Goal: Task Accomplishment & Management: Manage account settings

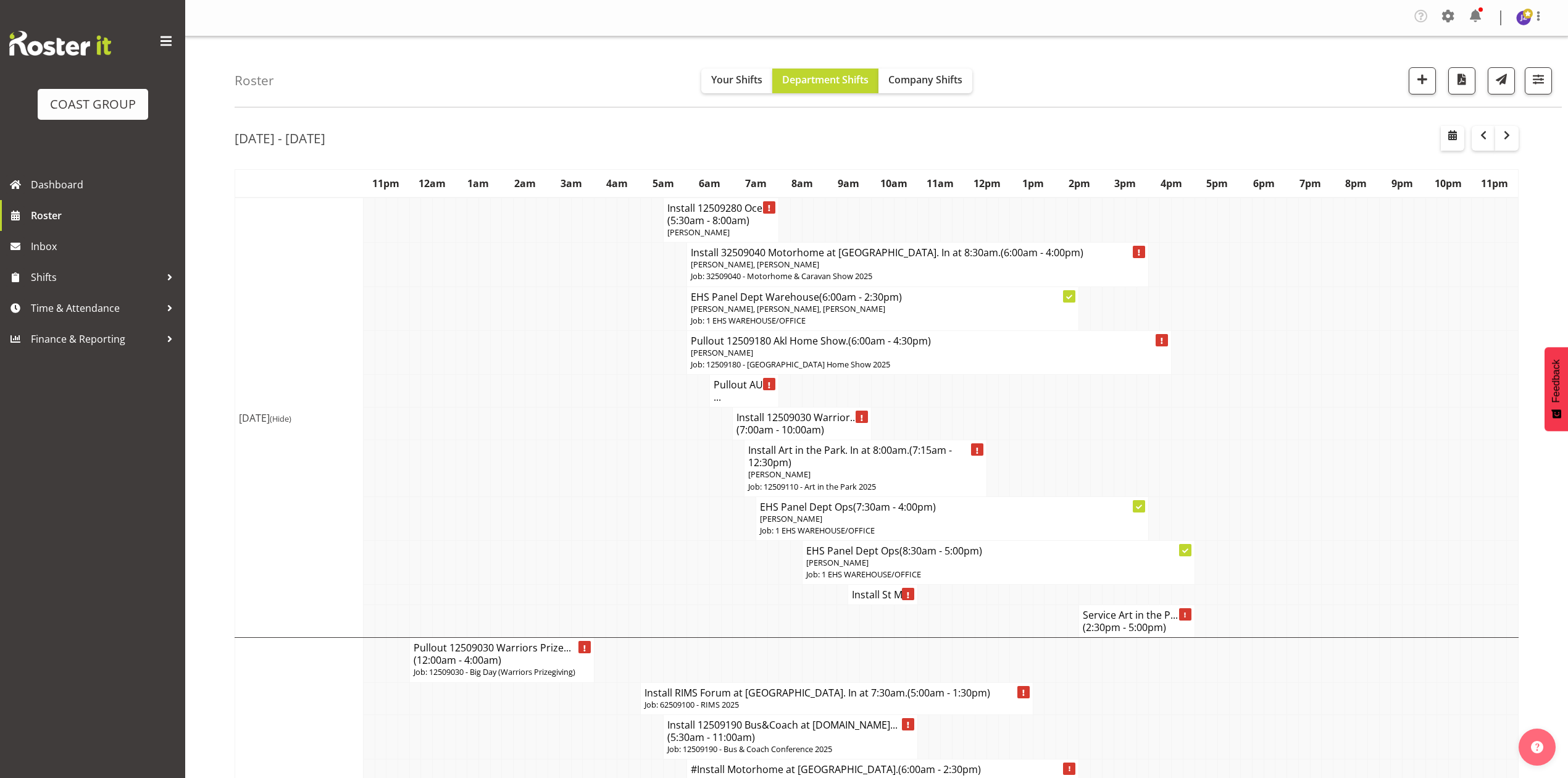
scroll to position [329, 0]
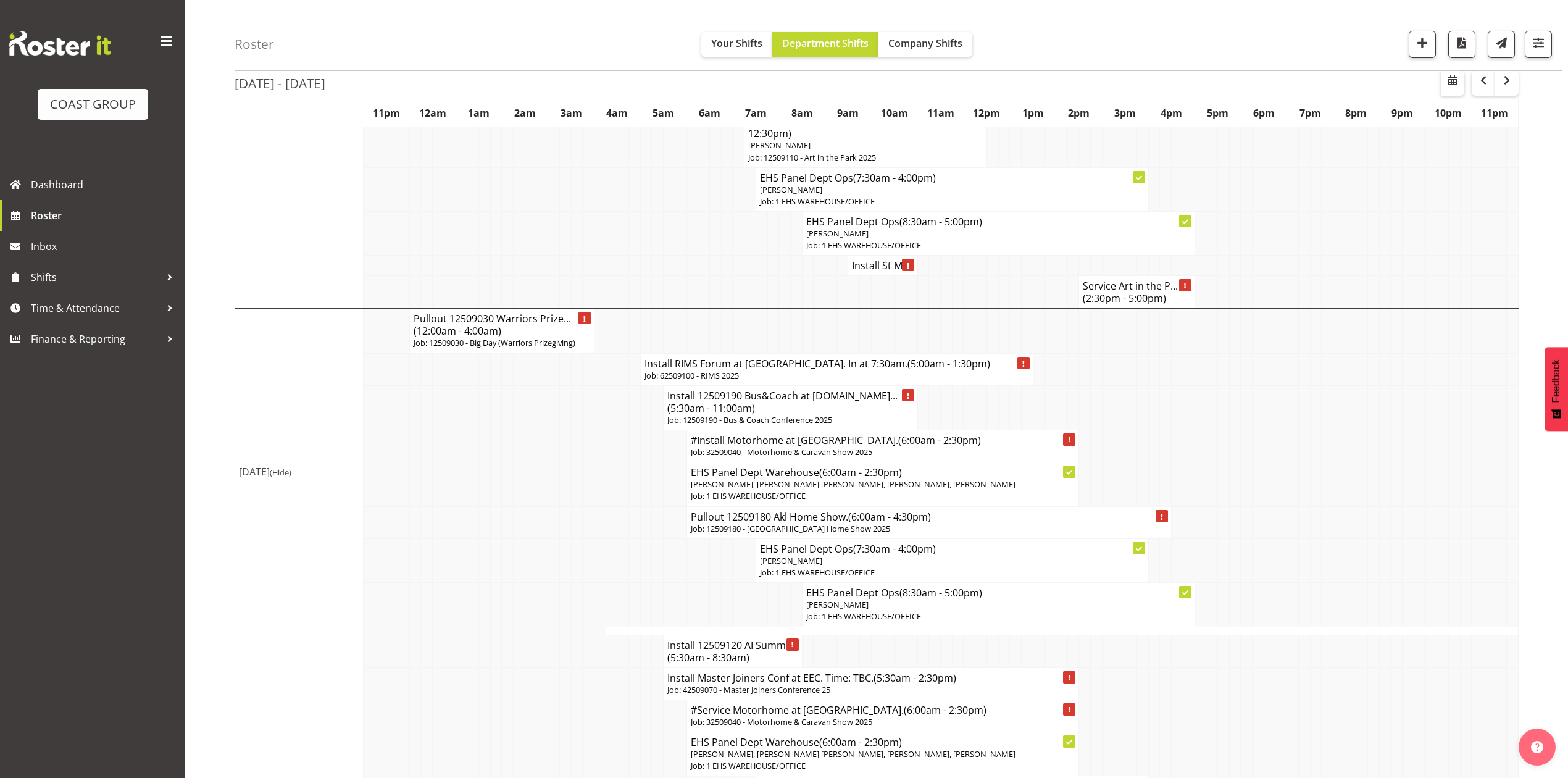
click at [1191, 430] on td at bounding box center [1188, 407] width 12 height 45
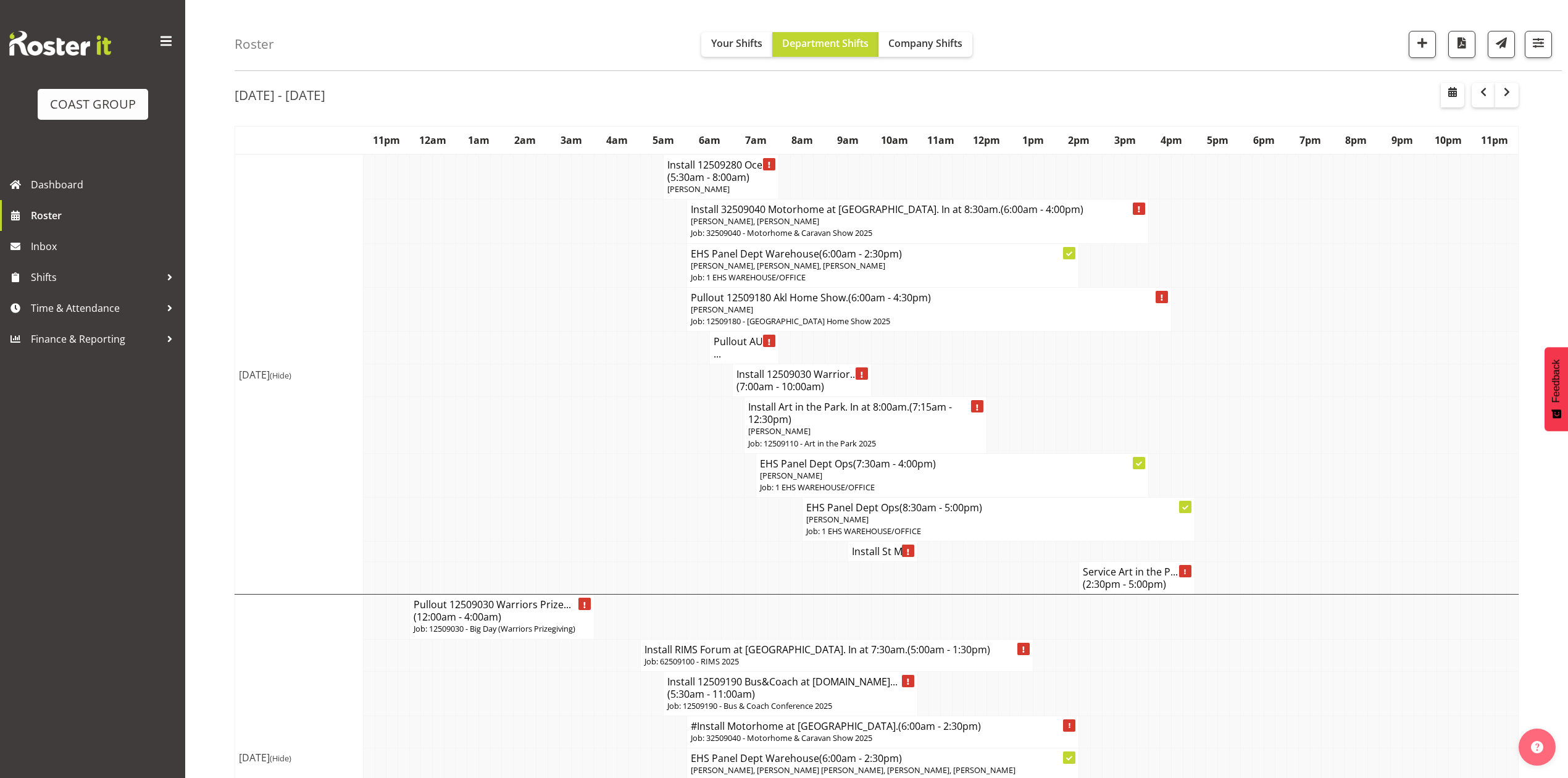
scroll to position [0, 0]
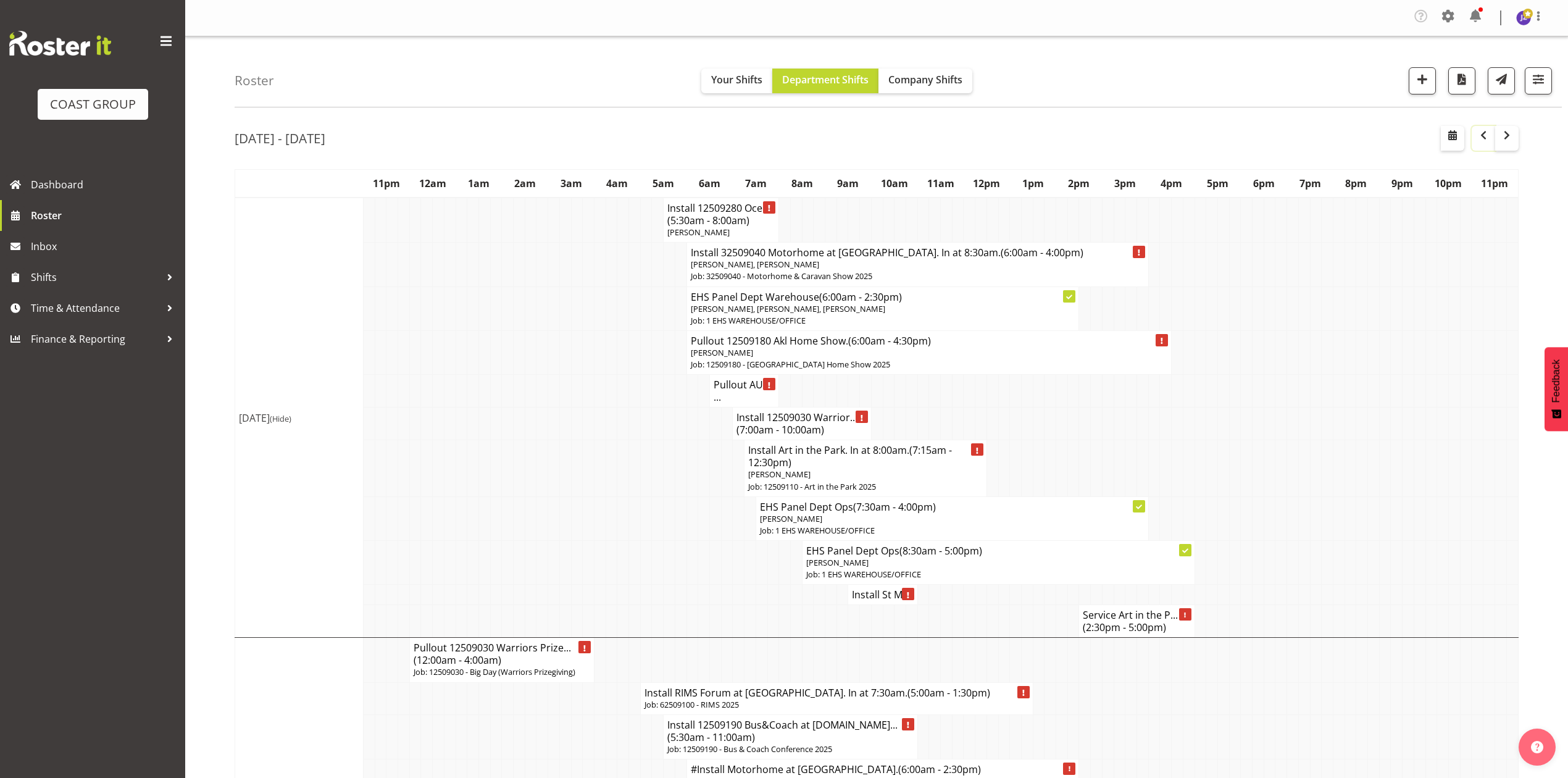
click at [1488, 146] on button "button" at bounding box center [1483, 139] width 24 height 25
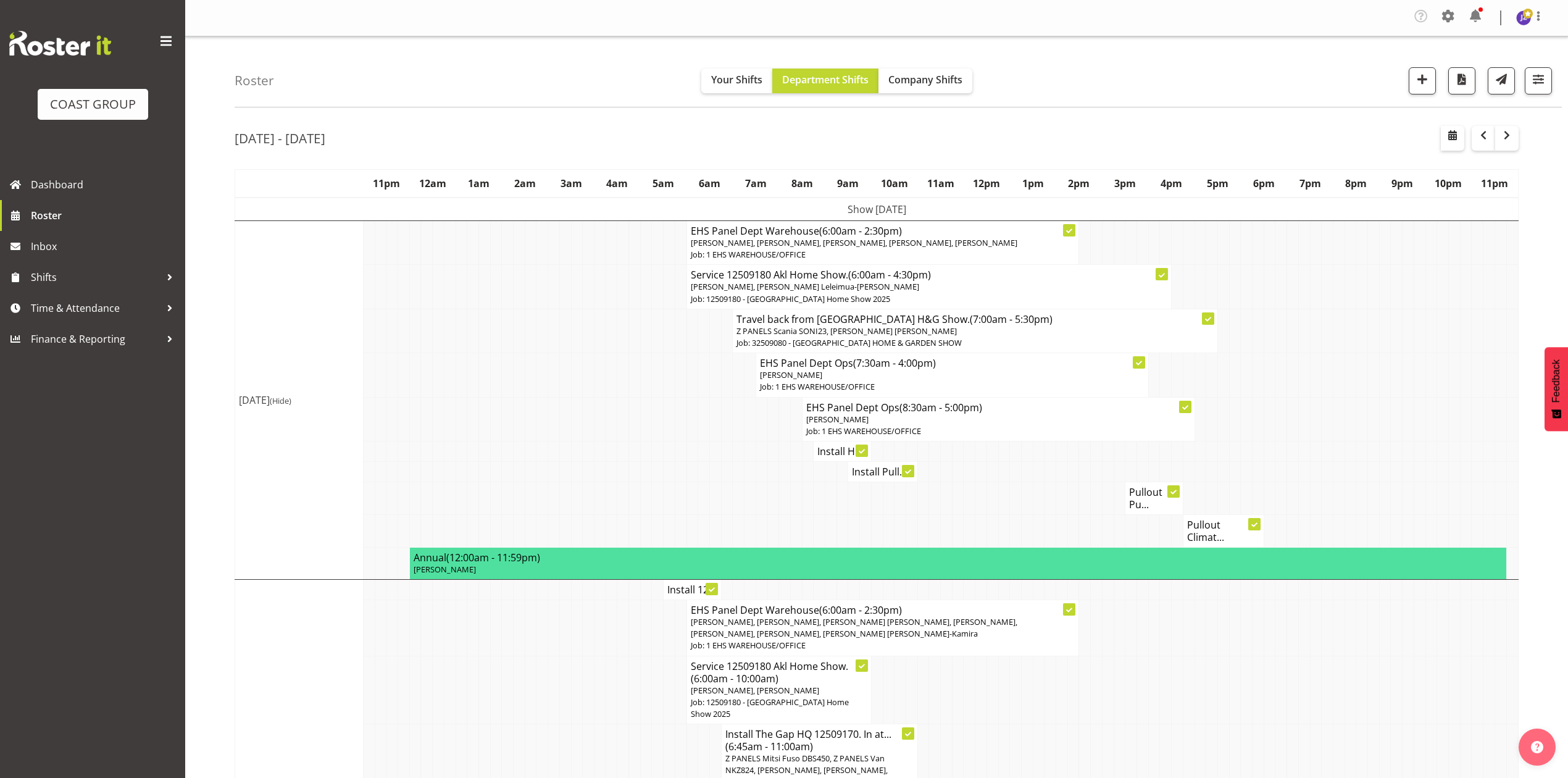
click at [1265, 455] on td at bounding box center [1269, 451] width 12 height 20
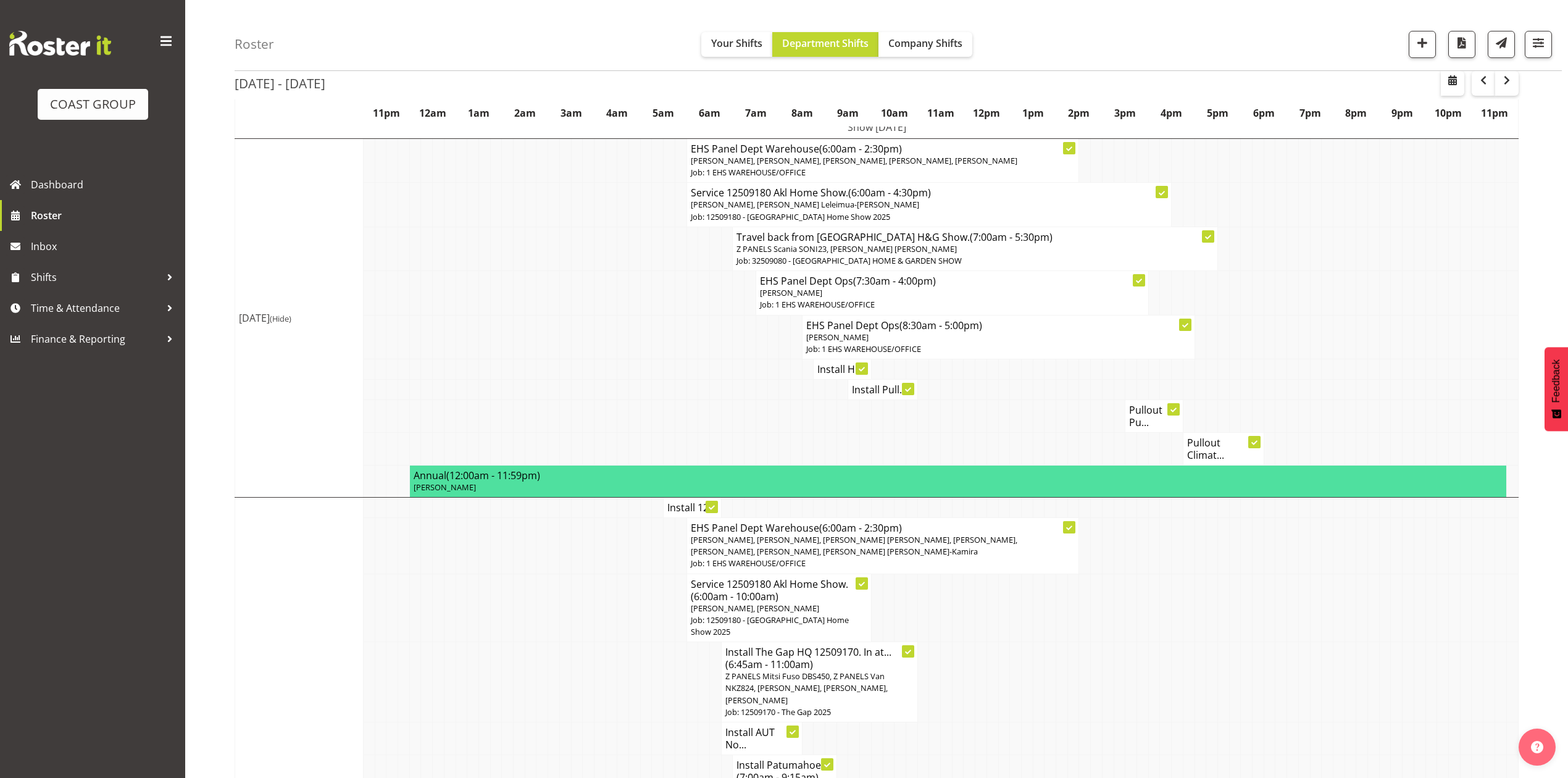
click at [1222, 549] on td at bounding box center [1223, 546] width 12 height 57
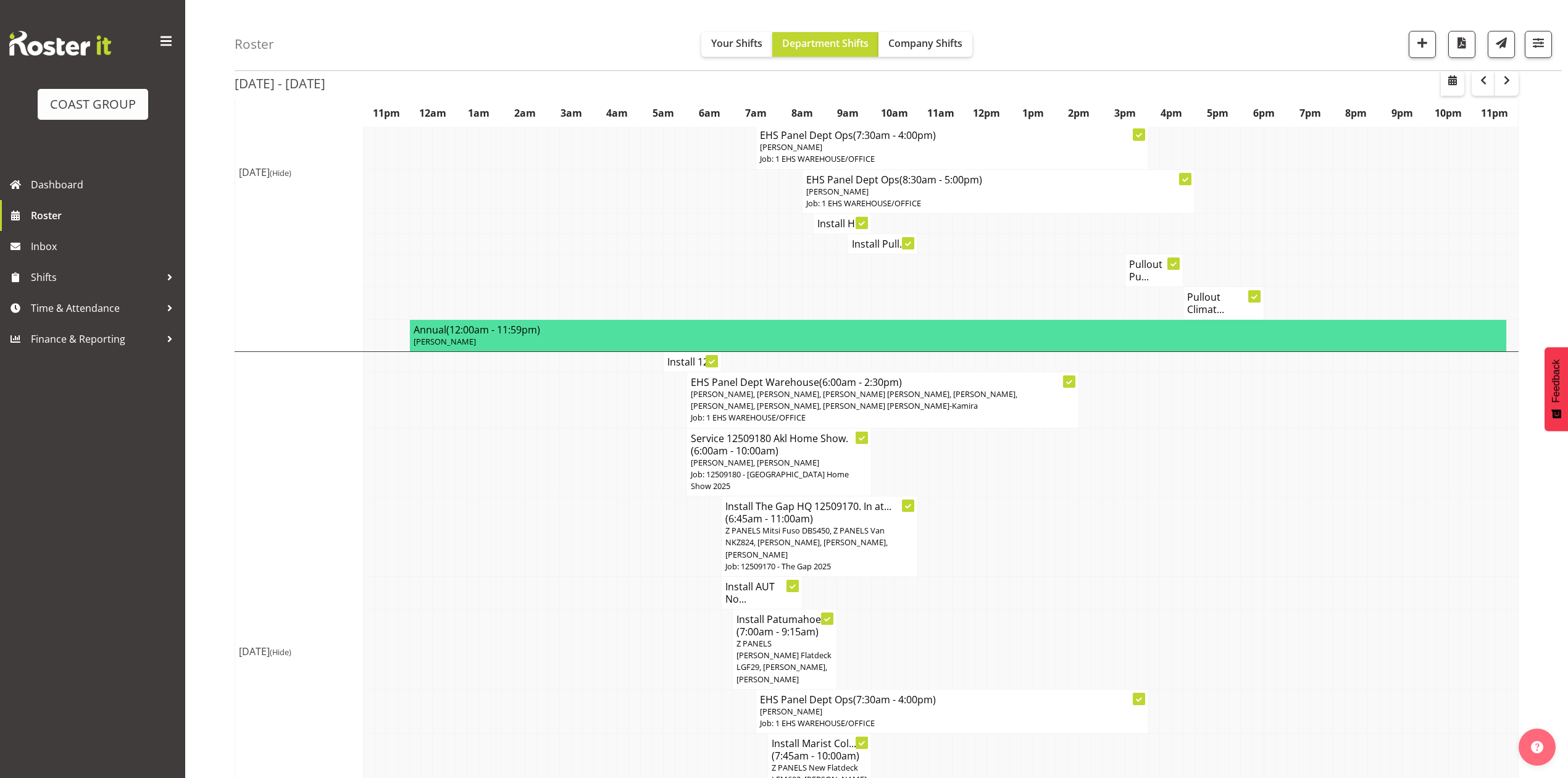
scroll to position [329, 0]
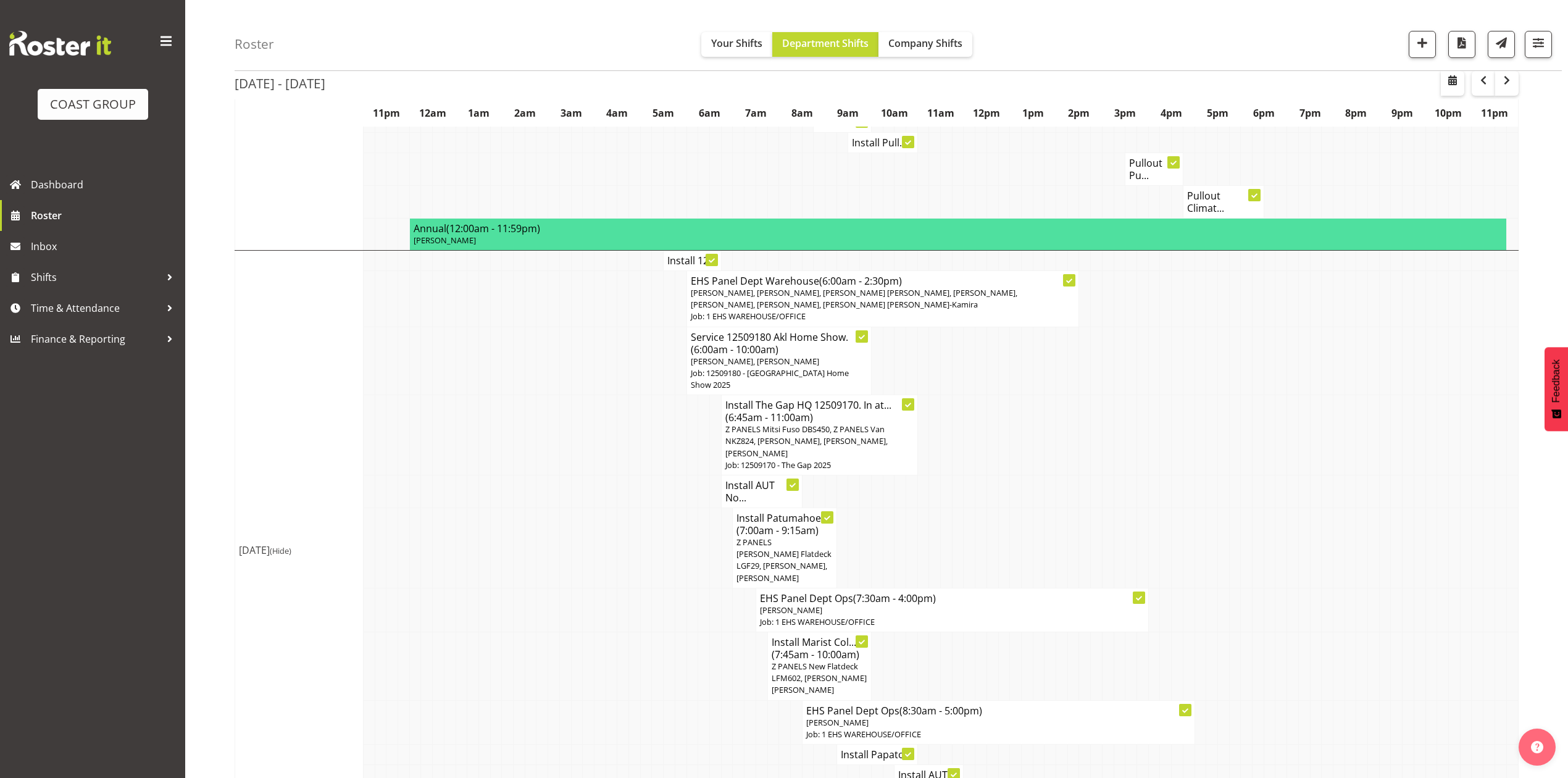
click at [1060, 536] on td at bounding box center [1062, 547] width 12 height 80
click at [1198, 426] on td at bounding box center [1200, 435] width 12 height 80
click at [1039, 425] on td at bounding box center [1039, 435] width 12 height 80
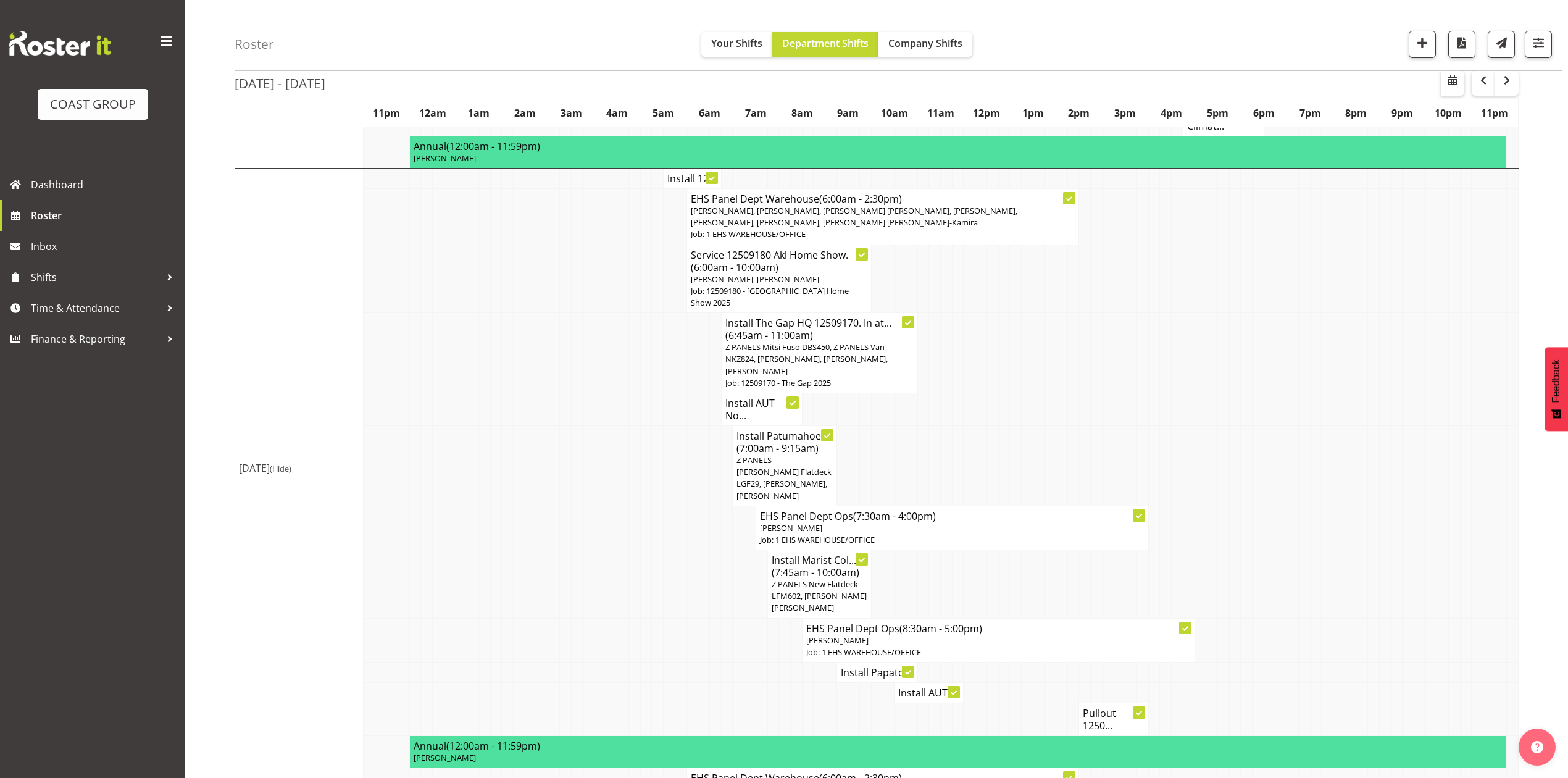
scroll to position [494, 0]
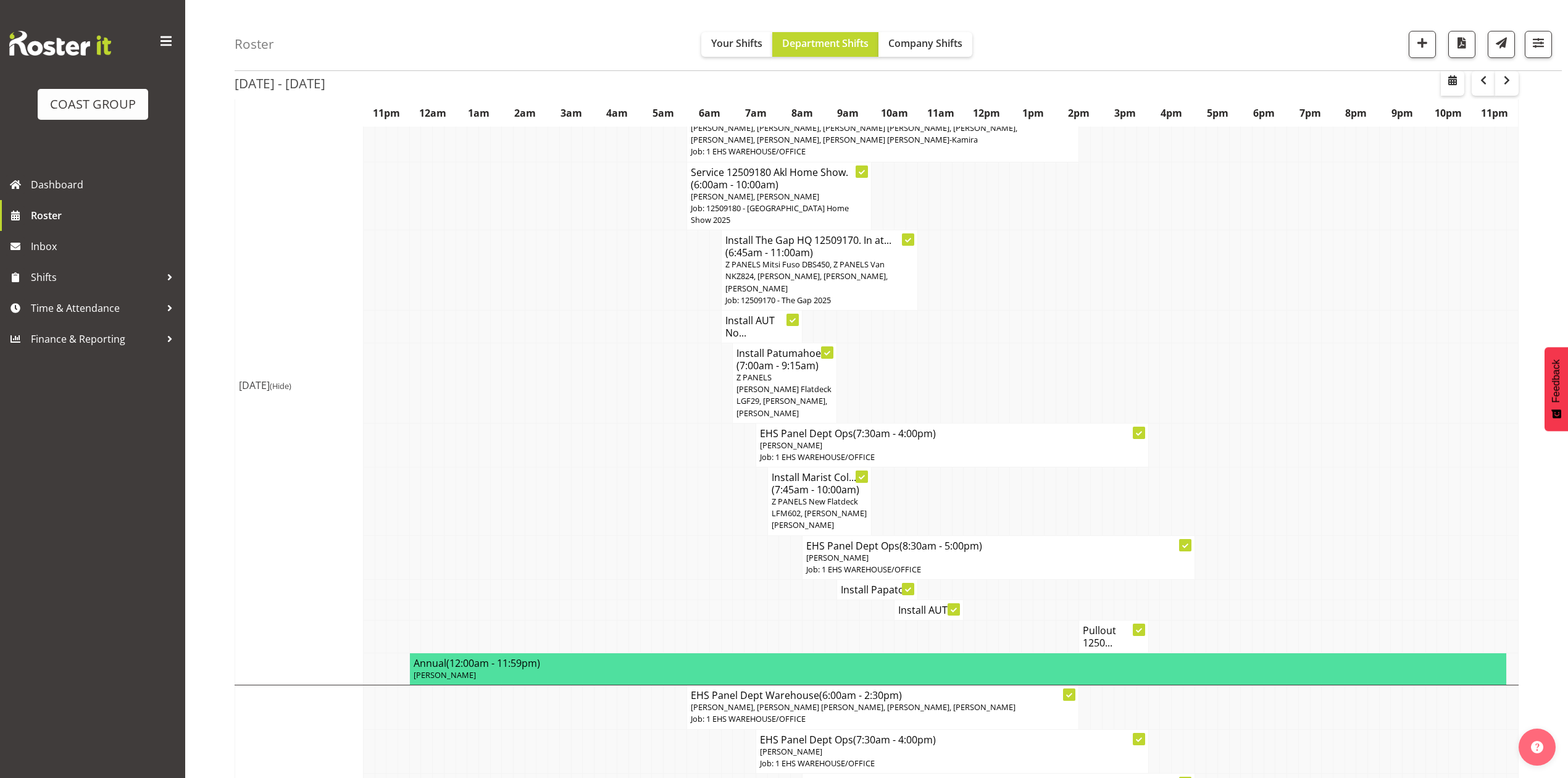
click at [1104, 624] on h4 "Pullout 1250..." at bounding box center [1113, 637] width 61 height 25
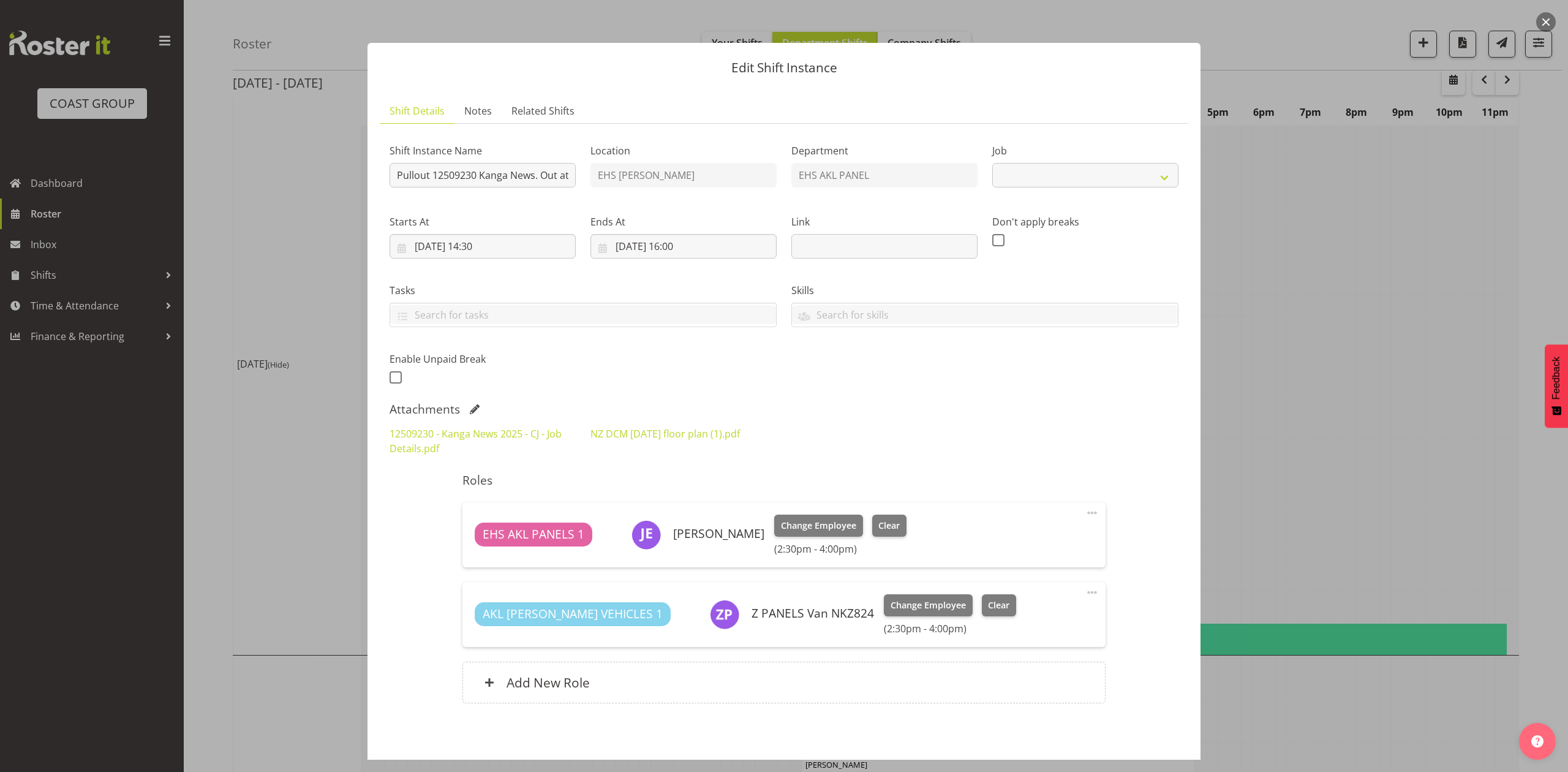
select select "10228"
click at [1546, 18] on button "button" at bounding box center [1546, 22] width 20 height 20
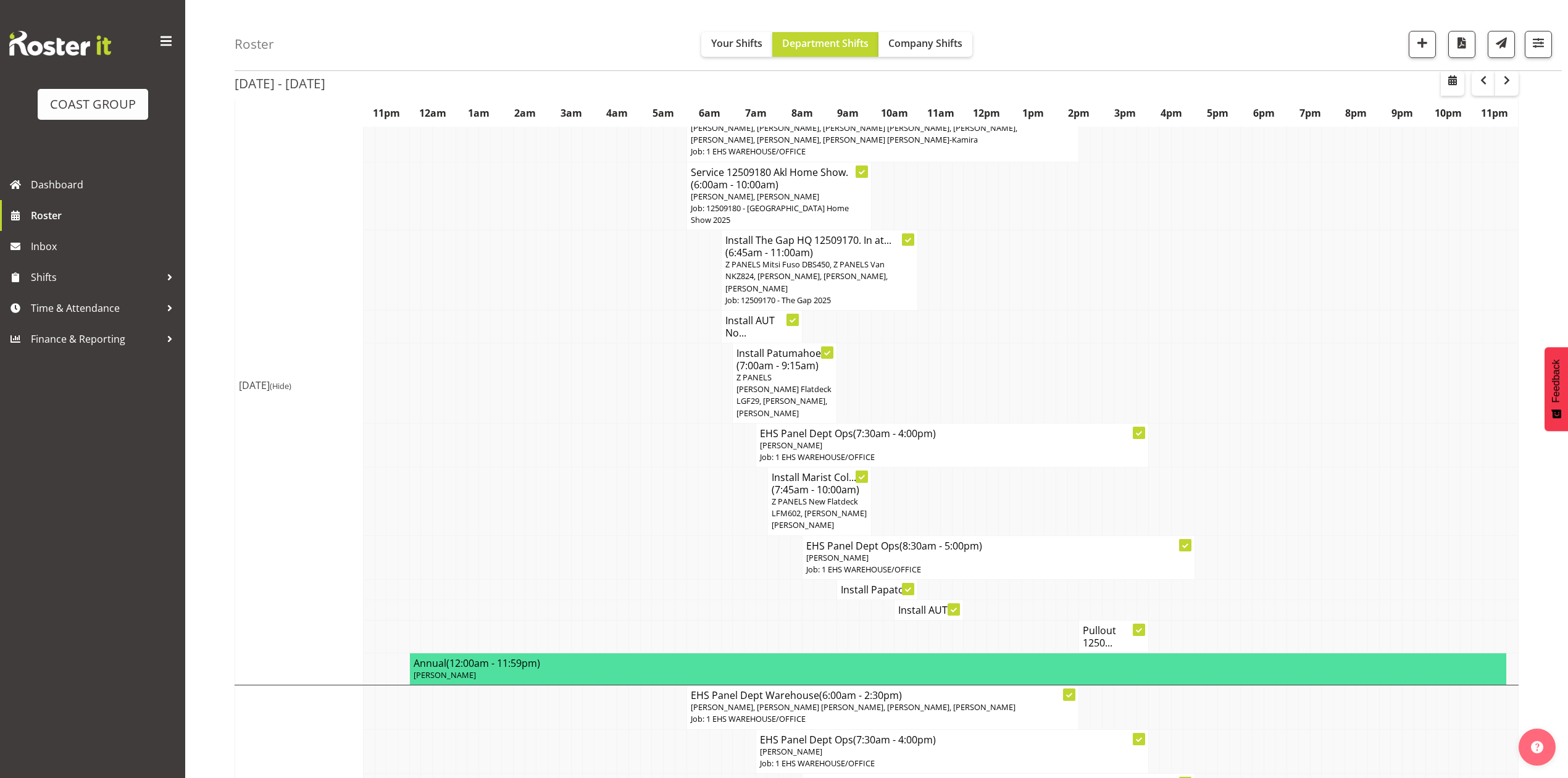
click at [1292, 467] on td at bounding box center [1293, 501] width 12 height 68
click at [886, 584] on h4 "Install Papato..." at bounding box center [877, 589] width 73 height 12
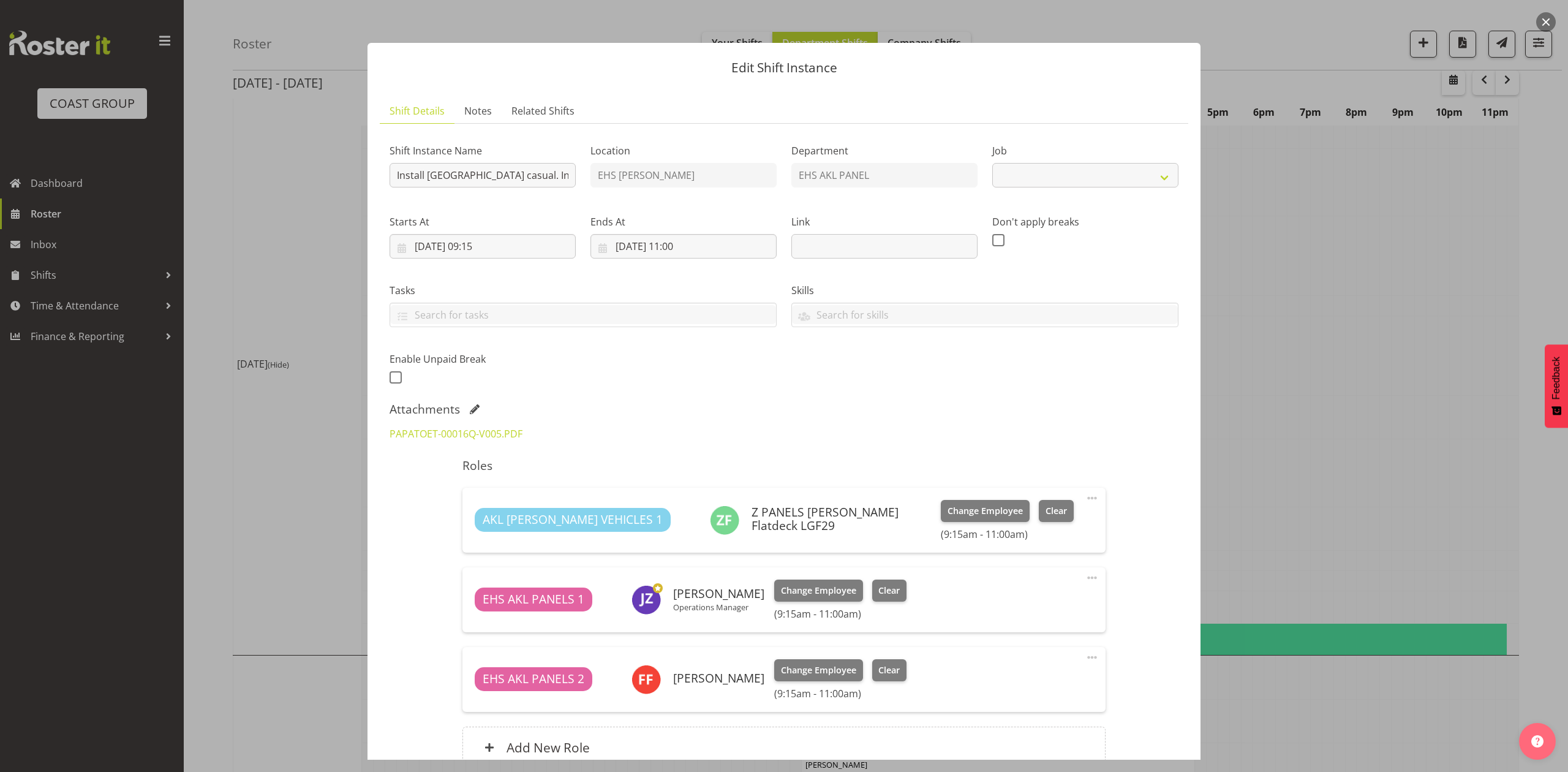
select select "8653"
click at [1255, 425] on div at bounding box center [784, 386] width 1568 height 772
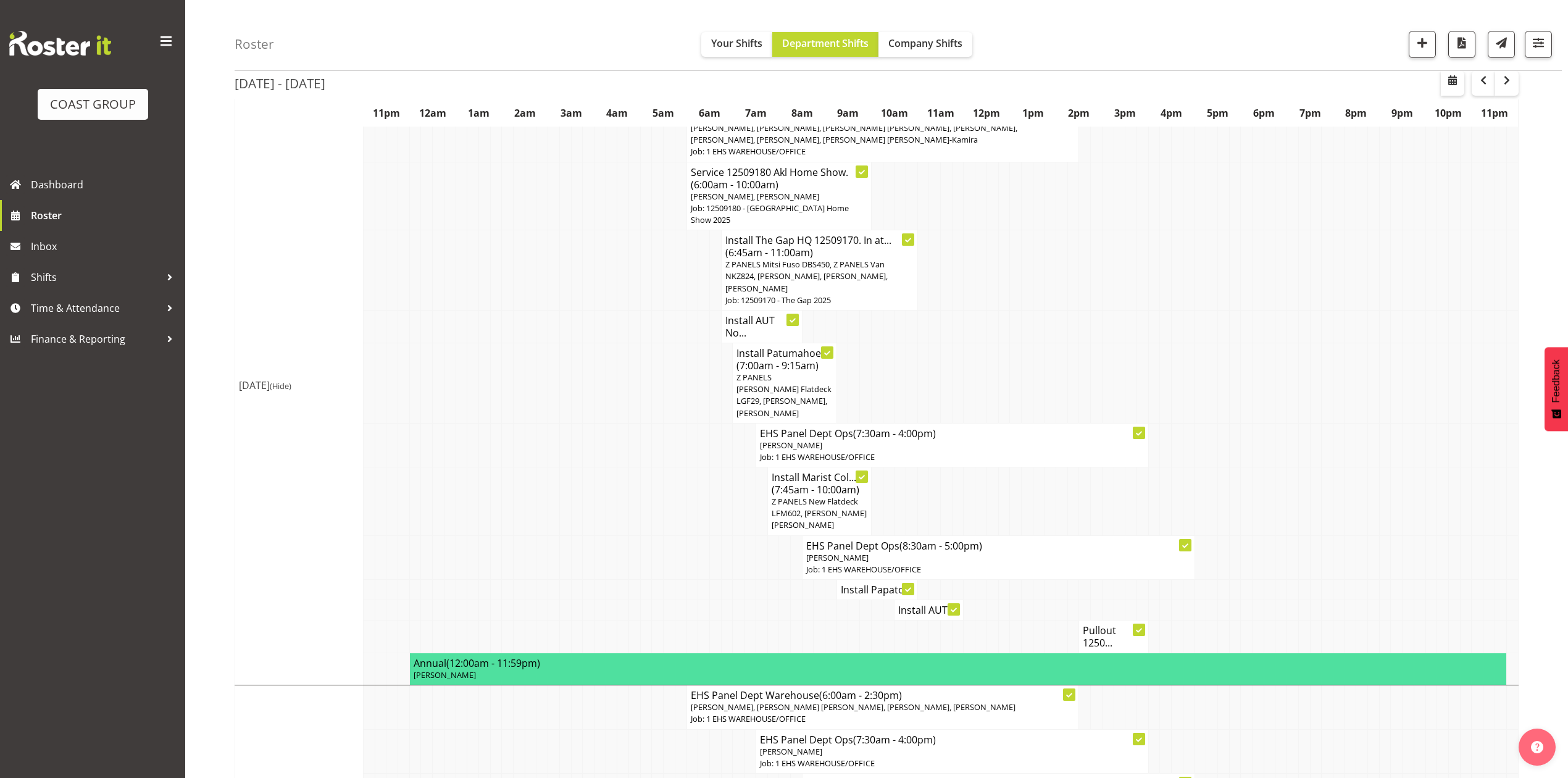
drag, startPoint x: 663, startPoint y: 511, endPoint x: 671, endPoint y: 511, distance: 8.0
click at [664, 511] on td at bounding box center [669, 501] width 12 height 68
click at [744, 556] on td at bounding box center [750, 557] width 12 height 44
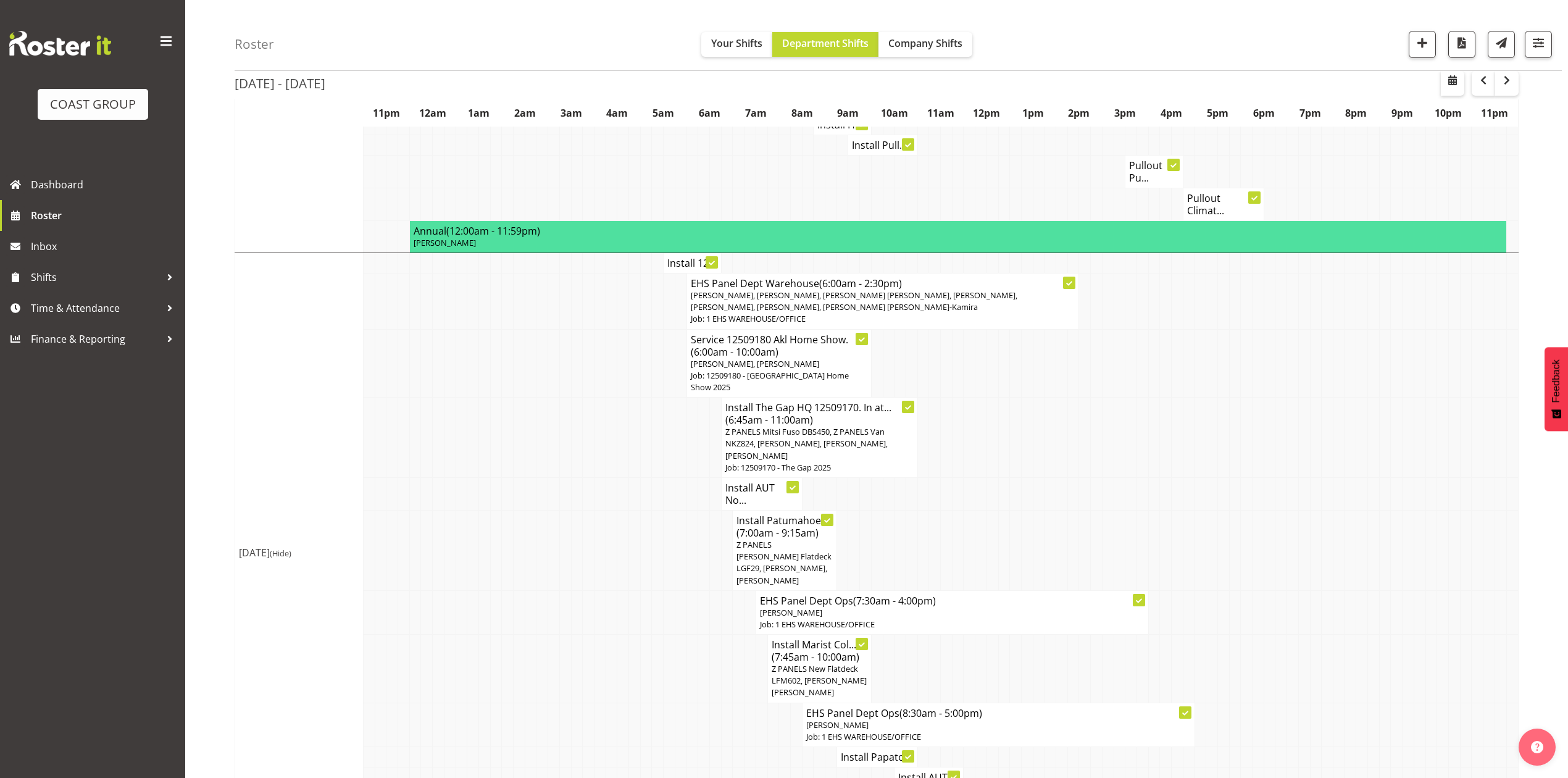
scroll to position [247, 0]
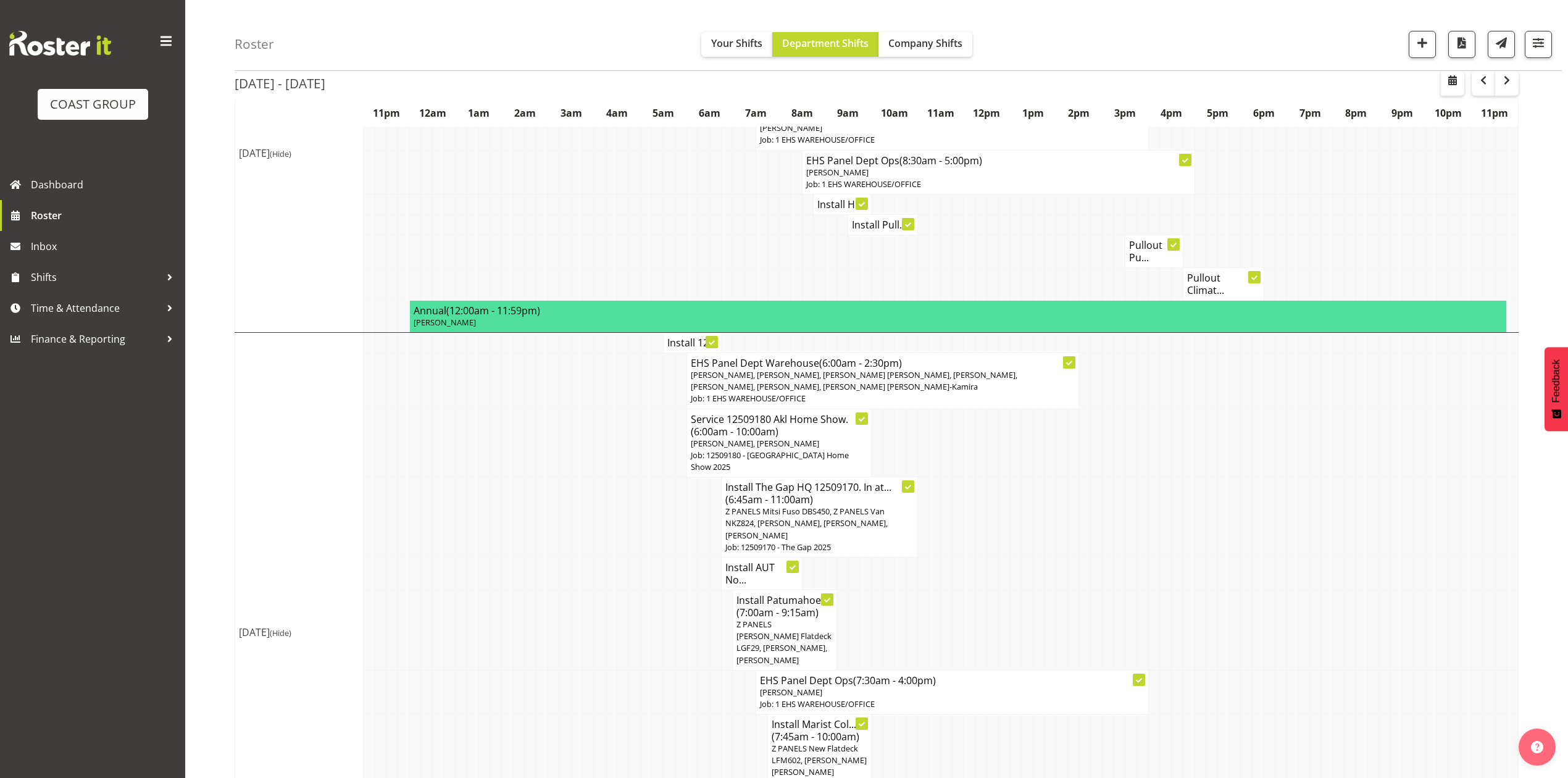
click at [686, 336] on h4 "Install 12..." at bounding box center [692, 342] width 50 height 12
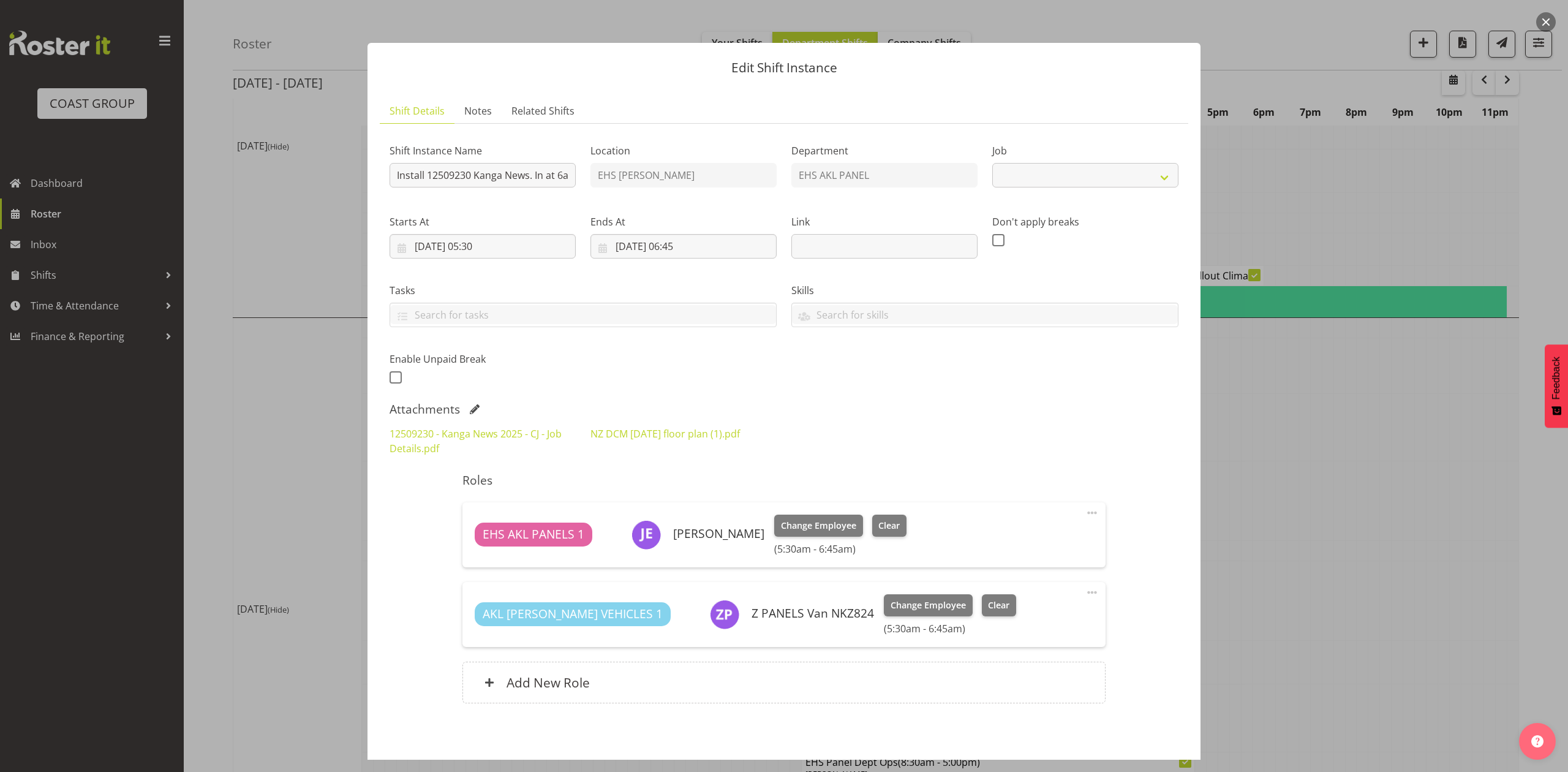
select select "10228"
click at [1379, 429] on div at bounding box center [784, 386] width 1568 height 772
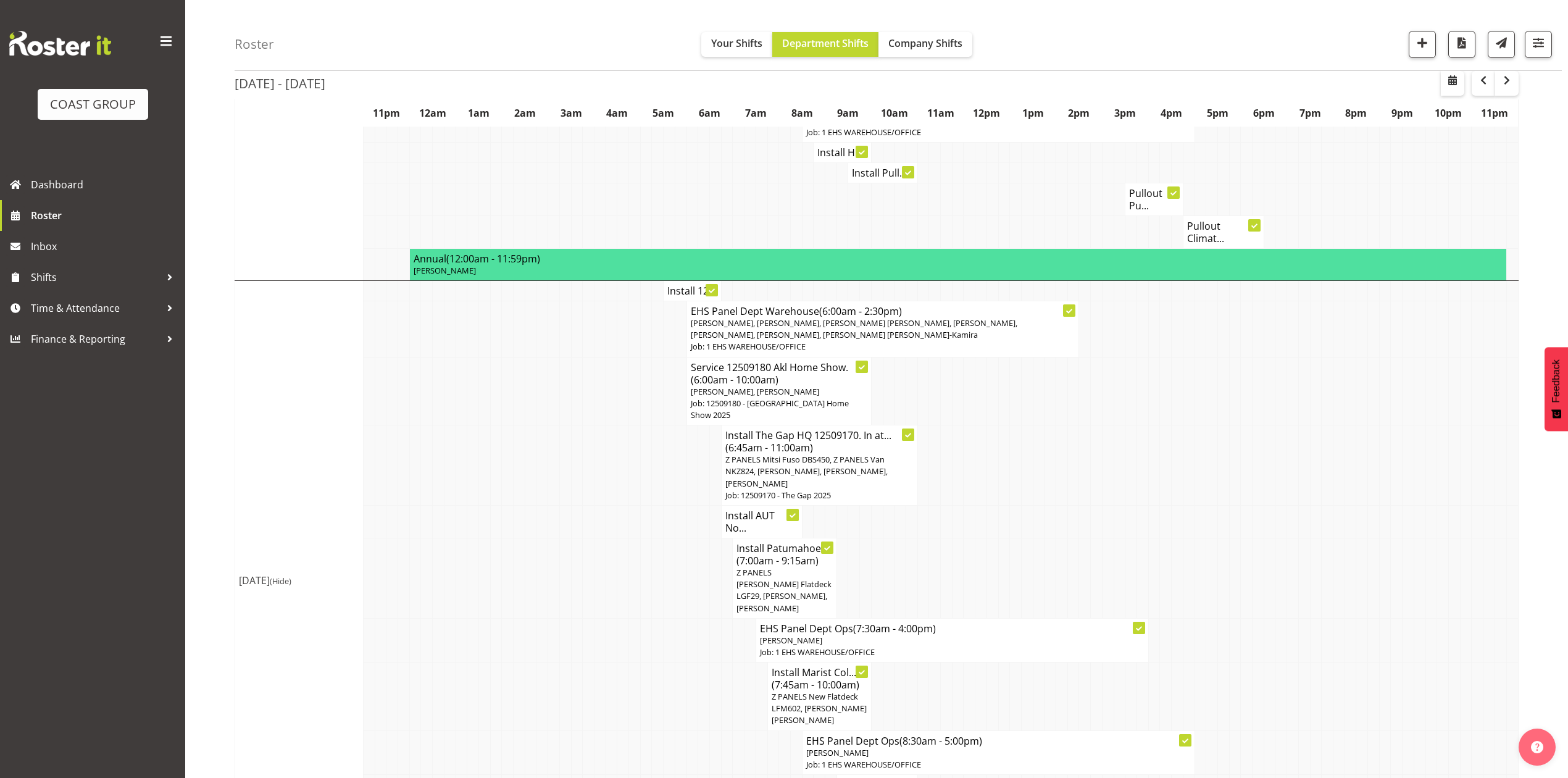
scroll to position [292, 0]
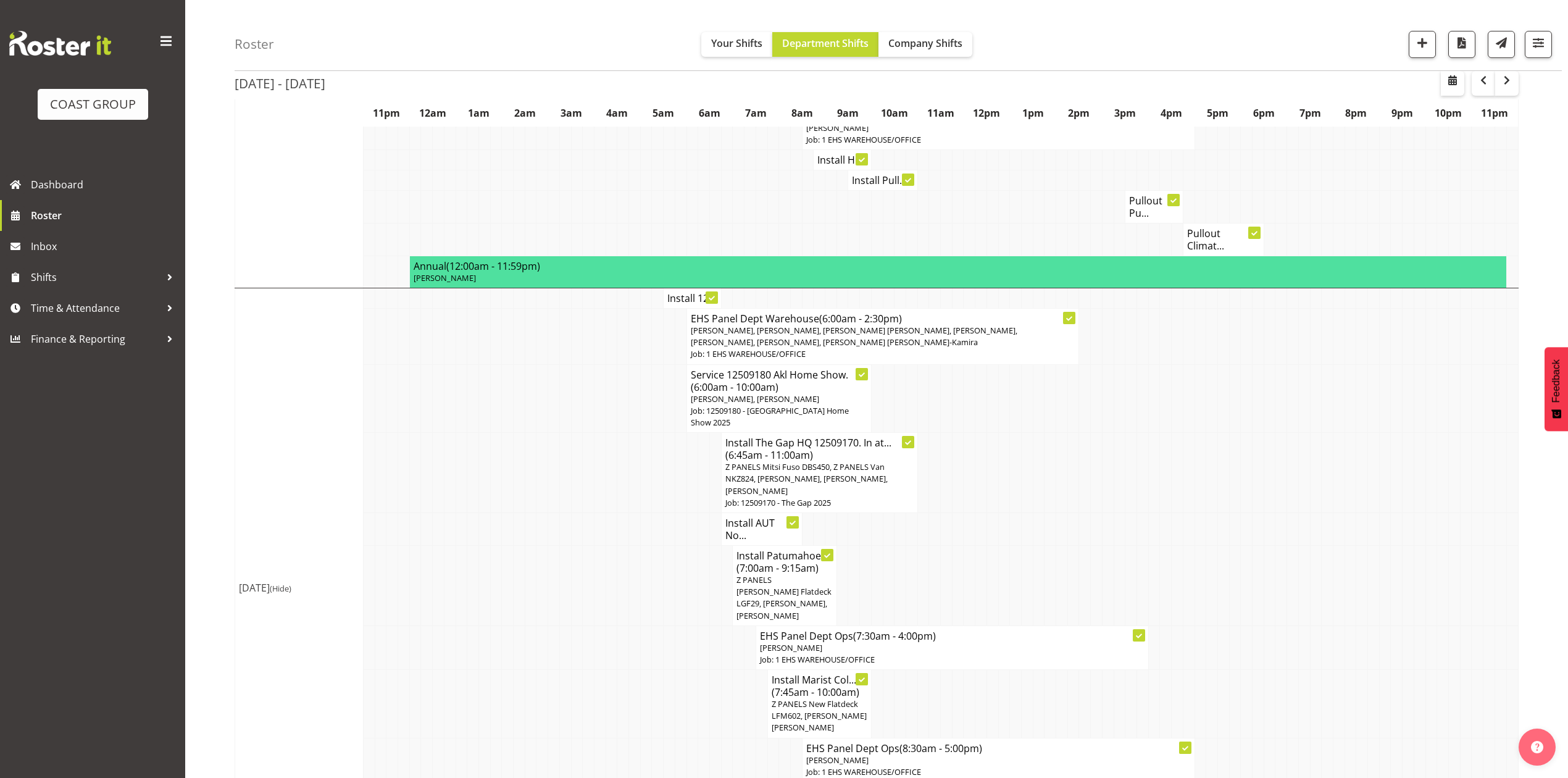
click at [1220, 400] on td at bounding box center [1223, 398] width 12 height 68
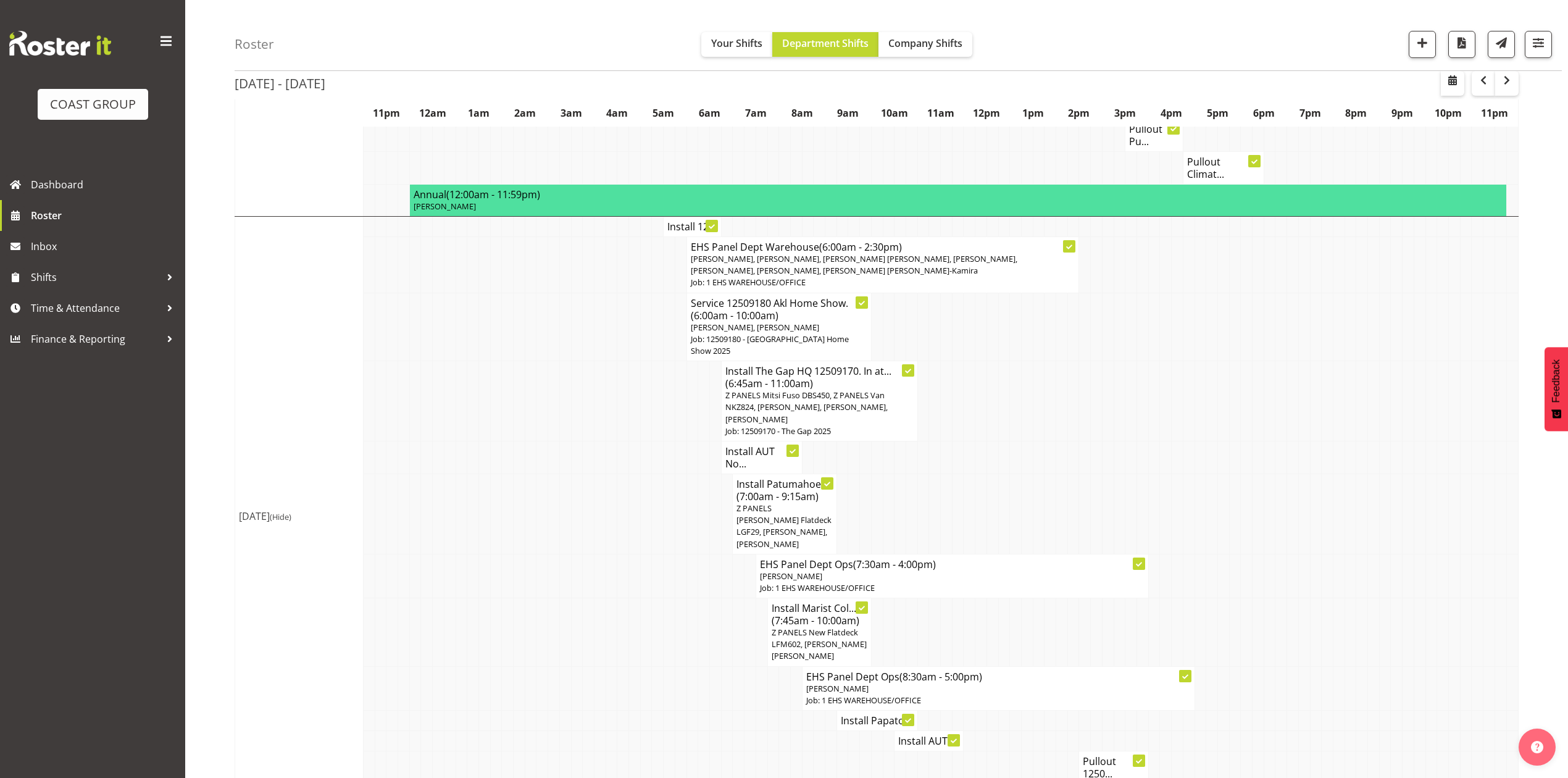
scroll to position [455, 0]
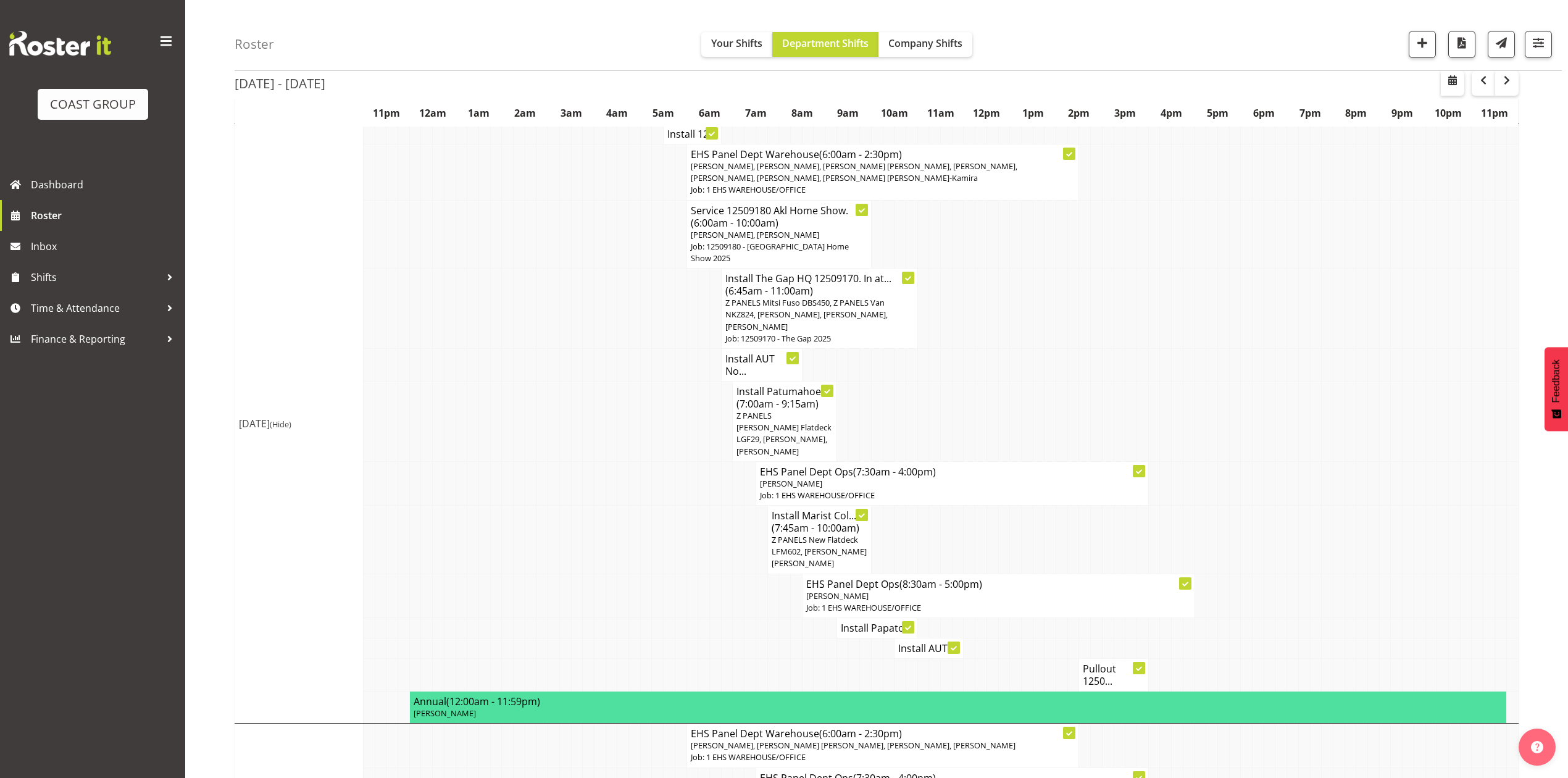
click at [1201, 440] on td at bounding box center [1200, 421] width 12 height 80
click at [975, 408] on td at bounding box center [981, 421] width 12 height 80
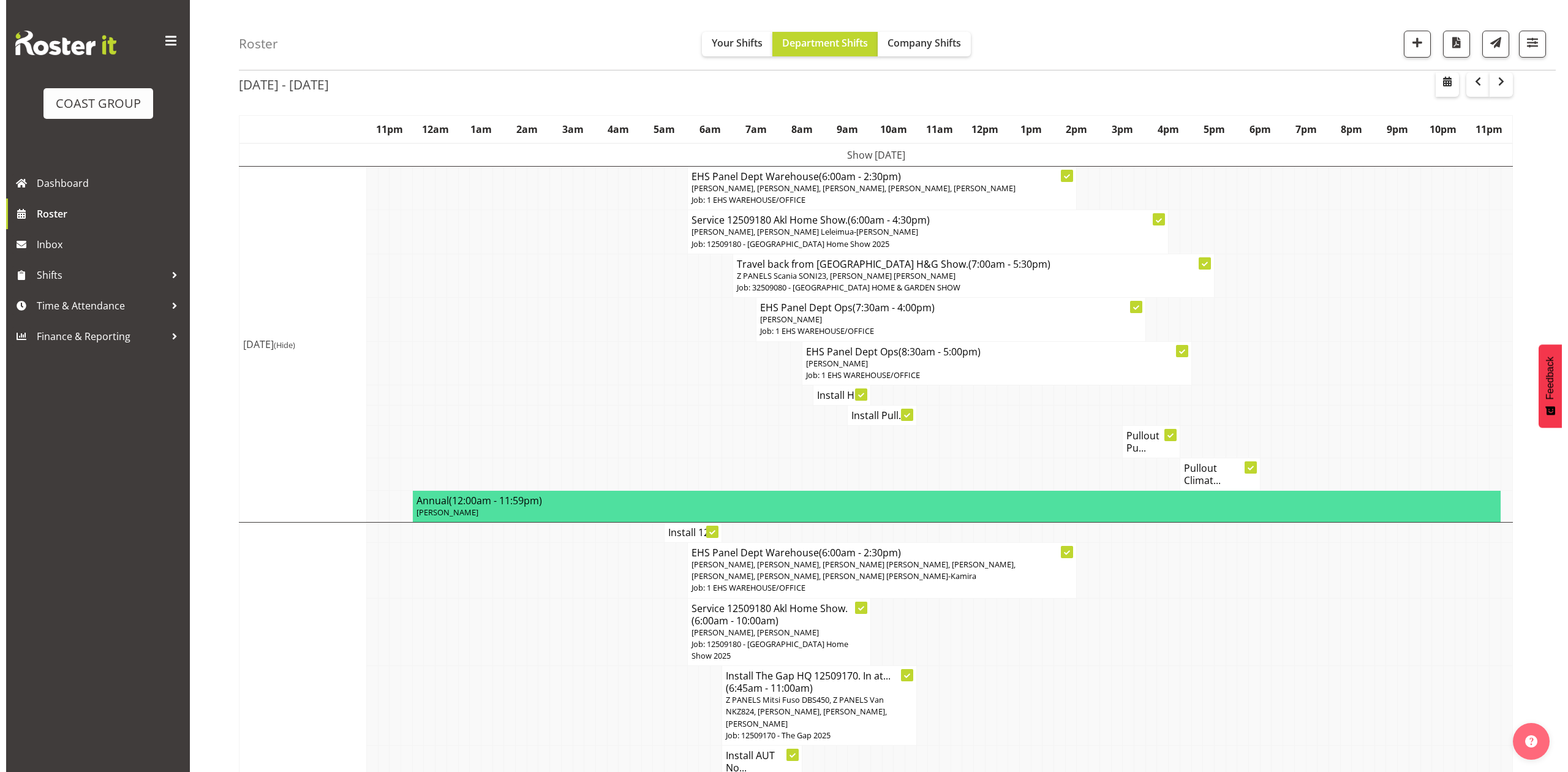
scroll to position [44, 0]
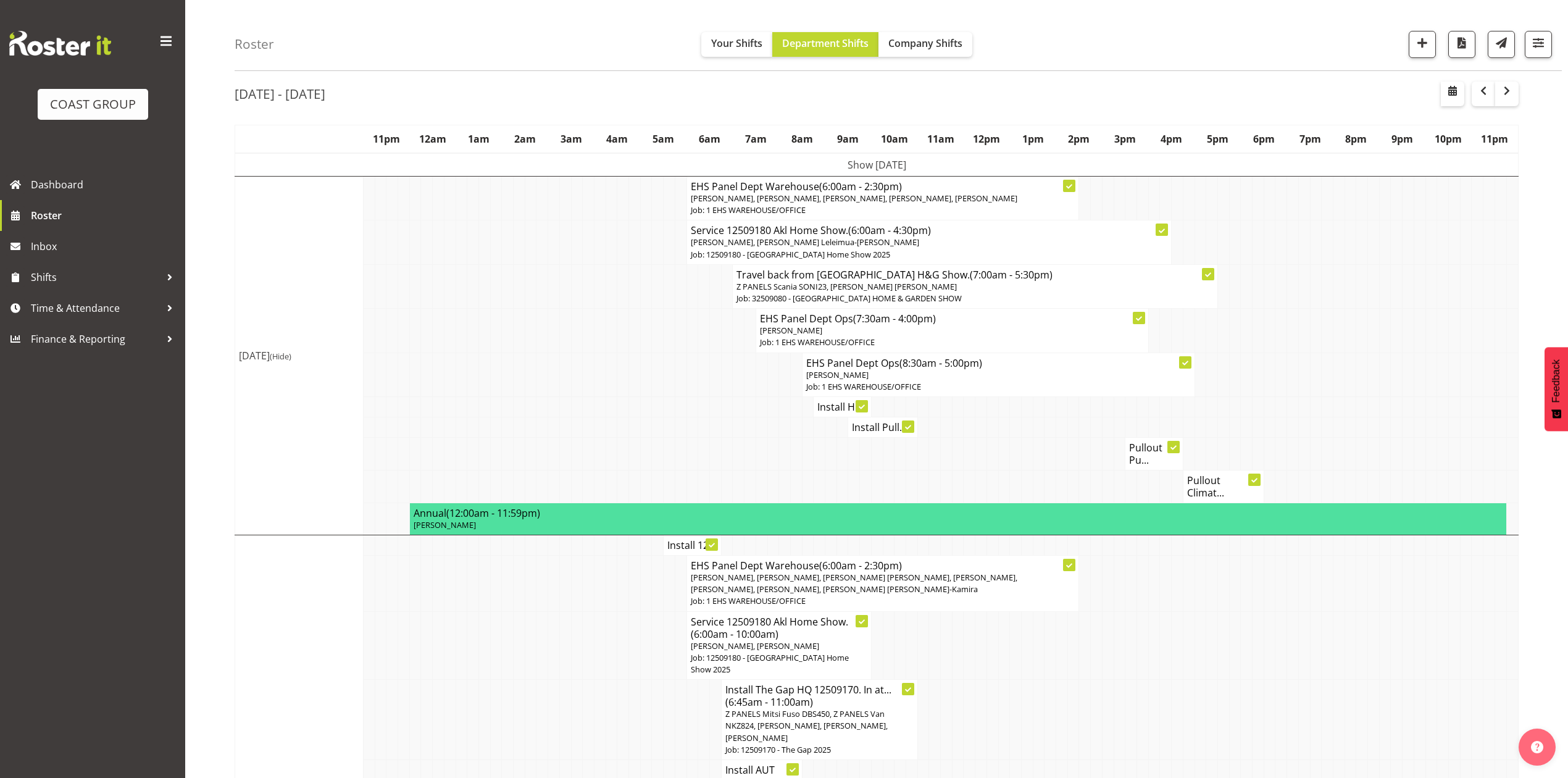
click at [833, 413] on h4 "Install Hi..." at bounding box center [842, 407] width 50 height 12
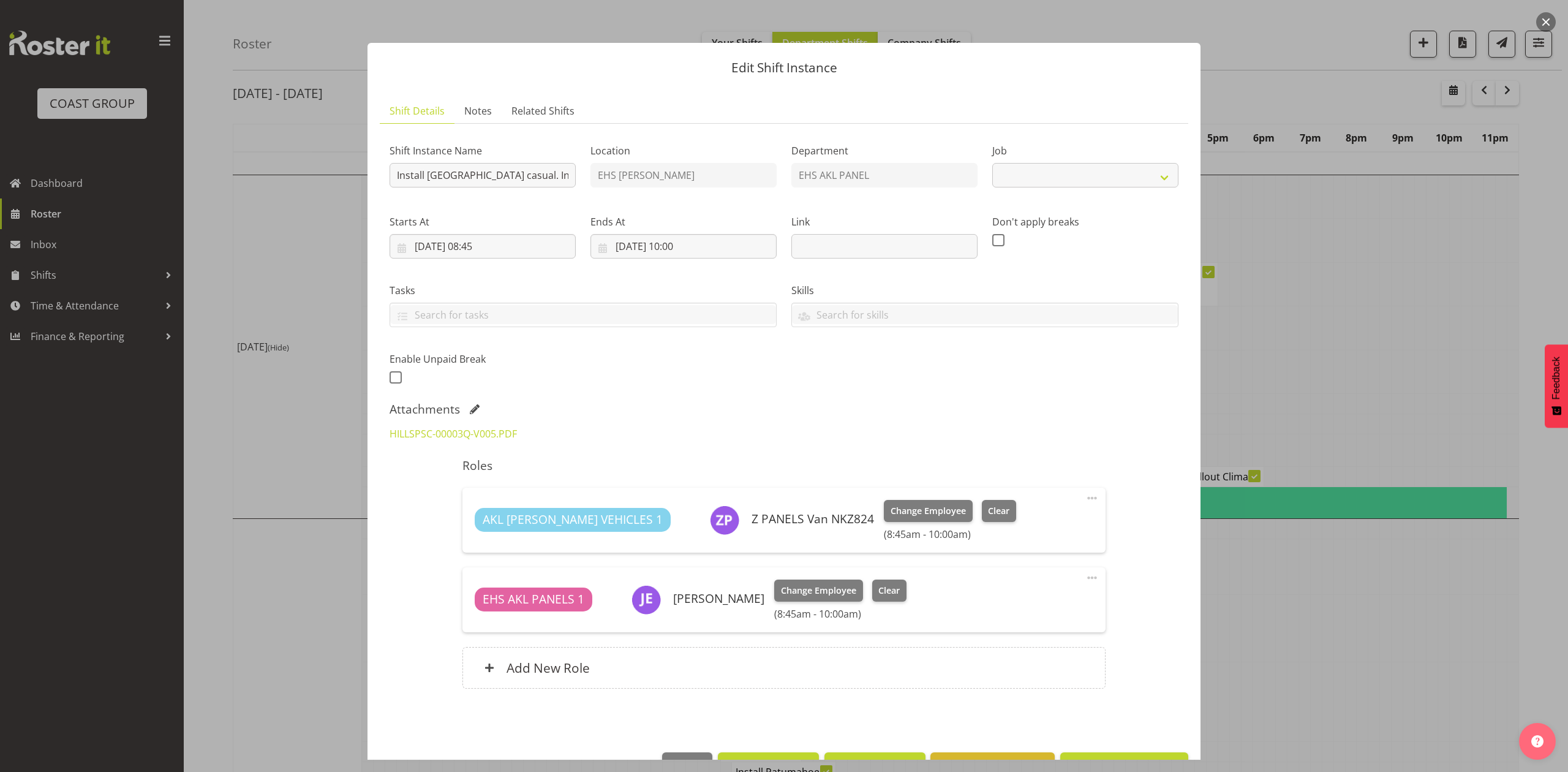
click at [1400, 357] on div at bounding box center [784, 386] width 1568 height 772
select select "8653"
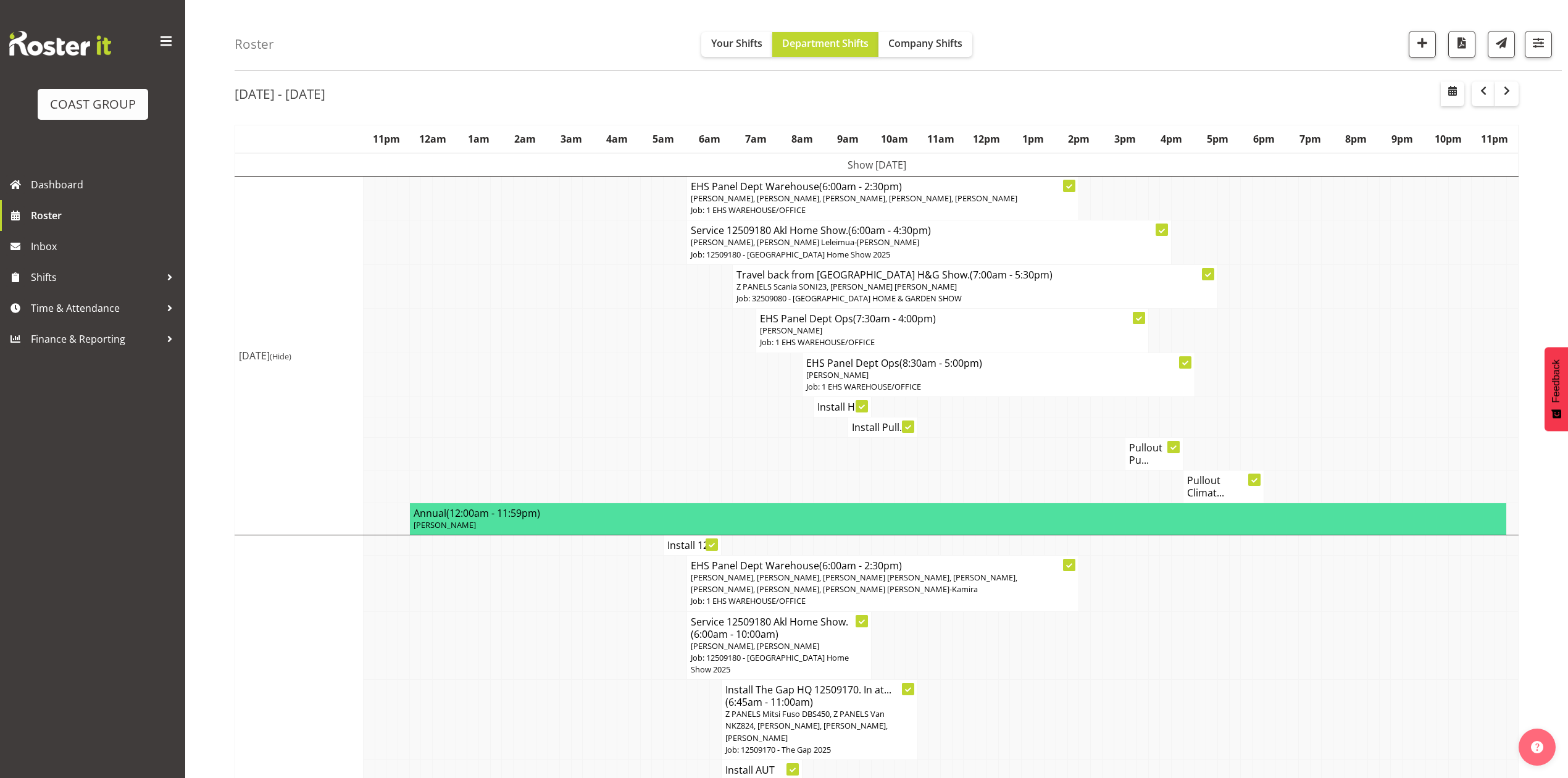
click at [1142, 450] on h4 "Pullout Pu..." at bounding box center [1154, 454] width 50 height 25
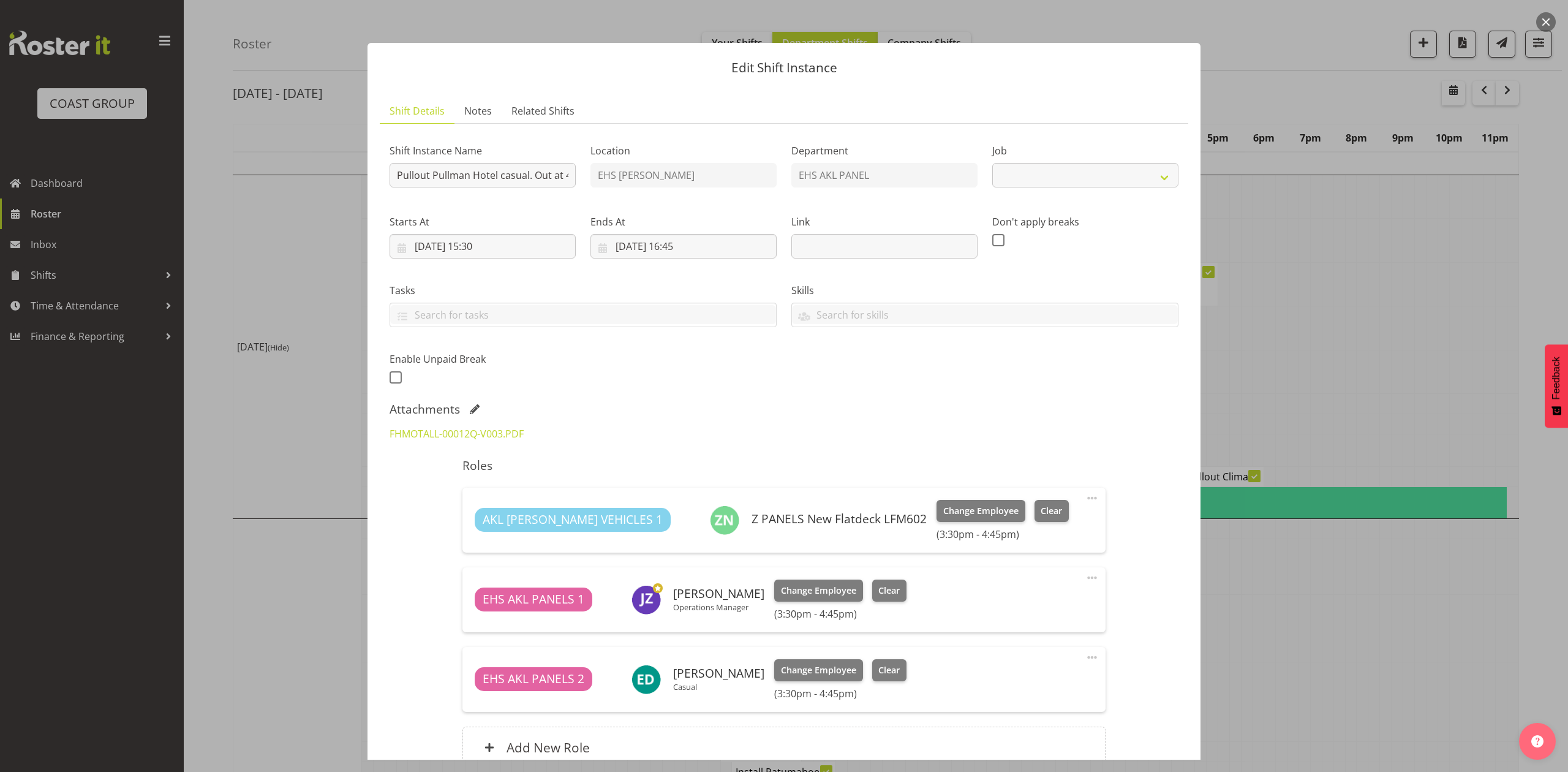
select select "8653"
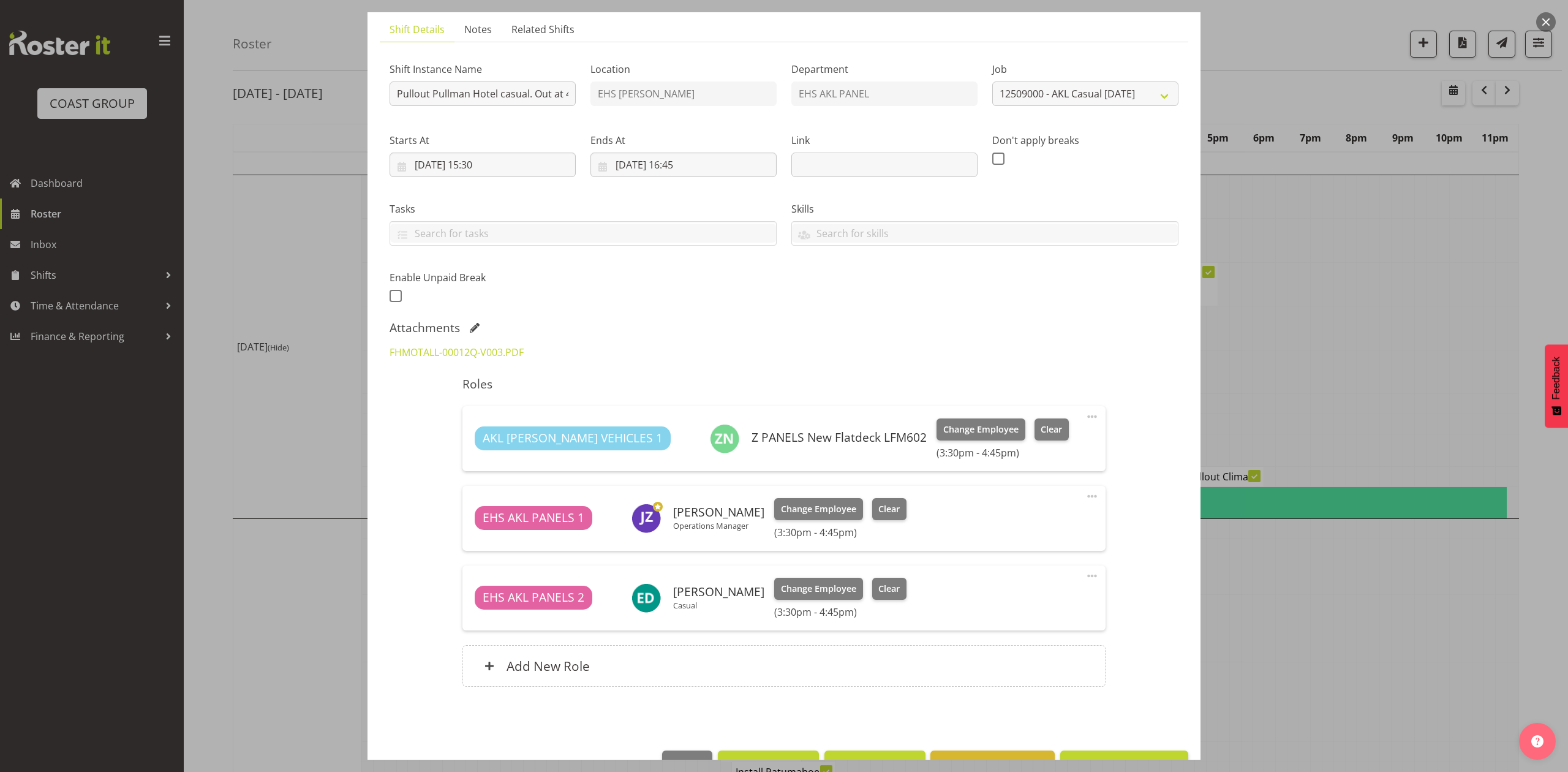
scroll to position [119, 0]
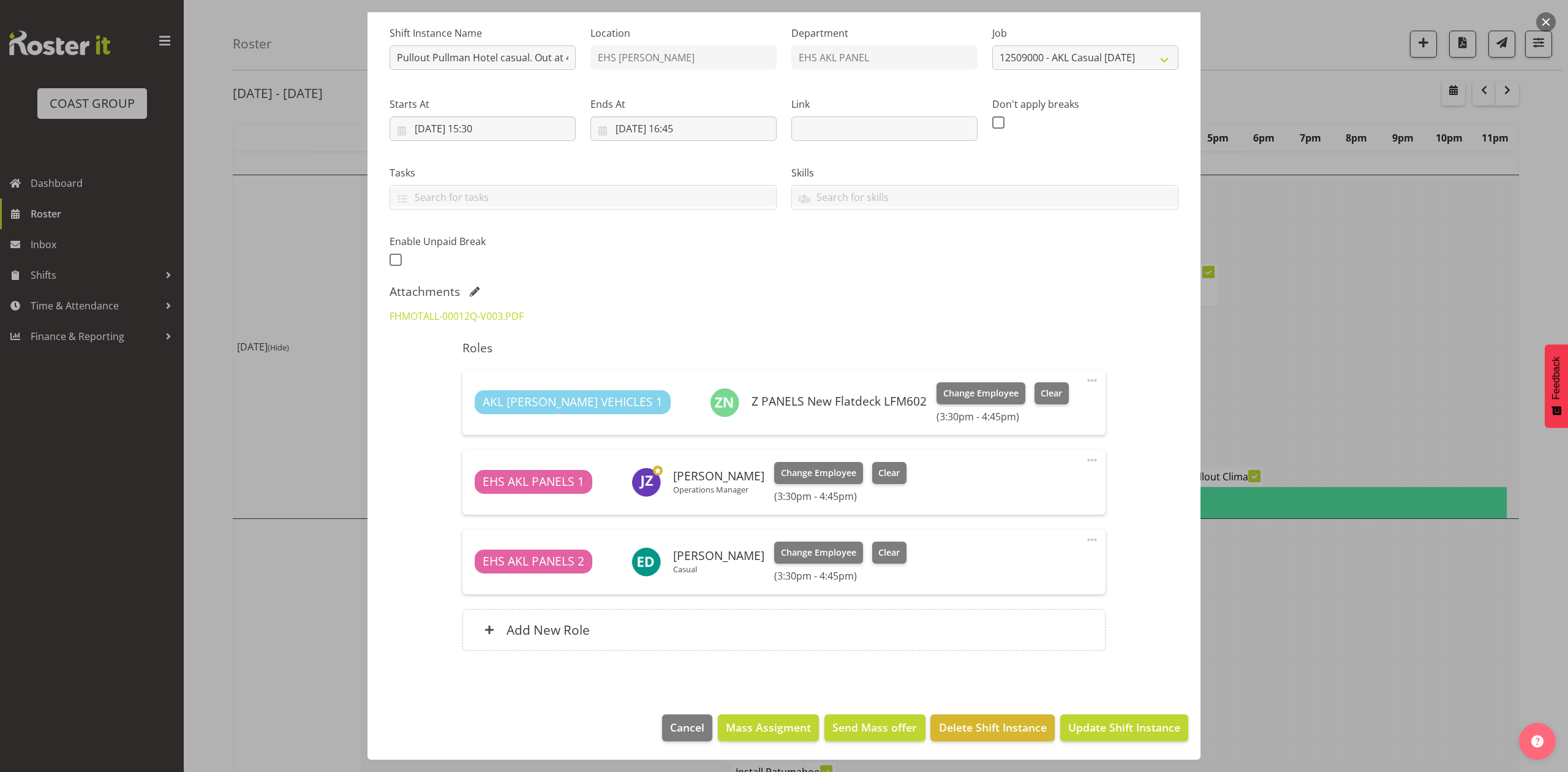
click at [1306, 386] on div at bounding box center [784, 386] width 1568 height 772
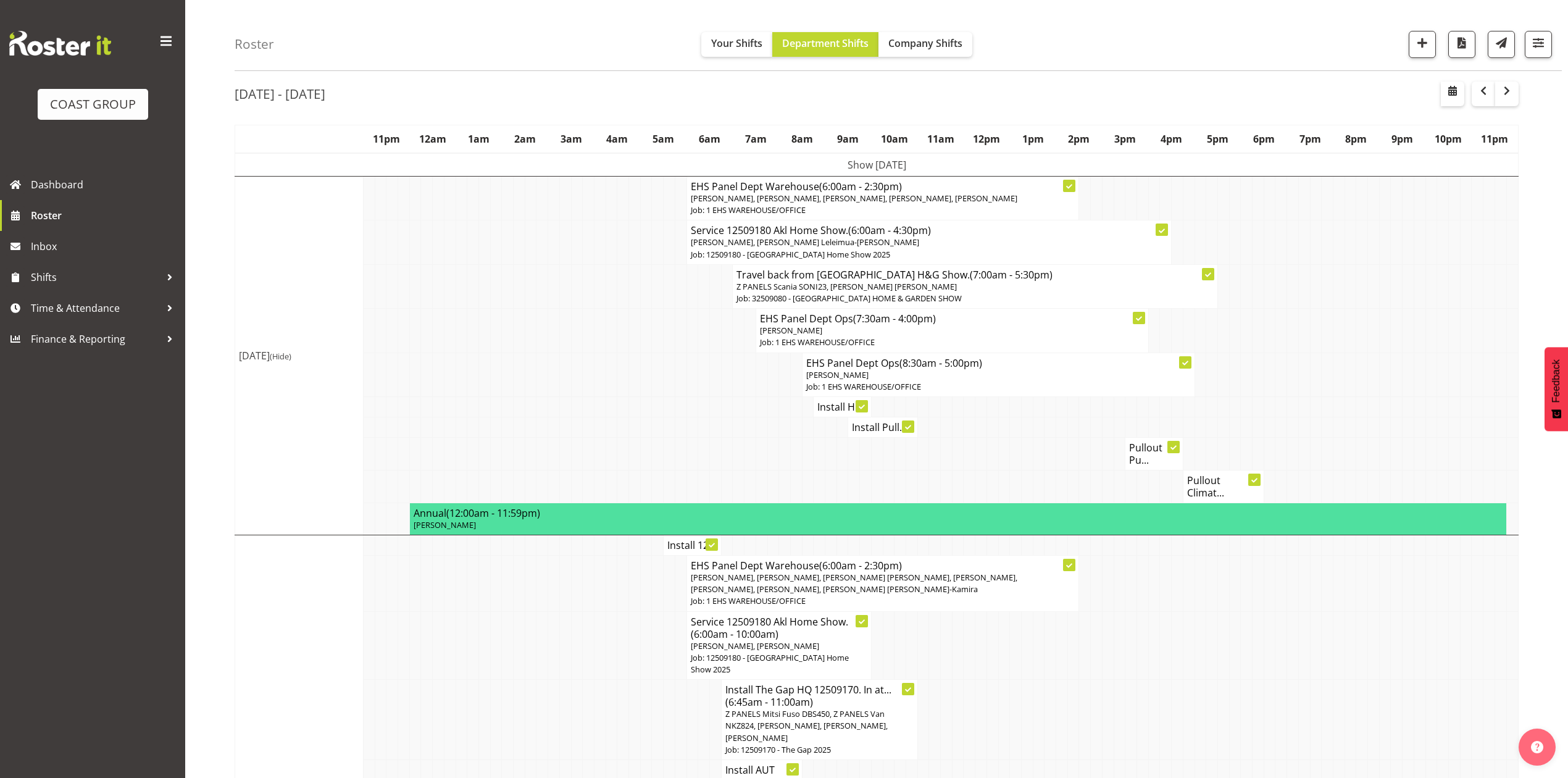
click at [1213, 473] on td "Pullout Climat..." at bounding box center [1222, 486] width 81 height 33
click at [1305, 388] on body "COAST GROUP Dashboard Roster Inbox Shifts Time & Attendance Finance & Reporting…" at bounding box center [784, 344] width 1568 height 778
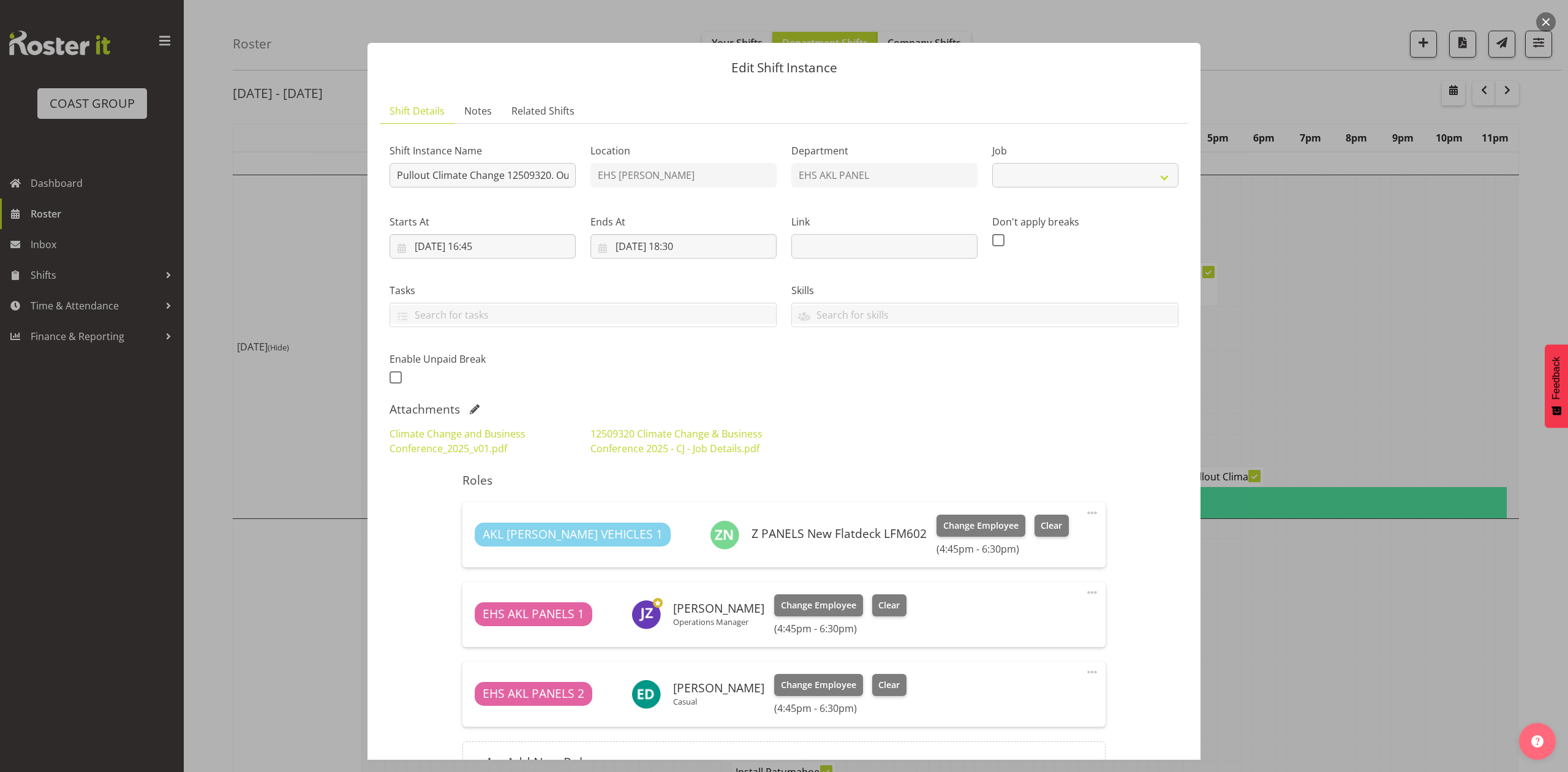
click at [1315, 349] on div at bounding box center [784, 386] width 1568 height 772
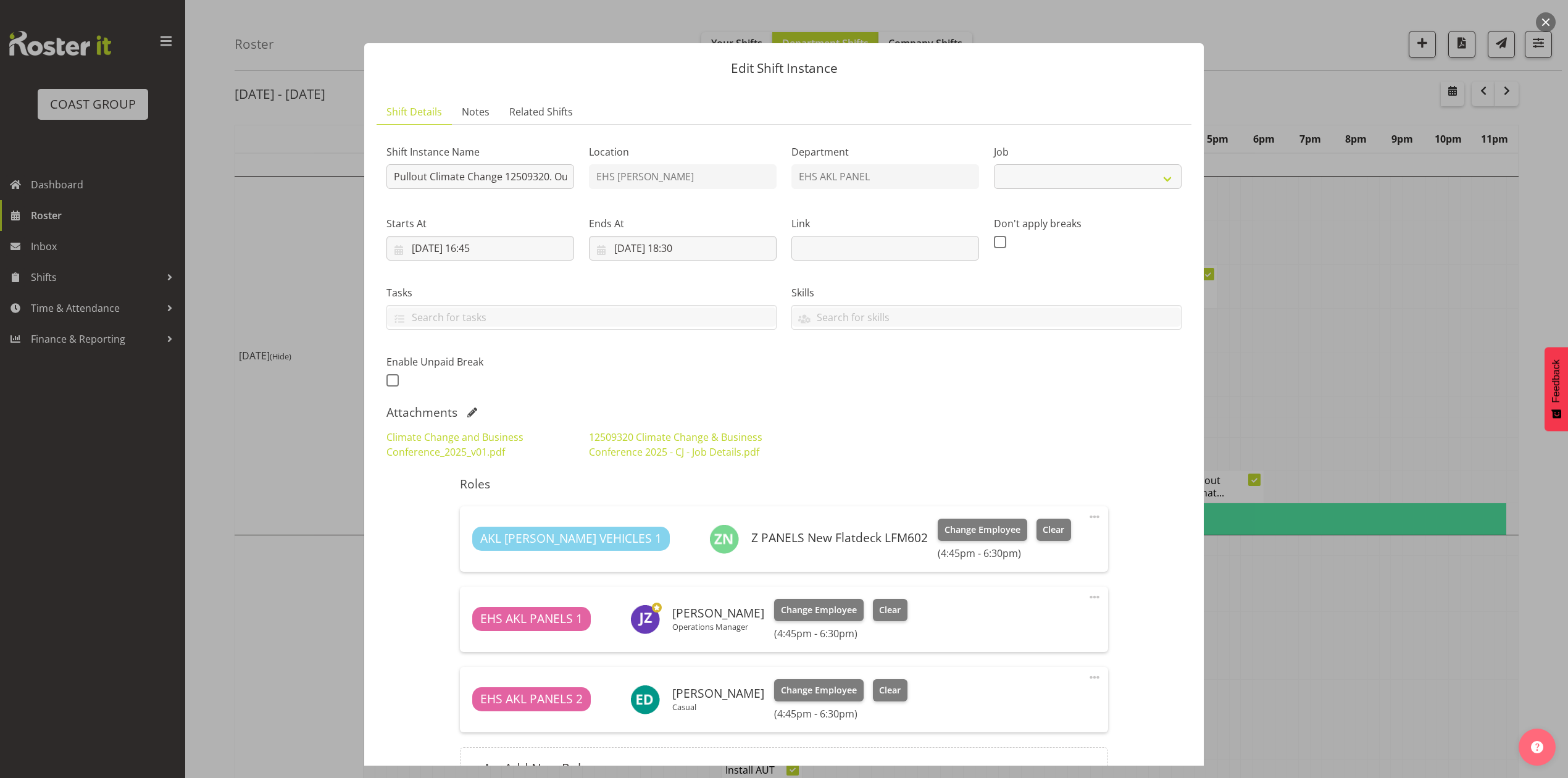
select select "10460"
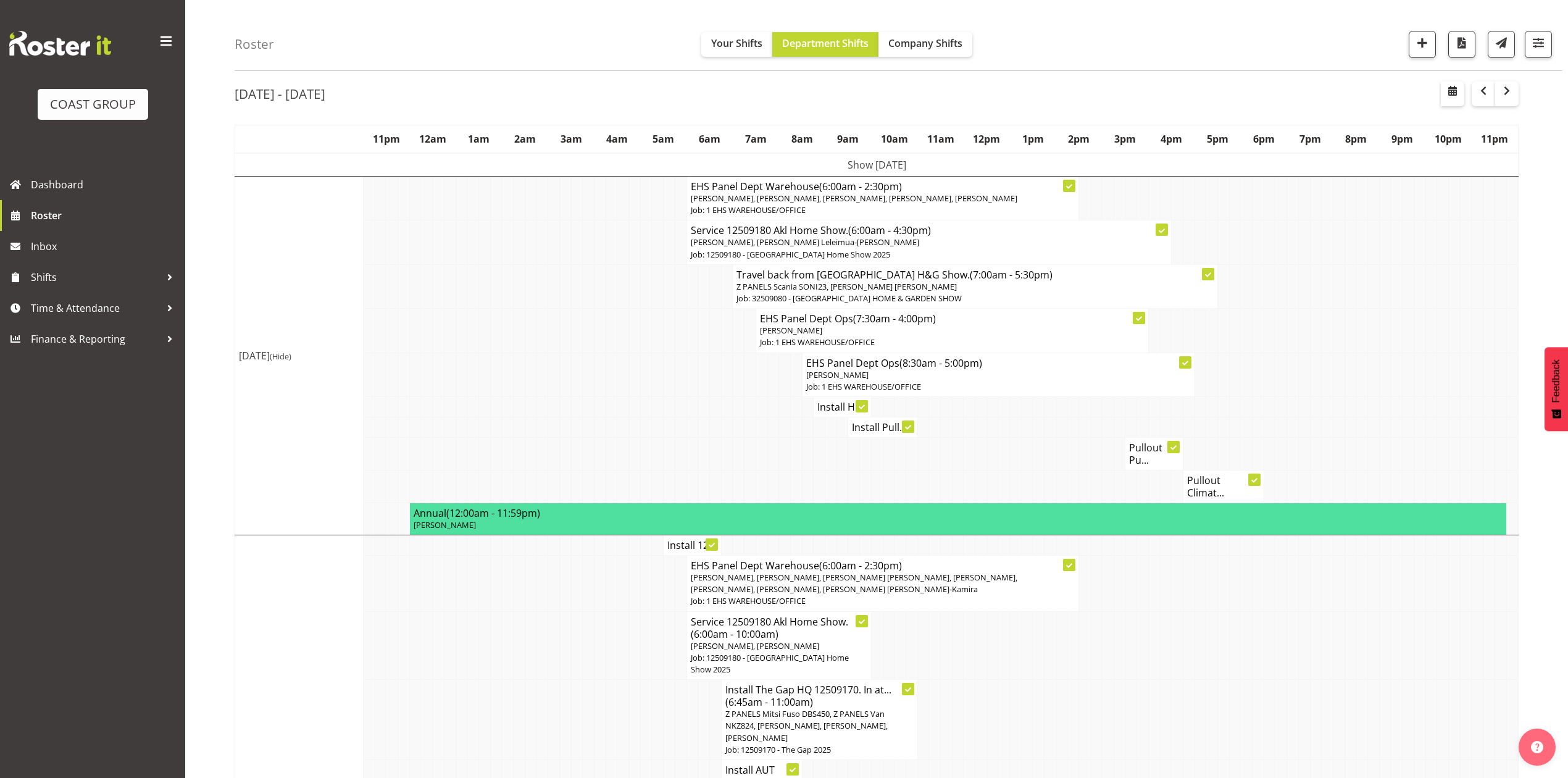
click at [1154, 457] on h4 "Pullout Pu..." at bounding box center [1154, 454] width 50 height 25
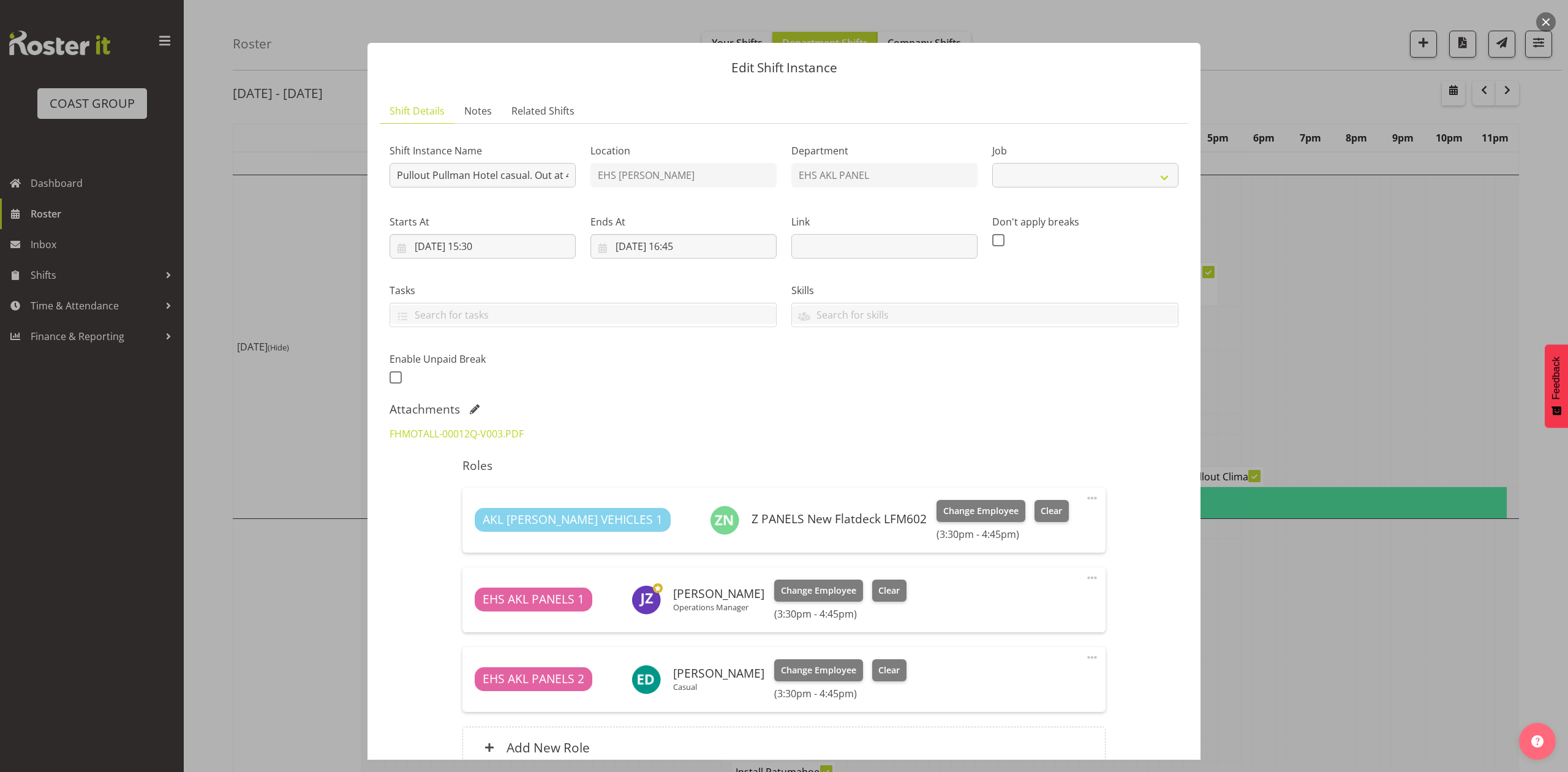
select select "8653"
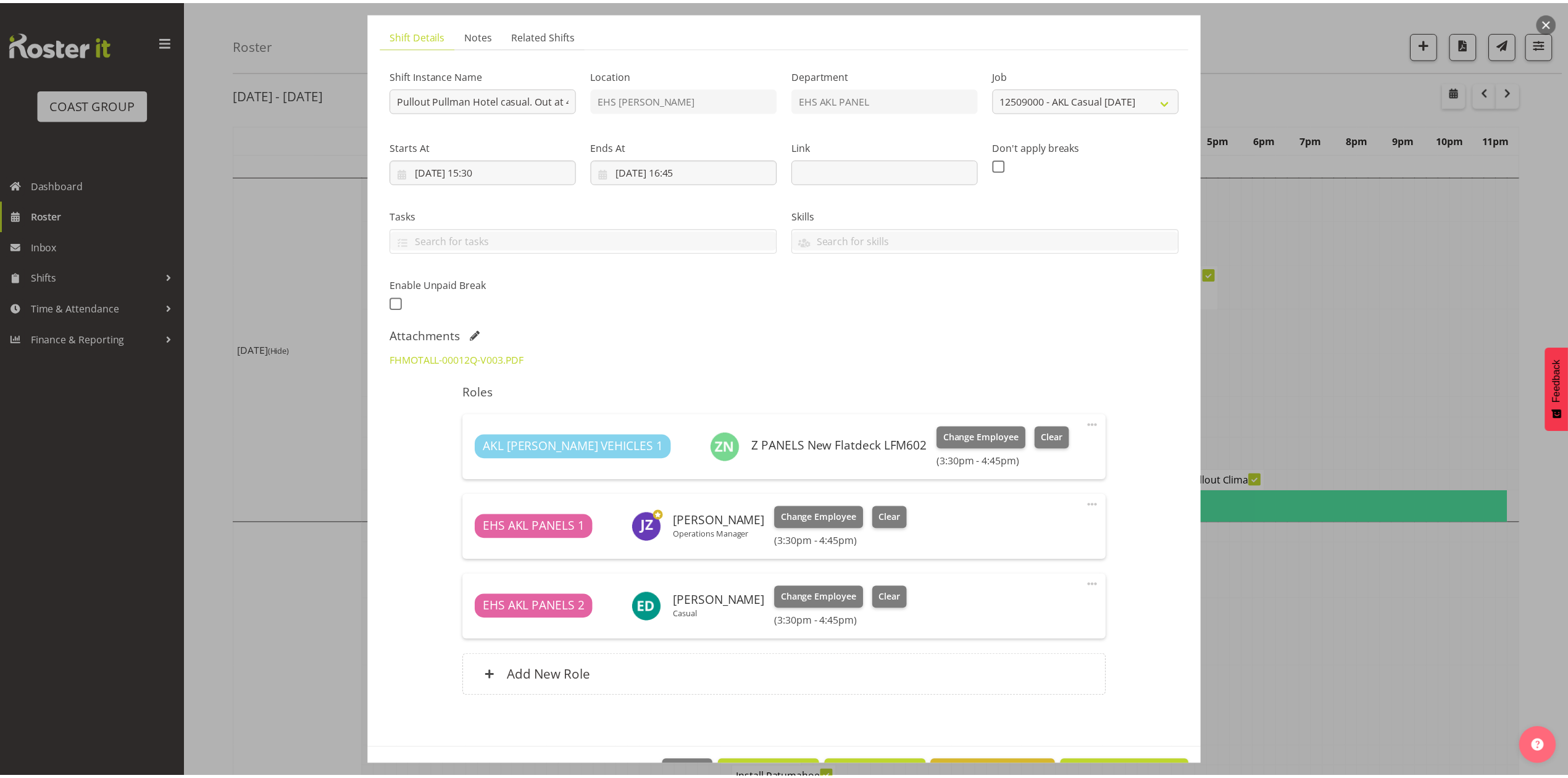
scroll to position [82, 0]
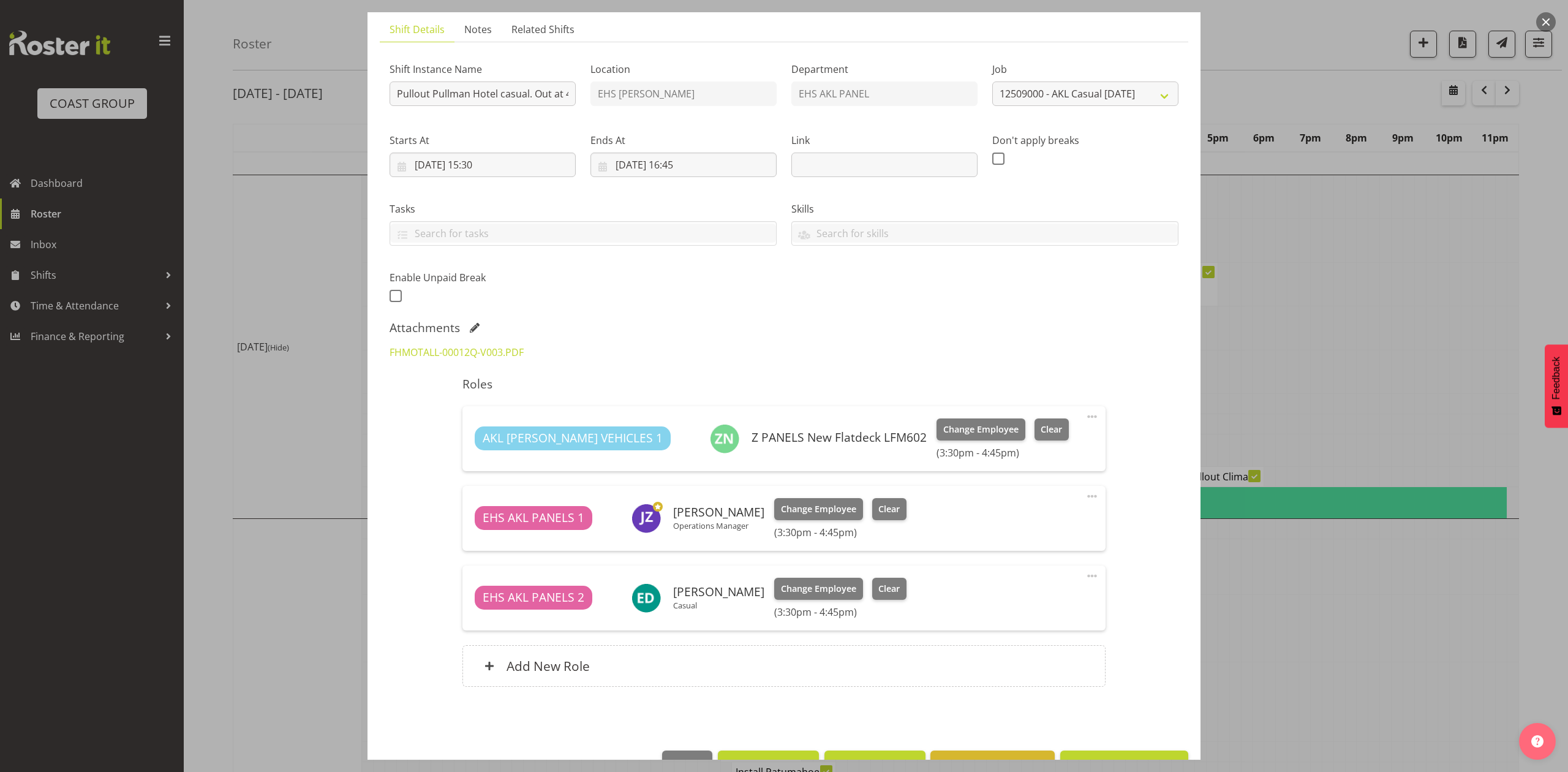
click at [1355, 356] on div at bounding box center [784, 386] width 1568 height 772
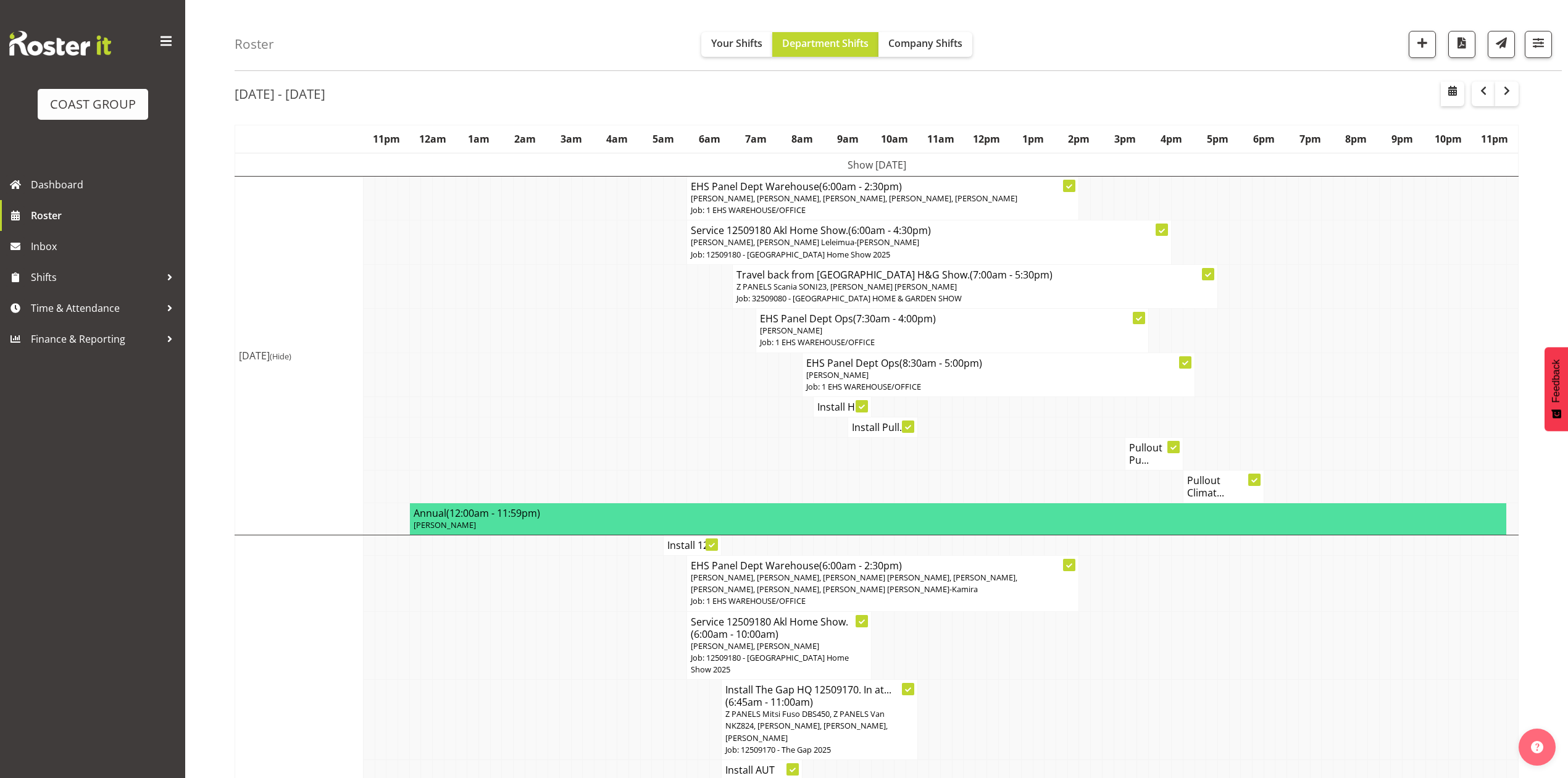
click at [1346, 362] on td at bounding box center [1351, 375] width 12 height 44
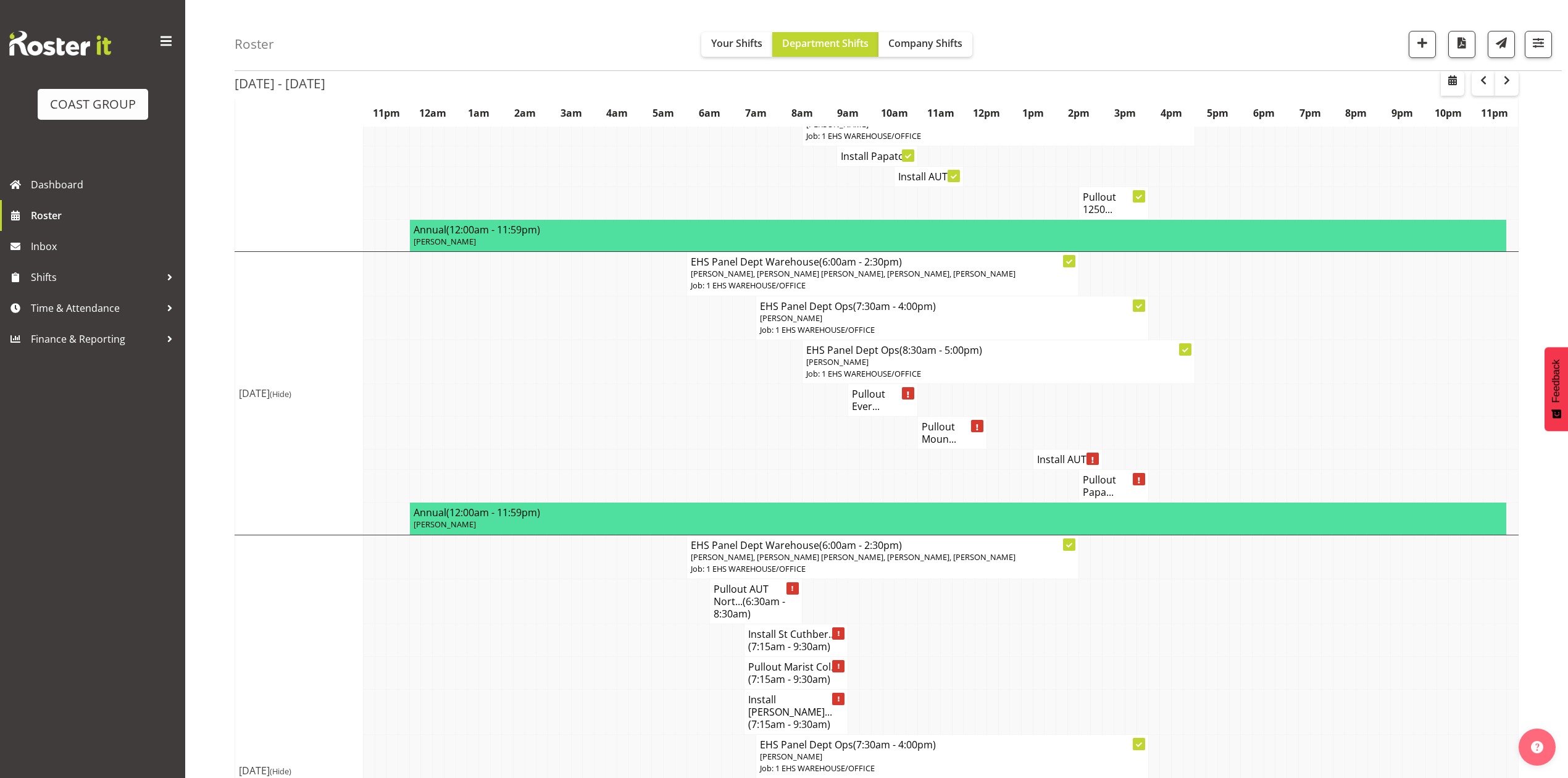
scroll to position [1197, 0]
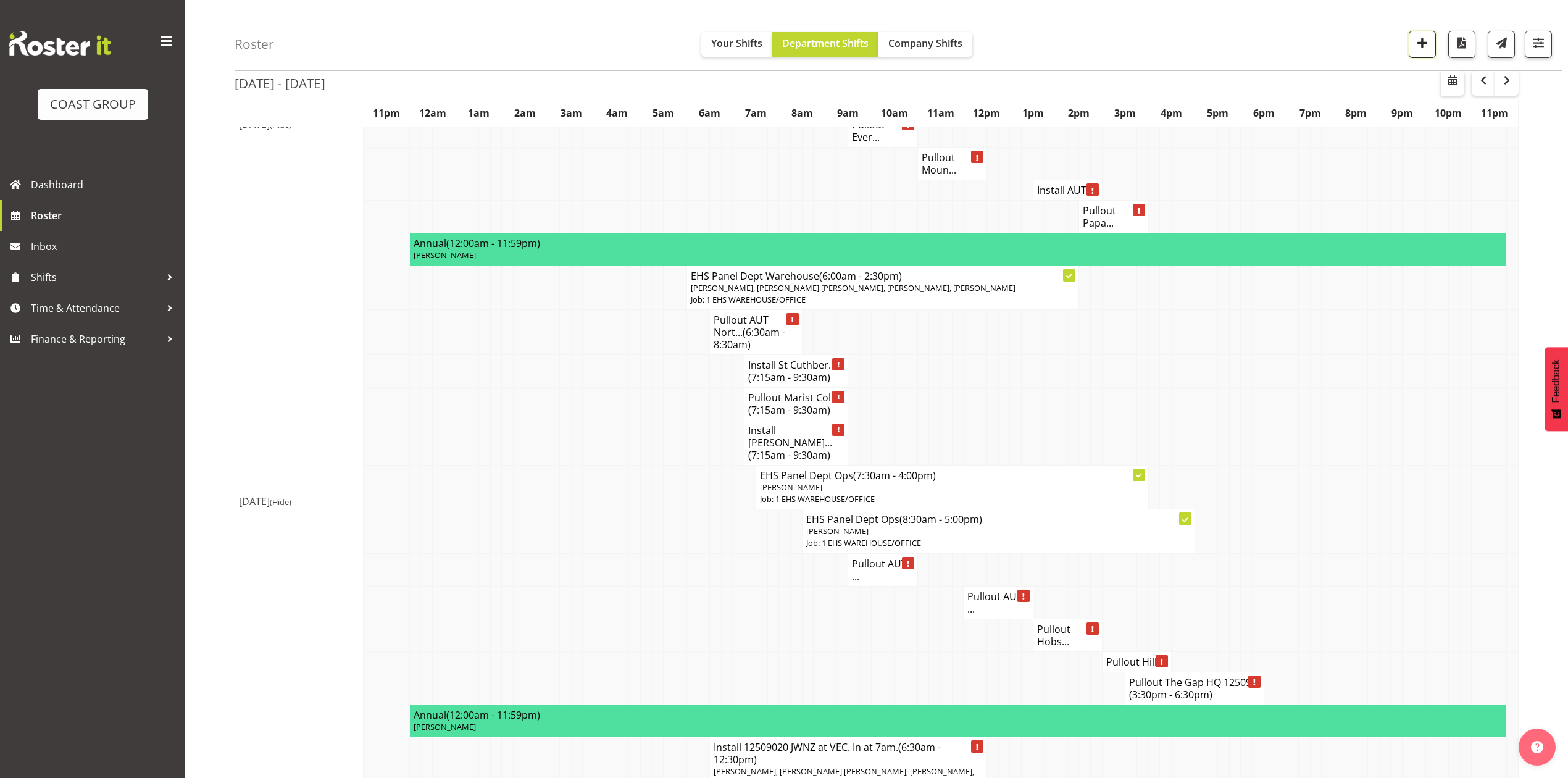
click at [1429, 45] on button "button" at bounding box center [1422, 44] width 27 height 27
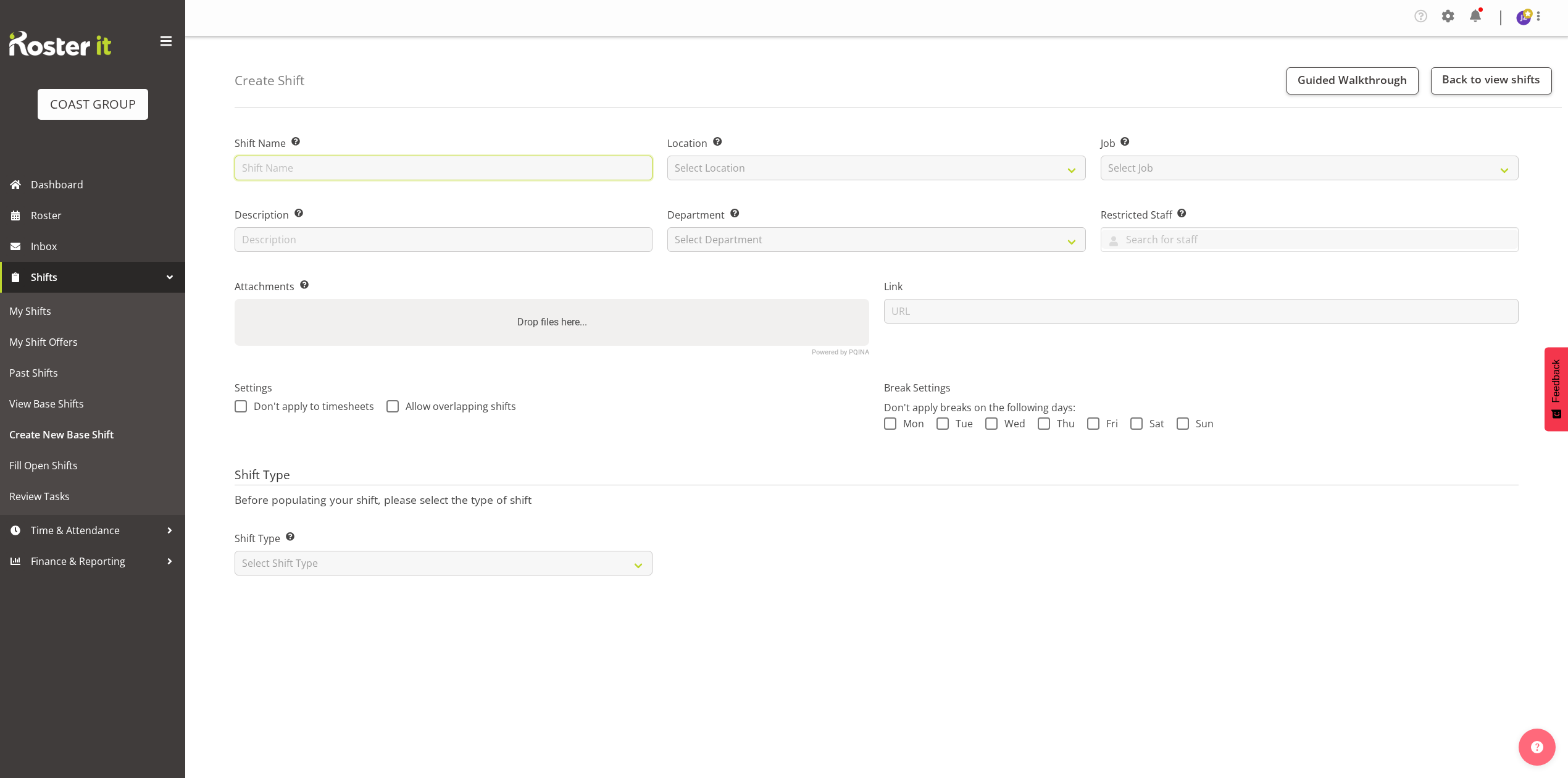
click at [470, 169] on input "text" at bounding box center [443, 168] width 418 height 25
type input "Meadowbank School casual."
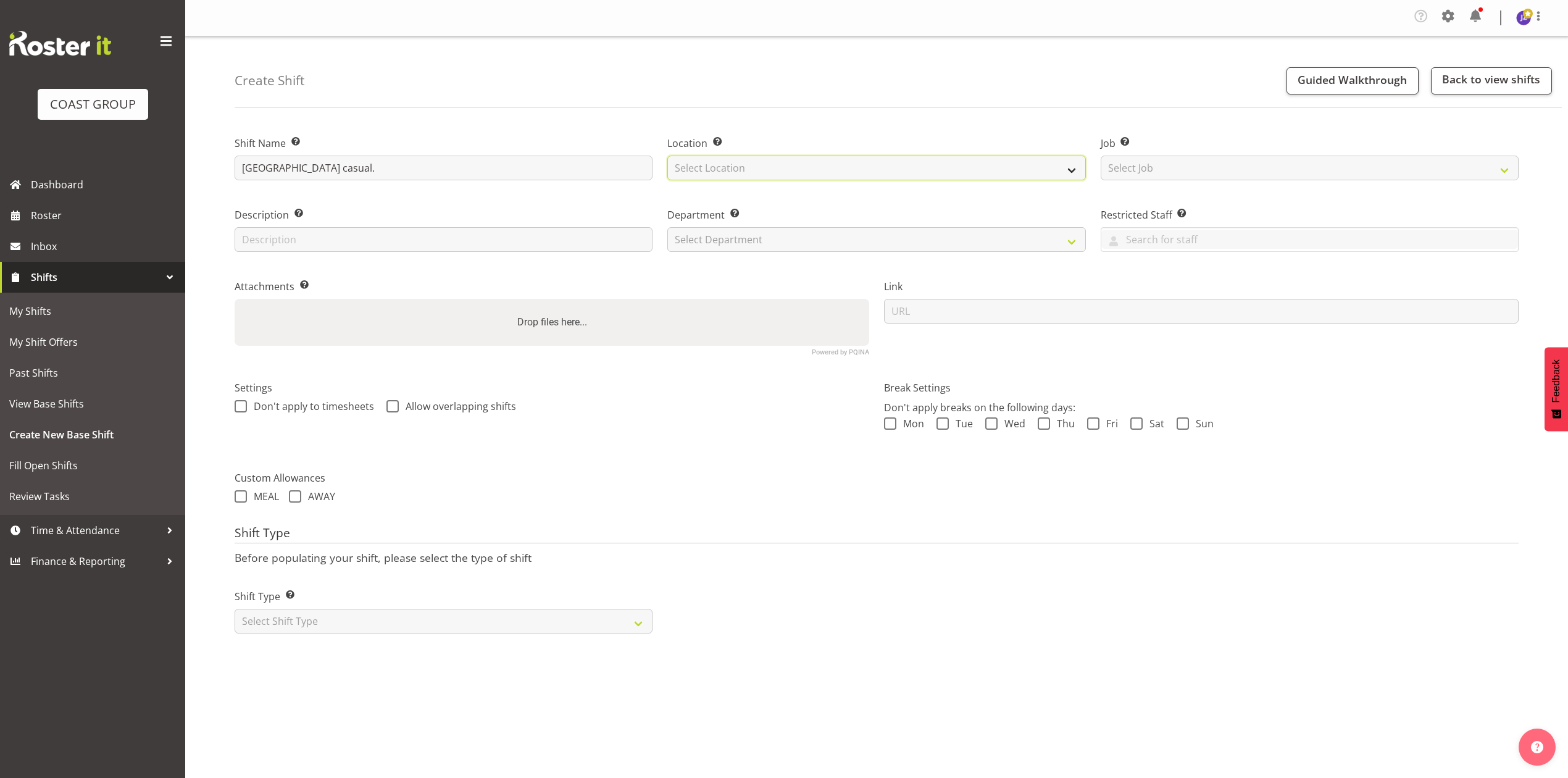
click at [719, 169] on select "Select Location EHS [PERSON_NAME]" at bounding box center [876, 168] width 418 height 25
select select "35"
click at [667, 156] on select "Select Location EHS RYMER" at bounding box center [876, 168] width 418 height 25
click at [1156, 164] on select "Select Job Create new job 1 Carlton Events 1 Carlton Hamilton 1 Carlton Welling…" at bounding box center [1309, 168] width 418 height 25
select select "8653"
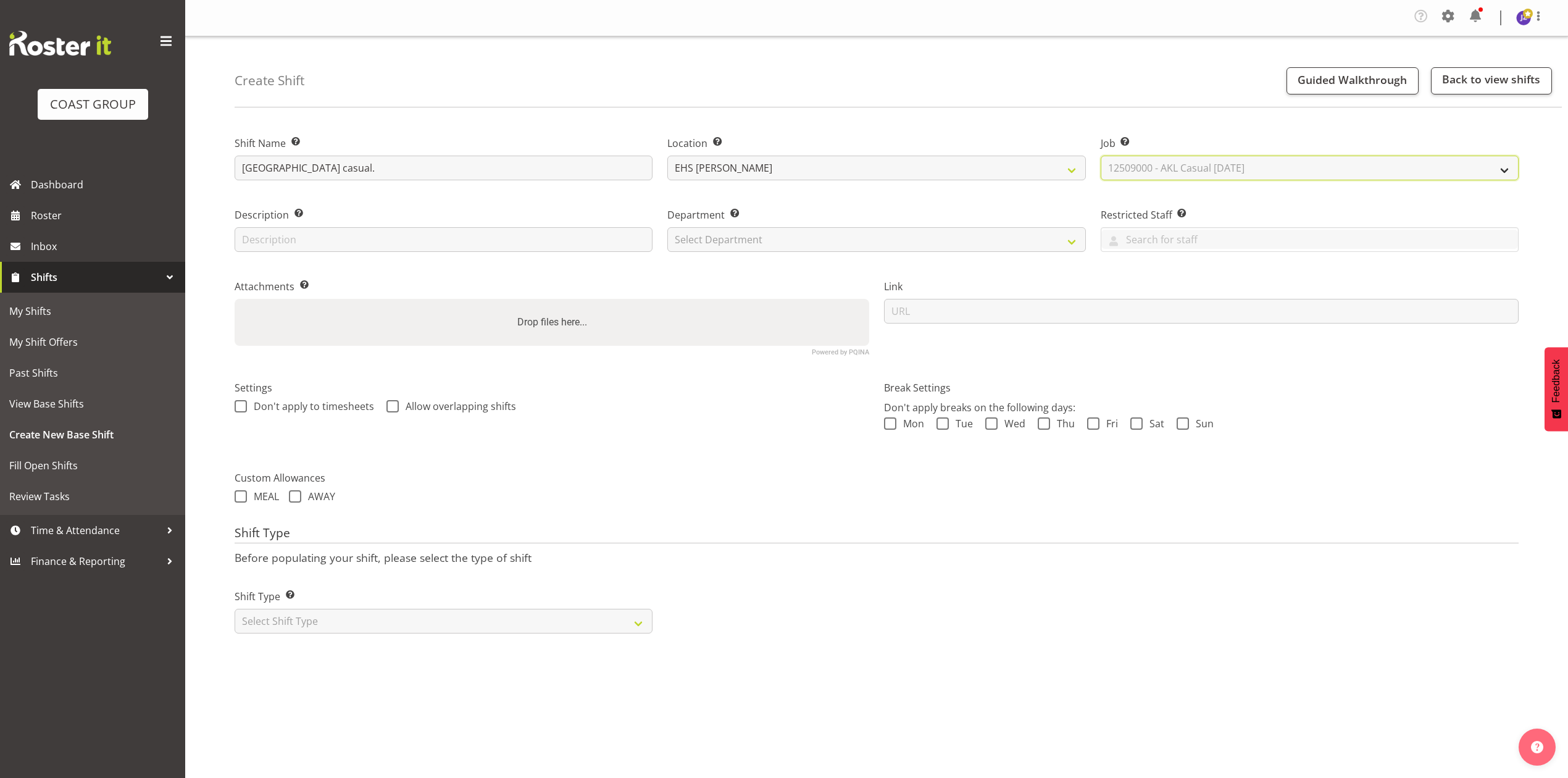
click at [1100, 156] on select "Select Job Create new job 1 Carlton Events 1 Carlton Hamilton 1 Carlton Welling…" at bounding box center [1309, 168] width 418 height 25
click at [751, 240] on select "Select Department EHS AKL PANEL EHS AKL PANEL" at bounding box center [876, 240] width 418 height 25
select select "39"
click at [667, 228] on select "Select Department EHS AKL PANEL EHS AKL PANEL" at bounding box center [876, 240] width 418 height 25
click at [691, 320] on div "Drop files here..." at bounding box center [552, 322] width 635 height 47
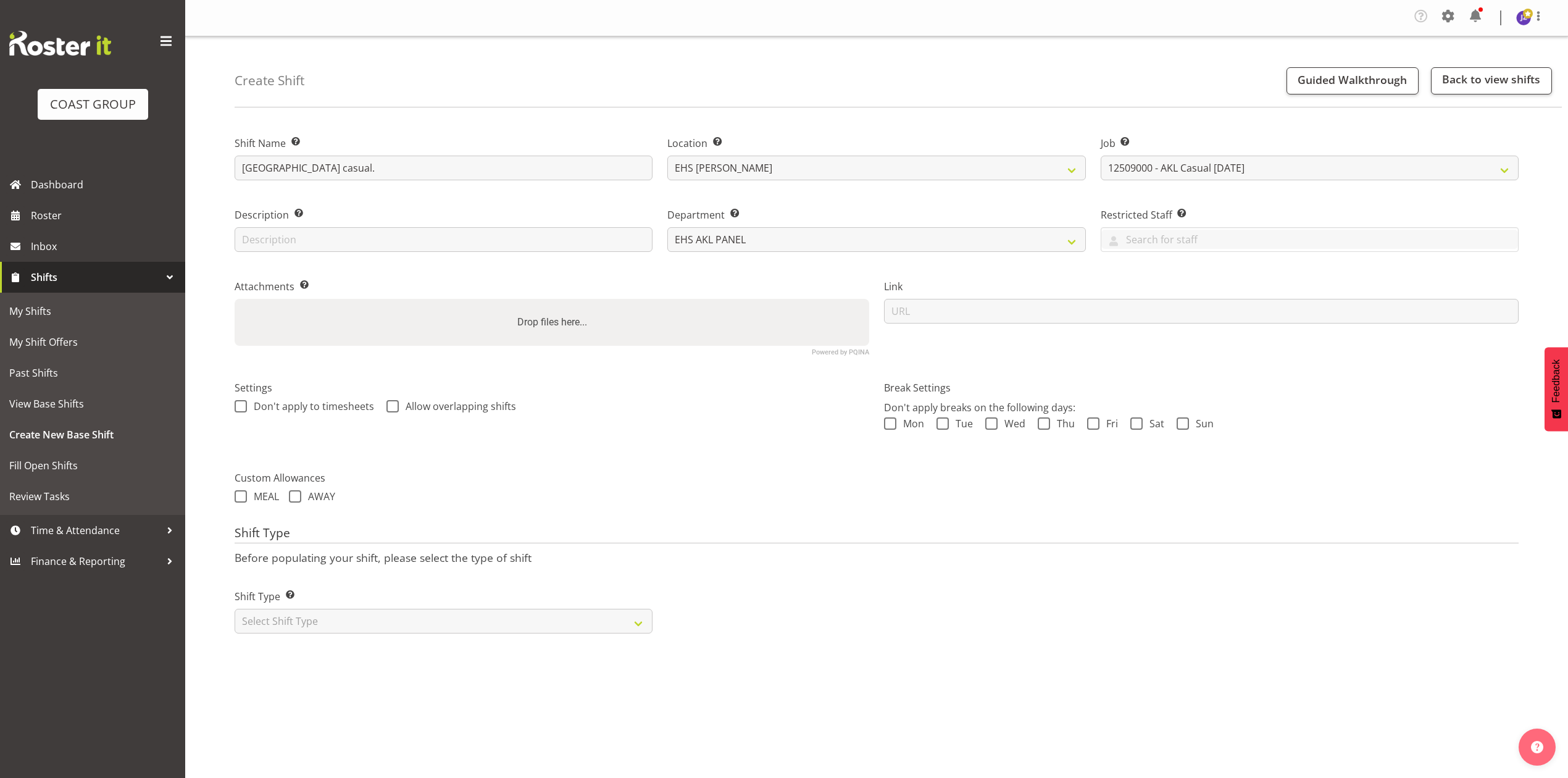
click at [235, 299] on input "Drop files here..." at bounding box center [552, 301] width 635 height 4
type input "C:\fakepath\MEADOWBA-00001Q-V004 (1).PDF"
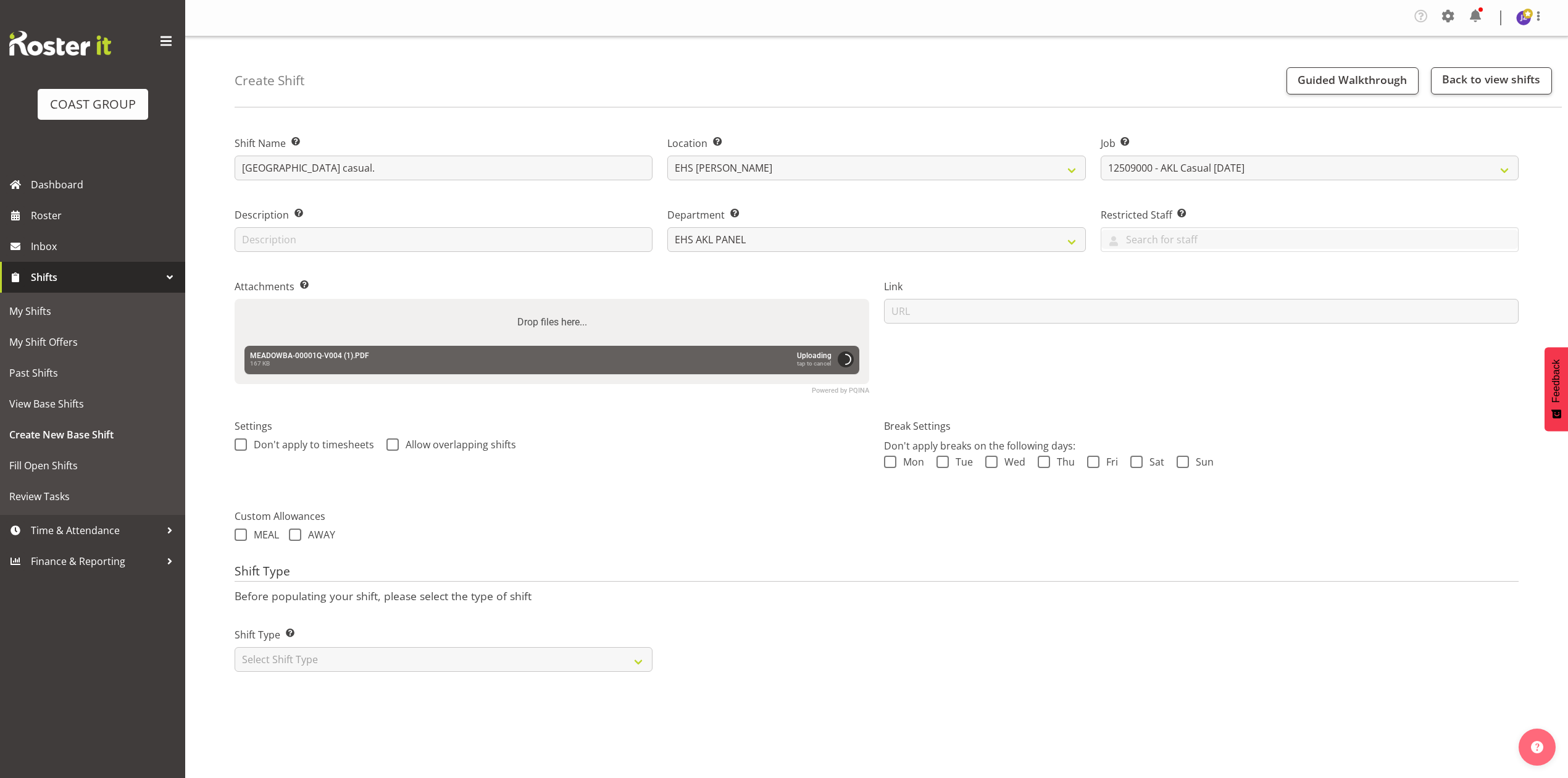
click at [541, 647] on div "Shift Type Shift Types: One Off – Select this if you would like a single shift …" at bounding box center [443, 650] width 418 height 45
click at [537, 658] on select "Select Shift Type One Off Shift Recurring Shift Rotating Shift" at bounding box center [443, 660] width 418 height 25
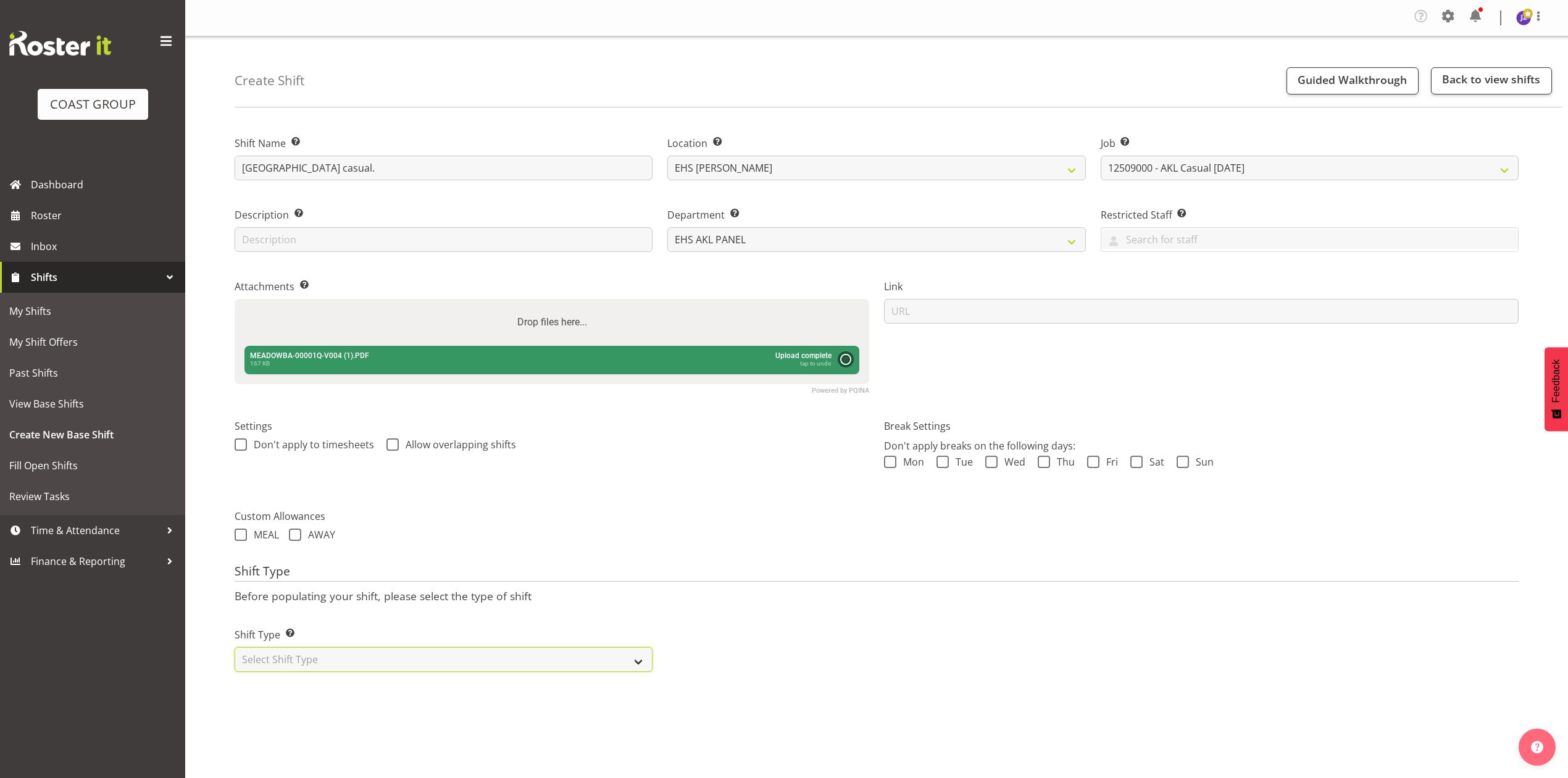
select select "recurring"
click at [235, 649] on select "Select Shift Type One Off Shift Recurring Shift Rotating Shift" at bounding box center [443, 660] width 418 height 25
select select "8"
select select "2025"
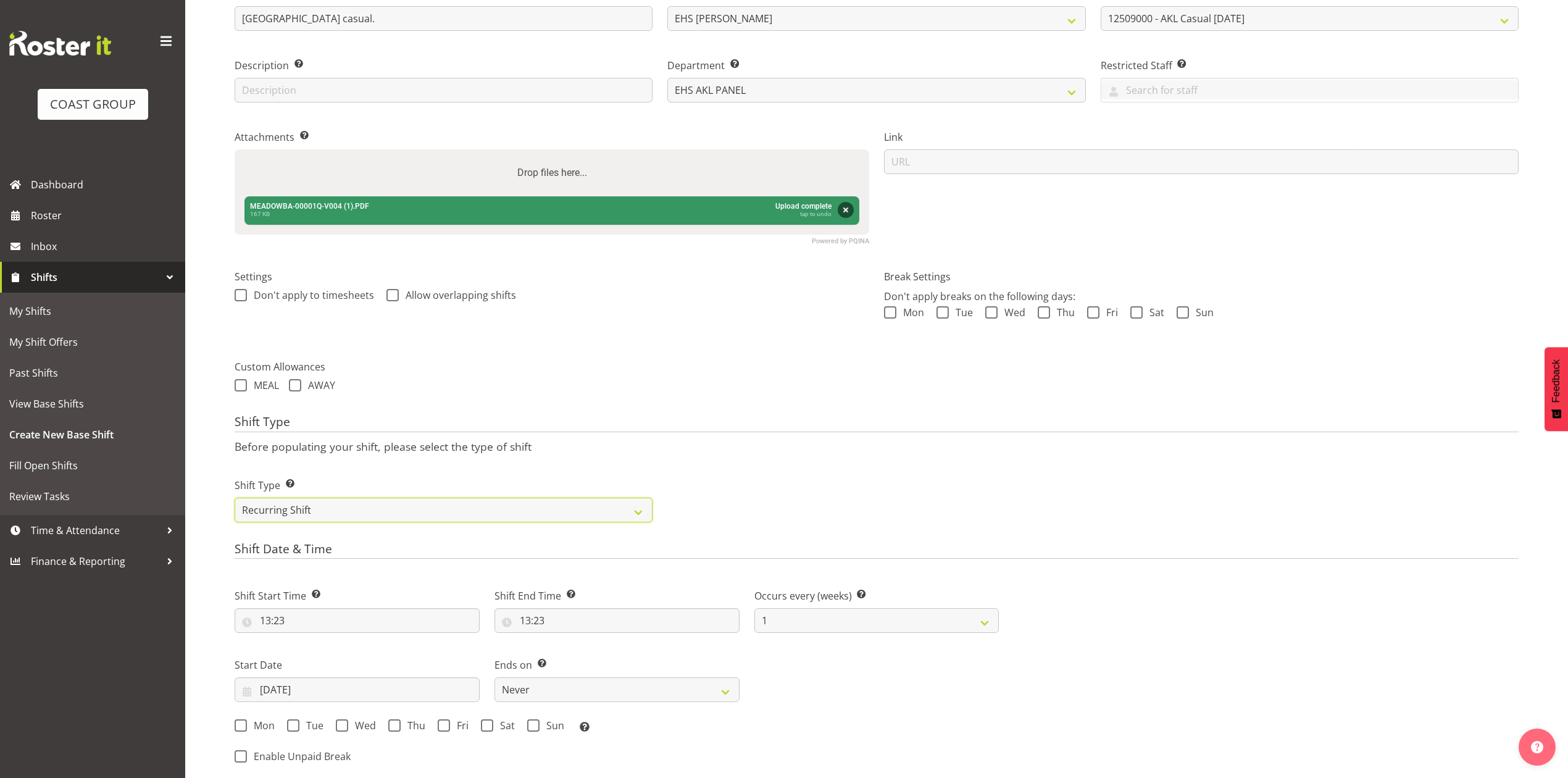
scroll to position [411, 0]
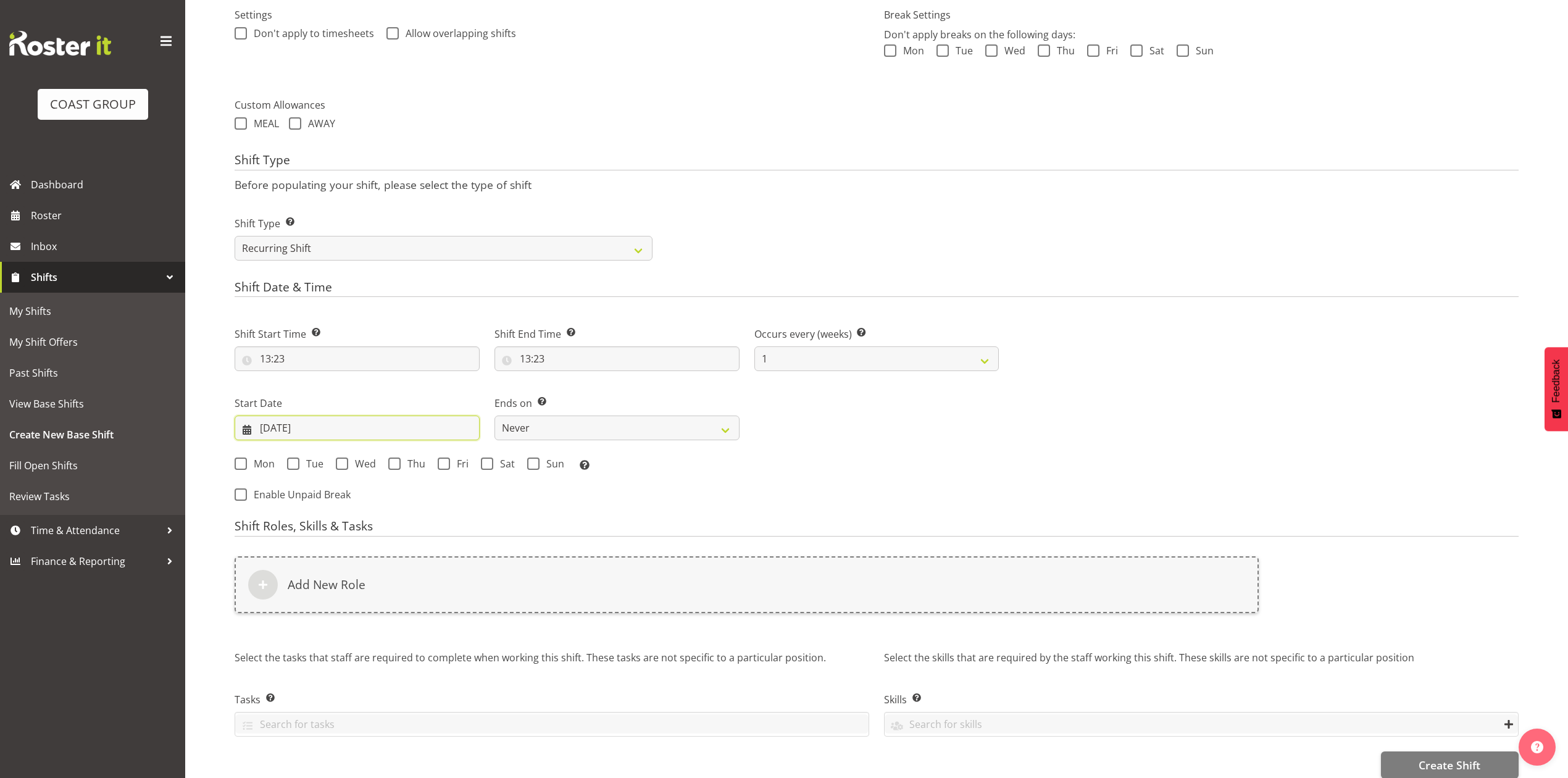
click at [290, 434] on input "09/09/2025" at bounding box center [357, 428] width 245 height 25
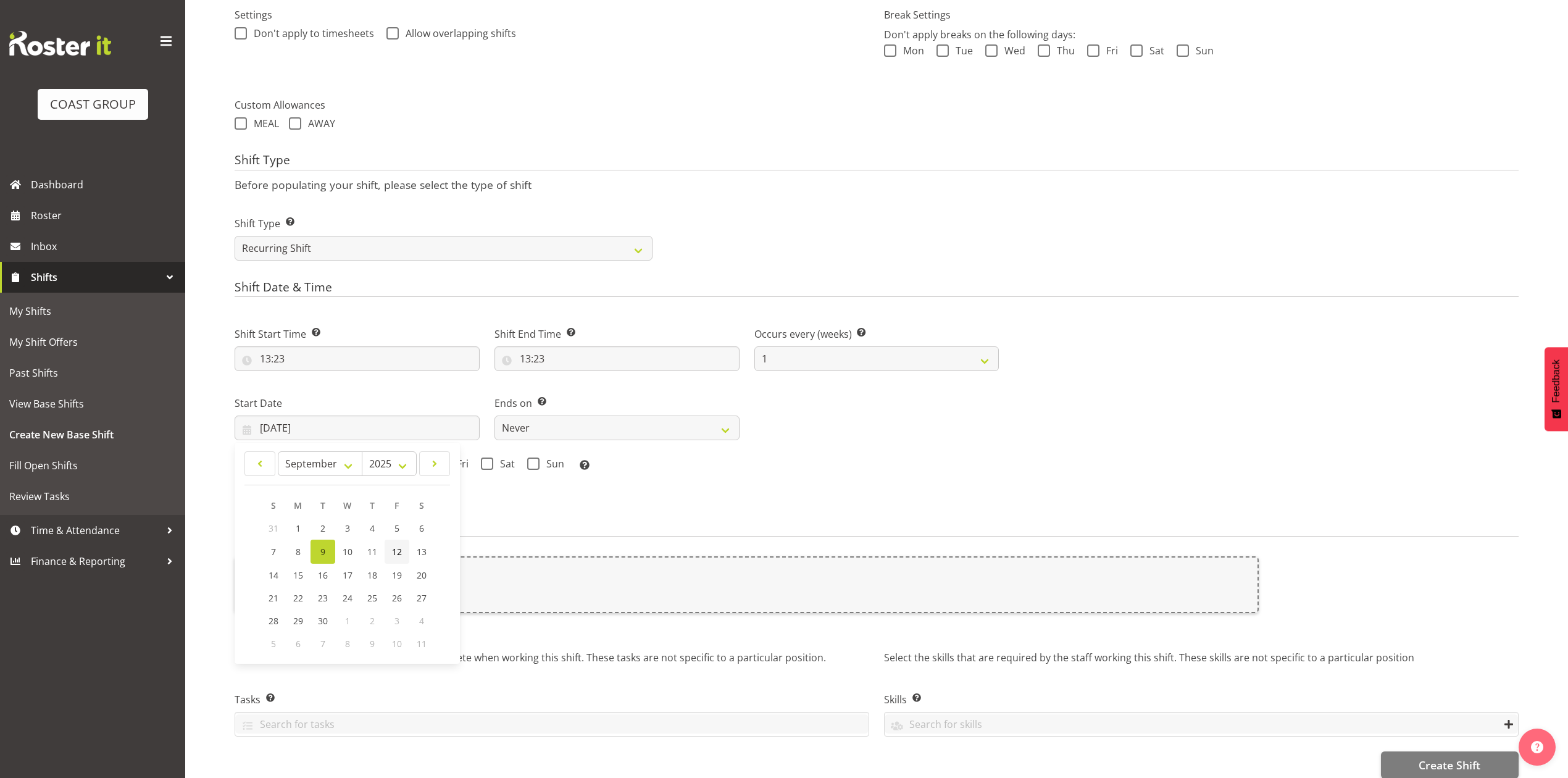
click at [391, 552] on link "12" at bounding box center [397, 551] width 25 height 24
type input "12/09/2025"
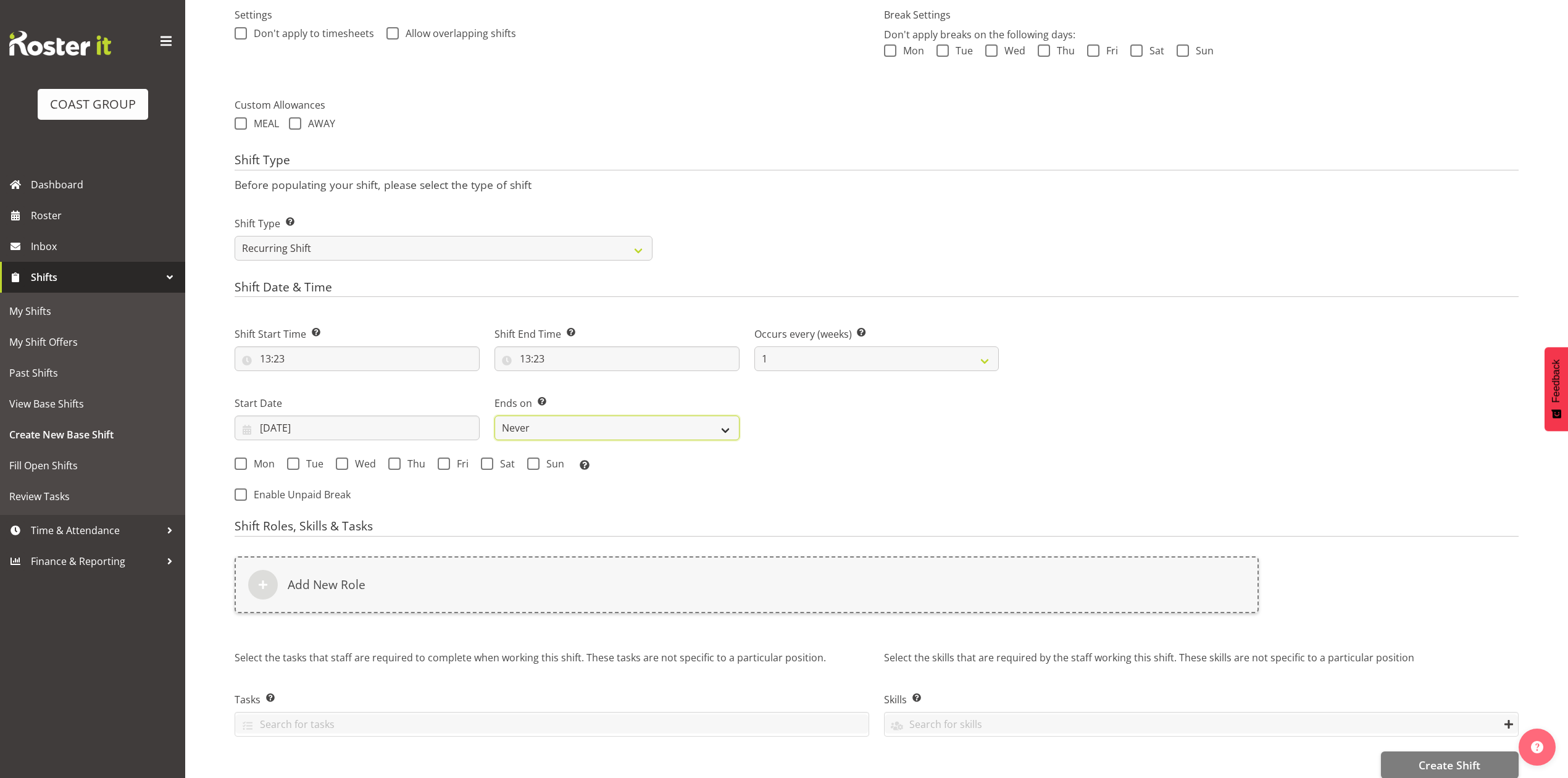
click at [536, 438] on select "Never On Date" at bounding box center [617, 428] width 245 height 25
select select "date"
click at [495, 417] on select "Never On Date" at bounding box center [617, 428] width 245 height 25
click at [806, 433] on input "09/09/2025" at bounding box center [876, 428] width 245 height 25
click at [960, 551] on span "13" at bounding box center [960, 552] width 10 height 12
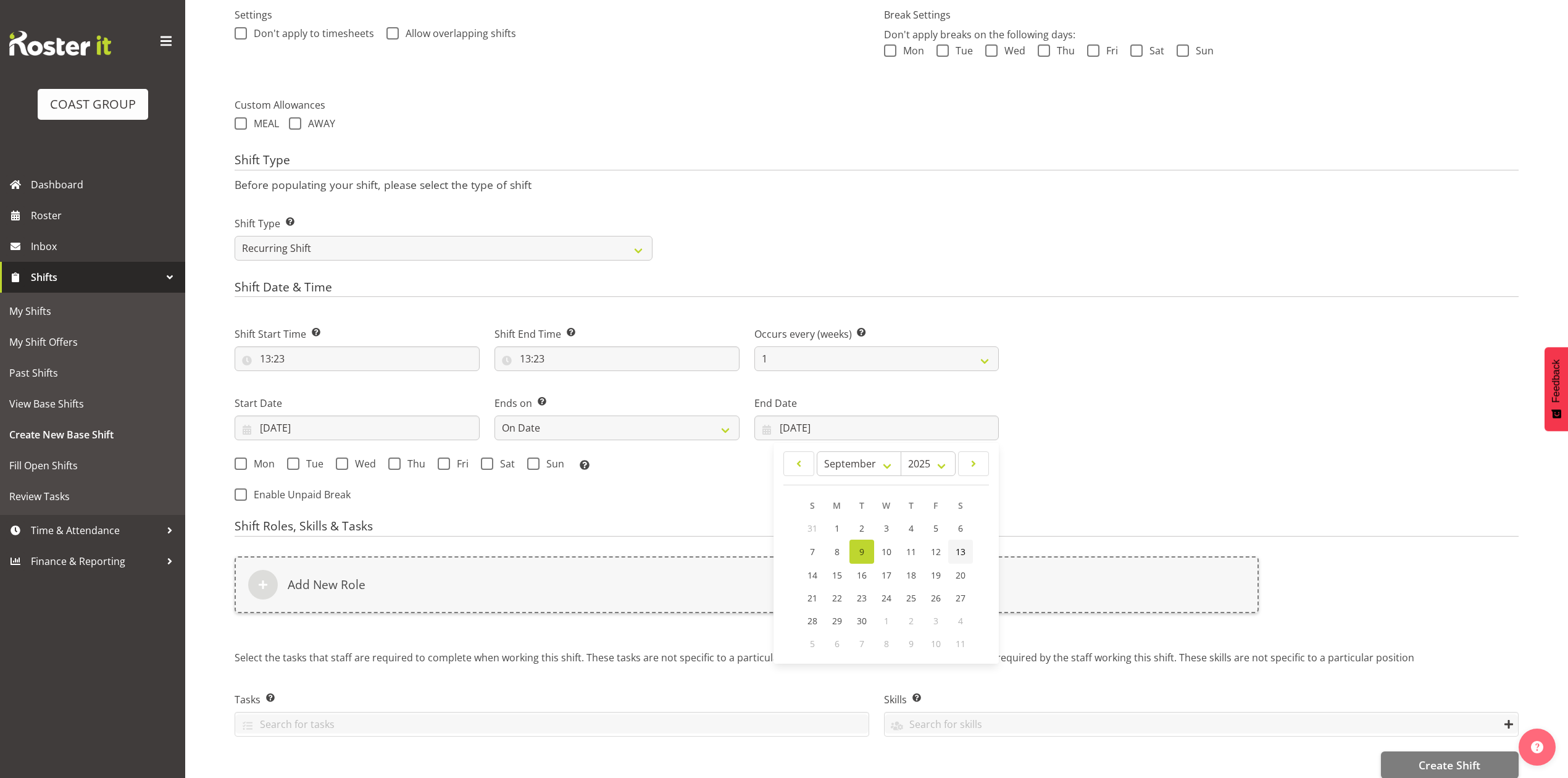
type input "13/09/2025"
click at [447, 467] on span at bounding box center [443, 463] width 12 height 12
click at [445, 467] on input "Fri" at bounding box center [441, 464] width 8 height 8
checkbox input "true"
click at [490, 467] on span at bounding box center [487, 463] width 12 height 12
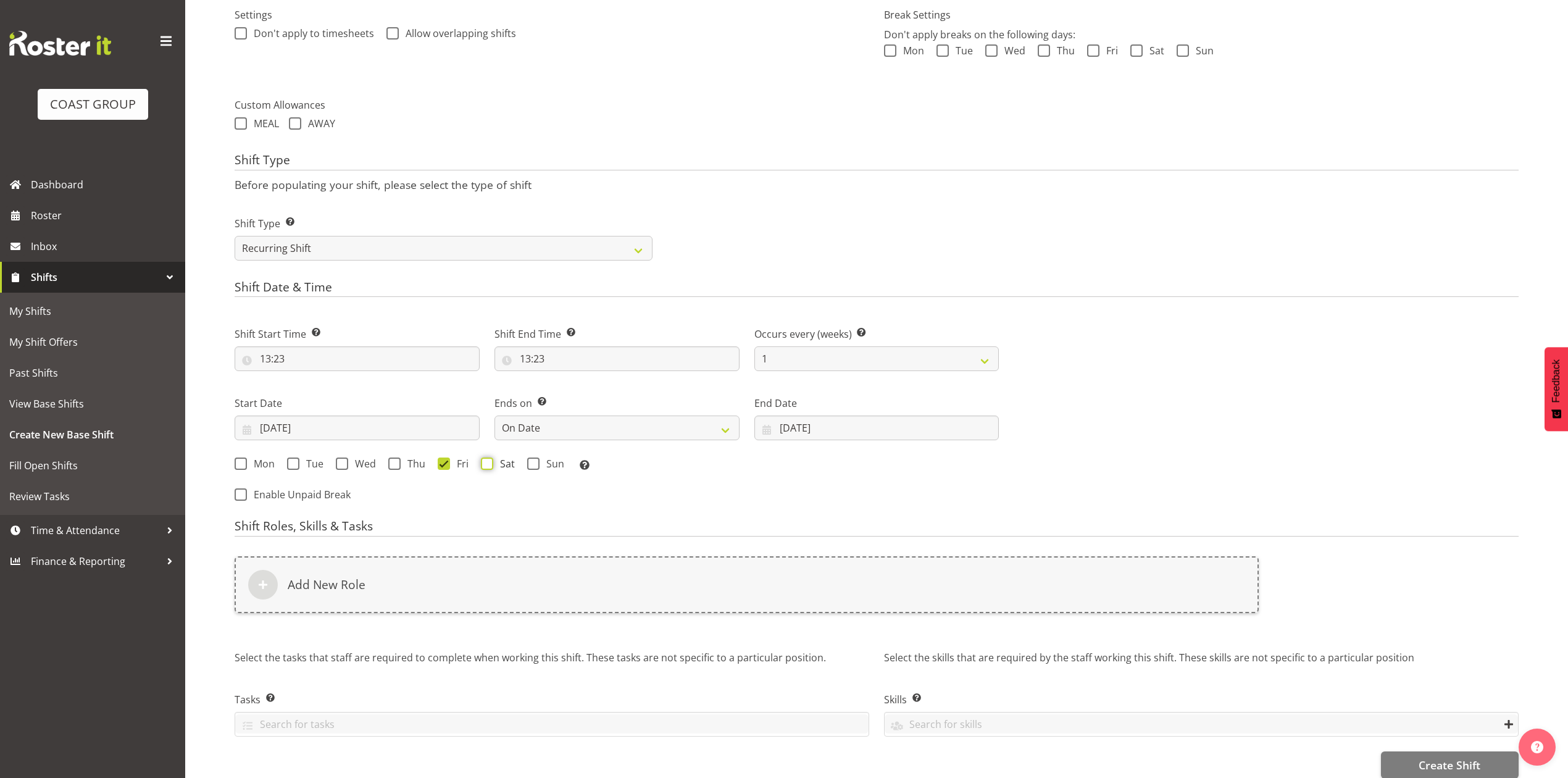
click at [489, 467] on input "Sat" at bounding box center [485, 464] width 8 height 8
checkbox input "true"
click at [413, 415] on div "Start Date 12/09/2025 January February March April May June July August Septemb…" at bounding box center [357, 418] width 245 height 45
click at [409, 425] on input "12/09/2025" at bounding box center [357, 428] width 245 height 25
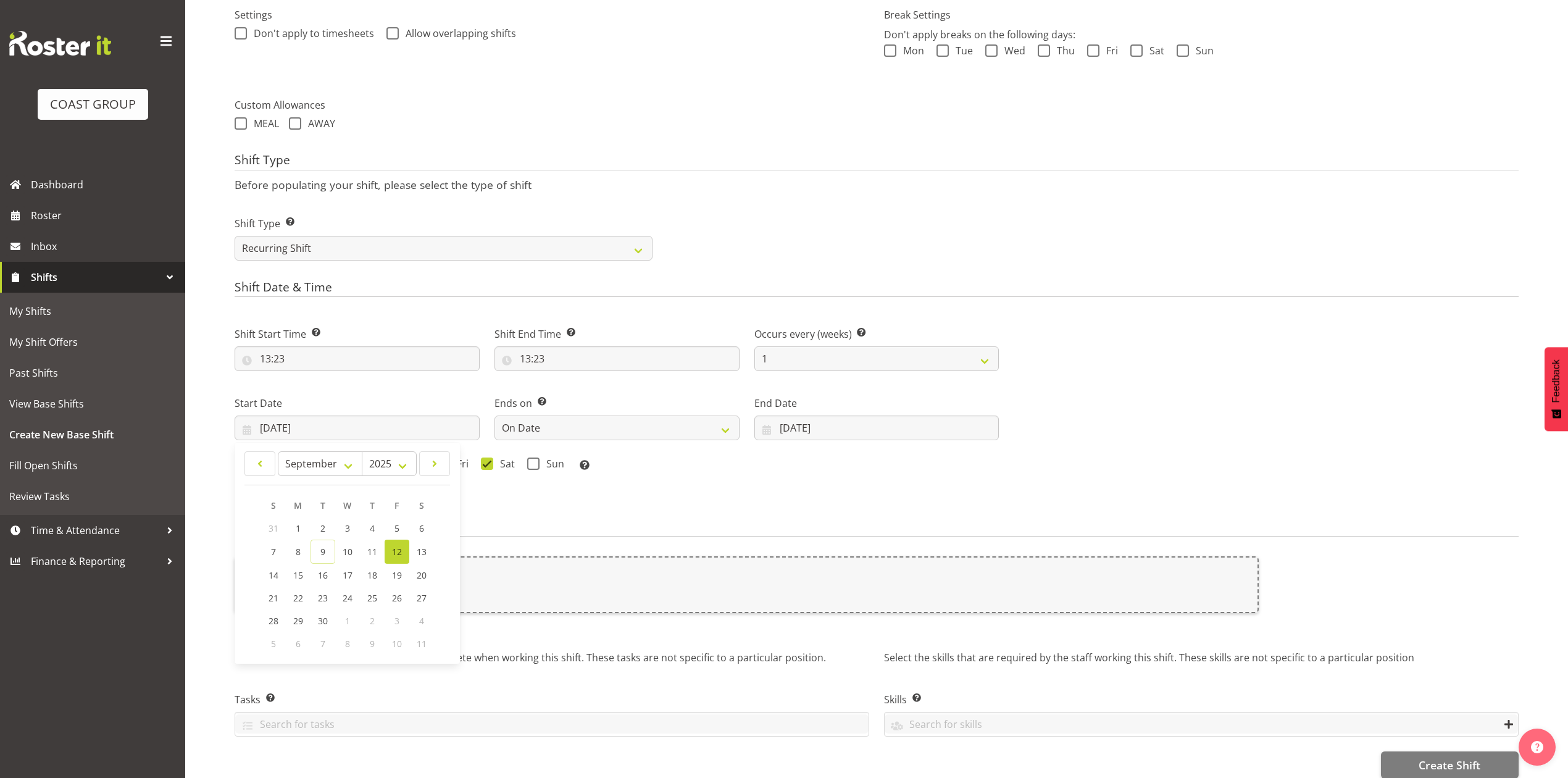
click at [743, 510] on div "Shift Start Time Set the time of the day you wish this shift to start 13:23 00 …" at bounding box center [617, 411] width 779 height 202
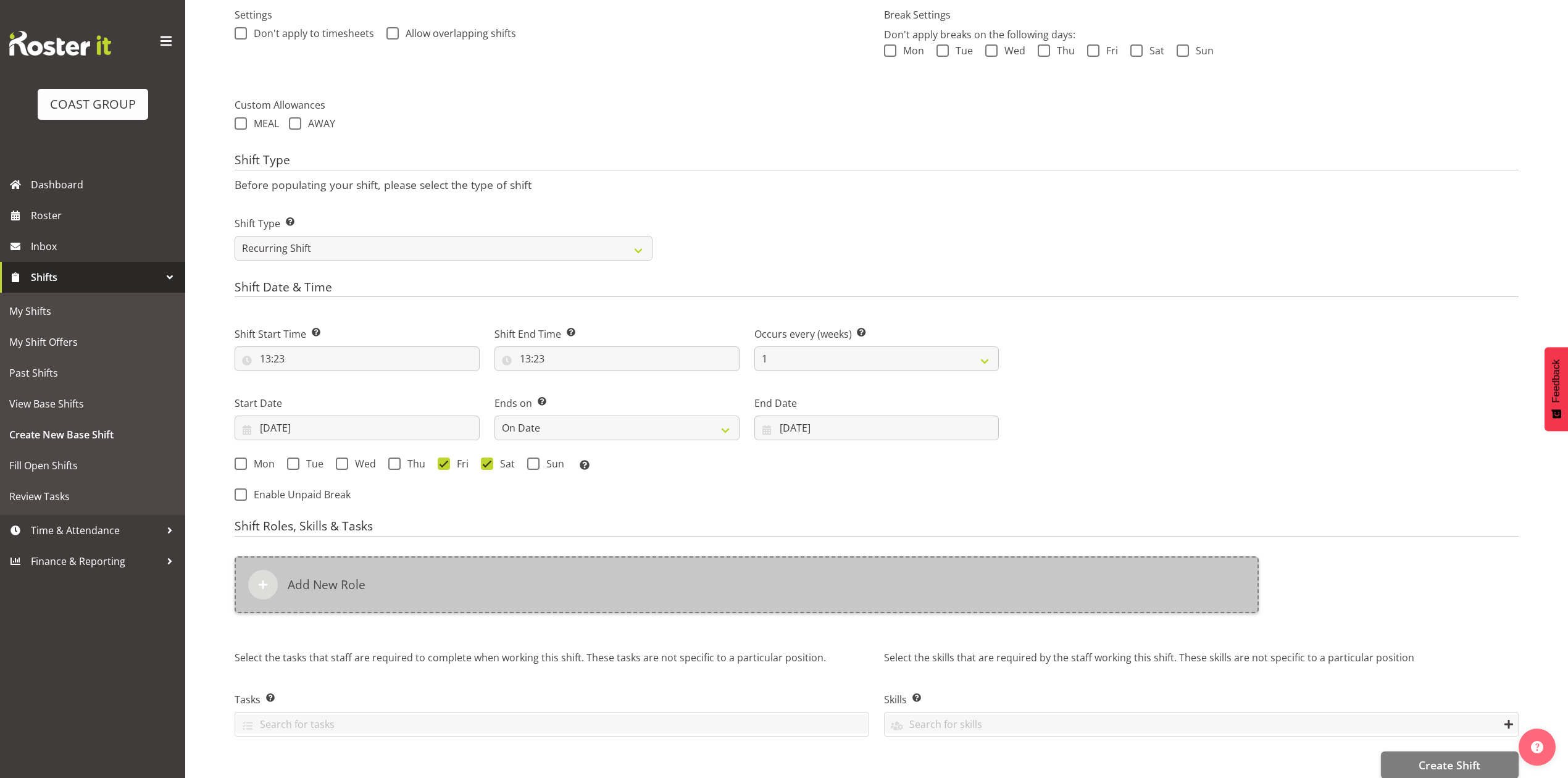
click at [696, 569] on div "Add New Role" at bounding box center [746, 585] width 1024 height 57
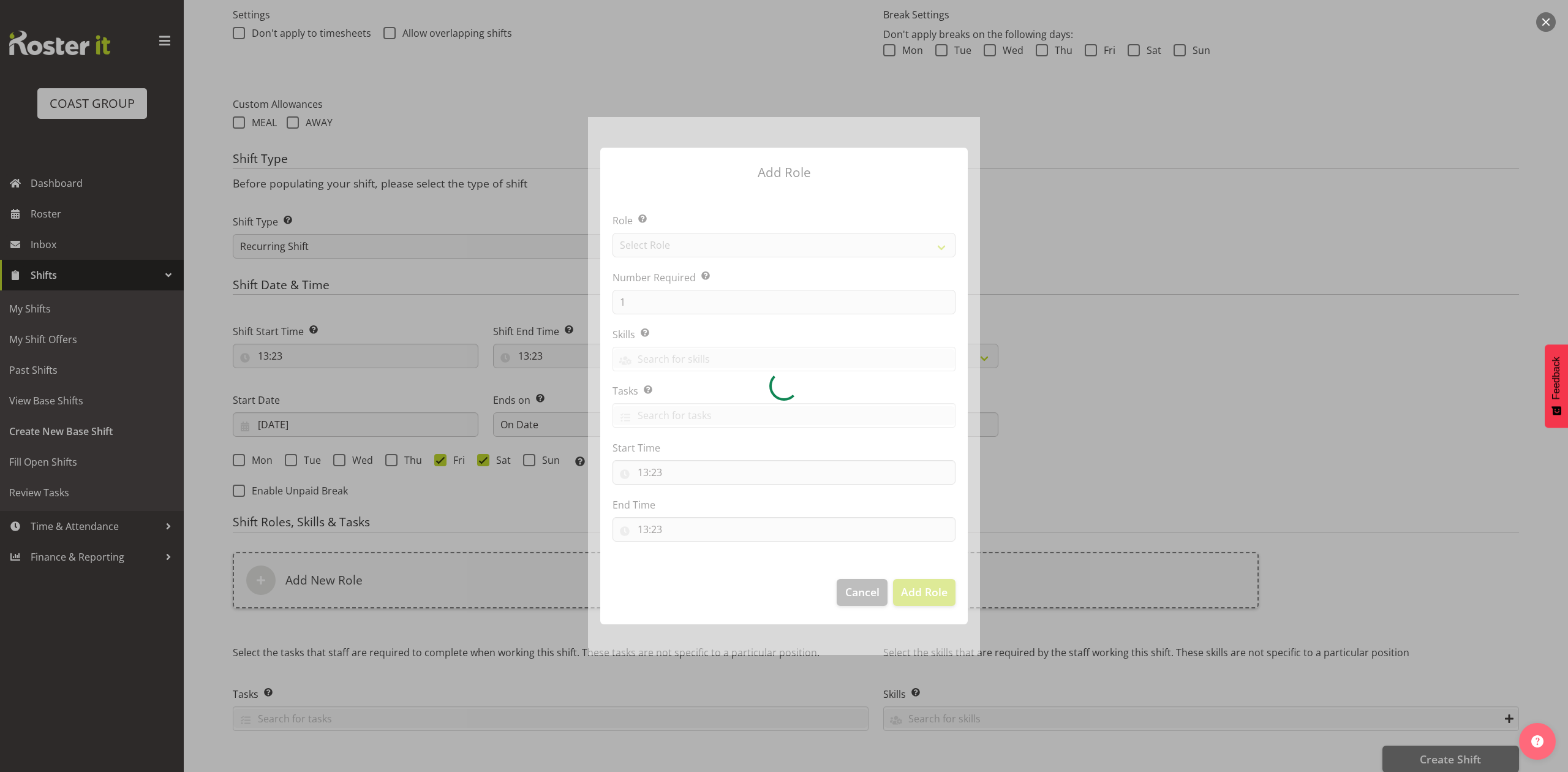
click at [704, 239] on div at bounding box center [783, 385] width 392 height 537
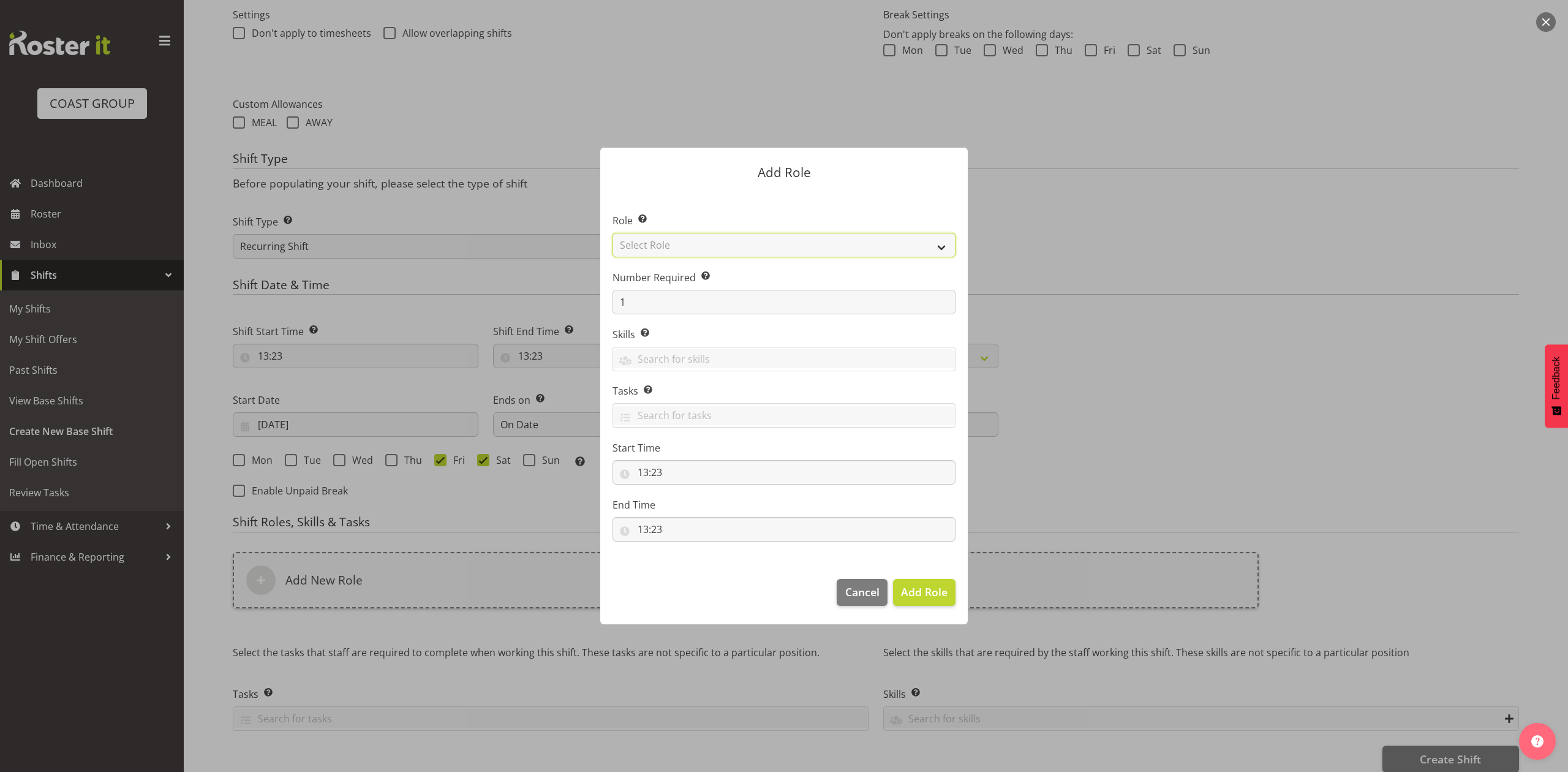
click at [704, 239] on select "Select Role ACCOUNT MANAGER ACCOUNT MANAGER DW ACCOUNTS AKL DIANNA VEHICLES AKL…" at bounding box center [784, 245] width 343 height 25
select select "81"
click at [613, 233] on select "Select Role ACCOUNT MANAGER ACCOUNT MANAGER DW ACCOUNTS AKL DIANNA VEHICLES AKL…" at bounding box center [784, 245] width 343 height 25
click at [927, 584] on span "Add Role" at bounding box center [923, 591] width 46 height 15
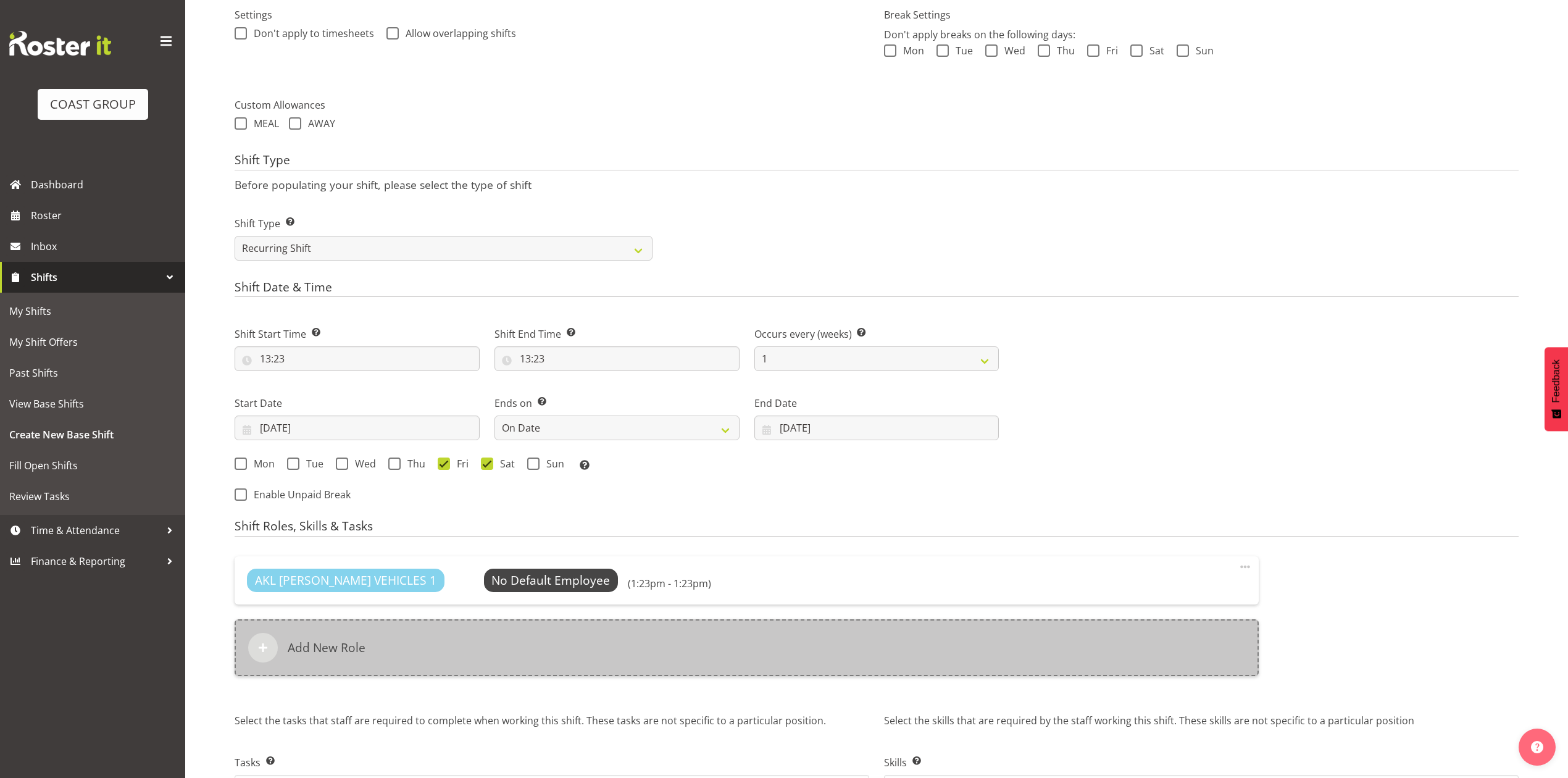
click at [739, 643] on div "Add New Role" at bounding box center [746, 647] width 1024 height 57
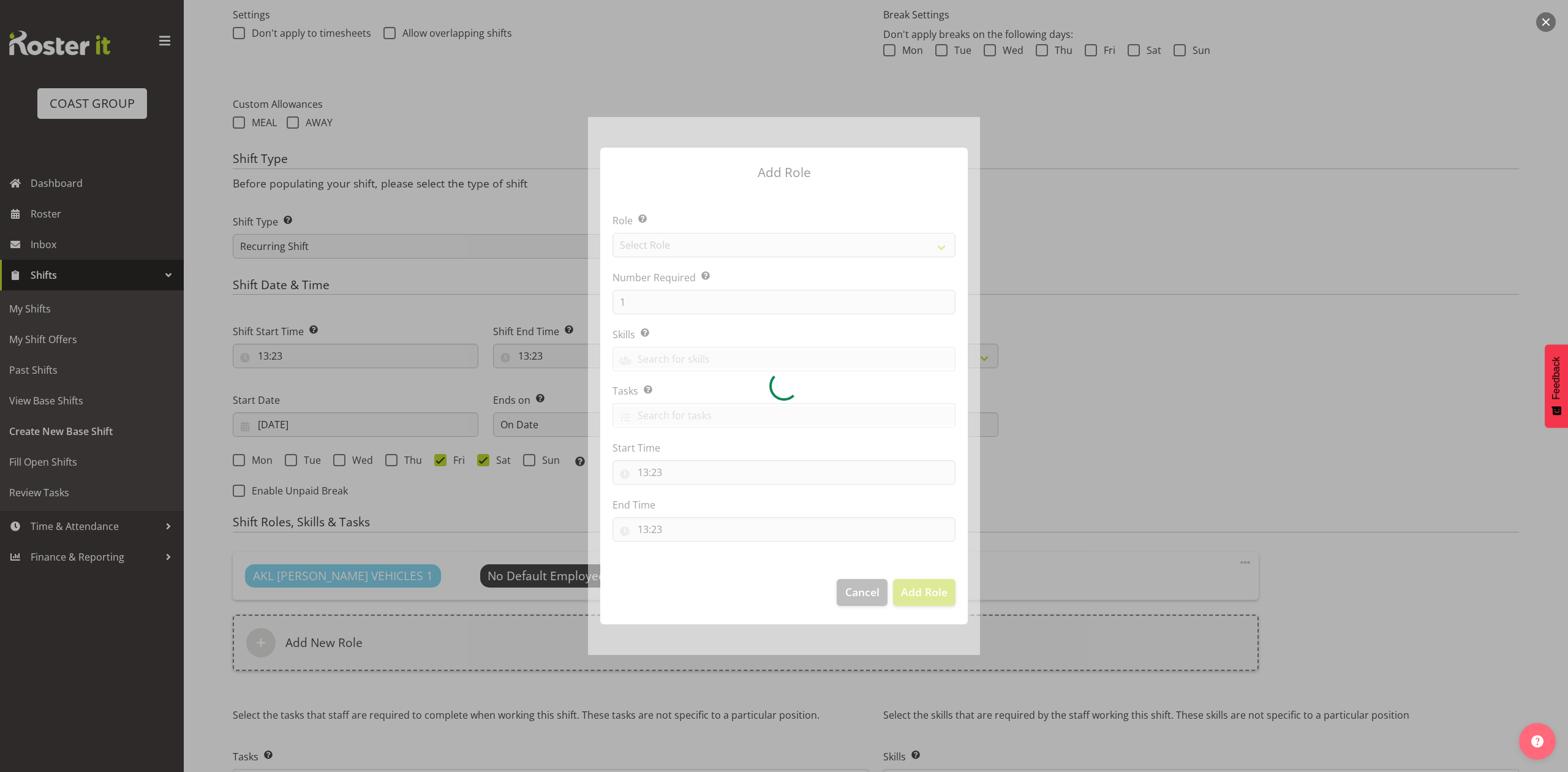
click at [769, 237] on div at bounding box center [783, 385] width 392 height 537
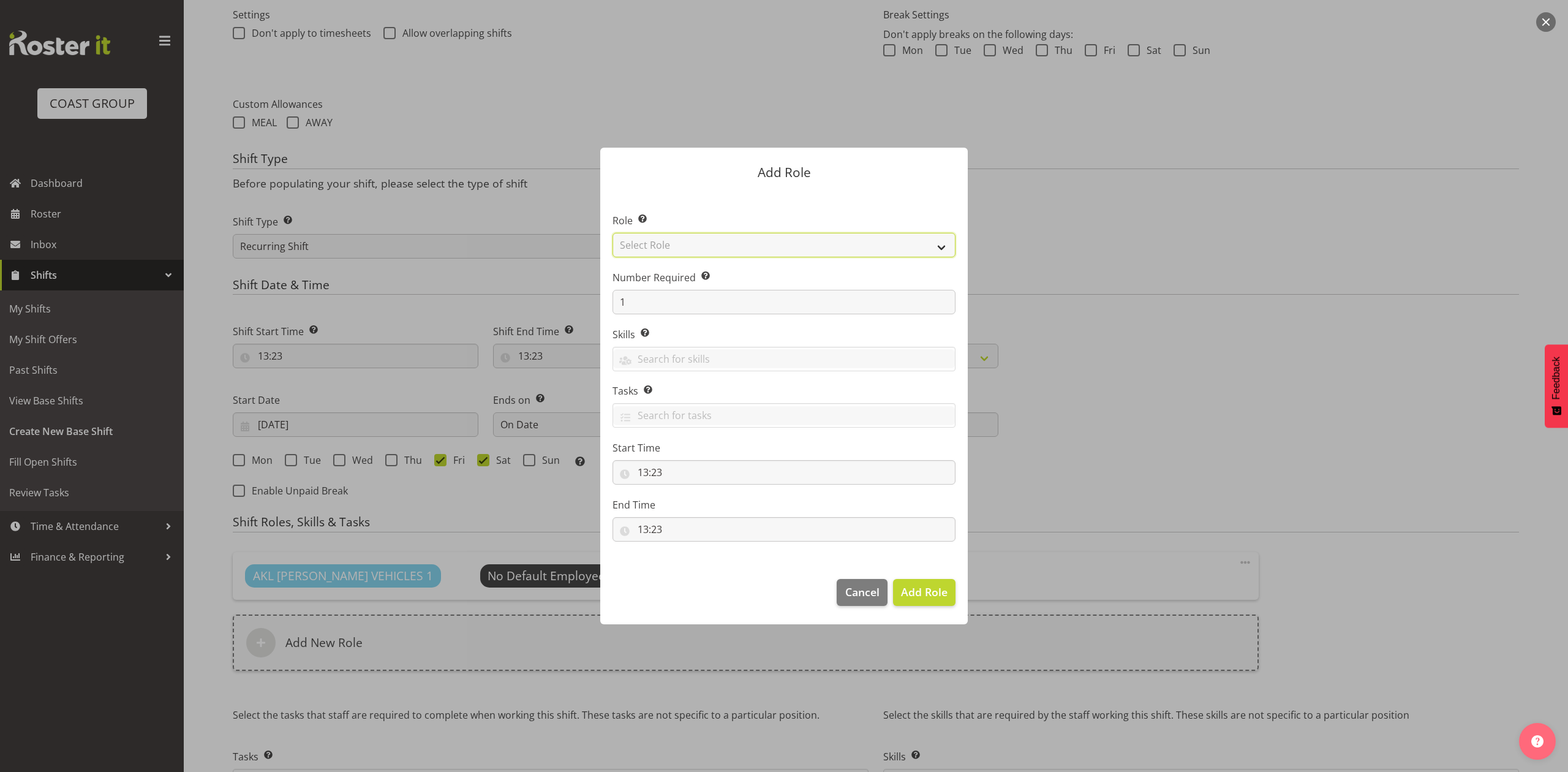
click at [769, 237] on select "Select Role ACCOUNT MANAGER ACCOUNT MANAGER DW ACCOUNTS AKL DIANNA VEHICLES AKL…" at bounding box center [784, 245] width 343 height 25
select select "188"
click at [613, 233] on select "Select Role ACCOUNT MANAGER ACCOUNT MANAGER DW ACCOUNTS AKL DIANNA VEHICLES AKL…" at bounding box center [784, 245] width 343 height 25
click at [682, 301] on input "1" at bounding box center [784, 302] width 343 height 25
type input "2"
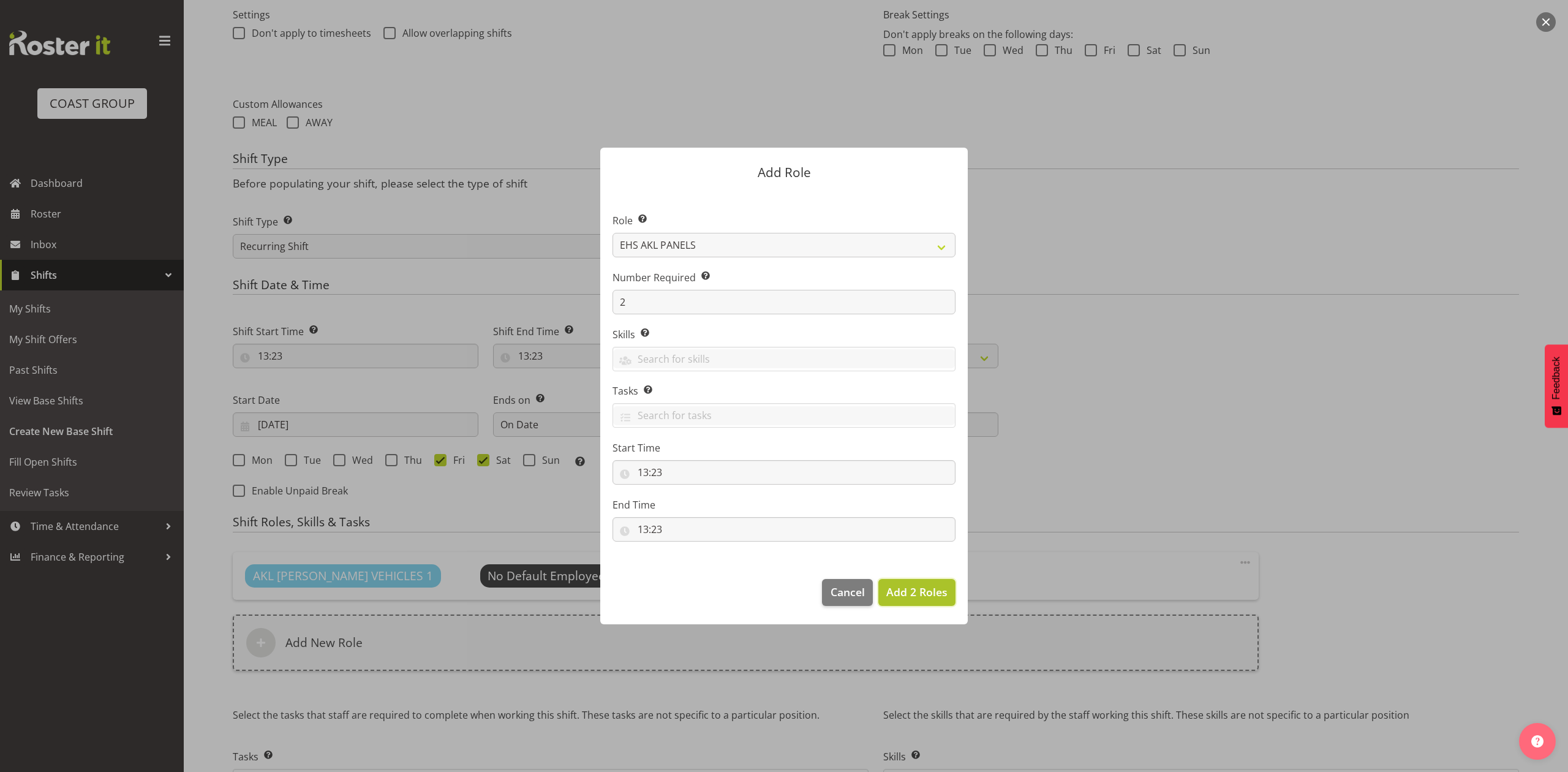
click at [911, 589] on span "Add 2 Roles" at bounding box center [917, 591] width 61 height 15
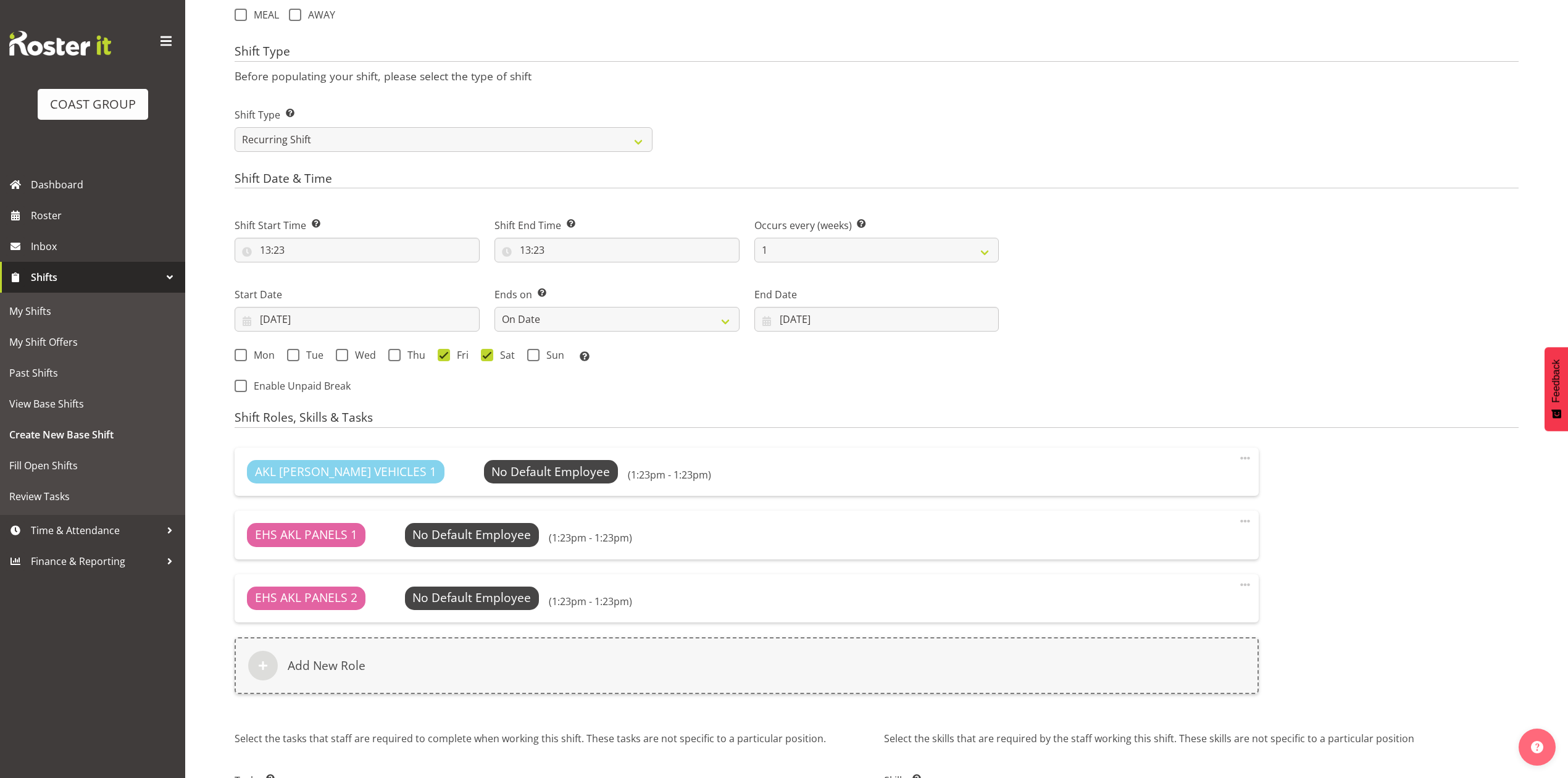
scroll to position [626, 0]
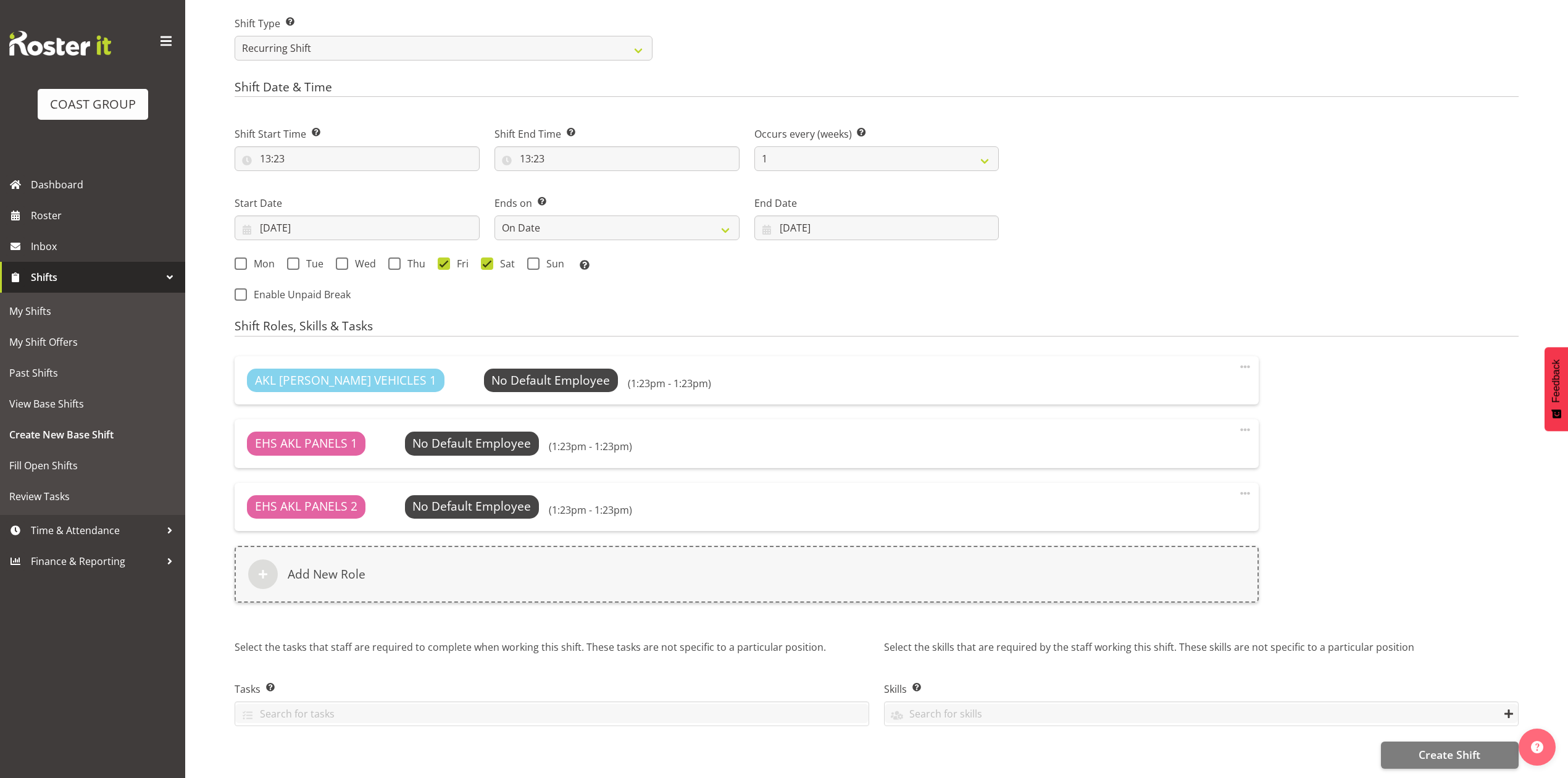
click at [1421, 757] on div "Shift Name Enter a name for the shift (e.g. Day Shift). Meadowbank School casua…" at bounding box center [901, 141] width 1333 height 1273
click at [1401, 742] on button "Create Shift" at bounding box center [1450, 755] width 138 height 27
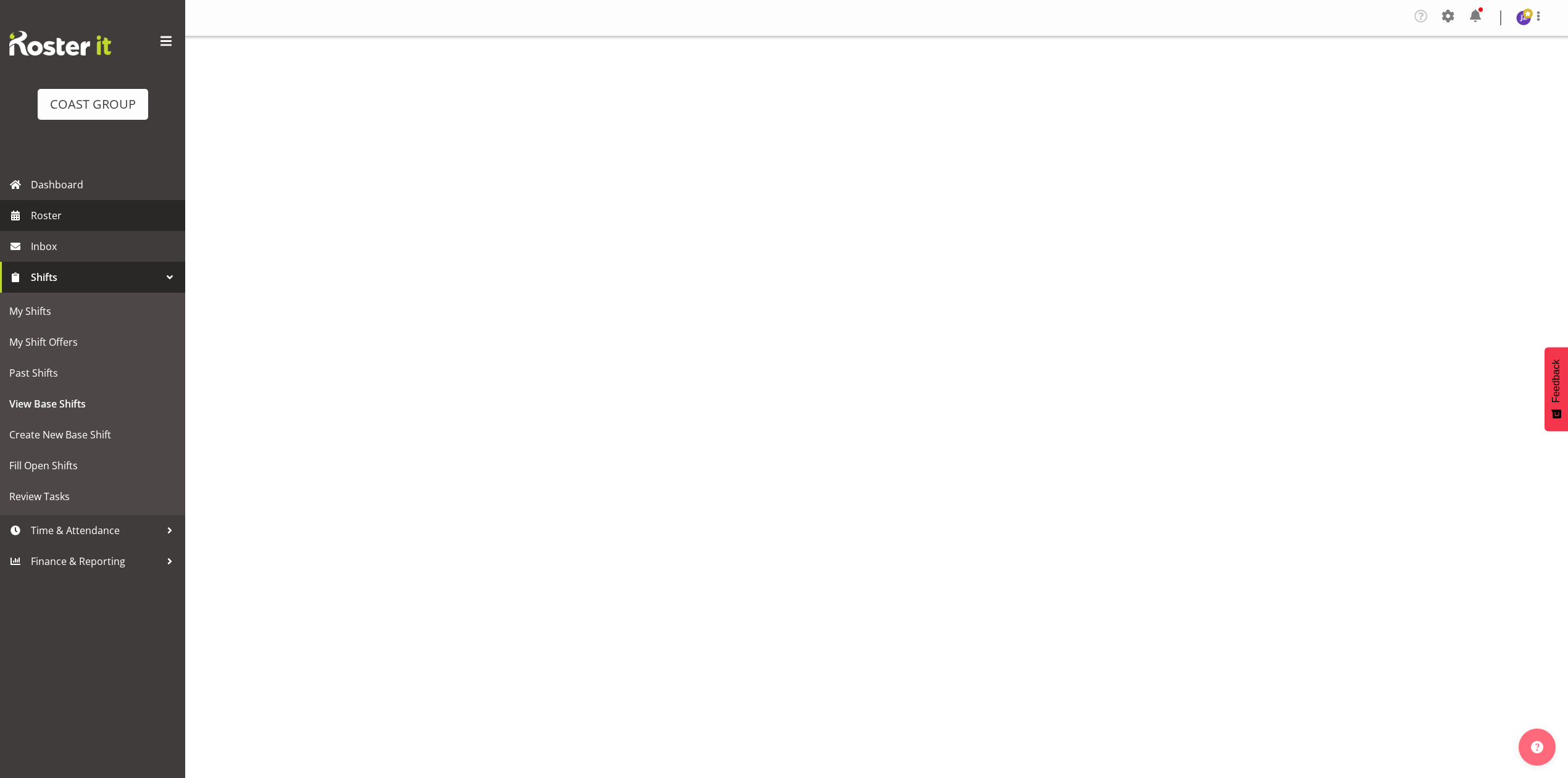
drag, startPoint x: 0, startPoint y: 0, endPoint x: 82, endPoint y: 225, distance: 239.5
click at [66, 211] on span "Roster" at bounding box center [105, 216] width 148 height 18
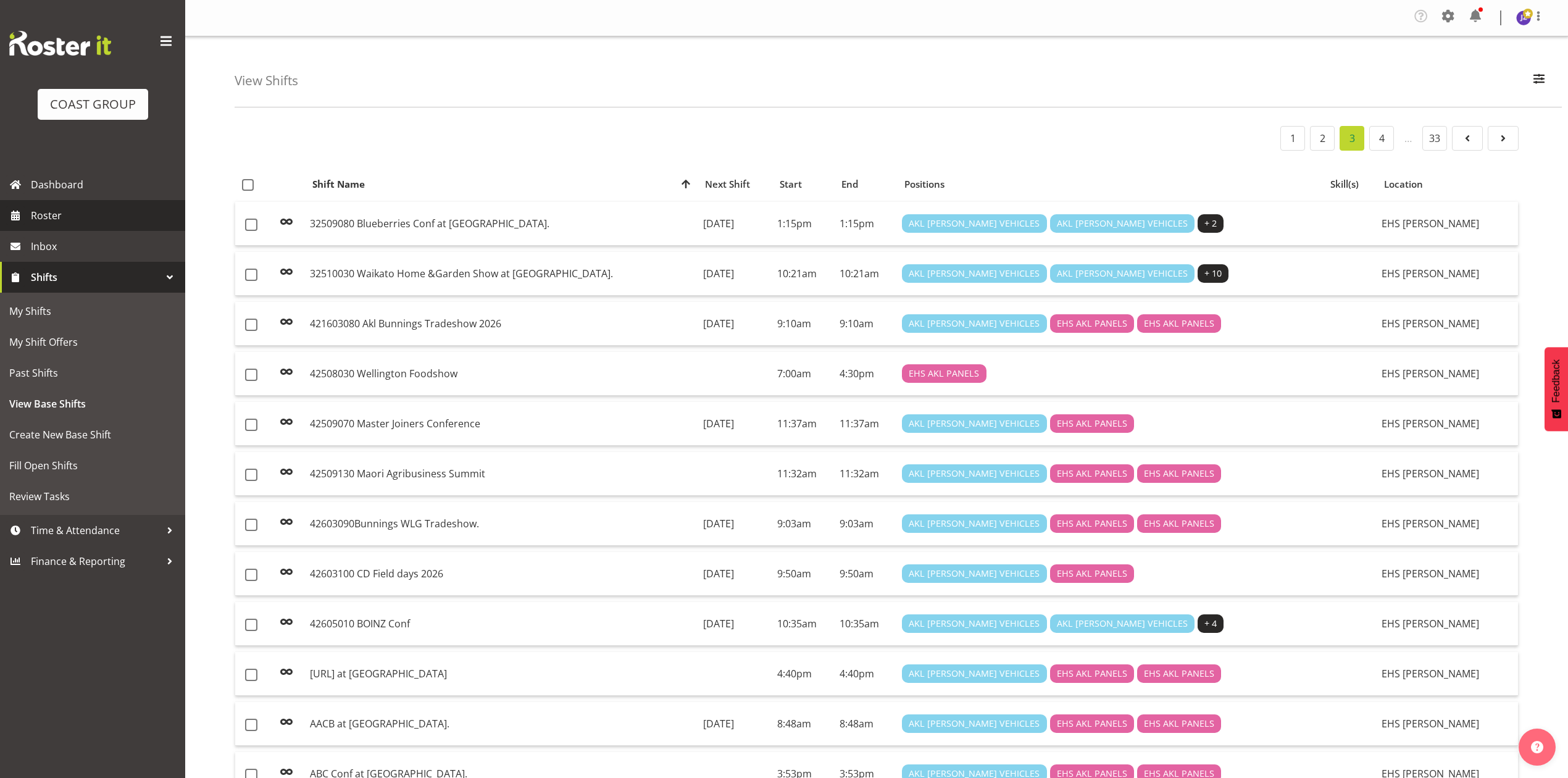
click at [92, 220] on span "Roster" at bounding box center [105, 216] width 148 height 18
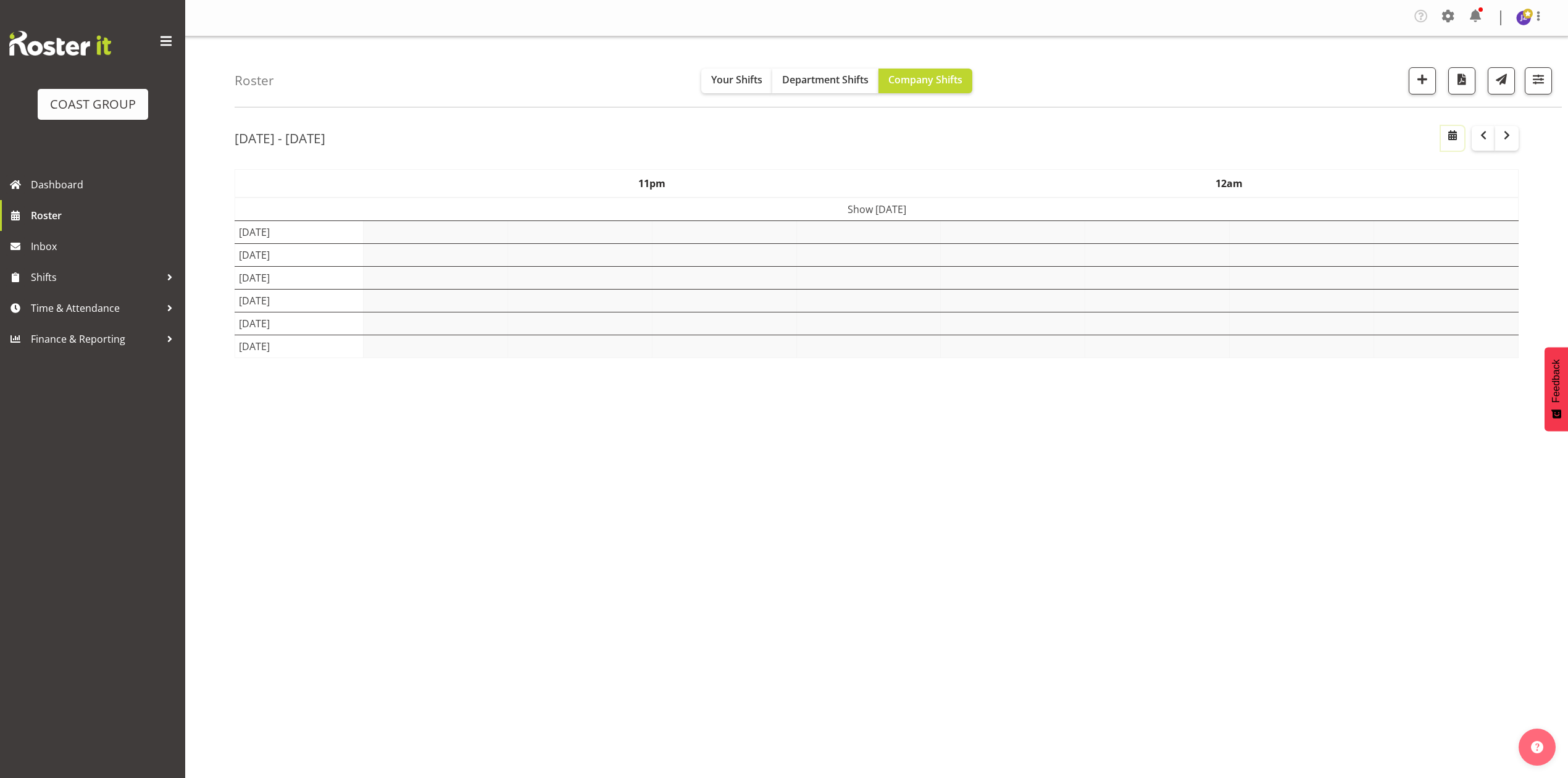
click at [1452, 134] on span "button" at bounding box center [1452, 135] width 15 height 15
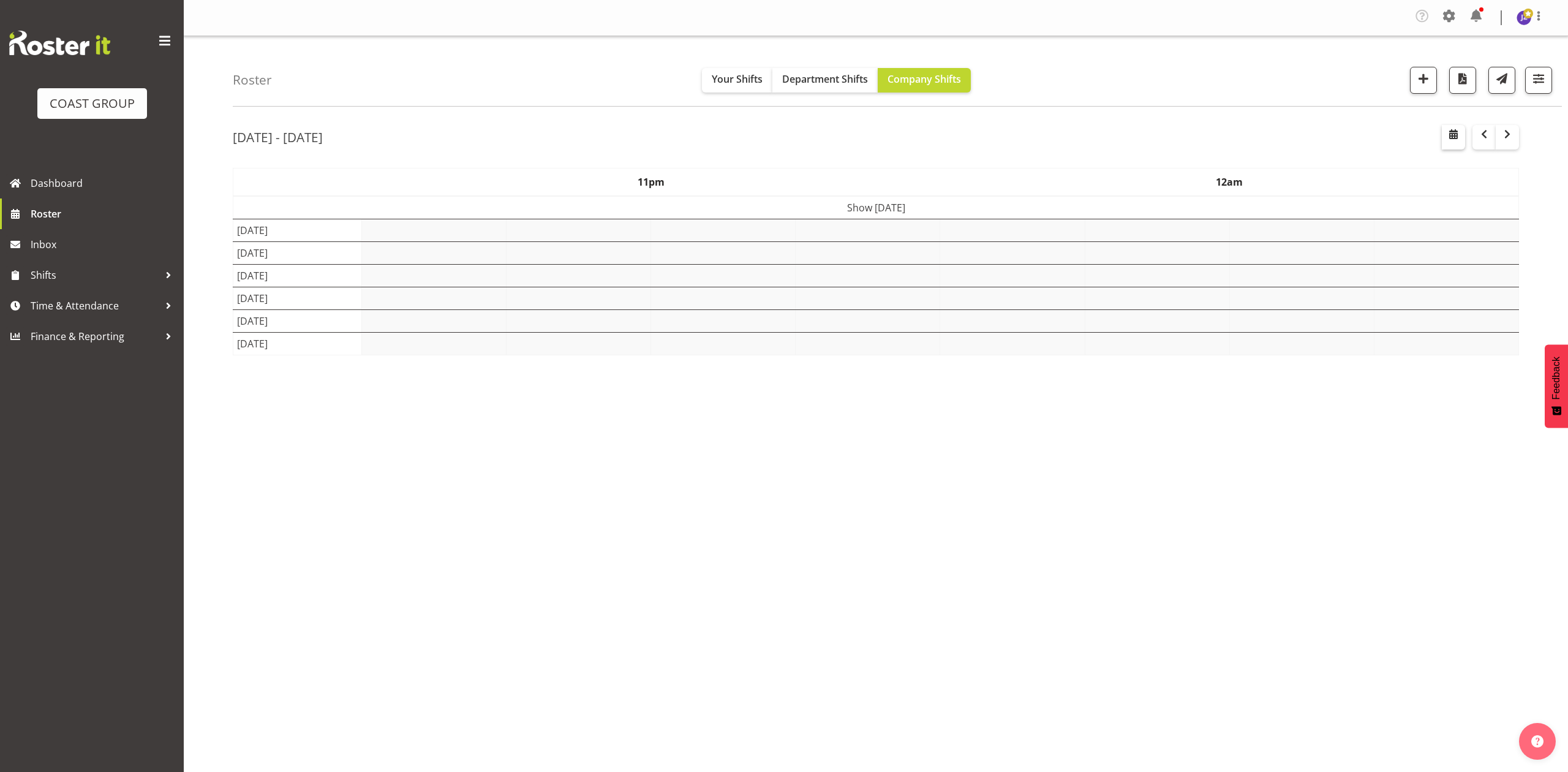
select select "8"
select select "2025"
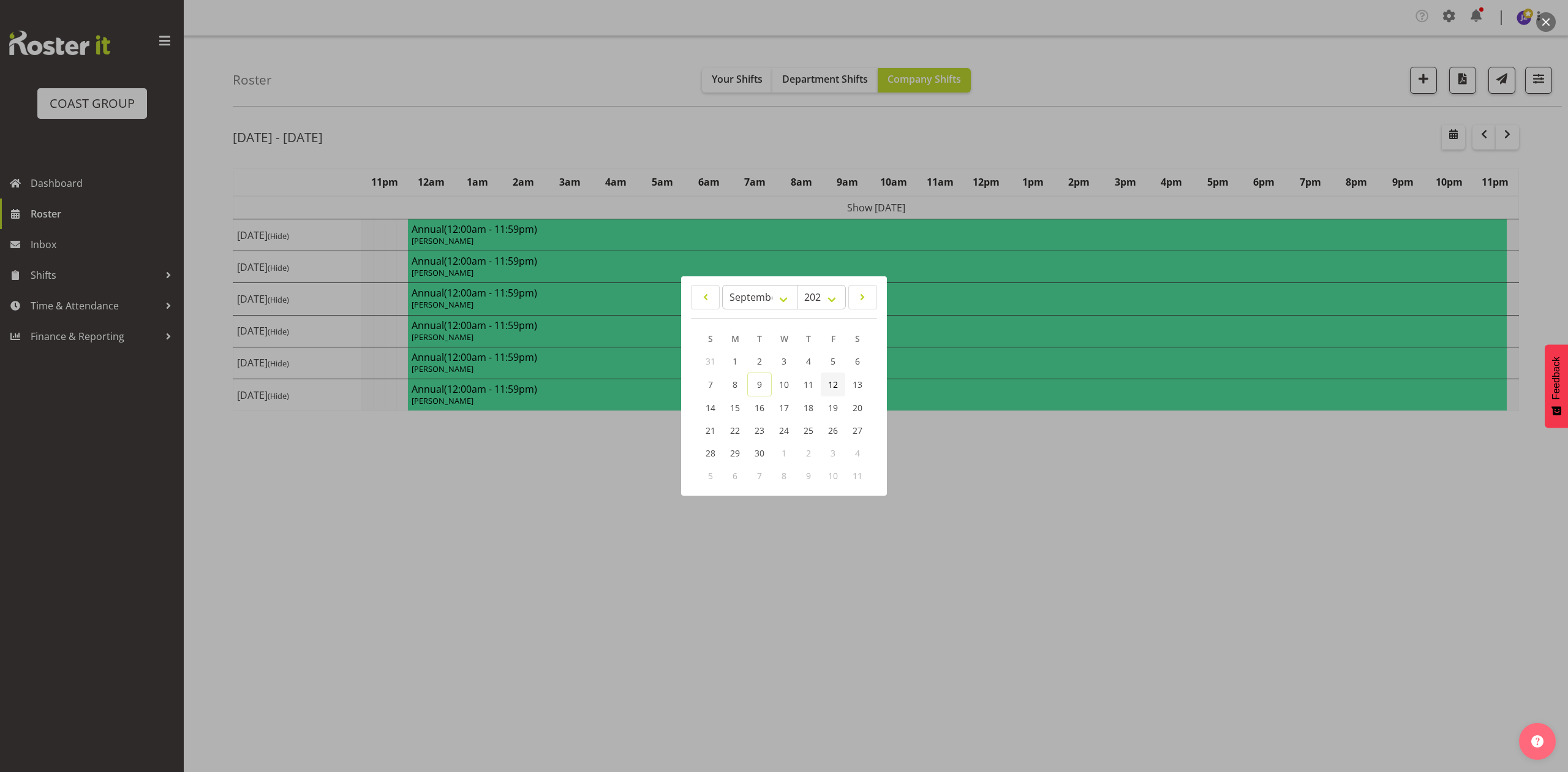
click at [833, 386] on span "12" at bounding box center [832, 385] width 10 height 12
click at [1027, 115] on div at bounding box center [784, 386] width 1568 height 772
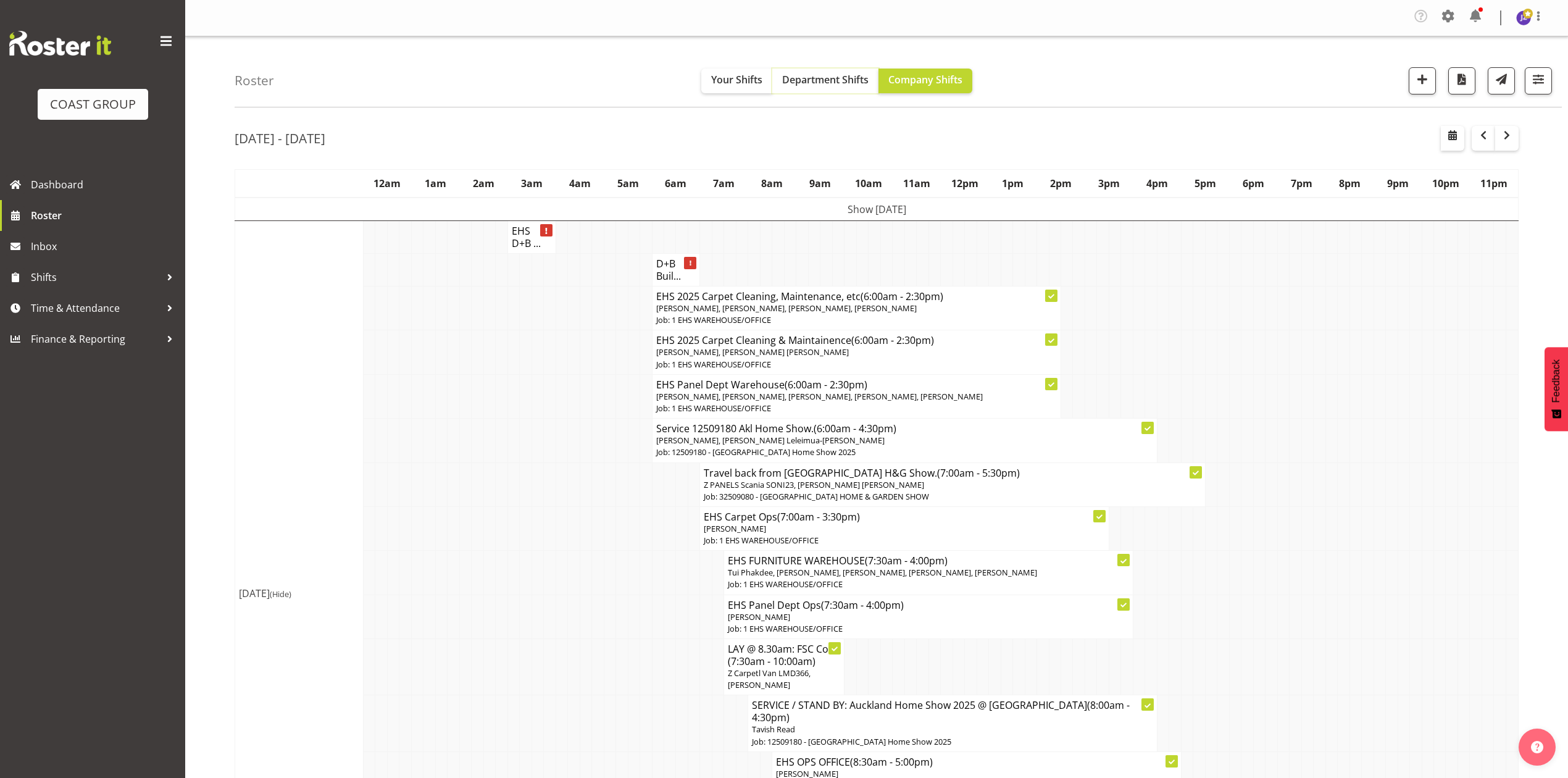
click at [828, 85] on span "Department Shifts" at bounding box center [826, 80] width 87 height 14
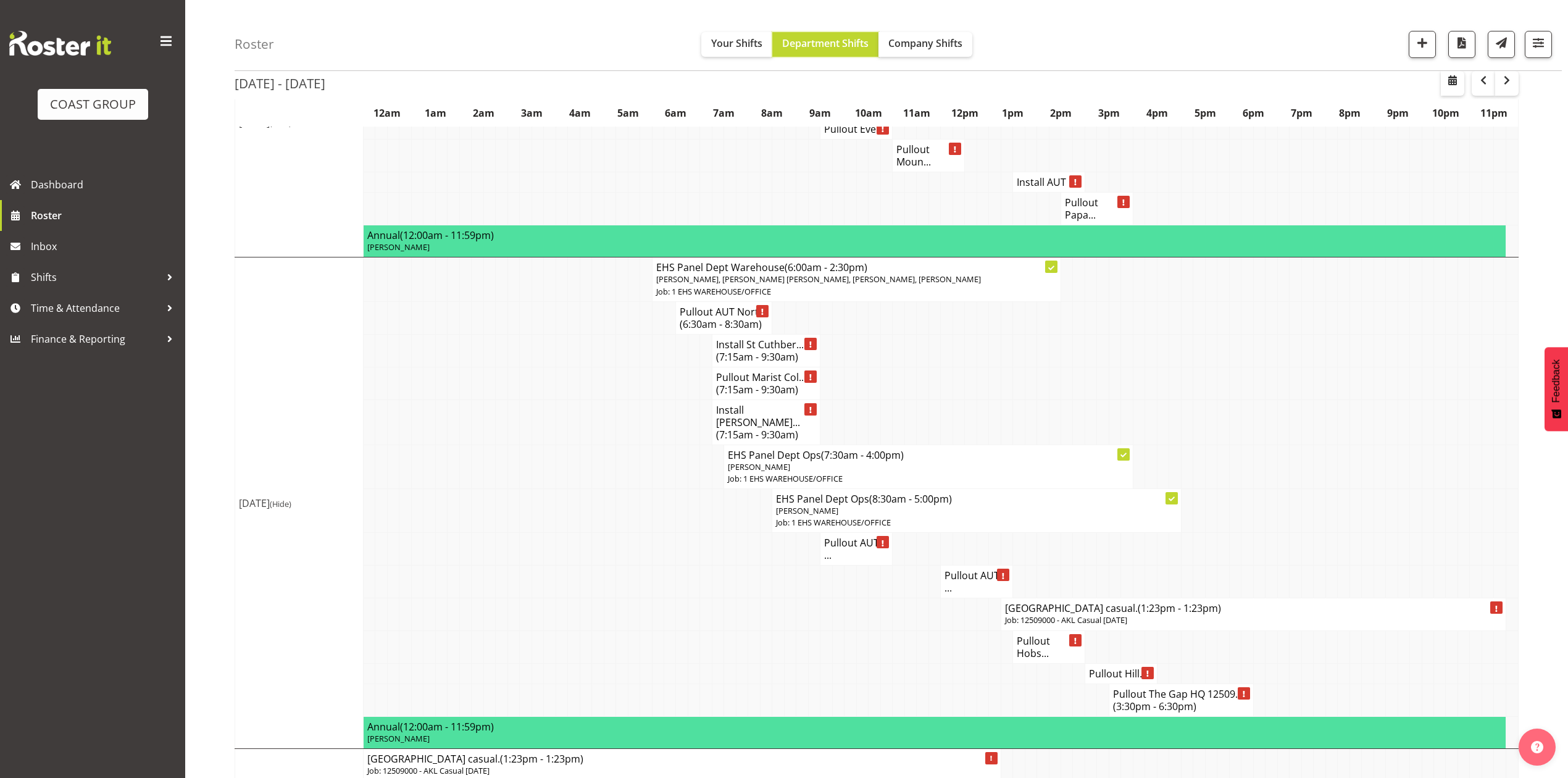
scroll to position [1235, 0]
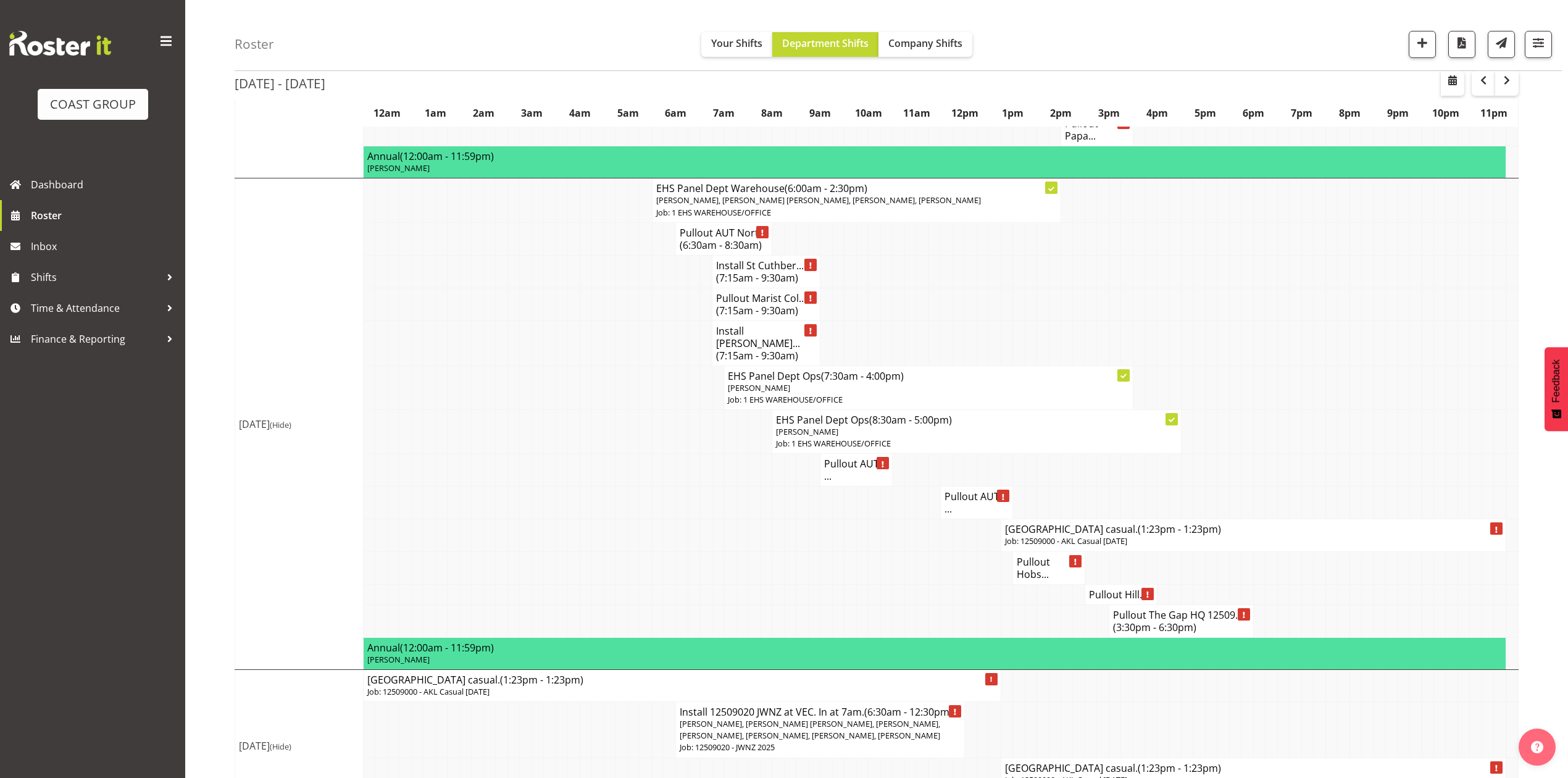
click at [1089, 536] on h4 "Meadowbank School casual. (1:23pm - 1:23pm)" at bounding box center [1253, 529] width 497 height 12
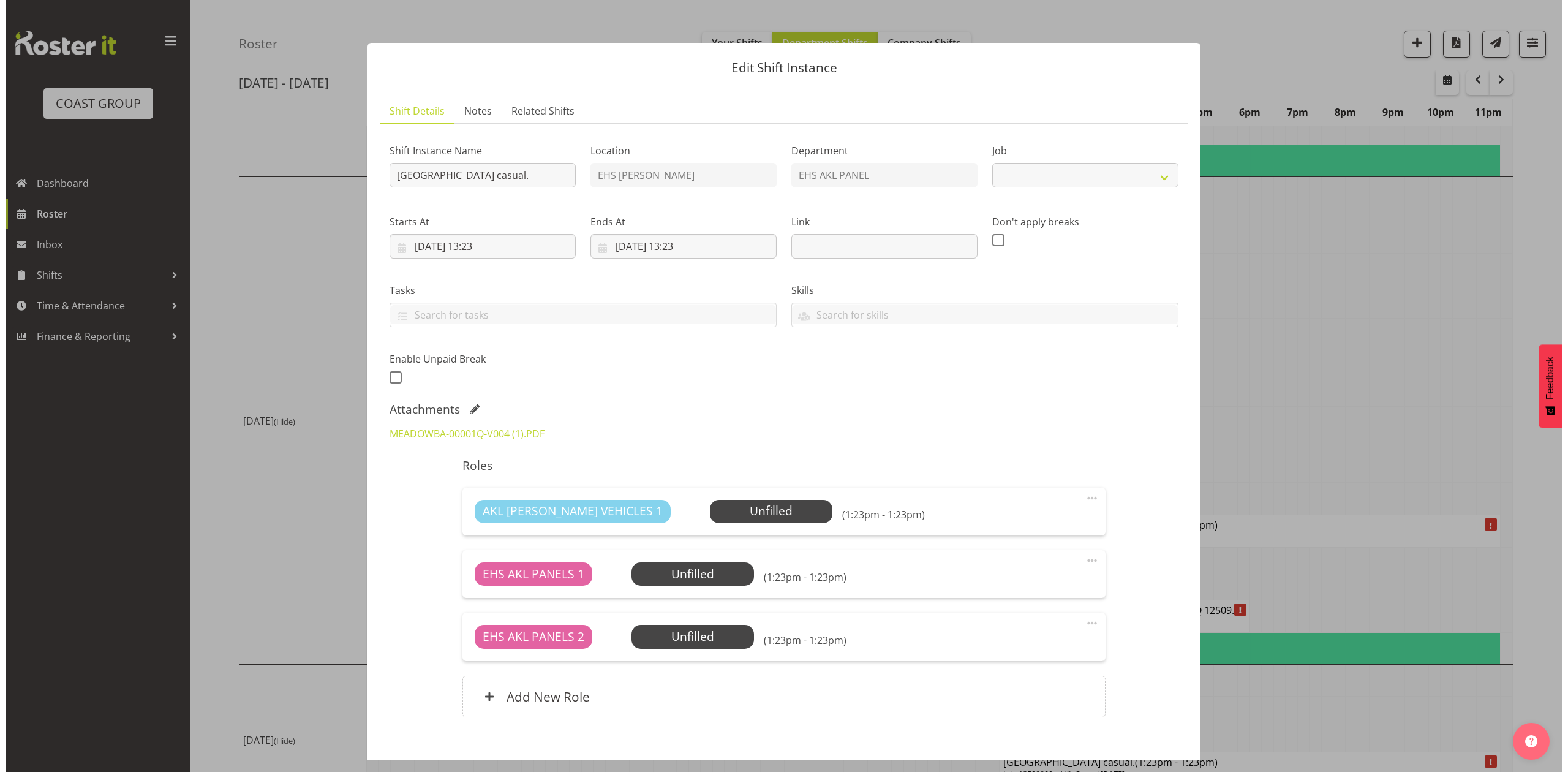
scroll to position [1213, 0]
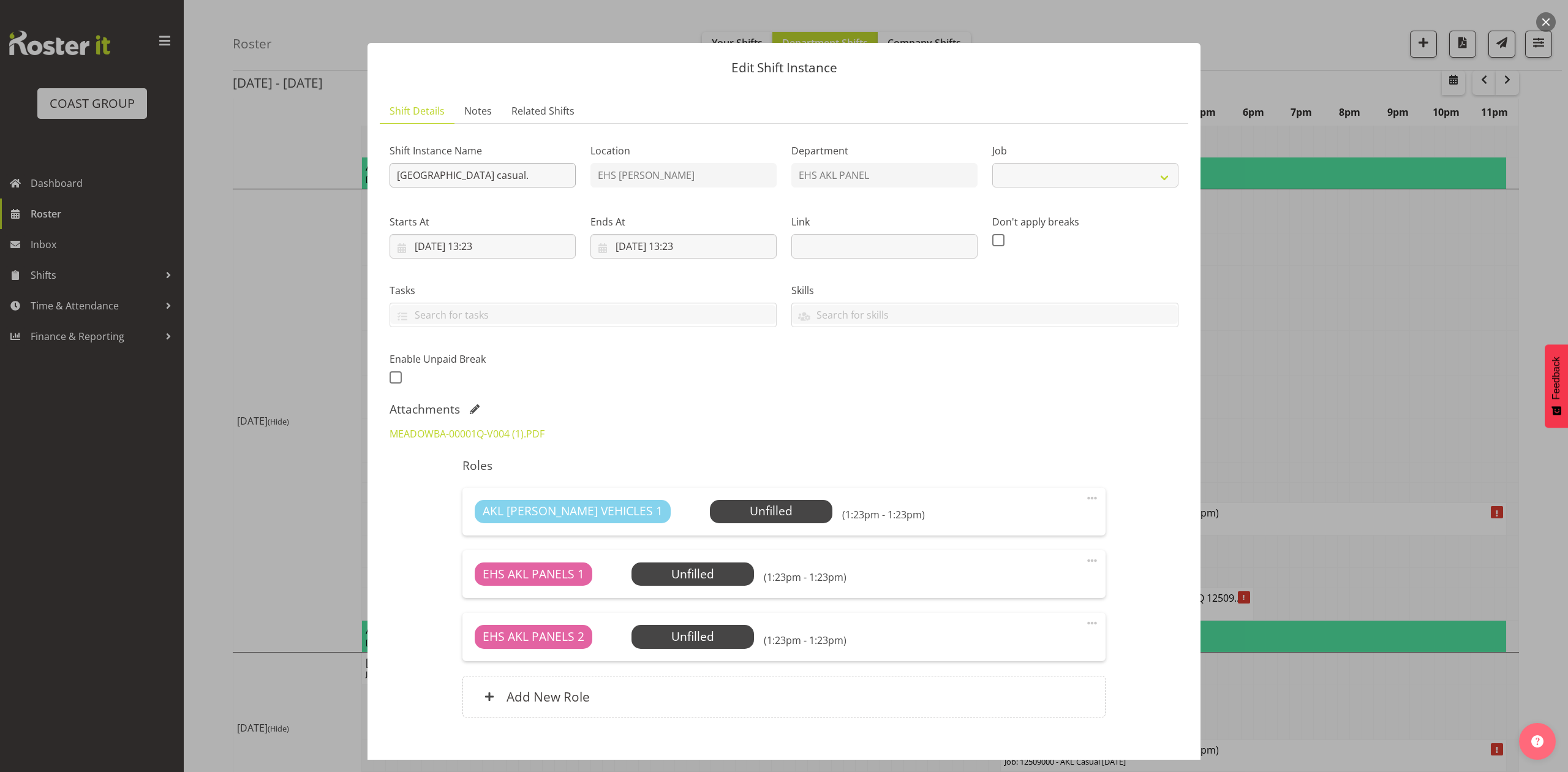
select select "8653"
click at [394, 174] on input "Meadowbank School casual." at bounding box center [483, 175] width 186 height 25
click at [559, 175] on input "Install Meadowbank School casual." at bounding box center [483, 175] width 186 height 25
type input "Install Meadowbank School casual. In at 11am."
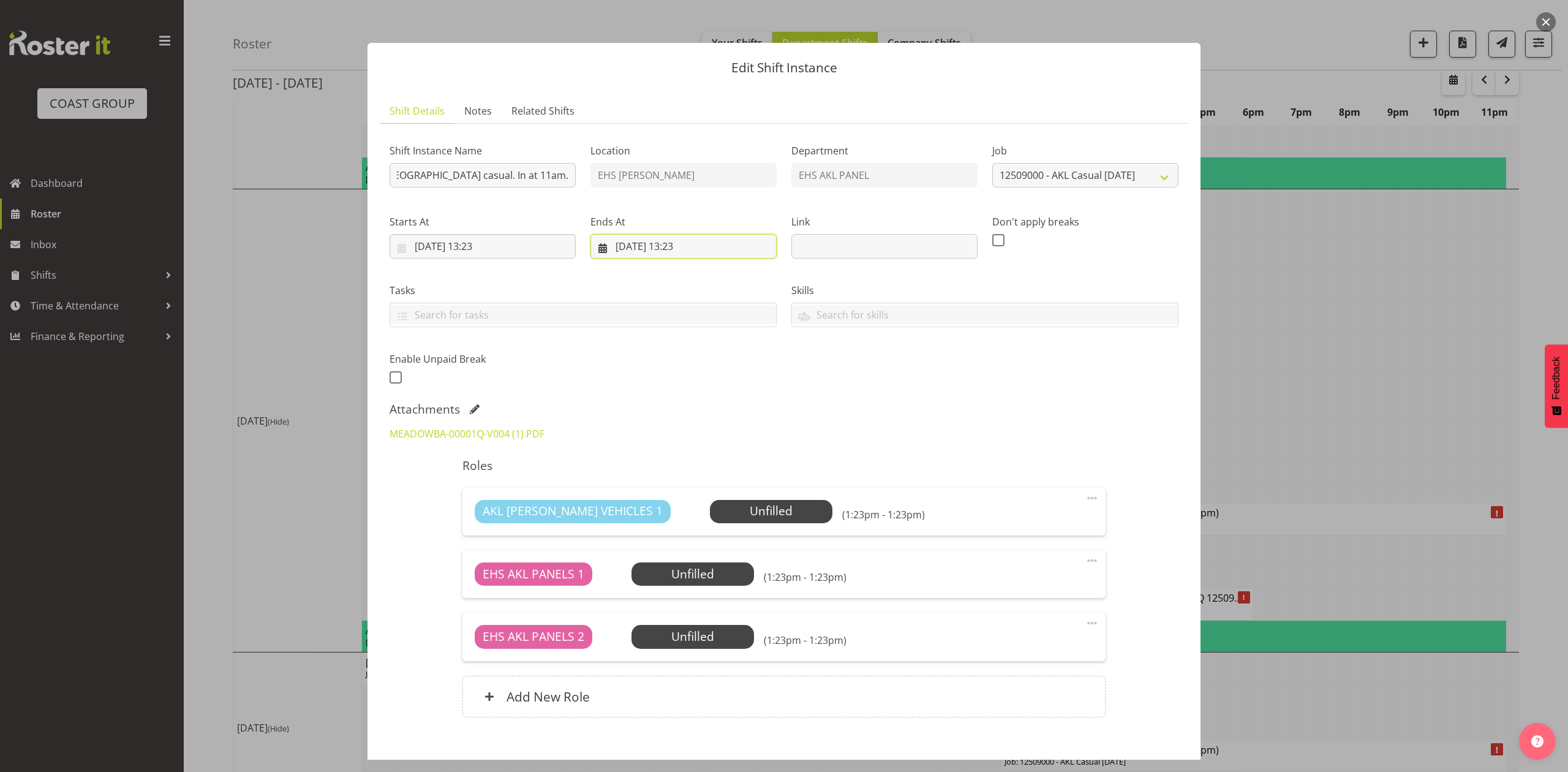
click at [621, 246] on input "13/09/2025, 13:23" at bounding box center [684, 246] width 186 height 25
click at [735, 364] on link "12" at bounding box center [748, 369] width 25 height 24
type input "12/09/2025, 13:23"
drag, startPoint x: 877, startPoint y: 385, endPoint x: 610, endPoint y: 303, distance: 279.3
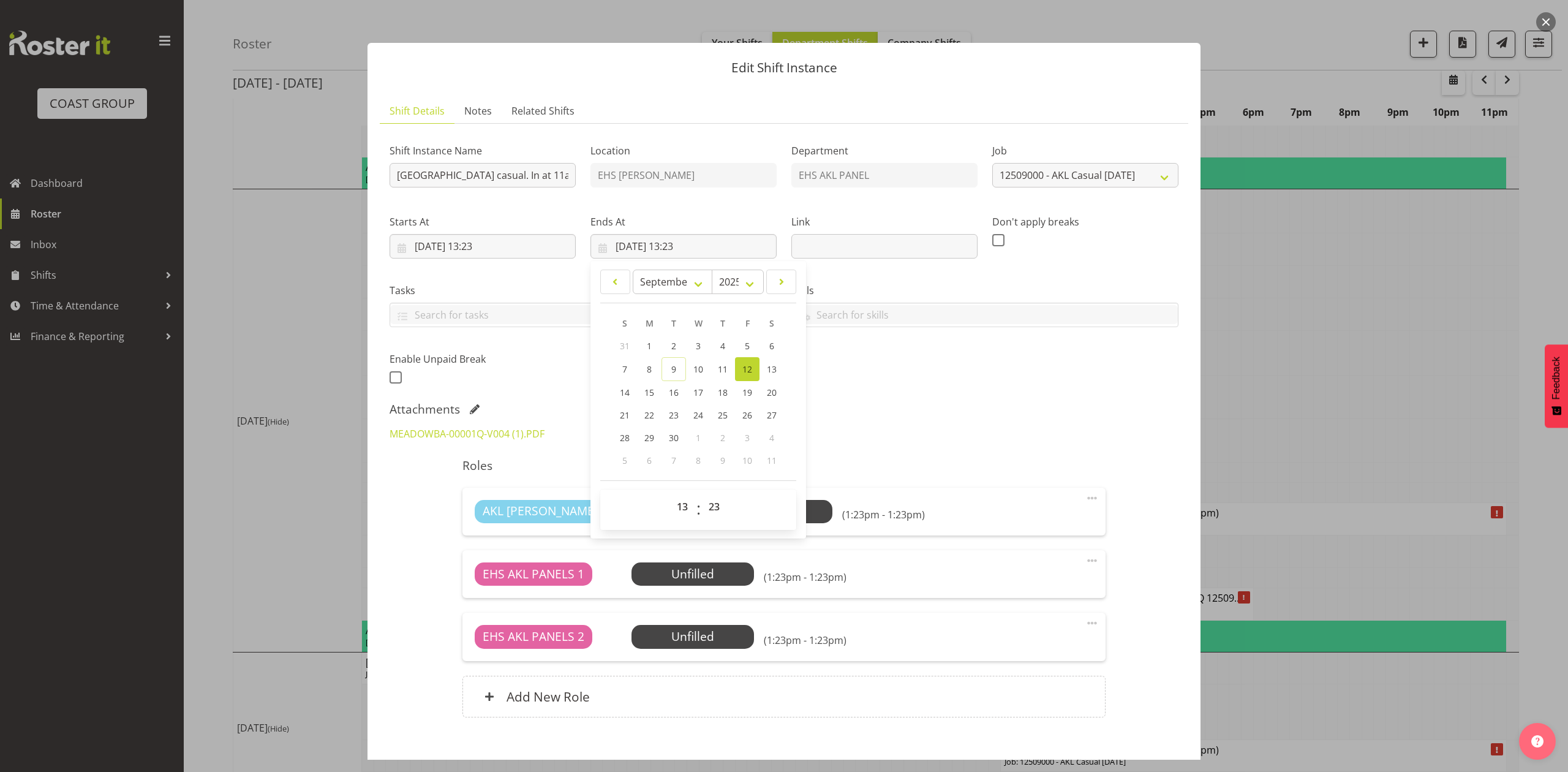
click at [875, 383] on div "Shift Instance Name Install Meadowbank School casual. In at 11am. Location EHS …" at bounding box center [783, 261] width 804 height 269
click at [480, 249] on input "12/09/2025, 13:23" at bounding box center [483, 246] width 186 height 25
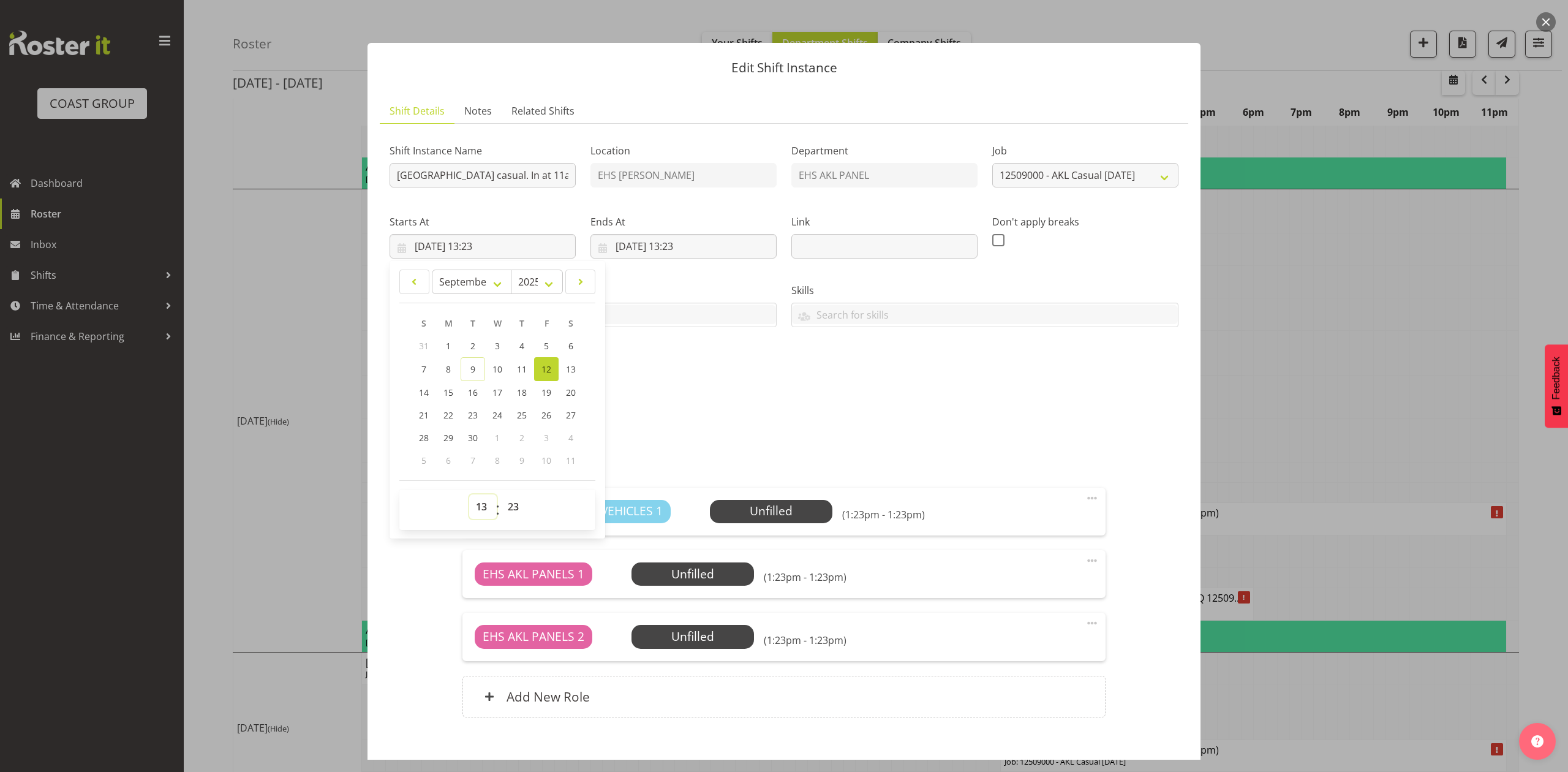
click at [487, 505] on select "00 01 02 03 04 05 06 07 08 09 10 11 12 13 14 15 16 17 18 19 20 21 22 23" at bounding box center [483, 507] width 27 height 25
select select "10"
click at [469, 495] on select "00 01 02 03 04 05 06 07 08 09 10 11 12 13 14 15 16 17 18 19 20 21 22 23" at bounding box center [483, 507] width 27 height 25
type input "12/09/2025, 10:23"
drag, startPoint x: 515, startPoint y: 507, endPoint x: 514, endPoint y: 496, distance: 11.0
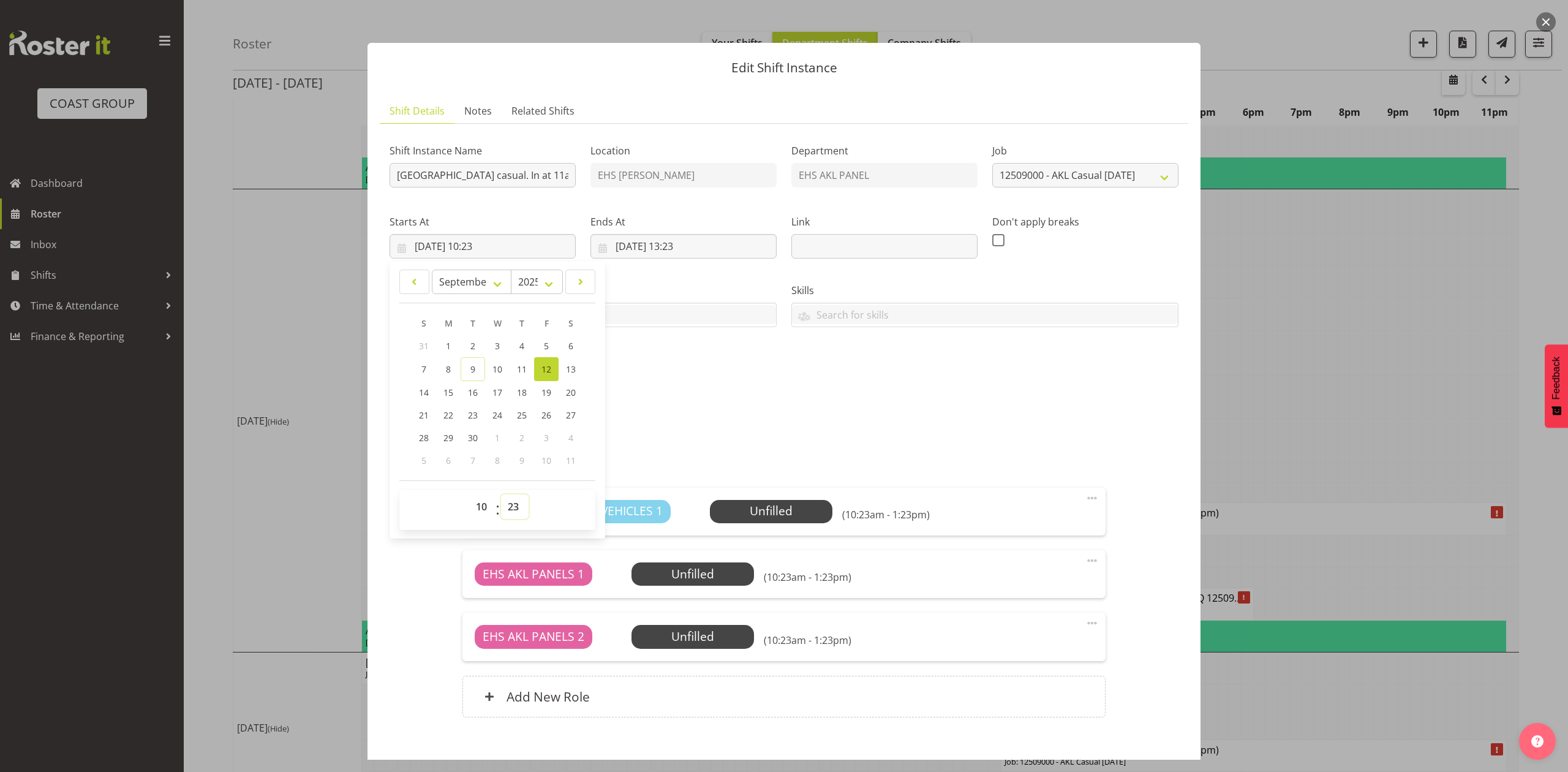
click at [514, 505] on select "00 01 02 03 04 05 06 07 08 09 10 11 12 13 14 15 16 17 18 19 20 21 22 23 24 25 2…" at bounding box center [515, 507] width 27 height 25
select select "30"
click at [501, 495] on select "00 01 02 03 04 05 06 07 08 09 10 11 12 13 14 15 16 17 18 19 20 21 22 23 24 25 2…" at bounding box center [515, 507] width 27 height 25
type input "12/09/2025, 10:30"
click at [669, 381] on div "Shift Instance Name Install Meadowbank School casual. In at 11am. Location EHS …" at bounding box center [783, 261] width 804 height 269
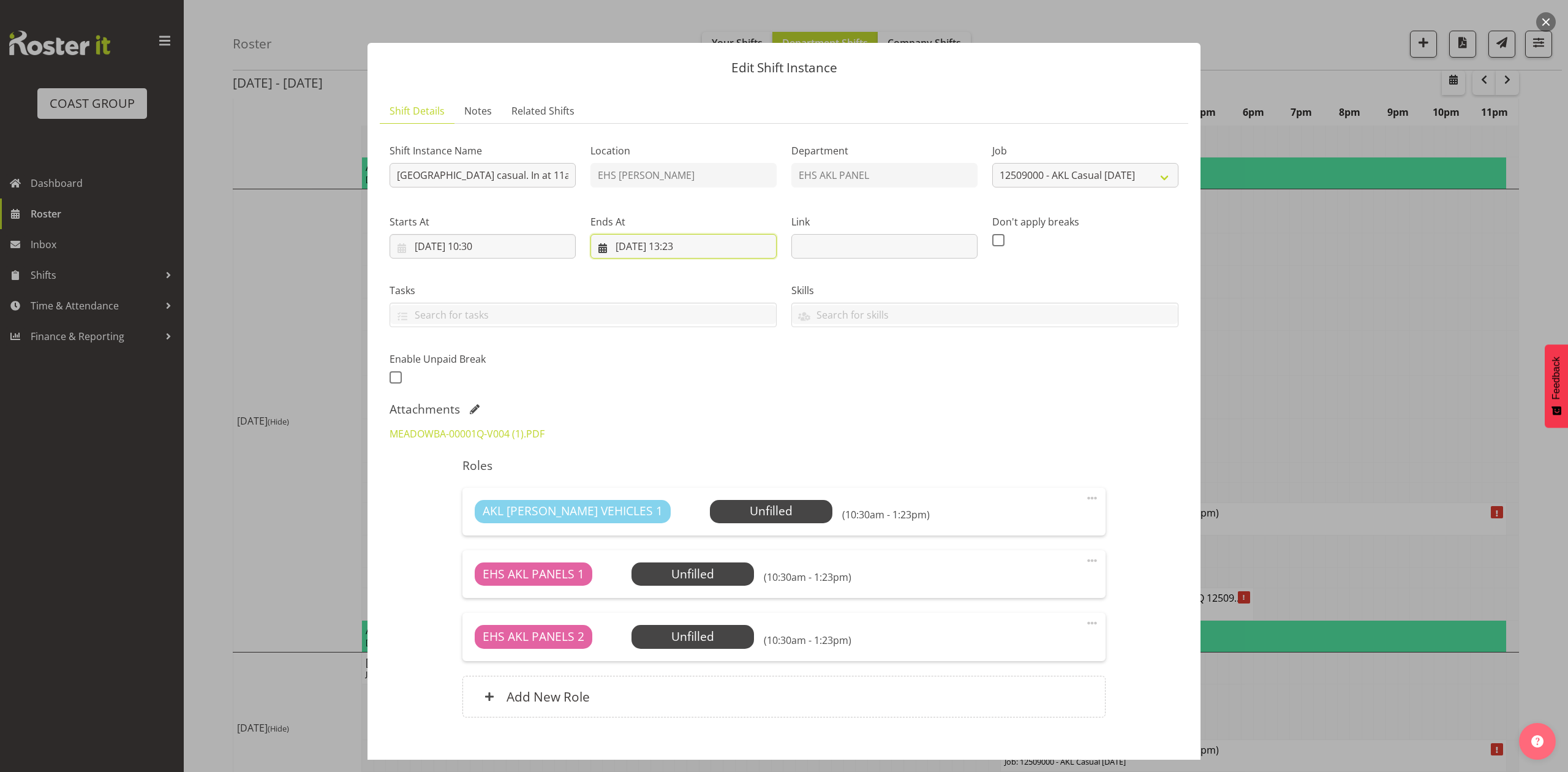
click at [678, 248] on input "12/09/2025, 13:23" at bounding box center [684, 246] width 186 height 25
click at [681, 503] on select "00 01 02 03 04 05 06 07 08 09 10 11 12 13 14 15 16 17 18 19 20 21 22 23" at bounding box center [684, 507] width 27 height 25
select select "12"
click at [670, 495] on select "00 01 02 03 04 05 06 07 08 09 10 11 12 13 14 15 16 17 18 19 20 21 22 23" at bounding box center [684, 507] width 27 height 25
type input "12/09/2025, 12:23"
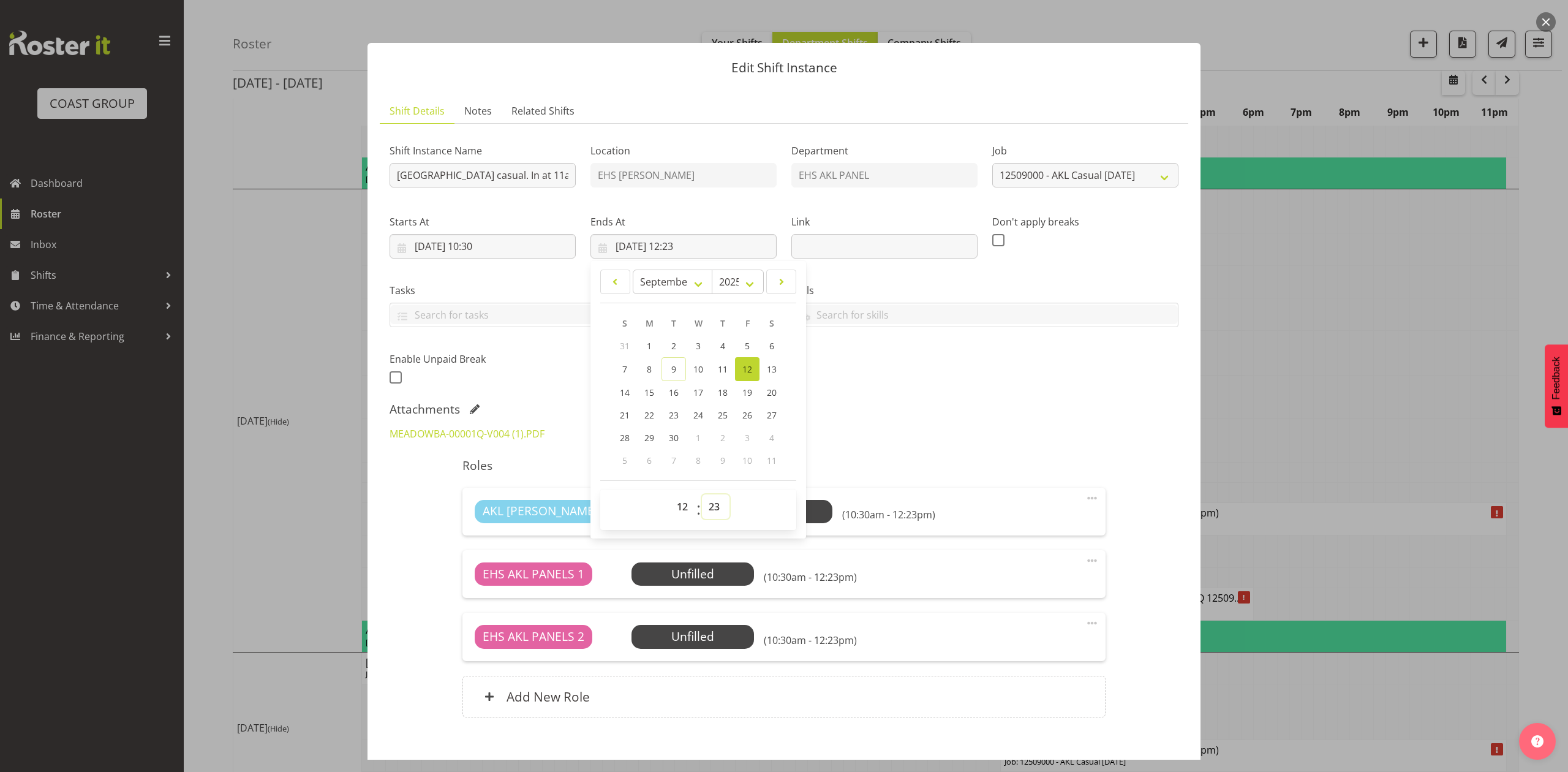
click at [706, 506] on select "00 01 02 03 04 05 06 07 08 09 10 11 12 13 14 15 16 17 18 19 20 21 22 23 24 25 2…" at bounding box center [716, 507] width 27 height 25
select select "0"
click at [702, 495] on select "00 01 02 03 04 05 06 07 08 09 10 11 12 13 14 15 16 17 18 19 20 21 22 23 24 25 2…" at bounding box center [716, 507] width 27 height 25
type input "12/09/2025, 12:00"
click at [1027, 394] on div "Shift Instance Name Install Meadowbank School casual. In at 11am. Location EHS …" at bounding box center [783, 261] width 804 height 269
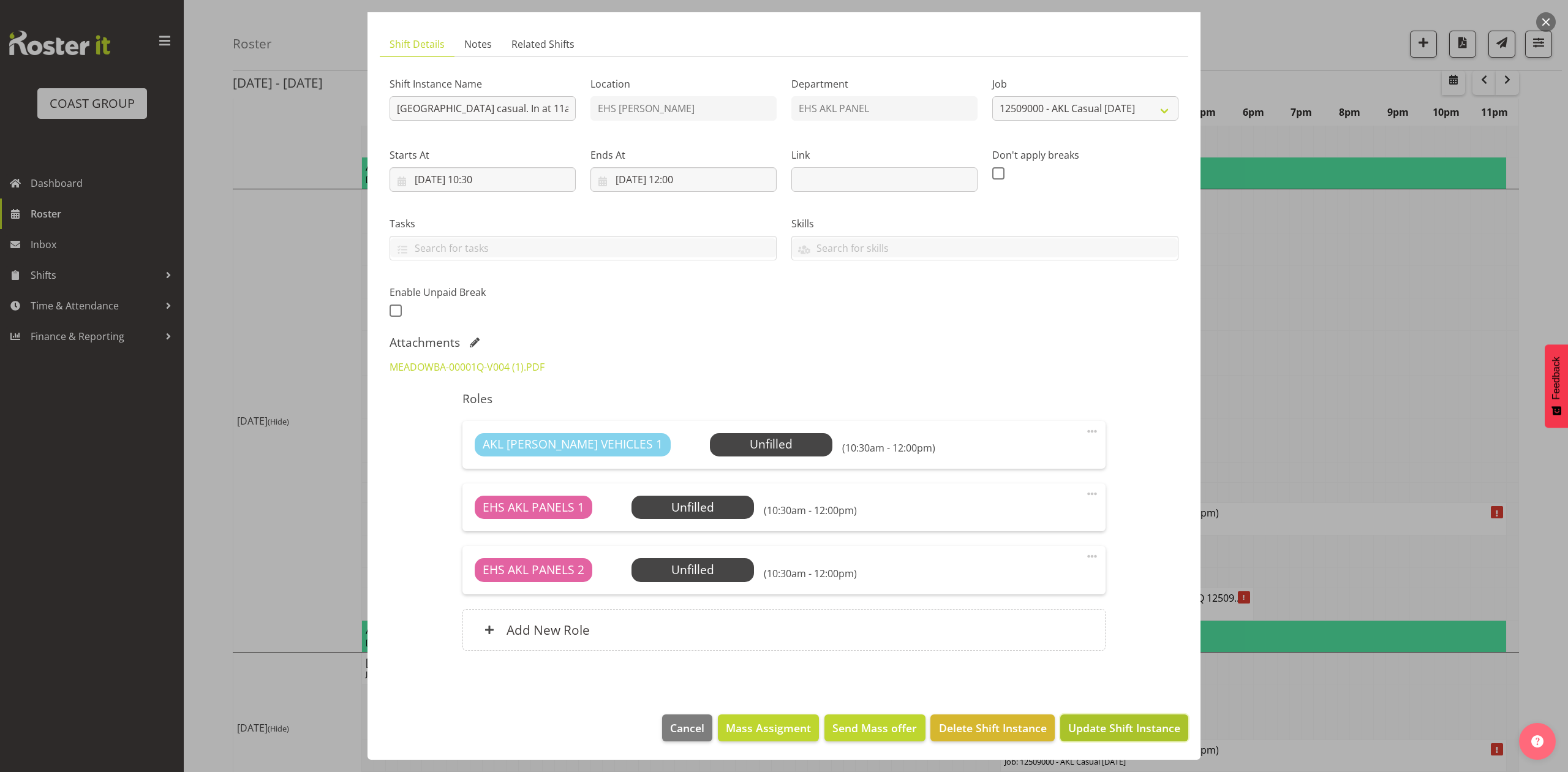
click at [1140, 726] on span "Update Shift Instance" at bounding box center [1124, 728] width 112 height 16
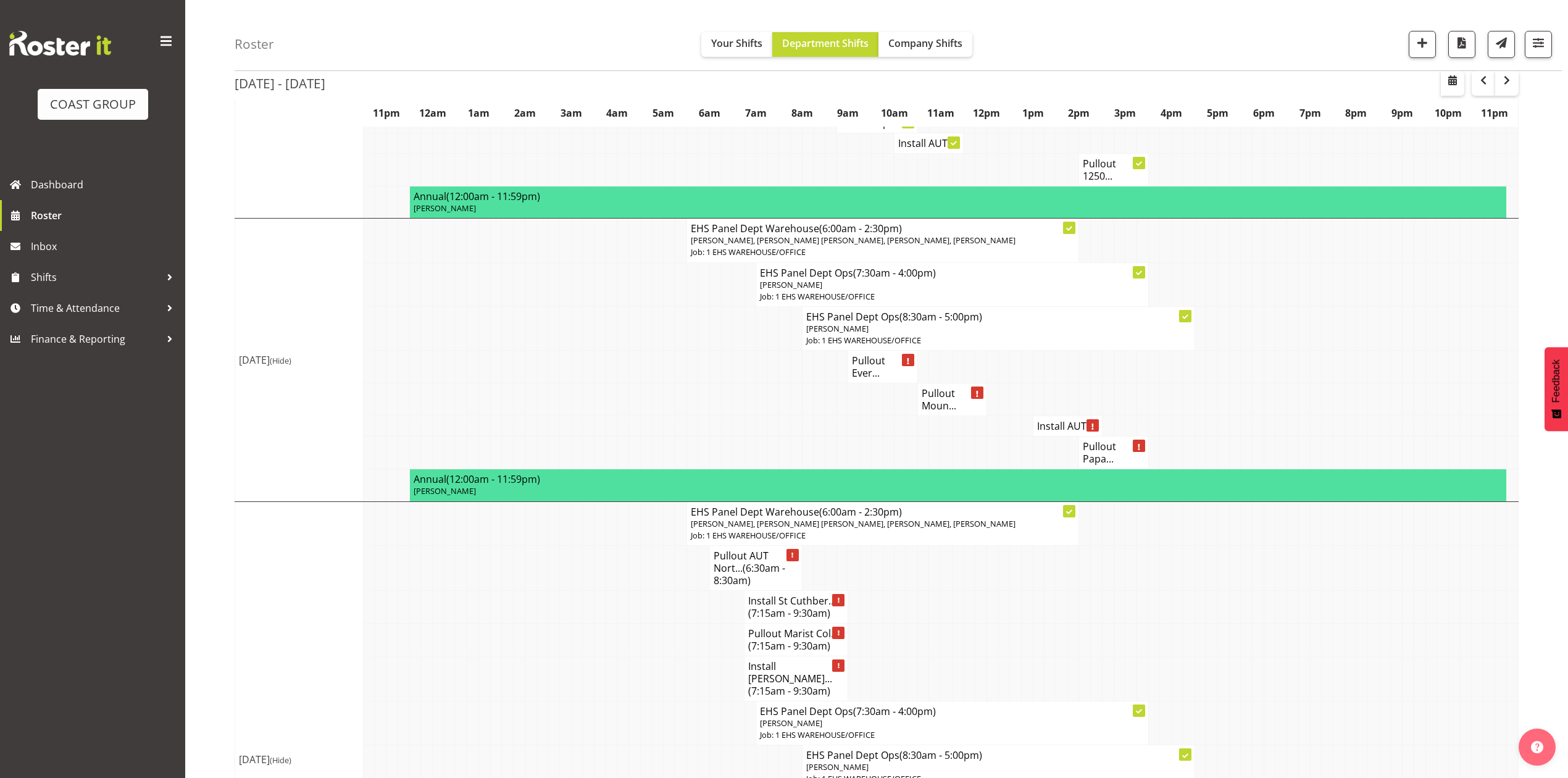
scroll to position [1235, 0]
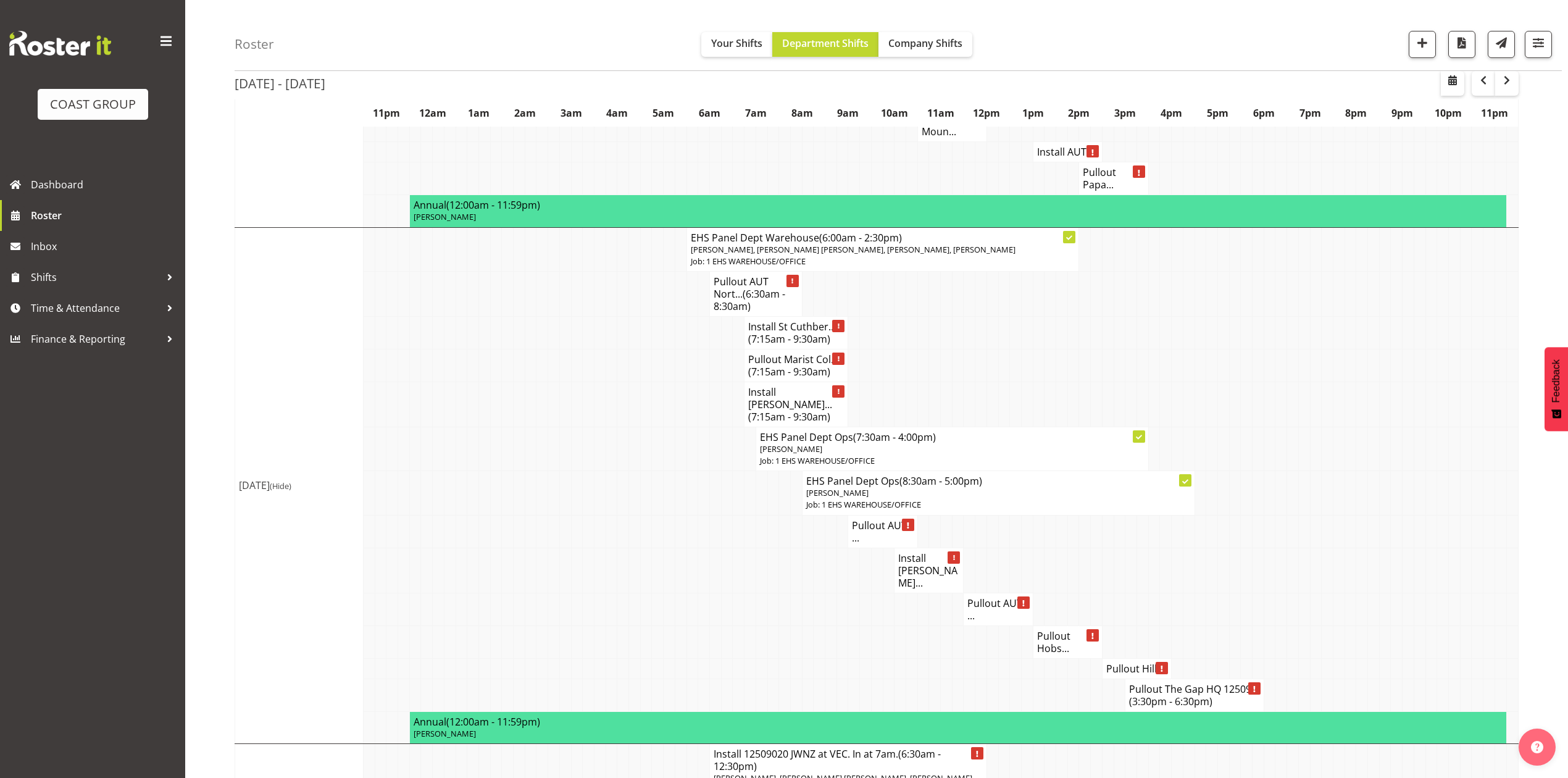
click at [1305, 447] on td at bounding box center [1304, 448] width 12 height 44
click at [1224, 538] on td at bounding box center [1223, 532] width 12 height 33
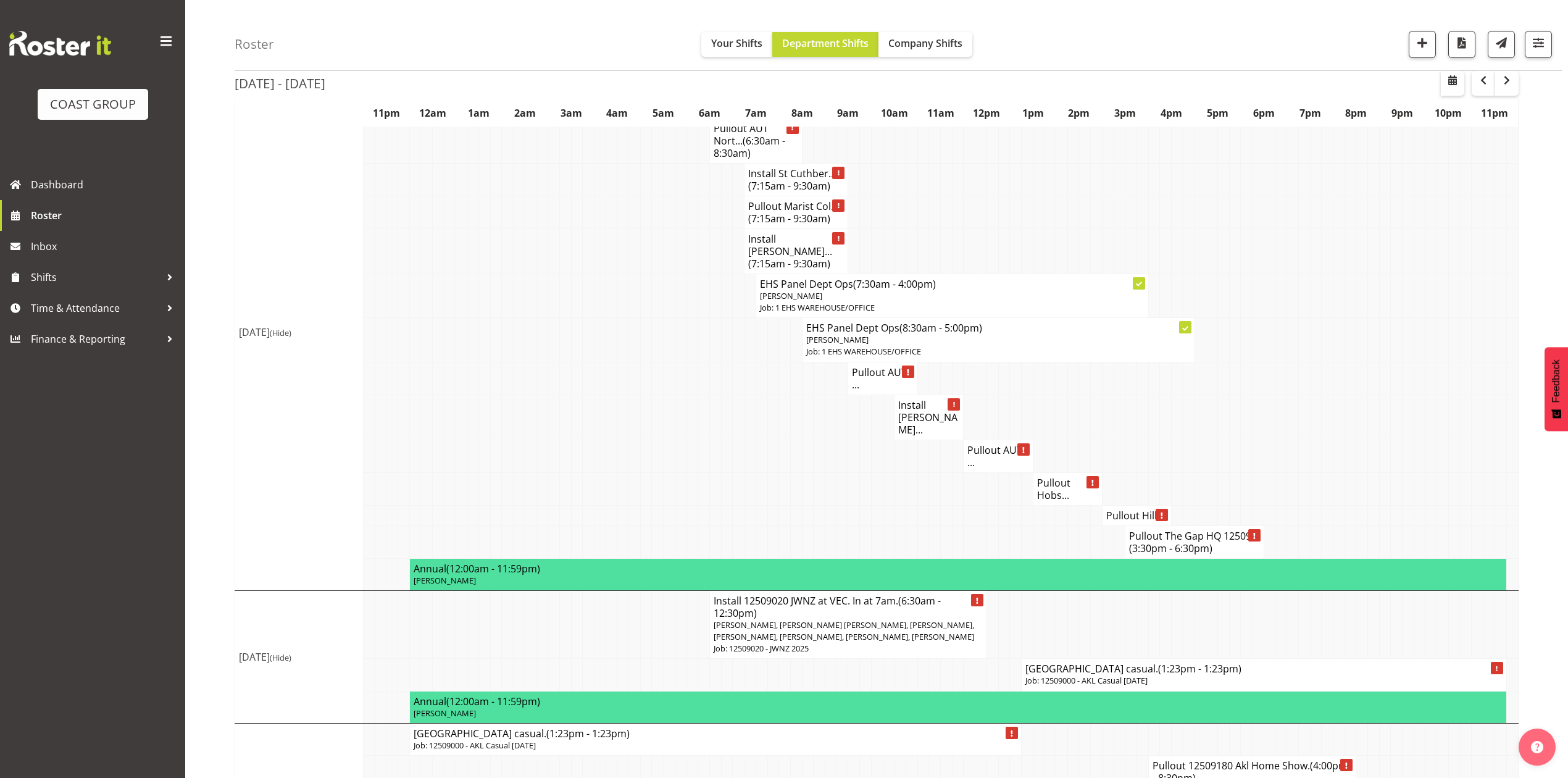
scroll to position [1542, 0]
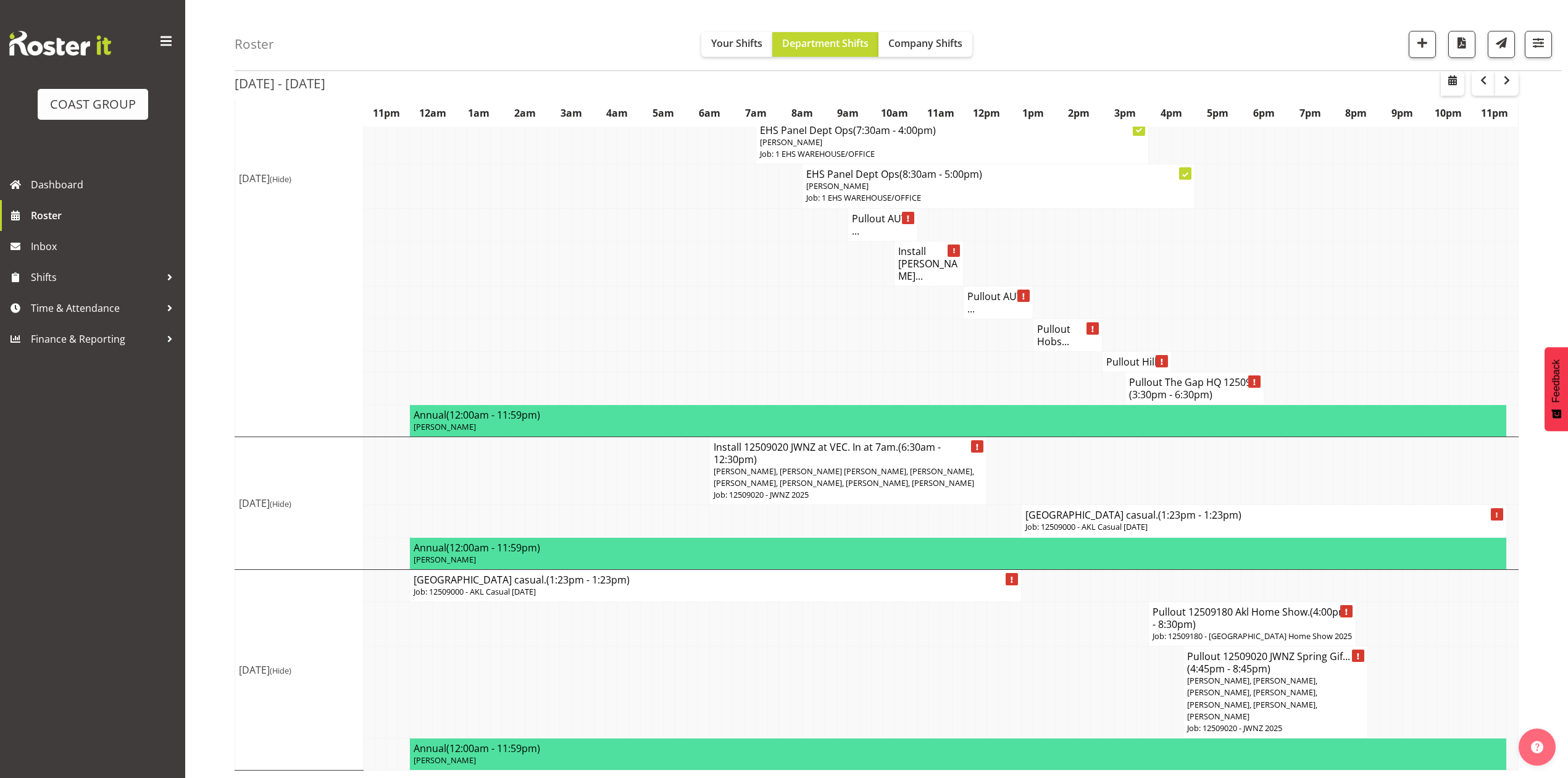
click at [1079, 512] on h4 "Meadowbank School casual. (1:23pm - 1:23pm)" at bounding box center [1264, 515] width 477 height 12
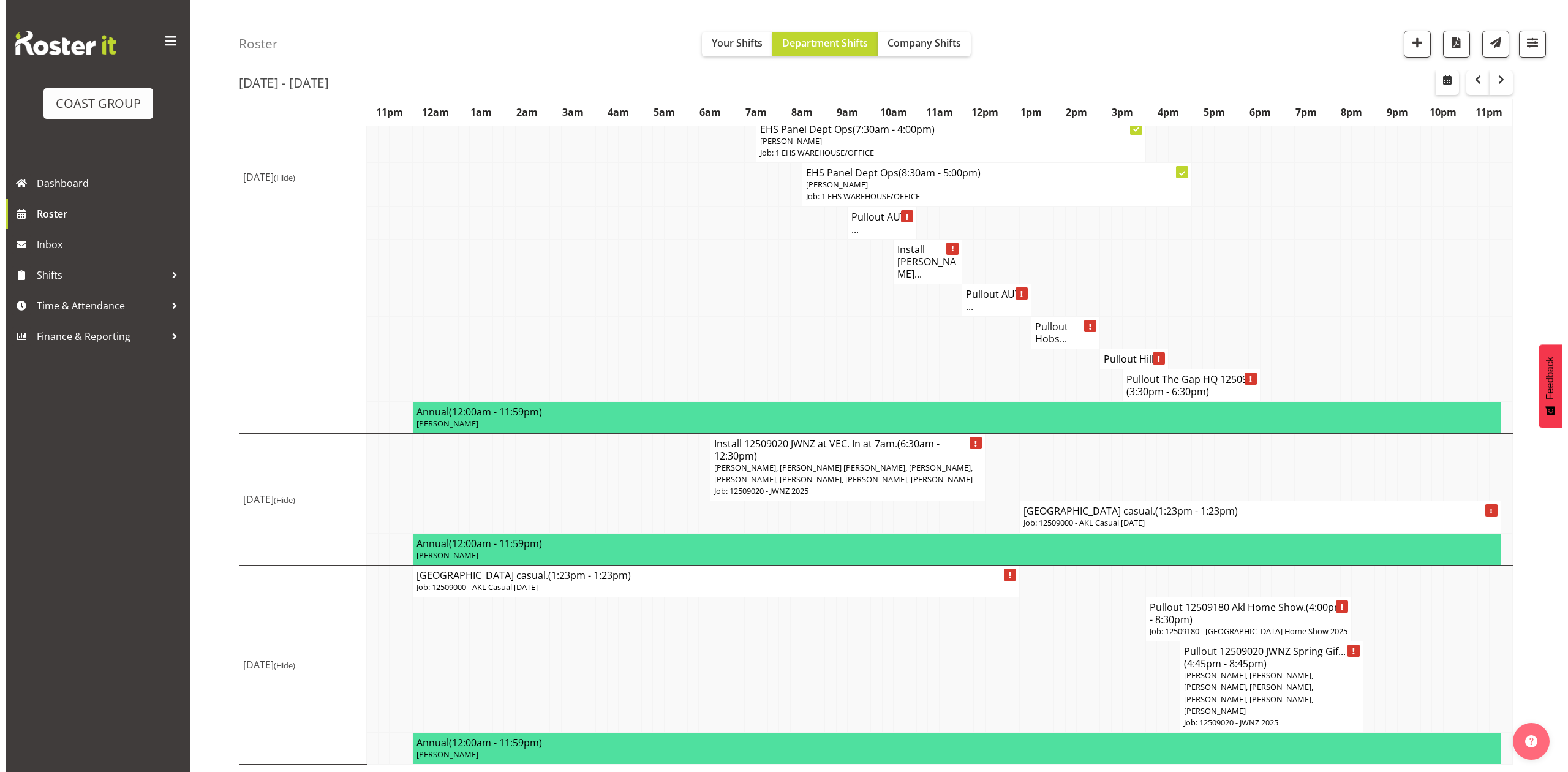
scroll to position [1506, 0]
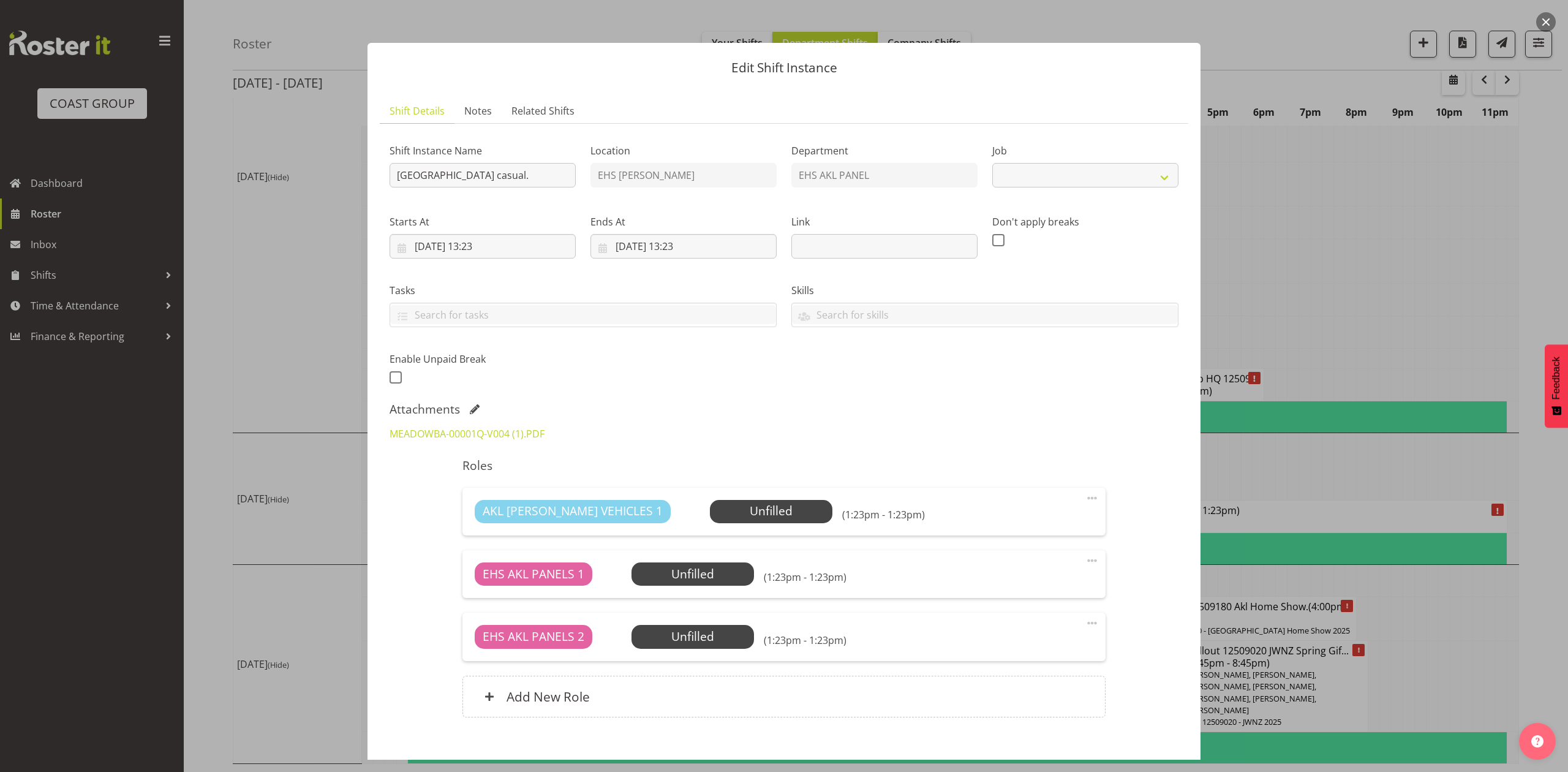
select select "8653"
click at [392, 175] on input "Meadowbank School casual." at bounding box center [483, 175] width 186 height 25
click at [569, 172] on input "Pullout Meadowbank School casual." at bounding box center [483, 175] width 186 height 25
type input "Pullout Meadowbank School casual. Out at 9am."
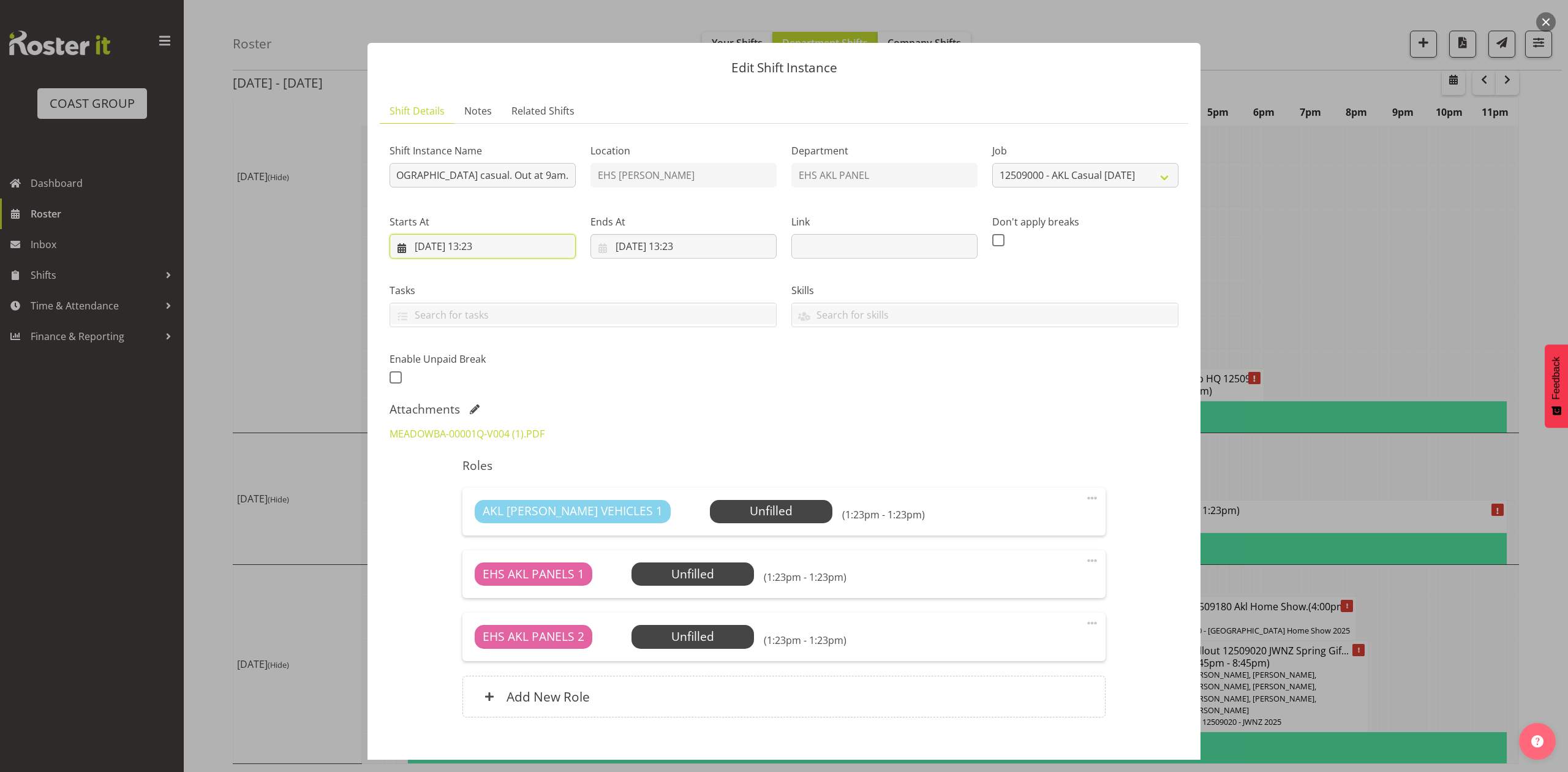
scroll to position [0, 0]
click at [437, 243] on input "13/09/2025, 13:23" at bounding box center [483, 246] width 186 height 25
click at [546, 393] on span "19" at bounding box center [546, 393] width 10 height 12
type input "19/09/2025, 13:23"
click at [631, 243] on input "14/09/2025, 13:23" at bounding box center [684, 246] width 186 height 25
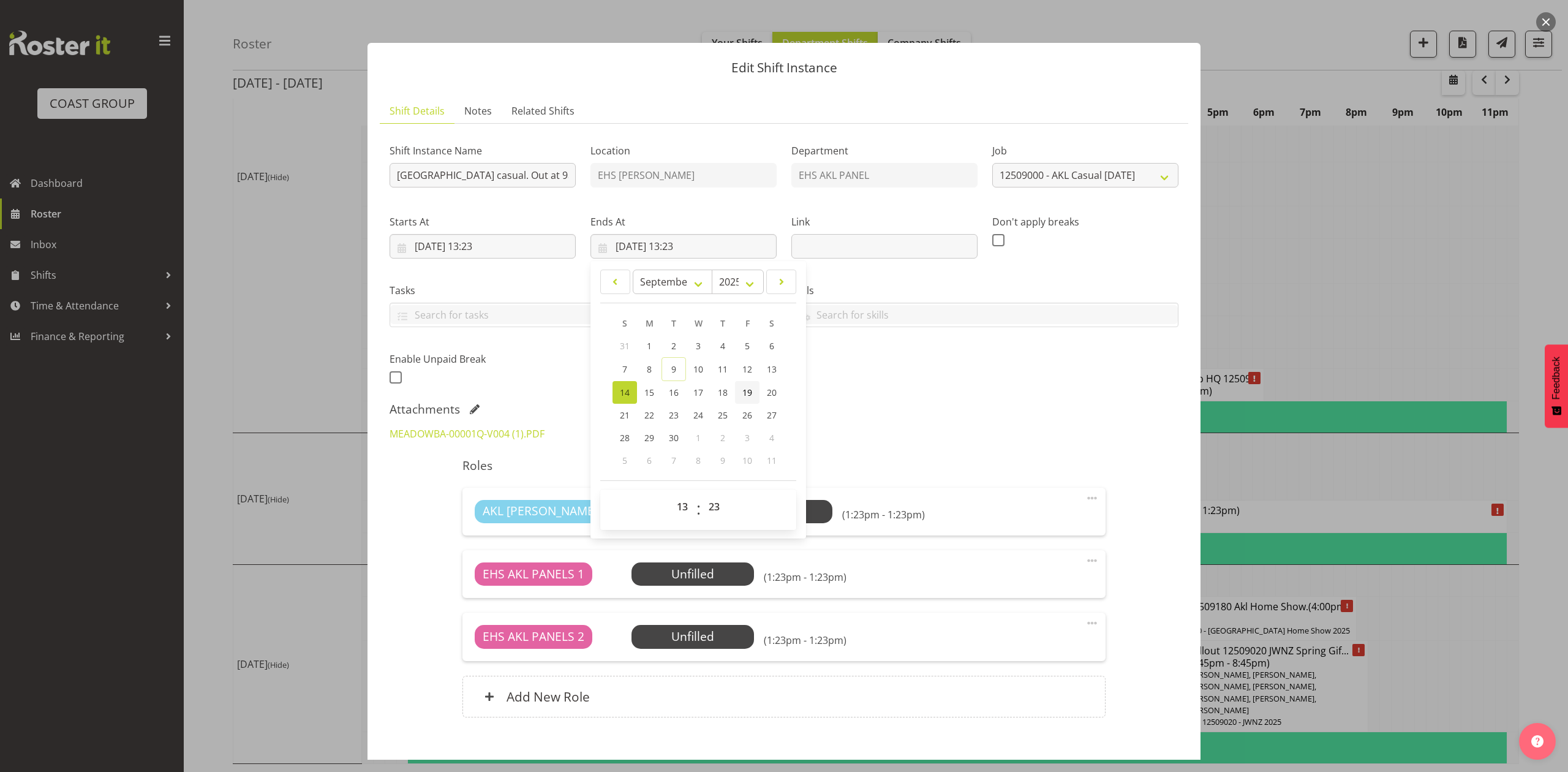
click at [751, 393] on link "19" at bounding box center [748, 392] width 25 height 23
type input "19/09/2025, 13:23"
drag, startPoint x: 830, startPoint y: 375, endPoint x: 643, endPoint y: 293, distance: 204.2
click at [830, 374] on div "Shift Instance Name Pullout Meadowbank School casual. Out at 9am. Location EHS …" at bounding box center [783, 261] width 804 height 269
click at [487, 248] on input "19/09/2025, 13:23" at bounding box center [483, 246] width 186 height 25
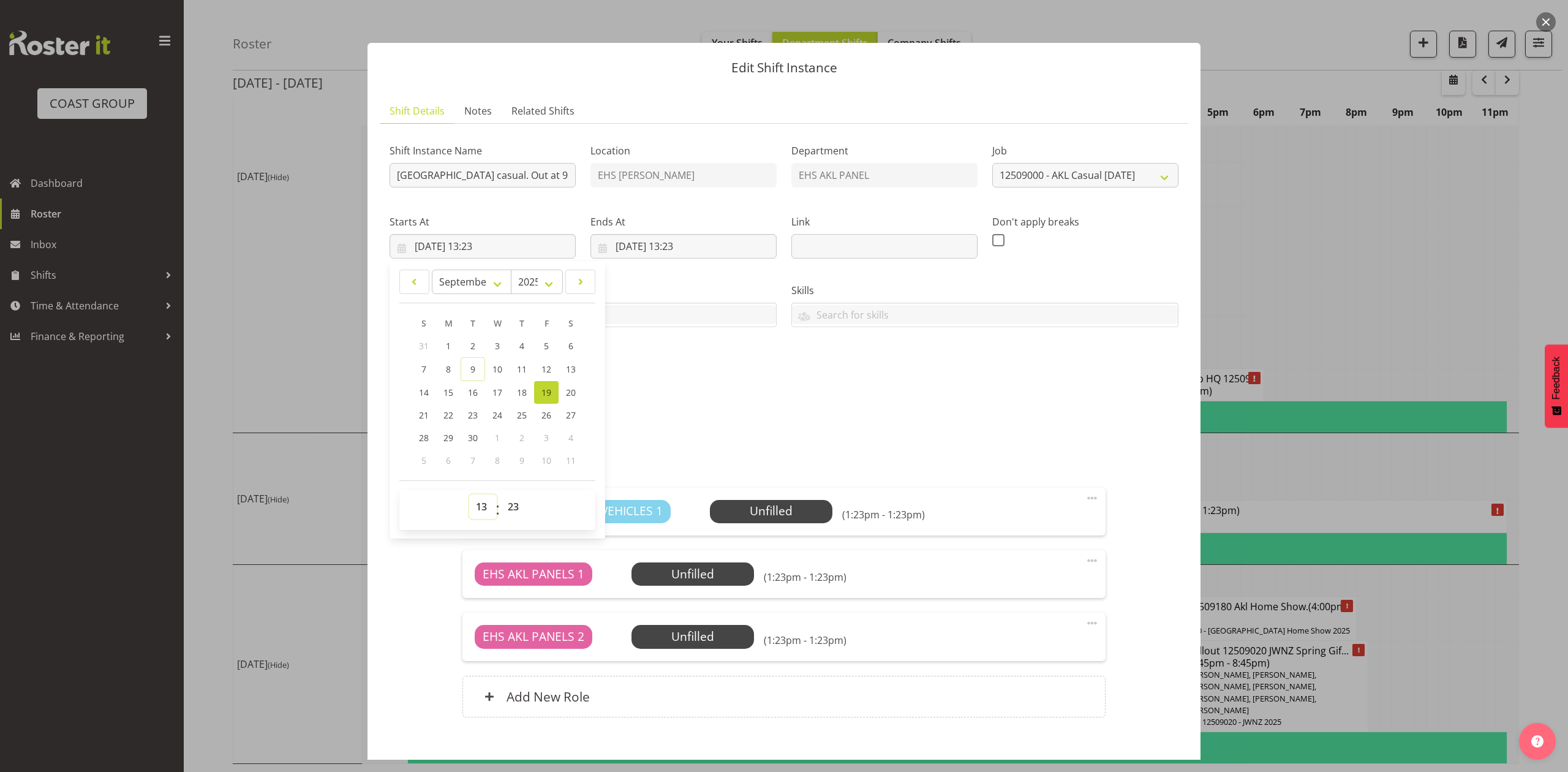
click at [483, 501] on select "00 01 02 03 04 05 06 07 08 09 10 11 12 13 14 15 16 17 18 19 20 21 22 23" at bounding box center [483, 507] width 27 height 25
select select "8"
click at [469, 495] on select "00 01 02 03 04 05 06 07 08 09 10 11 12 13 14 15 16 17 18 19 20 21 22 23" at bounding box center [483, 507] width 27 height 25
type input "19/09/2025, 08:23"
drag, startPoint x: 519, startPoint y: 512, endPoint x: 515, endPoint y: 497, distance: 15.5
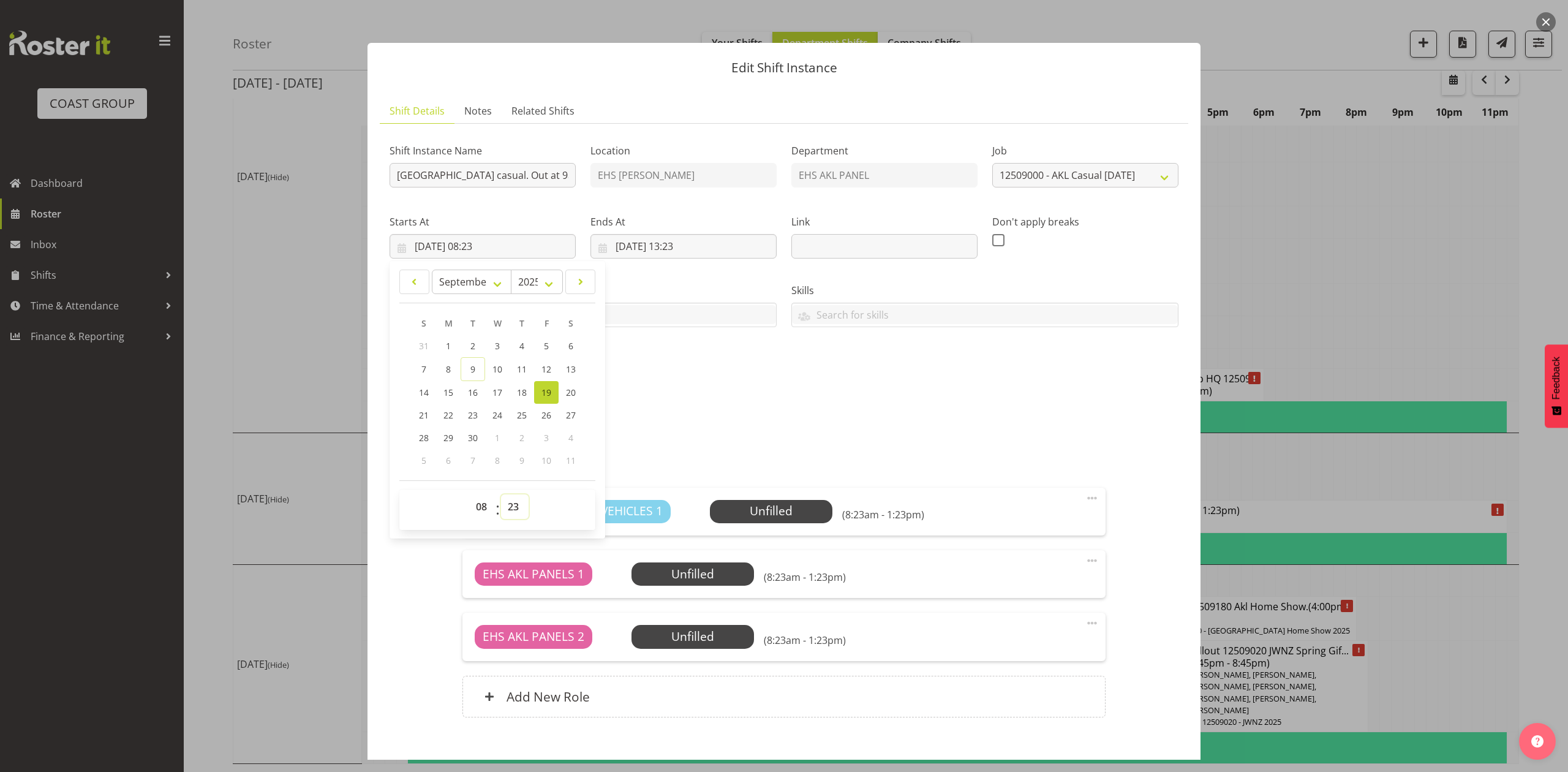
click at [515, 508] on select "00 01 02 03 04 05 06 07 08 09 10 11 12 13 14 15 16 17 18 19 20 21 22 23 24 25 2…" at bounding box center [515, 507] width 27 height 25
select select "30"
click at [501, 495] on select "00 01 02 03 04 05 06 07 08 09 10 11 12 13 14 15 16 17 18 19 20 21 22 23 24 25 2…" at bounding box center [515, 507] width 27 height 25
type input "19/09/2025, 08:30"
click at [659, 441] on div "MEADOWBA-00001Q-V004 (1).PDF" at bounding box center [783, 434] width 804 height 29
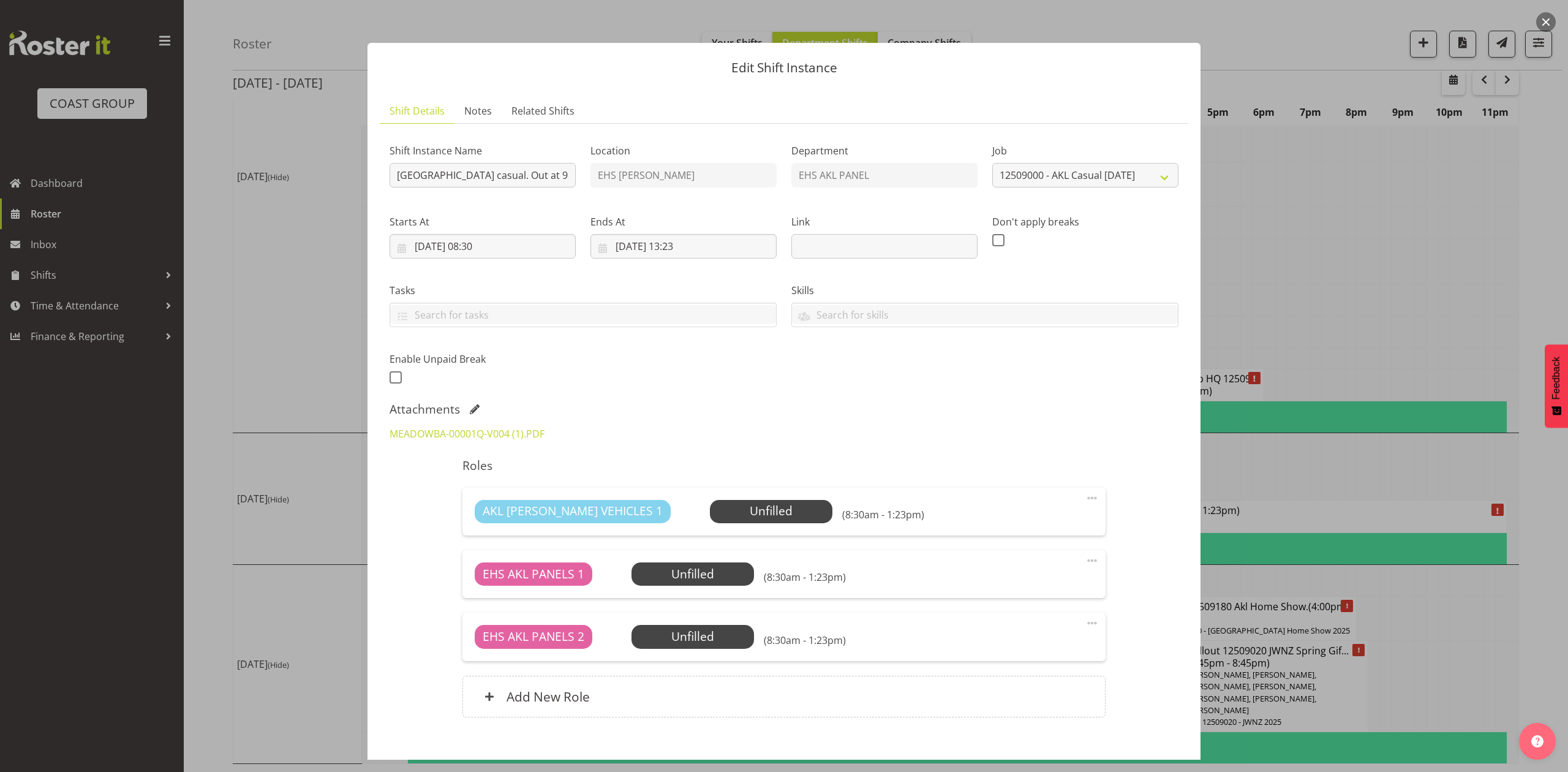
click at [317, 219] on div at bounding box center [784, 386] width 1568 height 772
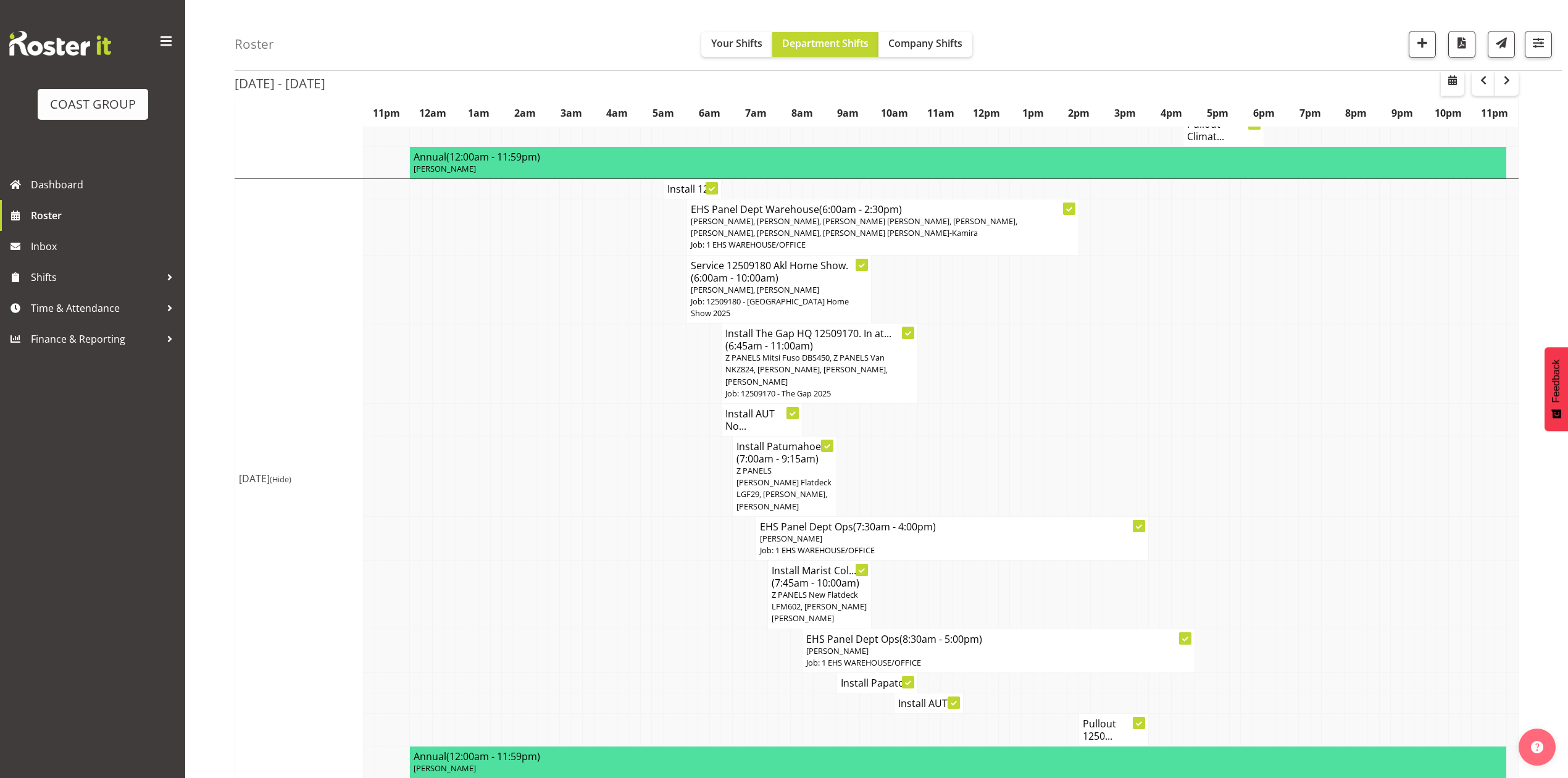
scroll to position [389, 0]
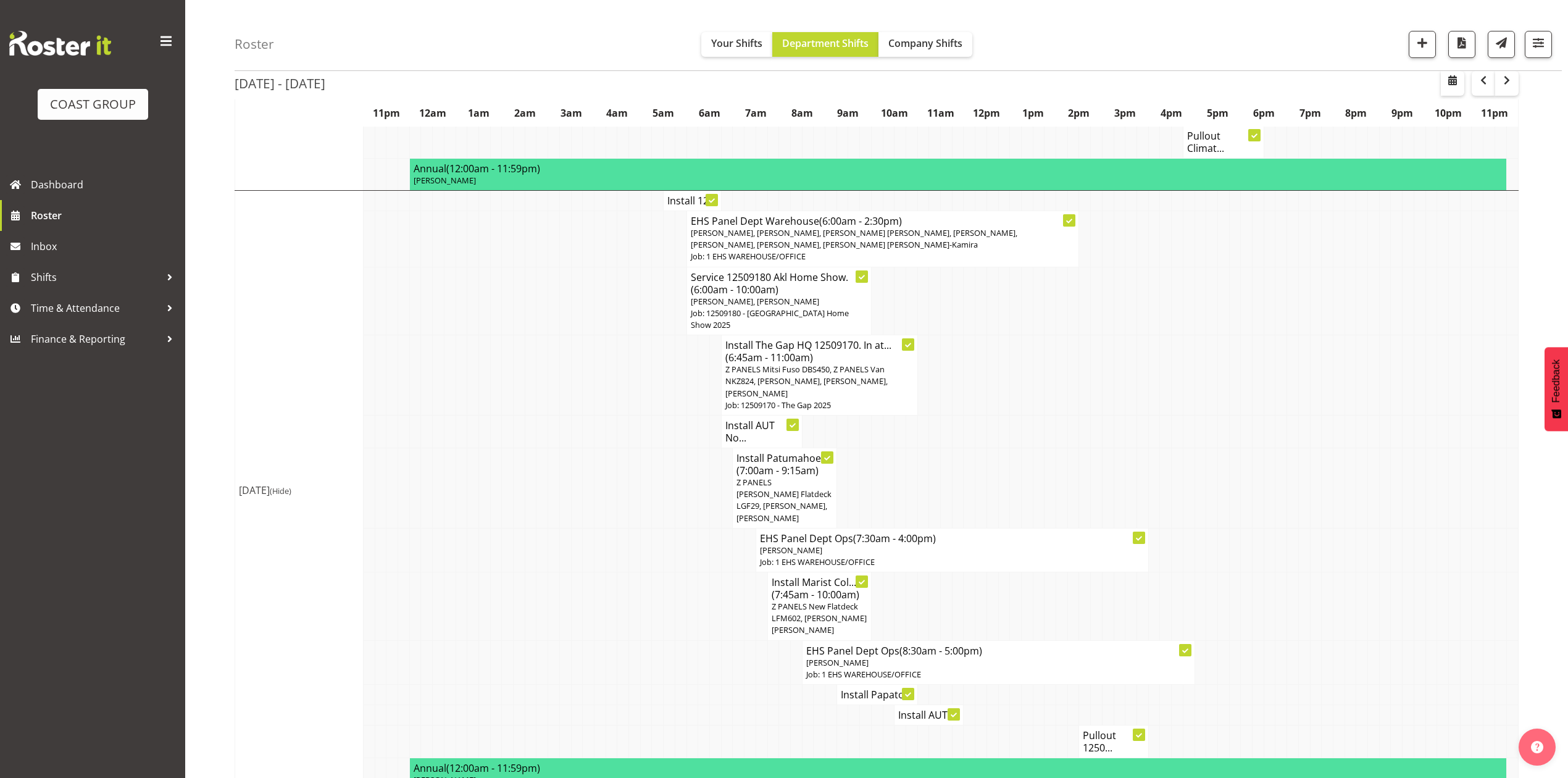
click at [763, 419] on h4 "Install AUT No..." at bounding box center [761, 432] width 73 height 25
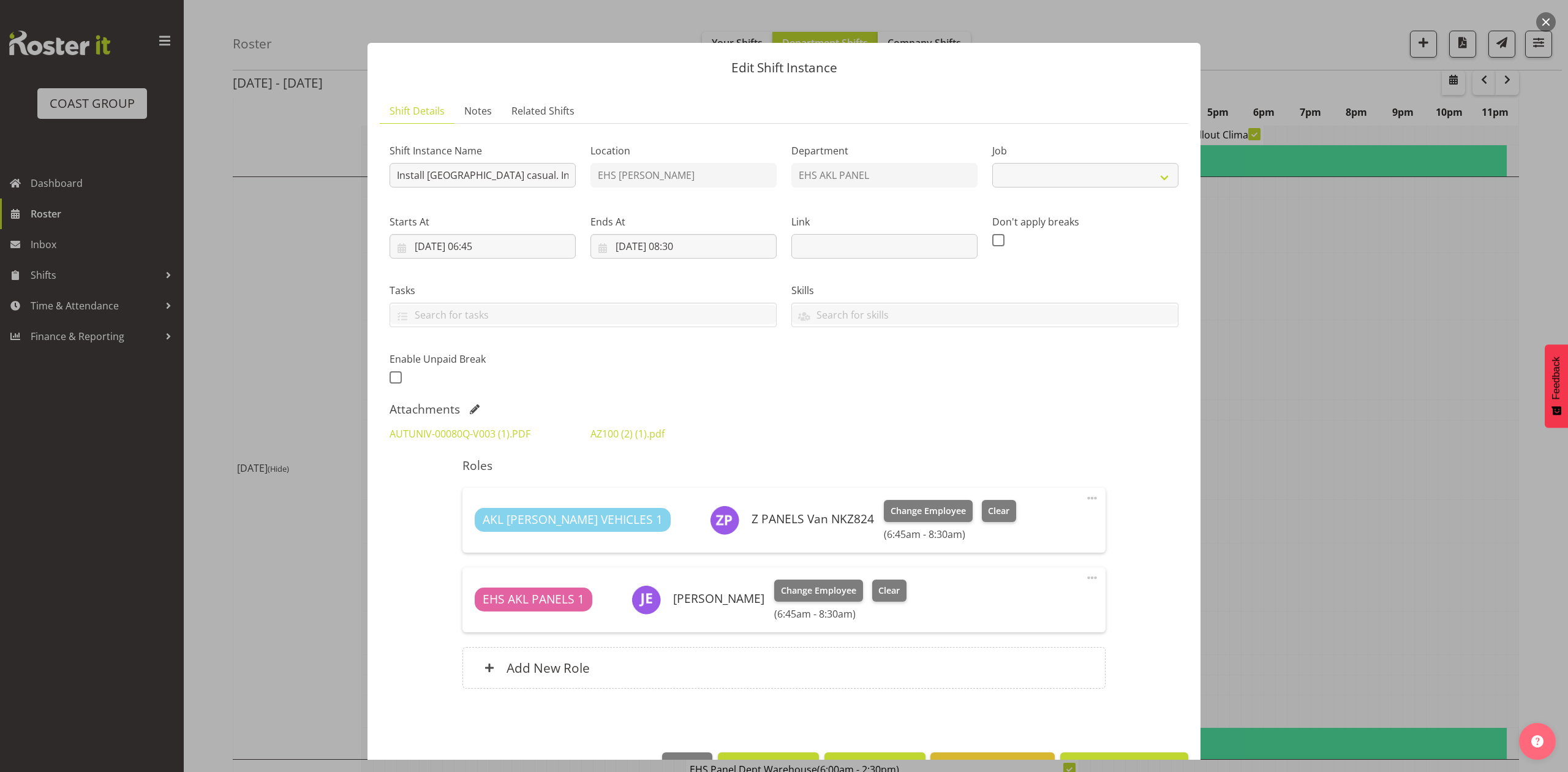
select select "8653"
click at [1303, 390] on div at bounding box center [784, 386] width 1568 height 772
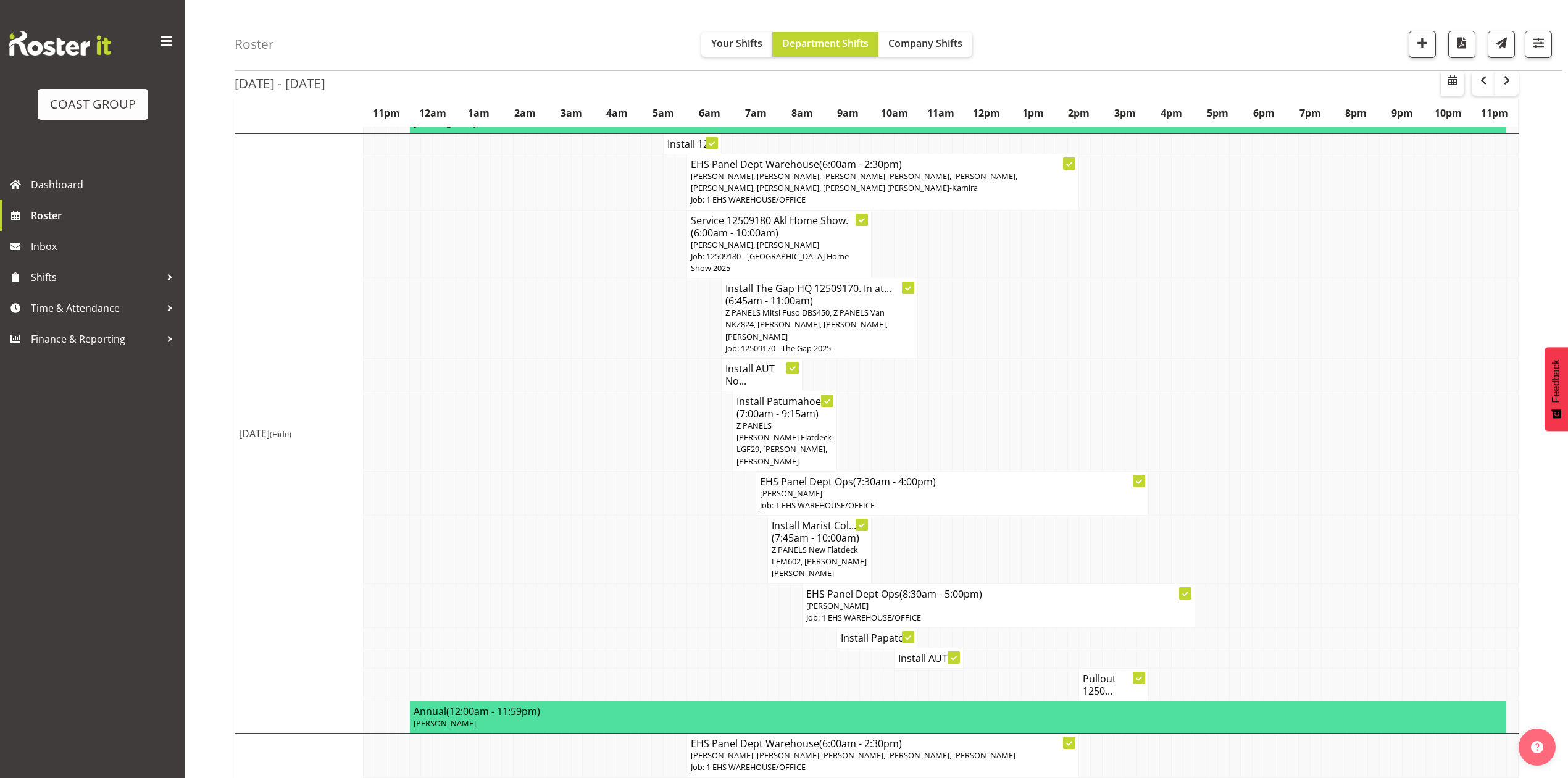
scroll to position [472, 0]
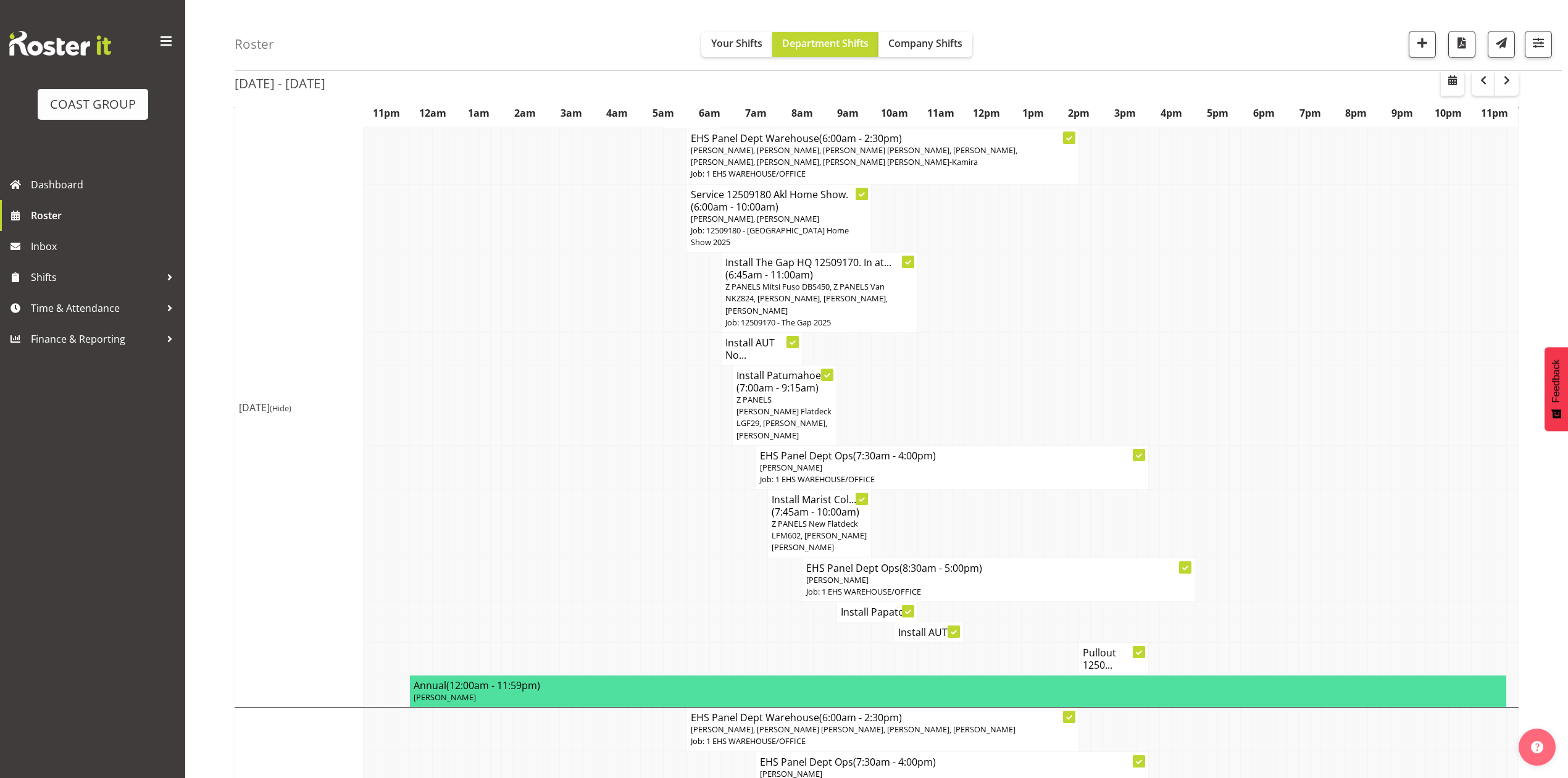
click at [878, 606] on h4 "Install Papato..." at bounding box center [877, 612] width 73 height 12
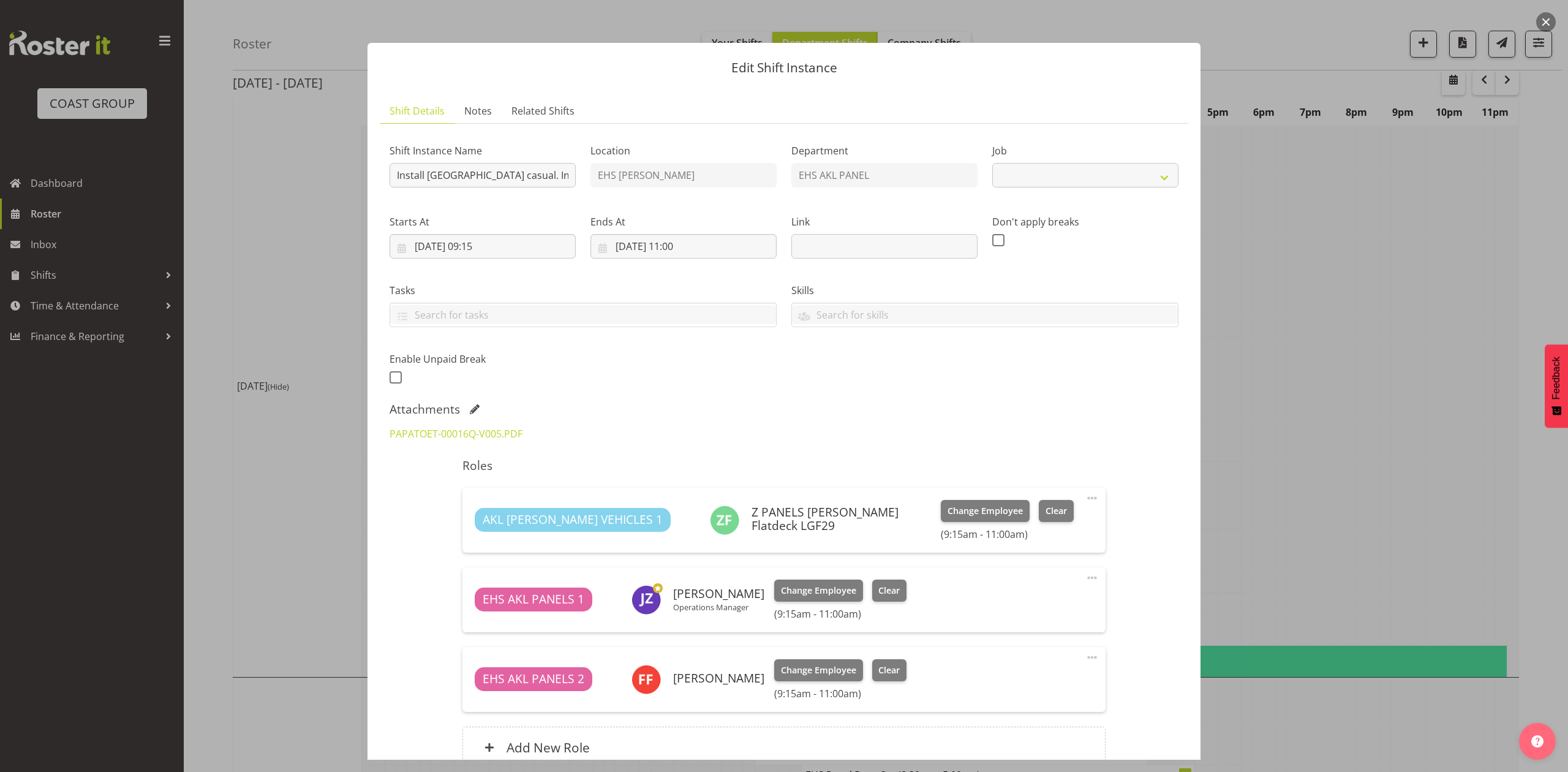
select select "8653"
click at [1357, 343] on div at bounding box center [784, 386] width 1568 height 772
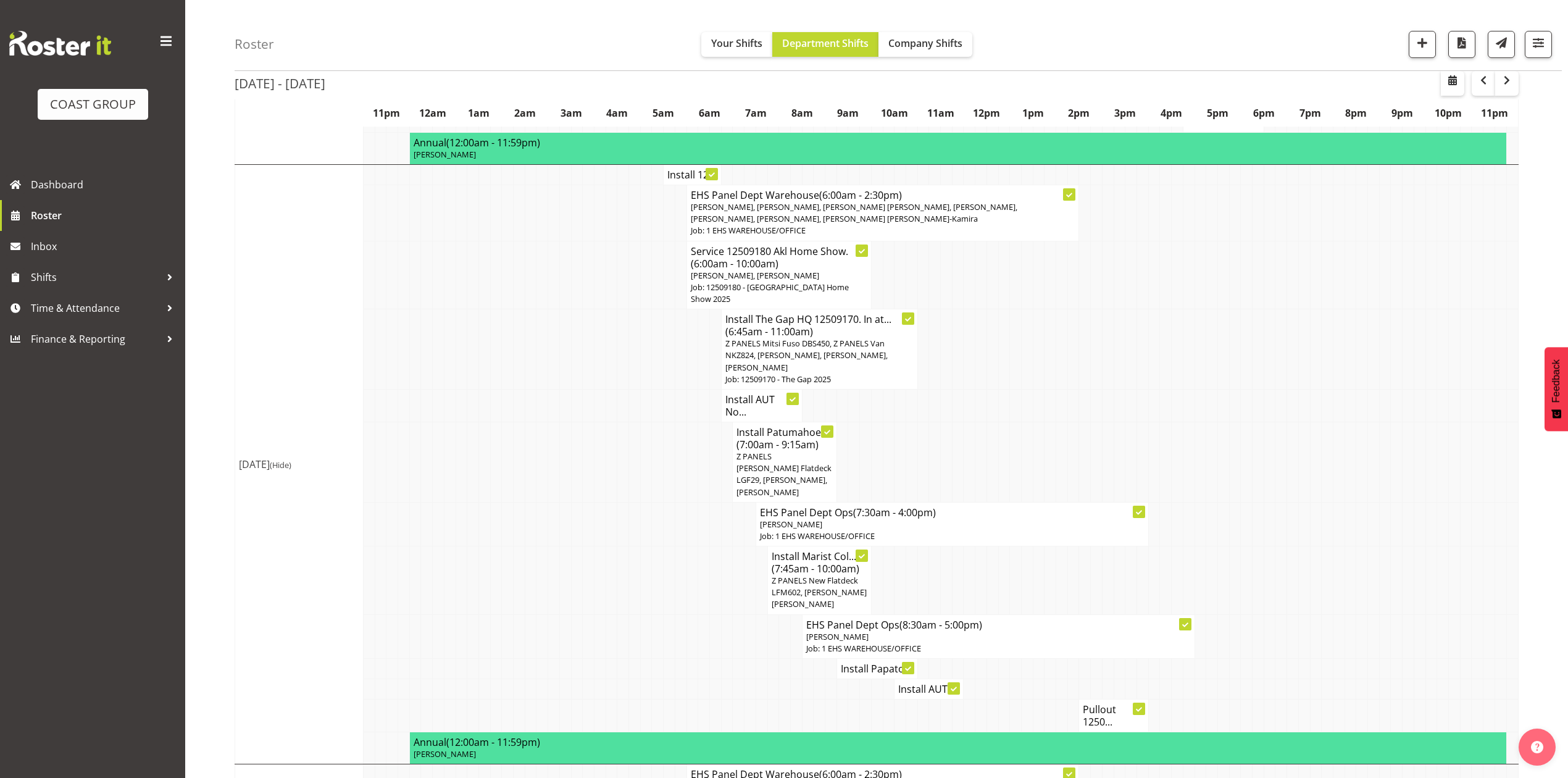
scroll to position [389, 0]
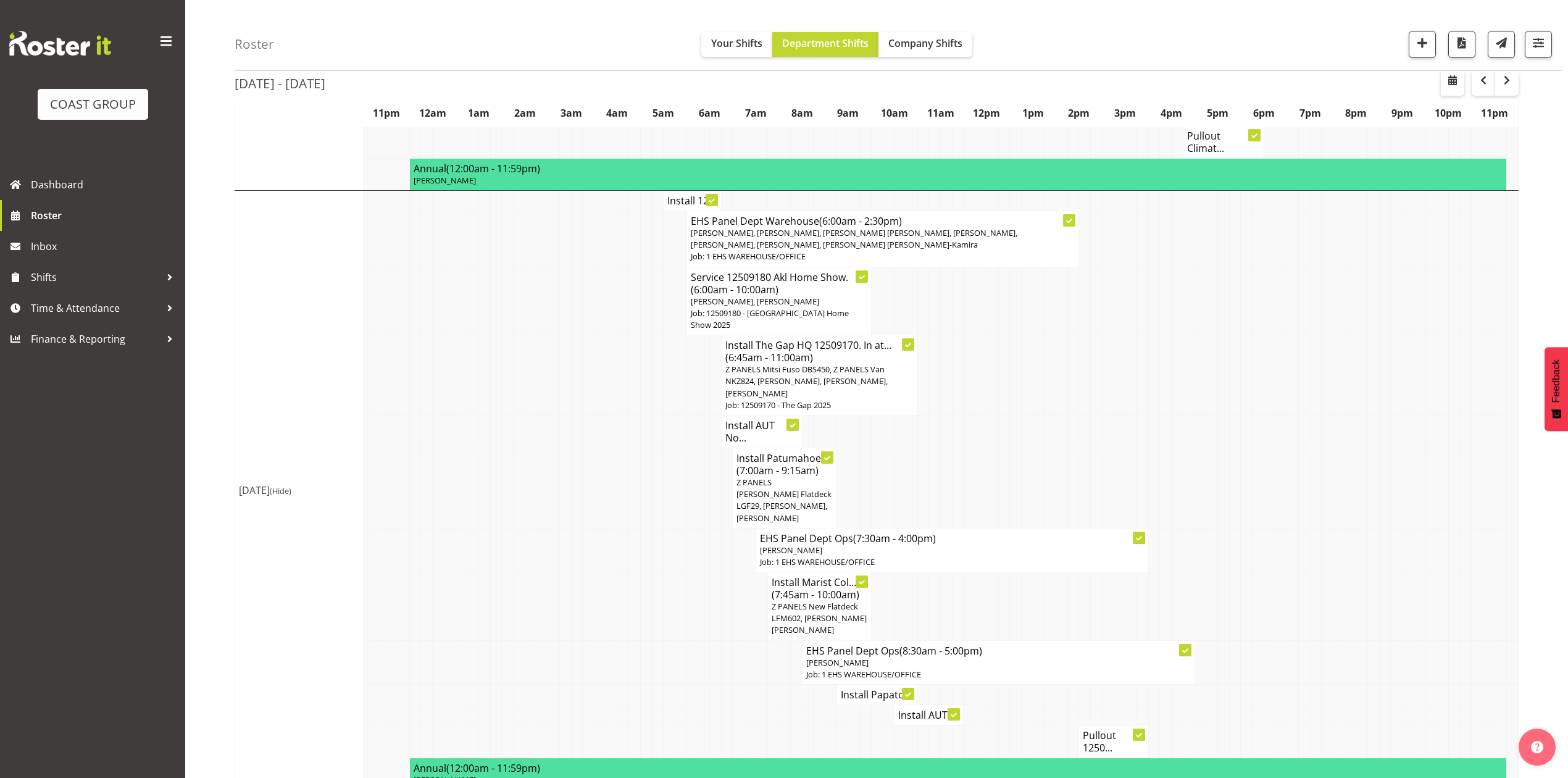
click at [682, 194] on h4 "Install 12..." at bounding box center [692, 200] width 50 height 12
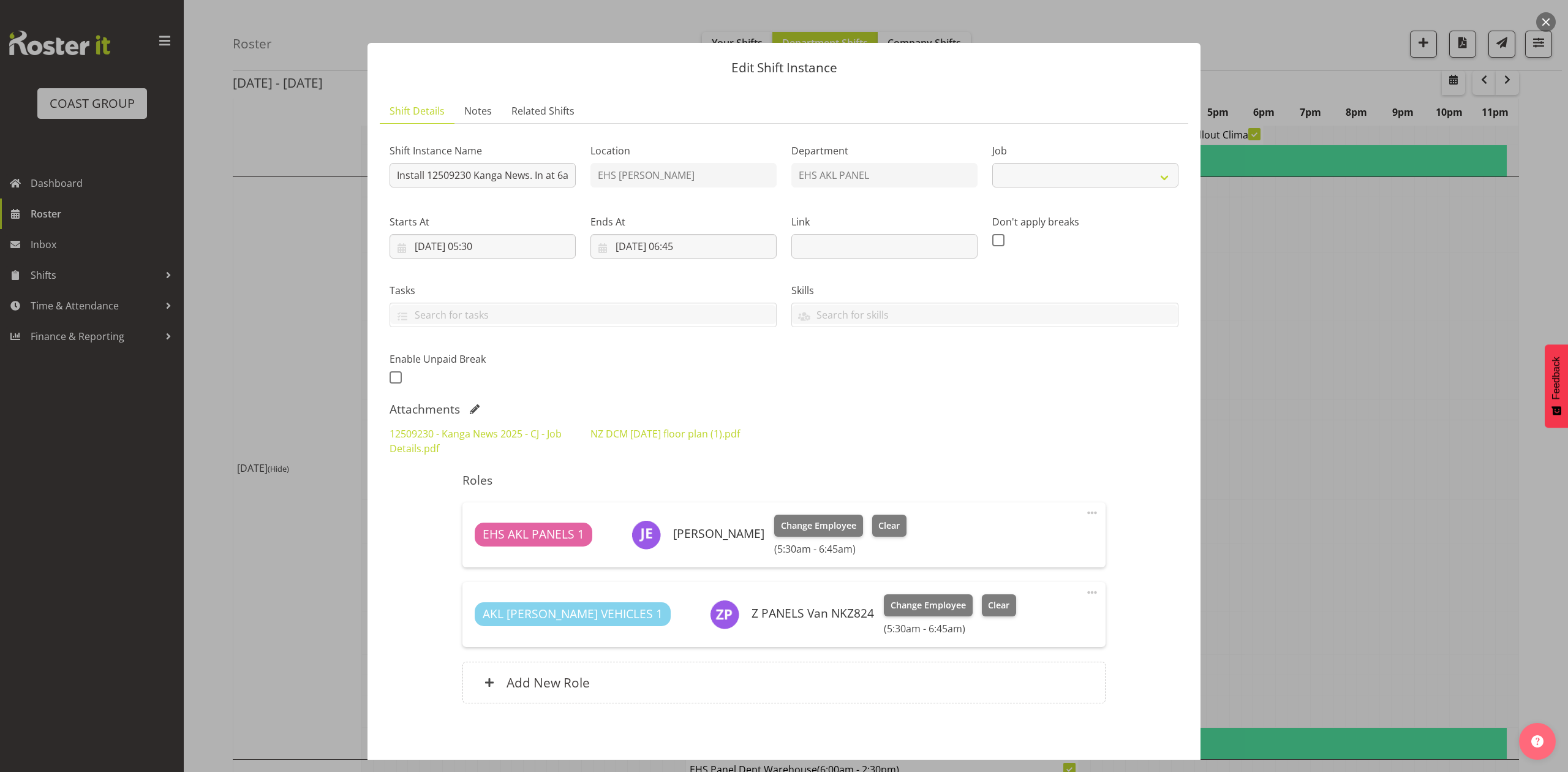
select select "10228"
click at [1368, 396] on div at bounding box center [784, 386] width 1568 height 772
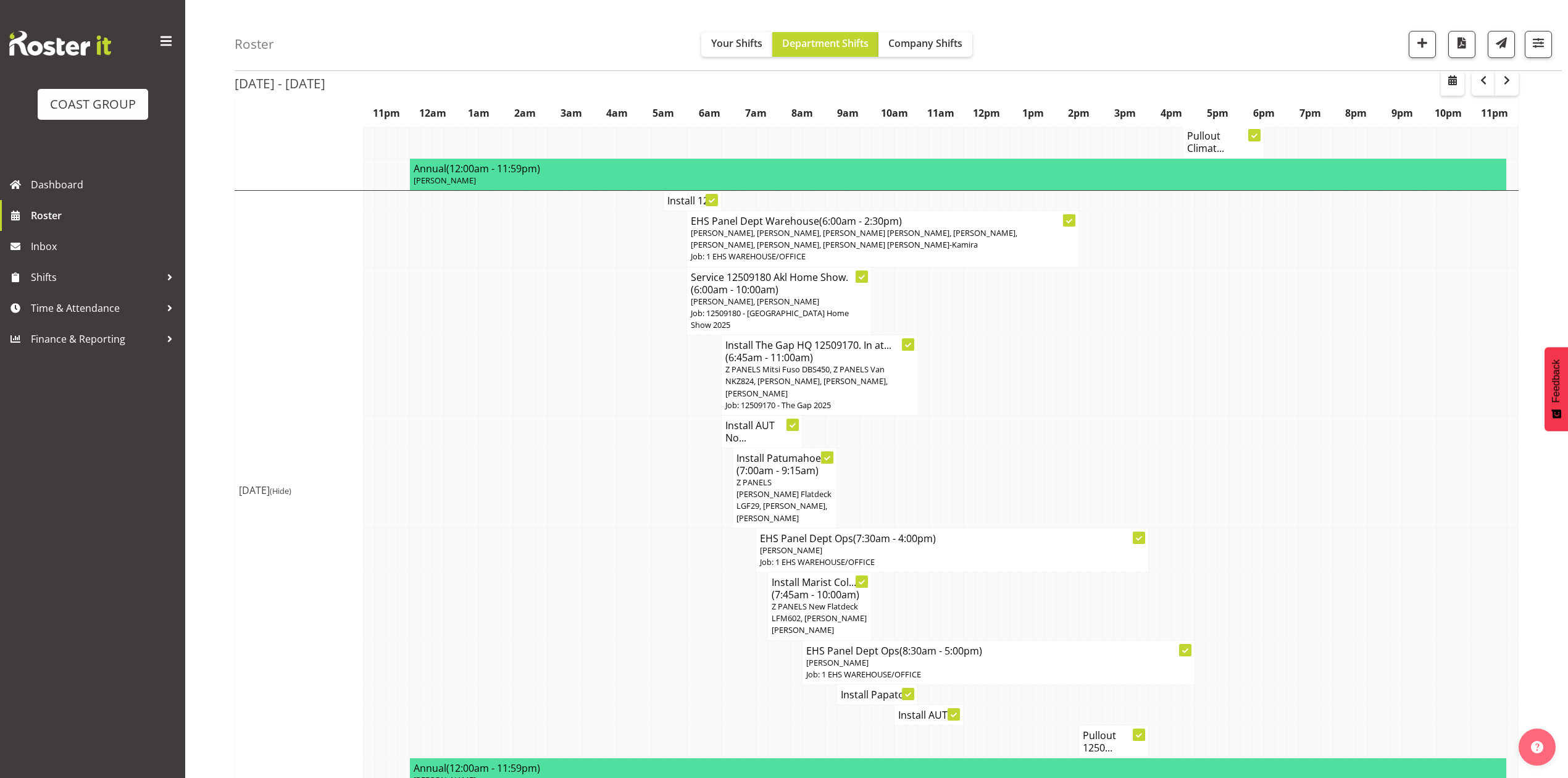
click at [788, 295] on h4 "Service 12509180 Akl Home Show. (6:00am - 10:00am)" at bounding box center [778, 284] width 177 height 25
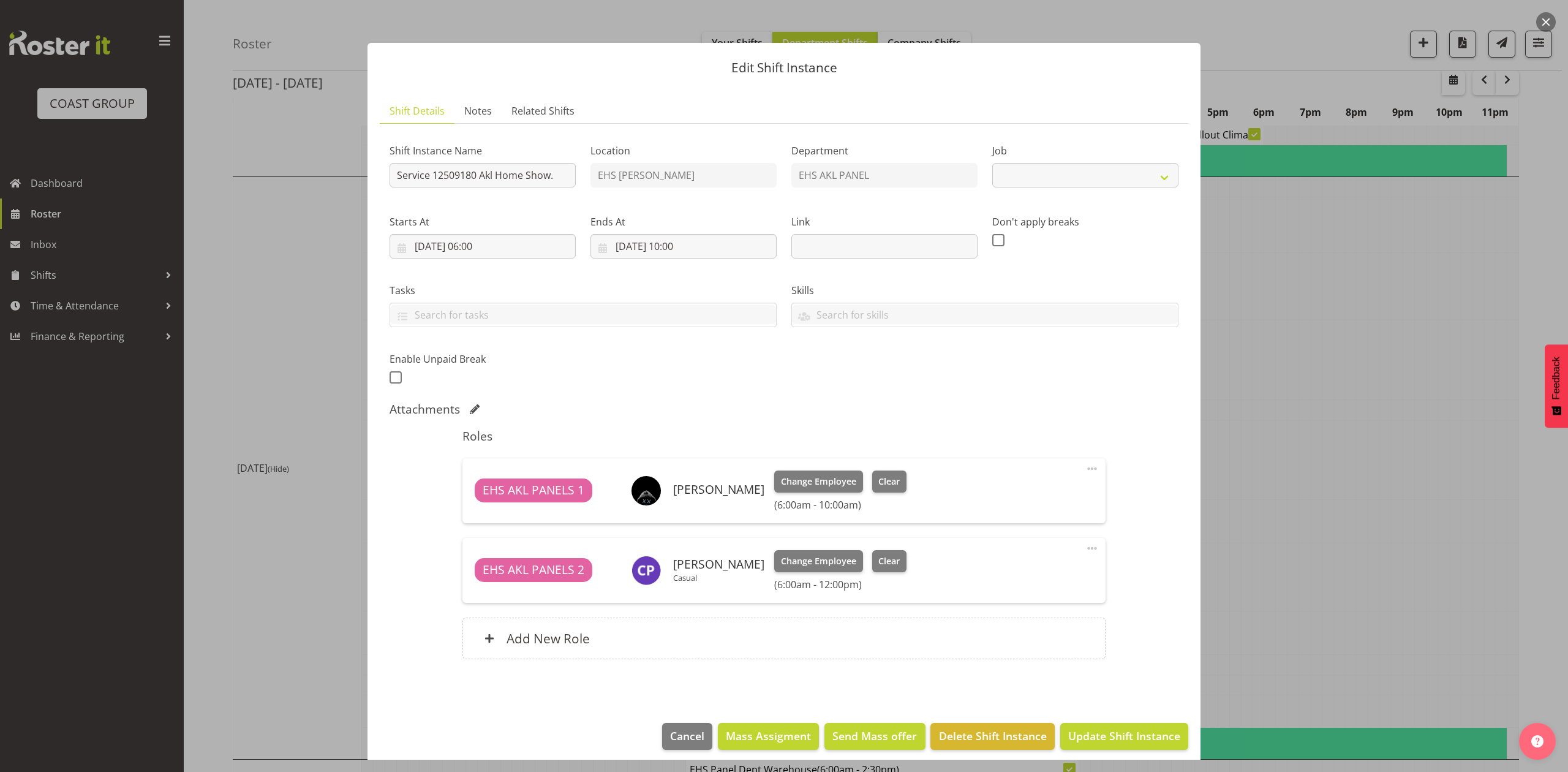
select select "9932"
click at [1402, 397] on div at bounding box center [784, 386] width 1568 height 772
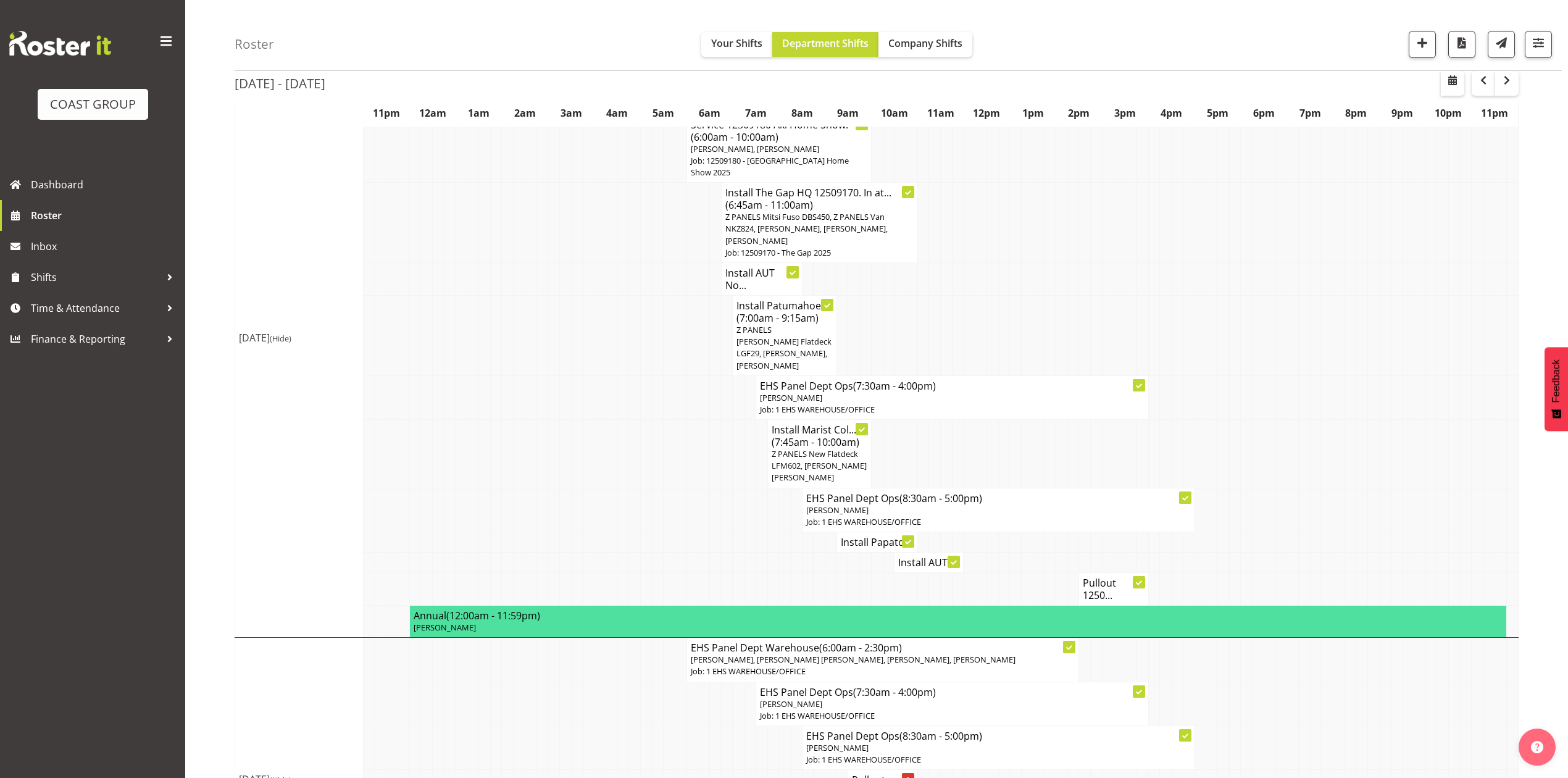
scroll to position [554, 0]
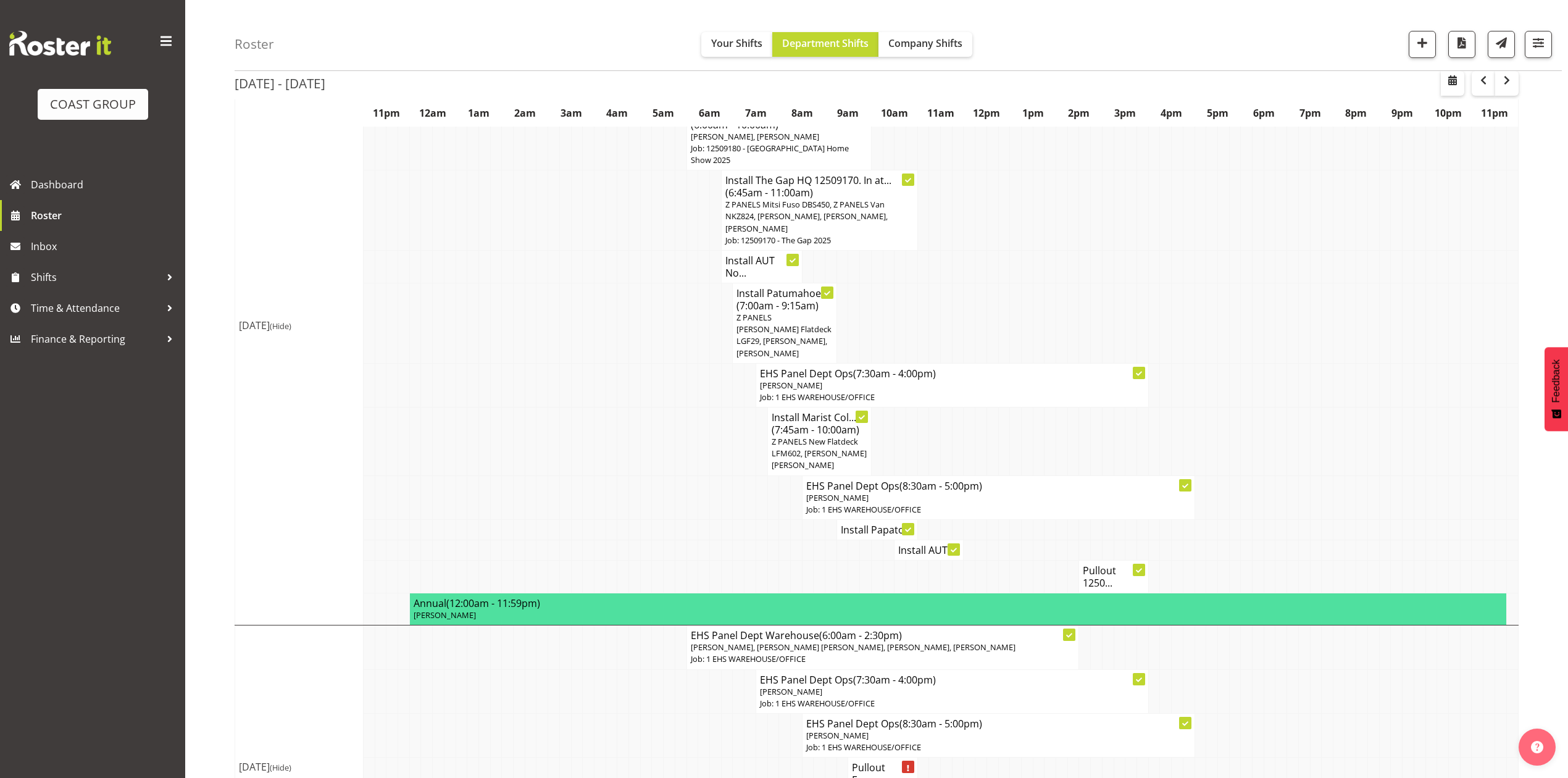
click at [865, 524] on h4 "Install Papato..." at bounding box center [877, 530] width 73 height 12
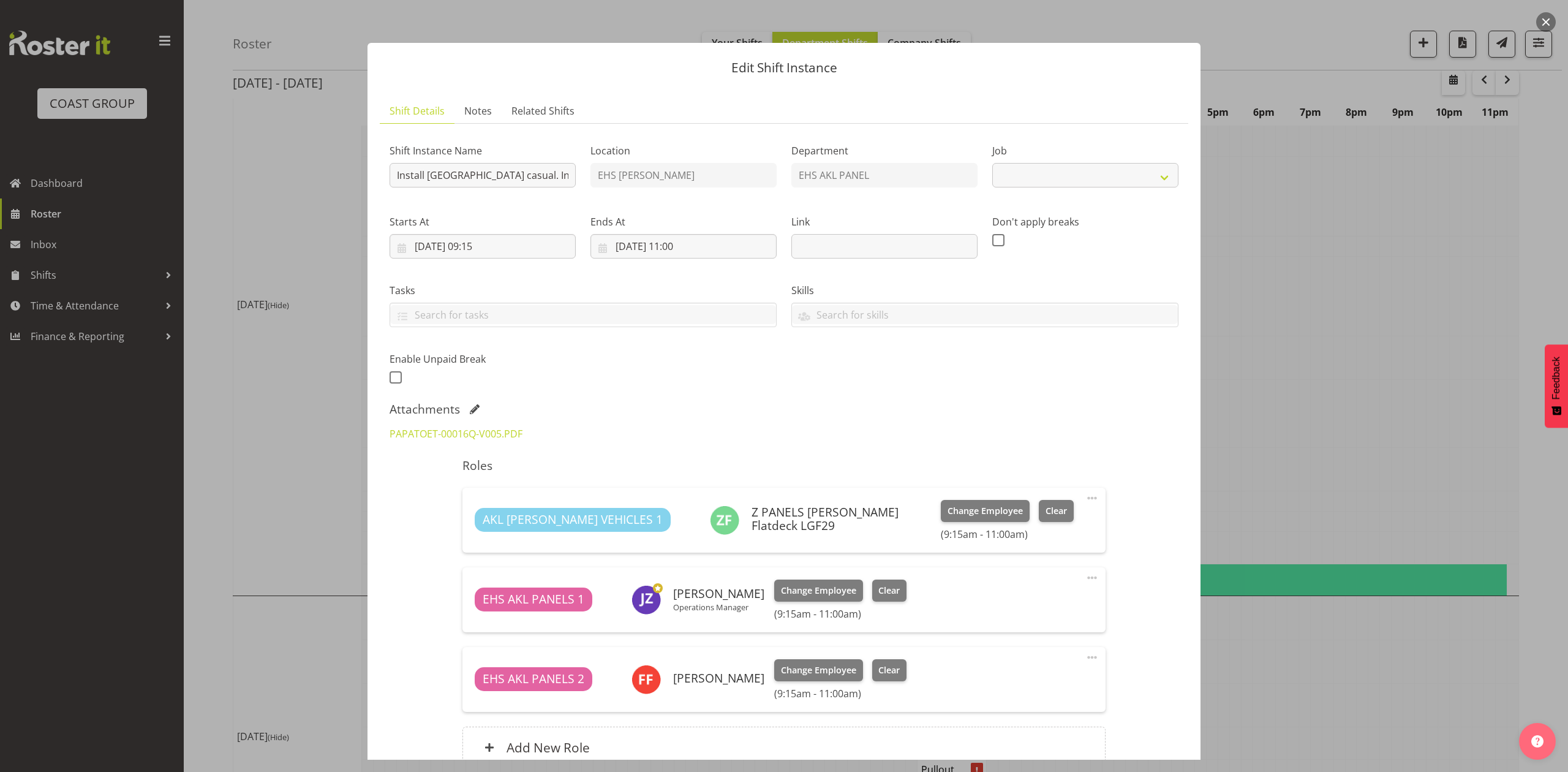
select select "8653"
click at [1294, 430] on div at bounding box center [784, 386] width 1568 height 772
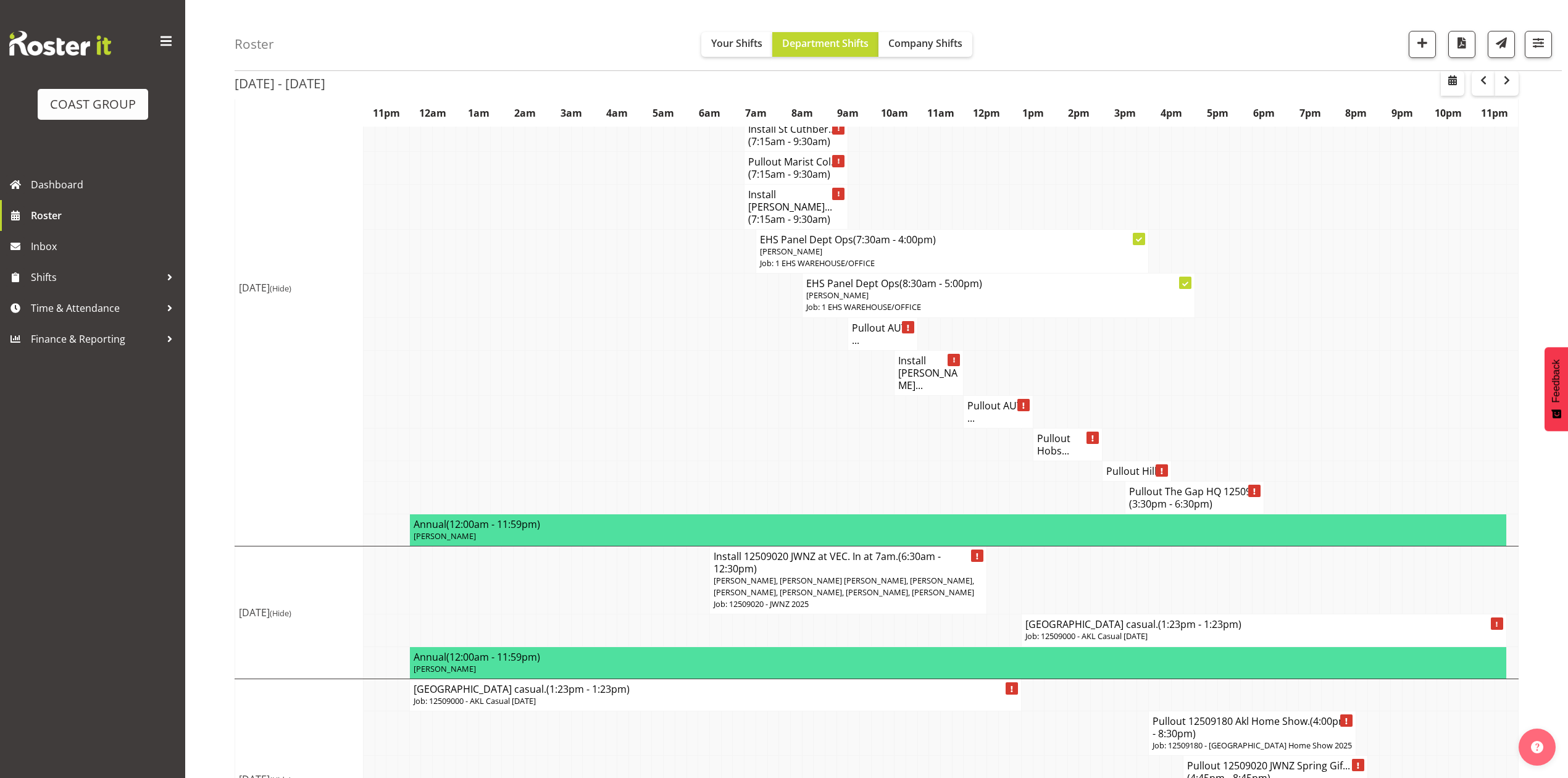
scroll to position [1459, 0]
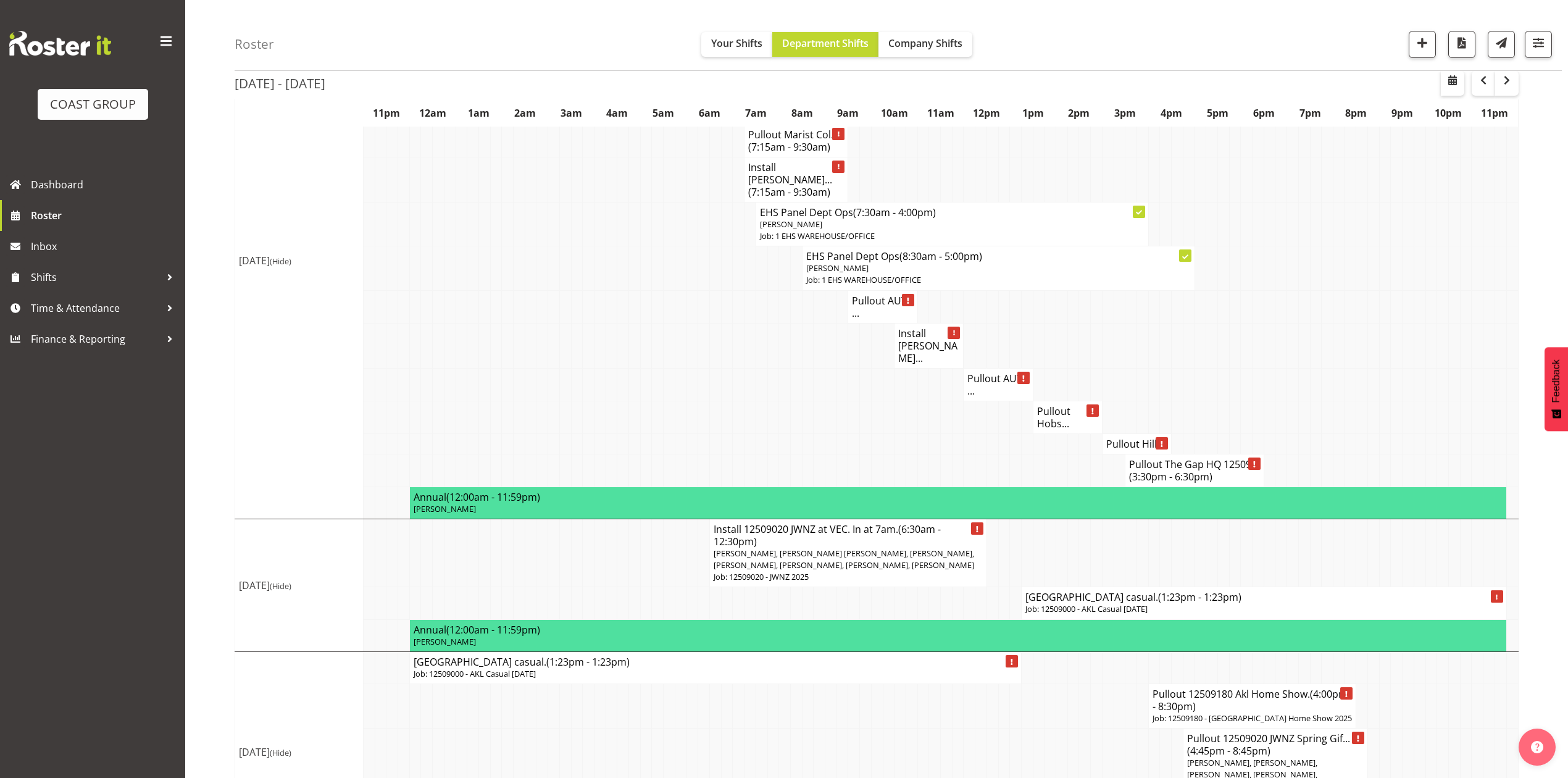
click at [1070, 595] on h4 "Meadowbank School casual. (1:23pm - 1:23pm)" at bounding box center [1264, 597] width 477 height 12
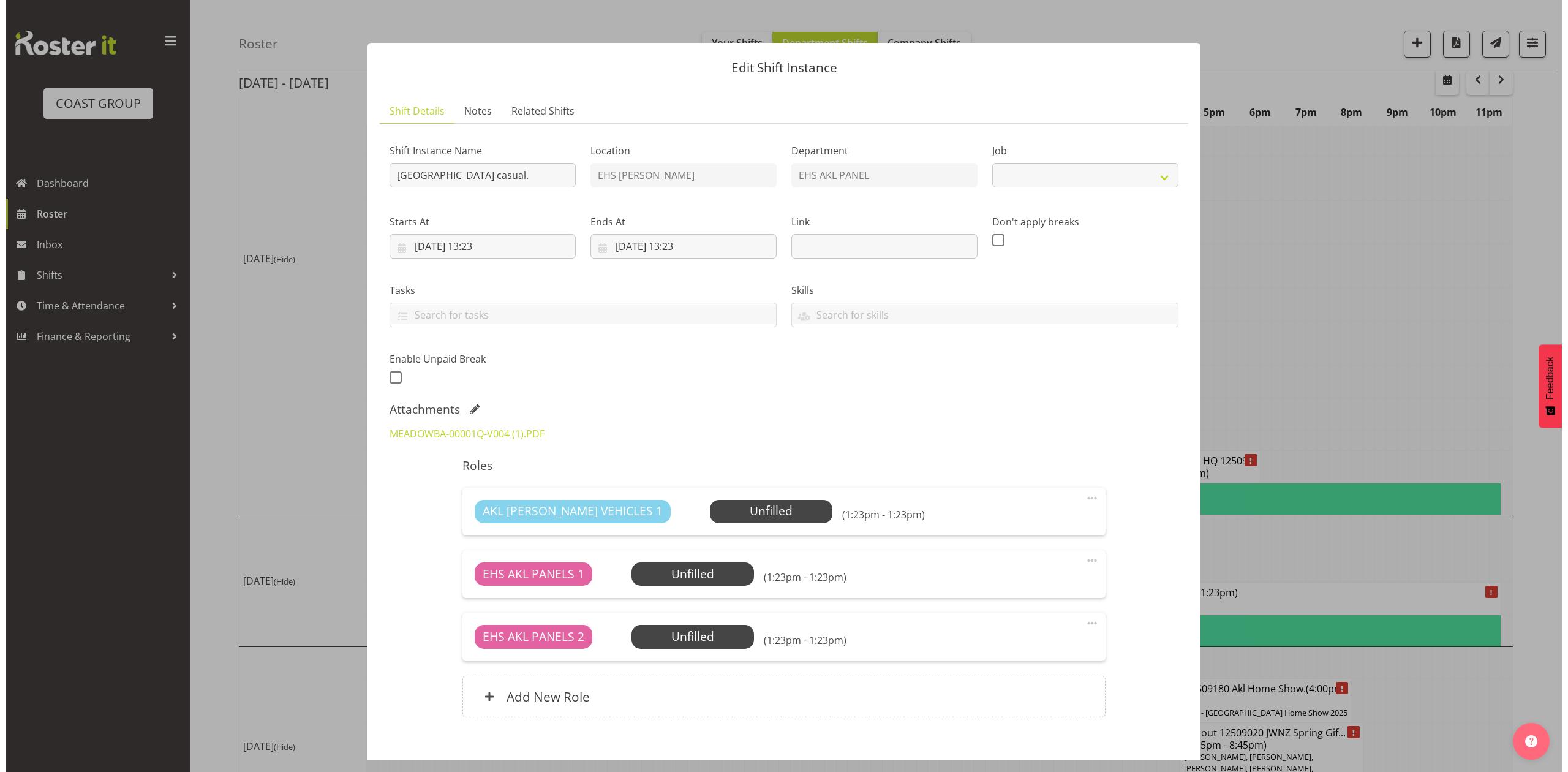
scroll to position [1425, 0]
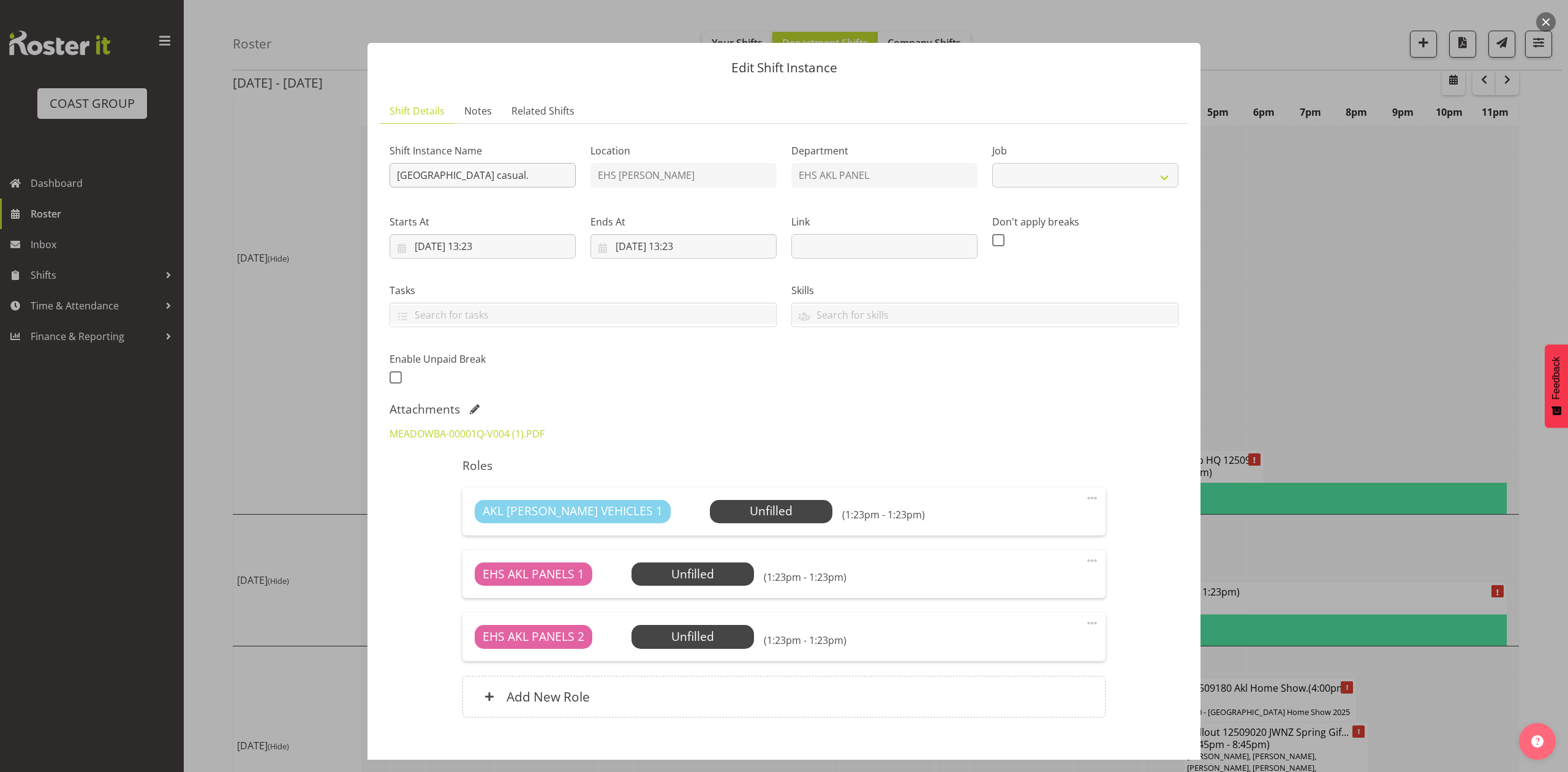
select select "8653"
click at [393, 171] on input "Meadowbank School casual." at bounding box center [483, 175] width 186 height 25
click at [564, 174] on input "Pullout Meadowbank School casual." at bounding box center [483, 175] width 186 height 25
type input "Pullout Meadowbank School casual. Out at 9am."
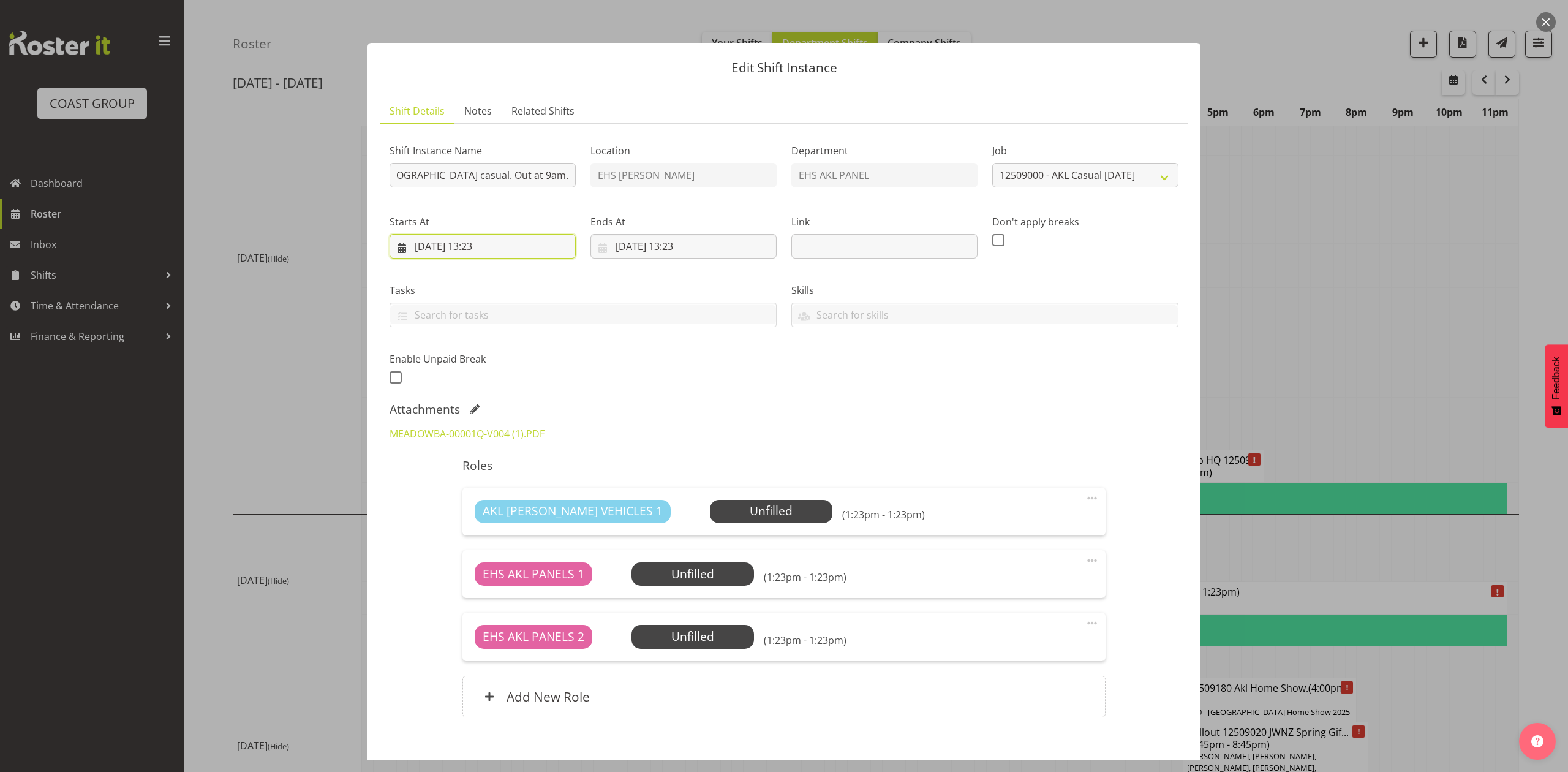
click at [459, 239] on input "13/09/2025, 13:23" at bounding box center [483, 246] width 186 height 25
drag, startPoint x: 547, startPoint y: 394, endPoint x: 577, endPoint y: 378, distance: 34.0
click at [547, 394] on span "19" at bounding box center [546, 393] width 10 height 12
type input "19/09/2025, 13:23"
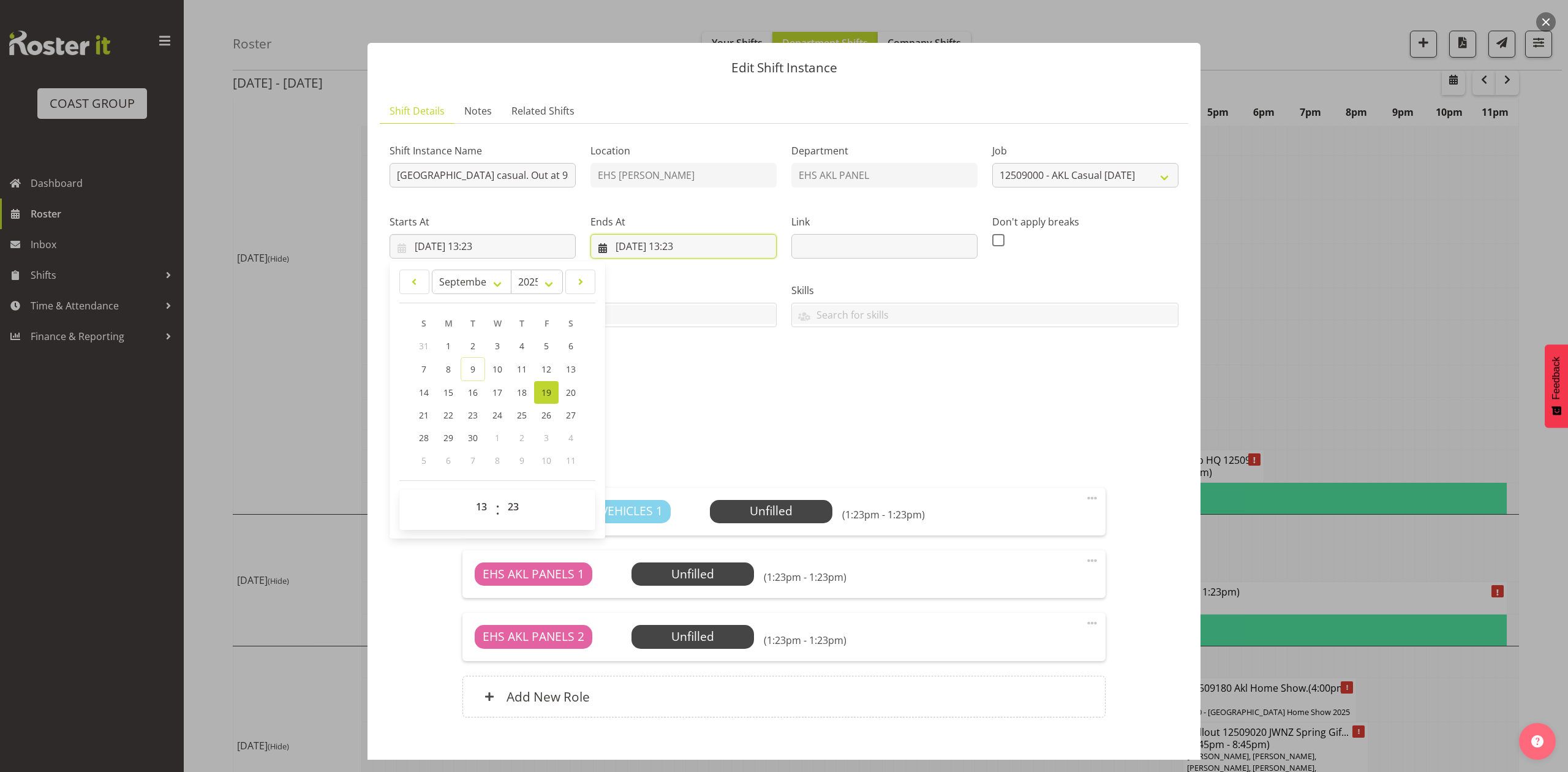
click at [660, 244] on input "14/09/2025, 13:23" at bounding box center [684, 246] width 186 height 25
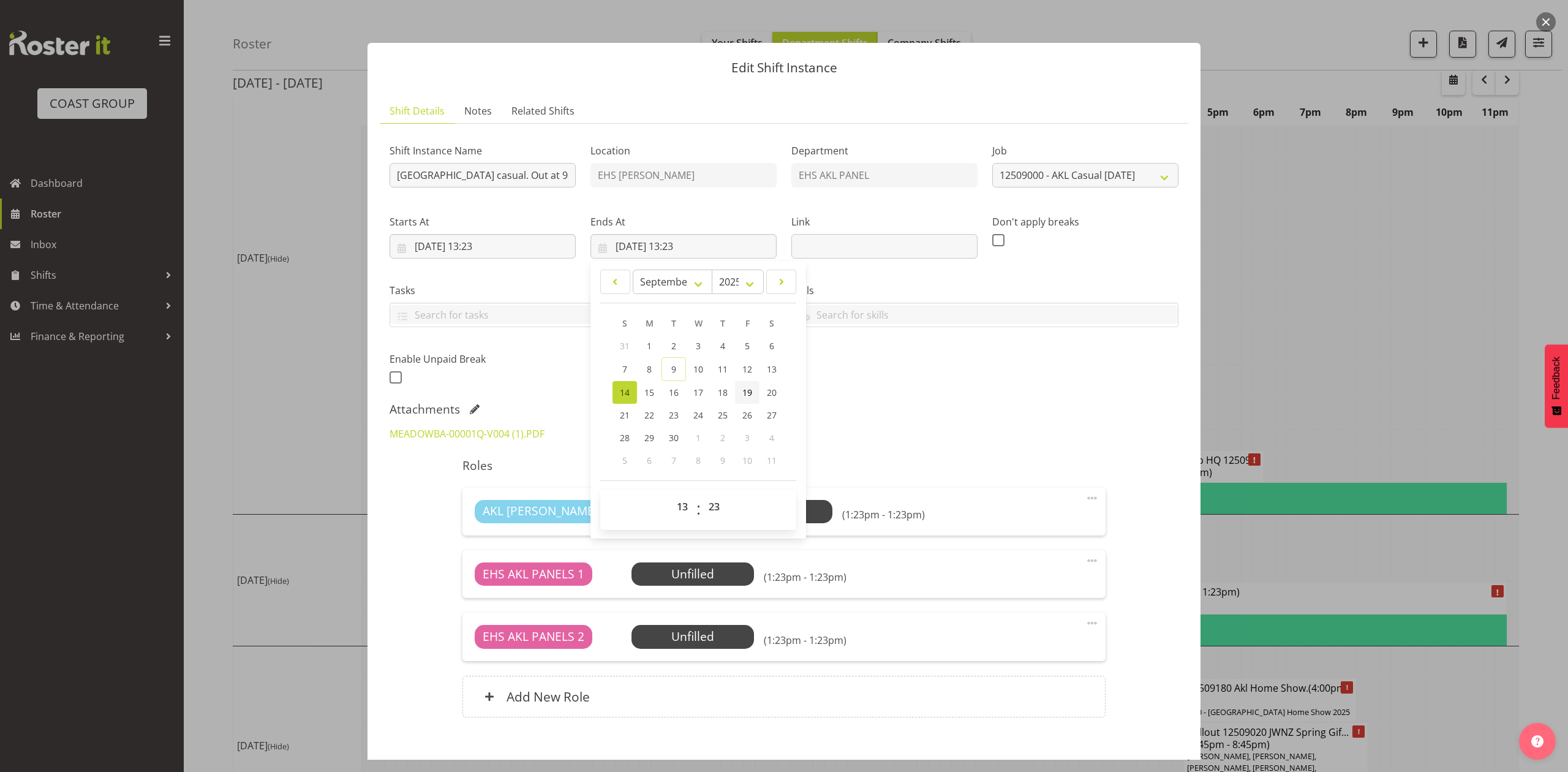
click at [746, 395] on span "19" at bounding box center [747, 393] width 10 height 12
type input "19/09/2025, 13:23"
click at [491, 241] on input "19/09/2025, 13:23" at bounding box center [483, 246] width 186 height 25
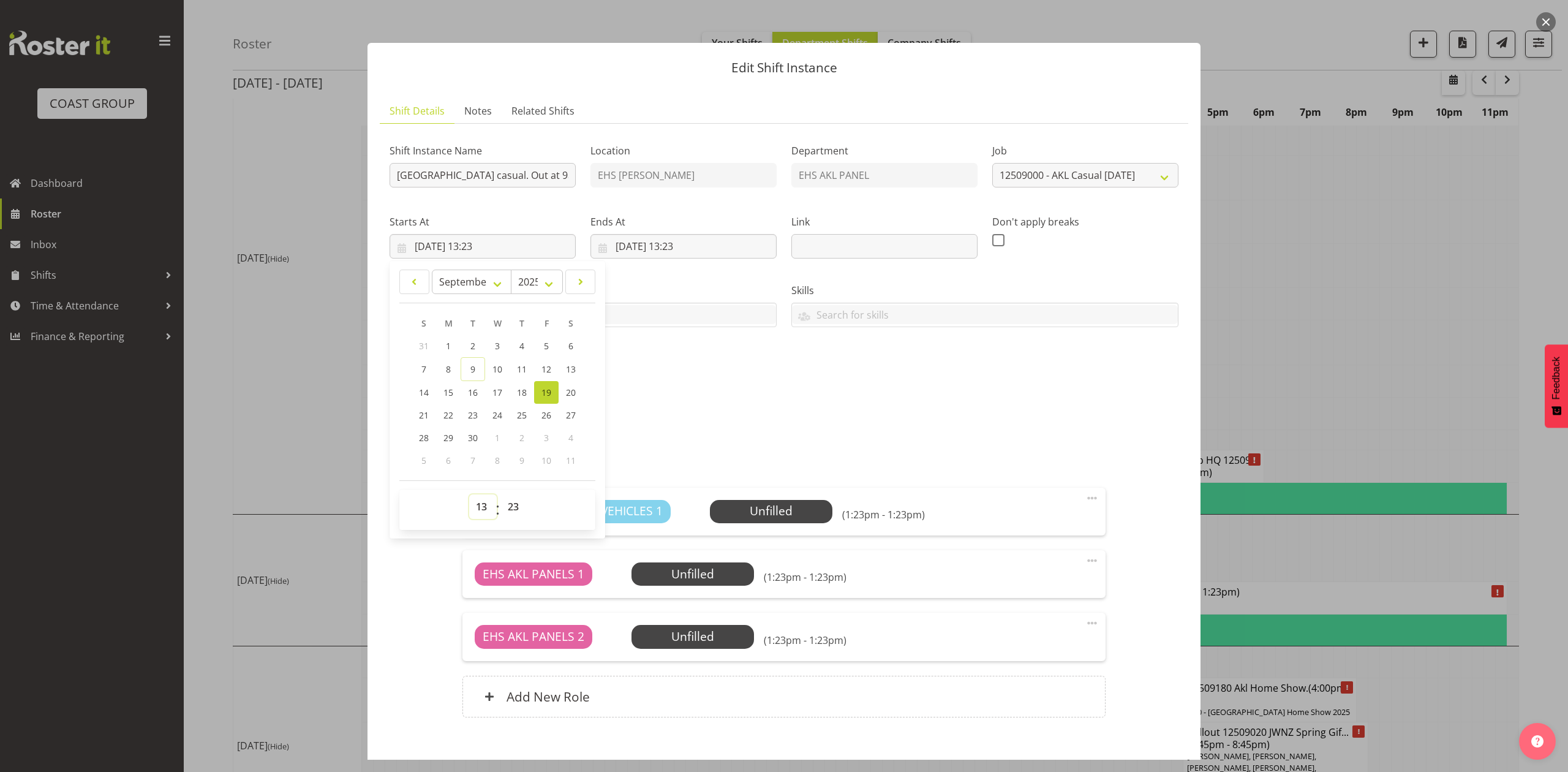
drag, startPoint x: 482, startPoint y: 513, endPoint x: 479, endPoint y: 500, distance: 13.3
click at [482, 513] on select "00 01 02 03 04 05 06 07 08 09 10 11 12 13 14 15 16 17 18 19 20 21 22 23" at bounding box center [483, 507] width 27 height 25
select select "8"
click at [469, 495] on select "00 01 02 03 04 05 06 07 08 09 10 11 12 13 14 15 16 17 18 19 20 21 22 23" at bounding box center [483, 507] width 27 height 25
type input "19/09/2025, 08:23"
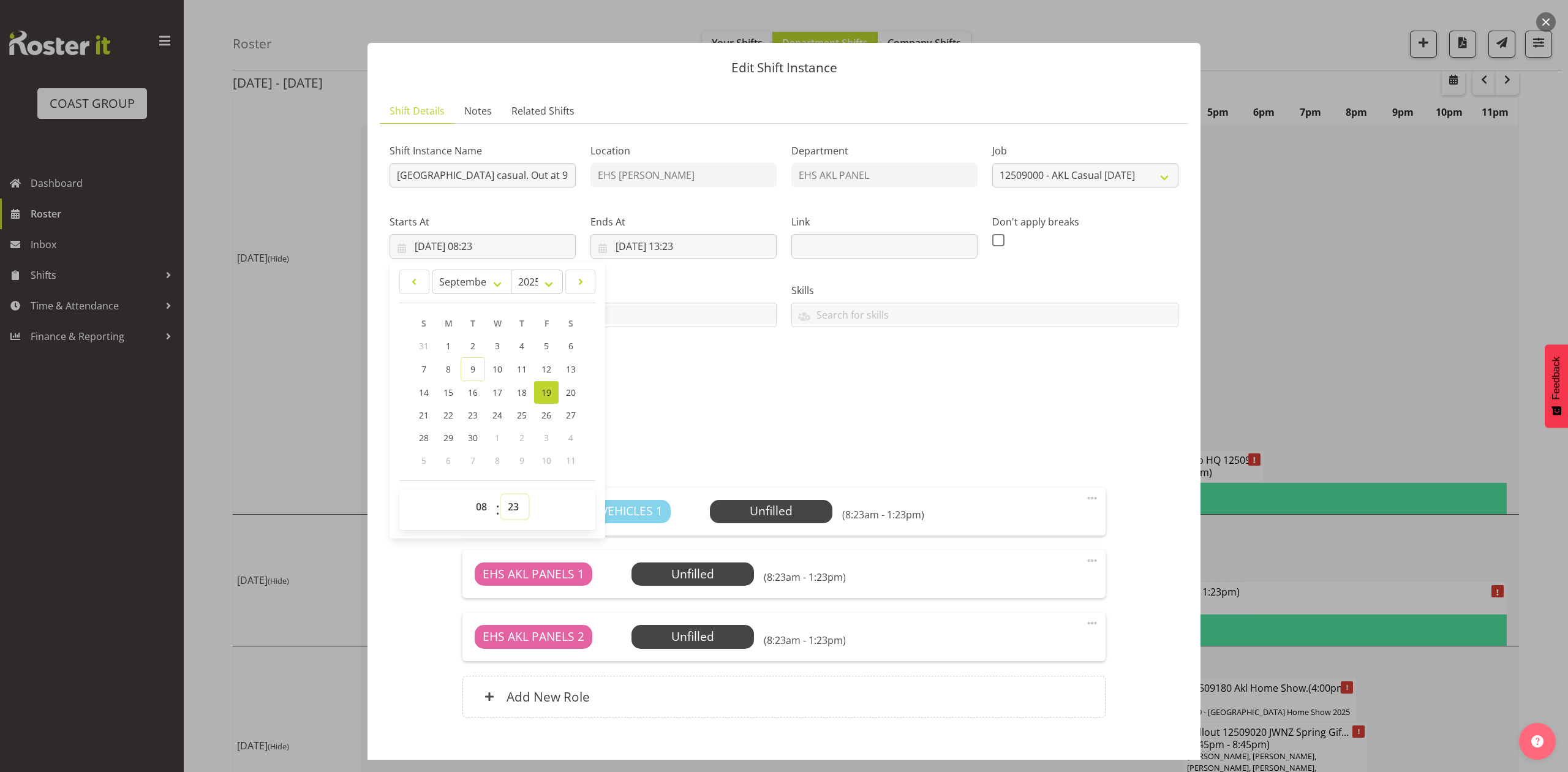
drag, startPoint x: 512, startPoint y: 505, endPoint x: 512, endPoint y: 496, distance: 9.0
click at [512, 505] on select "00 01 02 03 04 05 06 07 08 09 10 11 12 13 14 15 16 17 18 19 20 21 22 23 24 25 2…" at bounding box center [515, 507] width 27 height 25
select select "30"
click at [501, 495] on select "00 01 02 03 04 05 06 07 08 09 10 11 12 13 14 15 16 17 18 19 20 21 22 23 24 25 2…" at bounding box center [515, 507] width 27 height 25
type input "19/09/2025, 08:30"
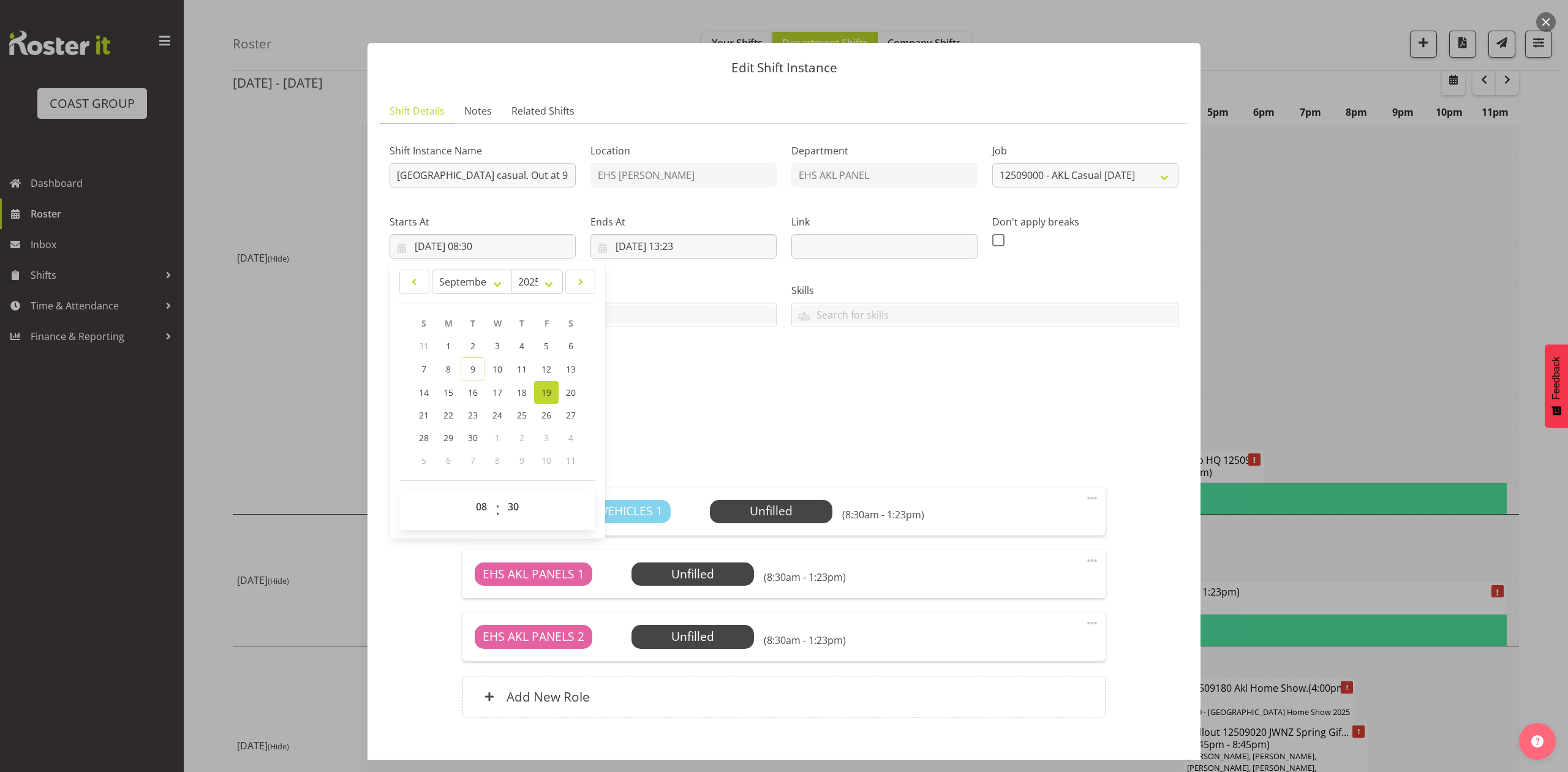
drag, startPoint x: 663, startPoint y: 346, endPoint x: 685, endPoint y: 275, distance: 74.3
click at [664, 344] on div "Shift Instance Name Pullout Meadowbank School casual. Out at 9am. Location EHS …" at bounding box center [783, 261] width 804 height 269
click at [690, 238] on input "19/09/2025, 13:23" at bounding box center [684, 246] width 186 height 25
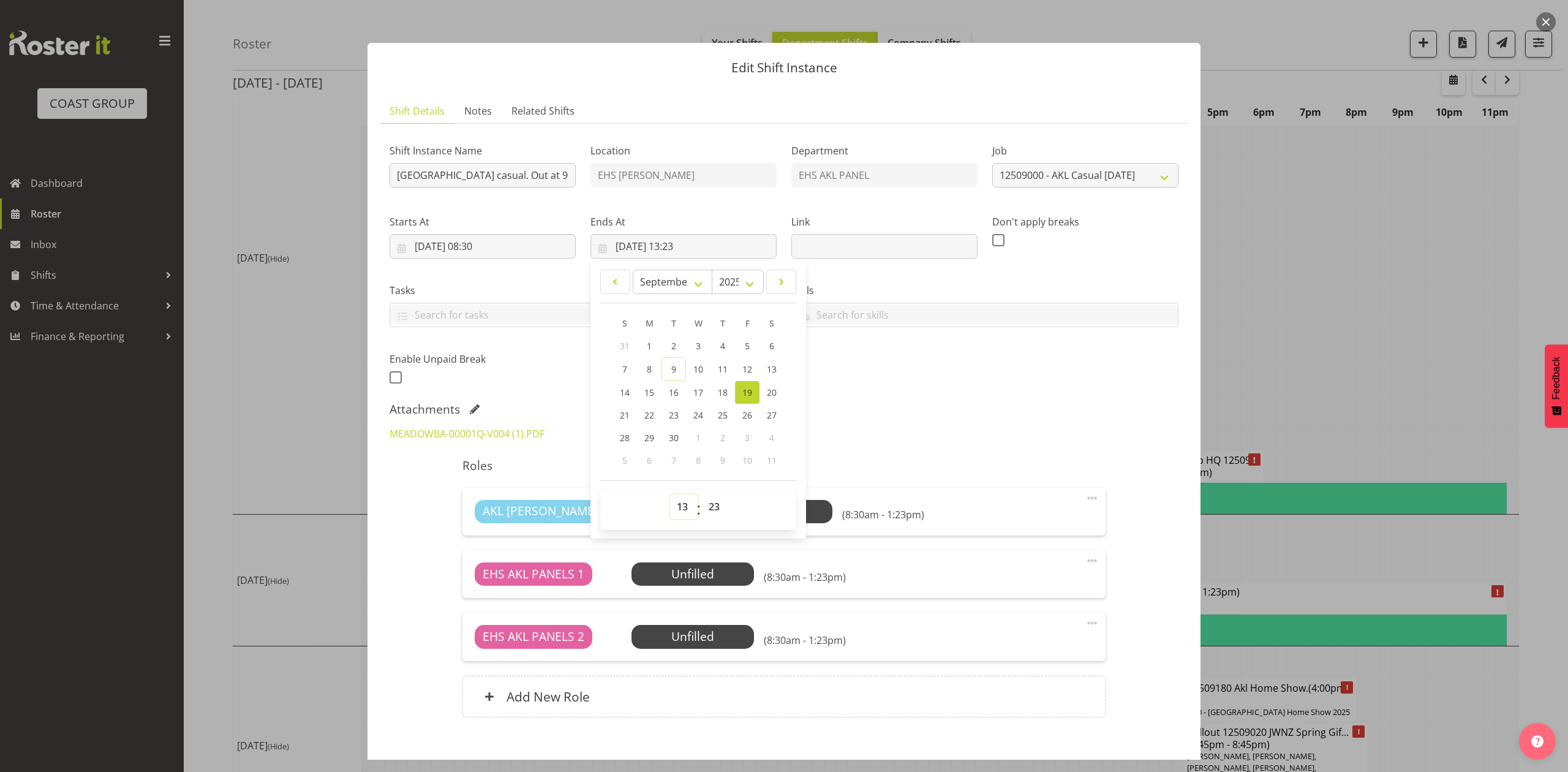
click at [682, 505] on select "00 01 02 03 04 05 06 07 08 09 10 11 12 13 14 15 16 17 18 19 20 21 22 23" at bounding box center [684, 507] width 27 height 25
select select "10"
click at [670, 495] on select "00 01 02 03 04 05 06 07 08 09 10 11 12 13 14 15 16 17 18 19 20 21 22 23" at bounding box center [684, 507] width 27 height 25
type input "19/09/2025, 10:23"
drag, startPoint x: 711, startPoint y: 512, endPoint x: 708, endPoint y: 496, distance: 16.3
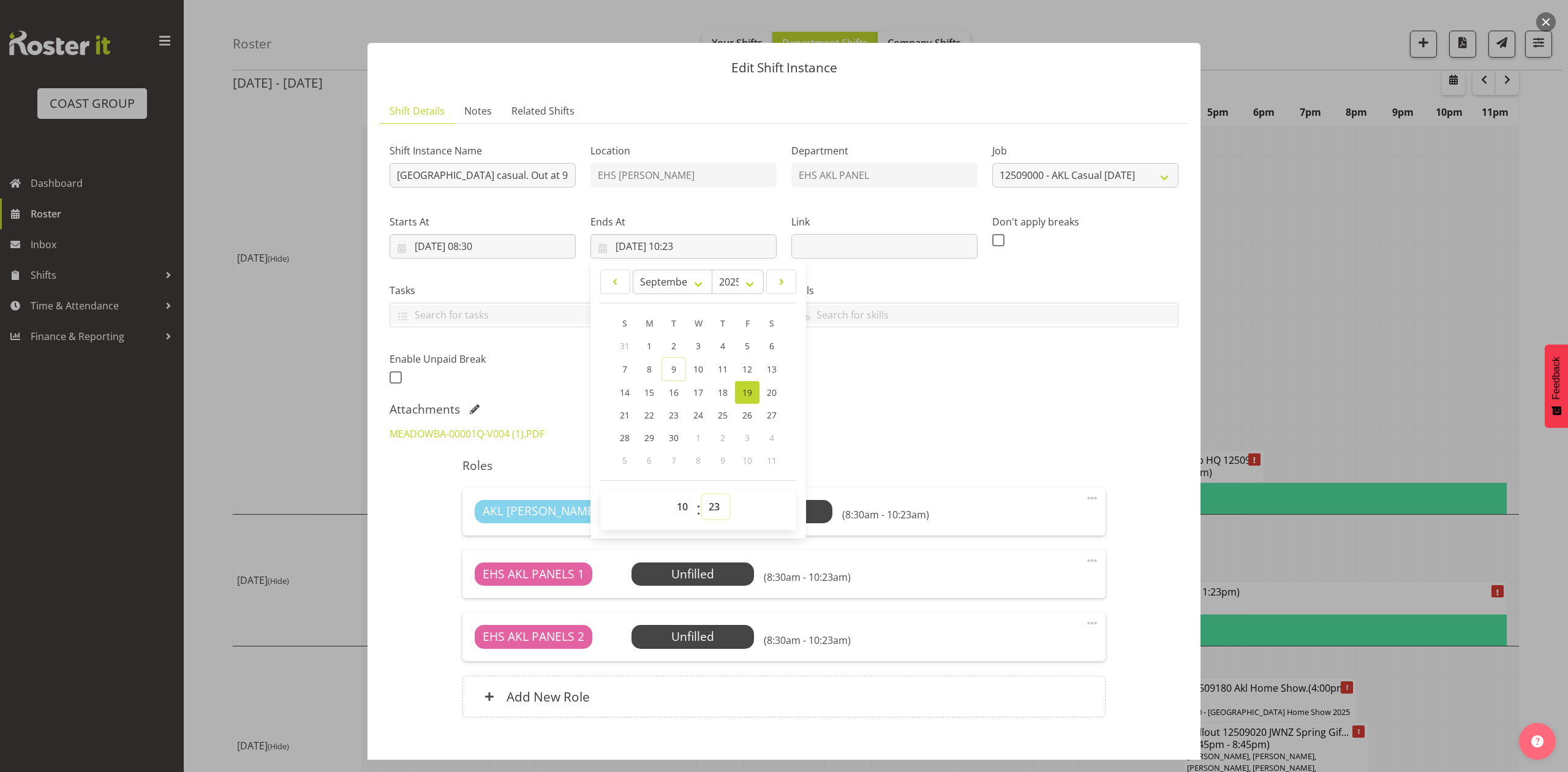
click at [711, 512] on select "00 01 02 03 04 05 06 07 08 09 10 11 12 13 14 15 16 17 18 19 20 21 22 23 24 25 2…" at bounding box center [716, 507] width 27 height 25
select select "0"
click at [702, 495] on select "00 01 02 03 04 05 06 07 08 09 10 11 12 13 14 15 16 17 18 19 20 21 22 23 24 25 2…" at bounding box center [716, 507] width 27 height 25
type input "19/09/2025, 10:00"
click at [970, 436] on div "MEADOWBA-00001Q-V004 (1).PDF" at bounding box center [783, 434] width 804 height 29
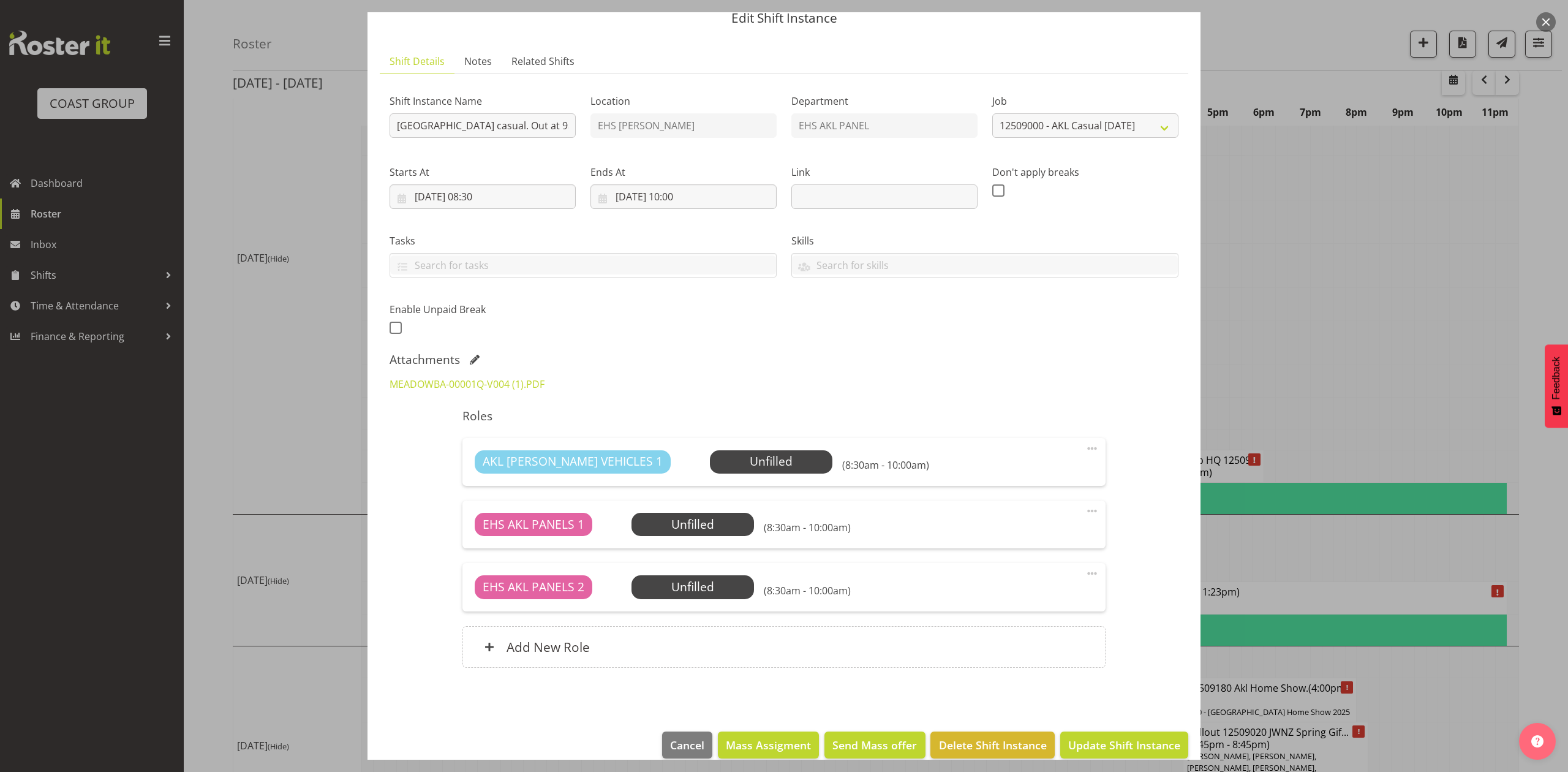
scroll to position [68, 0]
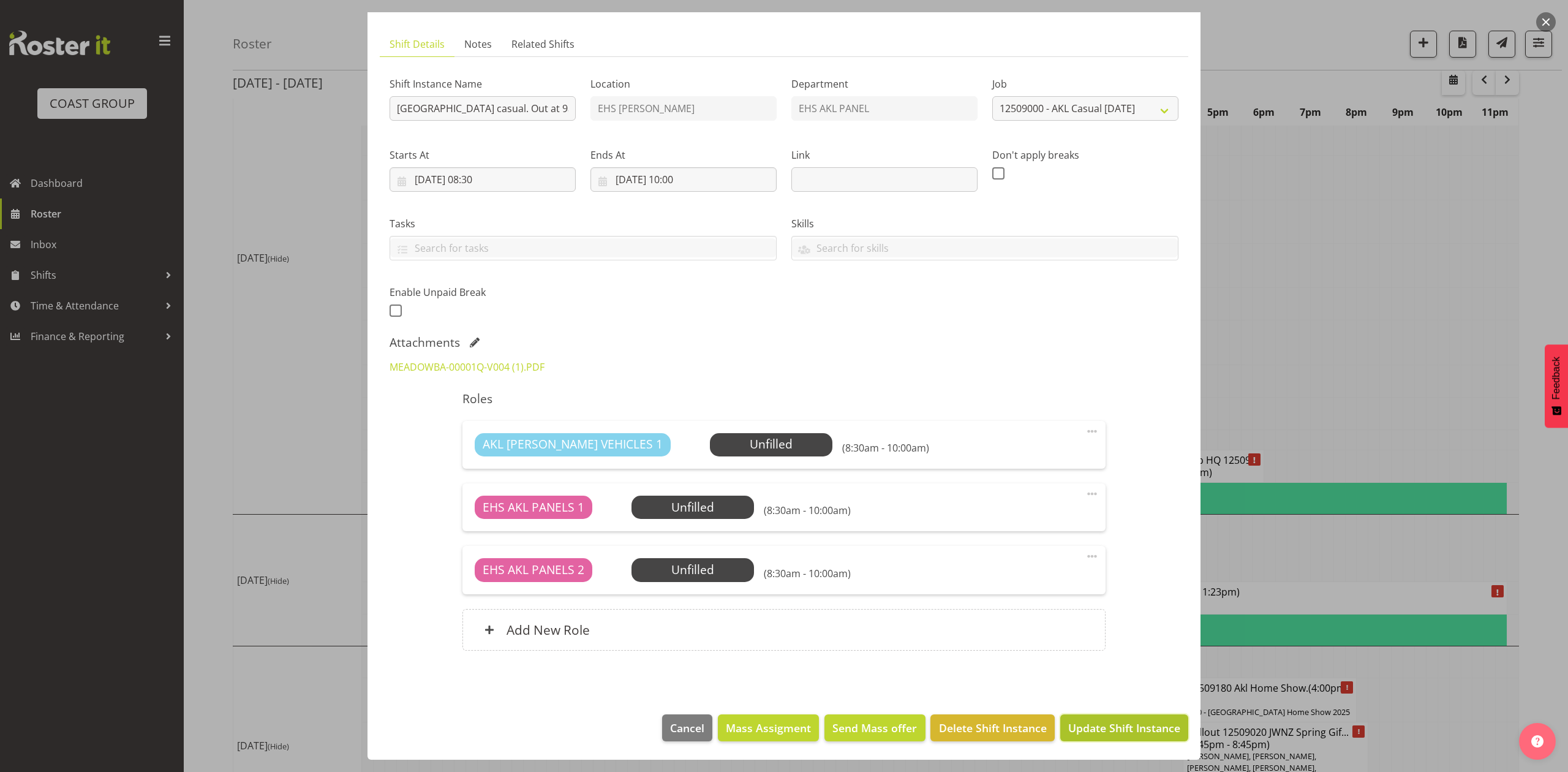
click at [1109, 722] on span "Update Shift Instance" at bounding box center [1124, 728] width 112 height 16
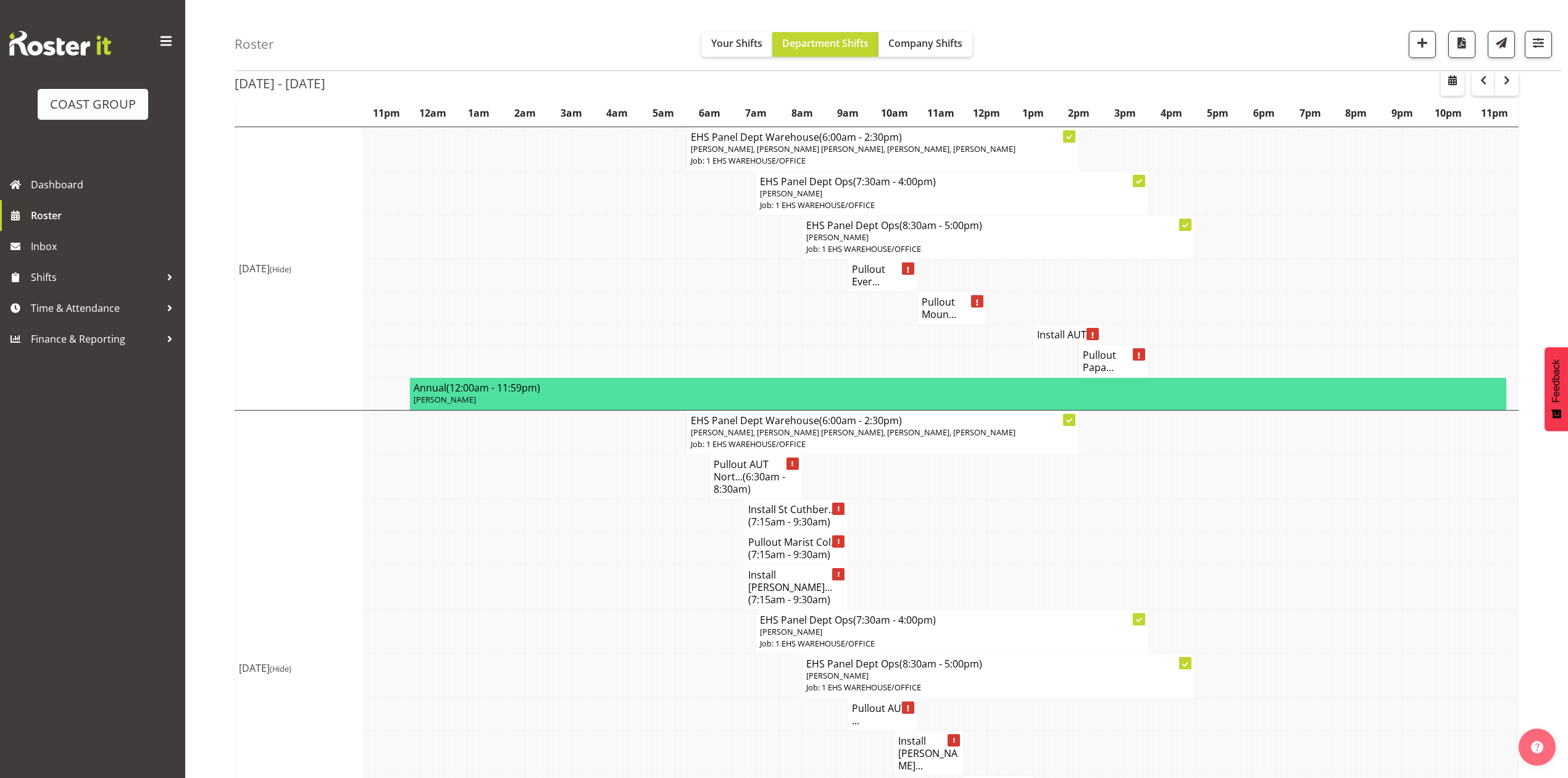
scroll to position [1477, 0]
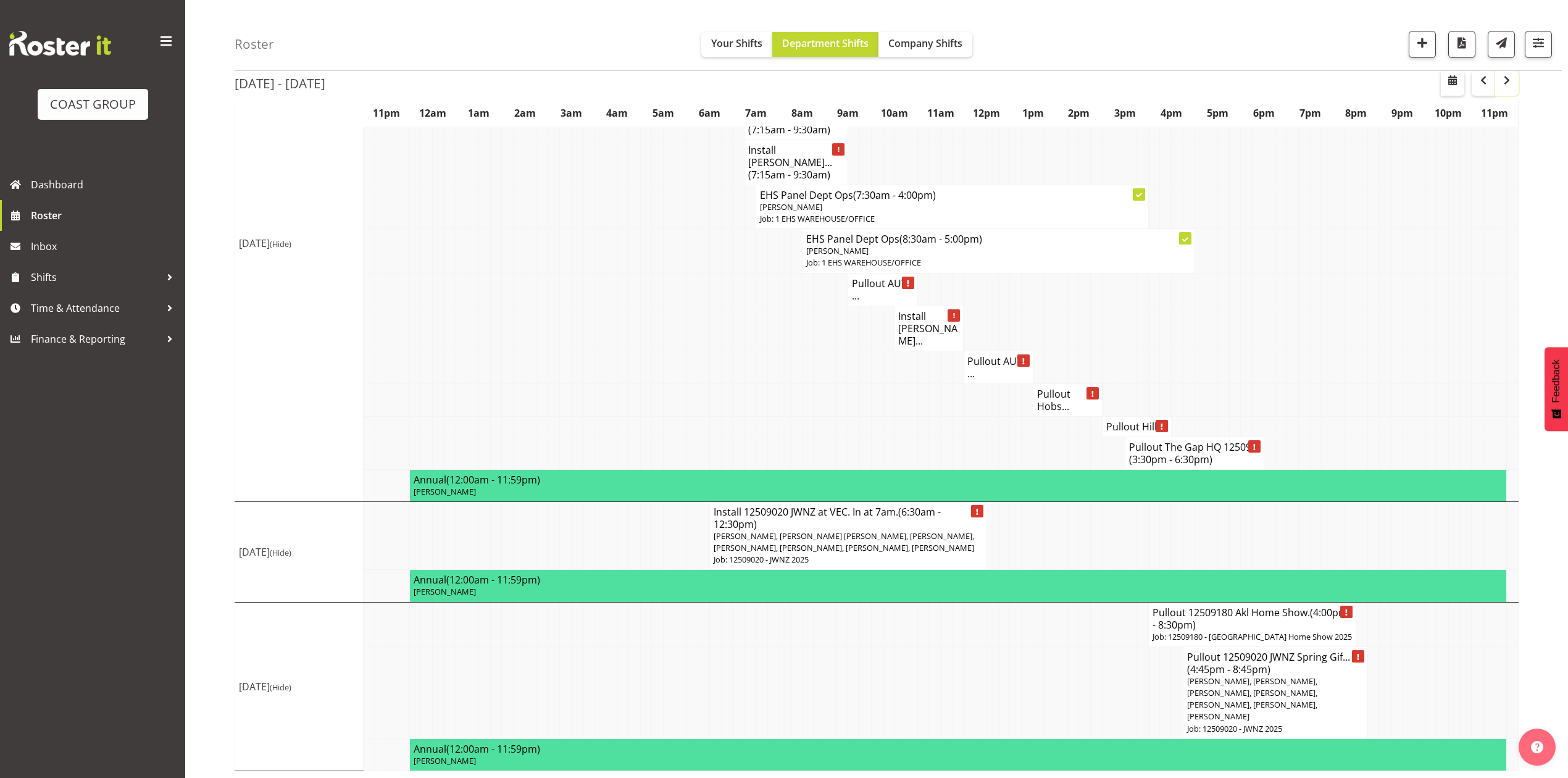
click at [1504, 85] on span "button" at bounding box center [1506, 80] width 15 height 15
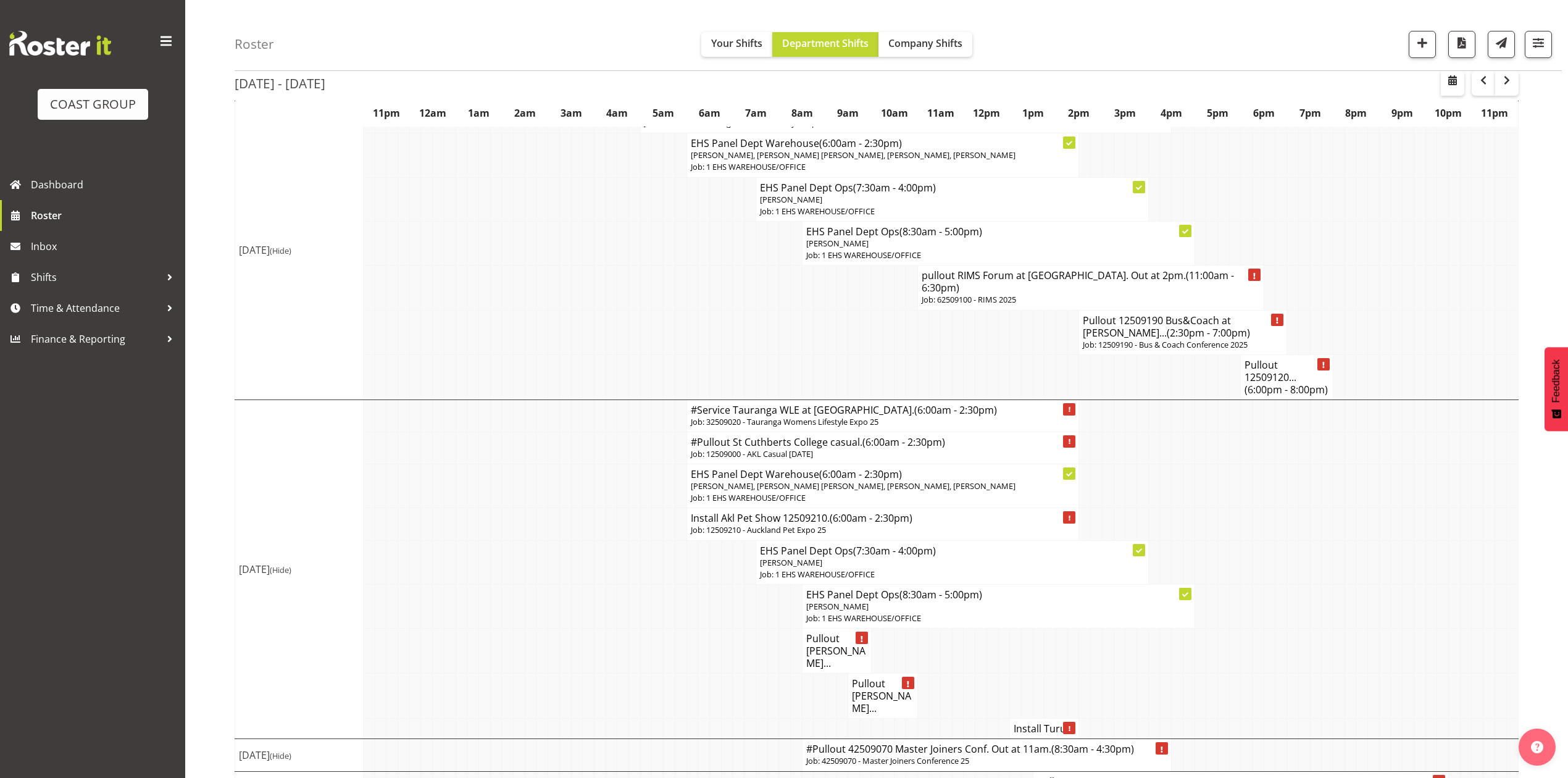
scroll to position [1258, 0]
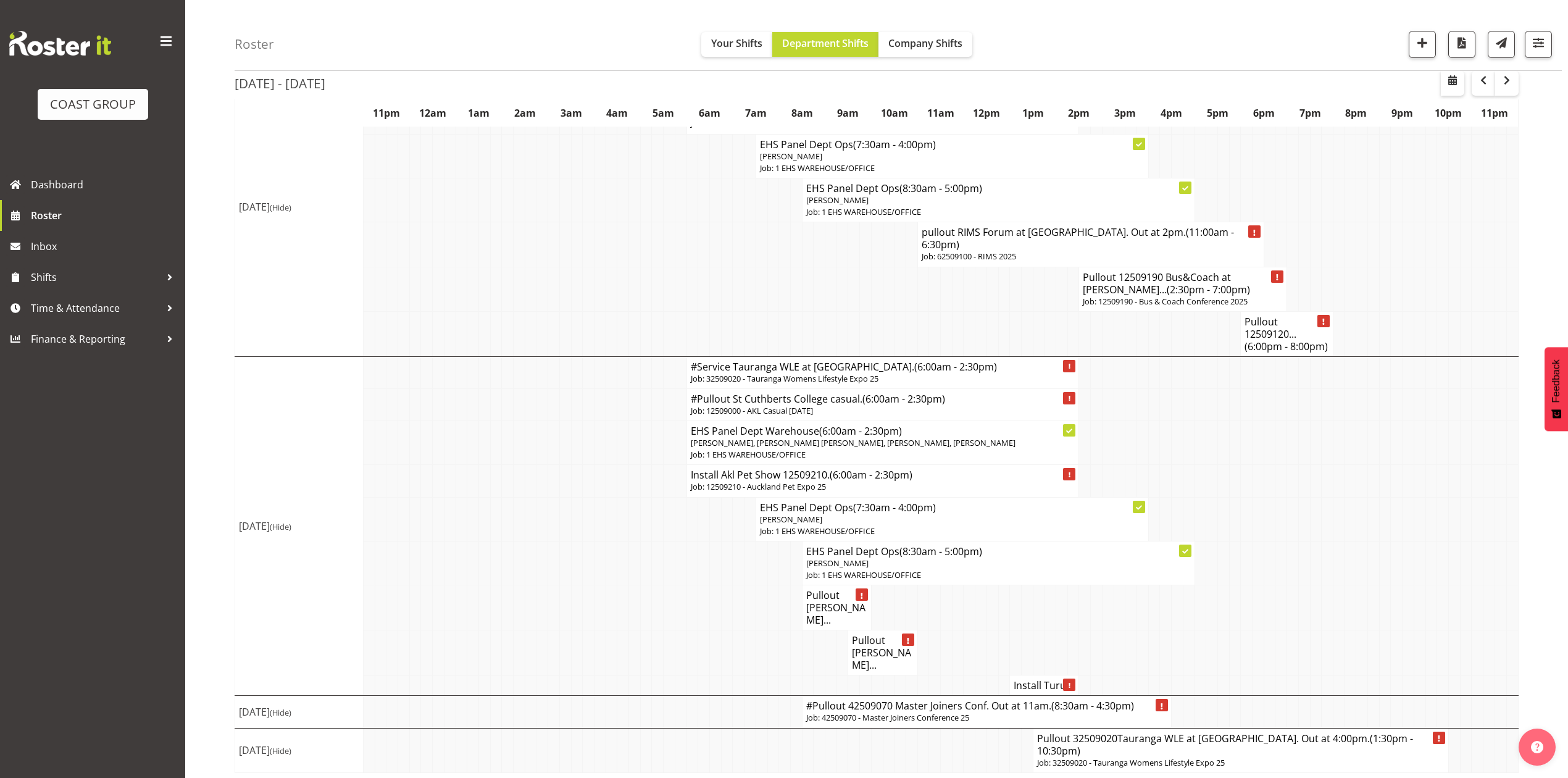
click at [1275, 465] on td at bounding box center [1281, 443] width 12 height 44
click at [1305, 541] on td at bounding box center [1304, 518] width 12 height 44
click at [864, 671] on h4 "Pullout [PERSON_NAME]..." at bounding box center [882, 652] width 61 height 37
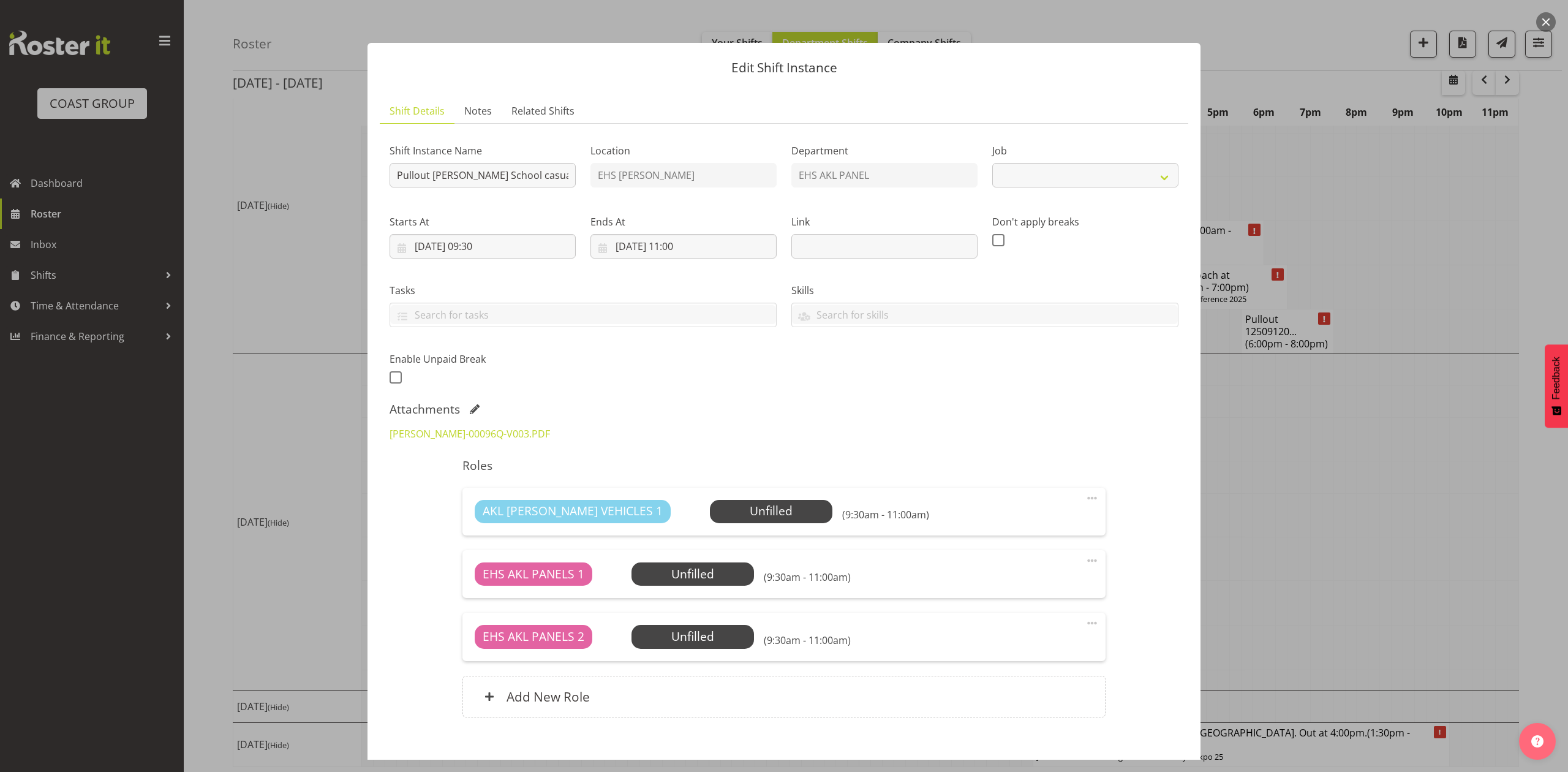
click at [1326, 547] on div at bounding box center [784, 386] width 1568 height 772
select select "8653"
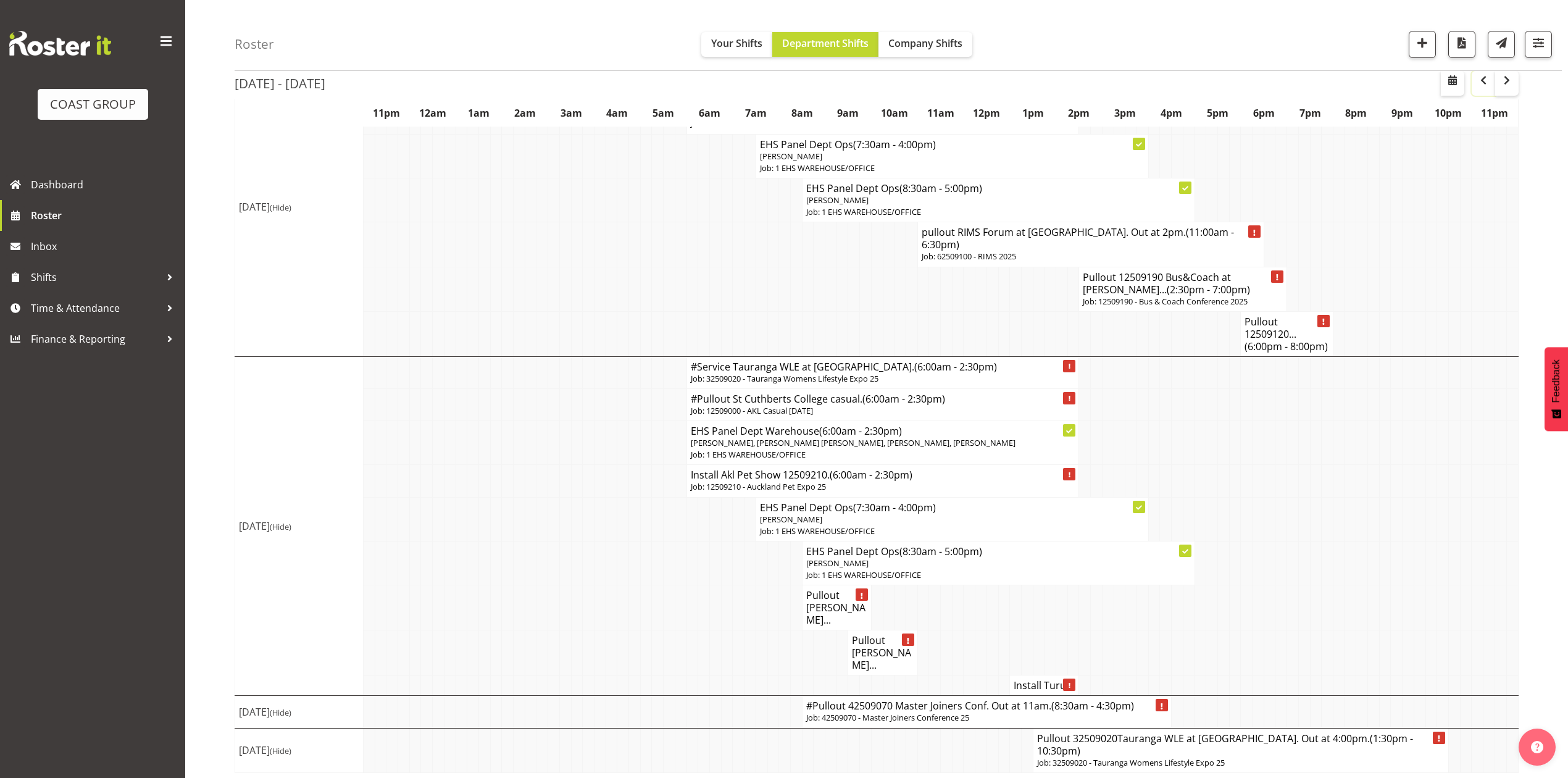
click at [1485, 80] on span "button" at bounding box center [1483, 80] width 15 height 15
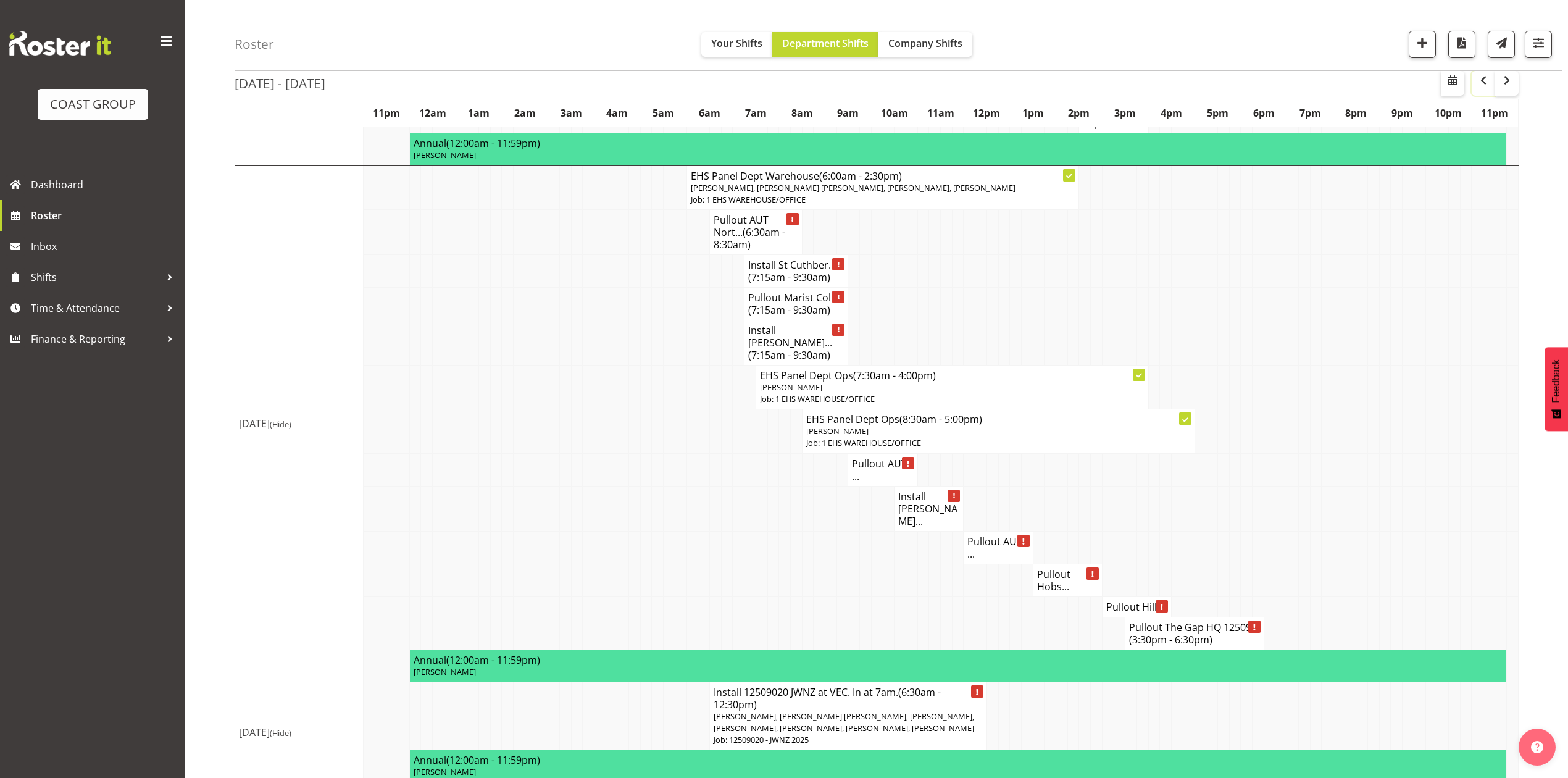
scroll to position [1317, 0]
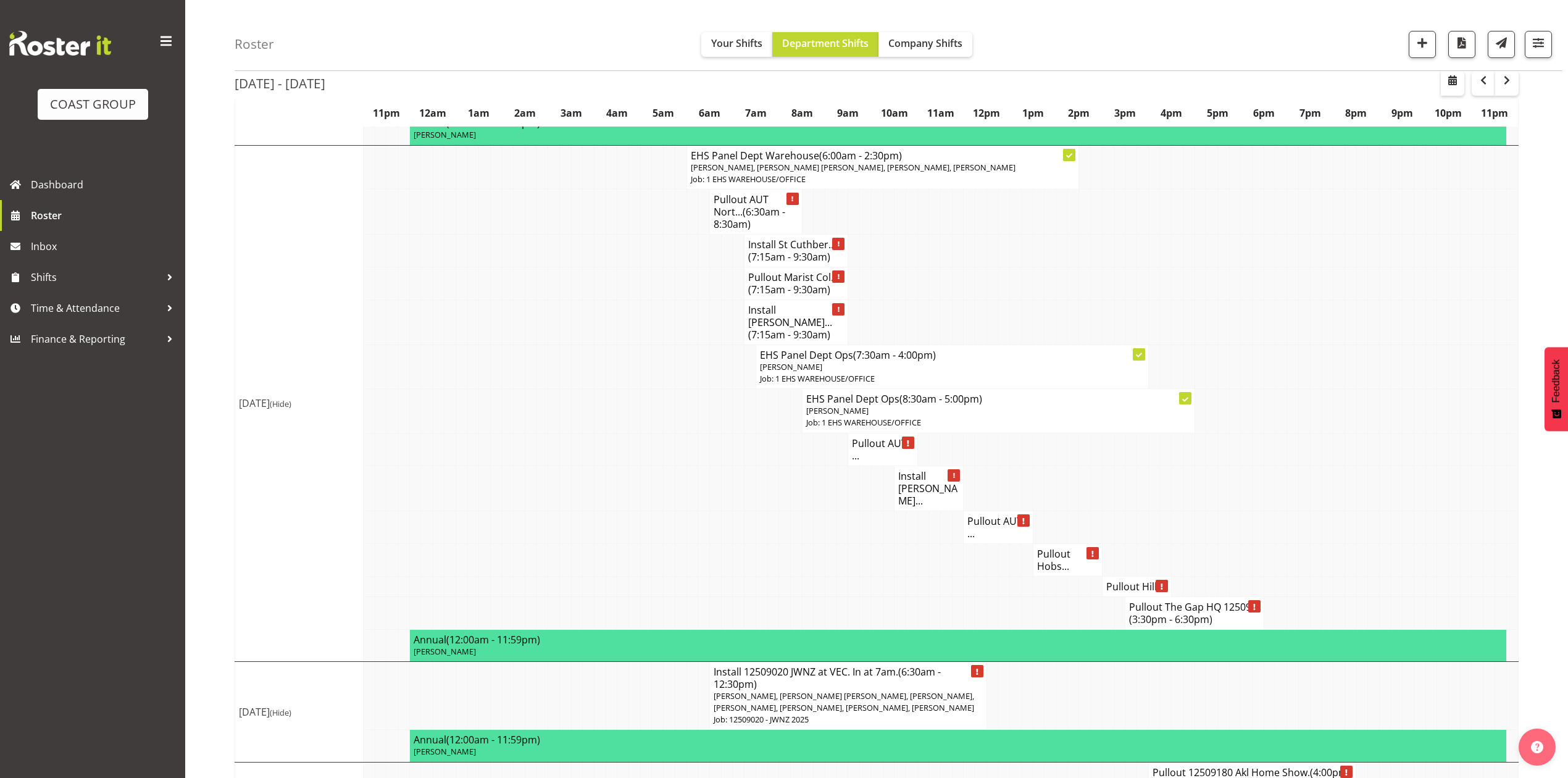
click at [865, 447] on h4 "Pullout AUT ..." at bounding box center [882, 449] width 61 height 25
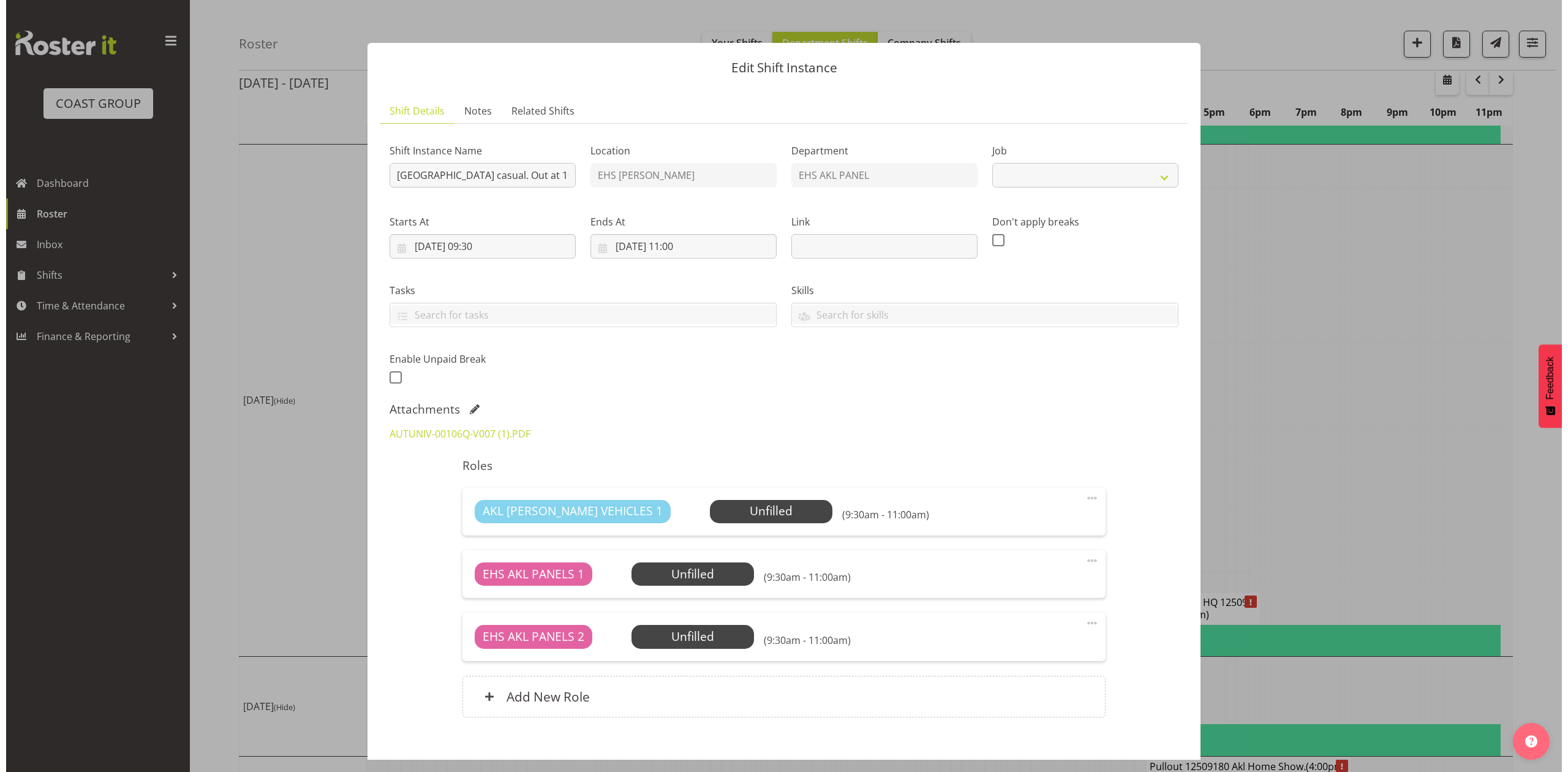
scroll to position [1283, 0]
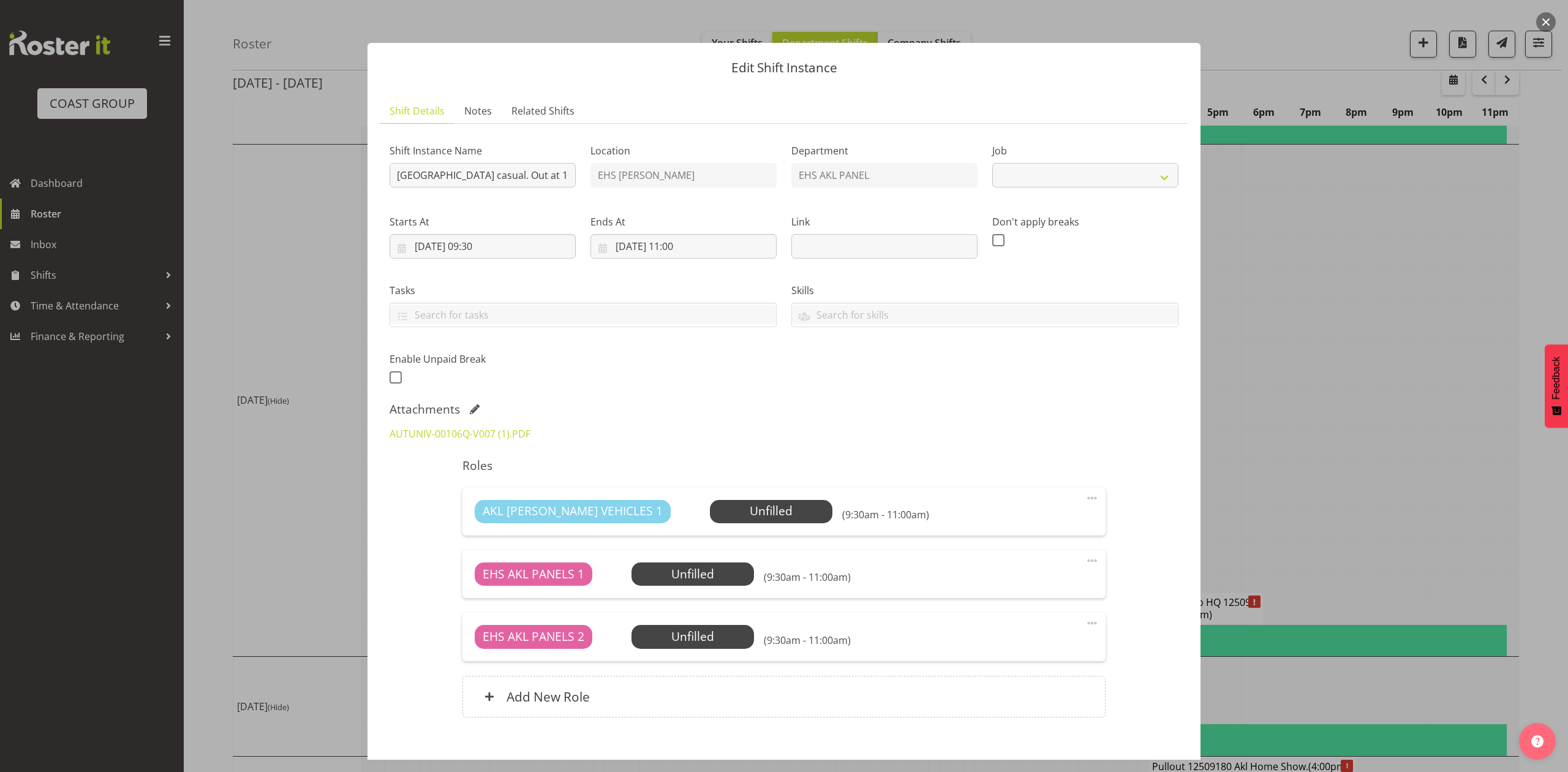
select select "8653"
click at [501, 428] on link "AUTUNIV-00106Q-V007 (1).PDF" at bounding box center [460, 434] width 141 height 14
click at [1228, 353] on div at bounding box center [784, 386] width 1568 height 772
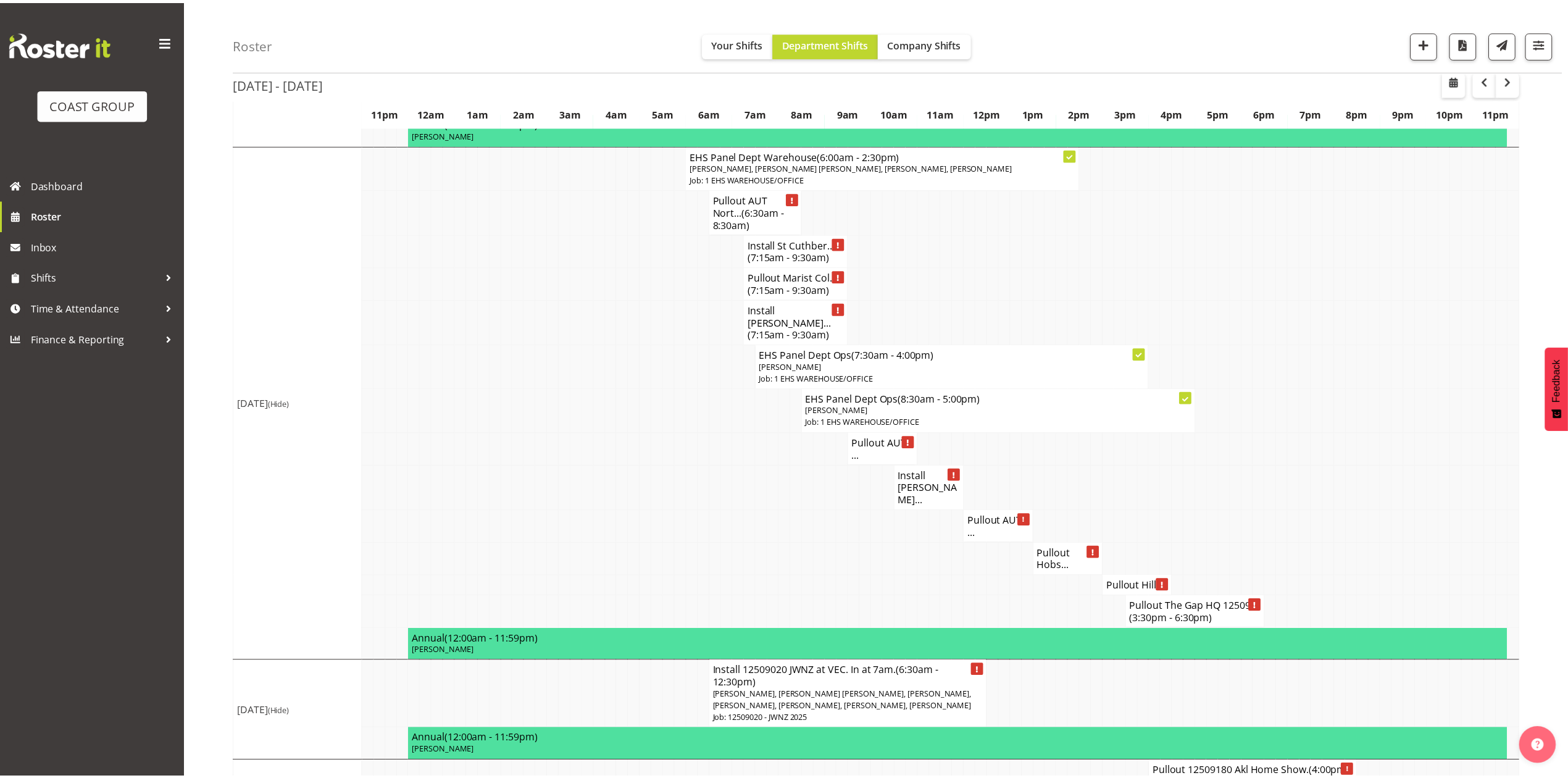
scroll to position [1317, 0]
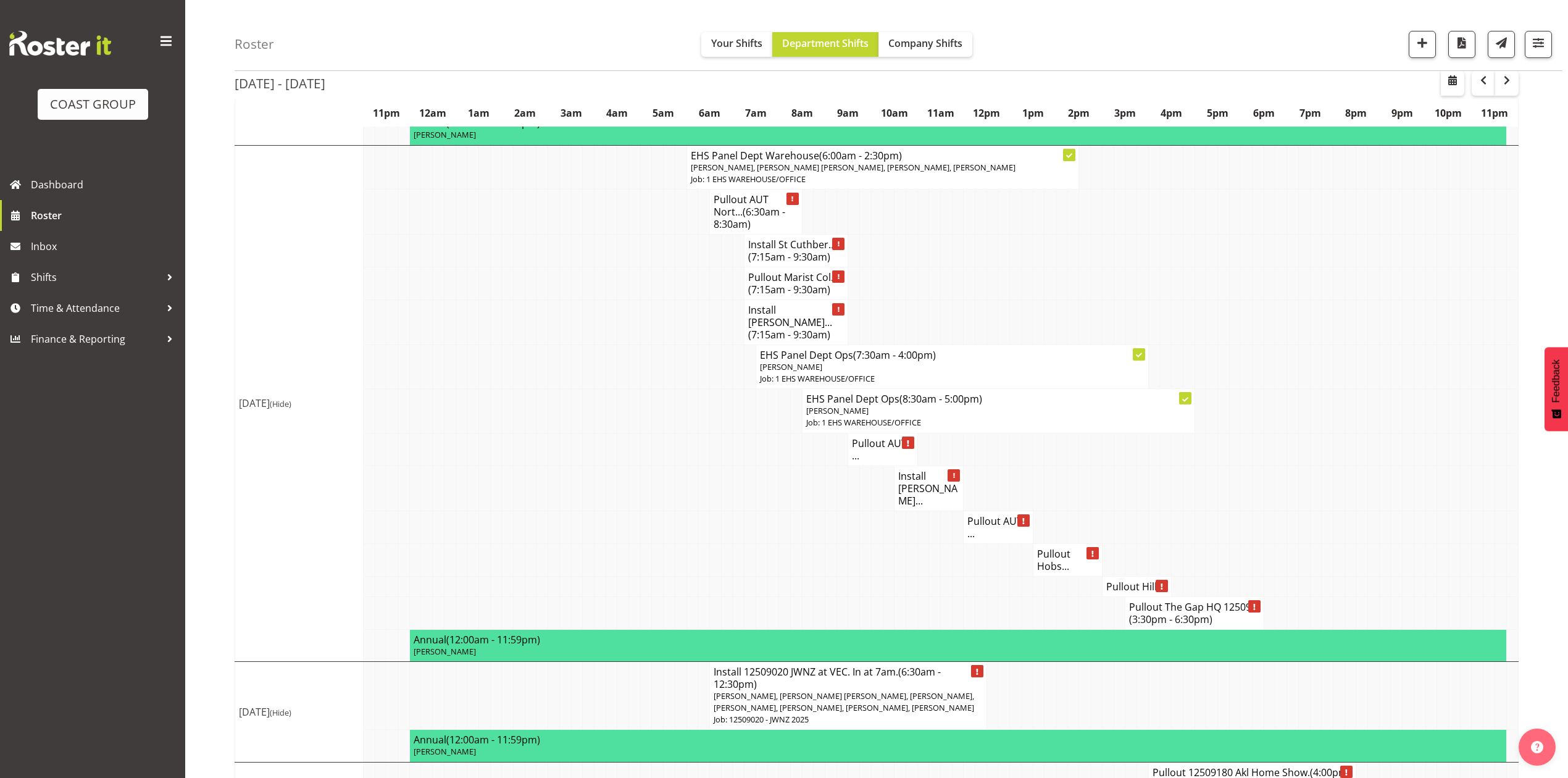
click at [993, 515] on h4 "Pullout AUT ..." at bounding box center [997, 528] width 61 height 25
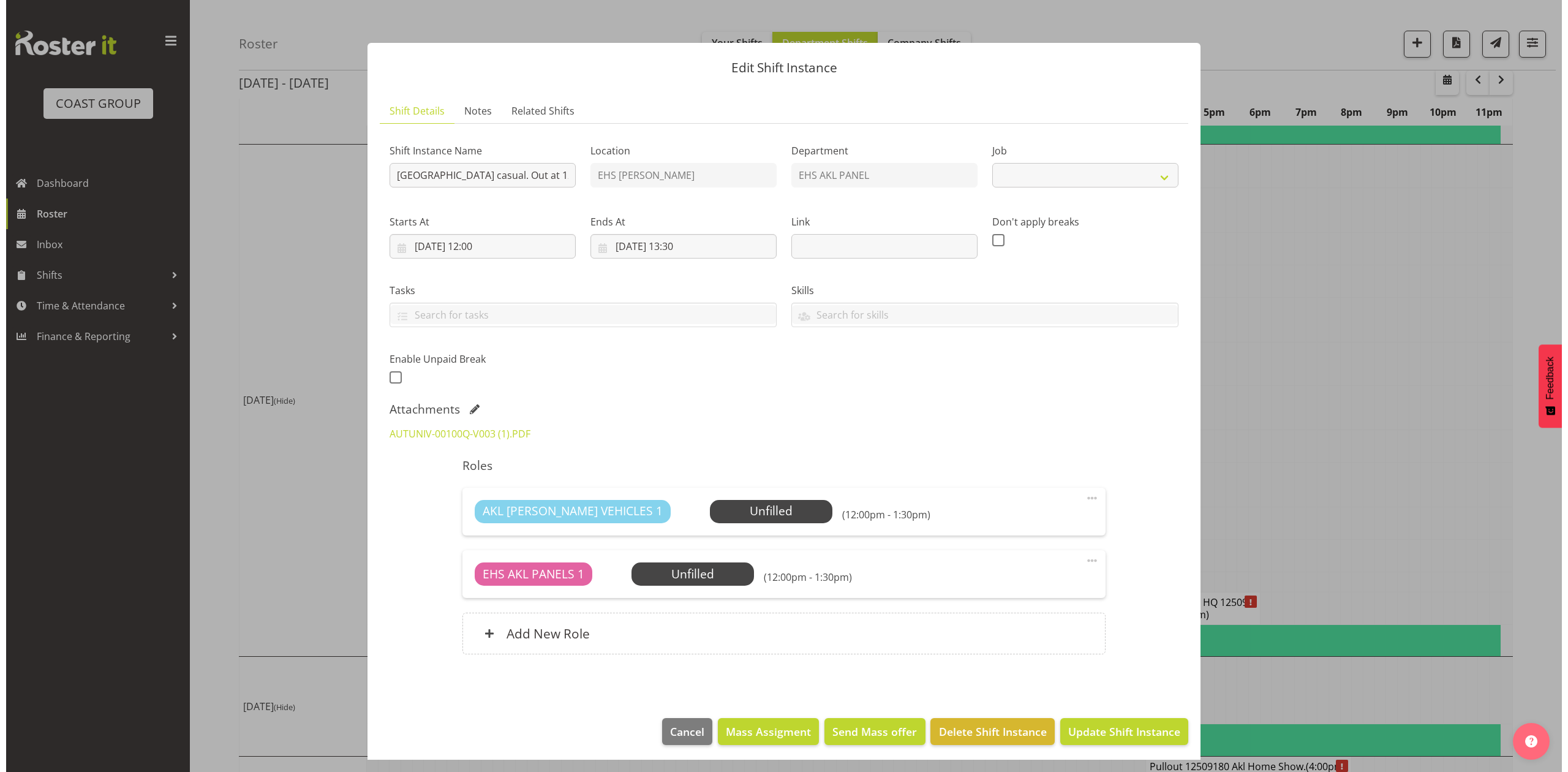
scroll to position [1283, 0]
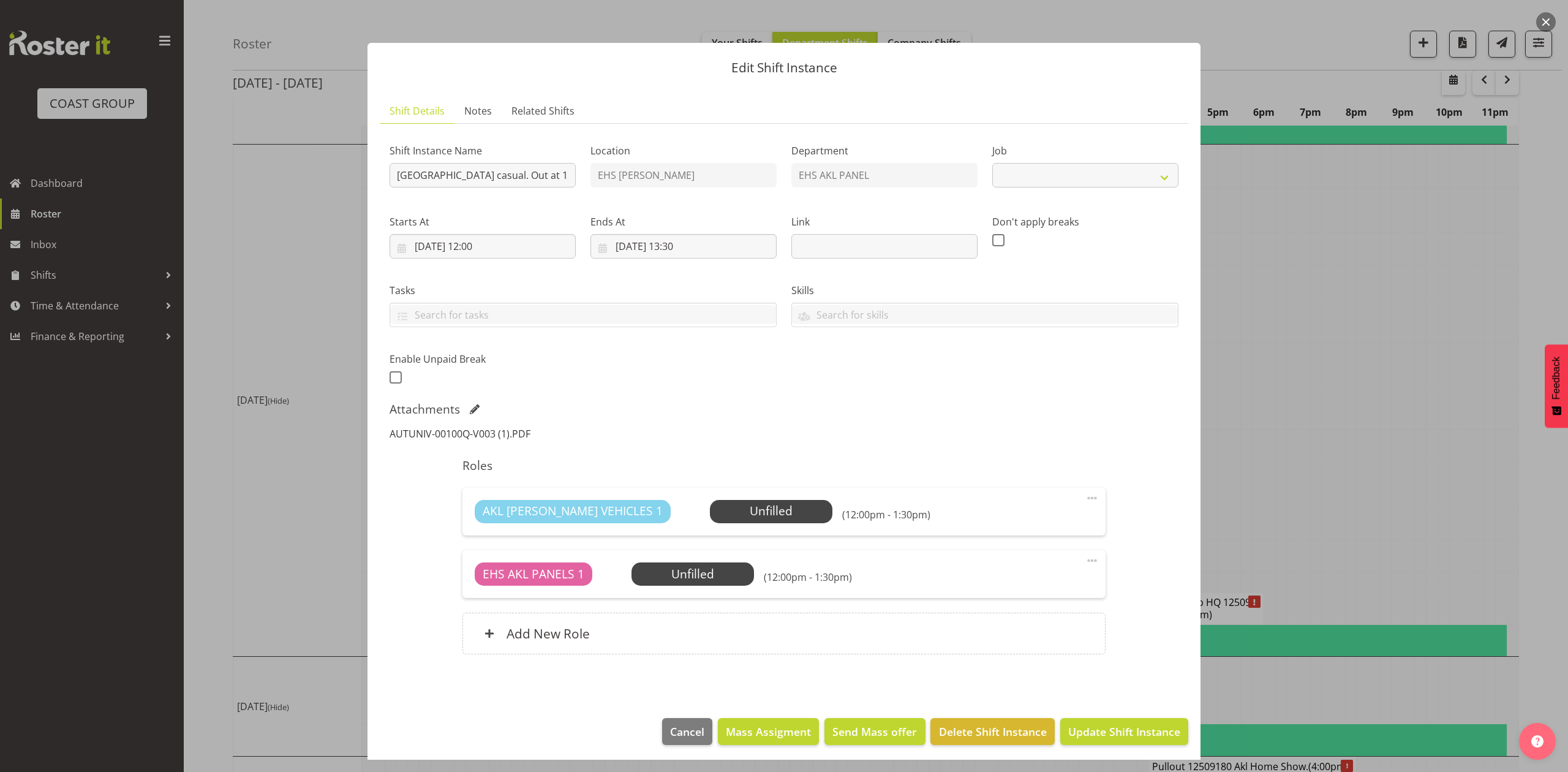
click at [493, 430] on link "AUTUNIV-00100Q-V003 (1).PDF" at bounding box center [460, 434] width 141 height 14
select select "8653"
click at [1505, 258] on div at bounding box center [784, 386] width 1568 height 772
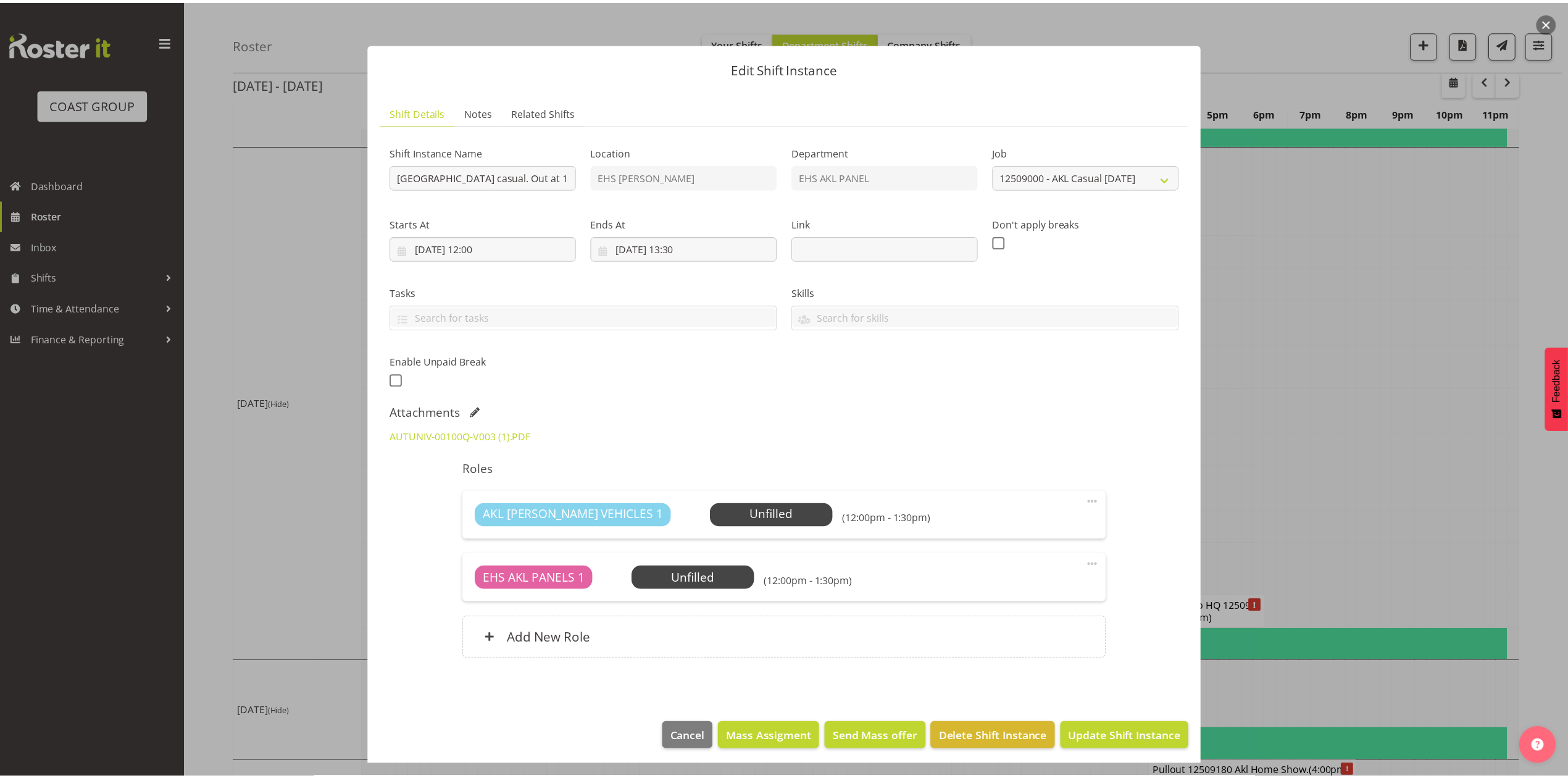
scroll to position [1317, 0]
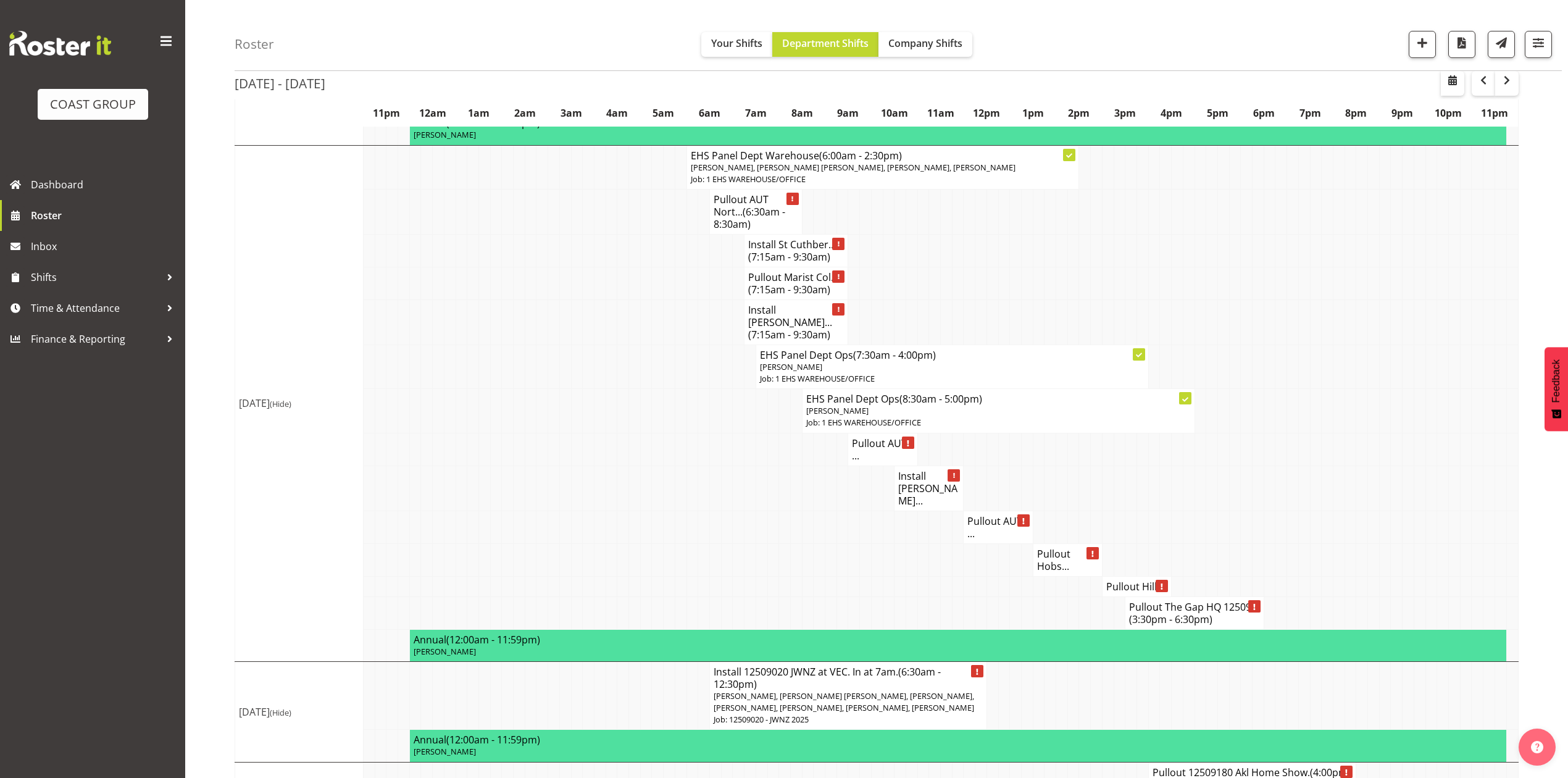
click at [990, 515] on h4 "Pullout AUT ..." at bounding box center [997, 528] width 61 height 25
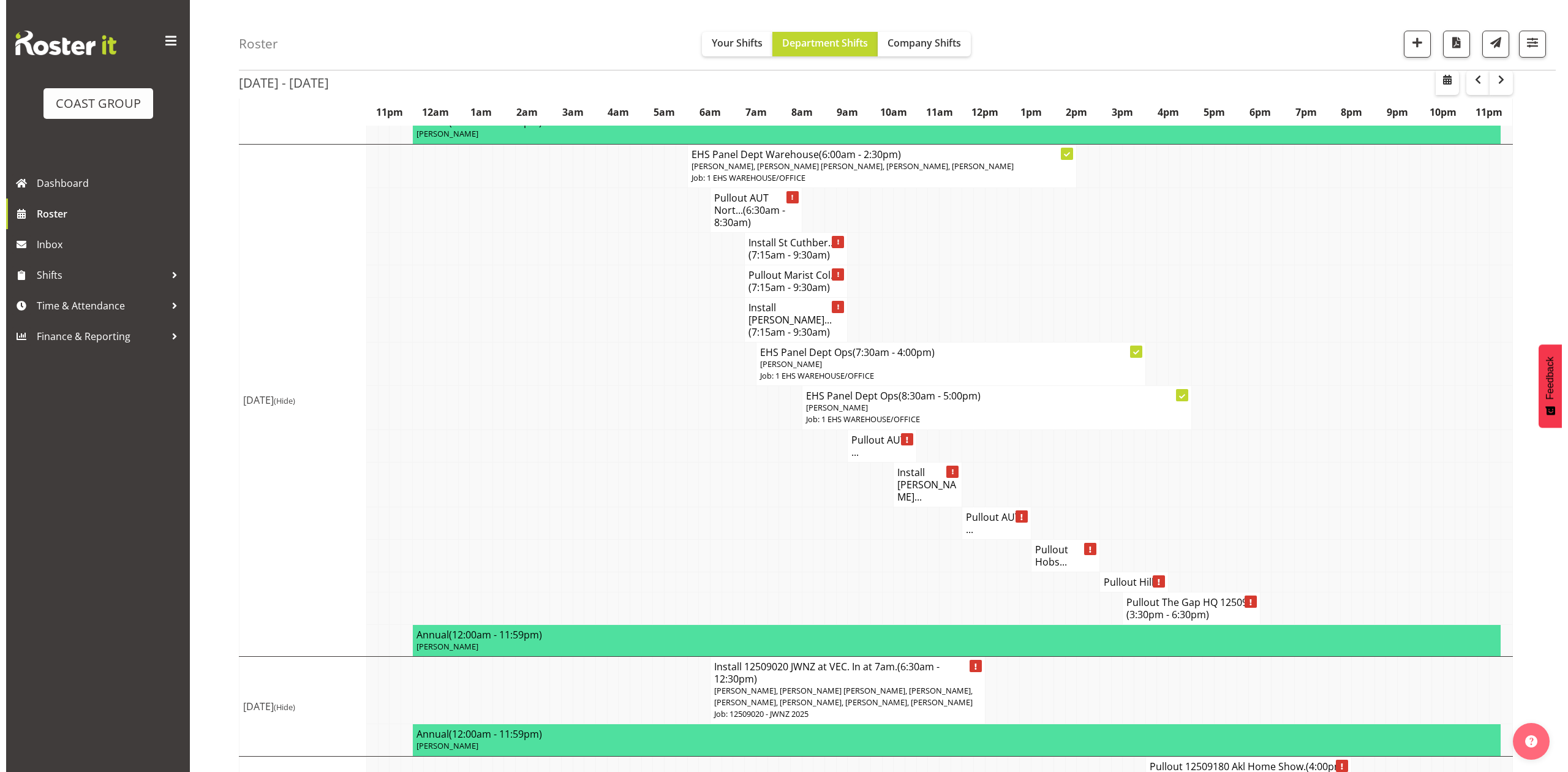
scroll to position [1283, 0]
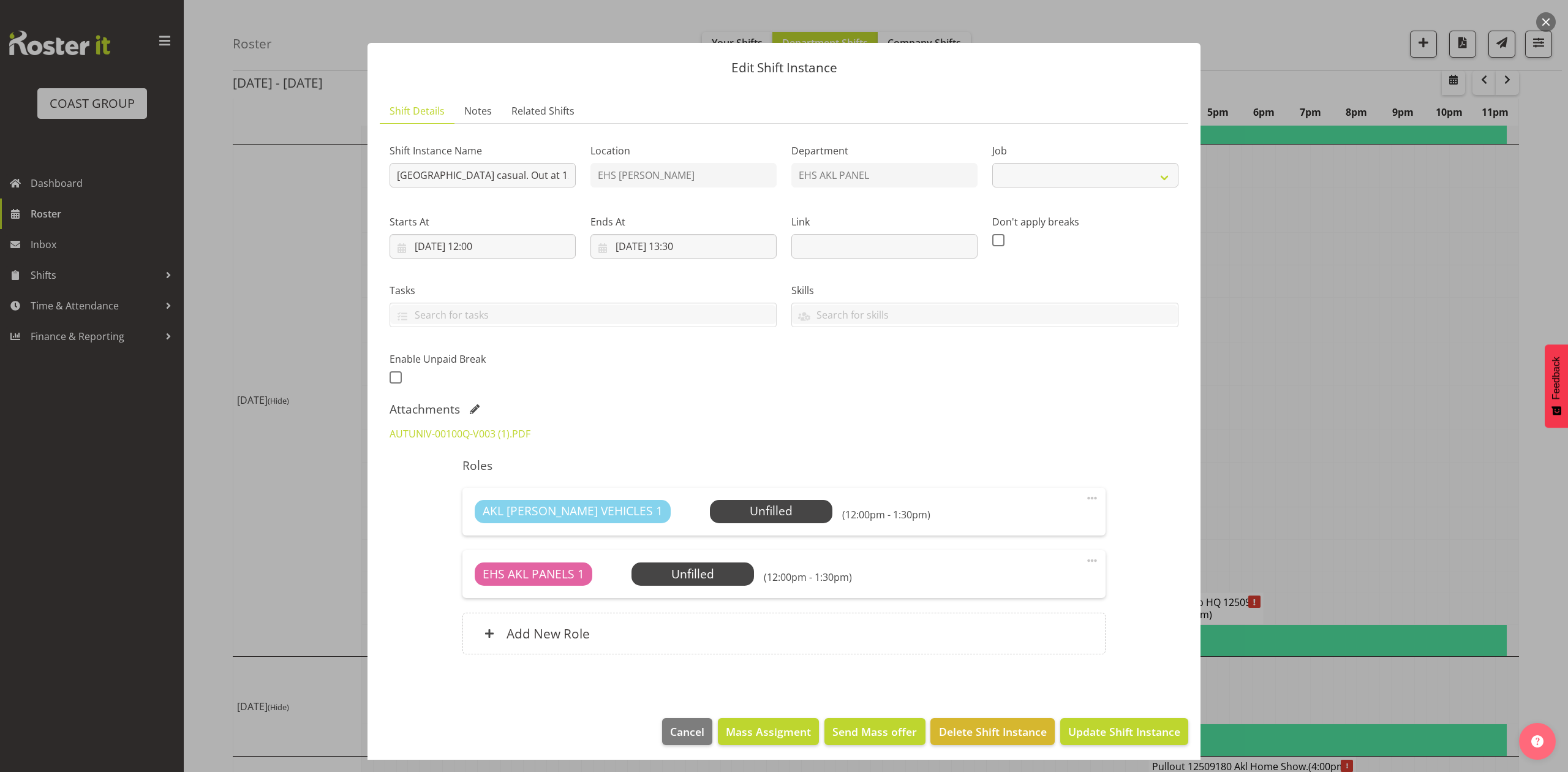
select select "8653"
click at [459, 432] on link "AUTUNIV-00100Q-V003 (1).PDF" at bounding box center [460, 434] width 141 height 14
click at [1399, 425] on div at bounding box center [784, 386] width 1568 height 772
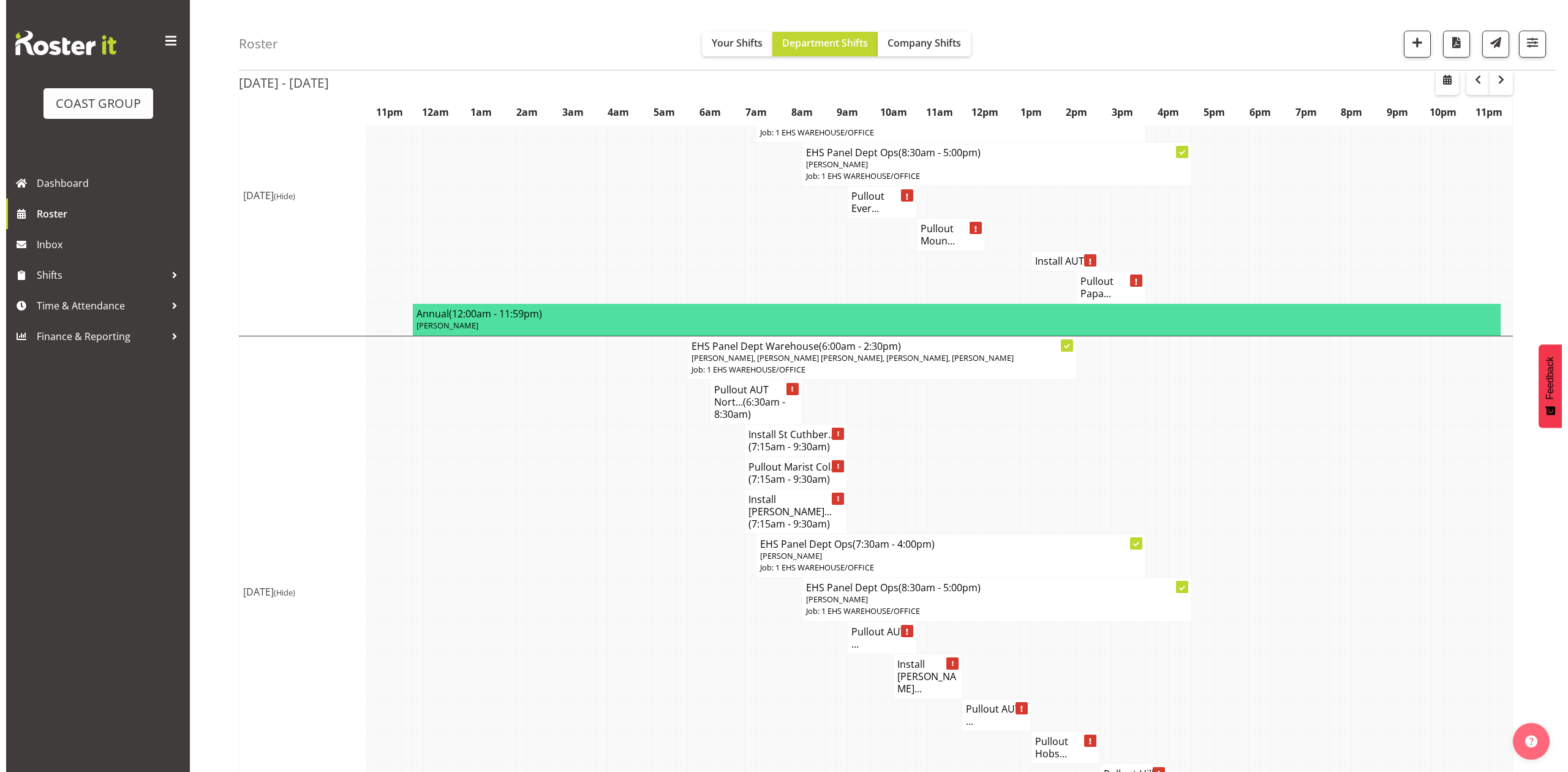
scroll to position [1138, 0]
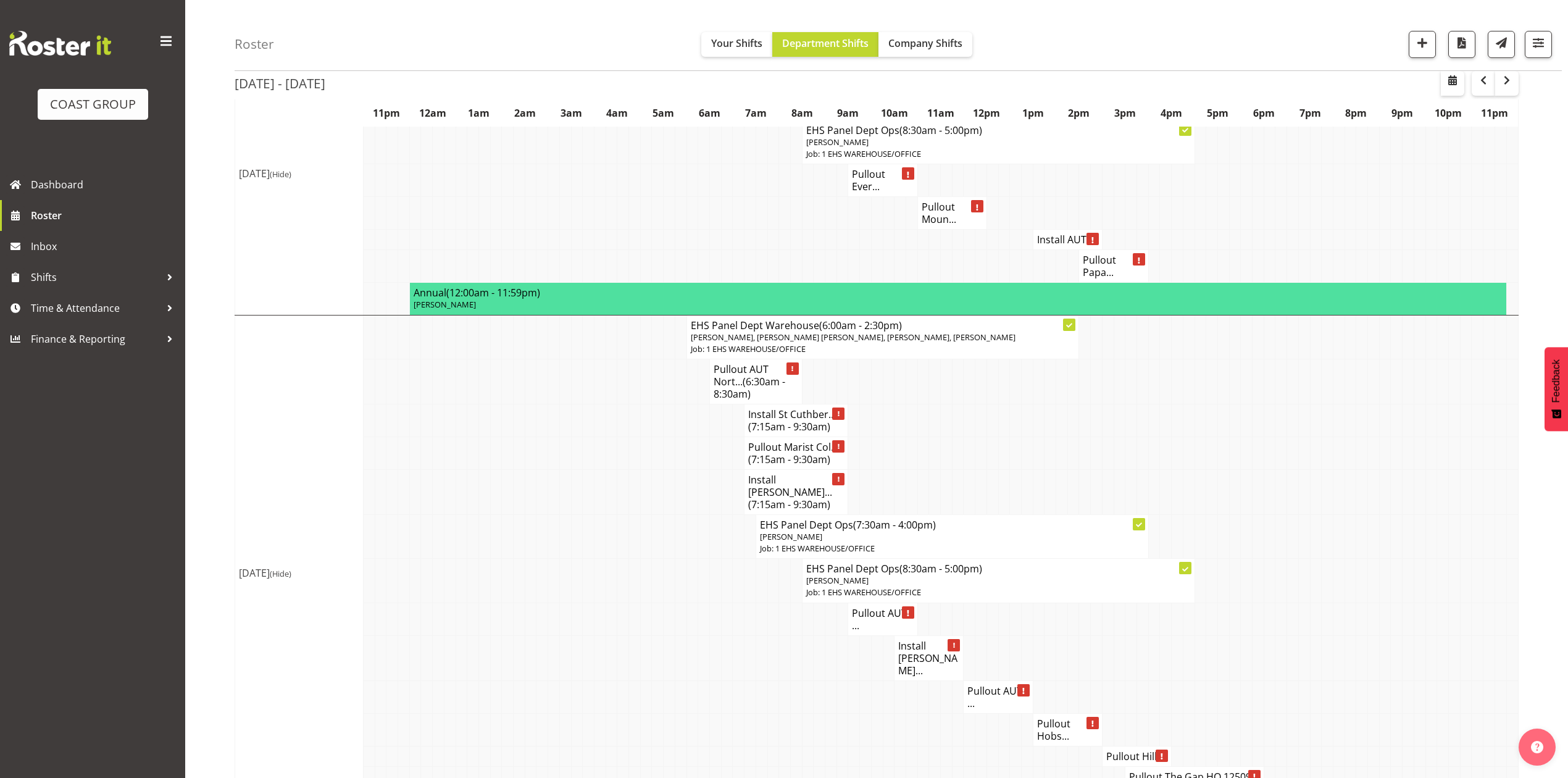
click at [746, 380] on span "(6:30am - 8:30am)" at bounding box center [749, 387] width 72 height 26
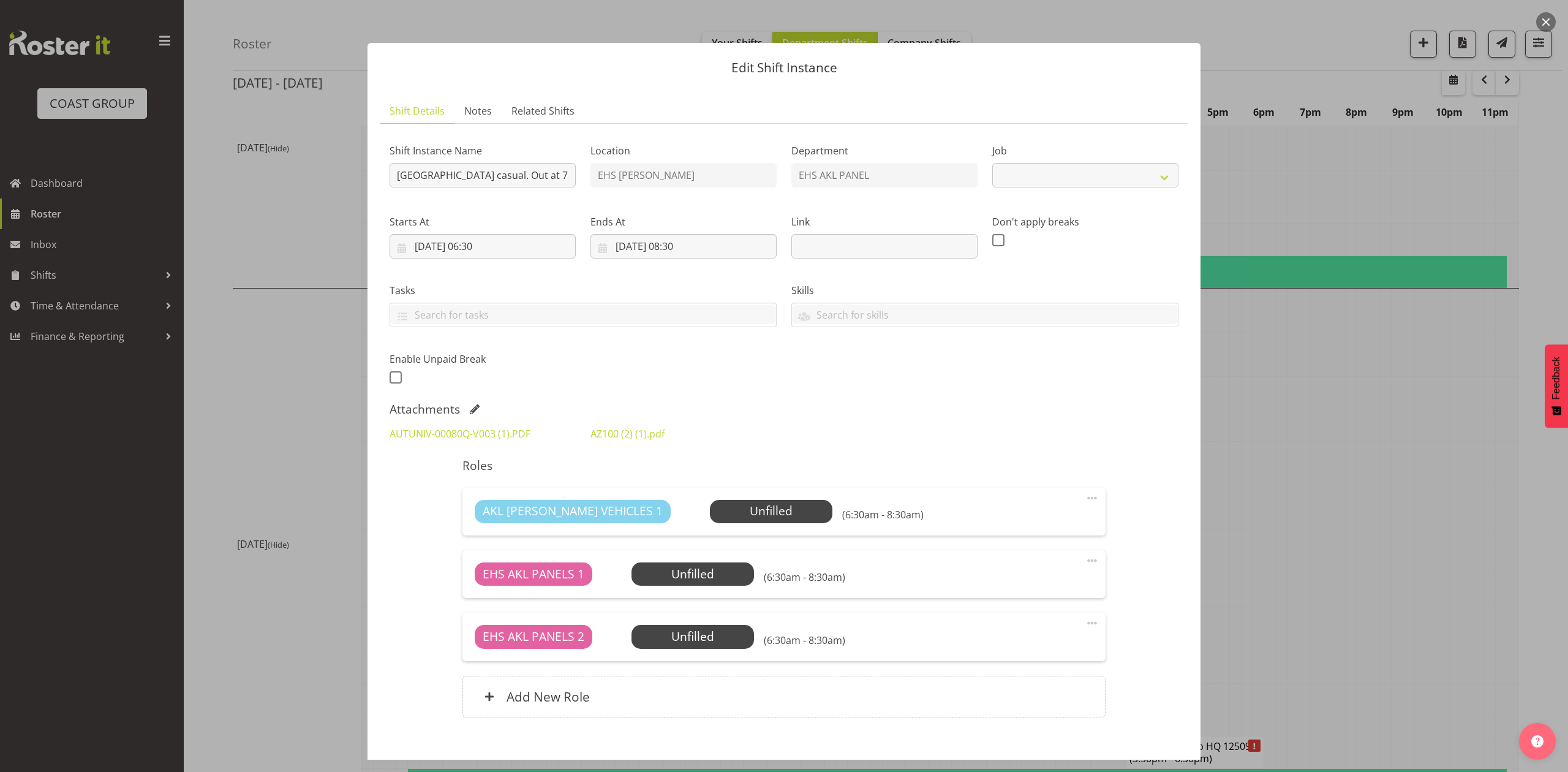
select select "8653"
click at [1394, 392] on div at bounding box center [784, 386] width 1568 height 772
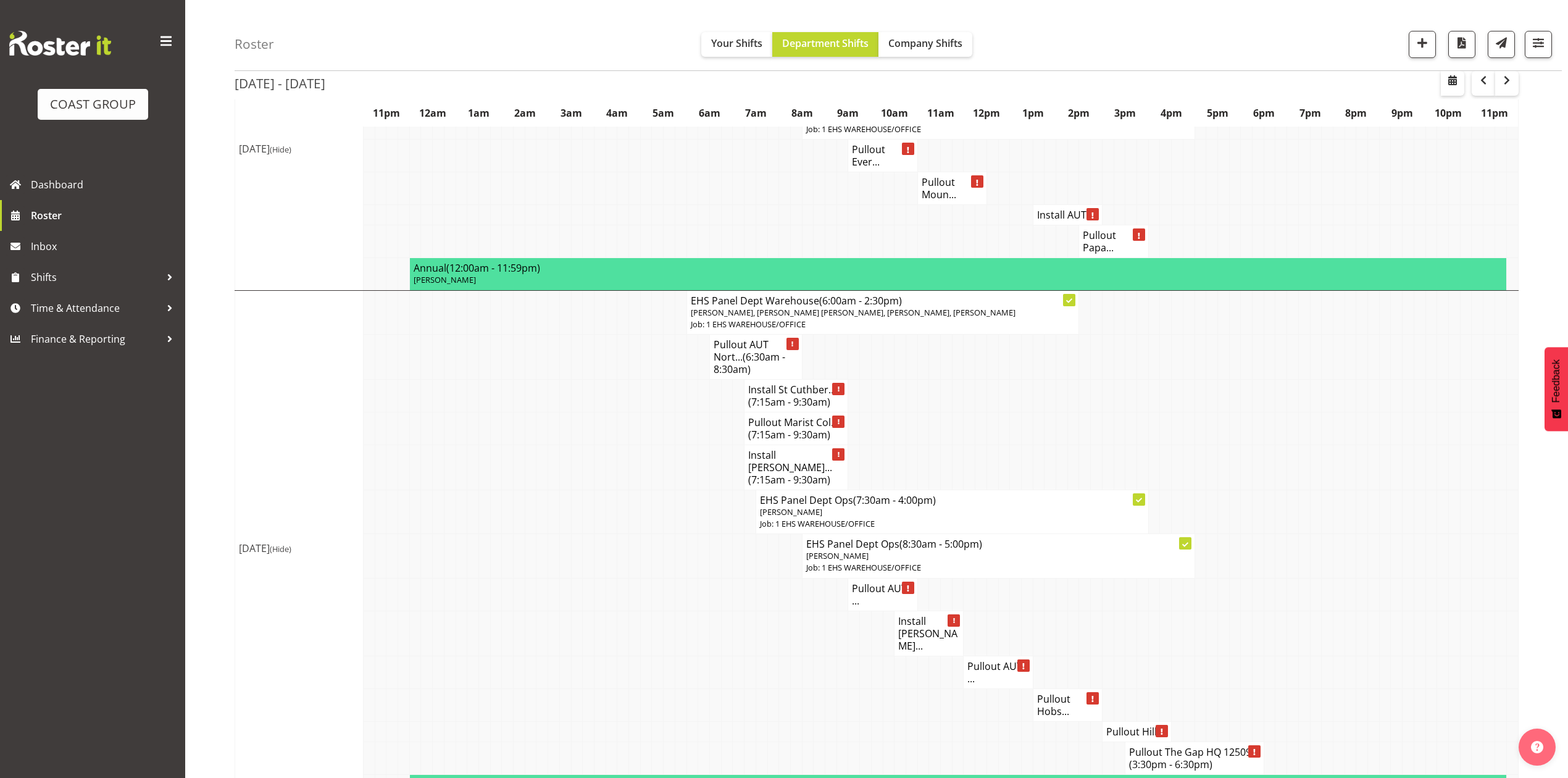
scroll to position [1254, 0]
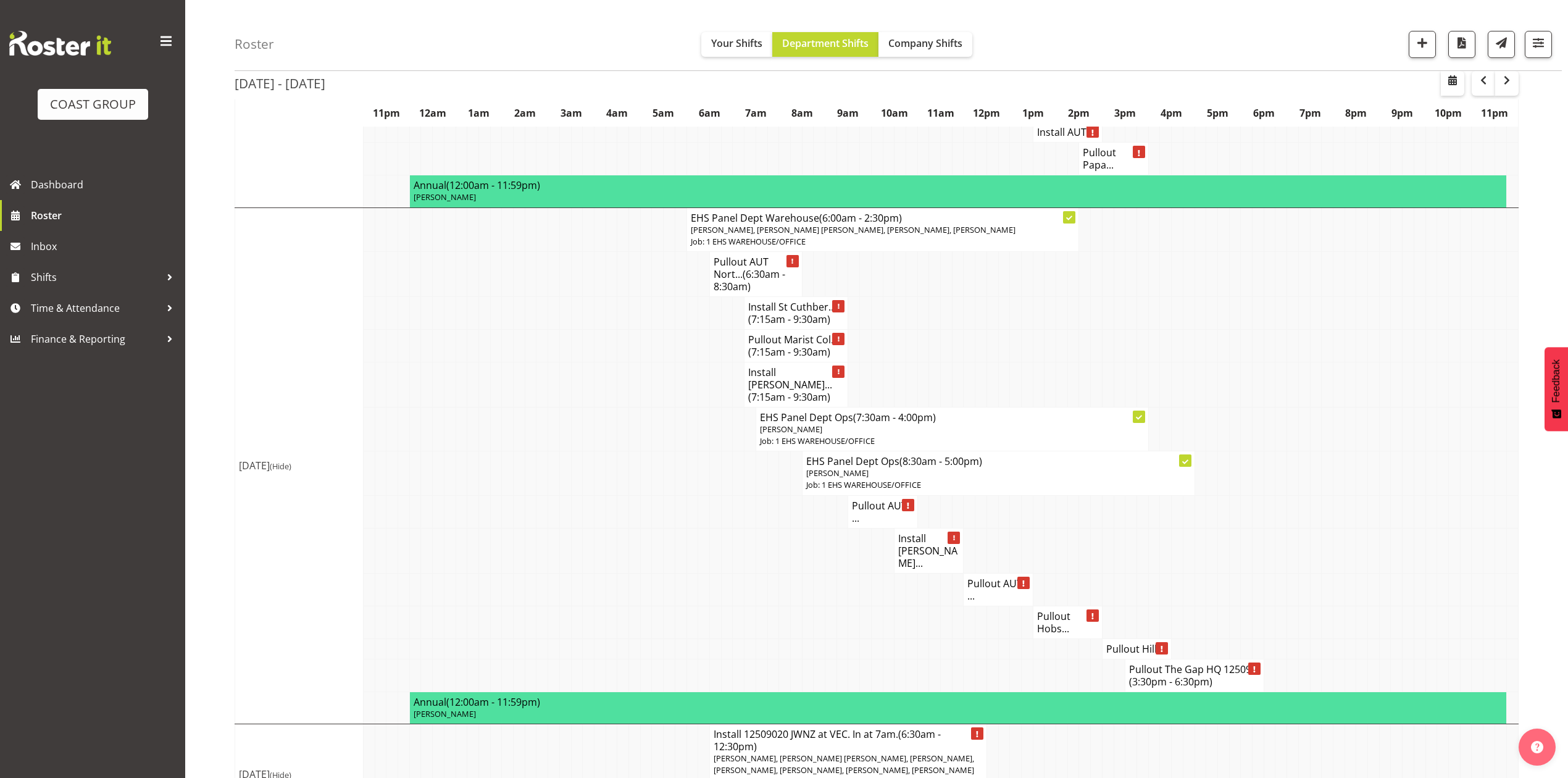
click at [724, 390] on td at bounding box center [727, 384] width 12 height 45
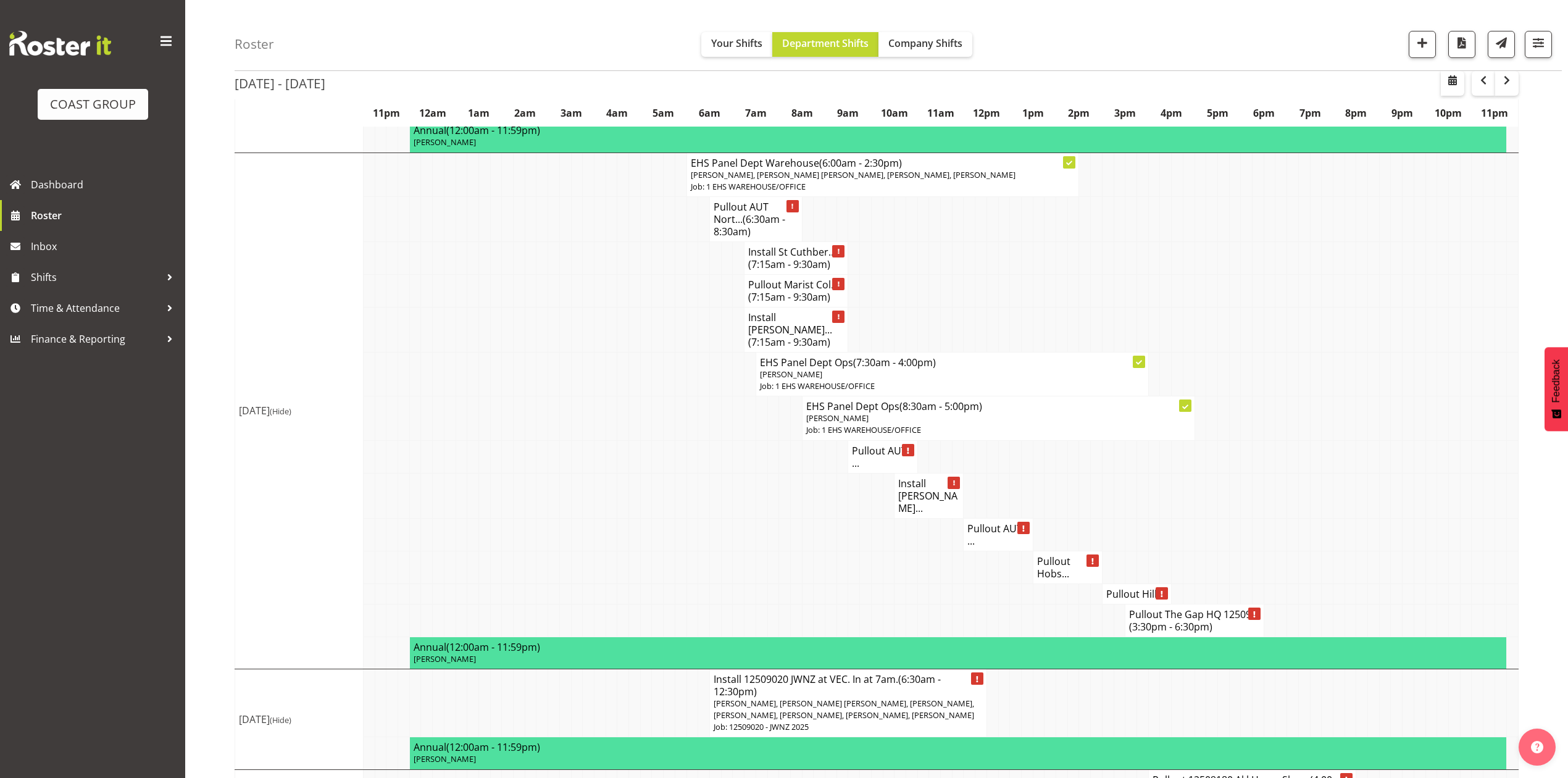
scroll to position [1337, 0]
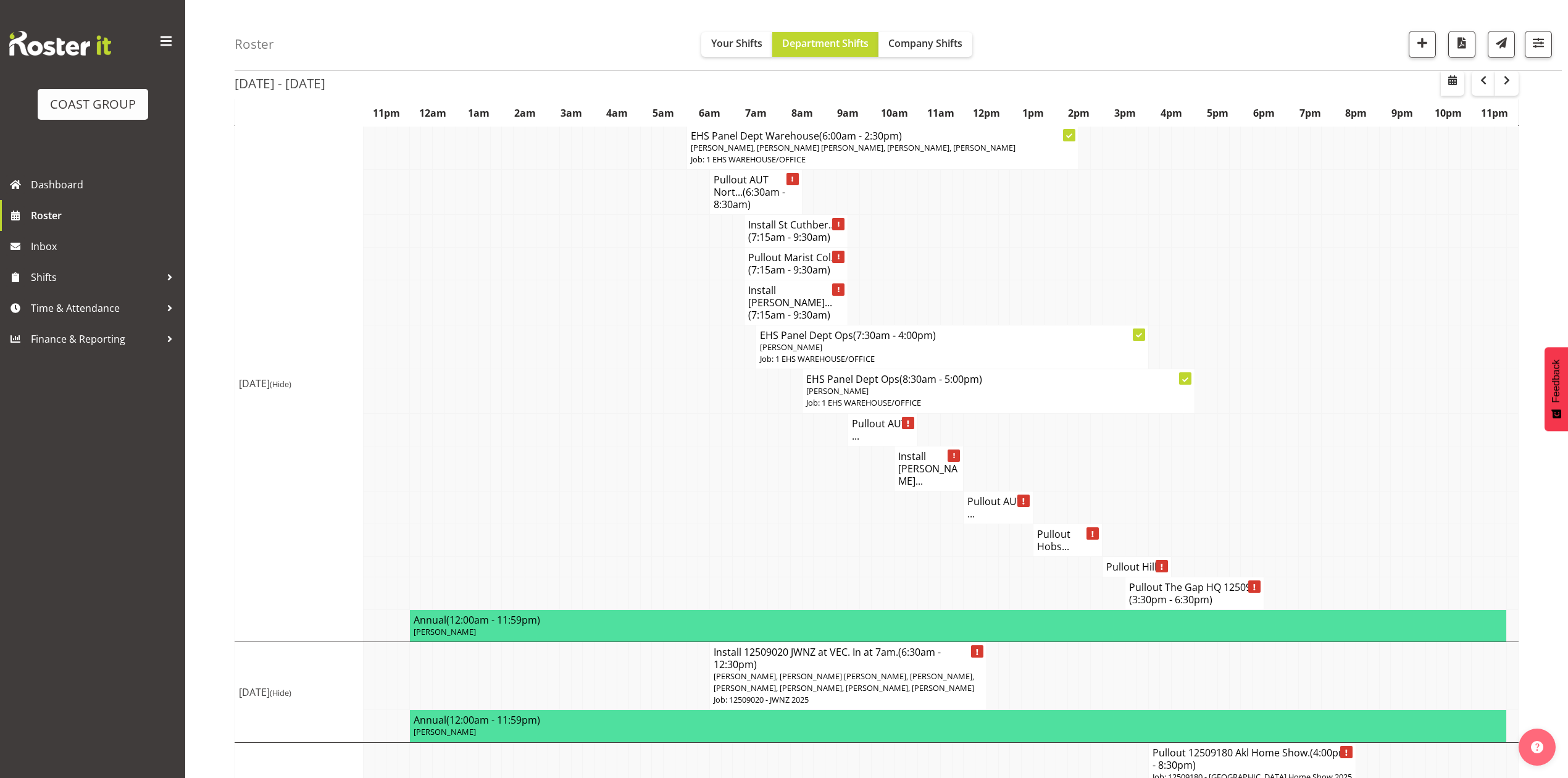
click at [878, 423] on h4 "Pullout AUT ..." at bounding box center [882, 430] width 61 height 25
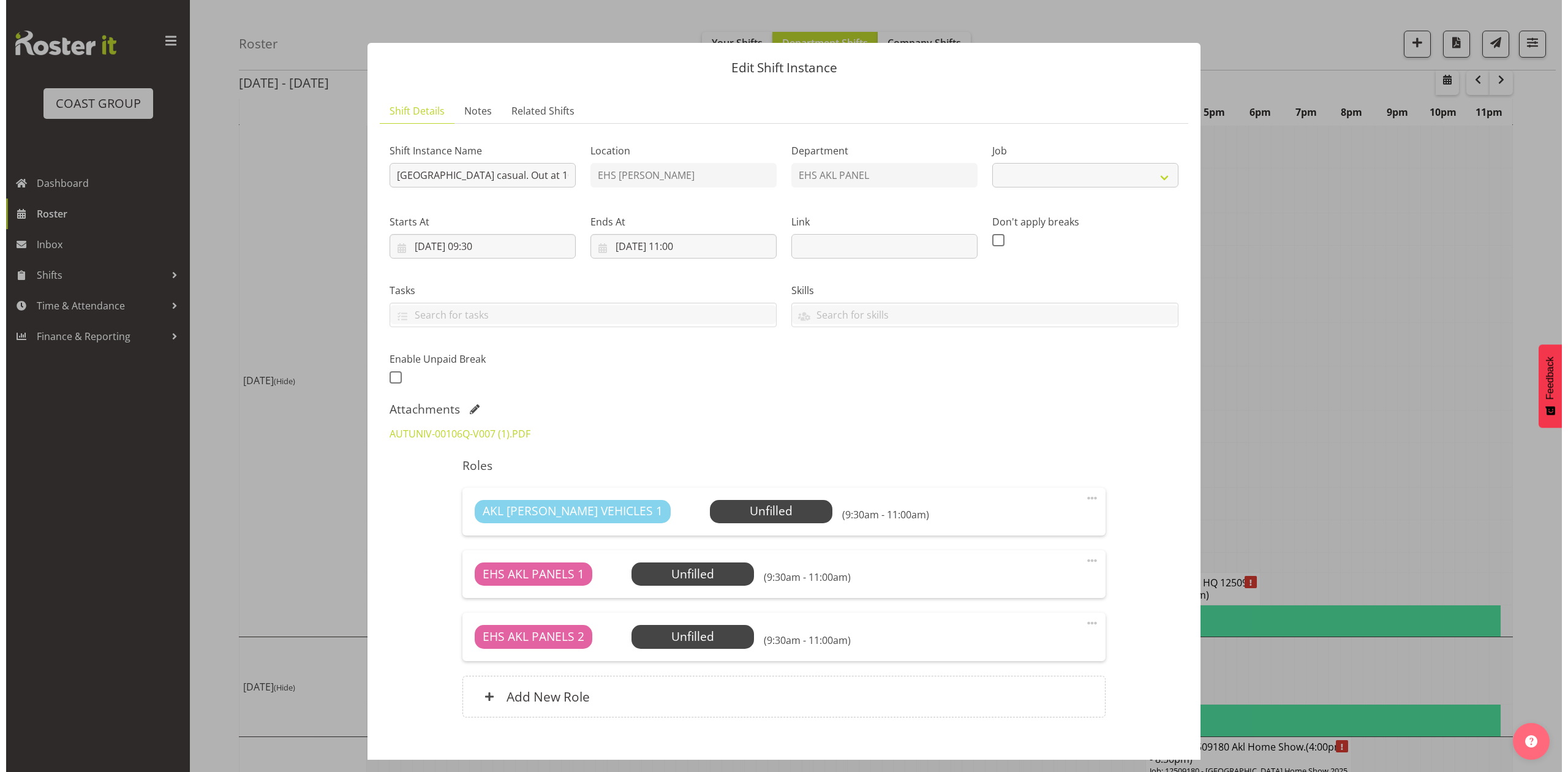
scroll to position [1302, 0]
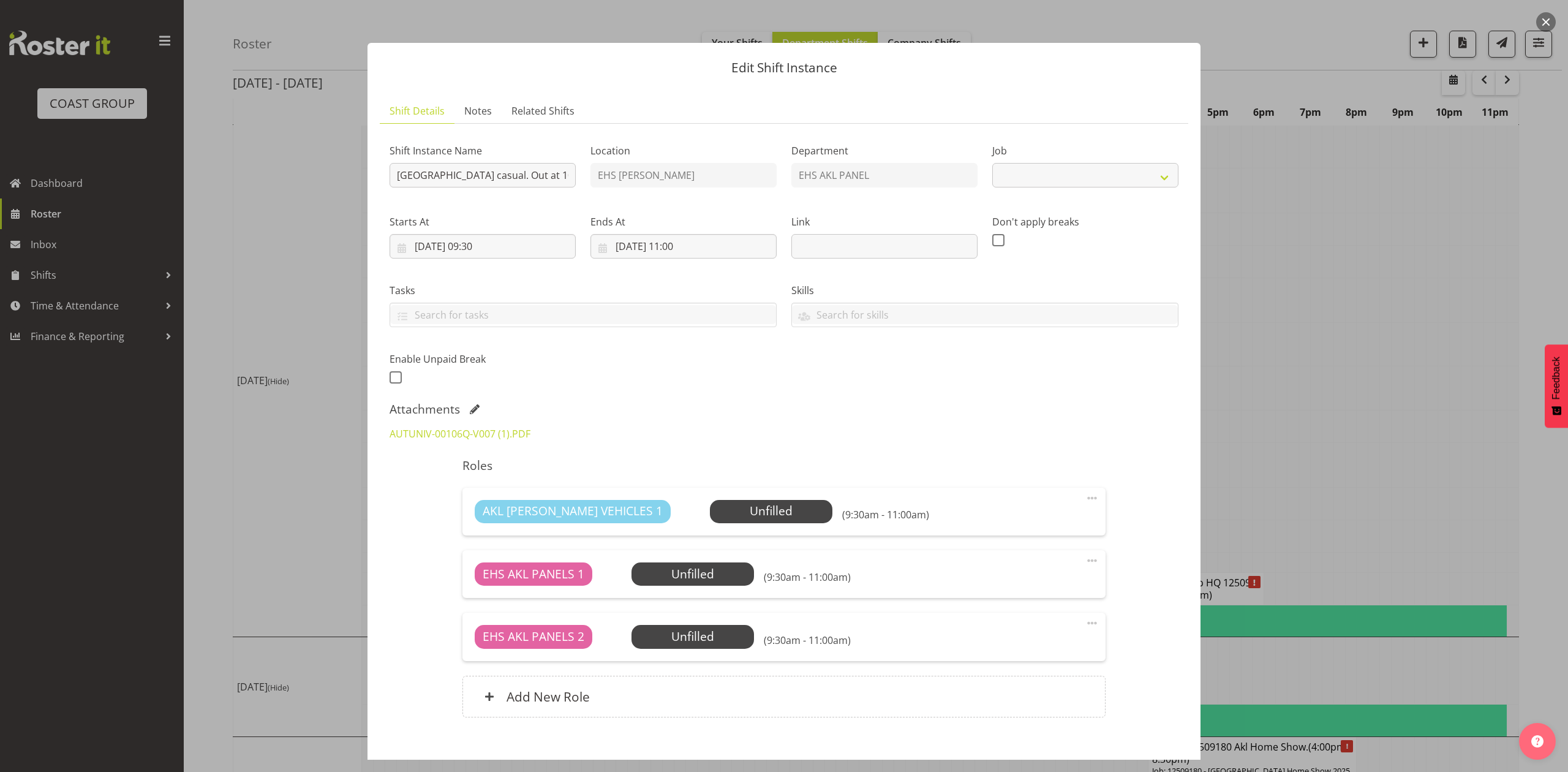
select select "8653"
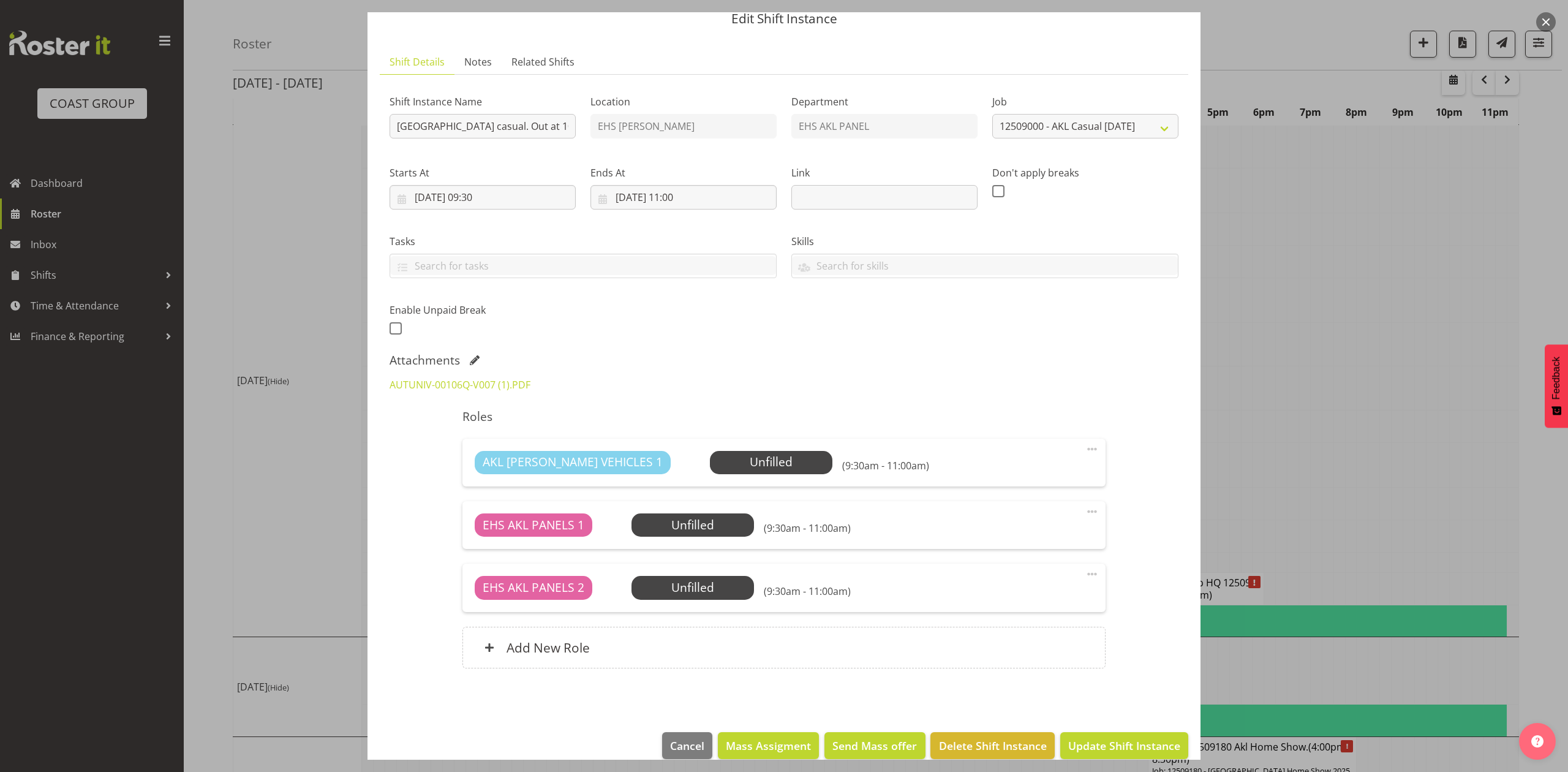
scroll to position [68, 0]
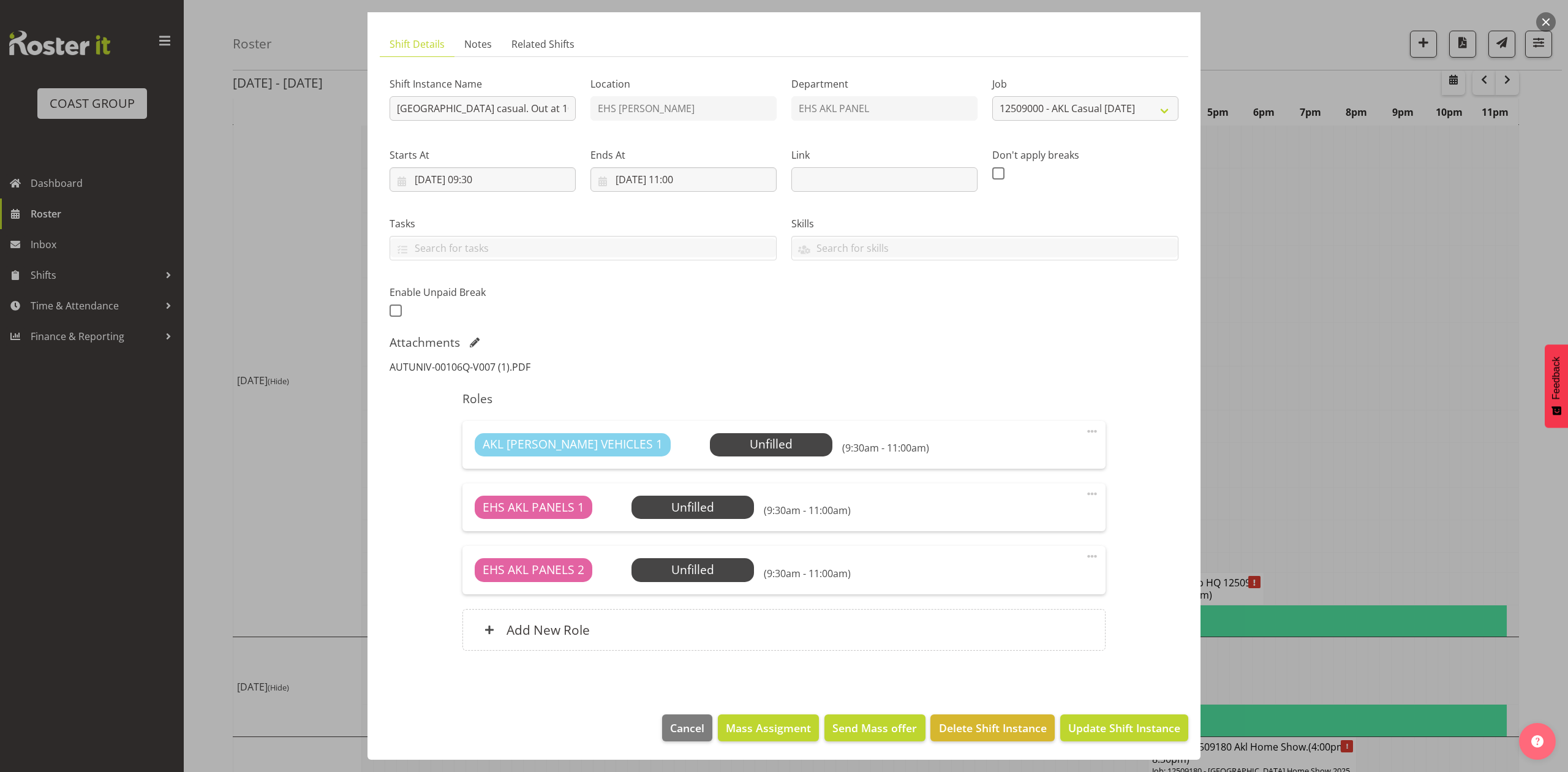
click at [487, 363] on link "AUTUNIV-00106Q-V007 (1).PDF" at bounding box center [460, 367] width 141 height 14
click at [1311, 327] on div at bounding box center [784, 386] width 1568 height 772
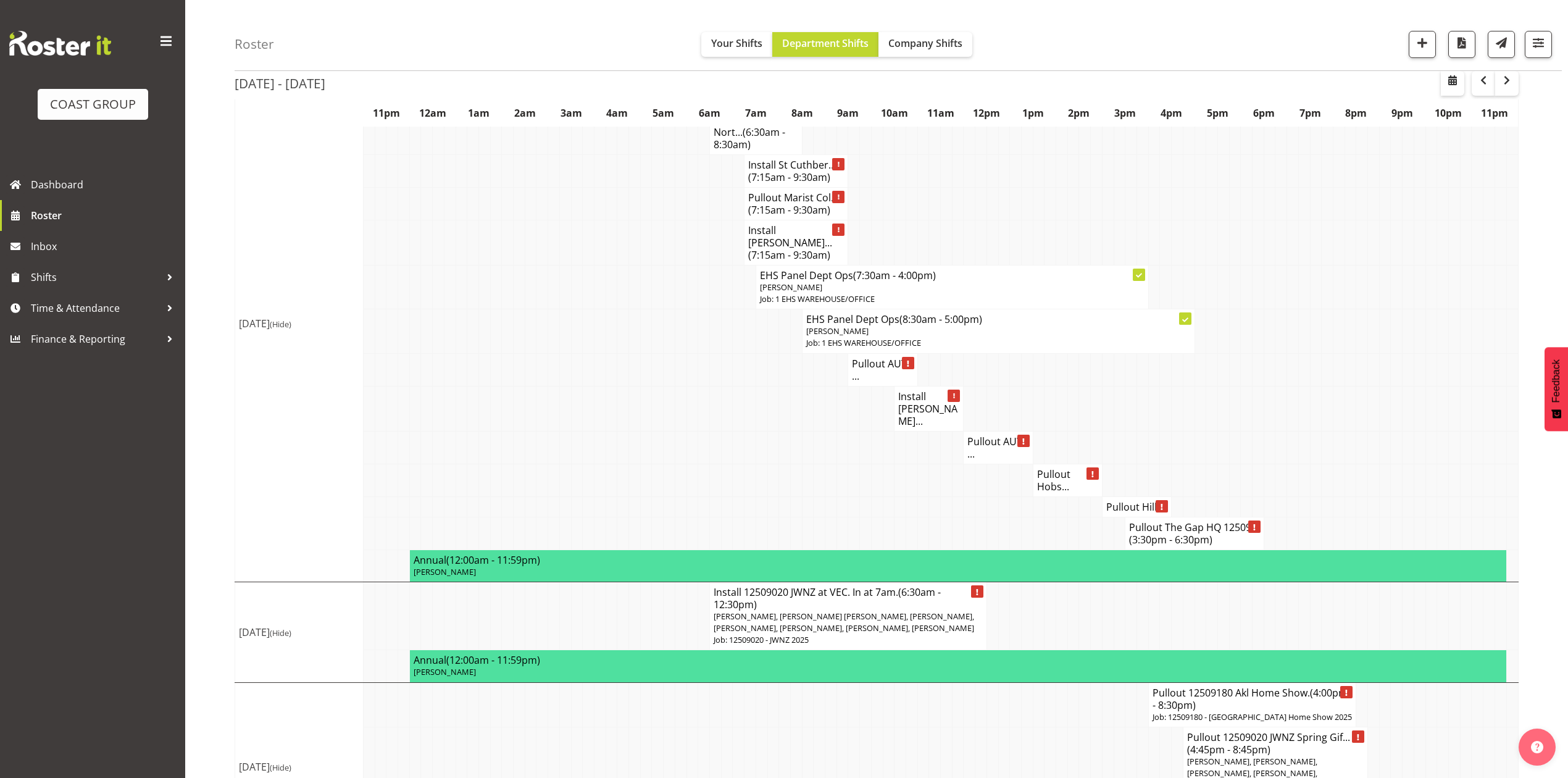
scroll to position [1419, 0]
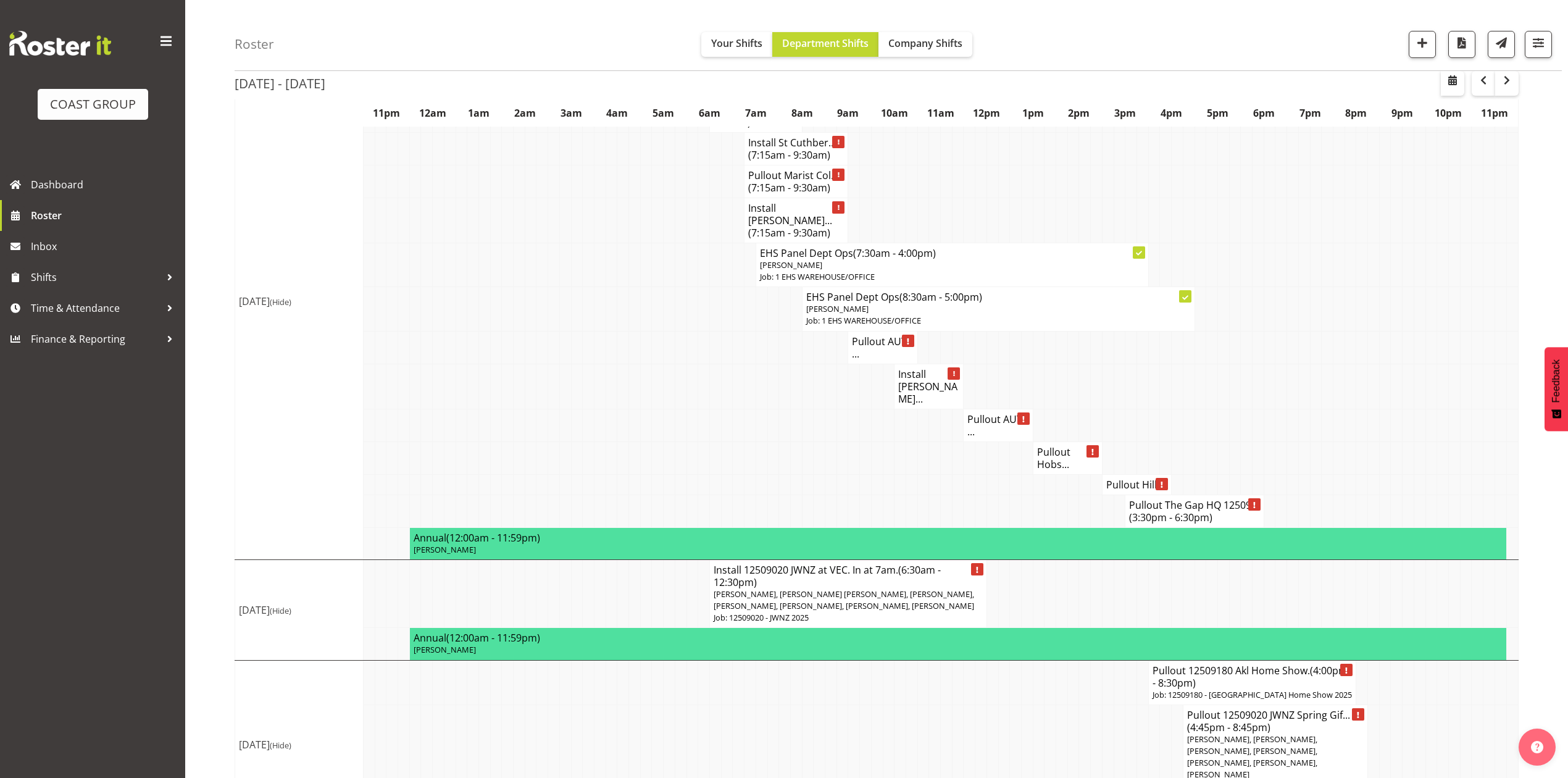
click at [997, 413] on h4 "Pullout AUT ..." at bounding box center [997, 426] width 61 height 25
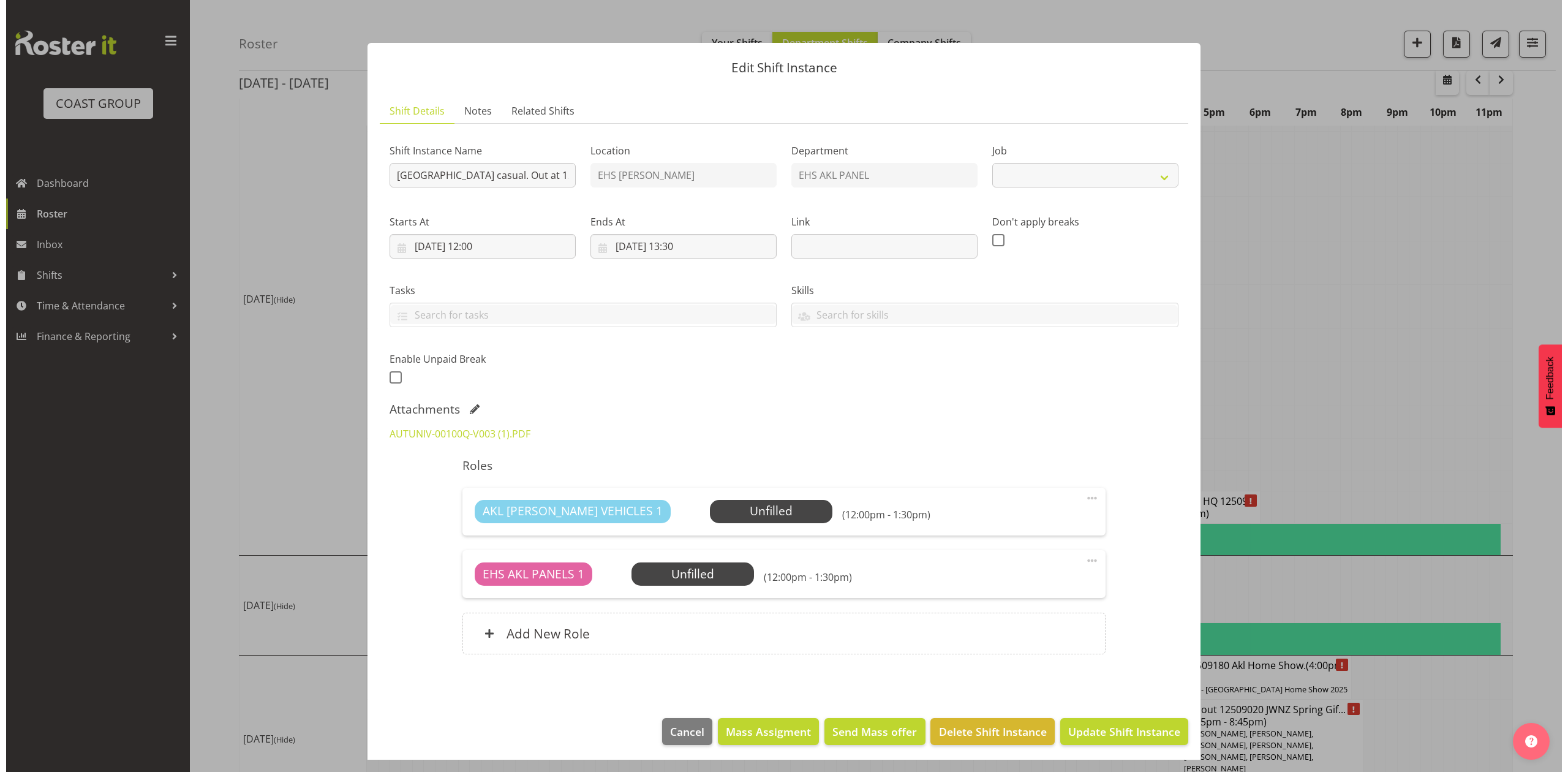
scroll to position [1384, 0]
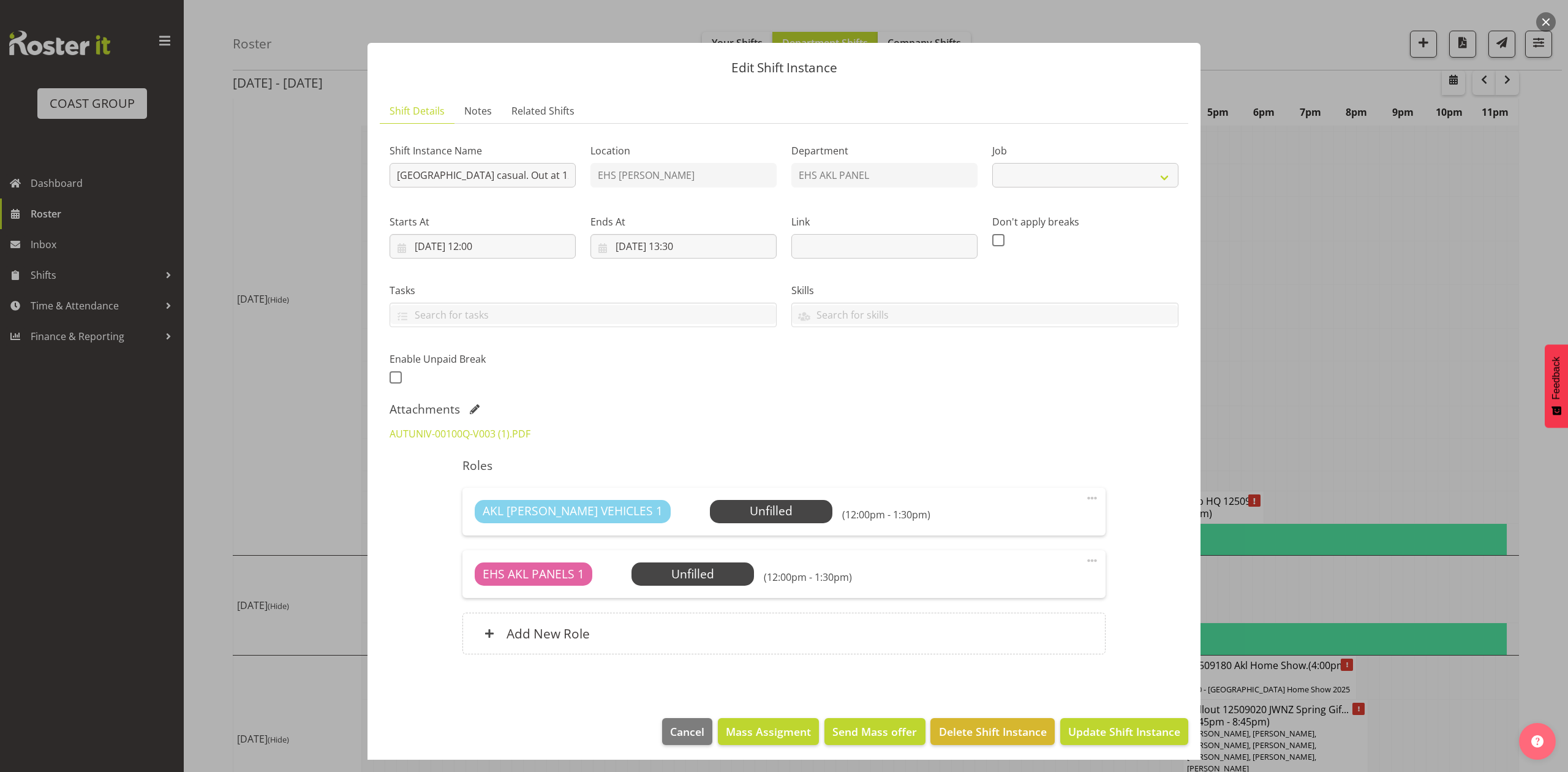
select select "8653"
click at [439, 434] on link "AUTUNIV-00100Q-V003 (1).PDF" at bounding box center [460, 434] width 141 height 14
click at [429, 243] on input "12/09/2025, 12:00" at bounding box center [483, 246] width 186 height 25
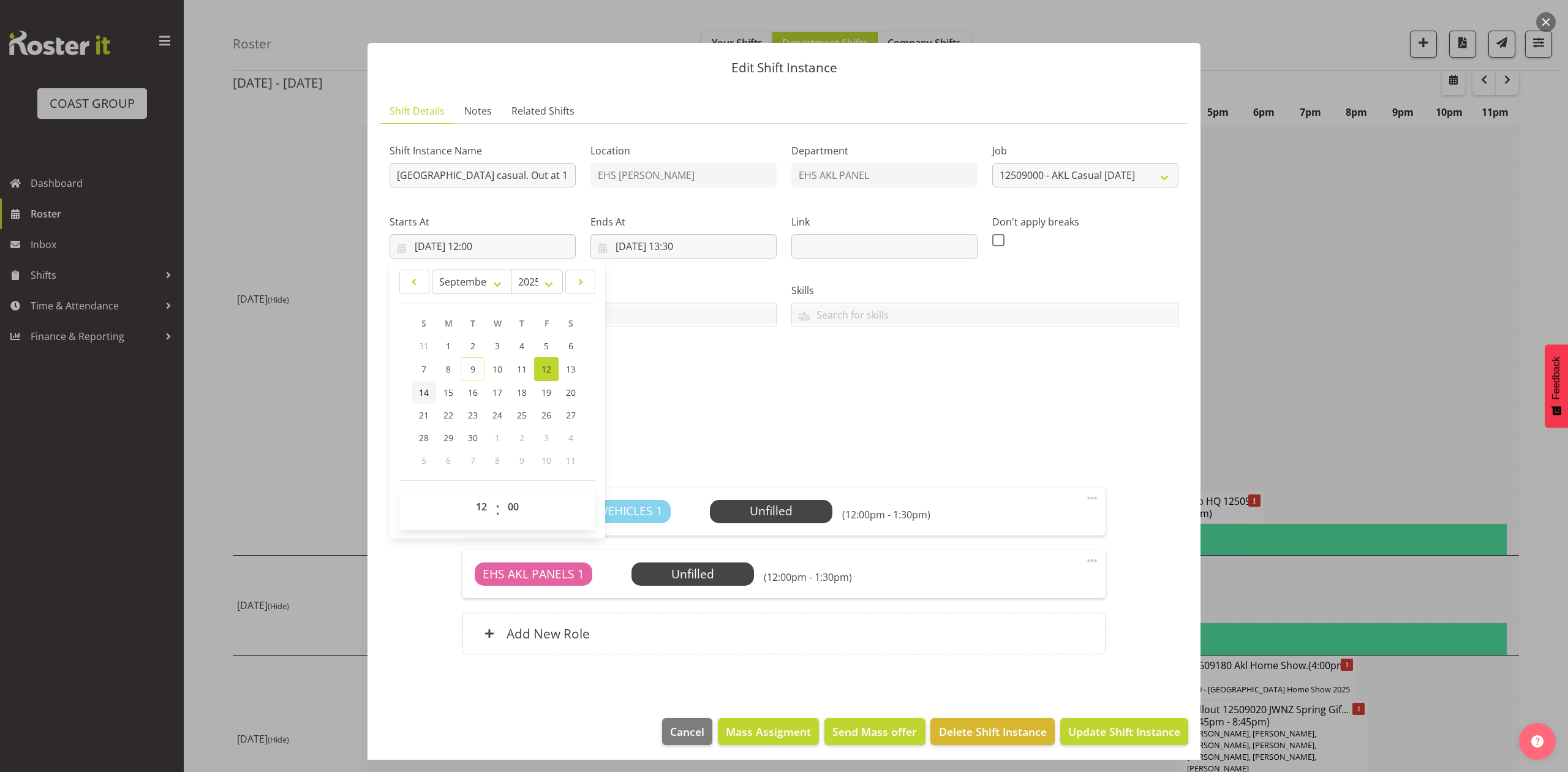
click at [422, 391] on span "14" at bounding box center [424, 393] width 10 height 12
type input "14/09/2025, 12:00"
click at [620, 251] on input "12/09/2025, 13:30" at bounding box center [684, 246] width 186 height 25
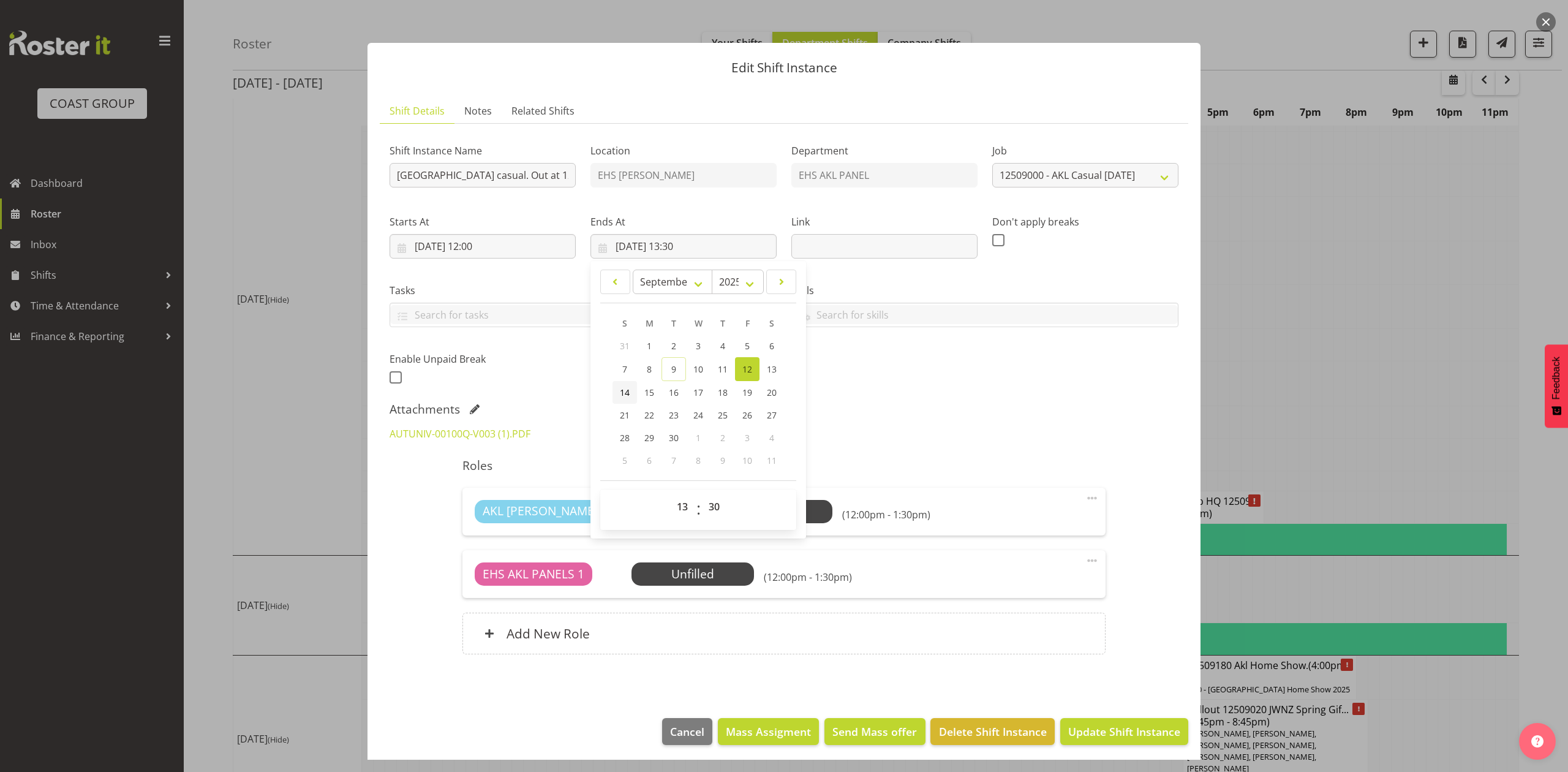
click at [620, 393] on span "14" at bounding box center [624, 393] width 10 height 12
type input "14/09/2025, 13:30"
click at [987, 383] on div "Shift Instance Name Pullout AUT City Campus casual. Out at 12:30pm. Location EH…" at bounding box center [783, 261] width 804 height 269
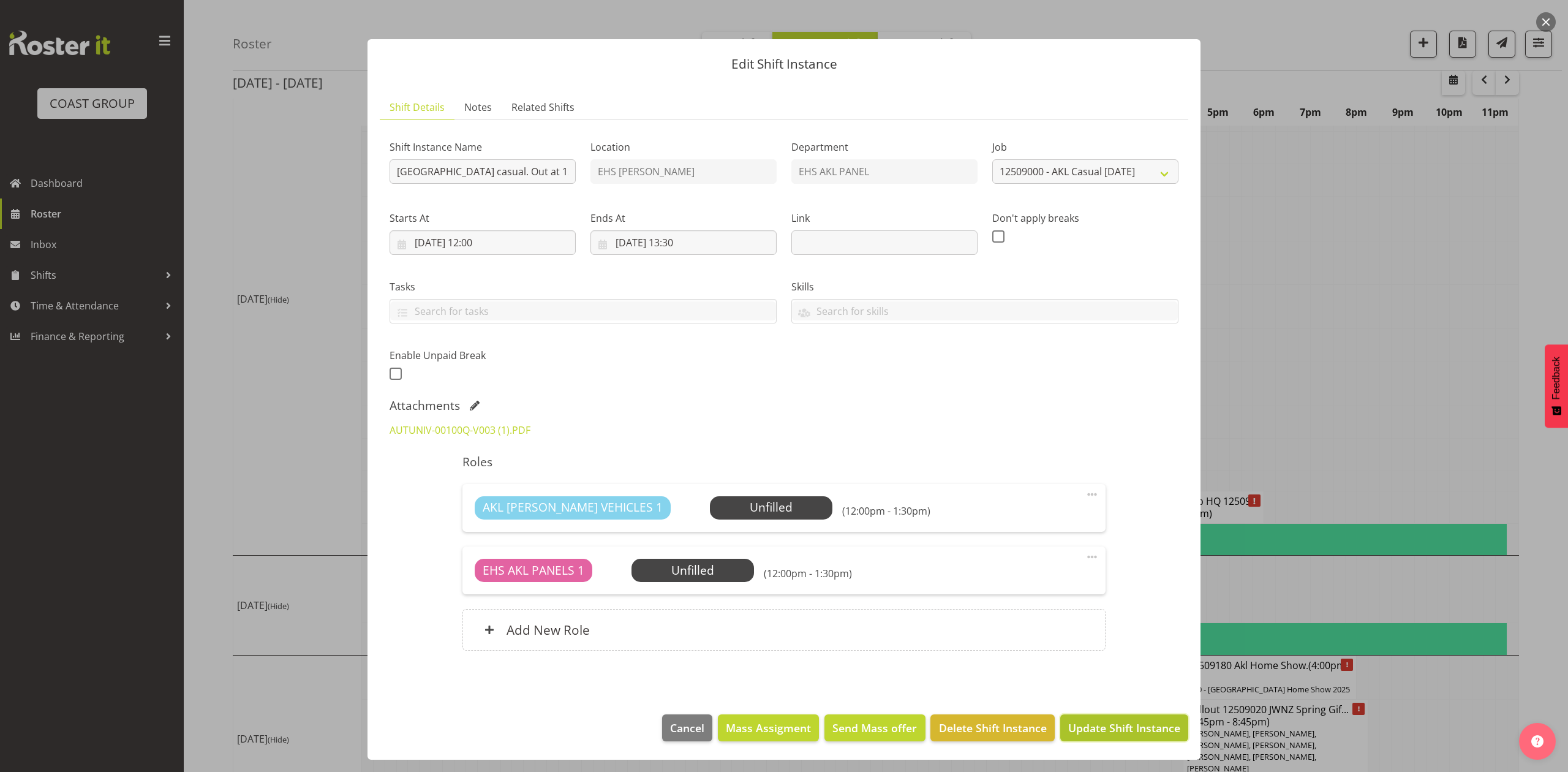
click at [1103, 726] on span "Update Shift Instance" at bounding box center [1124, 728] width 112 height 16
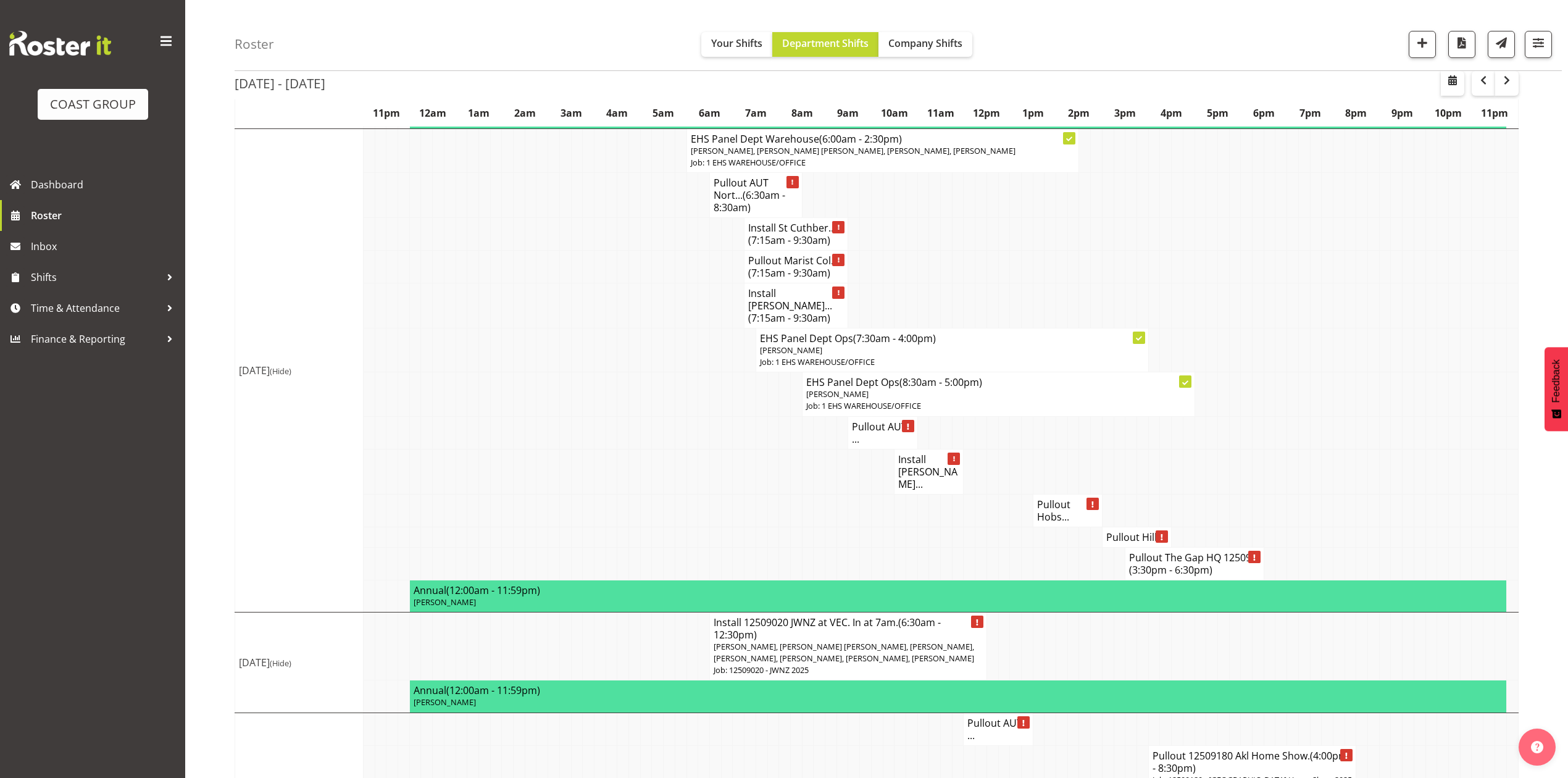
scroll to position [1312, 0]
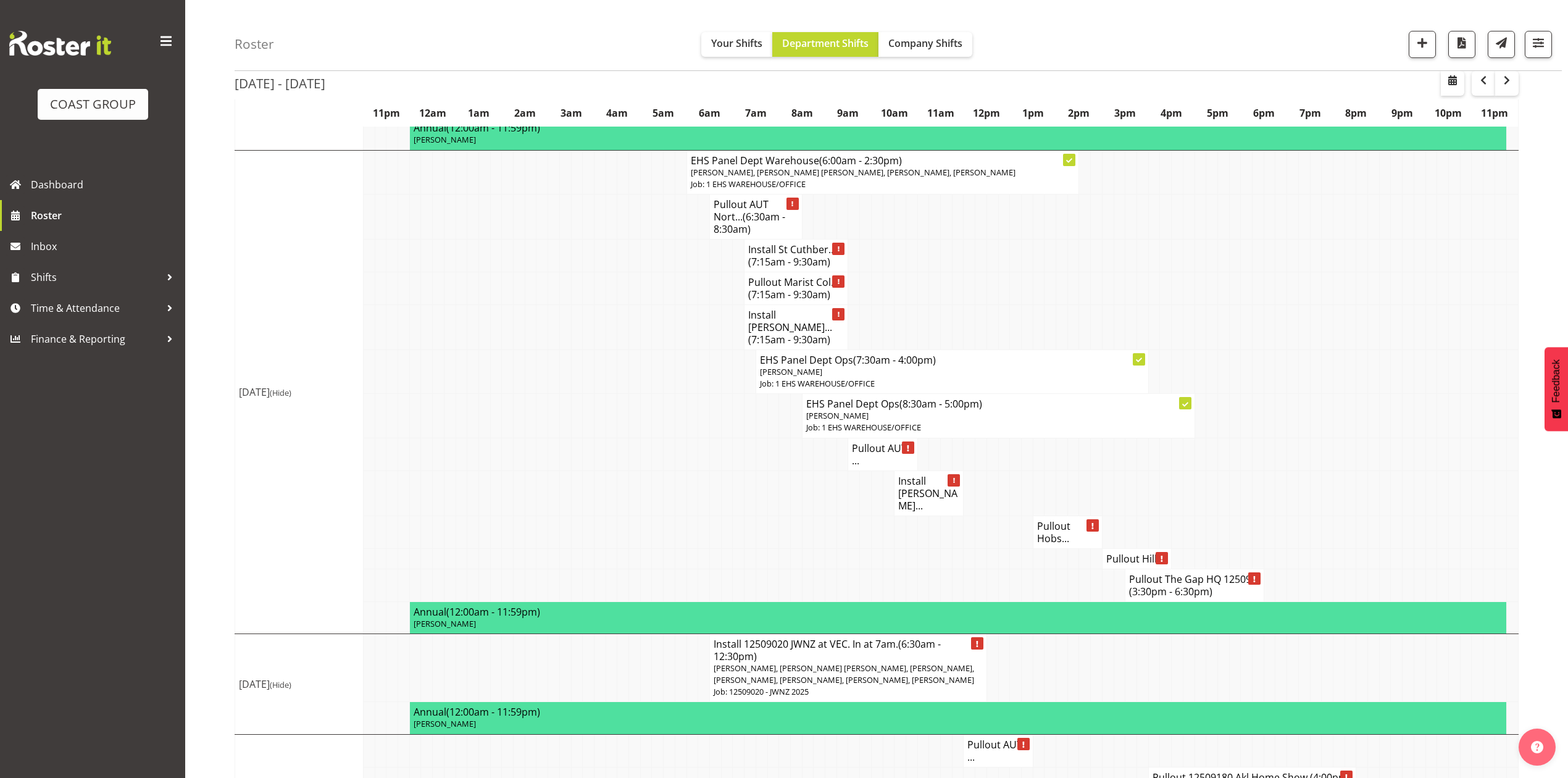
click at [1161, 492] on td at bounding box center [1166, 493] width 12 height 45
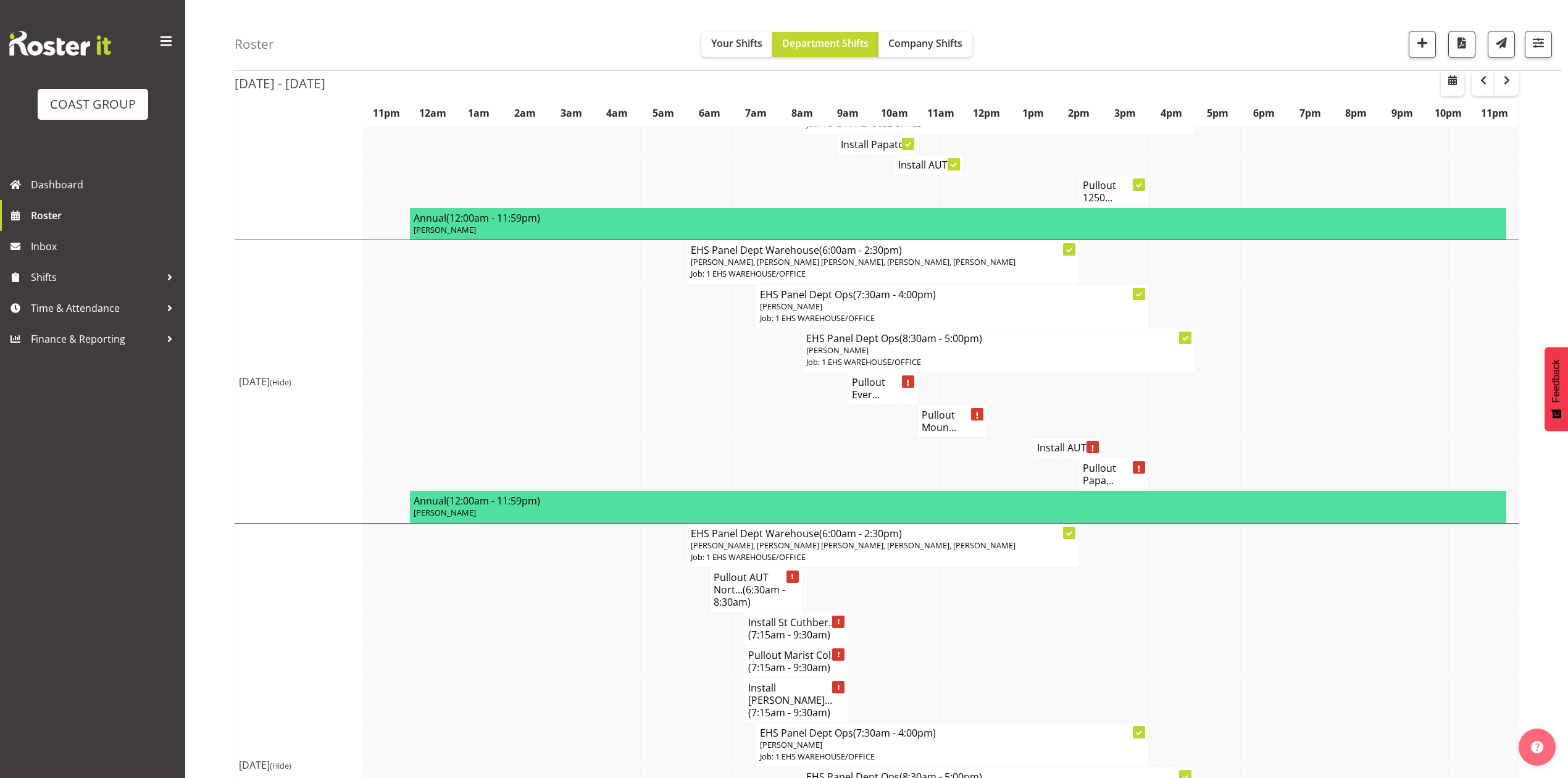
scroll to position [900, 0]
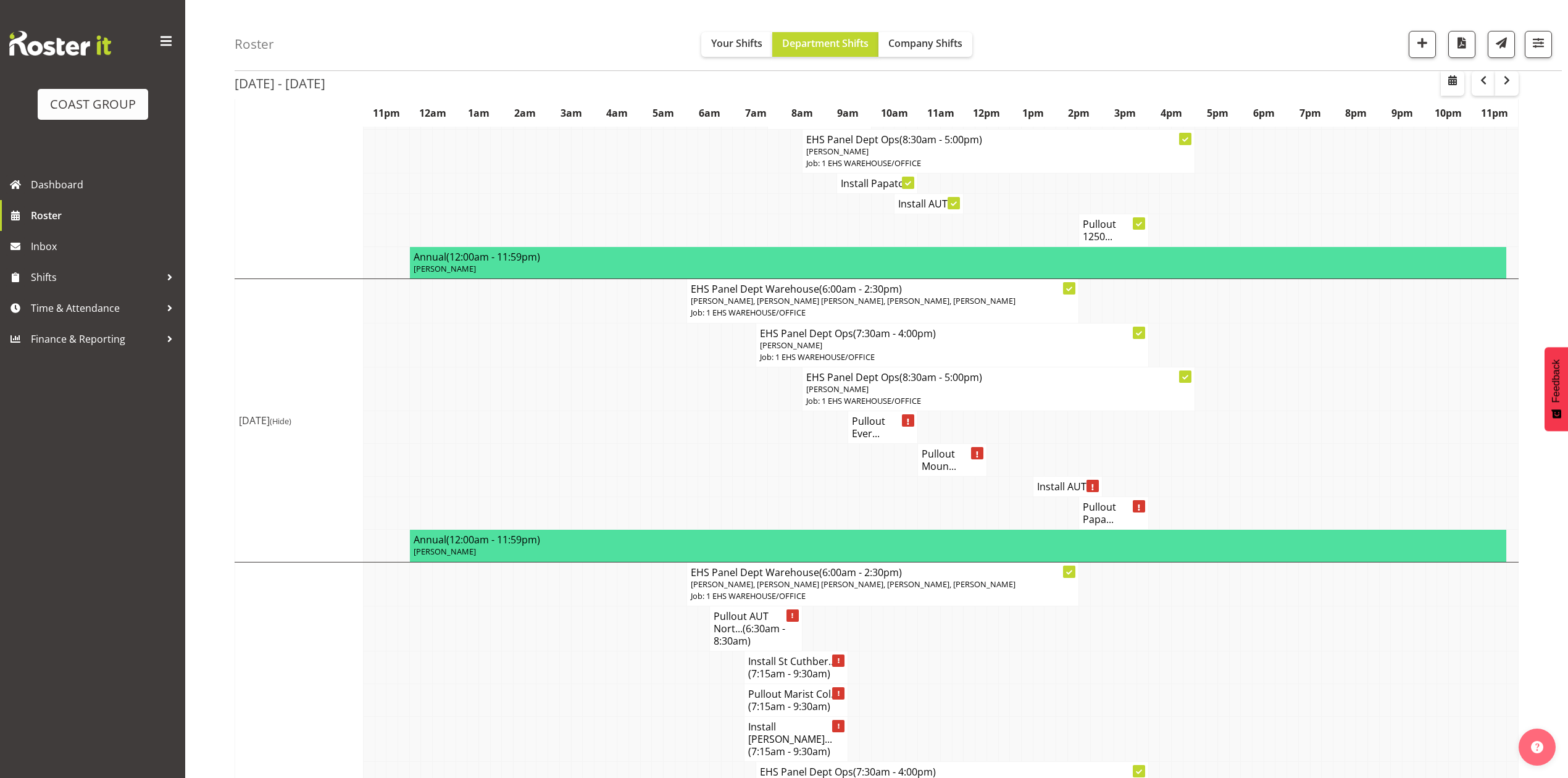
click at [1065, 480] on h4 "Install AUT ..." at bounding box center [1067, 486] width 61 height 12
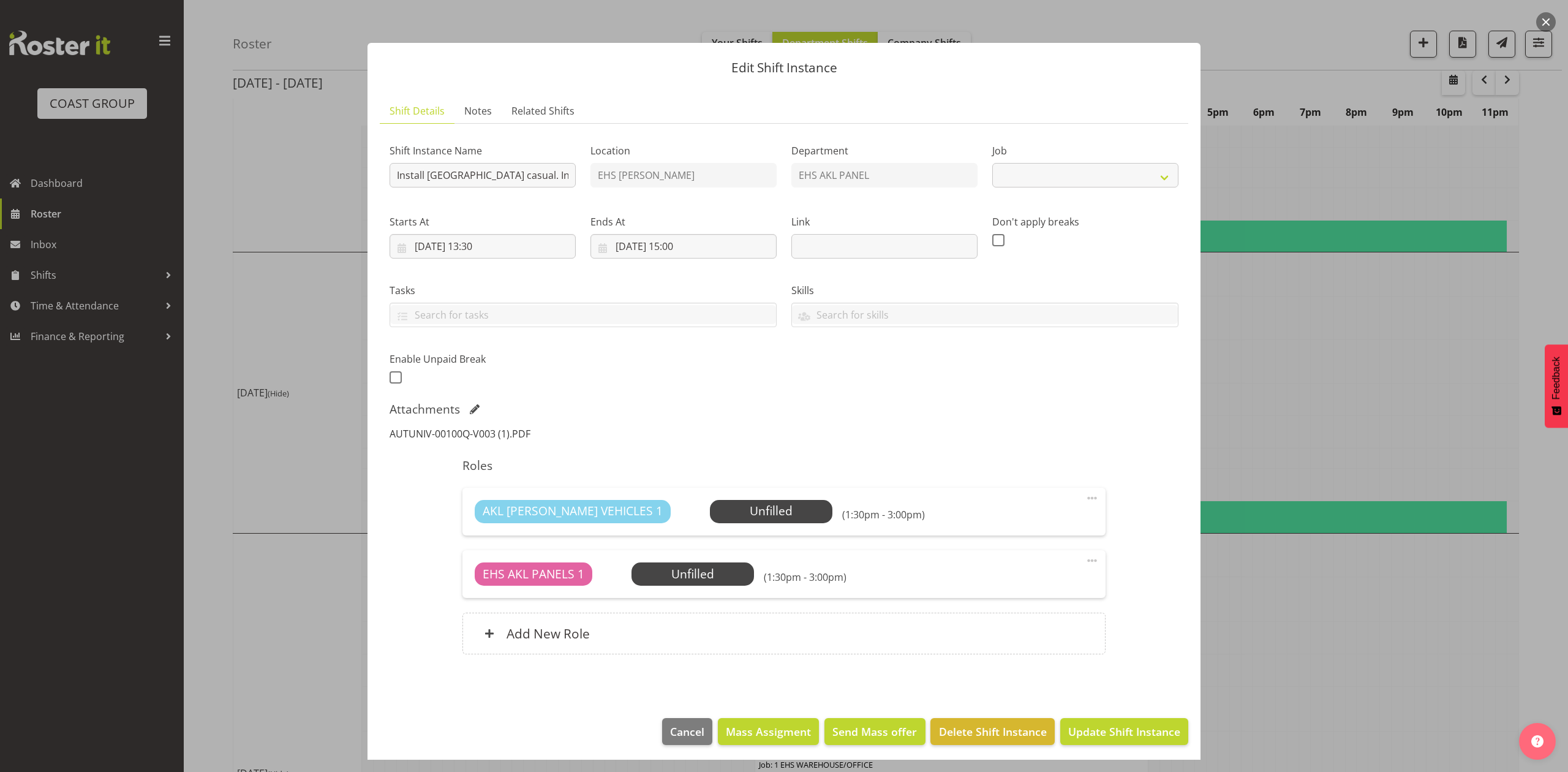
select select "8653"
click at [496, 432] on link "AUTUNIV-00100Q-V003 (1).PDF" at bounding box center [460, 434] width 141 height 14
click at [1463, 432] on div at bounding box center [784, 386] width 1568 height 772
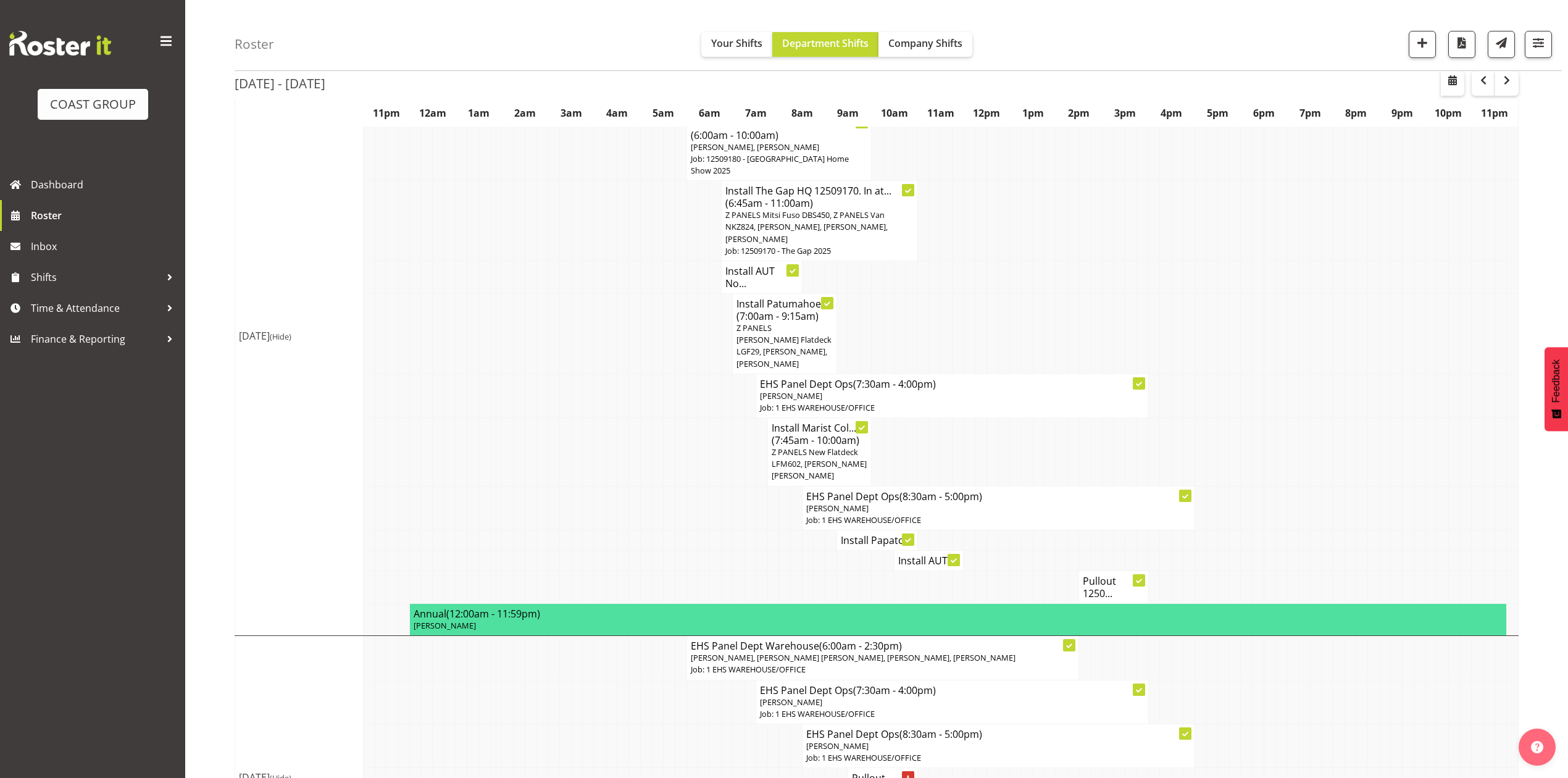
scroll to position [571, 0]
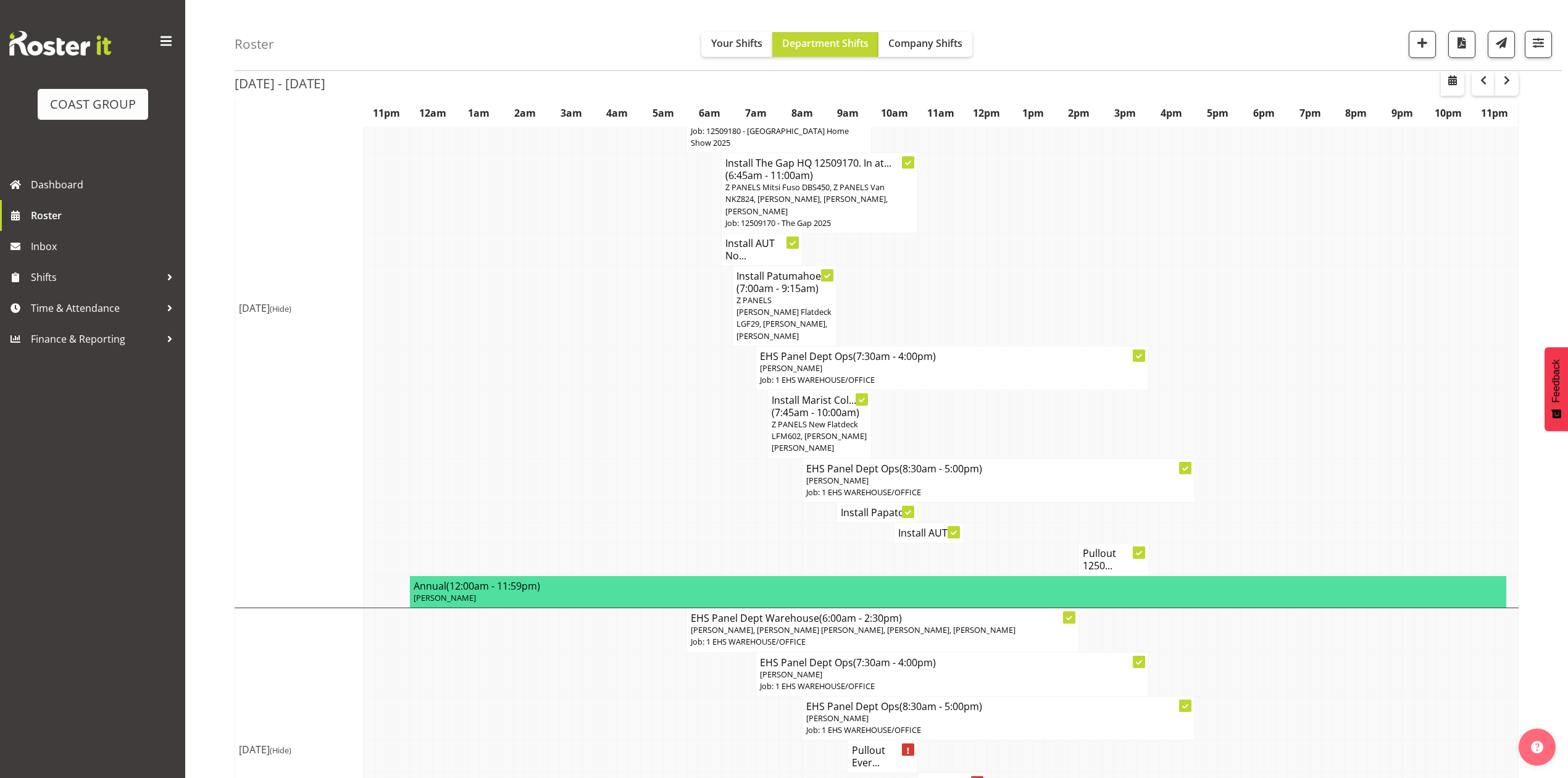
click at [914, 527] on h4 "Install AUT ..." at bounding box center [928, 533] width 61 height 12
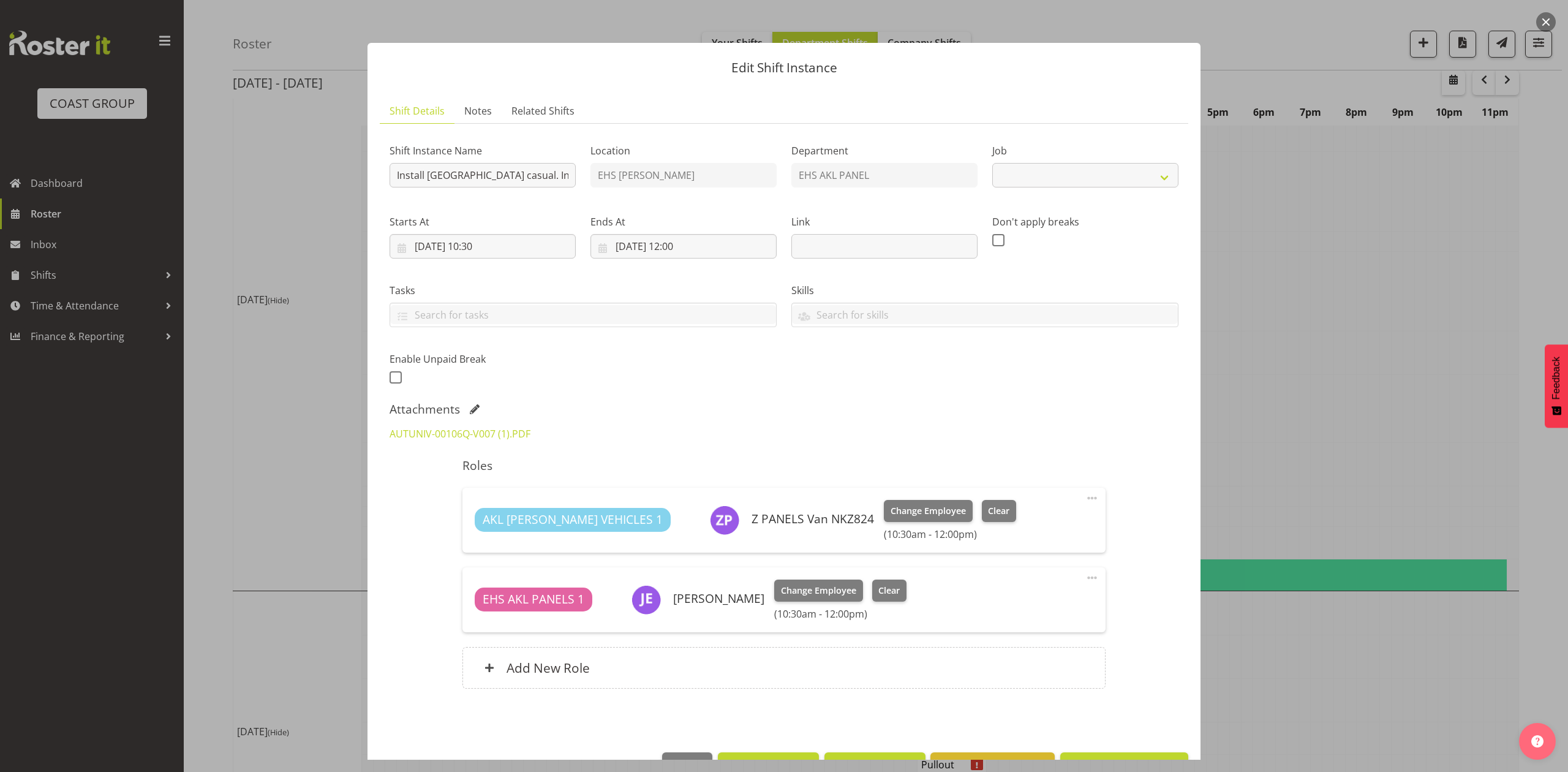
select select "8653"
click at [507, 438] on link "AUTUNIV-00106Q-V007 (1).PDF" at bounding box center [460, 434] width 141 height 14
click at [465, 432] on link "AUTUNIV-00106Q-V007 (1).PDF" at bounding box center [460, 434] width 141 height 14
click at [1436, 268] on div at bounding box center [784, 386] width 1568 height 772
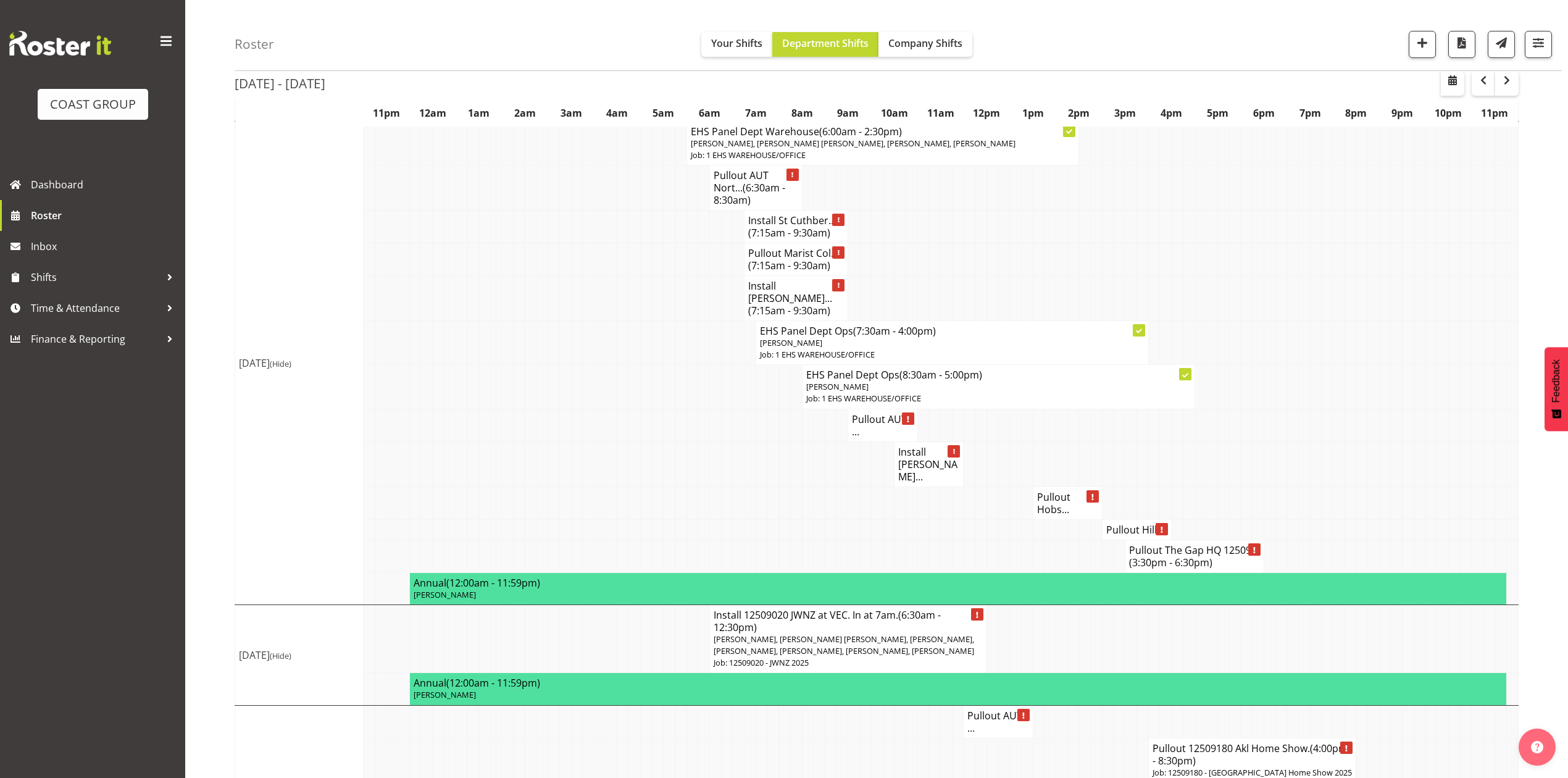
scroll to position [1477, 0]
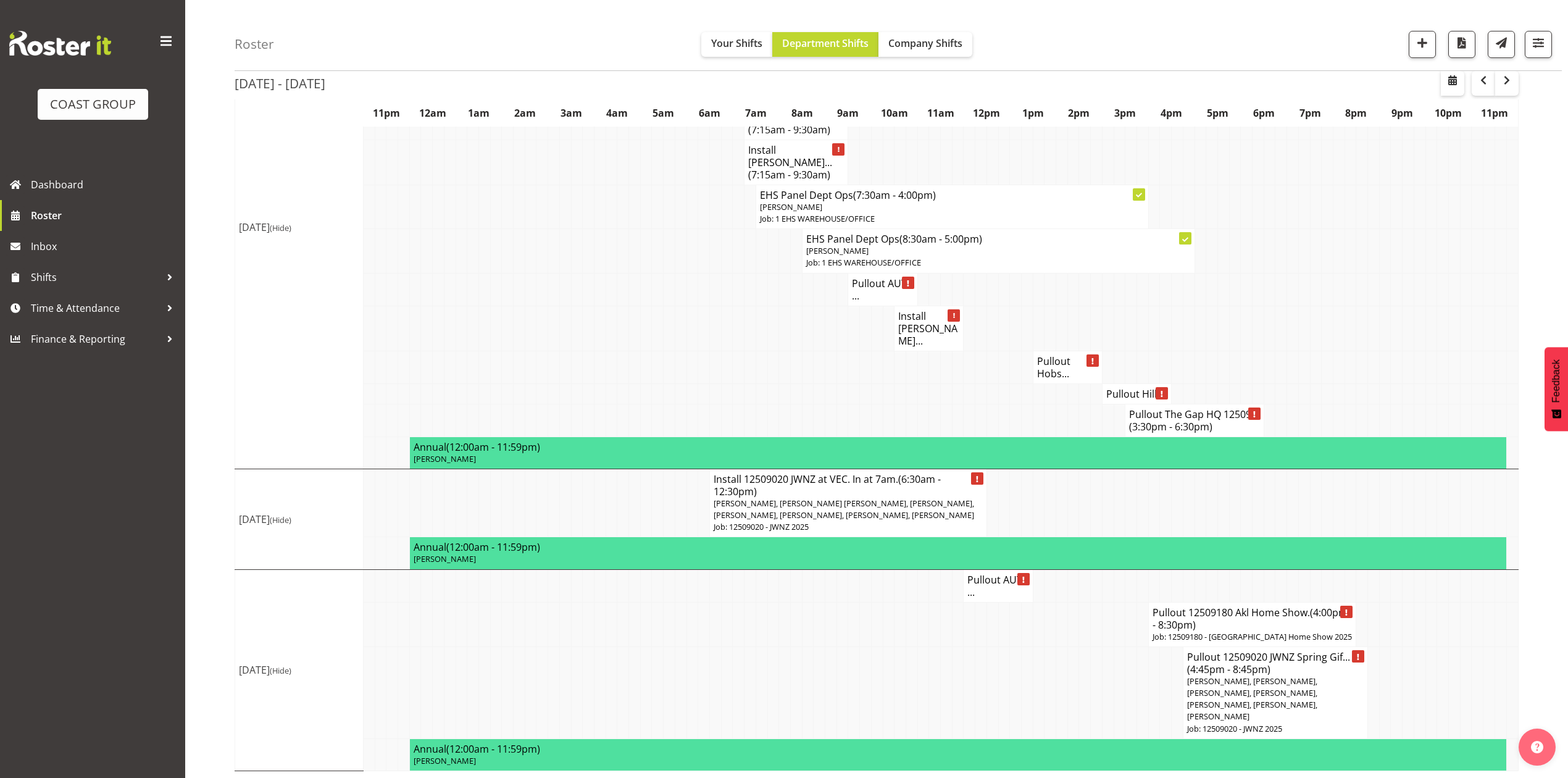
click at [1000, 580] on h4 "Pullout AUT ..." at bounding box center [997, 586] width 61 height 25
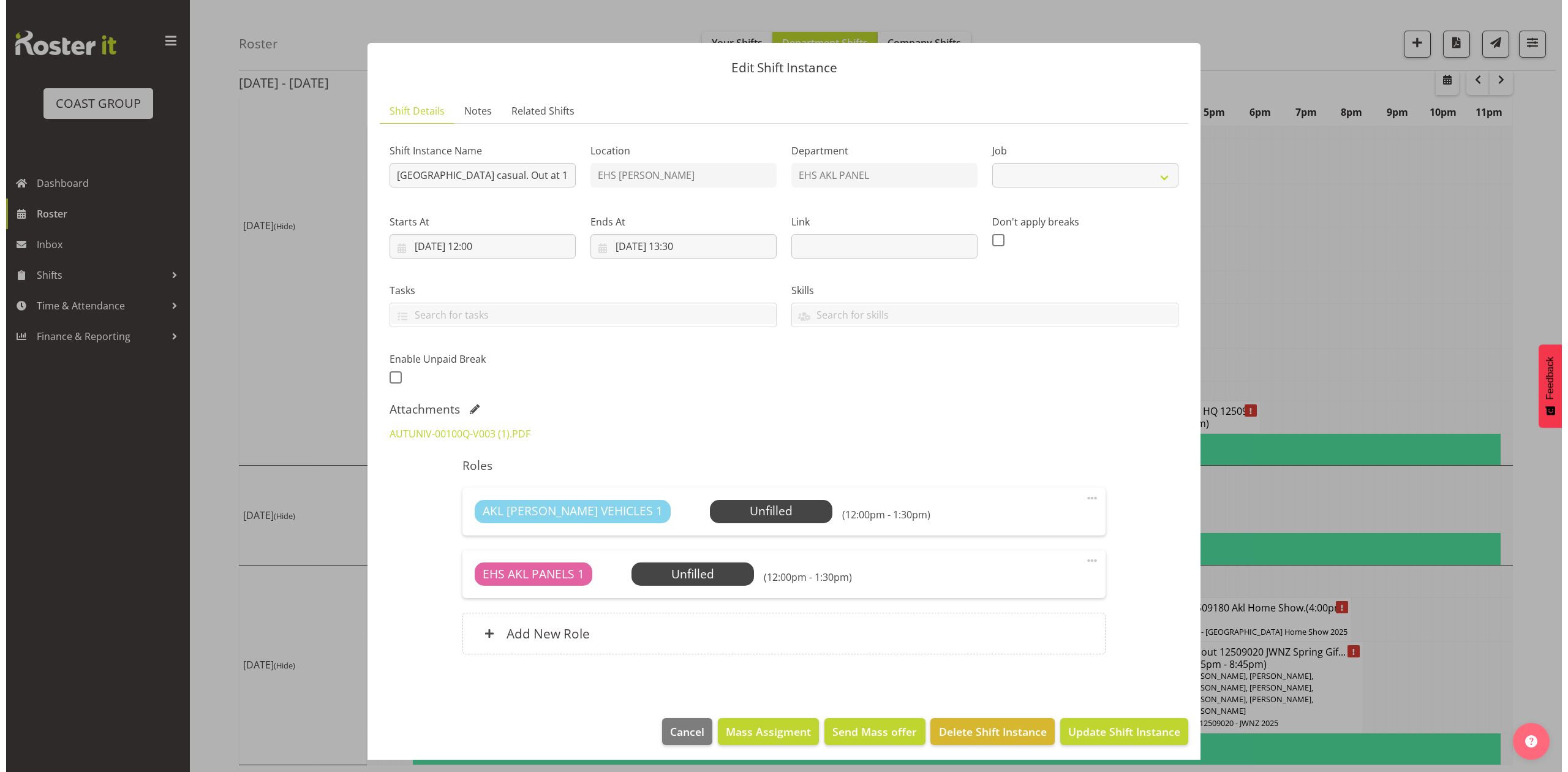
scroll to position [1442, 0]
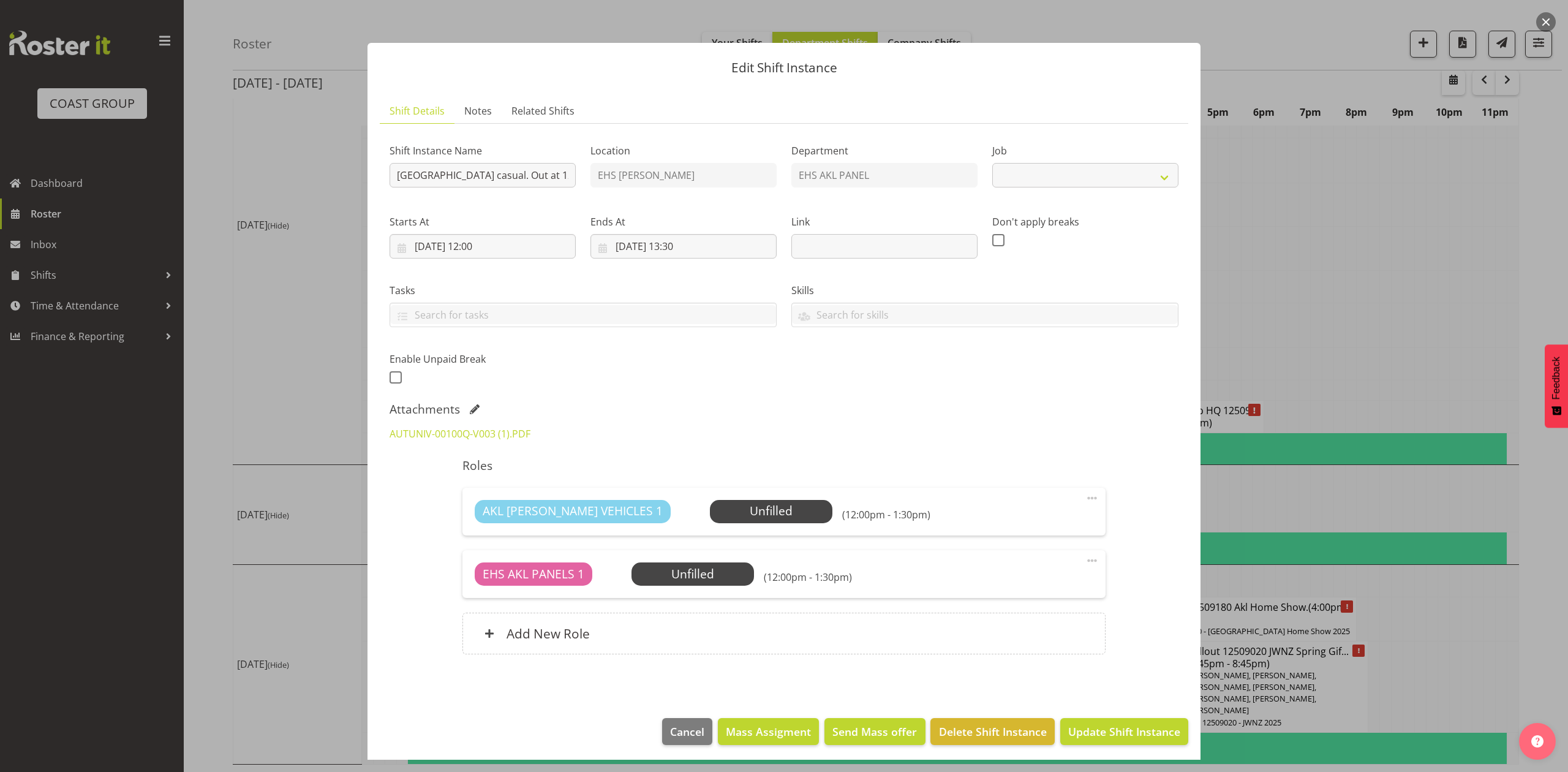
select select "8653"
click at [436, 435] on link "AUTUNIV-00100Q-V003 (1).PDF" at bounding box center [460, 434] width 141 height 14
click at [1308, 194] on div at bounding box center [784, 386] width 1568 height 772
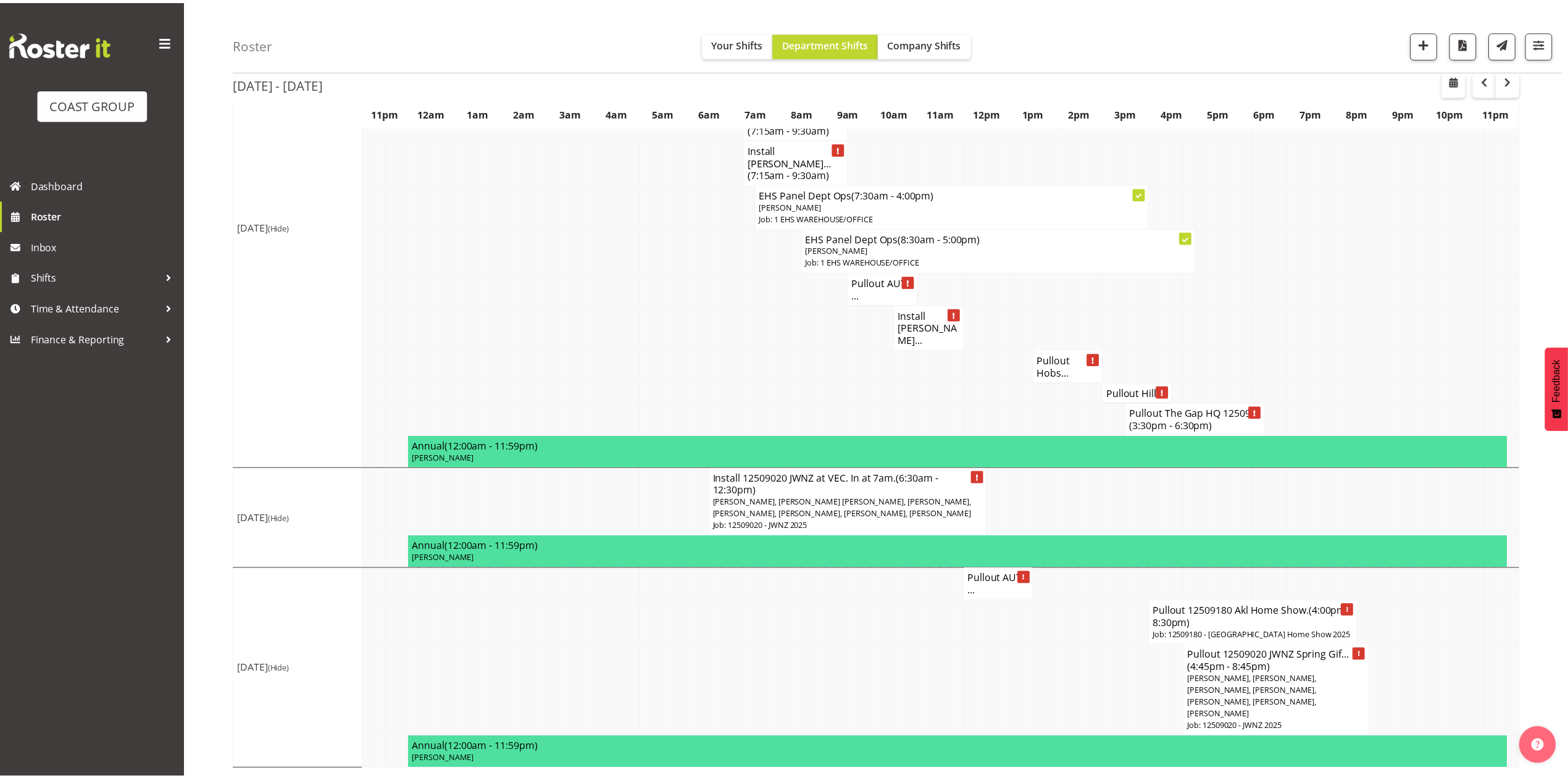
scroll to position [1477, 0]
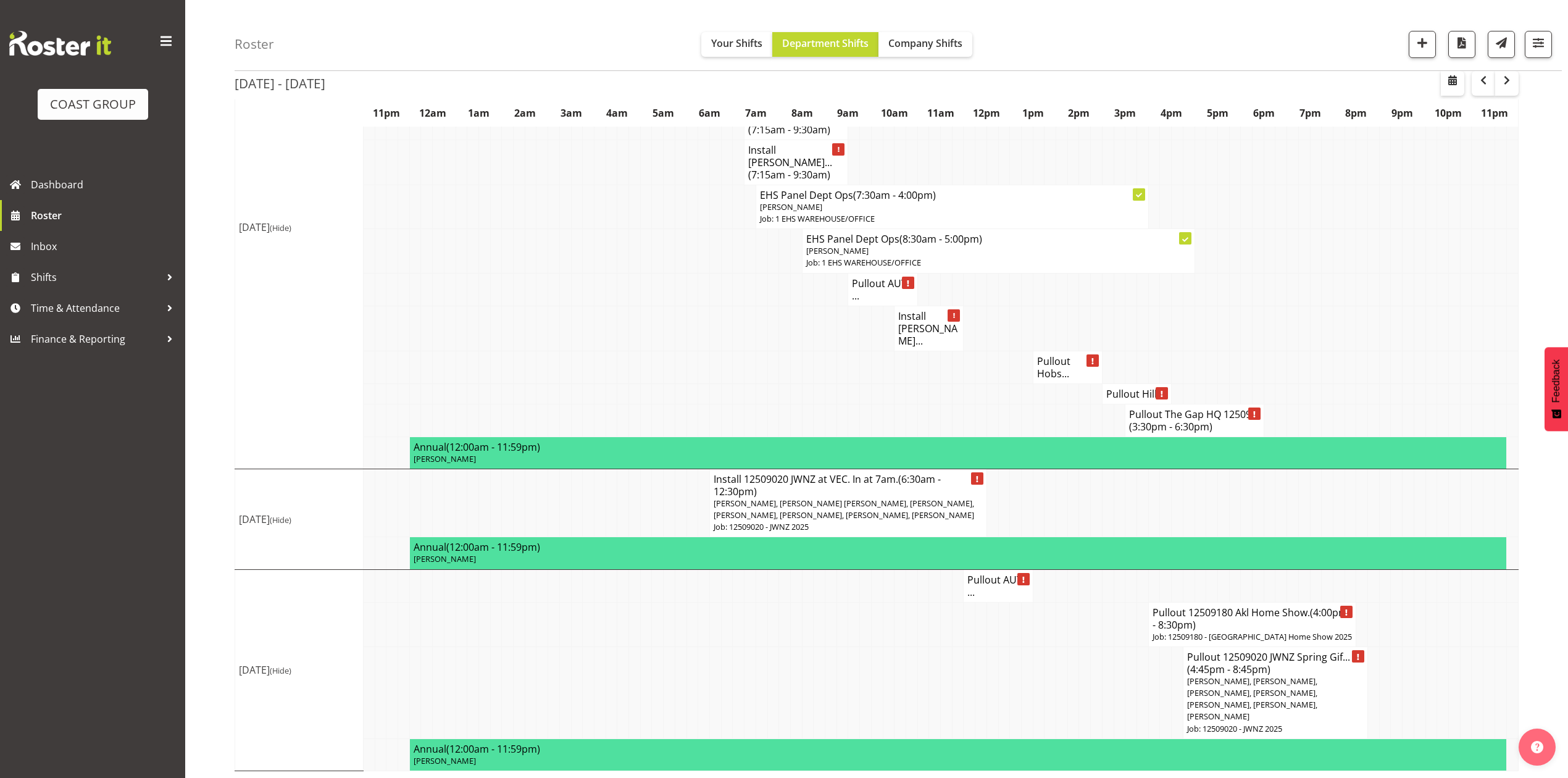
click at [1005, 579] on h4 "Pullout AUT ..." at bounding box center [997, 586] width 61 height 25
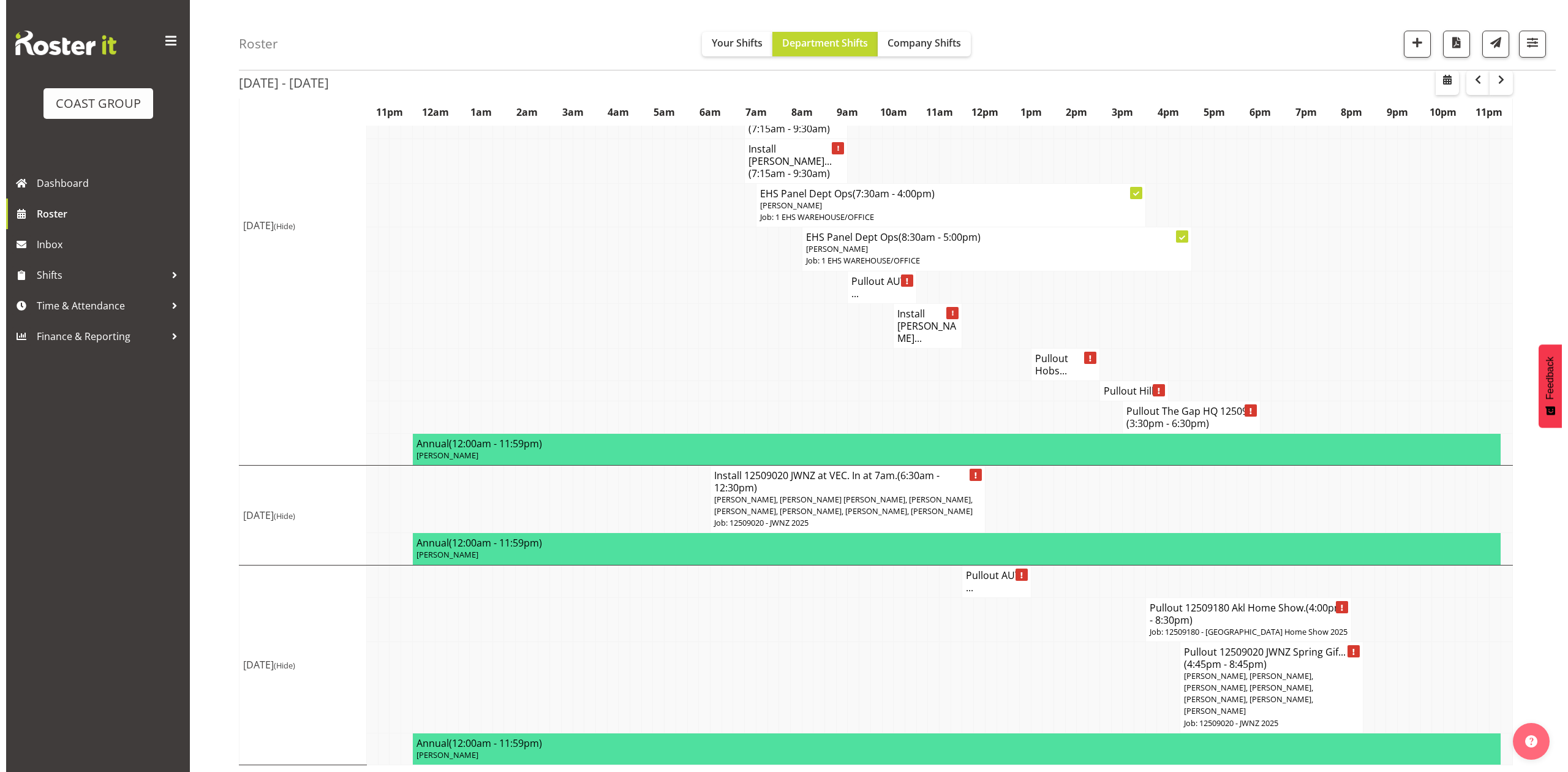
scroll to position [1442, 0]
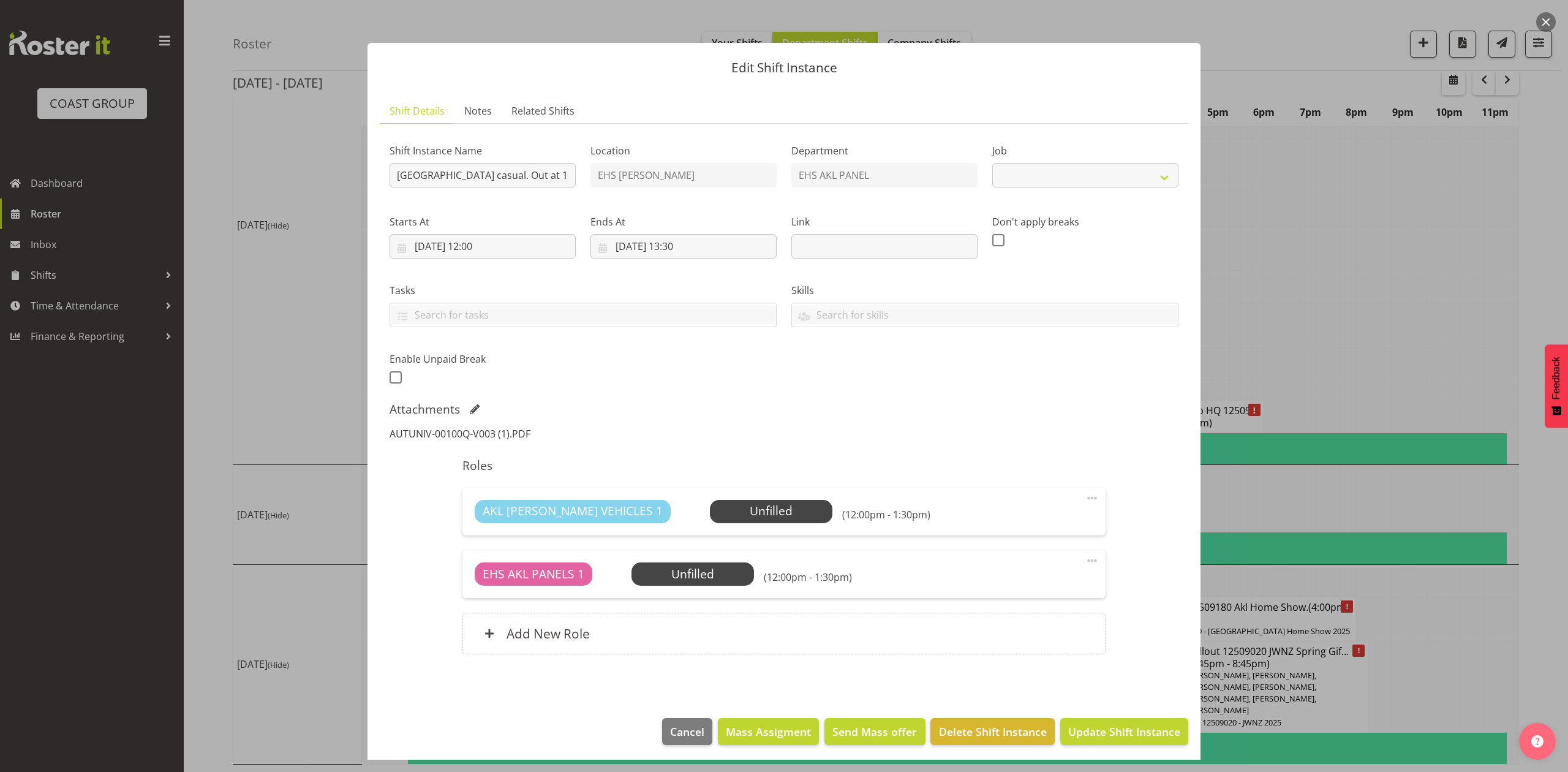
select select "8653"
click at [517, 430] on link "AUTUNIV-00100Q-V003 (1).PDF" at bounding box center [460, 434] width 141 height 14
click at [472, 238] on input "14/09/2025, 12:00" at bounding box center [483, 246] width 186 height 25
drag, startPoint x: 520, startPoint y: 366, endPoint x: 553, endPoint y: 340, distance: 42.0
click at [520, 366] on span "11" at bounding box center [521, 369] width 10 height 12
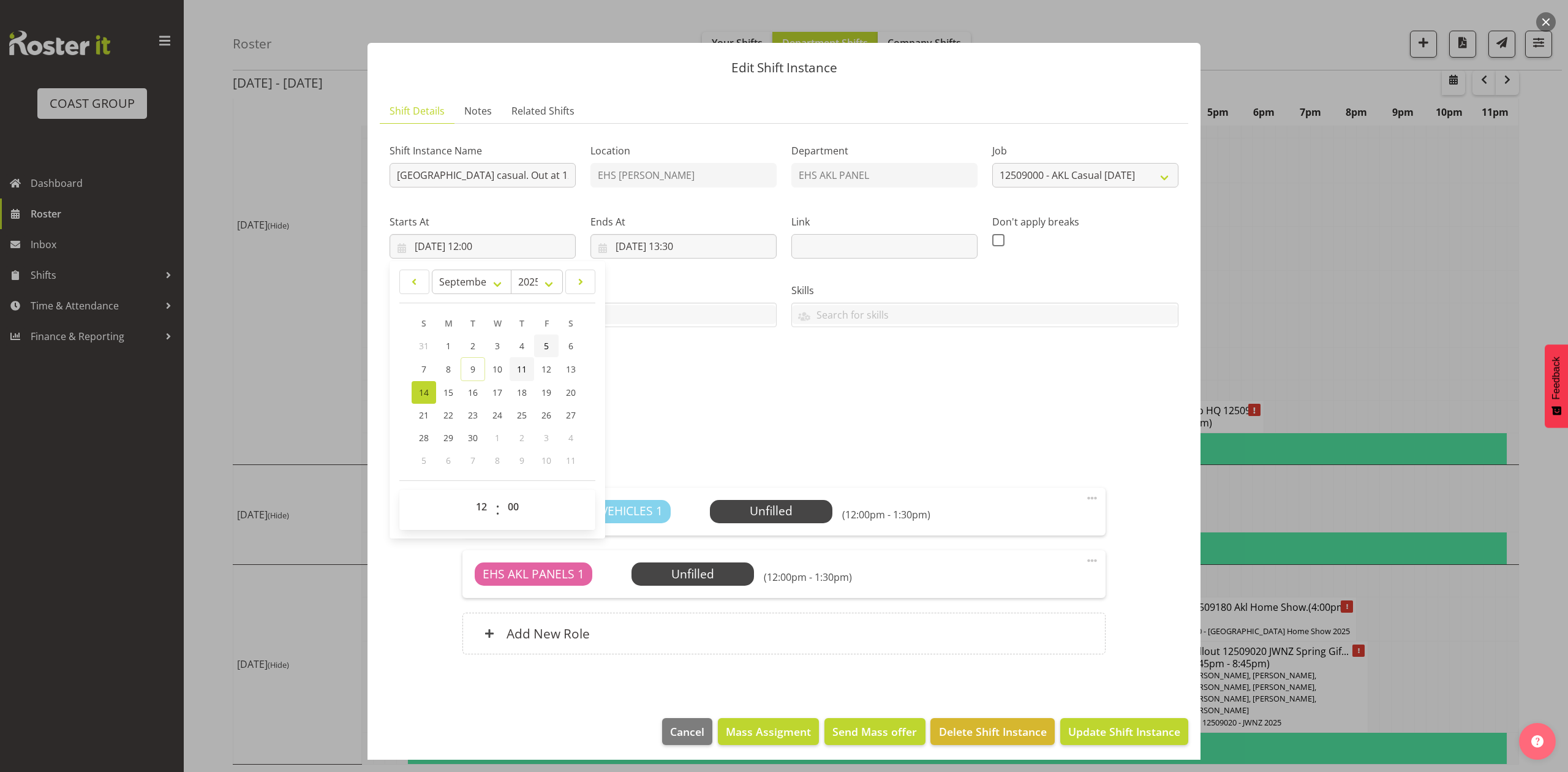
type input "11/09/2025, 12:00"
click at [637, 228] on label "Ends At" at bounding box center [684, 222] width 186 height 15
click at [638, 243] on input "14/09/2025, 13:30" at bounding box center [684, 246] width 186 height 25
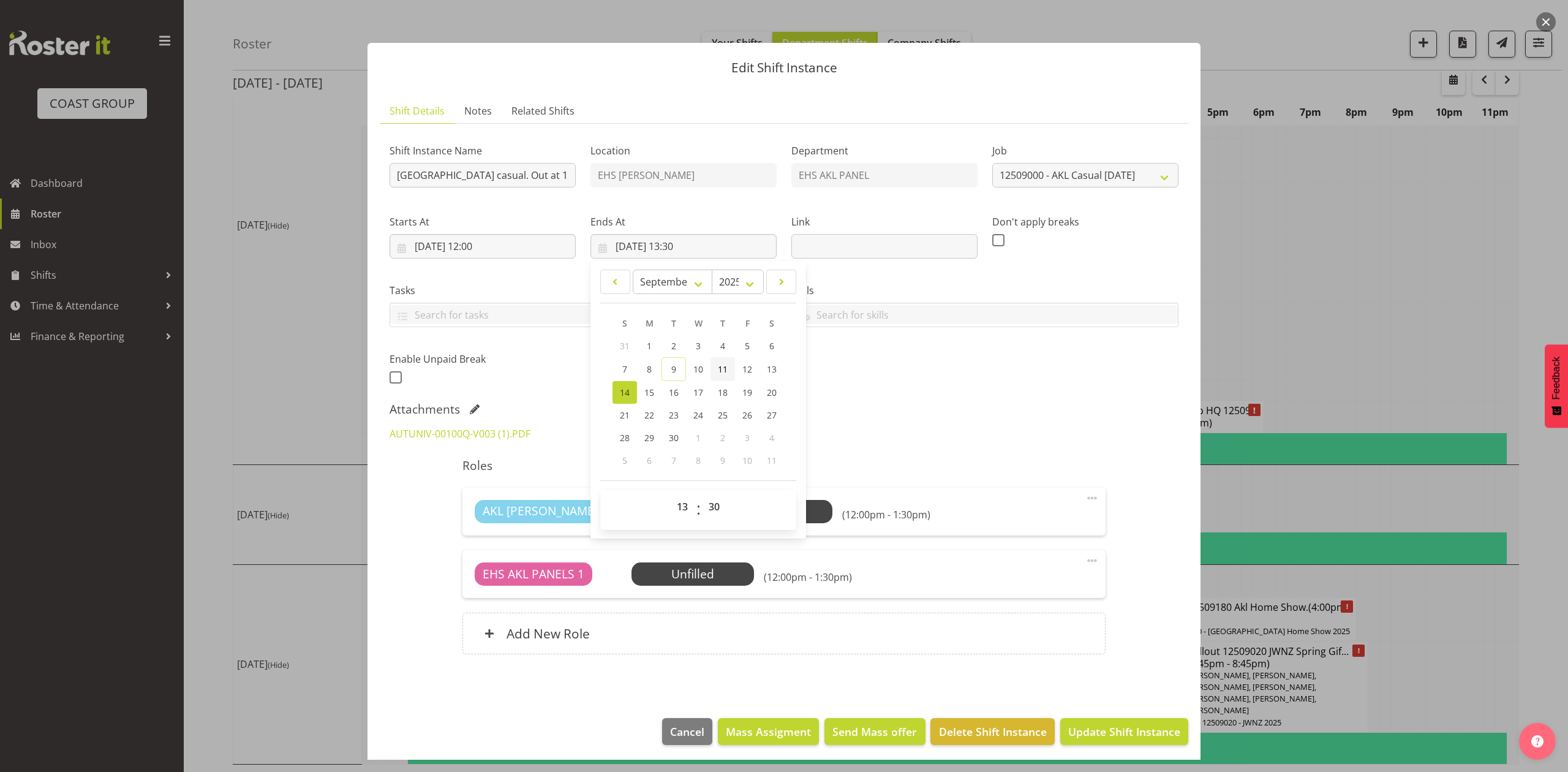
click at [718, 370] on span "11" at bounding box center [722, 369] width 10 height 12
type input "[DATE] 13:30"
click at [989, 382] on div "Shift Instance Name Pullout AUT City Campus casual. Out at 12:30pm. Location EH…" at bounding box center [783, 261] width 804 height 269
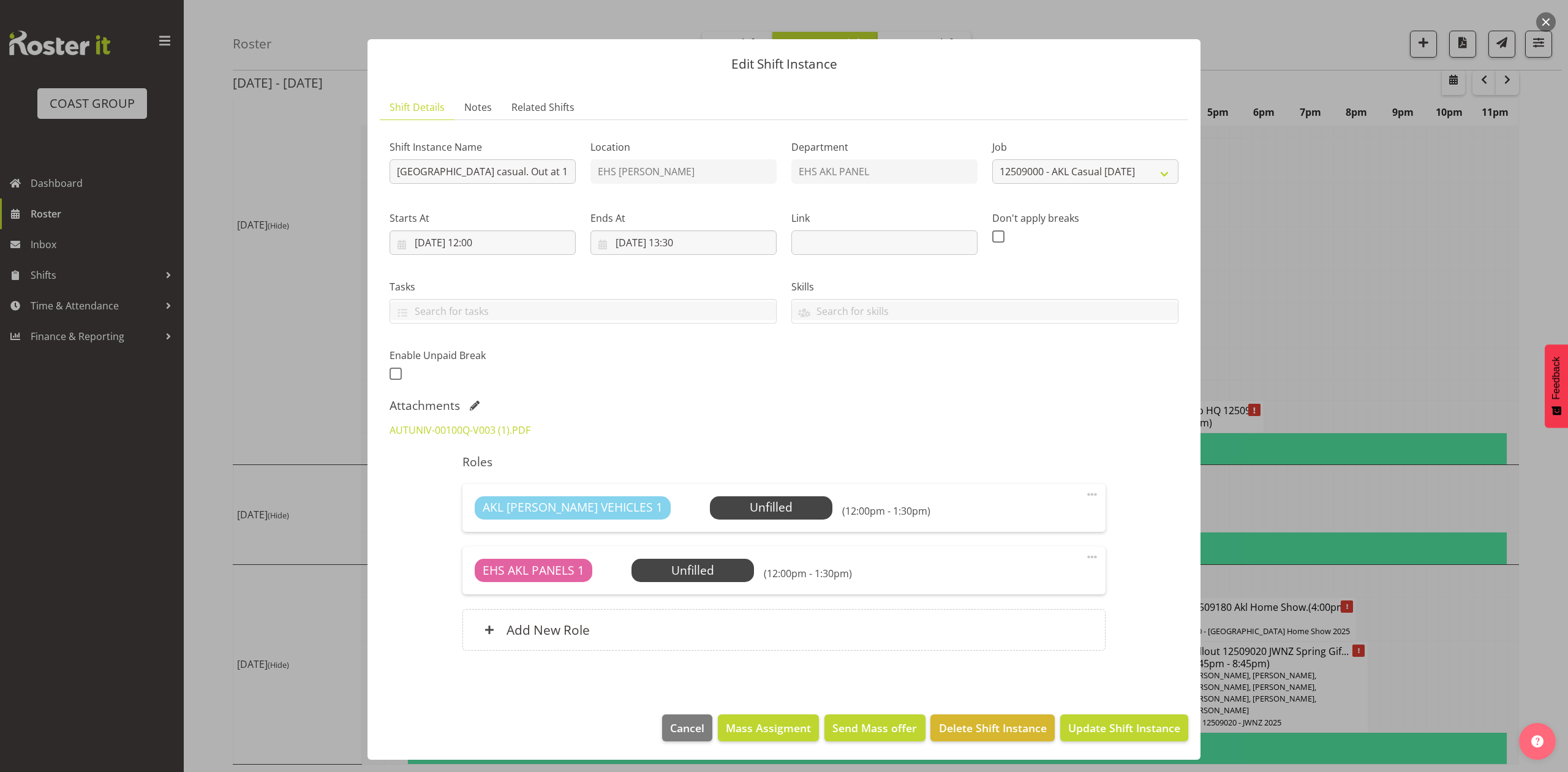
scroll to position [5, 0]
click at [1116, 726] on span "Update Shift Instance" at bounding box center [1124, 728] width 112 height 16
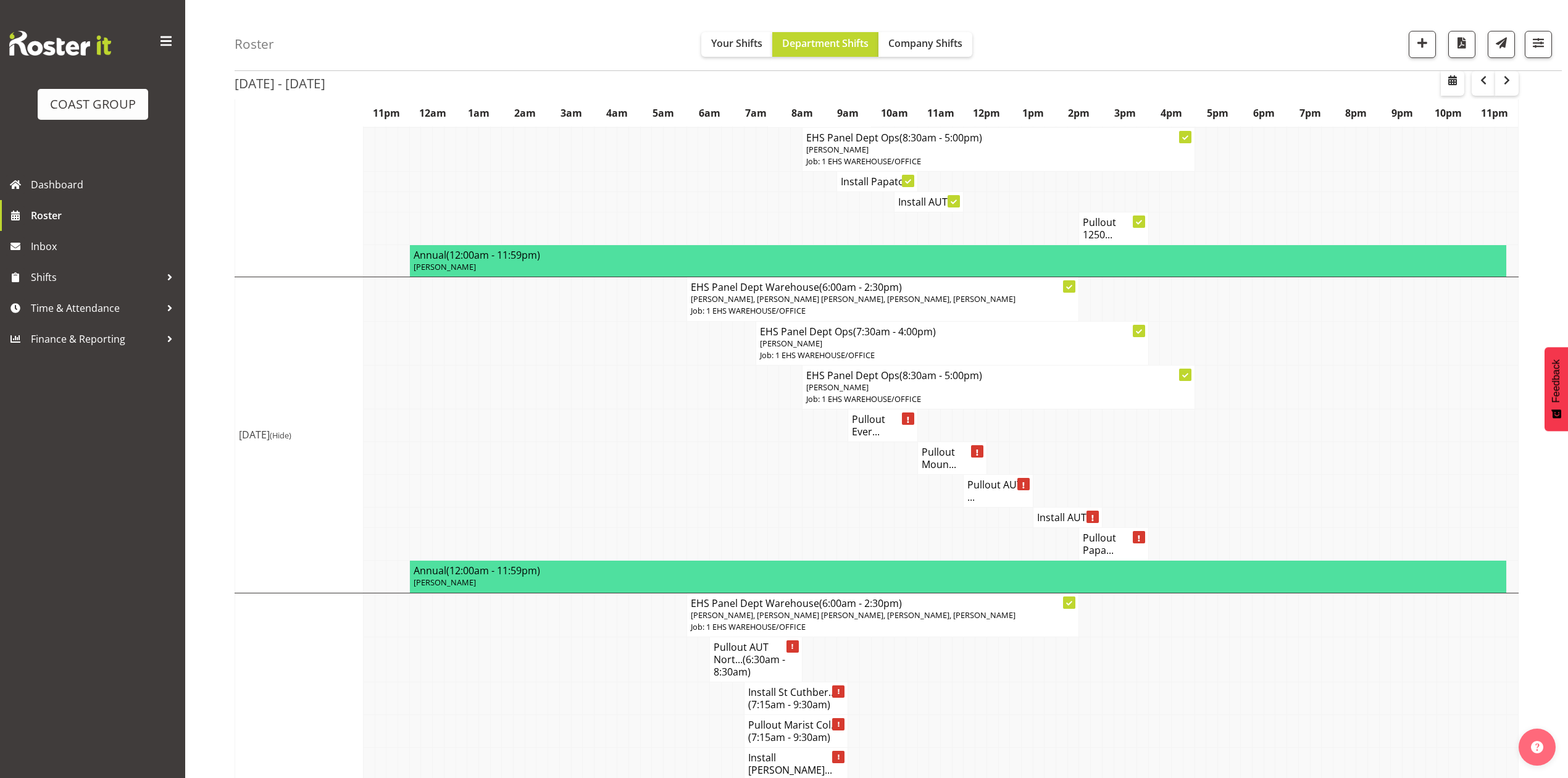
scroll to position [823, 0]
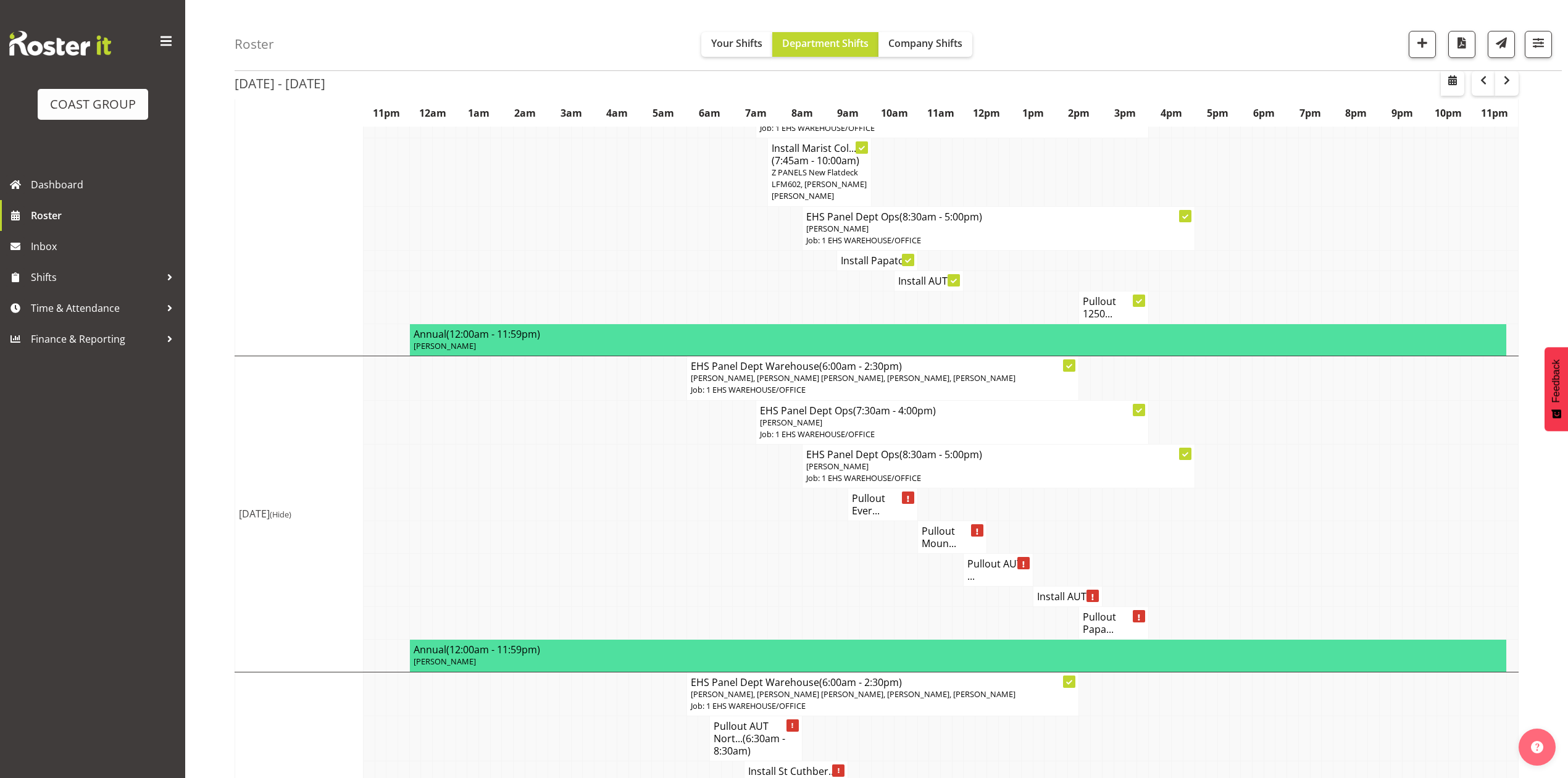
click at [973, 564] on h4 "Pullout AUT ..." at bounding box center [997, 570] width 61 height 25
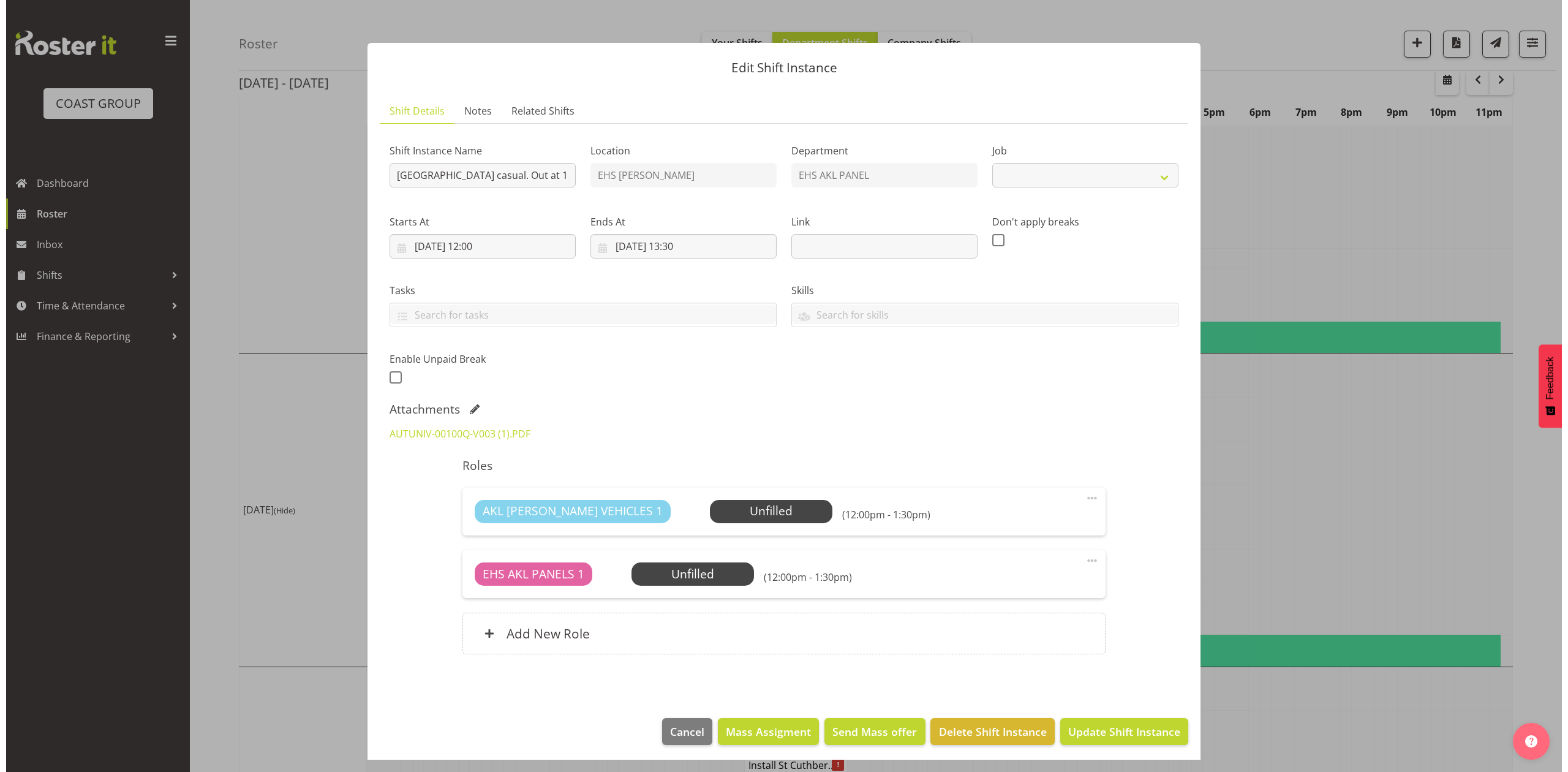
scroll to position [805, 0]
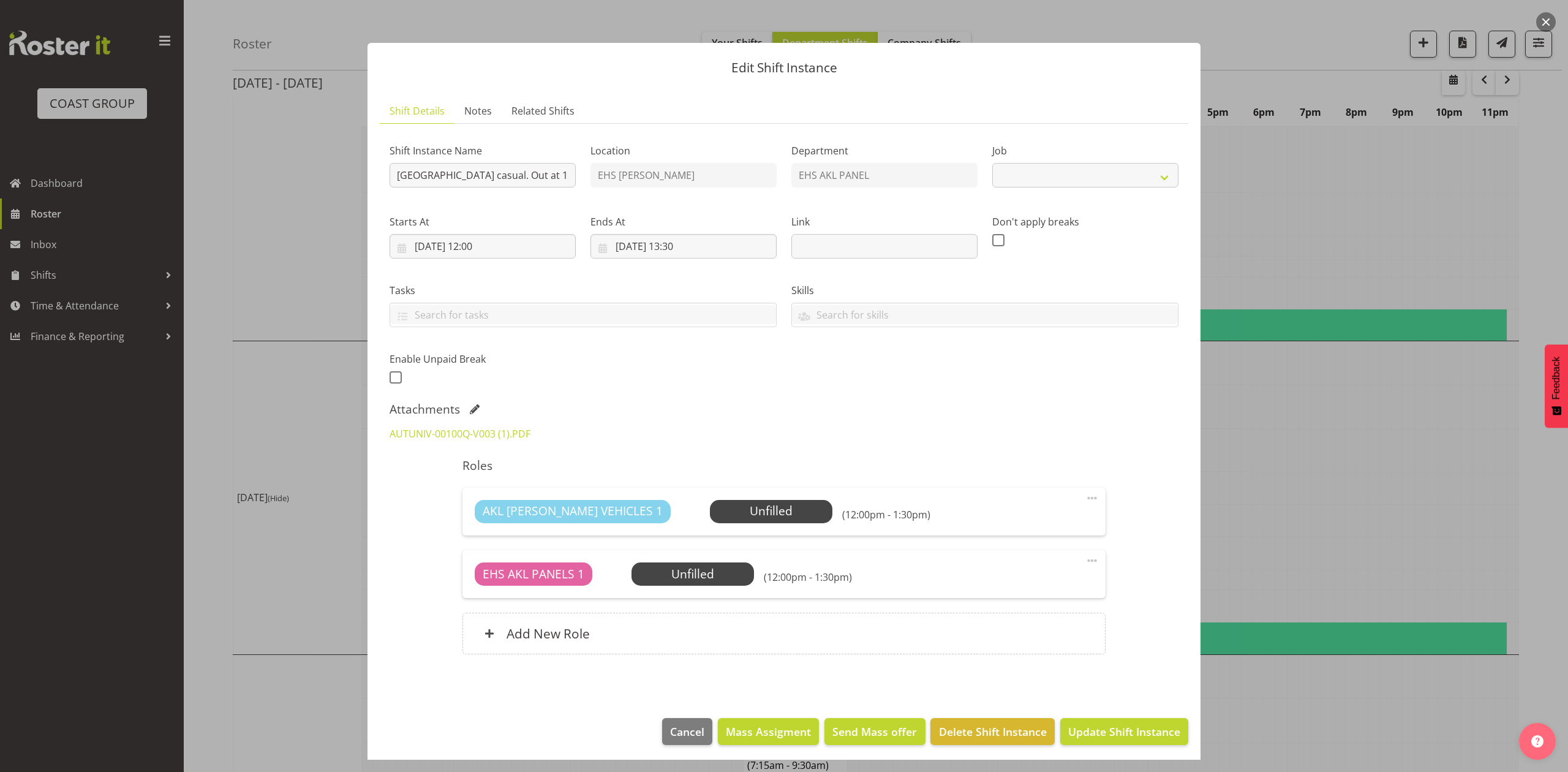
select select "8653"
click at [414, 441] on link "AUTUNIV-00100Q-V003 (1).PDF" at bounding box center [460, 434] width 141 height 14
click at [1389, 421] on div at bounding box center [784, 386] width 1568 height 772
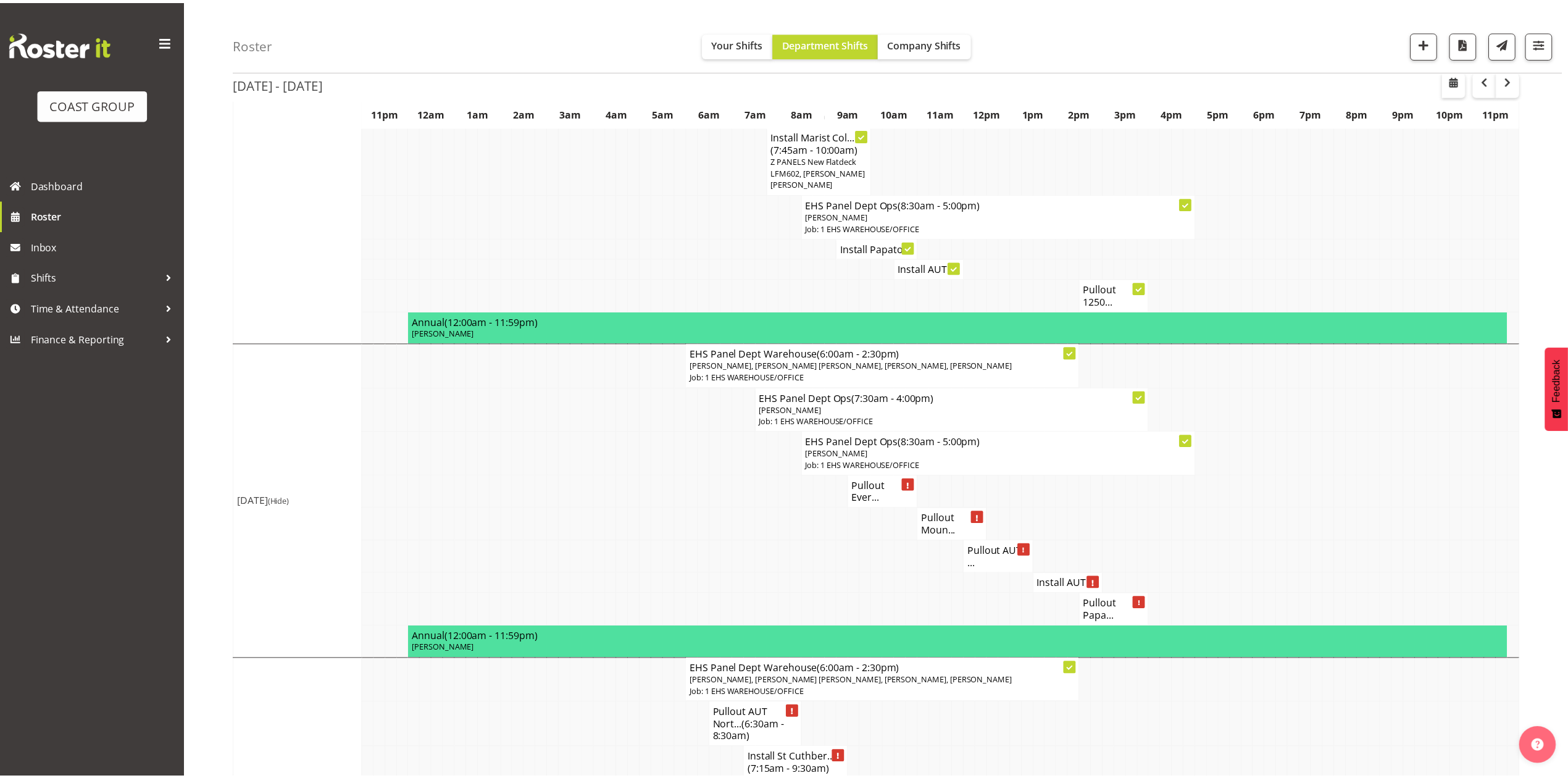
scroll to position [823, 0]
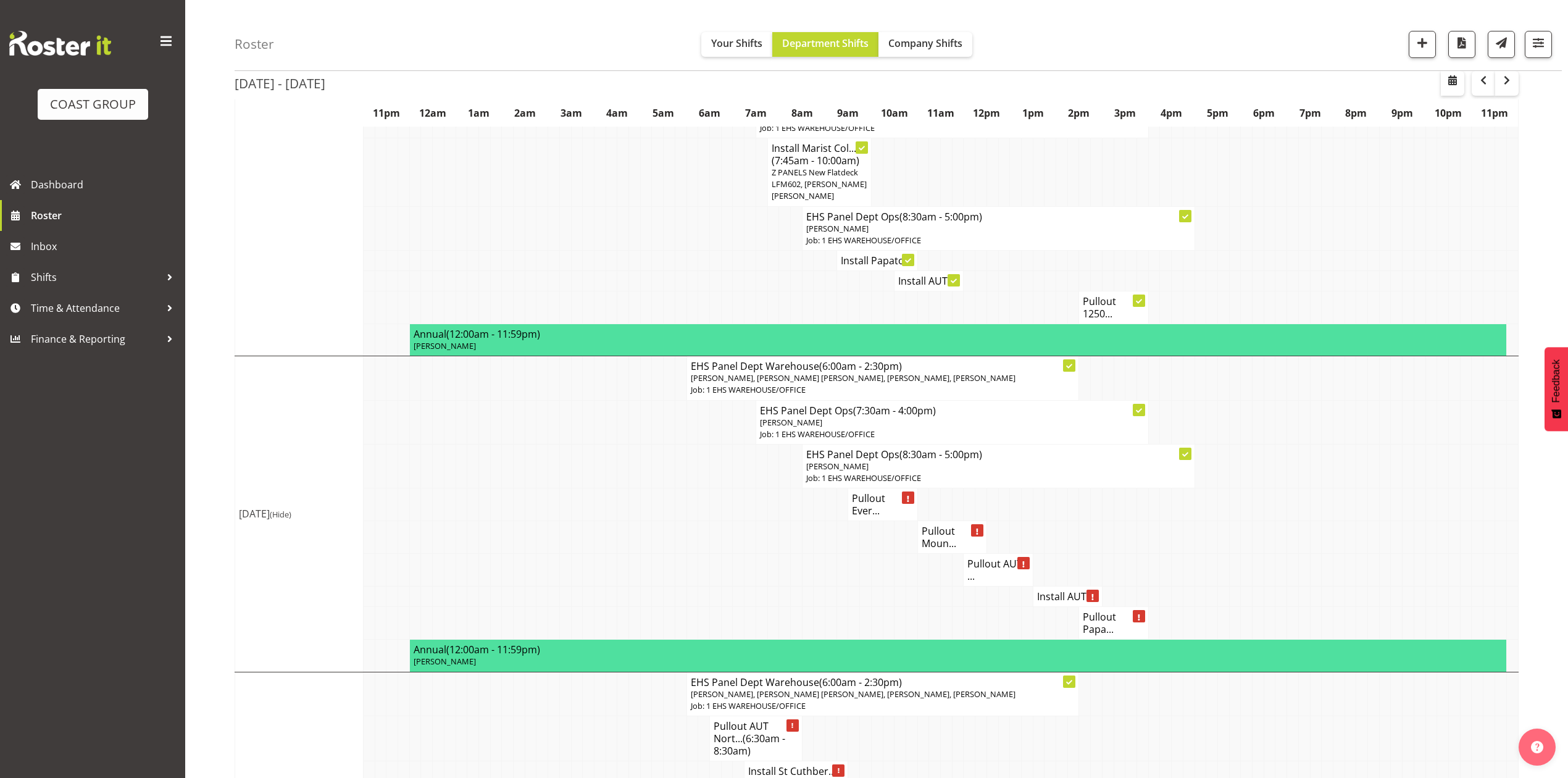
click at [1069, 591] on h4 "Install AUT ..." at bounding box center [1067, 596] width 61 height 12
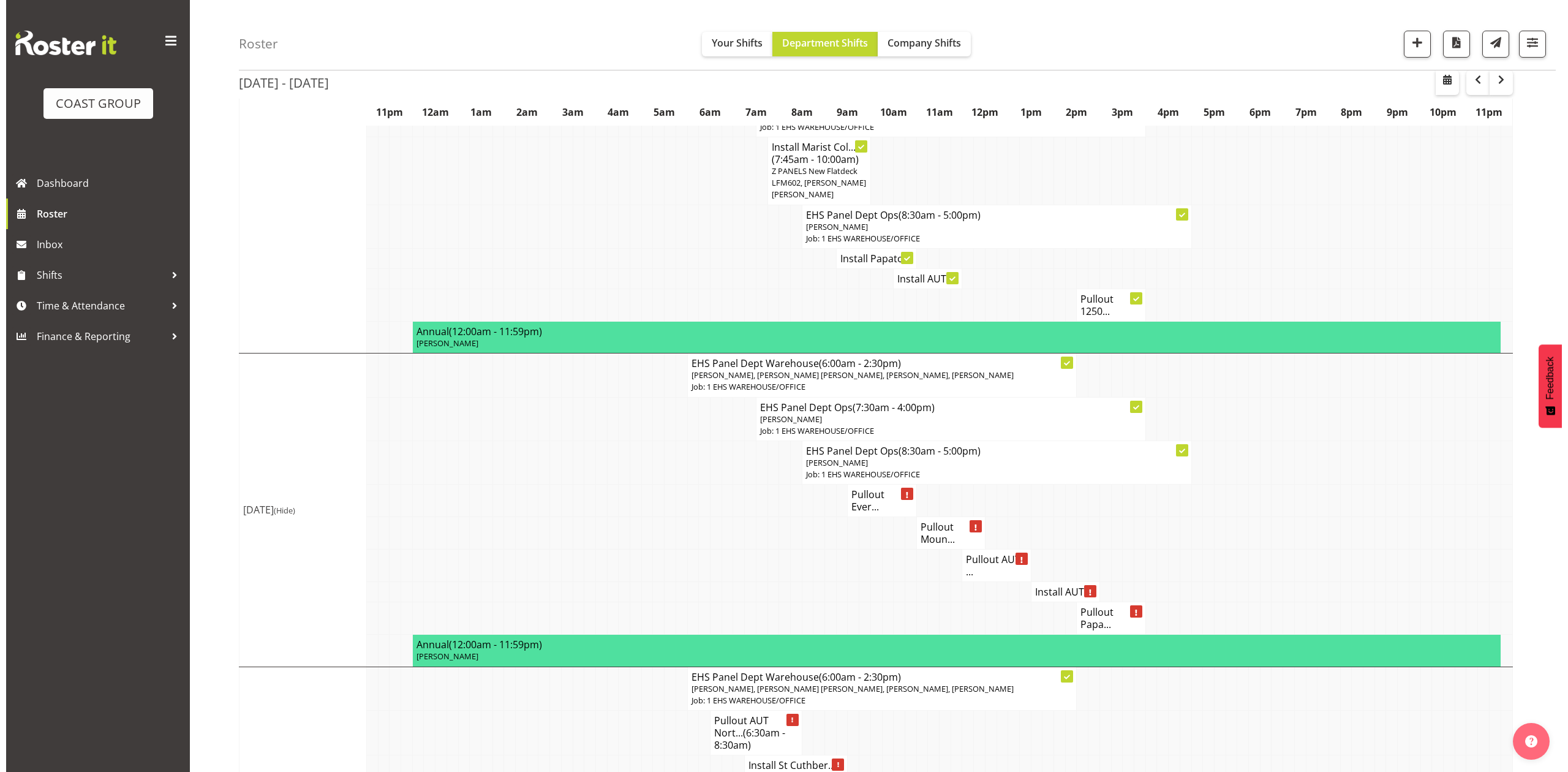
scroll to position [805, 0]
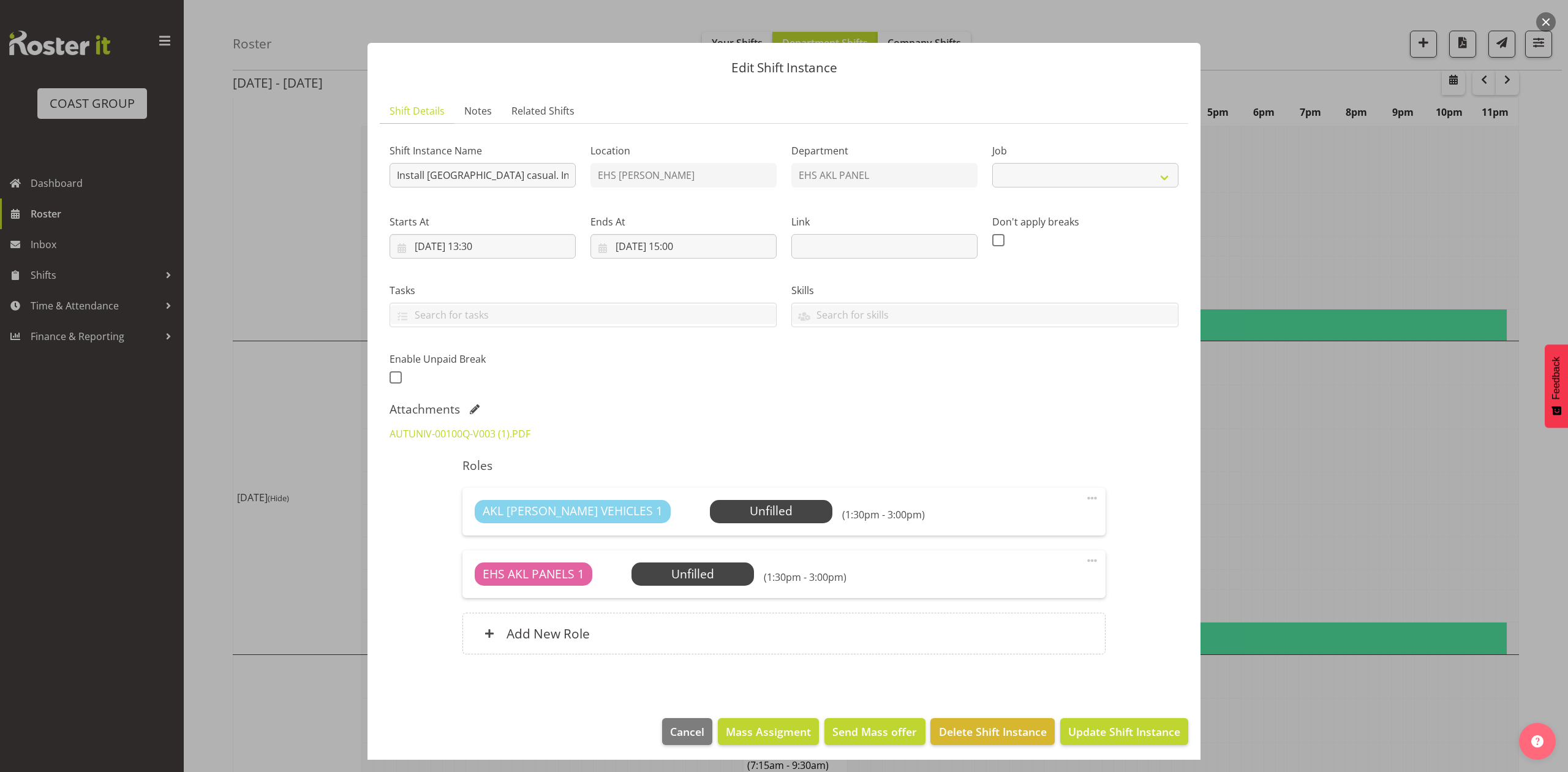
select select "8653"
click at [456, 436] on link "AUTUNIV-00100Q-V003 (1).PDF" at bounding box center [460, 434] width 141 height 14
drag, startPoint x: 1547, startPoint y: 477, endPoint x: 1527, endPoint y: 501, distance: 31.2
click at [1539, 483] on div at bounding box center [784, 386] width 1568 height 772
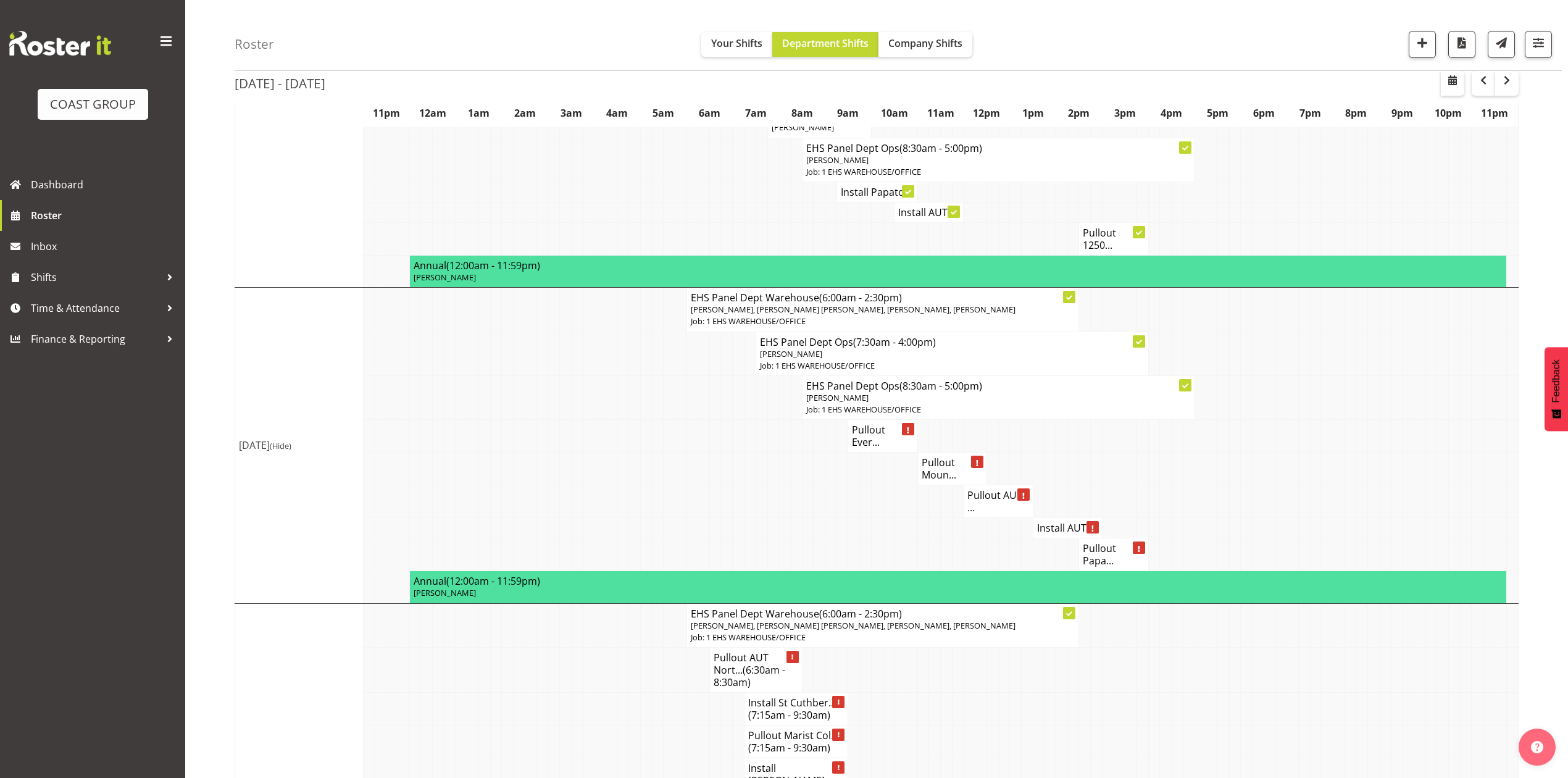
scroll to position [741, 0]
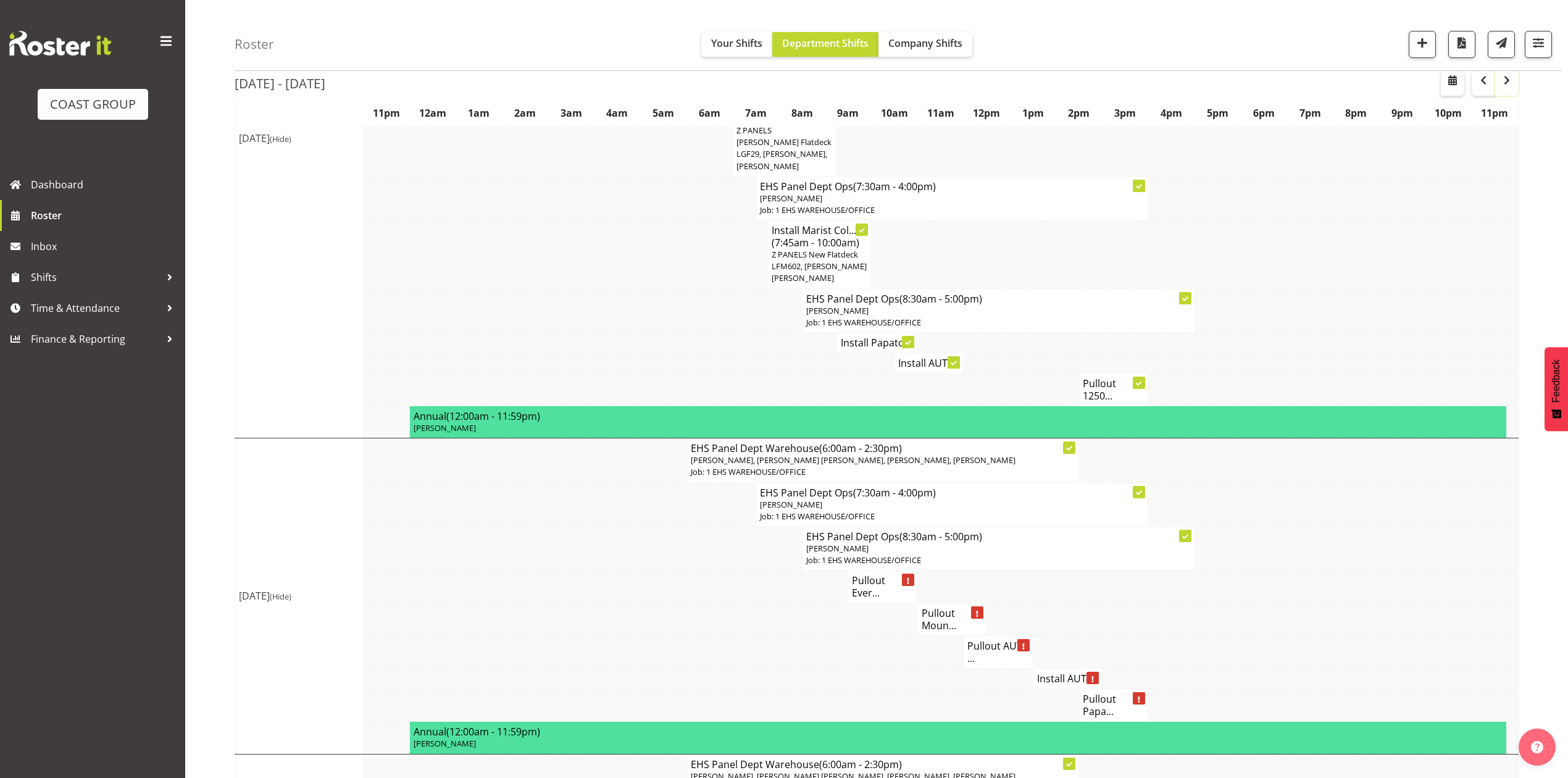
click at [1504, 79] on span "button" at bounding box center [1506, 80] width 15 height 15
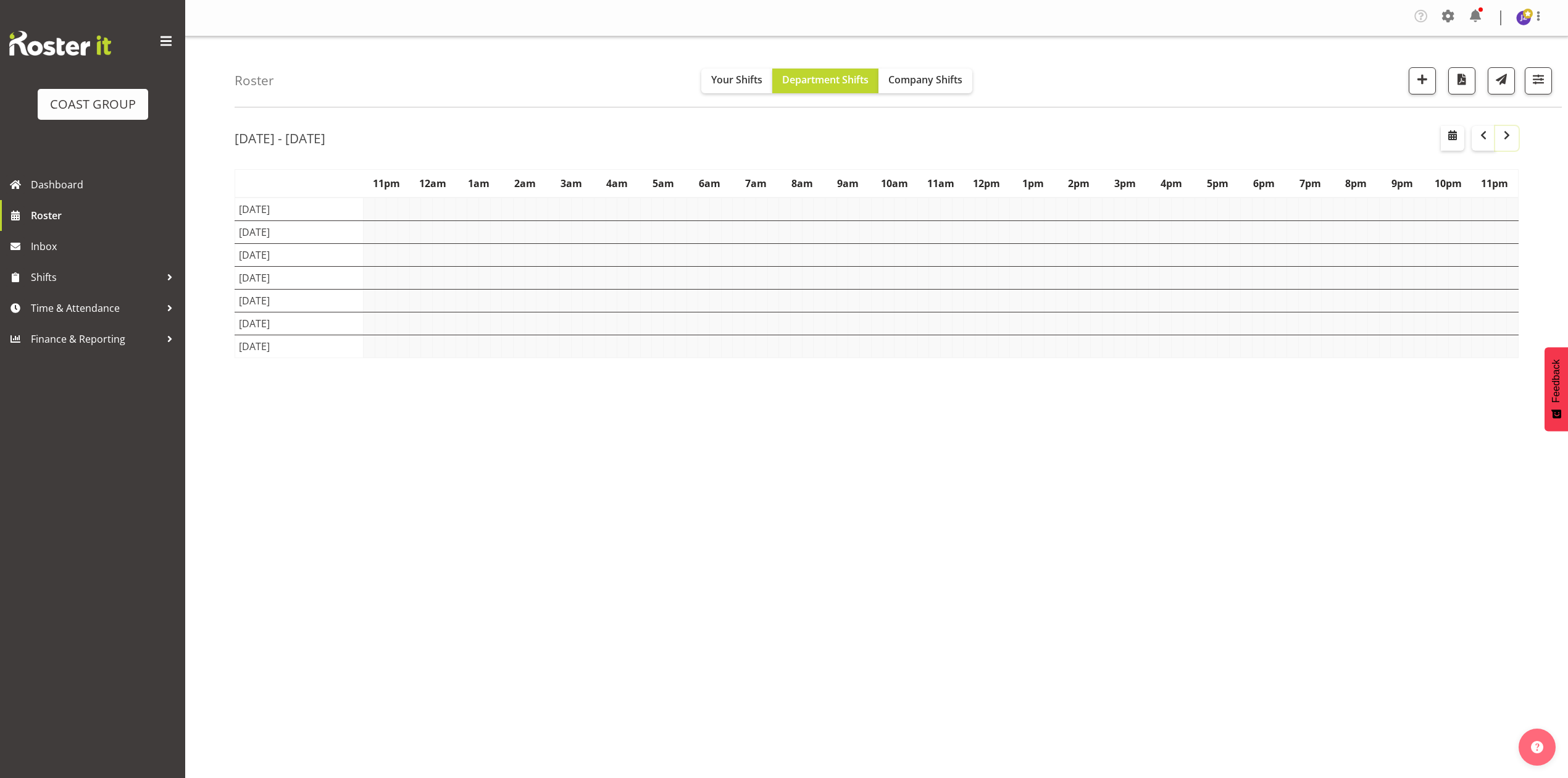
scroll to position [0, 0]
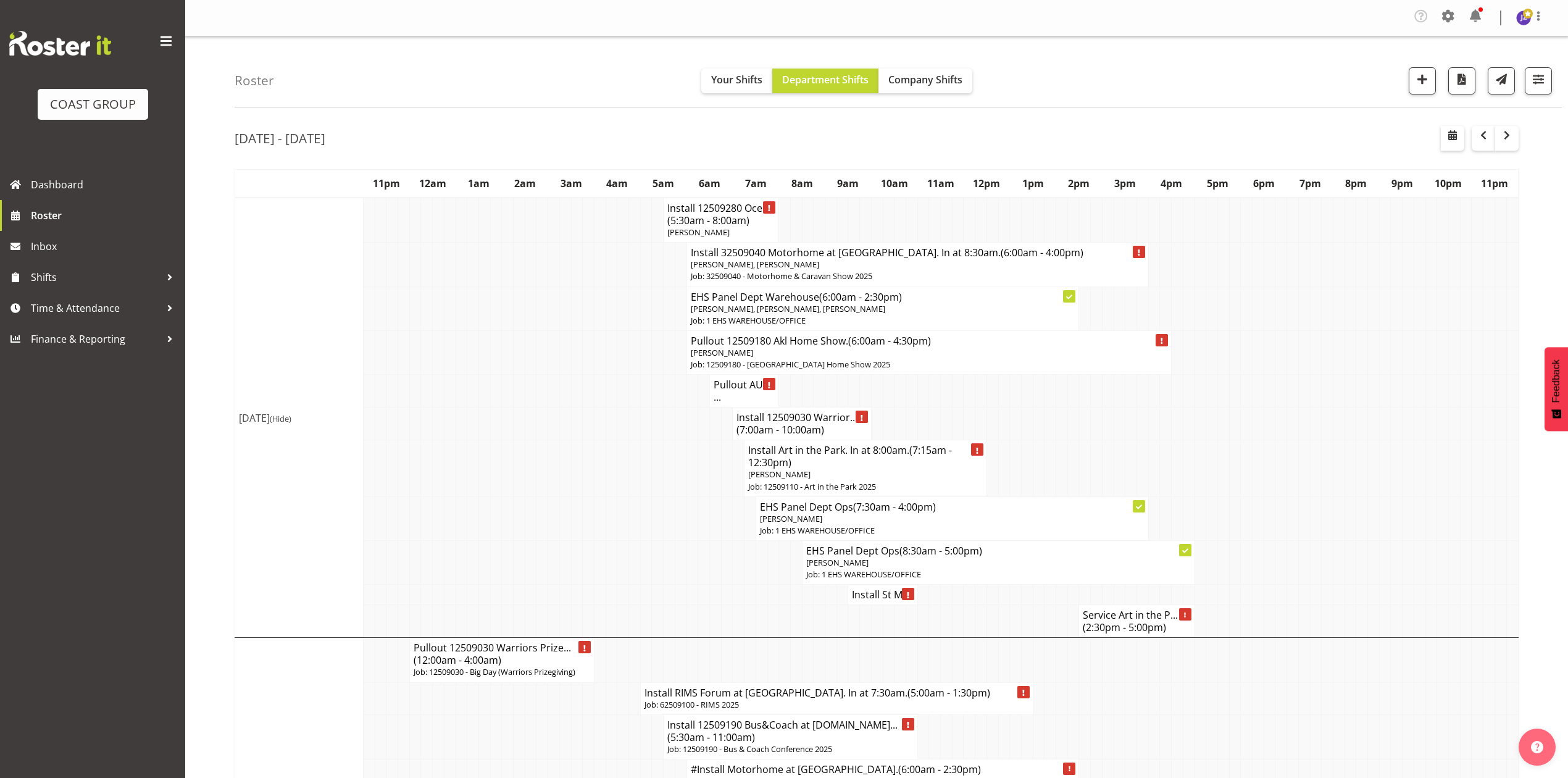
click at [619, 398] on td at bounding box center [623, 391] width 12 height 33
click at [731, 395] on h4 "Pullout AUT ..." at bounding box center [744, 391] width 61 height 25
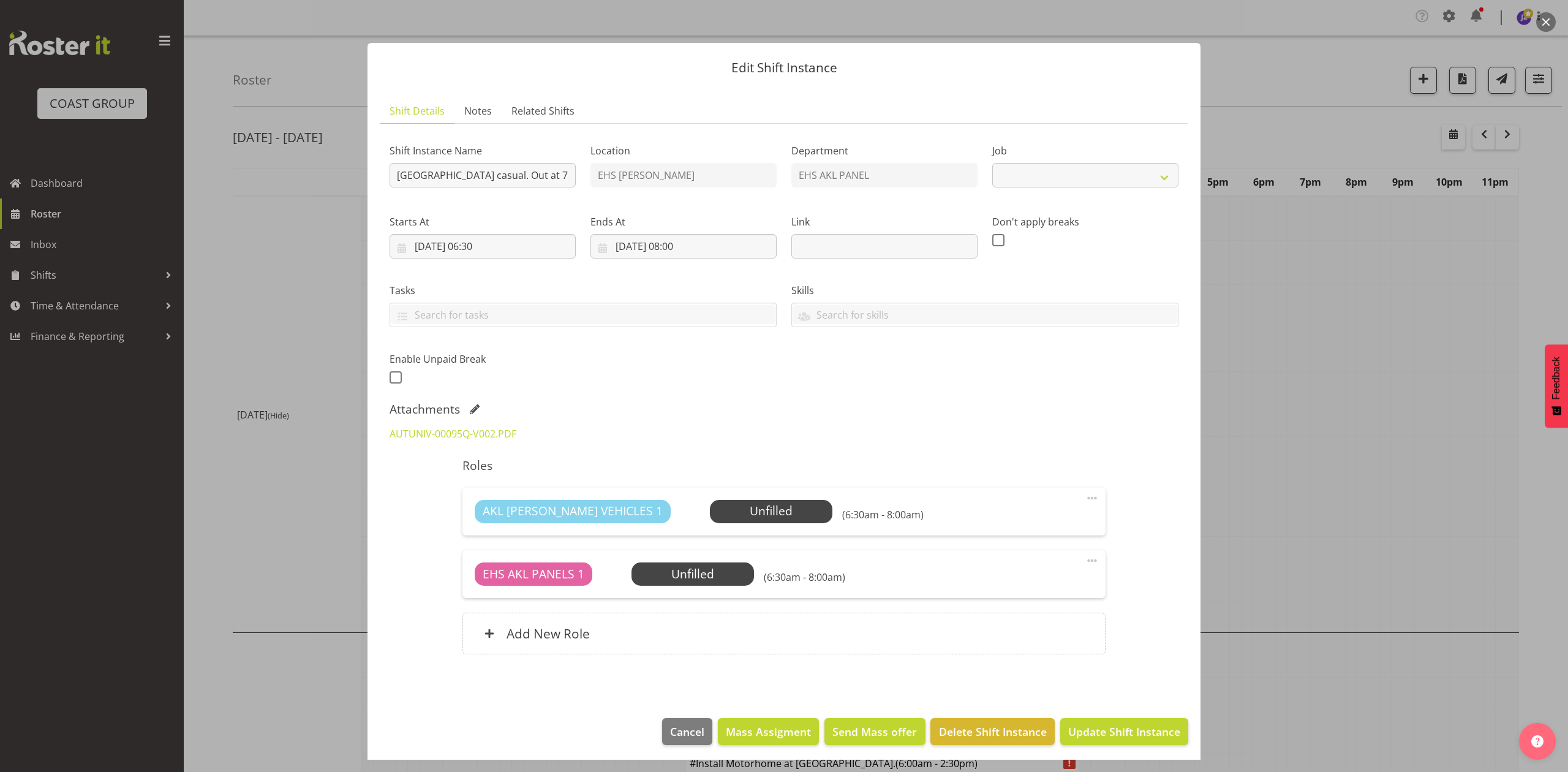
select select "8653"
click at [492, 440] on link "AUTUNIV-00095Q-V002.PDF" at bounding box center [453, 434] width 127 height 14
click at [478, 244] on input "15/09/2025, 06:30" at bounding box center [483, 246] width 186 height 25
click at [424, 388] on span "14" at bounding box center [424, 393] width 10 height 12
type input "14/09/2025, 06:30"
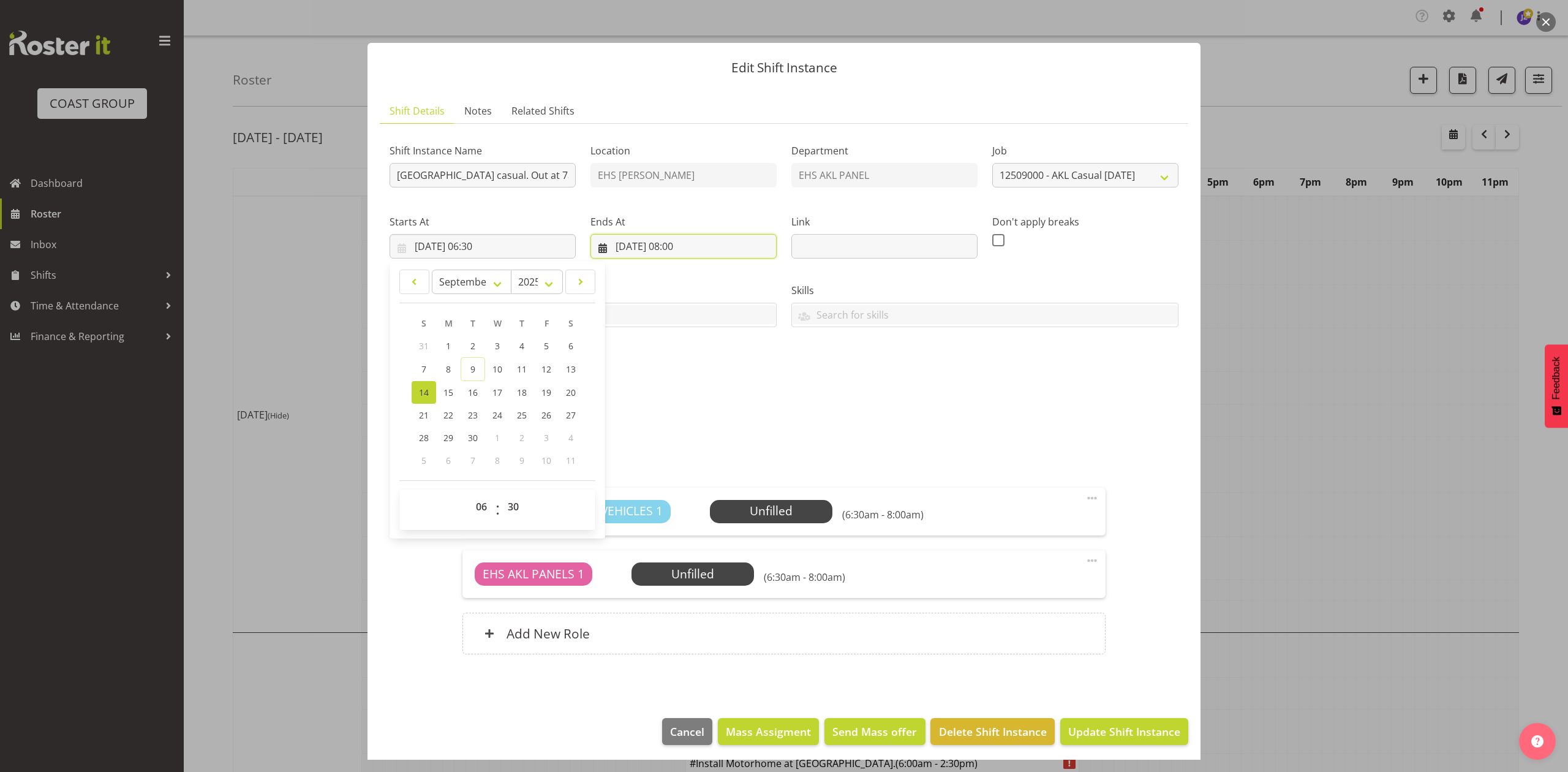
drag, startPoint x: 621, startPoint y: 241, endPoint x: 659, endPoint y: 294, distance: 65.2
click at [621, 241] on input "15/09/2025, 08:00" at bounding box center [684, 246] width 186 height 25
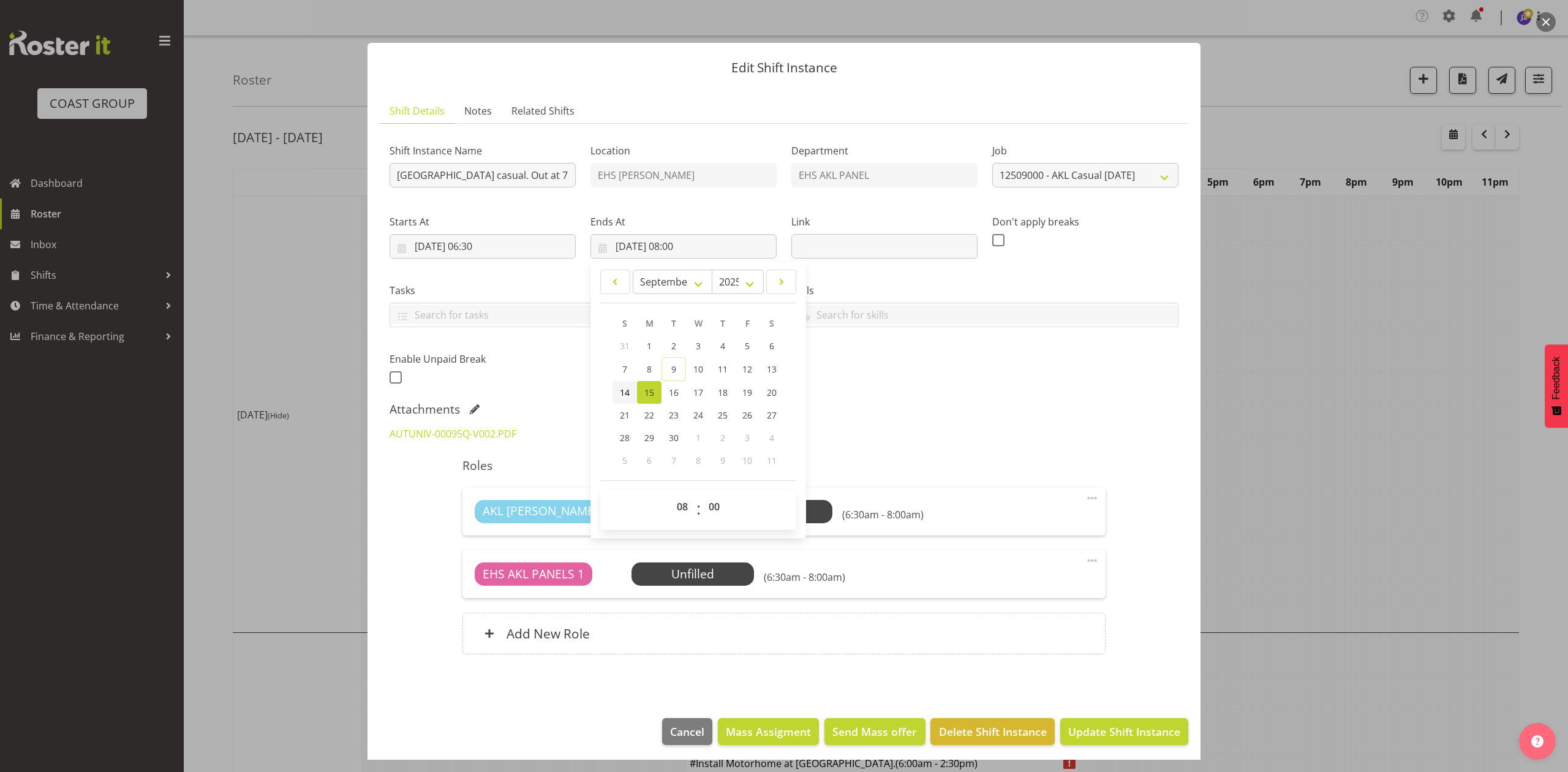
click at [620, 391] on span "14" at bounding box center [624, 393] width 10 height 12
type input "14/09/2025, 08:00"
click at [951, 397] on div "Shift Instance Name Pullout AUT City Campus casual. Out at 7am. Location EHS RY…" at bounding box center [784, 402] width 789 height 536
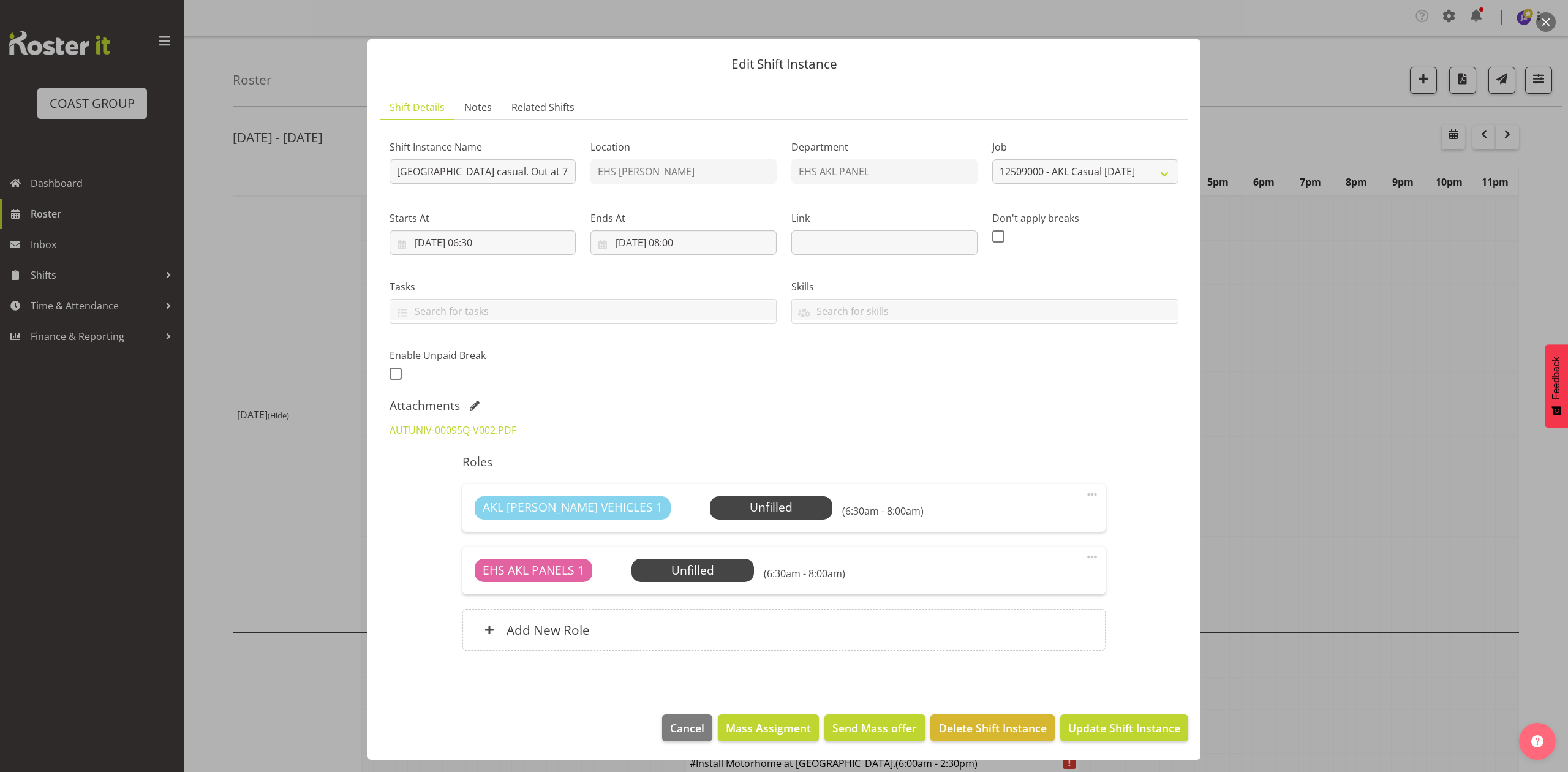
scroll to position [5, 0]
click at [1154, 734] on span "Update Shift Instance" at bounding box center [1124, 728] width 112 height 16
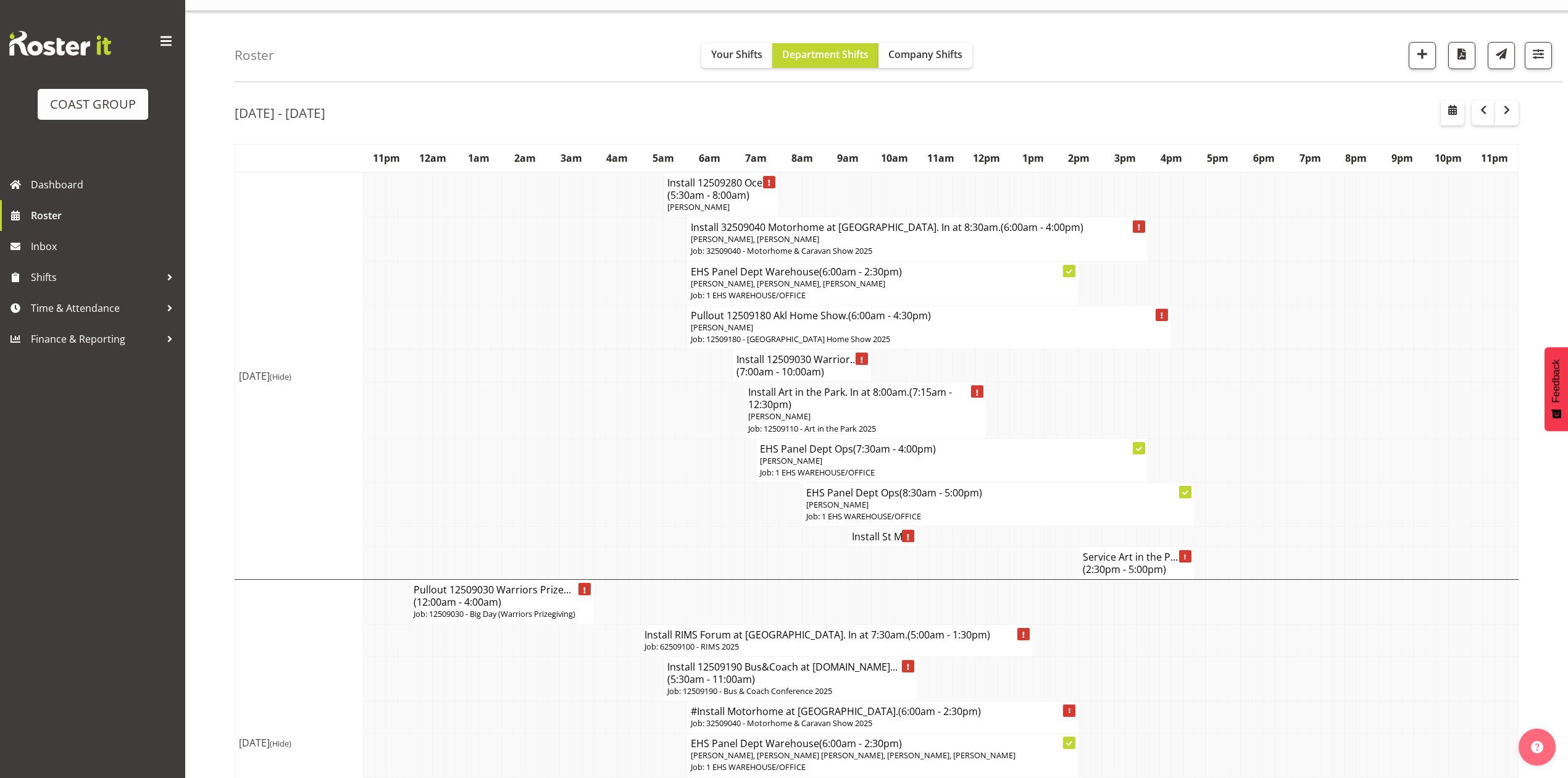
scroll to position [0, 0]
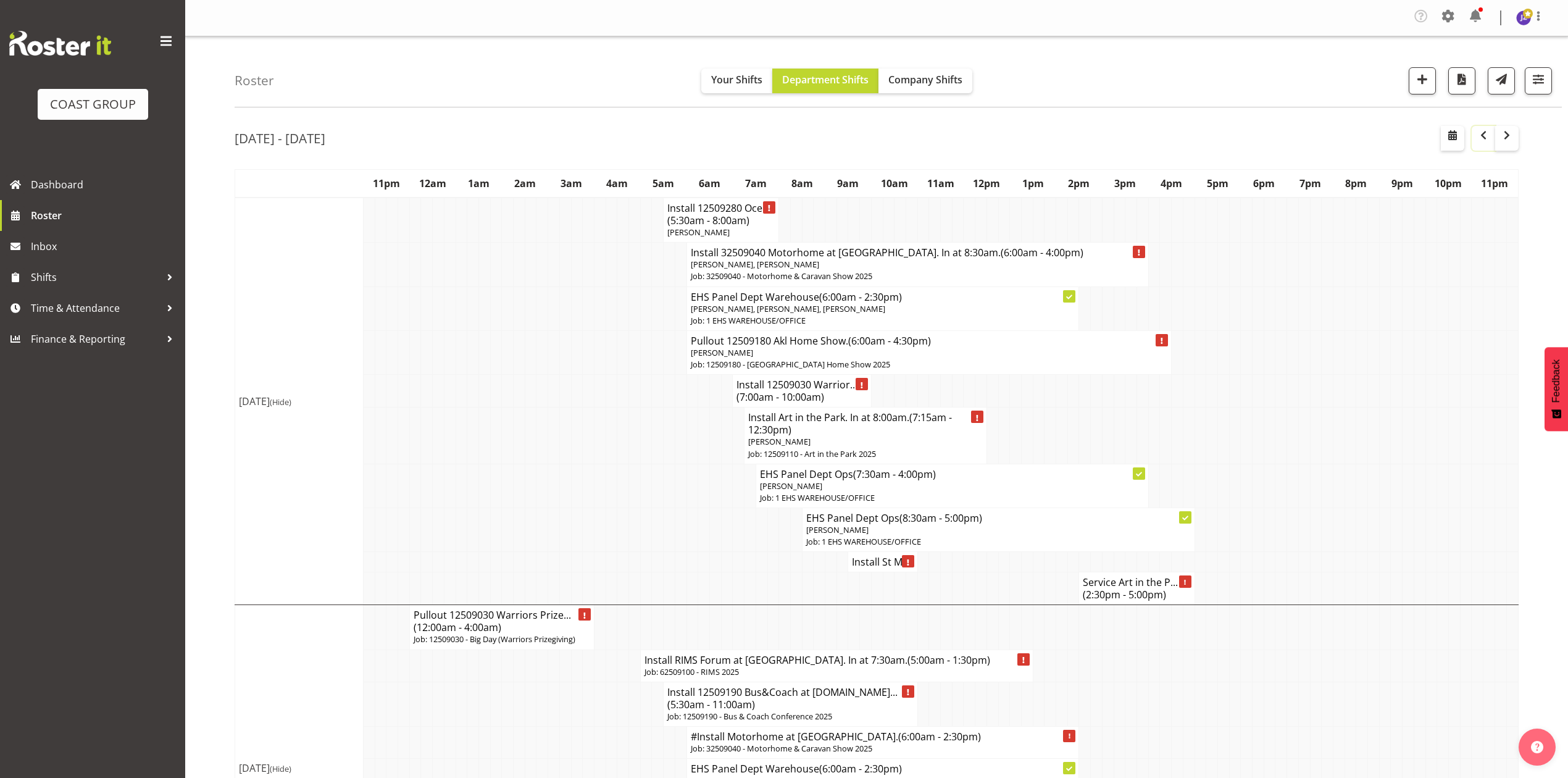
drag, startPoint x: 1484, startPoint y: 127, endPoint x: 1487, endPoint y: 135, distance: 8.5
click at [1484, 127] on button "button" at bounding box center [1483, 139] width 24 height 25
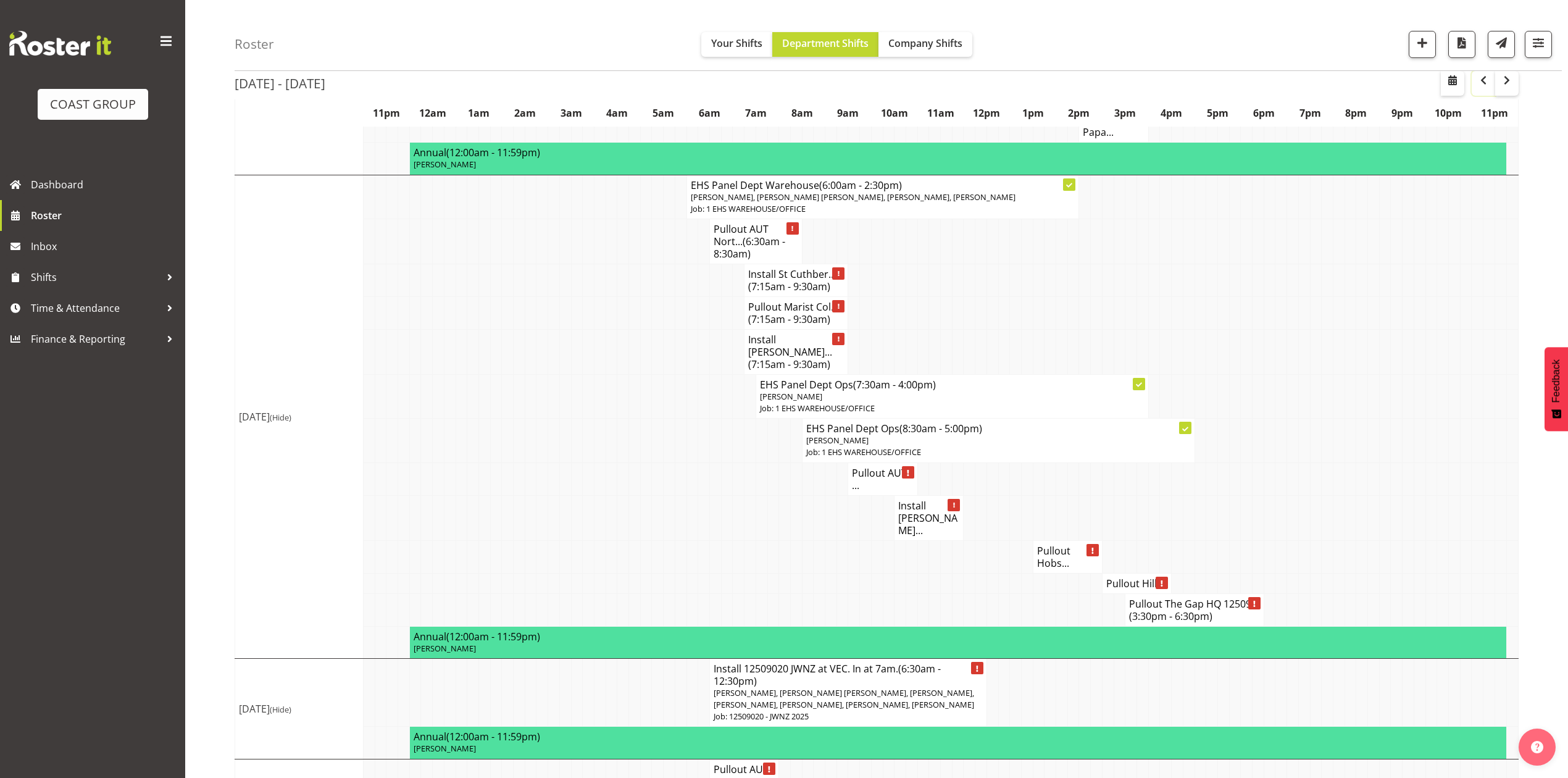
scroll to position [1509, 0]
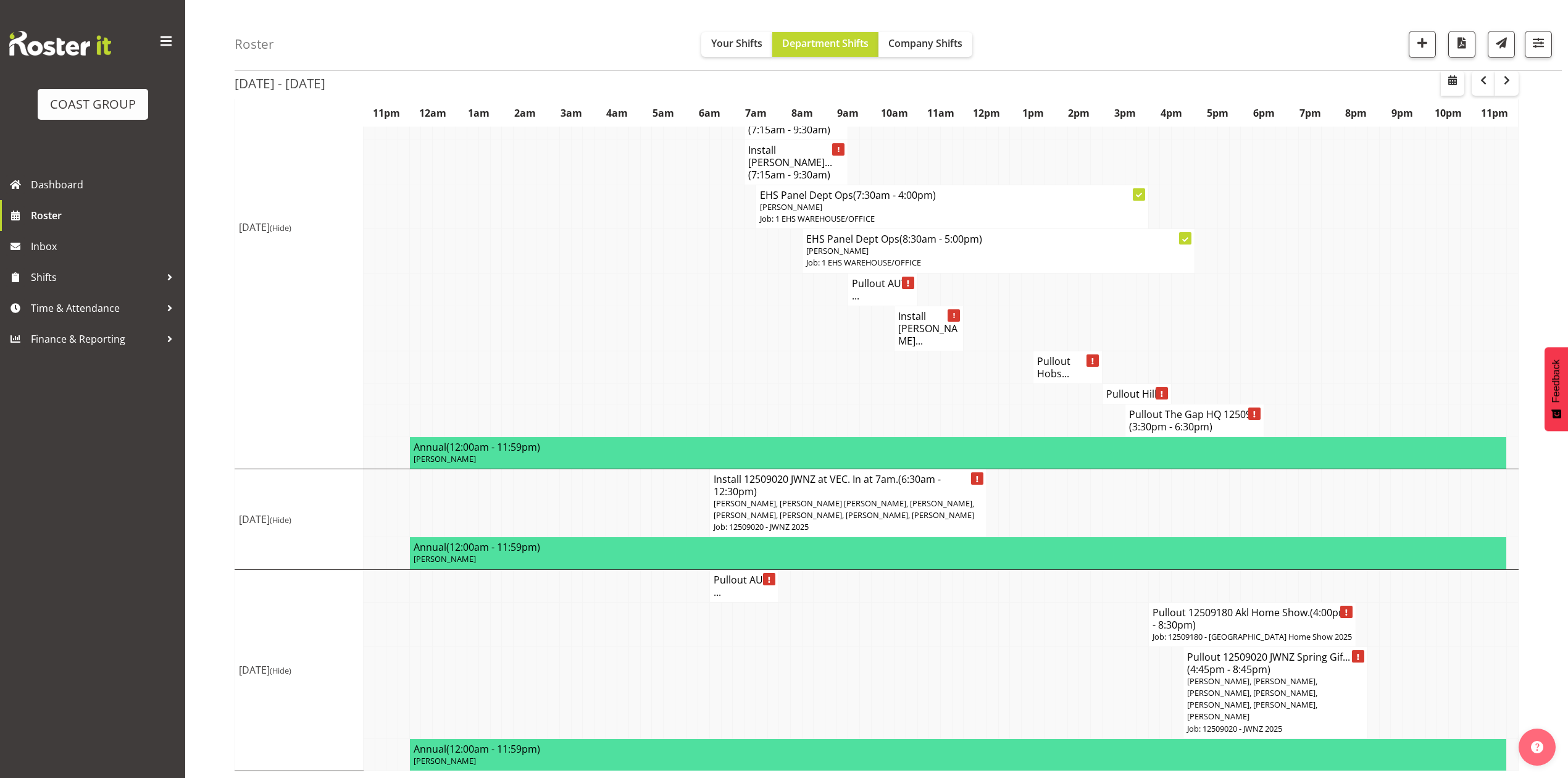
click at [1102, 701] on td at bounding box center [1108, 693] width 12 height 92
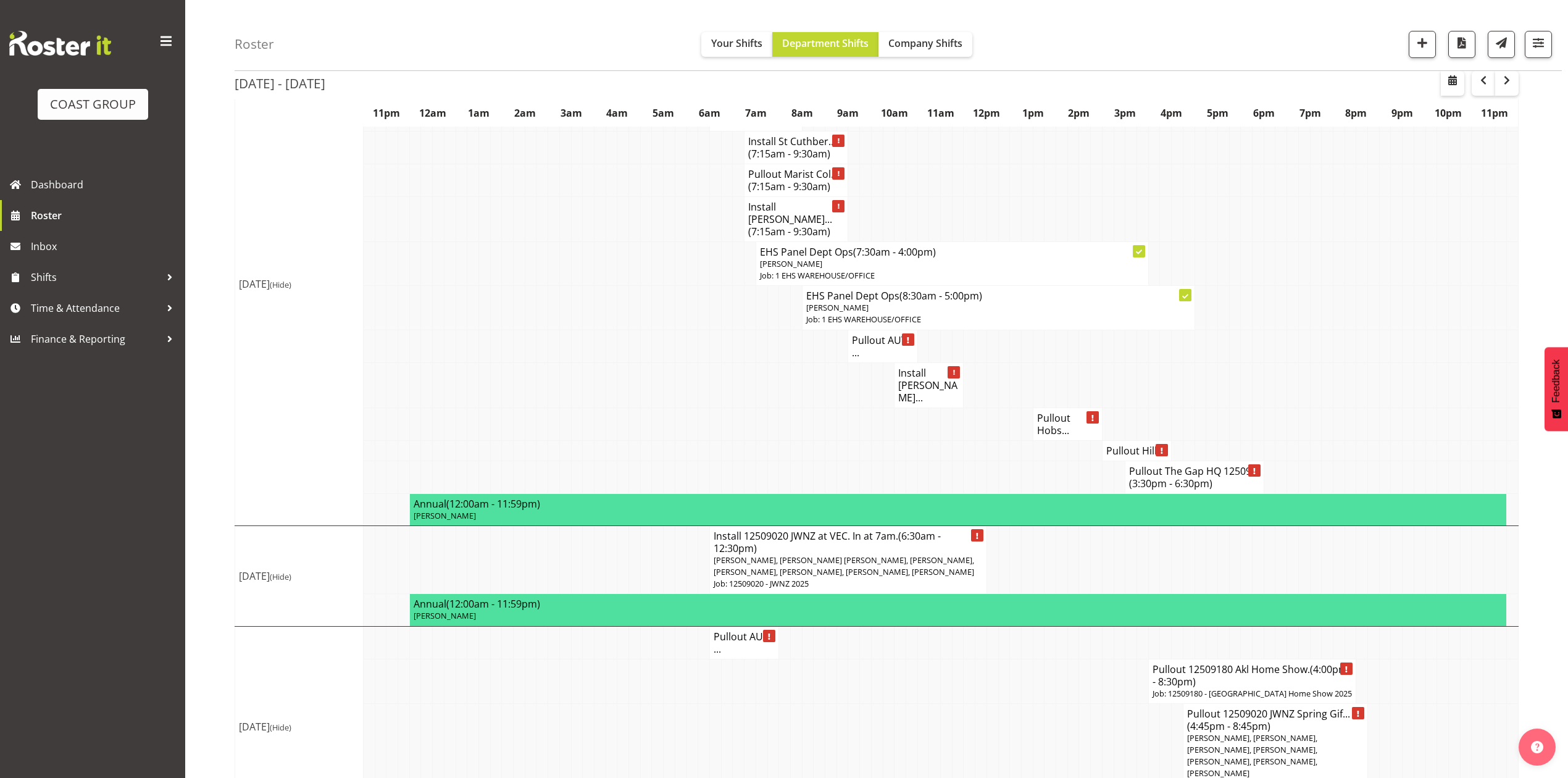
scroll to position [1427, 0]
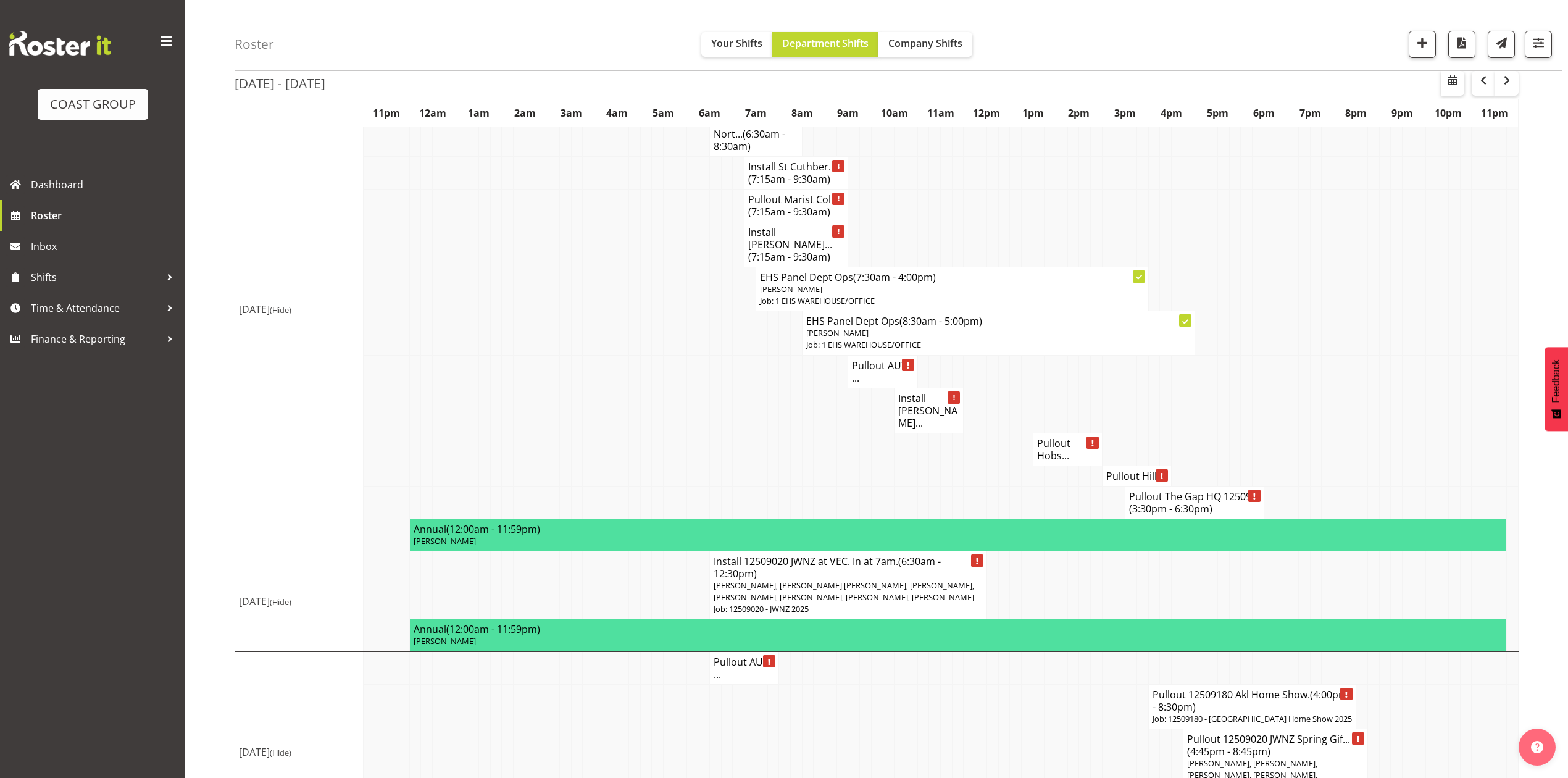
click at [867, 359] on h4 "Pullout AUT ..." at bounding box center [882, 372] width 61 height 25
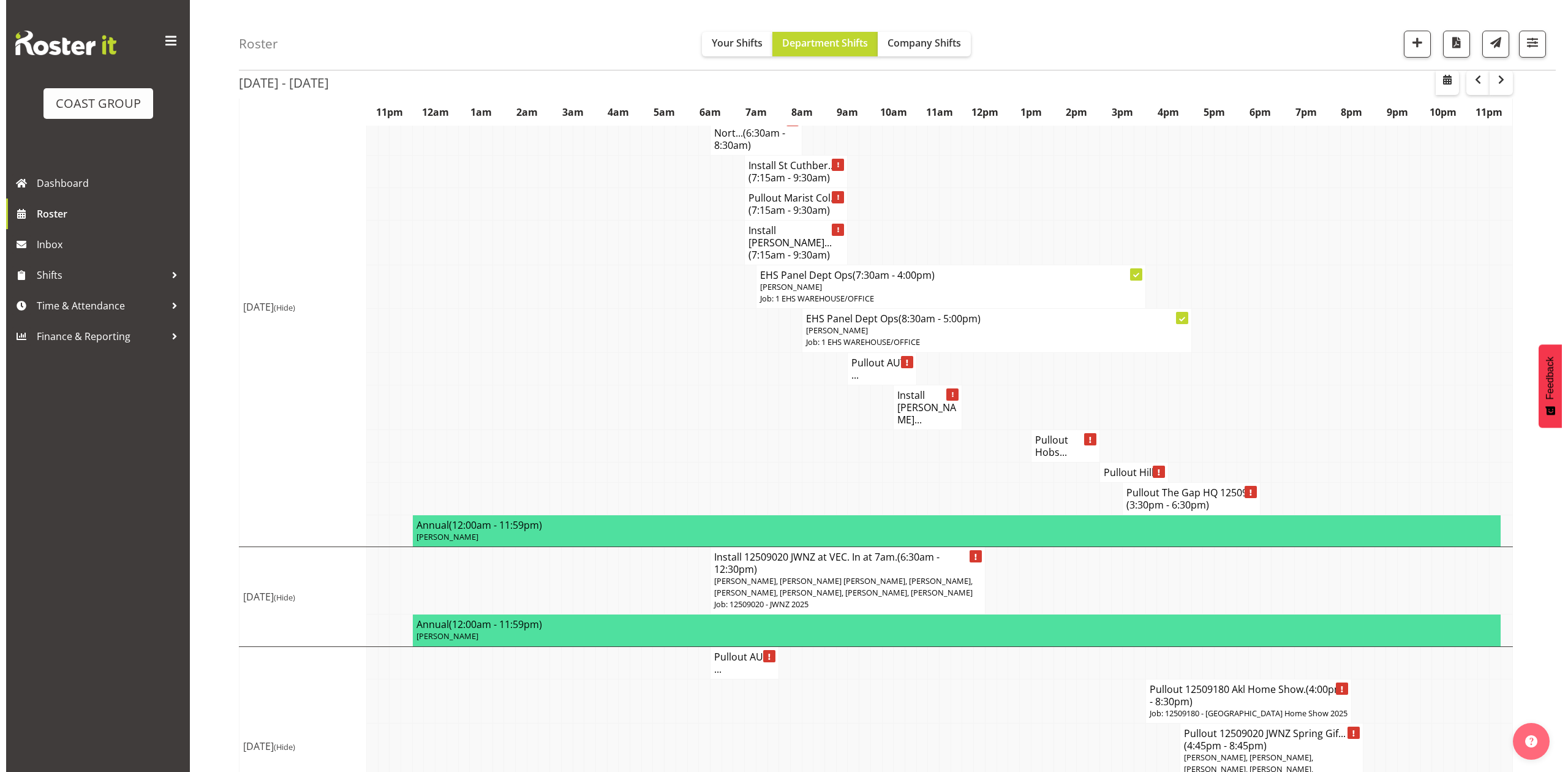
scroll to position [1392, 0]
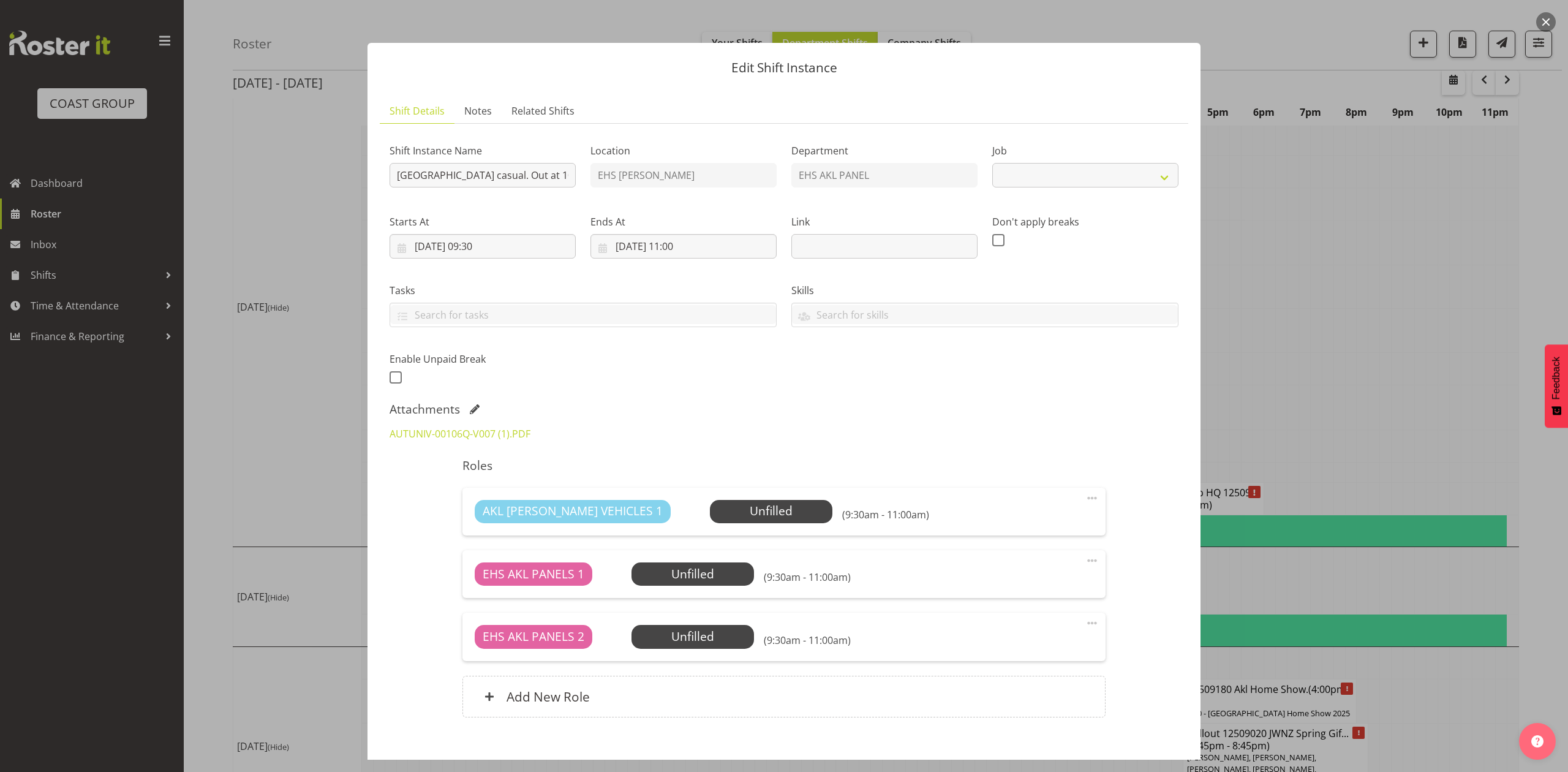
select select "8653"
click at [506, 432] on link "AUTUNIV-00106Q-V007 (1).PDF" at bounding box center [460, 434] width 141 height 14
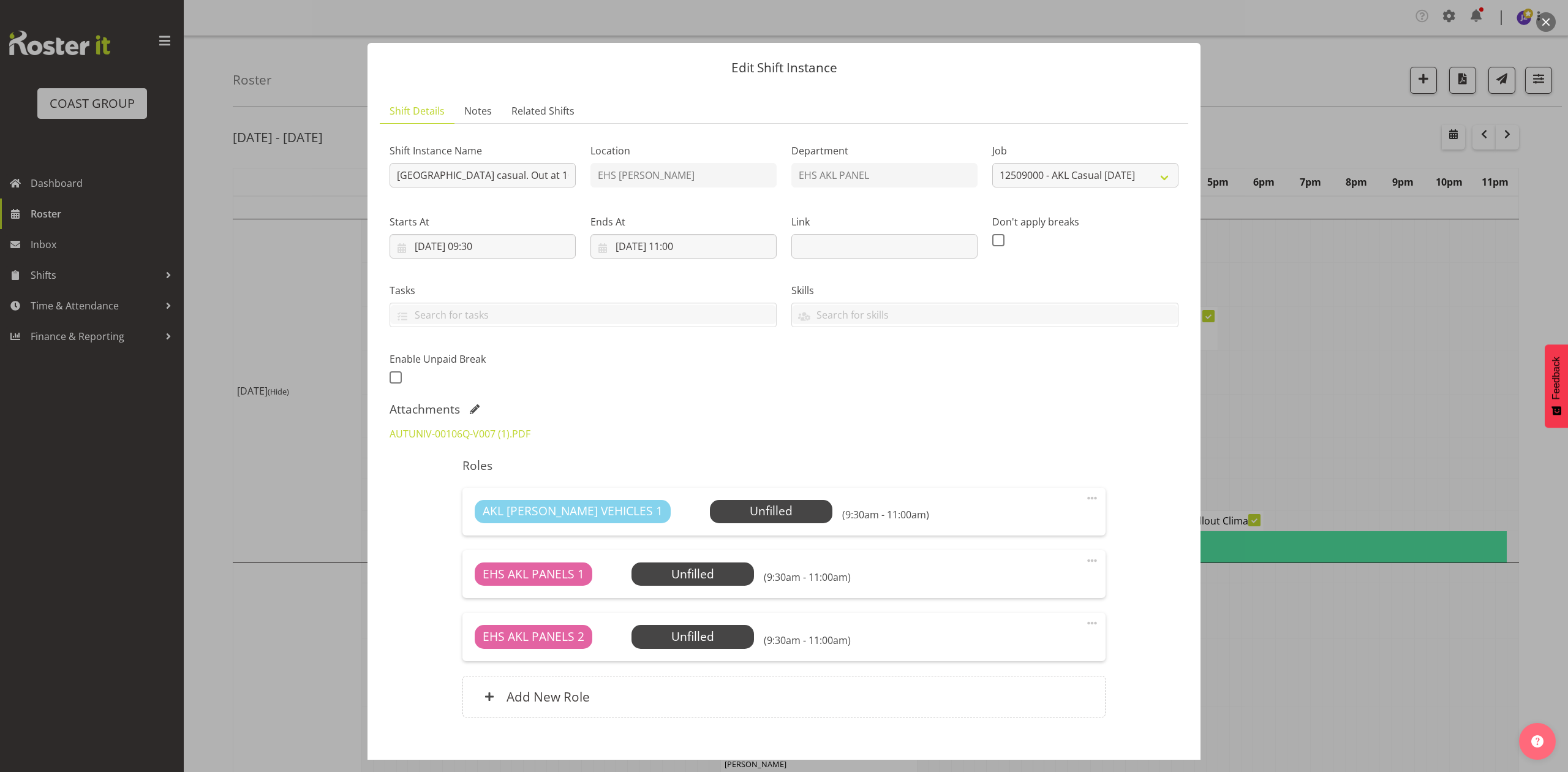
select select "8653"
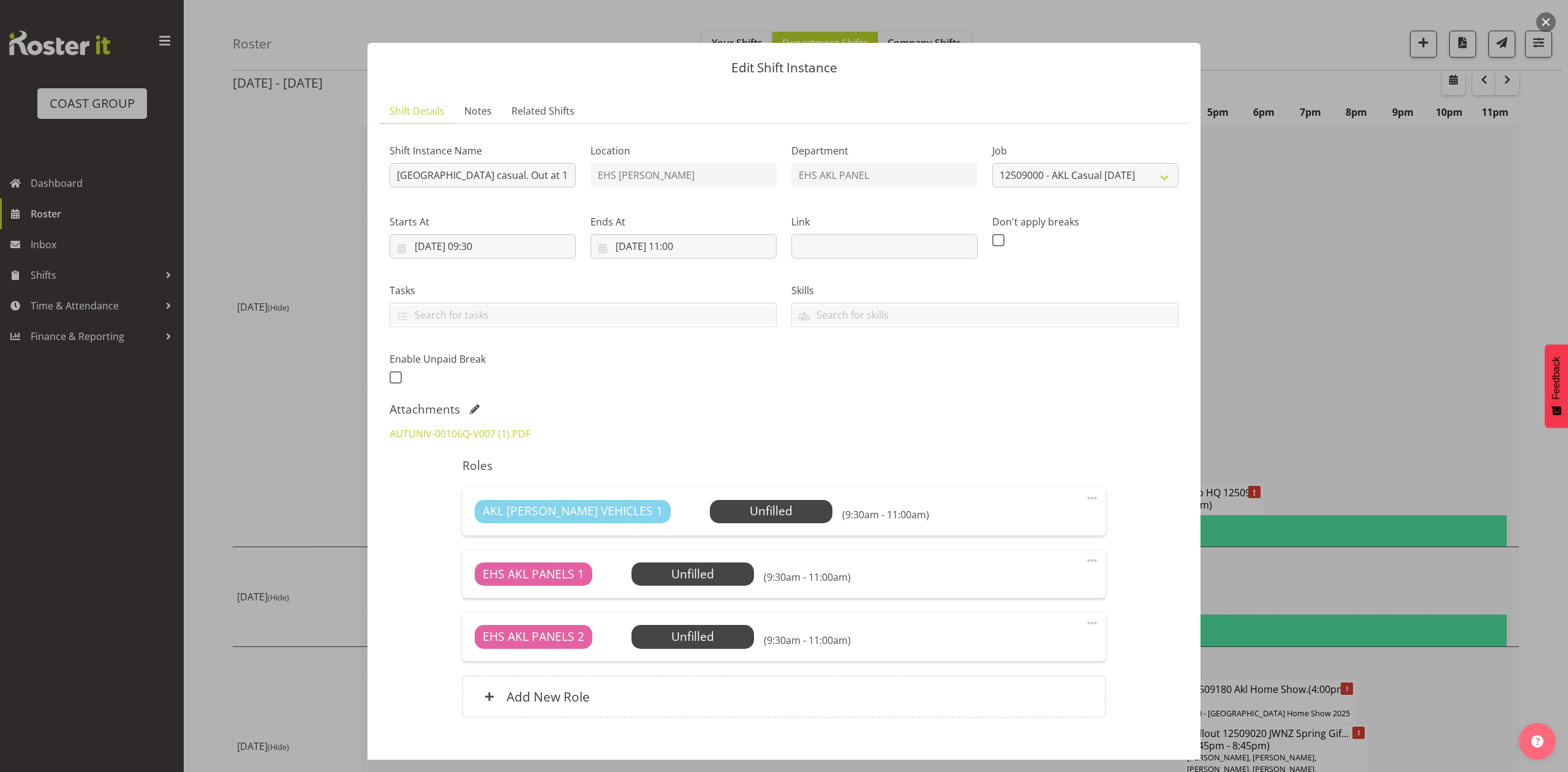
click at [1384, 333] on div at bounding box center [784, 386] width 1568 height 772
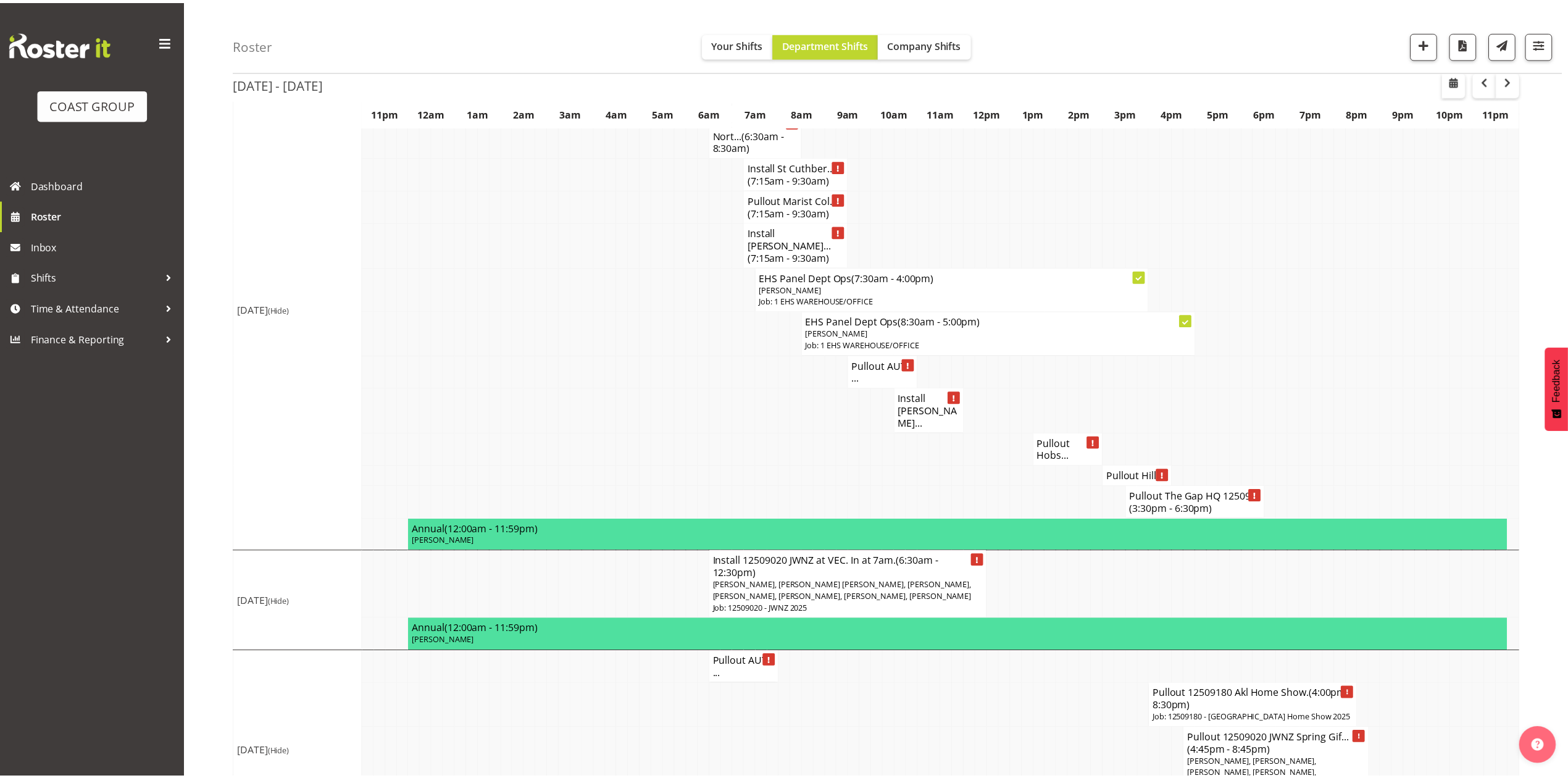
scroll to position [1427, 0]
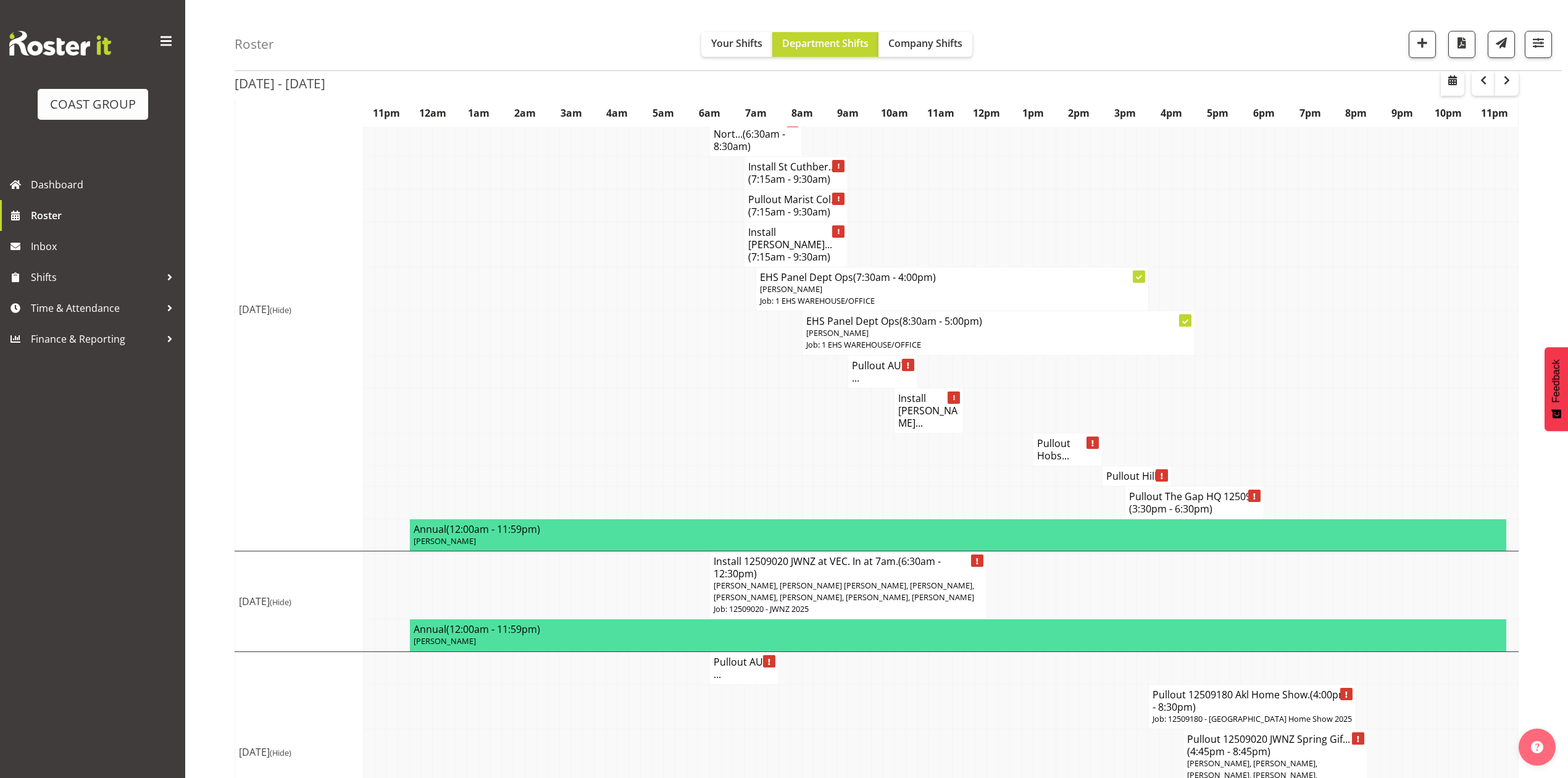
click at [877, 371] on h4 "Pullout AUT ..." at bounding box center [882, 372] width 61 height 25
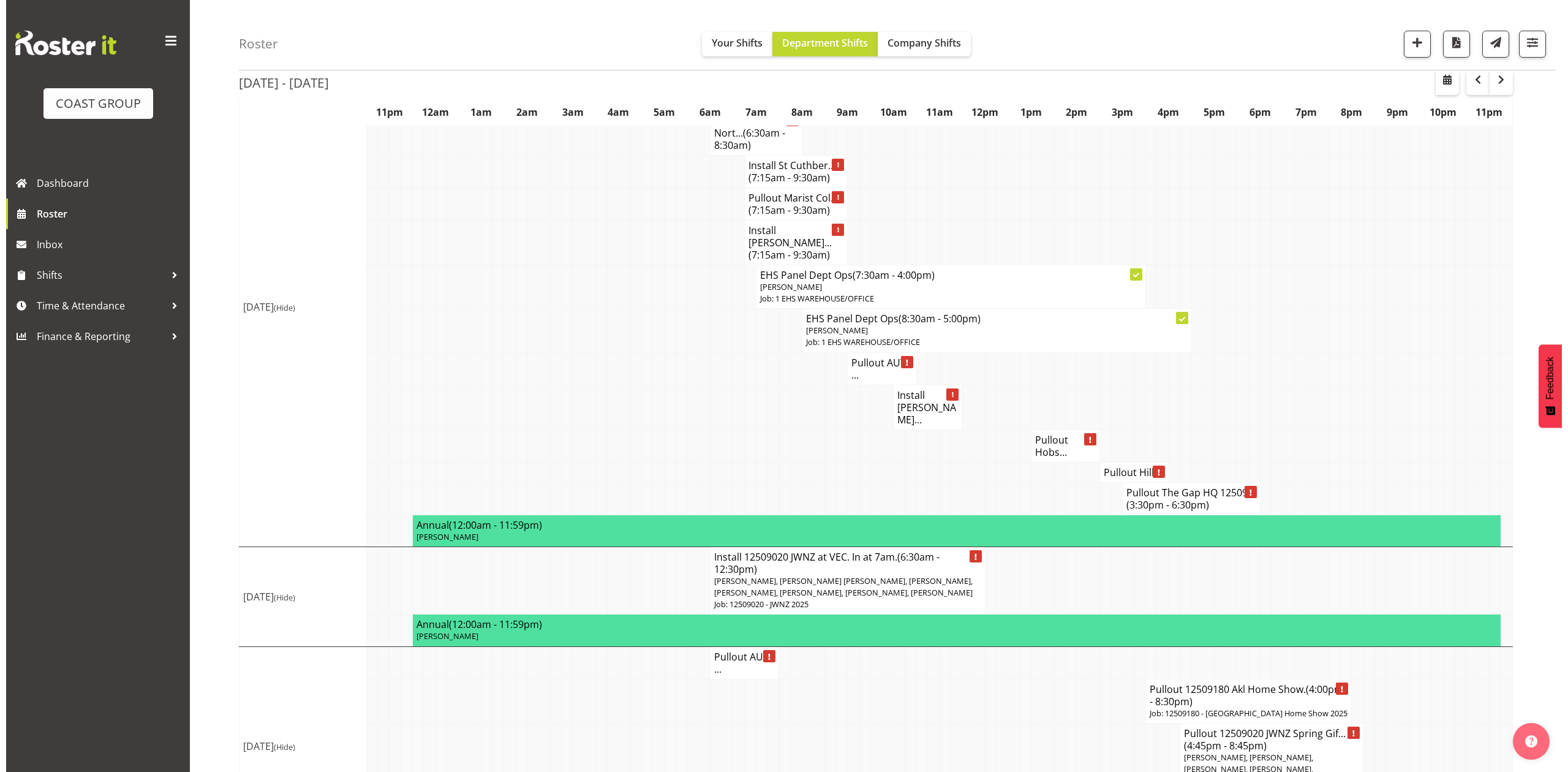
scroll to position [1392, 0]
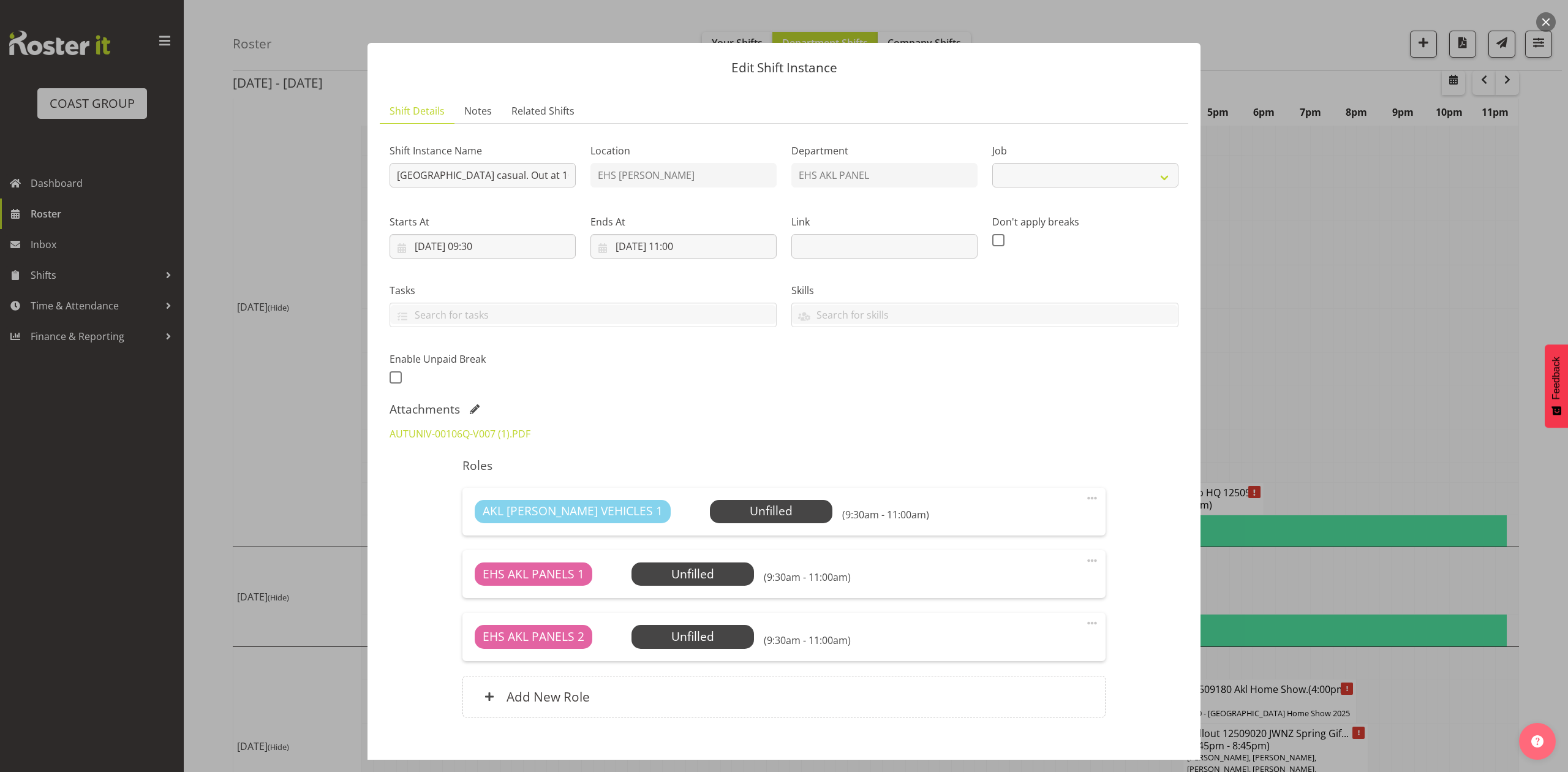
select select "8653"
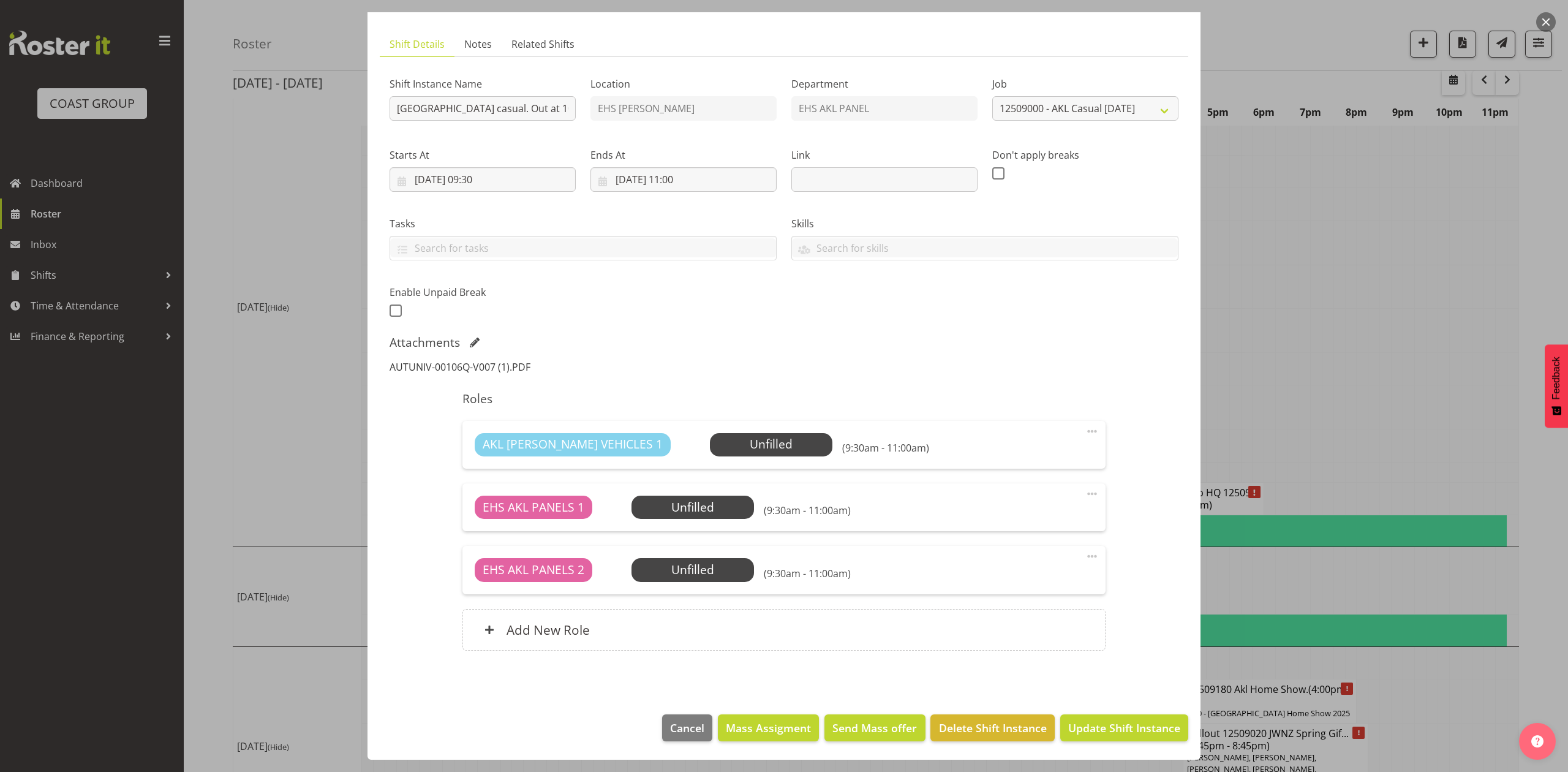
click at [502, 363] on link "AUTUNIV-00106Q-V007 (1).PDF" at bounding box center [460, 367] width 141 height 14
click at [1347, 211] on div at bounding box center [784, 386] width 1568 height 772
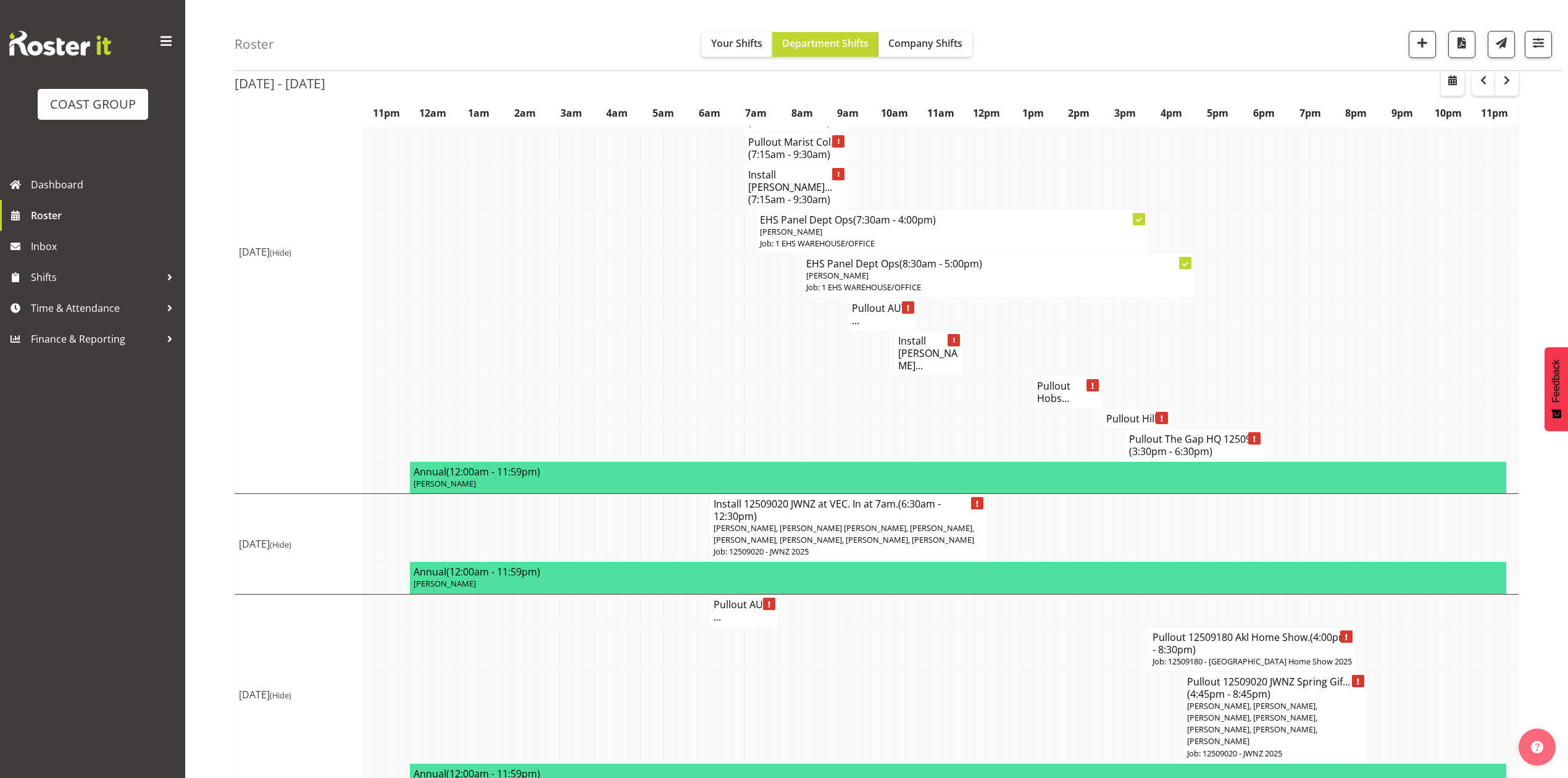
scroll to position [1509, 0]
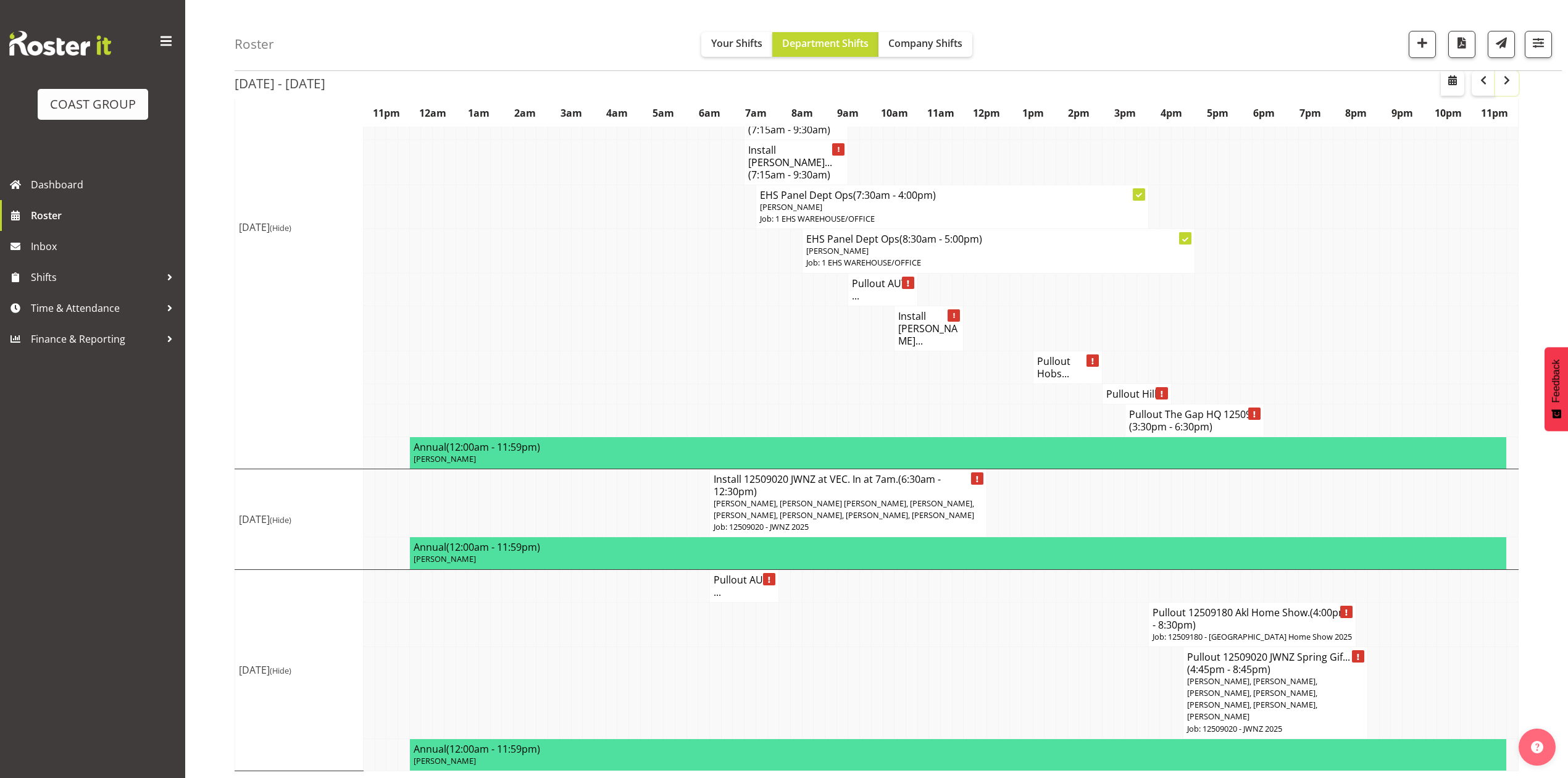
click at [1502, 83] on span "button" at bounding box center [1506, 80] width 15 height 15
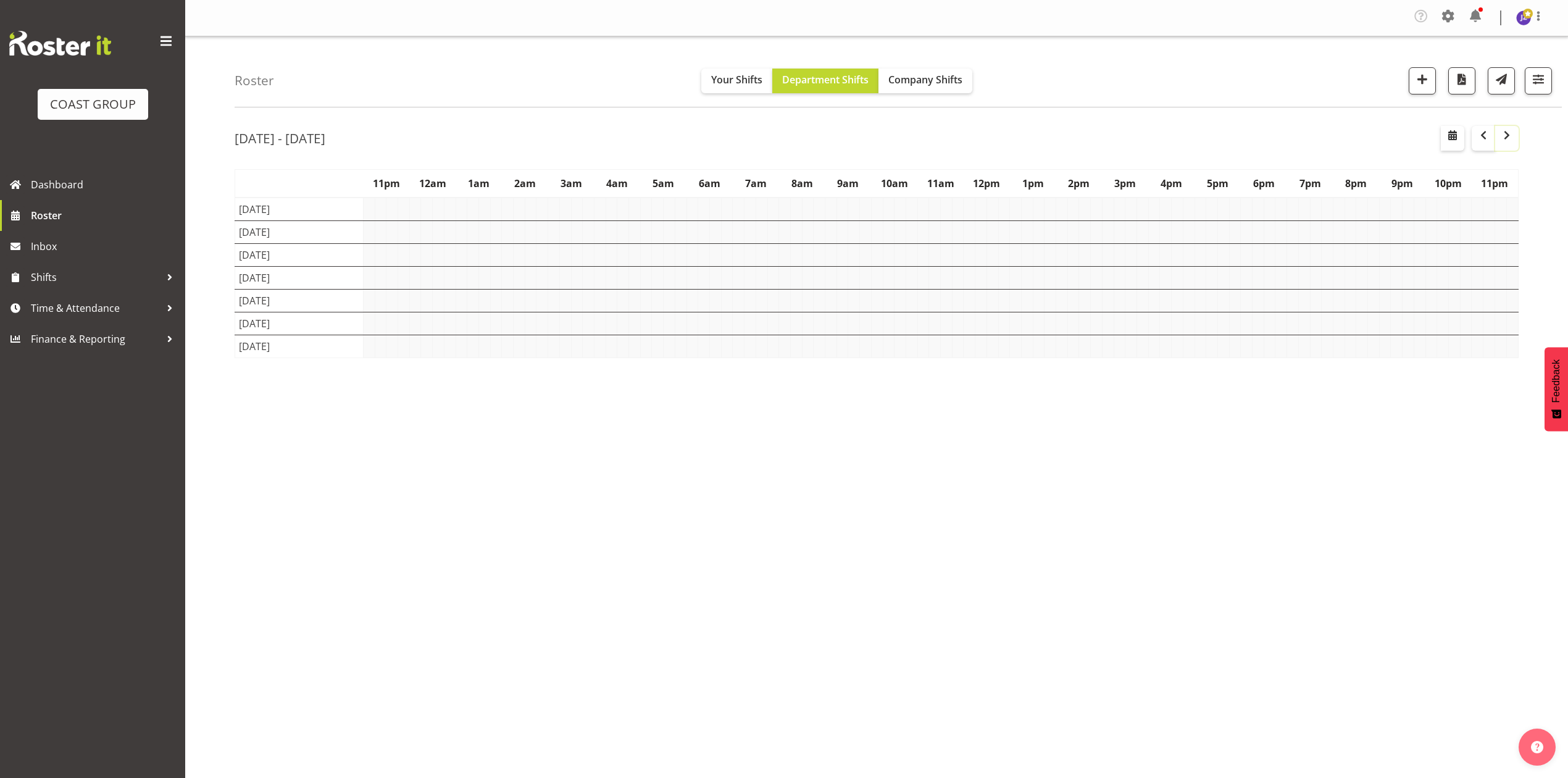
scroll to position [0, 0]
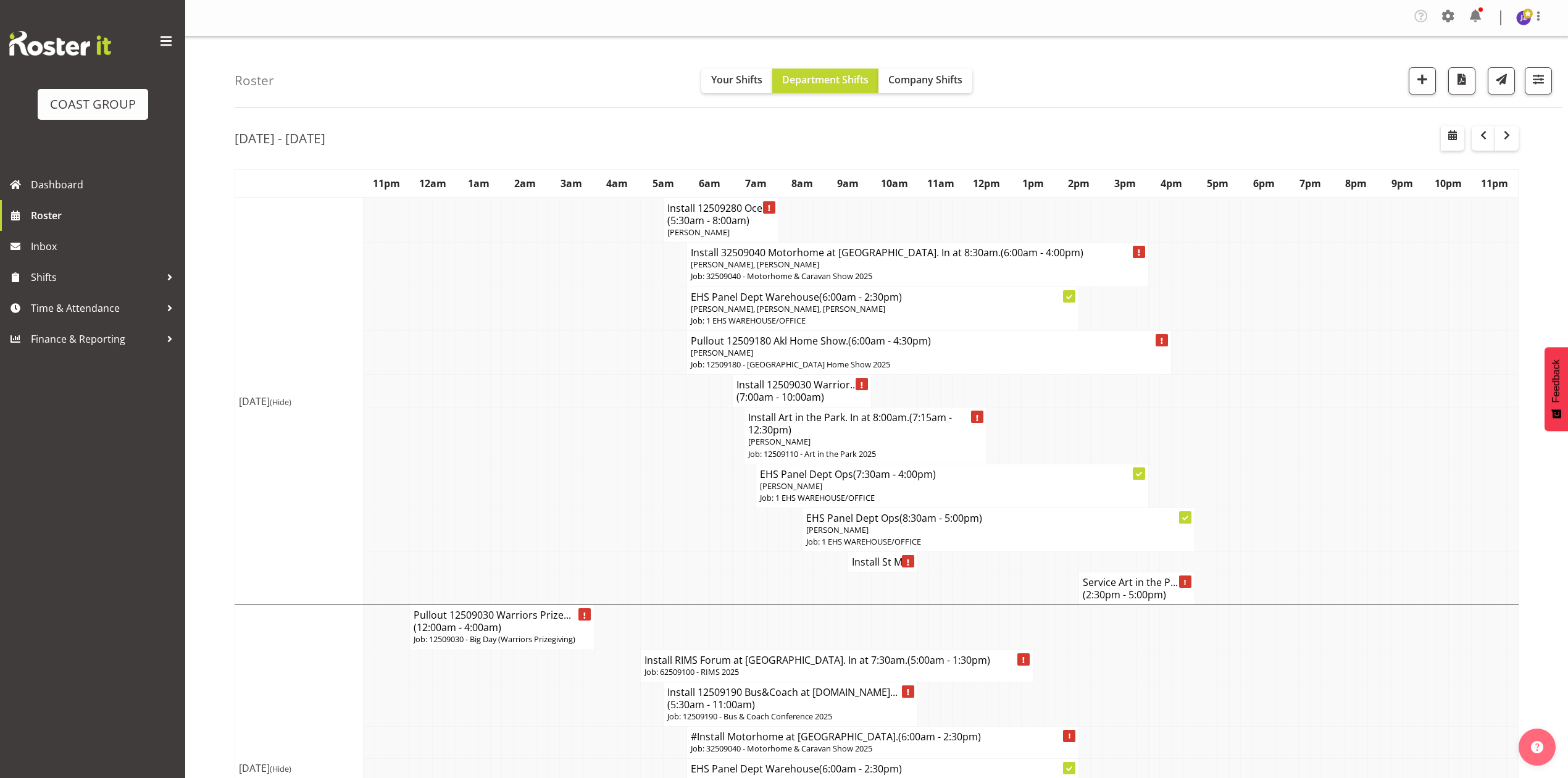
click at [1097, 593] on span "(2:30pm - 5:00pm)" at bounding box center [1124, 595] width 83 height 14
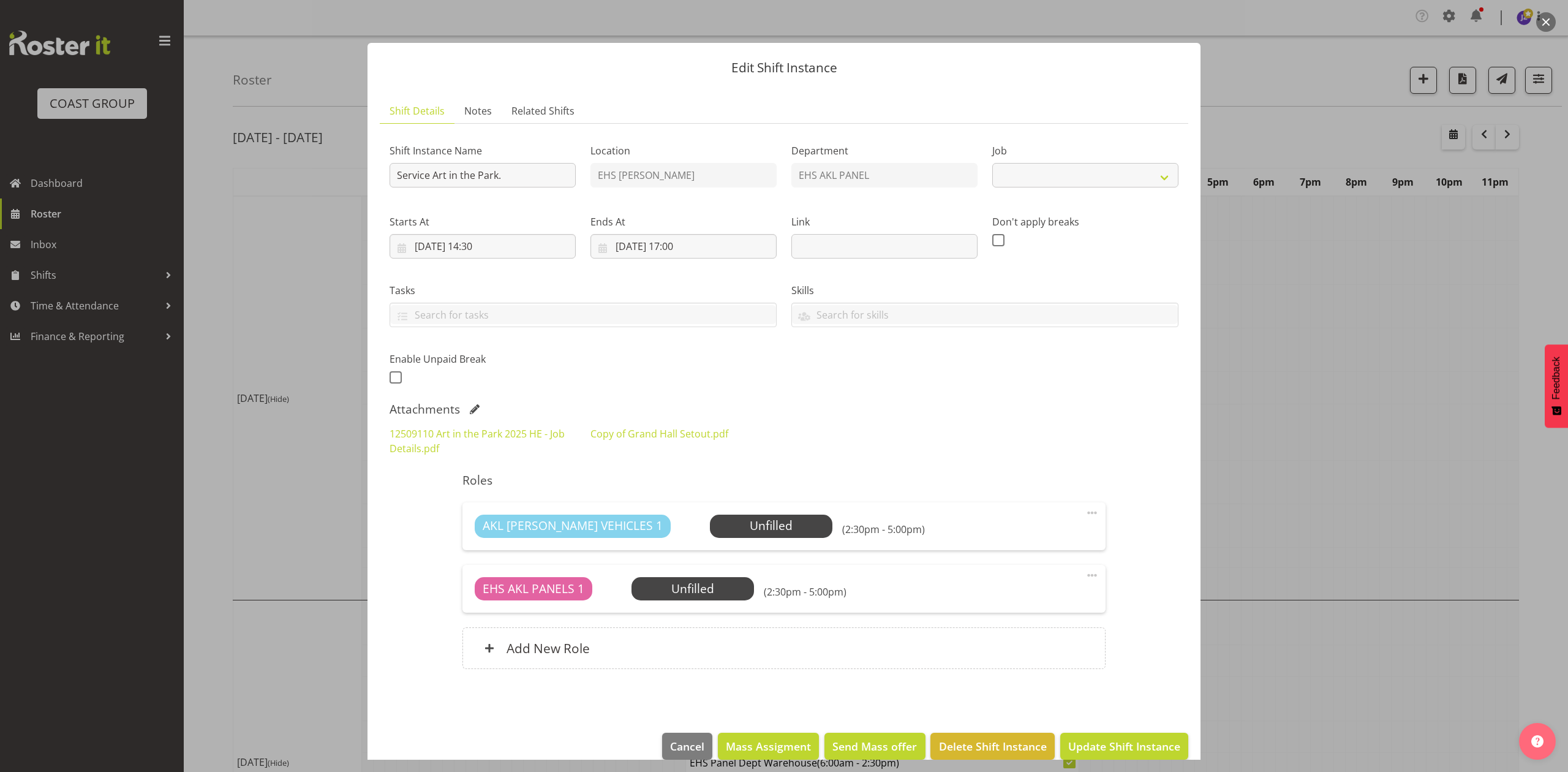
drag, startPoint x: 1445, startPoint y: 385, endPoint x: 1277, endPoint y: 467, distance: 186.9
click at [1446, 385] on div at bounding box center [784, 386] width 1568 height 772
select select "9448"
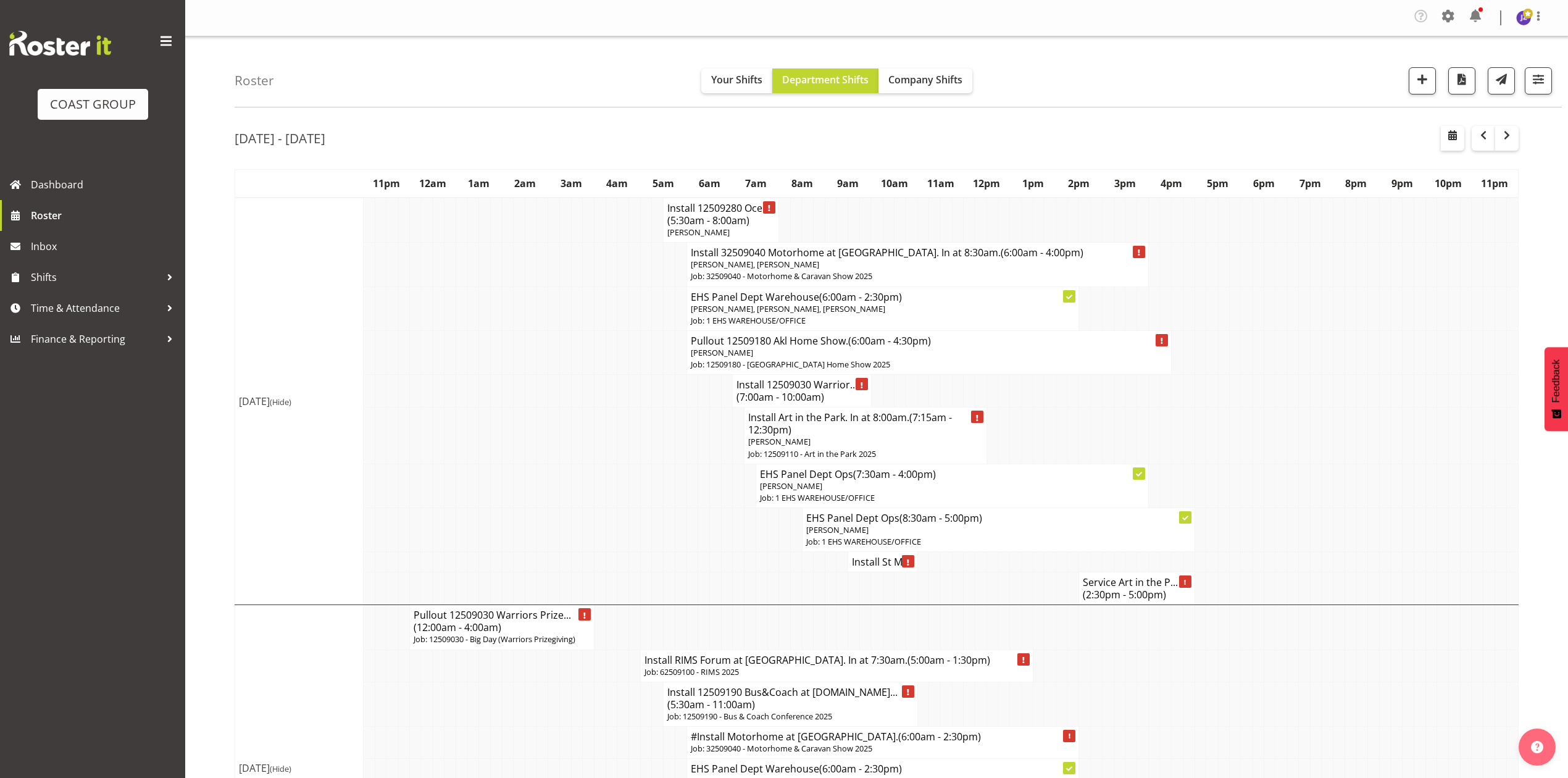
click at [861, 564] on h4 "Install St M..." at bounding box center [882, 562] width 61 height 12
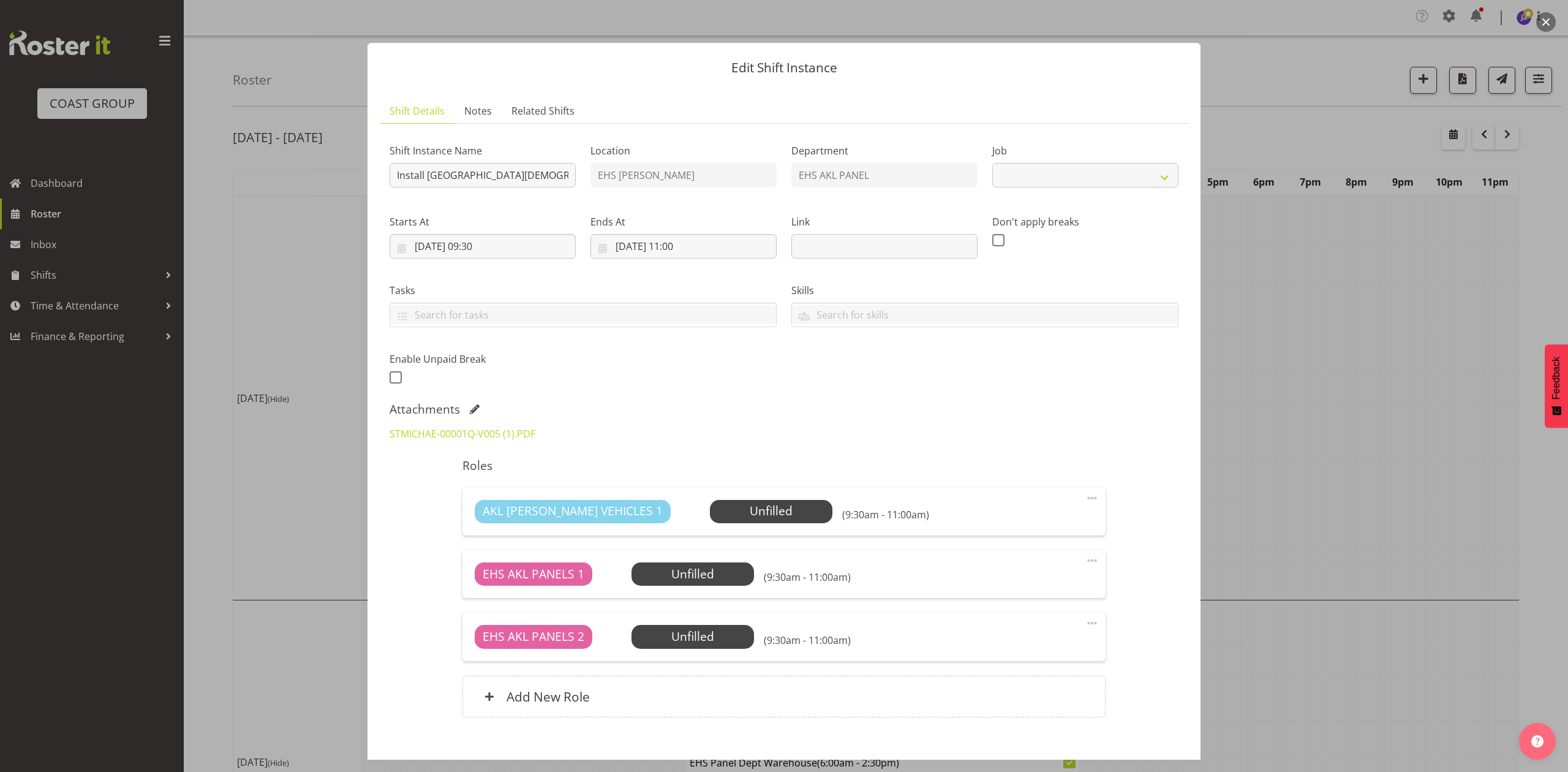
select select "8653"
click at [1329, 370] on div at bounding box center [784, 386] width 1568 height 772
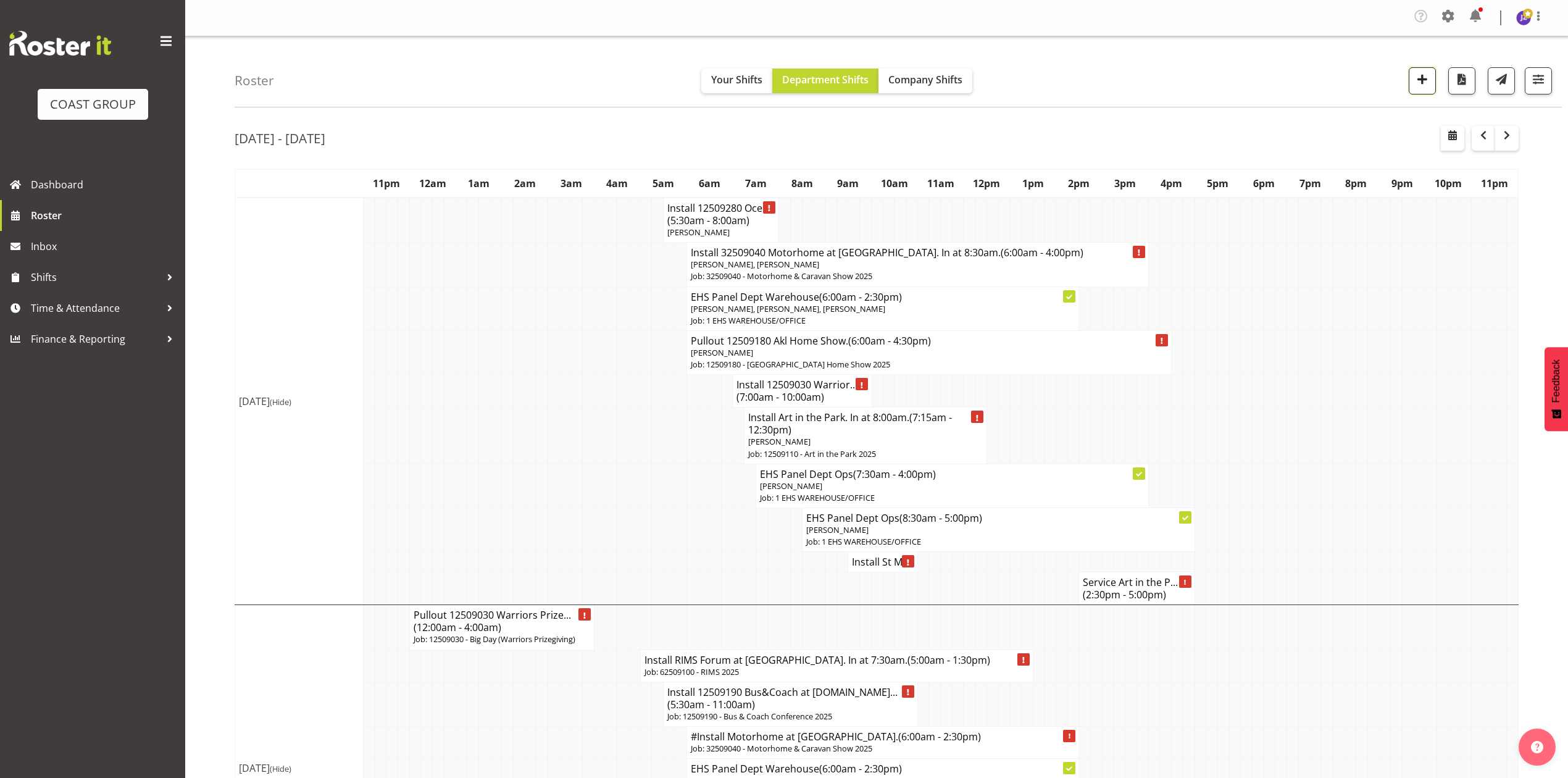
click at [1430, 81] on button "button" at bounding box center [1422, 80] width 27 height 27
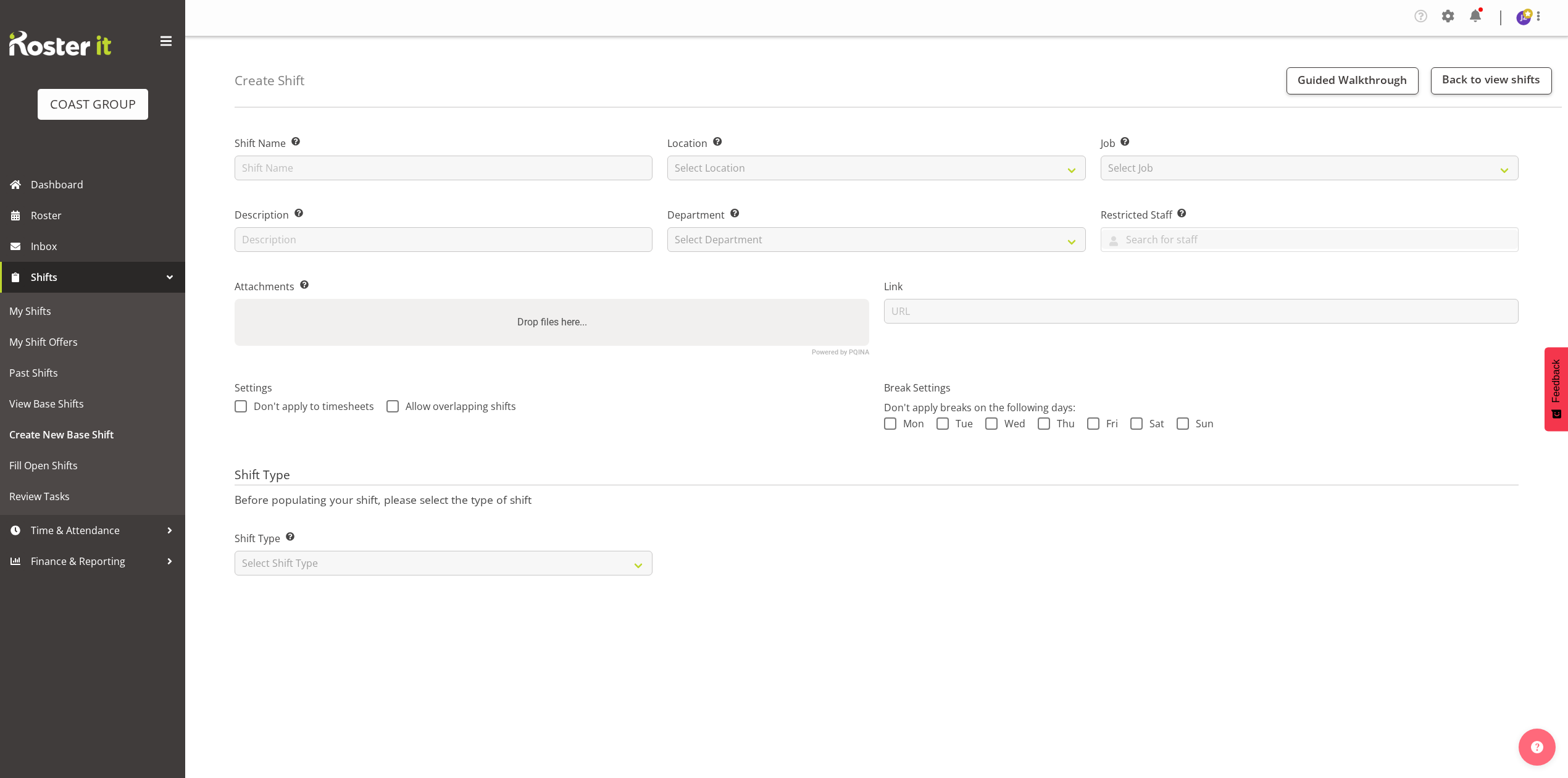
drag, startPoint x: 436, startPoint y: 154, endPoint x: 424, endPoint y: 173, distance: 22.5
click at [436, 156] on div "Shift Name Enter a name for the shift (e.g. Day Shift)." at bounding box center [443, 158] width 418 height 45
click at [424, 173] on input "text" at bounding box center [443, 168] width 418 height 25
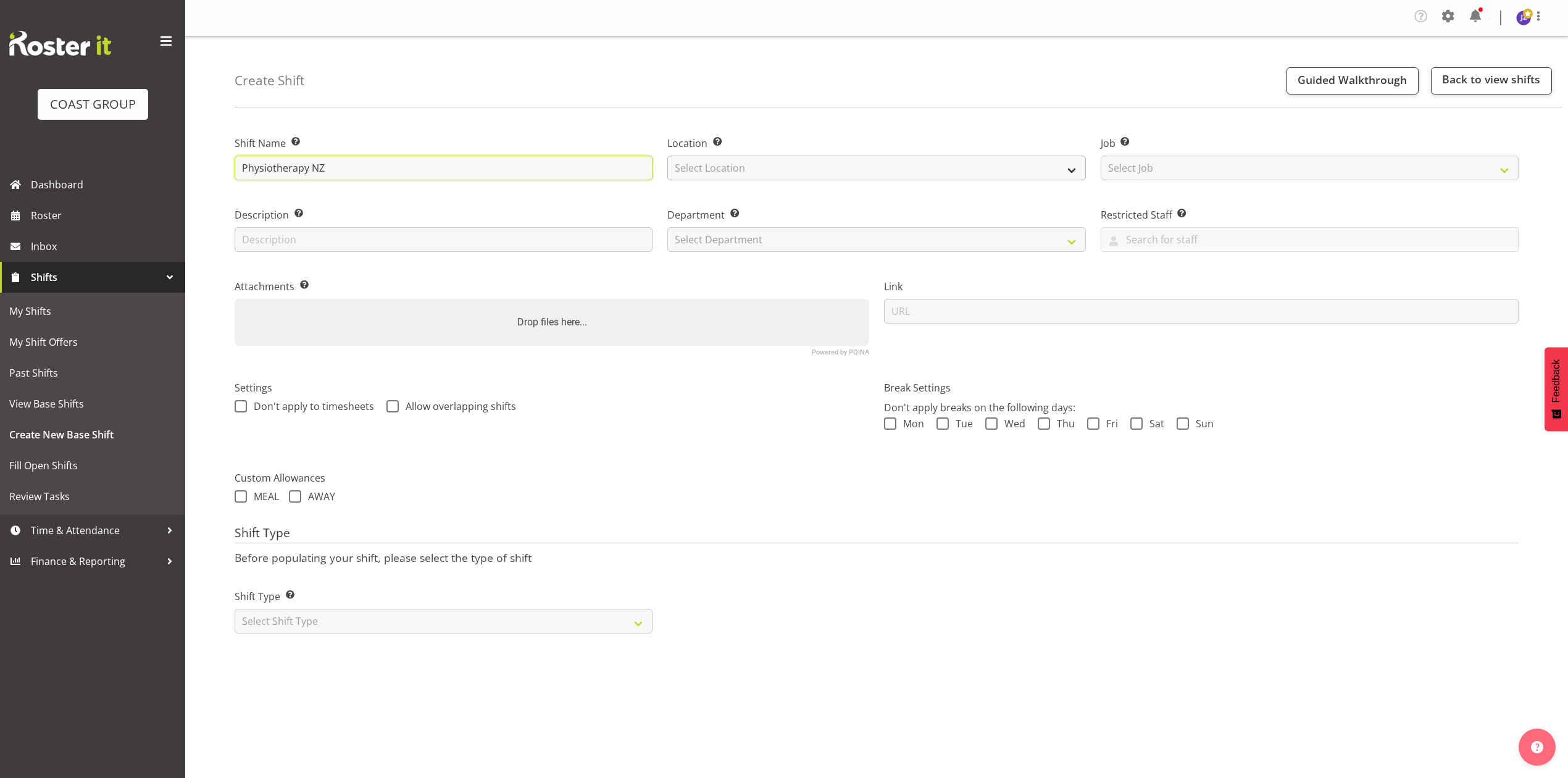
type input "Physiotherapy NZ"
click at [810, 170] on select "Select Location EHS RYMER" at bounding box center [876, 168] width 418 height 25
select select "35"
click at [667, 156] on select "Select Location EHS RYMER" at bounding box center [876, 168] width 418 height 25
drag, startPoint x: 1146, startPoint y: 173, endPoint x: 1151, endPoint y: 180, distance: 8.6
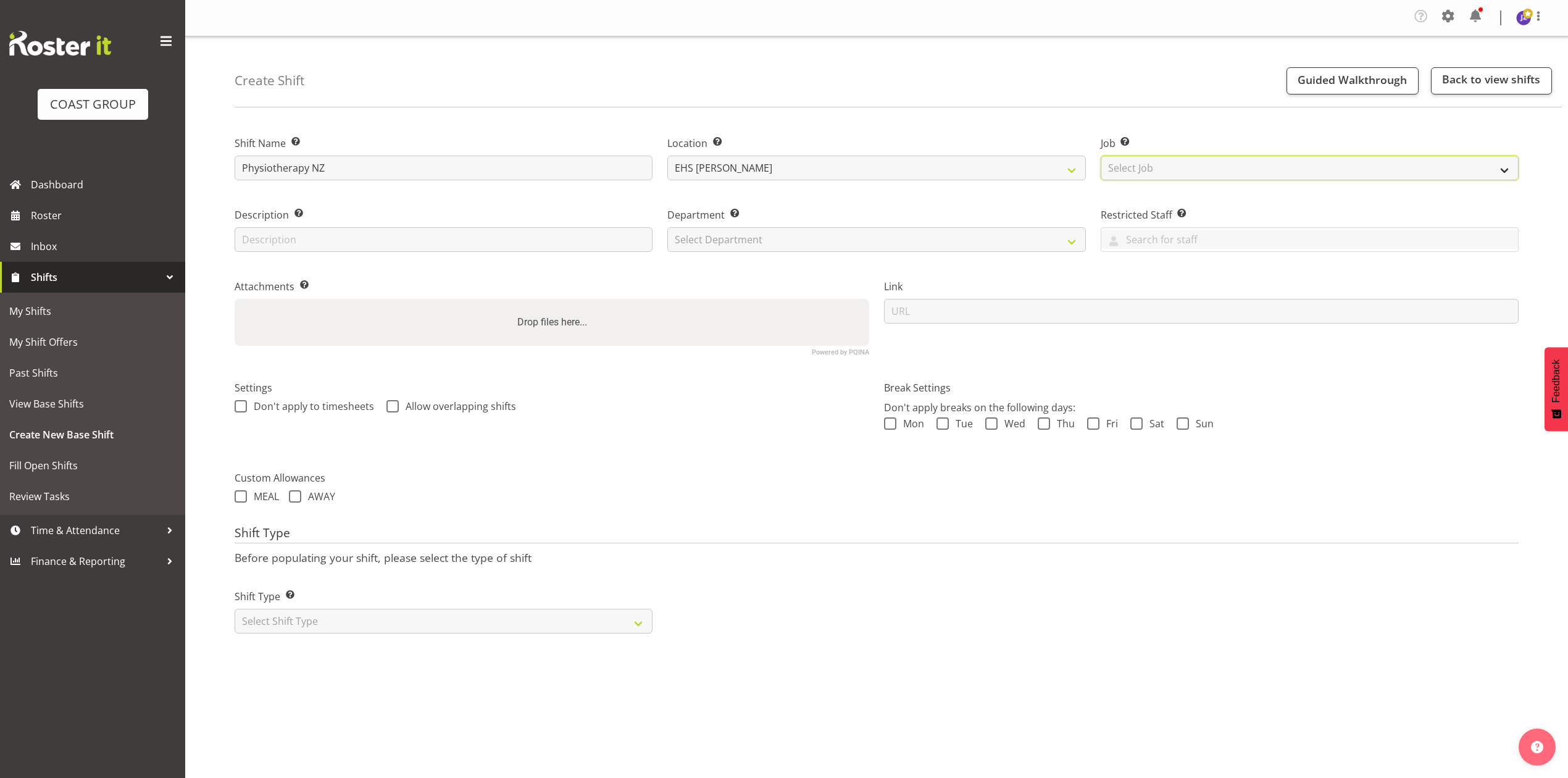
click at [1147, 173] on select "Select Job Create new job 1 Carlton Events 1 Carlton Hamilton 1 Carlton Welling…" at bounding box center [1309, 168] width 418 height 25
select select "9253"
click at [1100, 156] on select "Select Job Create new job 1 Carlton Events 1 Carlton Hamilton 1 Carlton Welling…" at bounding box center [1309, 168] width 418 height 25
click at [815, 223] on div "Department Set the department that the shift relates to. Select Department EHS …" at bounding box center [876, 230] width 418 height 45
click at [809, 233] on select "Select Department EHS AKL PANEL EHS AKL PANEL" at bounding box center [876, 240] width 418 height 25
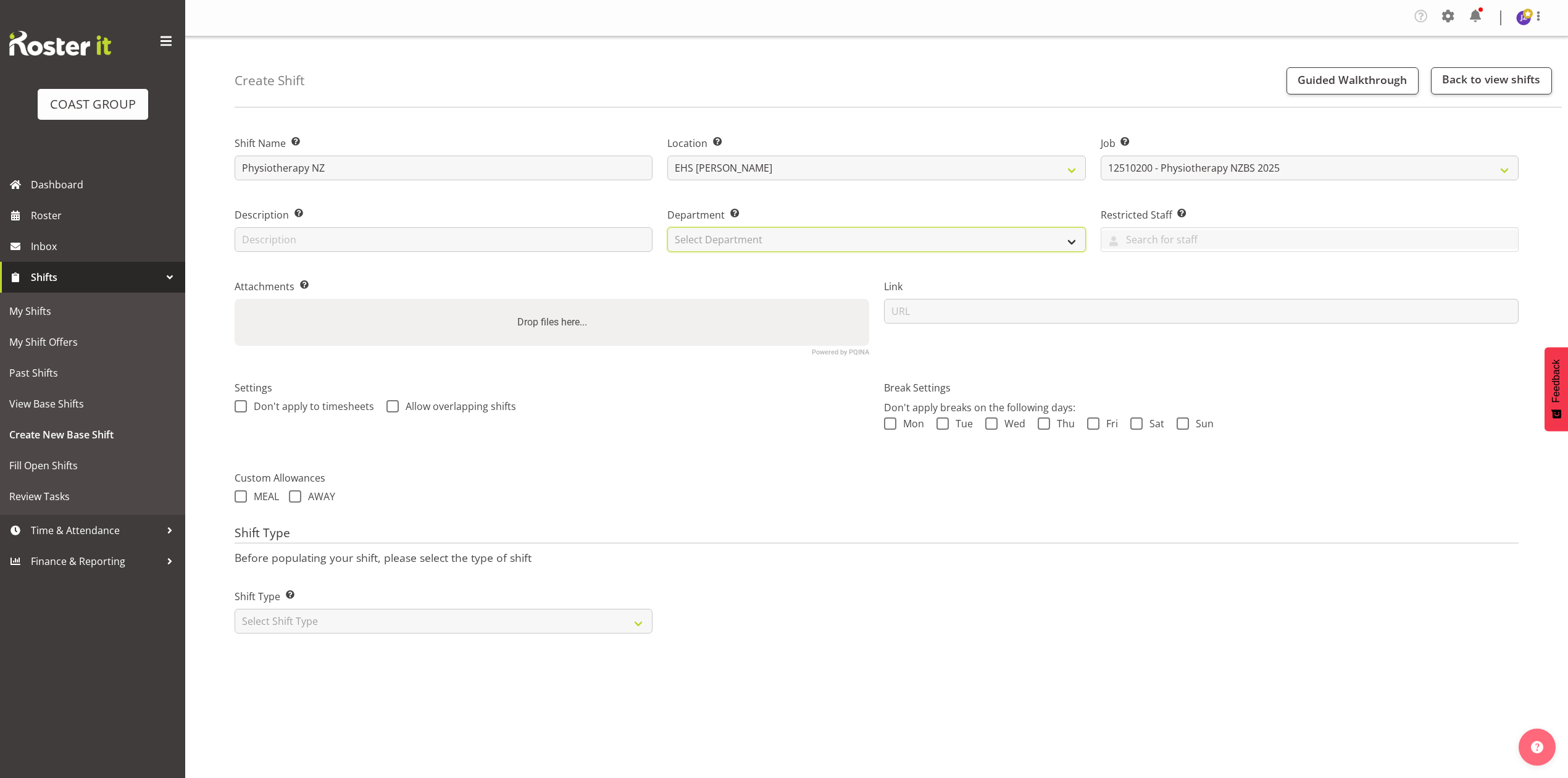
select select "39"
click at [667, 228] on select "Select Department EHS AKL PANEL EHS AKL PANEL" at bounding box center [876, 240] width 418 height 25
drag, startPoint x: 753, startPoint y: 349, endPoint x: 750, endPoint y: 333, distance: 16.3
click at [752, 344] on div "Attachments Add any relevant attachments to the shift (e.g. Health & Safety Pla…" at bounding box center [552, 312] width 650 height 101
click at [747, 323] on div "Drop files here..." at bounding box center [552, 322] width 635 height 47
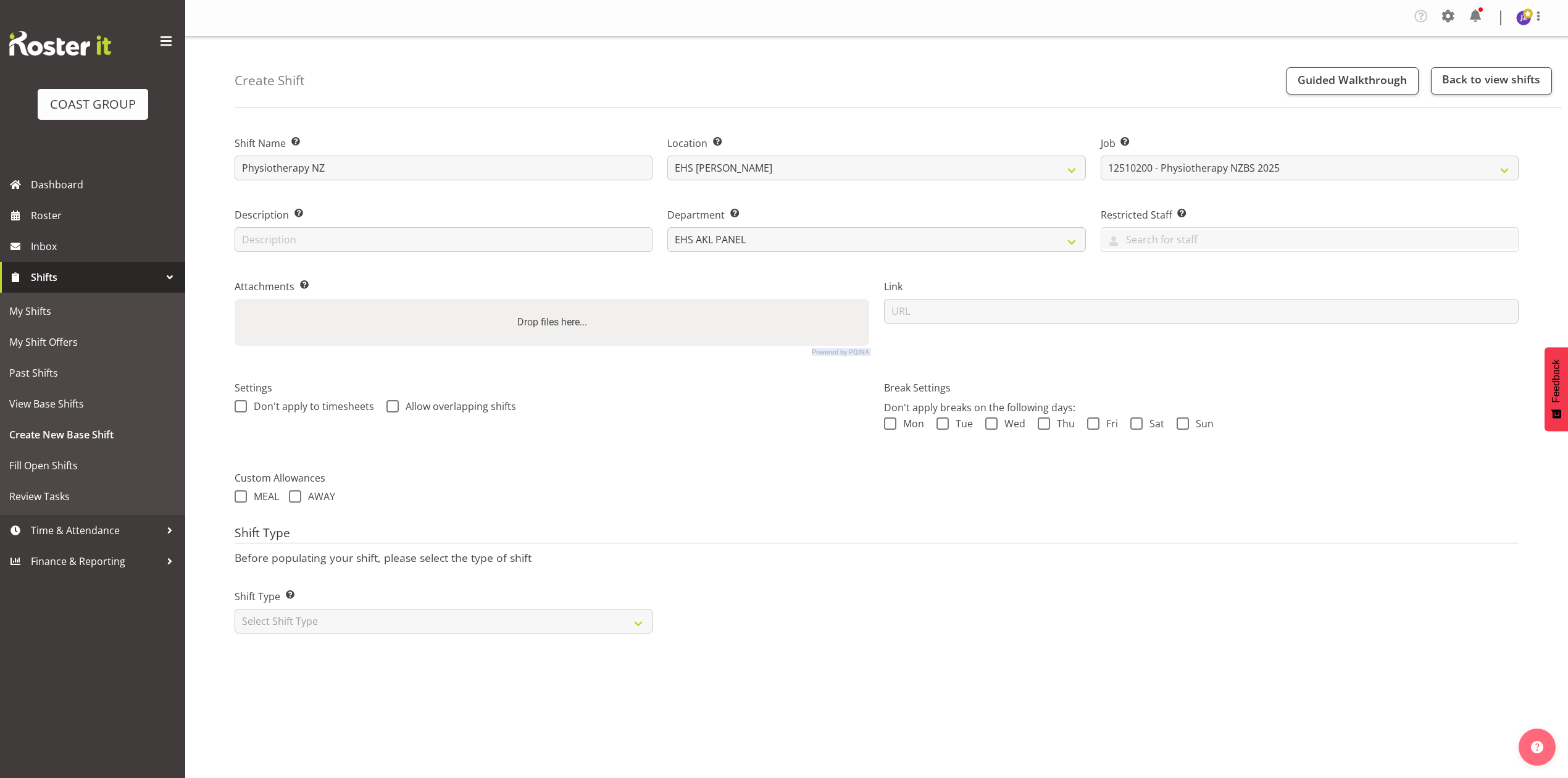
click at [235, 299] on input "Drop files here..." at bounding box center [552, 301] width 635 height 4
type input "C:\fakepath\12510200 - Physiotherapy New Zealand Business Symposium 2025 - CJ -…"
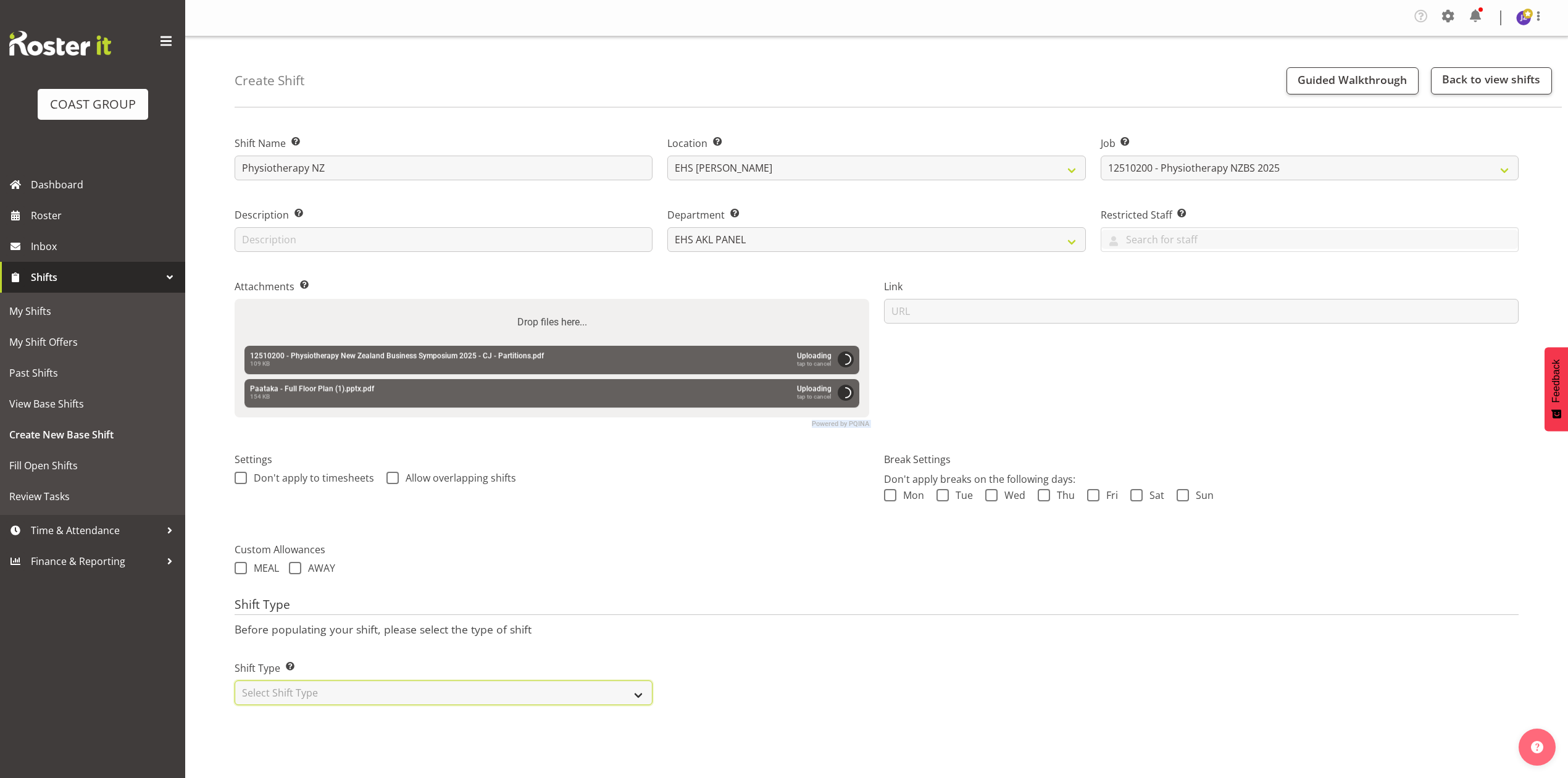
click at [499, 699] on select "Select Shift Type One Off Shift Recurring Shift Rotating Shift" at bounding box center [443, 693] width 418 height 25
select select "recurring"
click at [235, 681] on select "Select Shift Type One Off Shift Recurring Shift Rotating Shift" at bounding box center [443, 693] width 418 height 25
select select "8"
select select "2025"
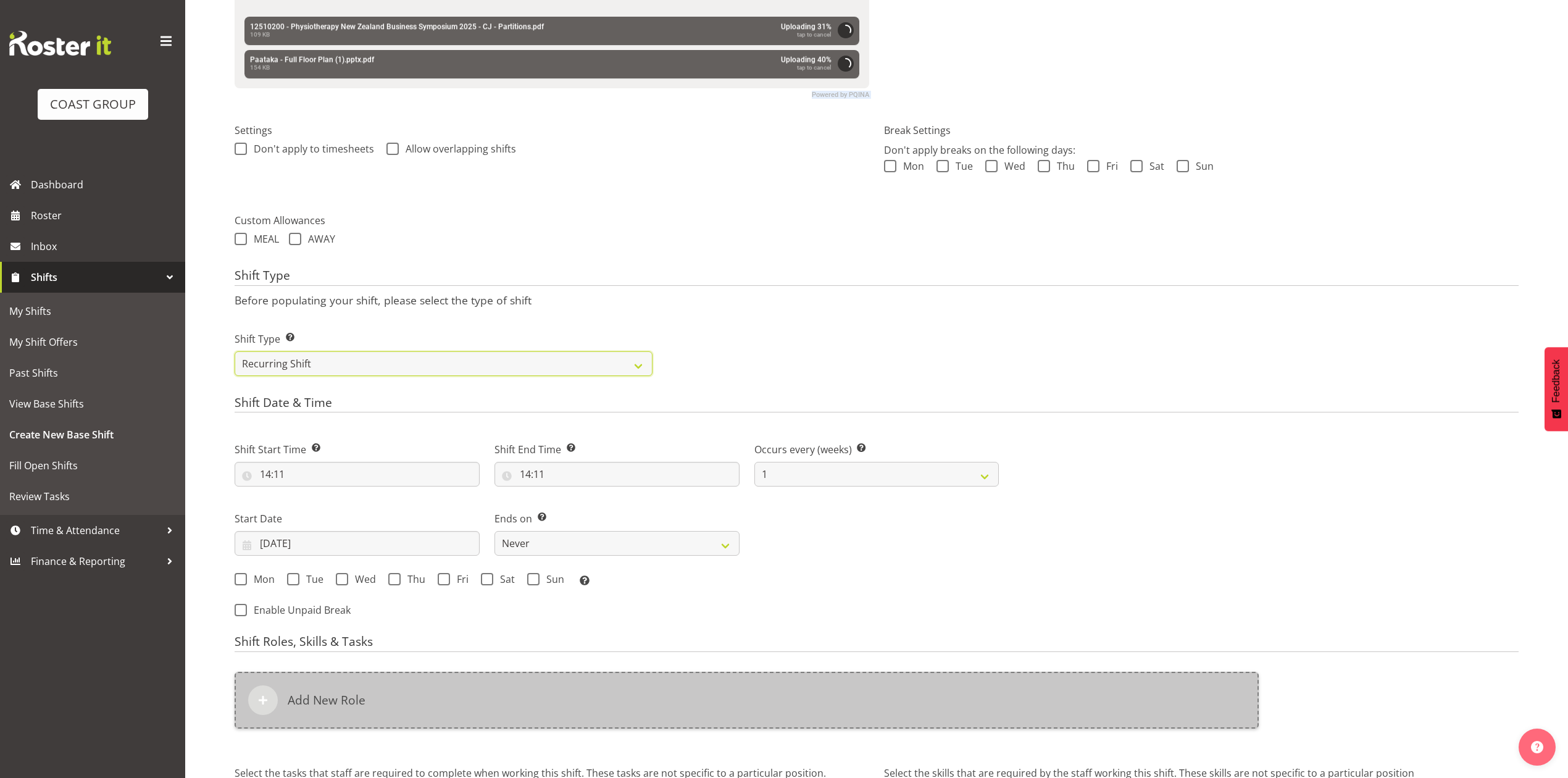
scroll to position [470, 0]
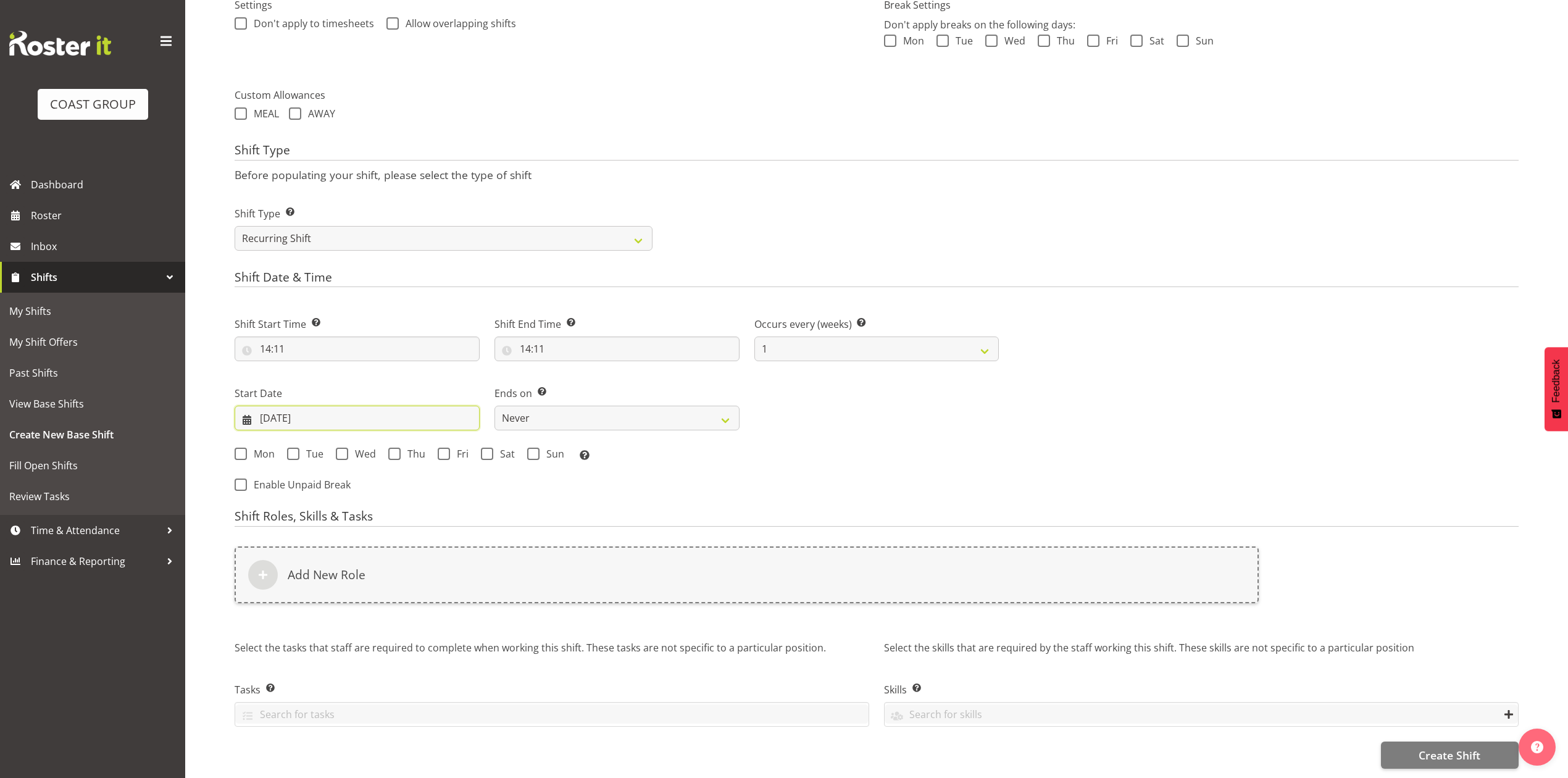
click at [300, 405] on input "09/09/2025" at bounding box center [357, 418] width 245 height 25
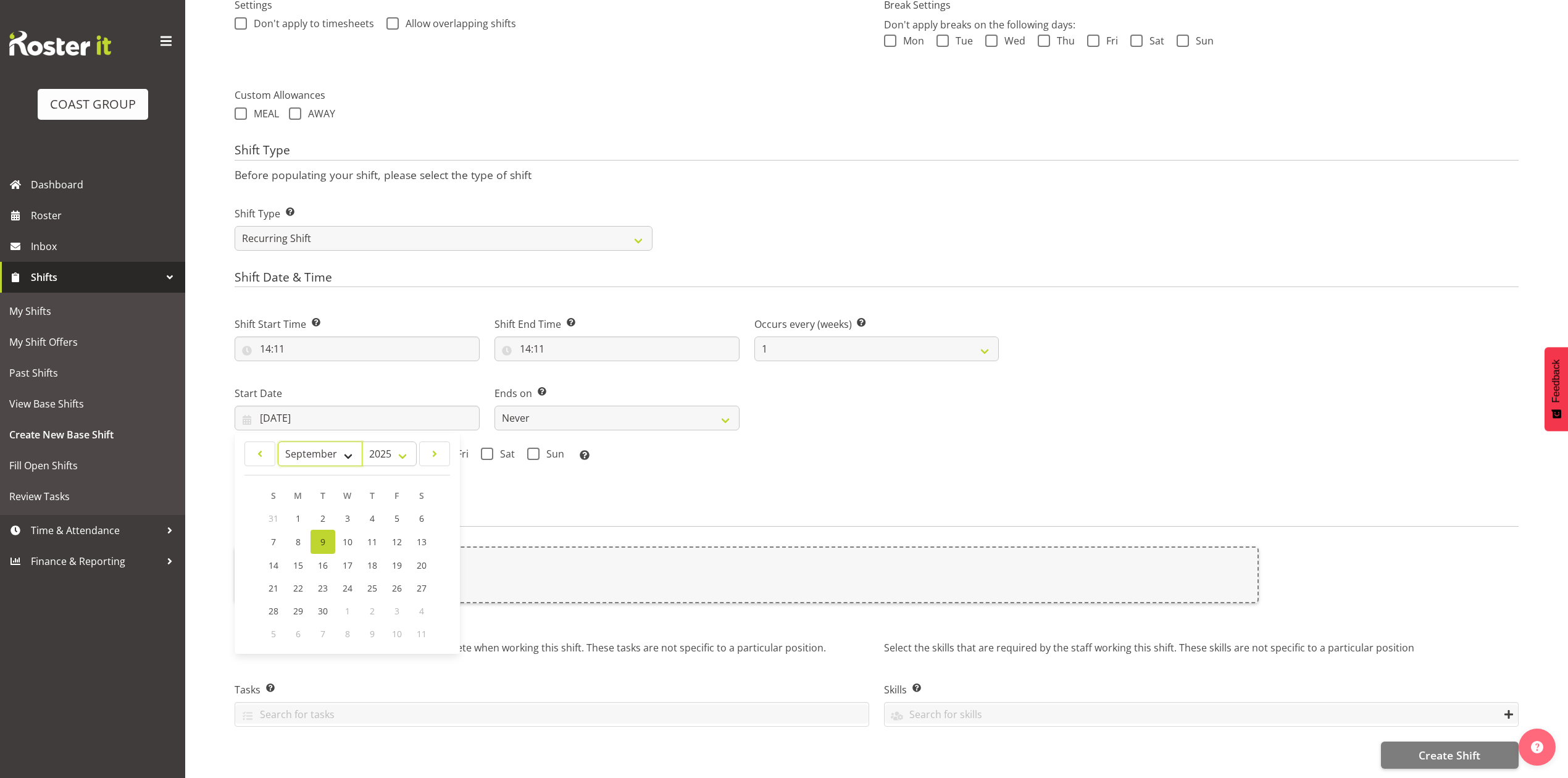
click at [322, 447] on select "January February March April May June July August September October November De…" at bounding box center [320, 454] width 85 height 25
select select "9"
click at [278, 442] on select "January February March April May June July August September October November De…" at bounding box center [320, 454] width 85 height 25
click at [376, 530] on link "9" at bounding box center [372, 541] width 25 height 23
type input "09/10/2025"
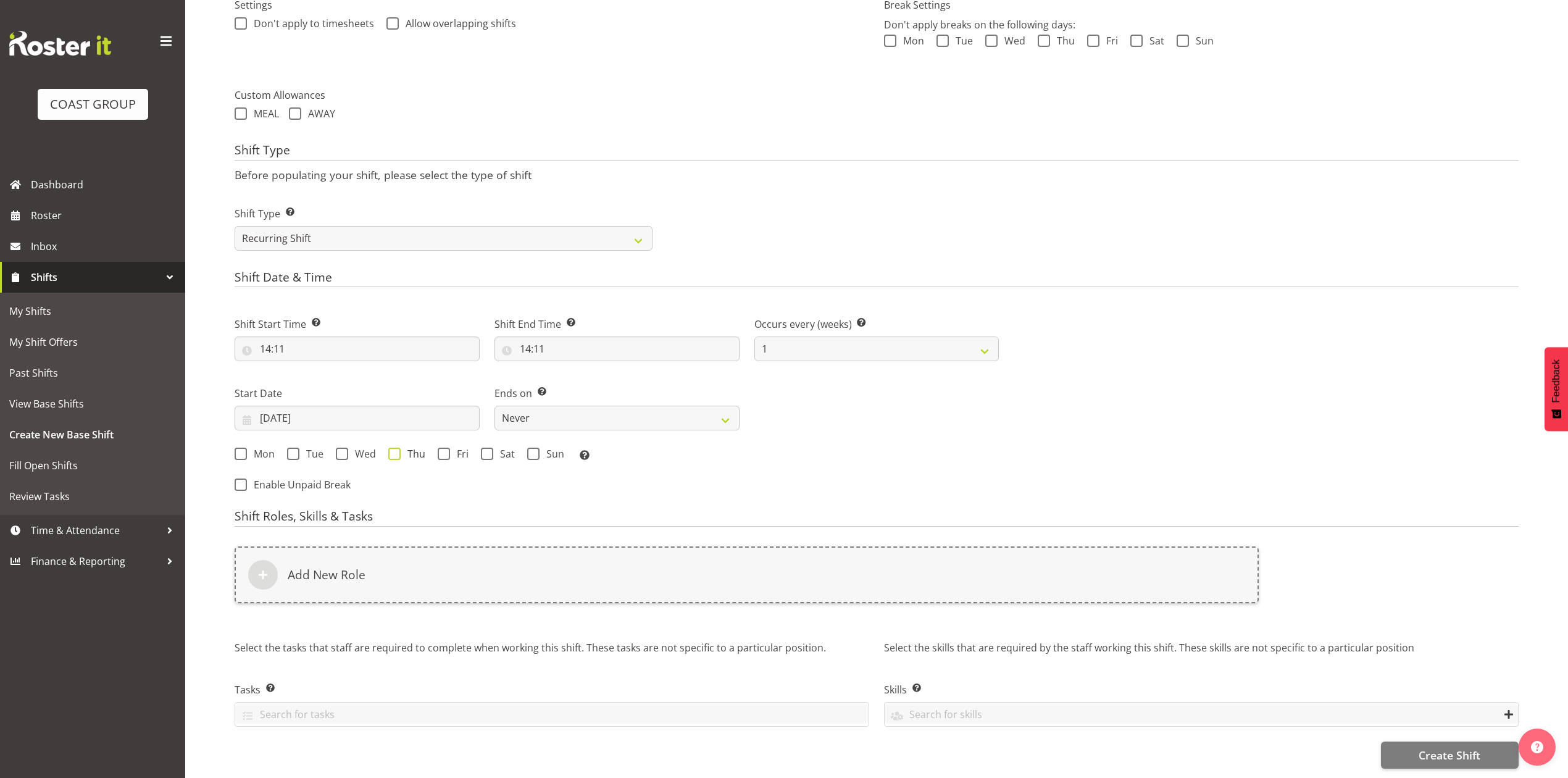
click at [389, 447] on span at bounding box center [394, 453] width 12 height 12
click at [389, 450] on input "Thu" at bounding box center [392, 454] width 8 height 8
checkbox input "true"
drag, startPoint x: 569, startPoint y: 409, endPoint x: 573, endPoint y: 415, distance: 7.2
click at [569, 409] on select "Never On Date" at bounding box center [617, 418] width 245 height 25
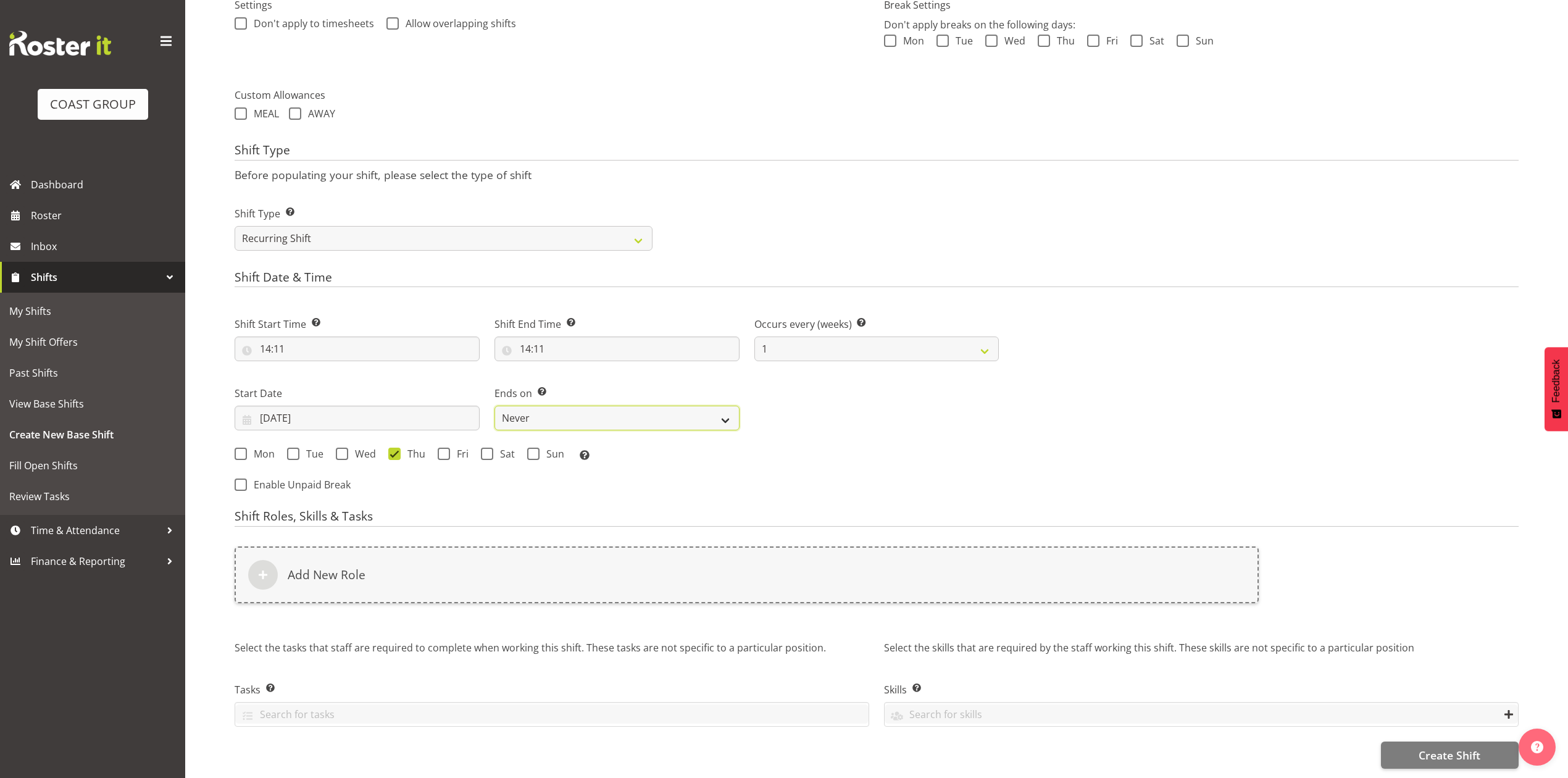
select select "date"
click at [495, 405] on select "Never On Date" at bounding box center [617, 418] width 245 height 25
click at [794, 408] on input "09/09/2025" at bounding box center [876, 418] width 245 height 25
click at [862, 447] on select "January February March April May June July August September October November De…" at bounding box center [859, 454] width 85 height 25
select select "9"
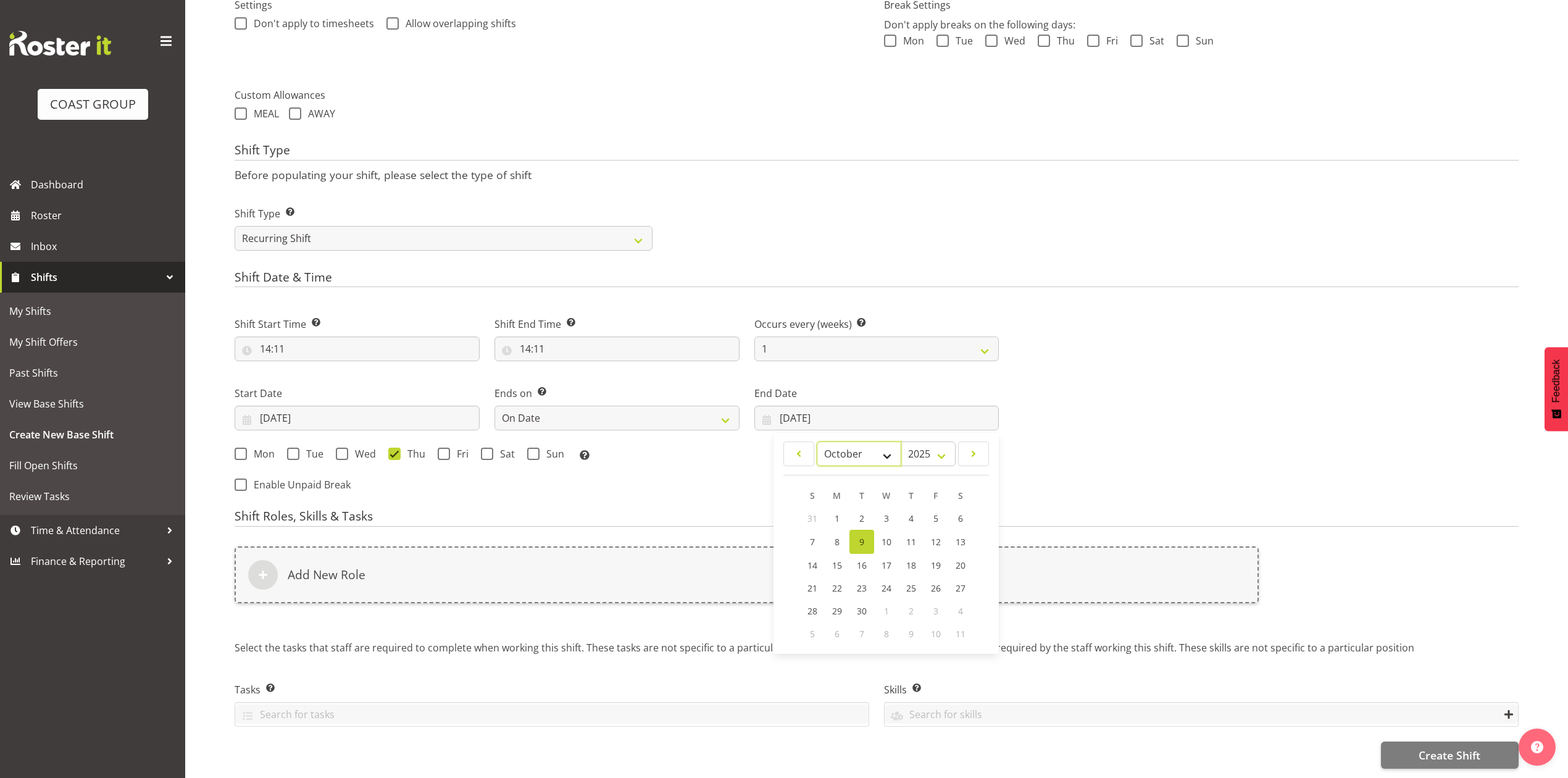
click at [817, 442] on select "January February March April May June July August September October November De…" at bounding box center [859, 454] width 85 height 25
click at [936, 536] on span "10" at bounding box center [935, 541] width 10 height 12
type input "10/10/2025"
click at [443, 447] on span at bounding box center [443, 453] width 12 height 12
click at [443, 450] on input "Fri" at bounding box center [441, 454] width 8 height 8
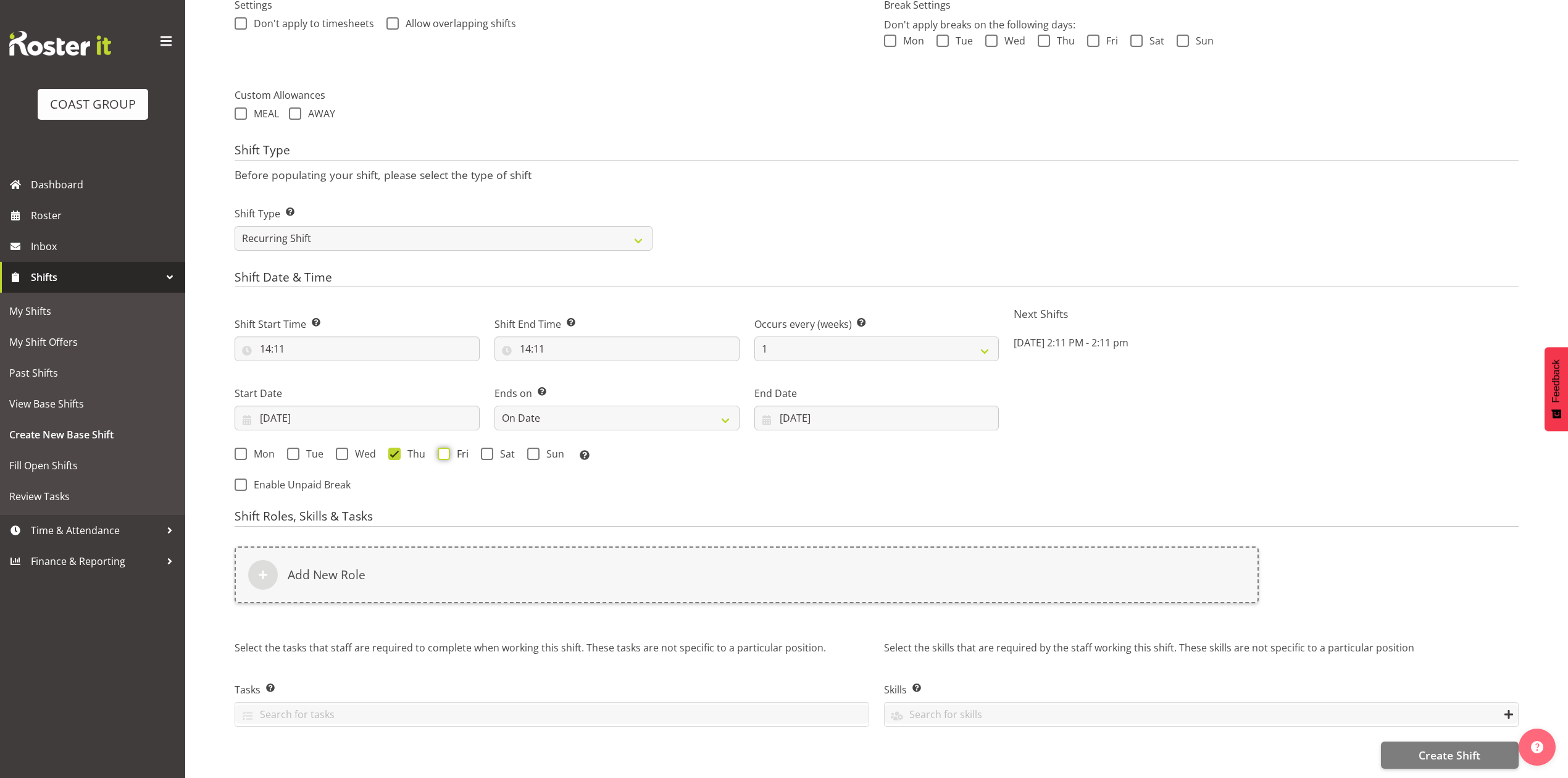
checkbox input "true"
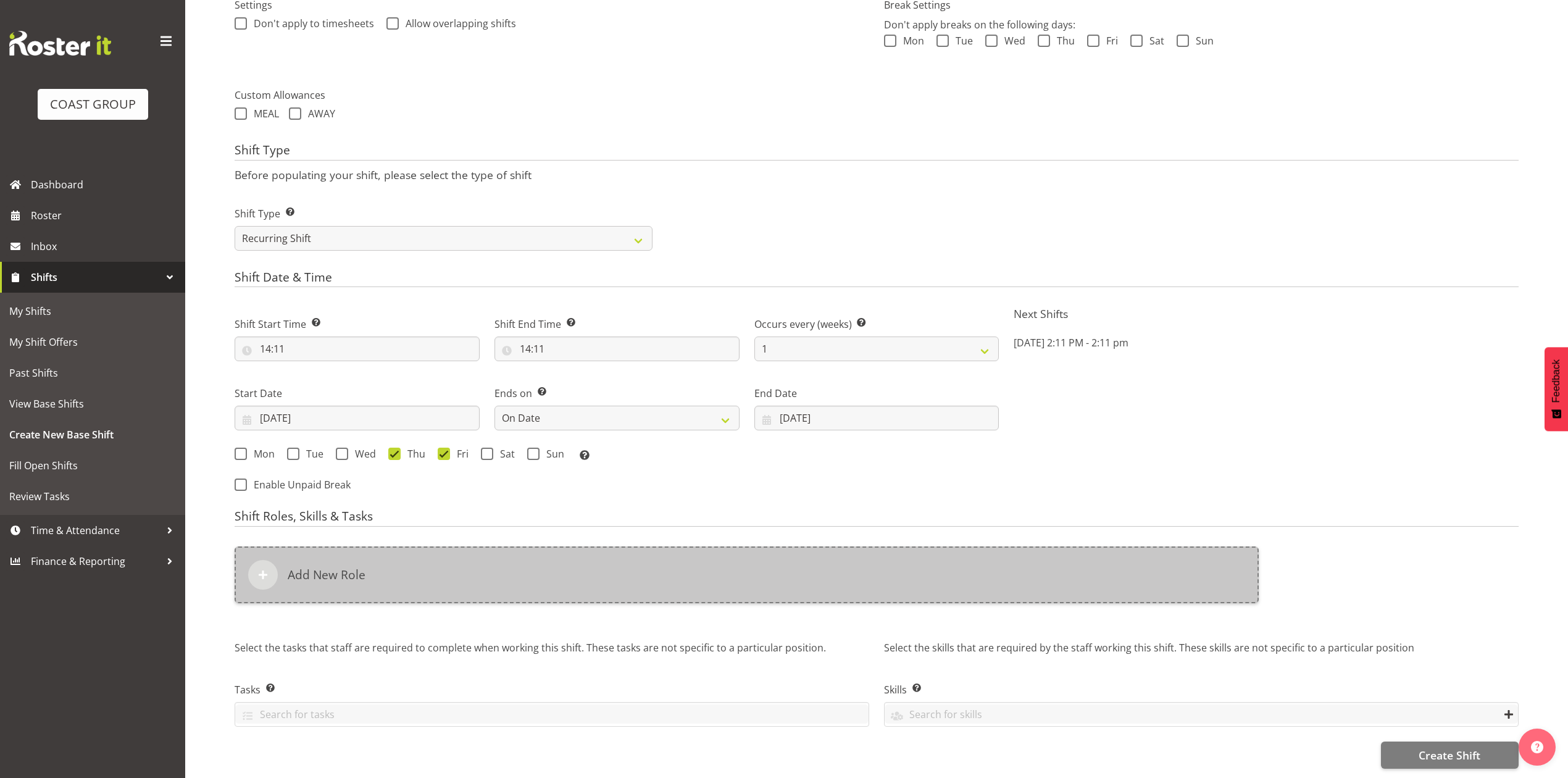
click at [509, 572] on div "Add New Role" at bounding box center [746, 575] width 1024 height 57
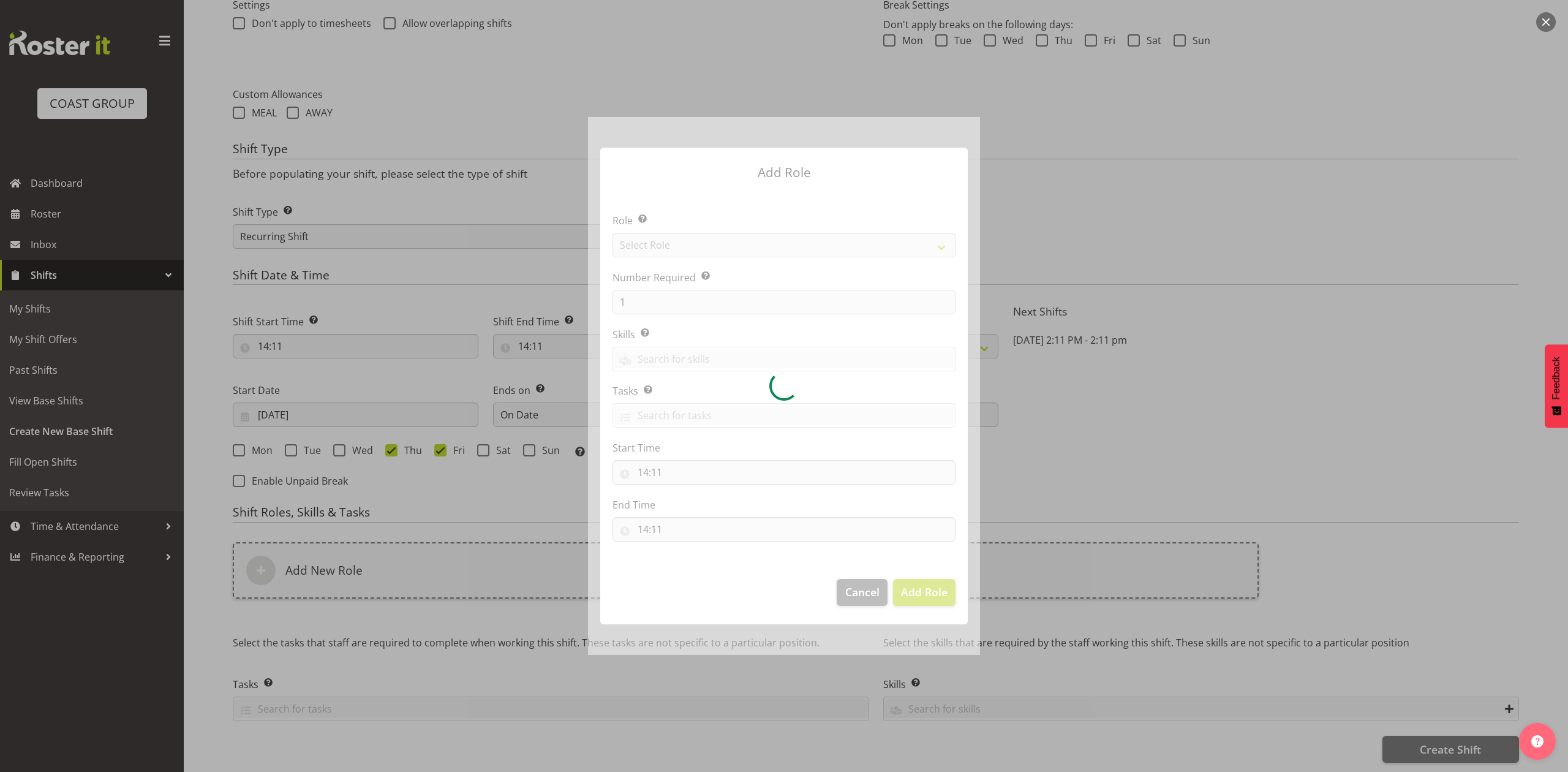
click at [841, 253] on div at bounding box center [783, 385] width 392 height 537
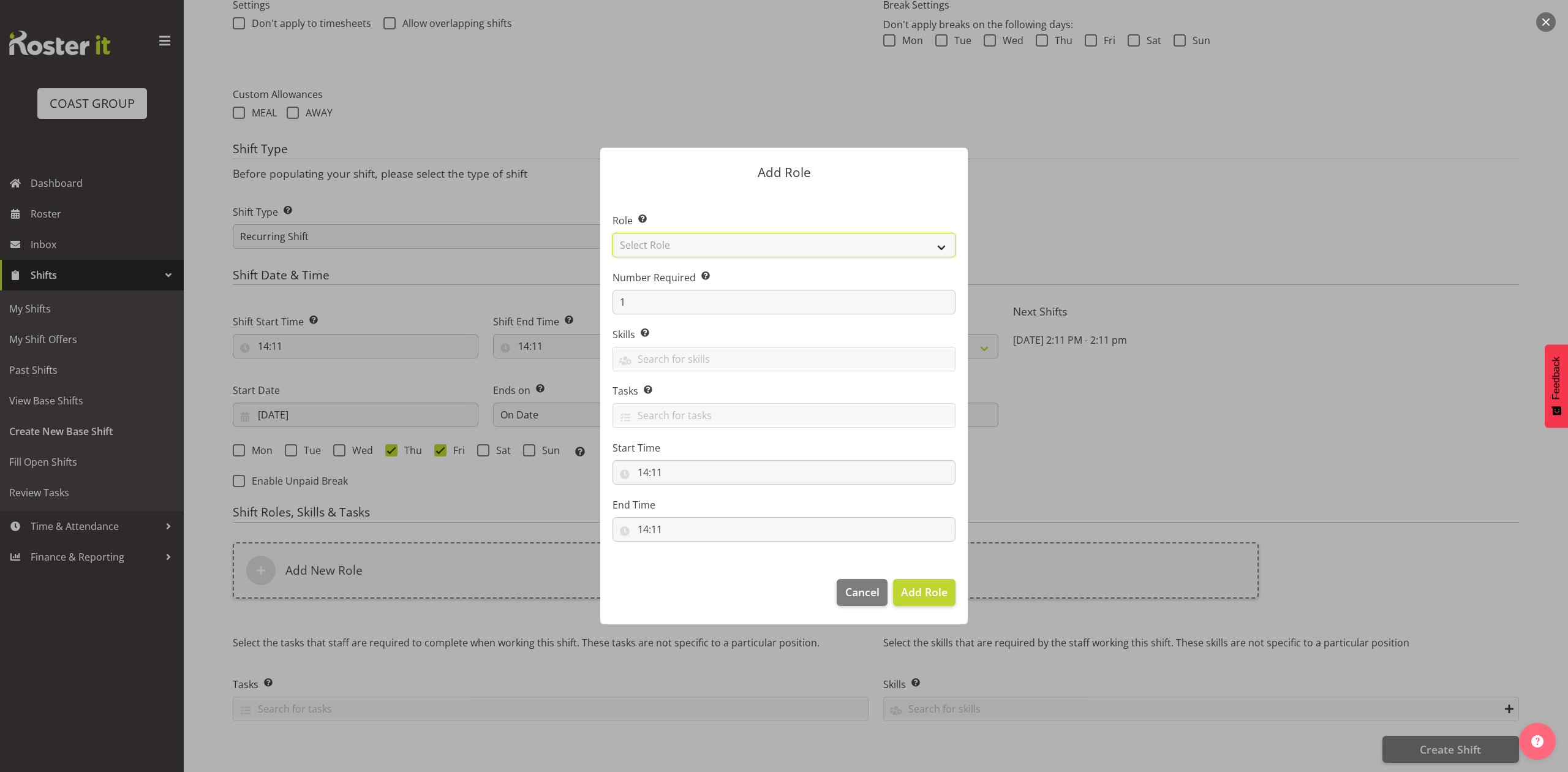
click at [841, 253] on select "Select Role ACCOUNT MANAGER ACCOUNT MANAGER DW ACCOUNTS AKL DIANNA VEHICLES AKL…" at bounding box center [784, 245] width 343 height 25
select select "81"
click at [613, 233] on select "Select Role ACCOUNT MANAGER ACCOUNT MANAGER DW ACCOUNTS AKL DIANNA VEHICLES AKL…" at bounding box center [784, 245] width 343 height 25
click at [938, 591] on span "Add Role" at bounding box center [923, 591] width 46 height 15
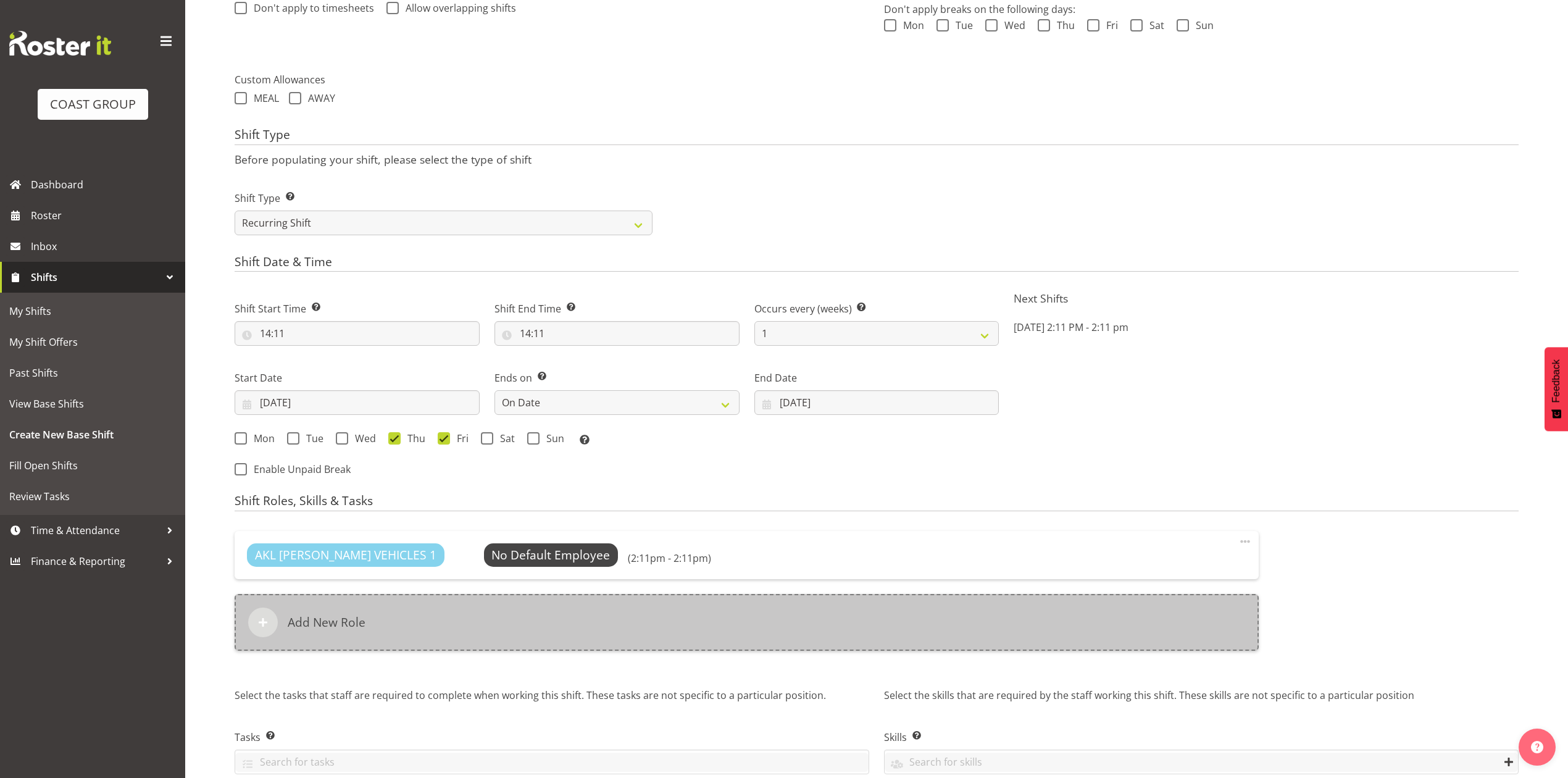
click at [531, 639] on div "Add New Role" at bounding box center [746, 622] width 1024 height 57
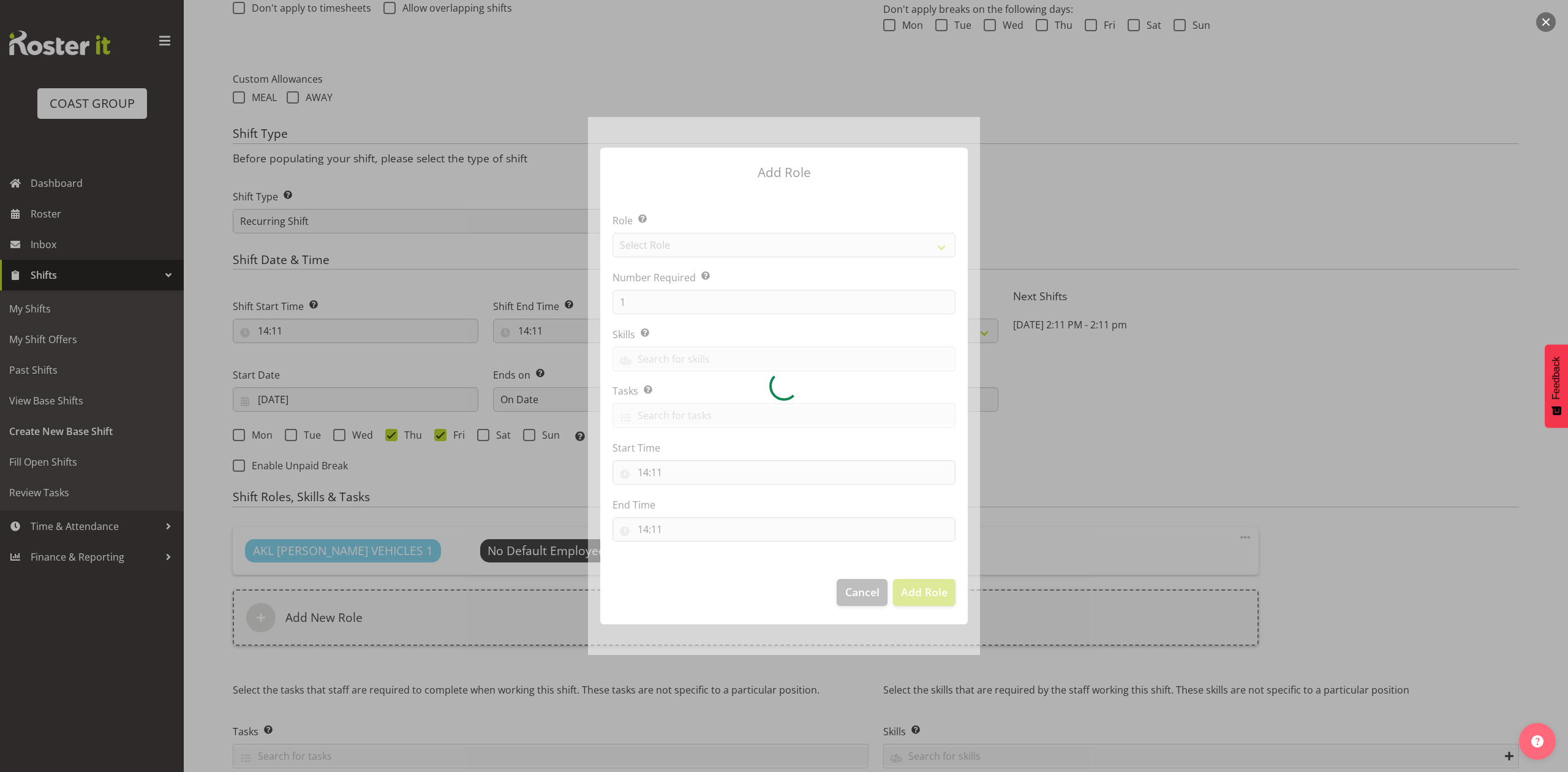
click at [671, 245] on div at bounding box center [783, 385] width 392 height 537
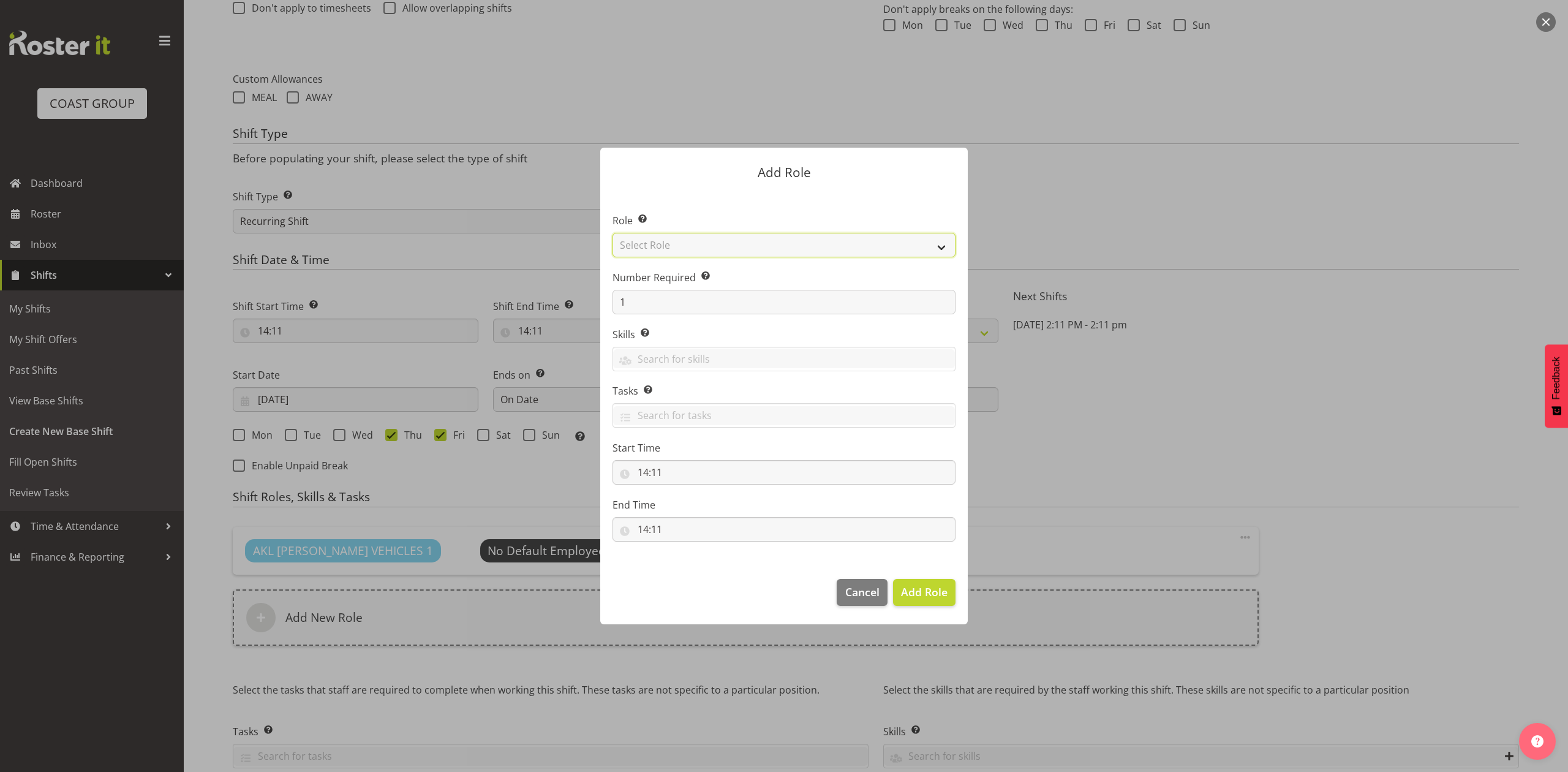
click at [671, 245] on select "Select Role ACCOUNT MANAGER ACCOUNT MANAGER DW ACCOUNTS AKL DIANNA VEHICLES AKL…" at bounding box center [784, 245] width 343 height 25
select select "188"
click at [613, 233] on select "Select Role ACCOUNT MANAGER ACCOUNT MANAGER DW ACCOUNTS AKL DIANNA VEHICLES AKL…" at bounding box center [784, 245] width 343 height 25
click at [937, 586] on span "Add Role" at bounding box center [923, 591] width 46 height 15
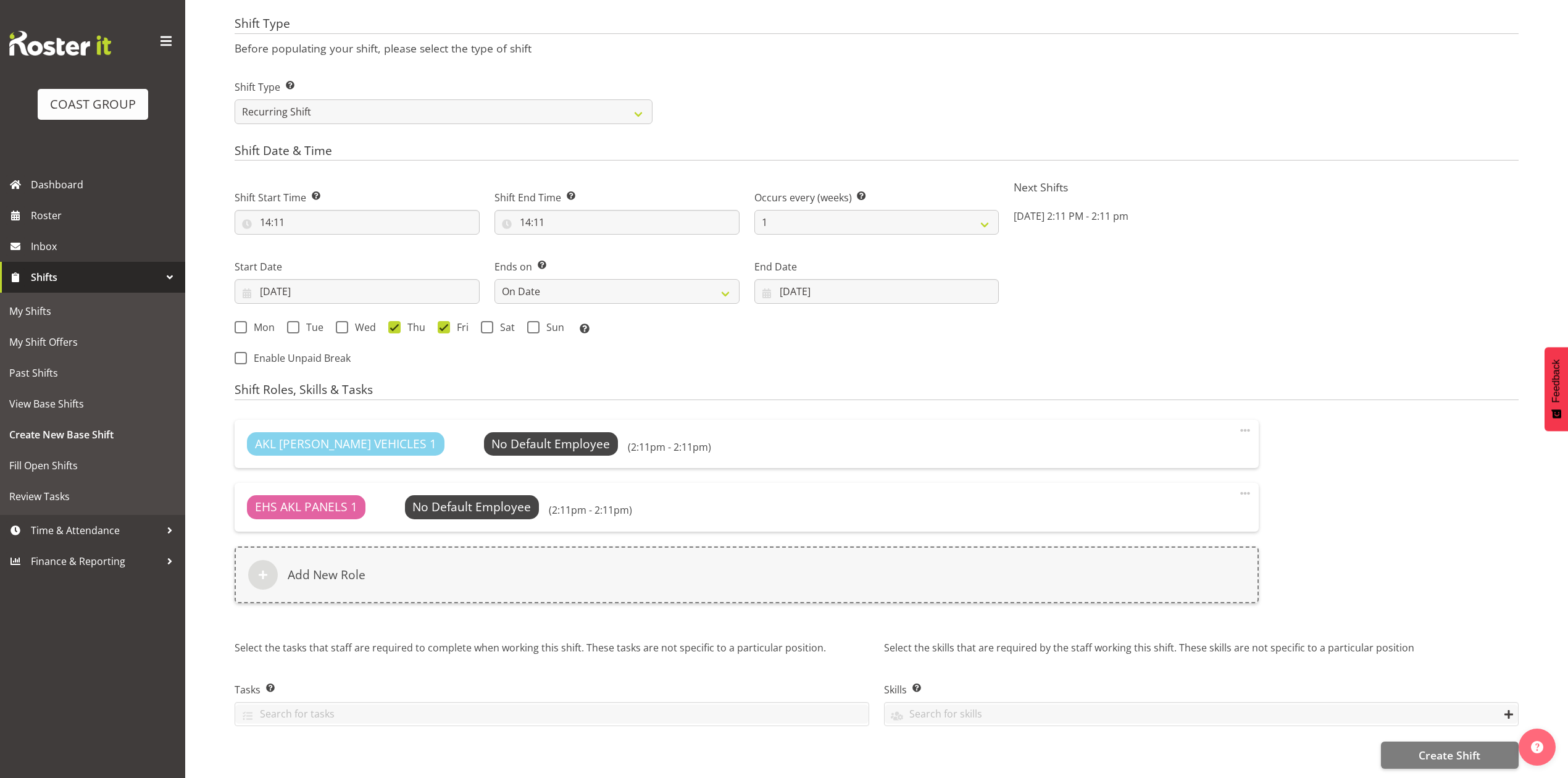
scroll to position [596, 0]
click at [1393, 744] on button "Create Shift" at bounding box center [1450, 755] width 138 height 27
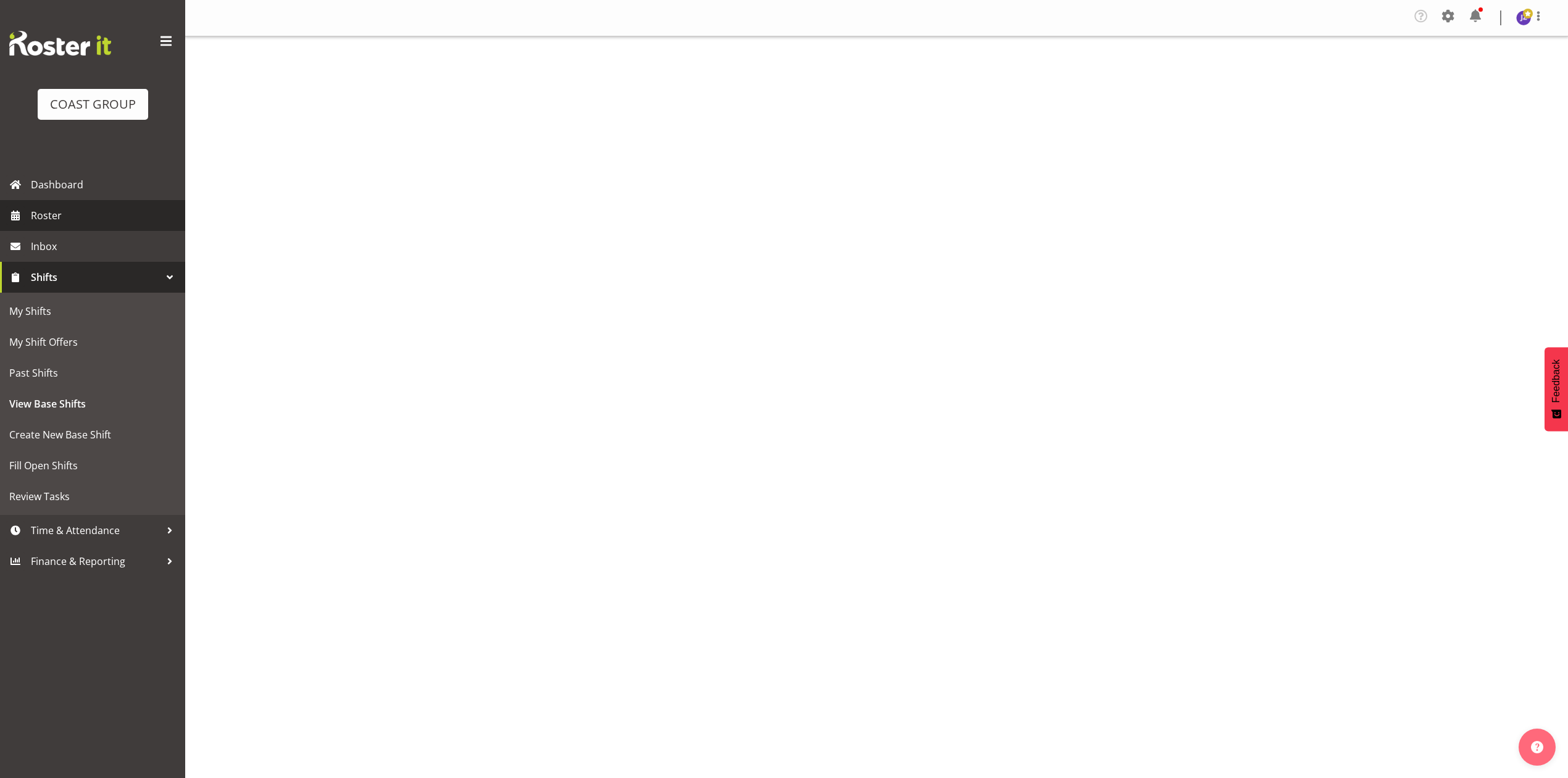
drag, startPoint x: 0, startPoint y: 0, endPoint x: 99, endPoint y: 218, distance: 239.4
click at [99, 218] on span "Roster" at bounding box center [105, 216] width 148 height 18
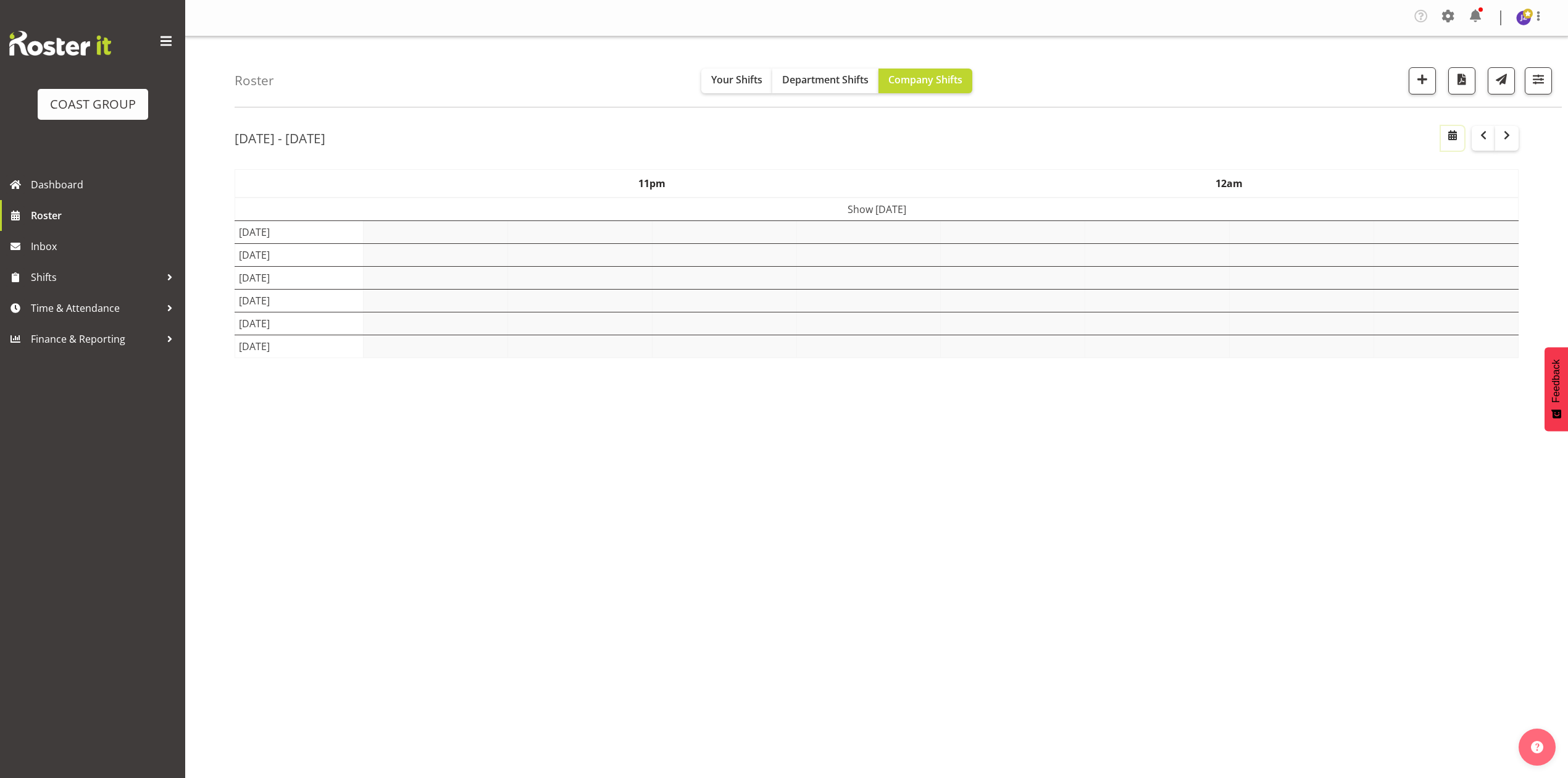
click at [1448, 141] on span "button" at bounding box center [1452, 135] width 15 height 15
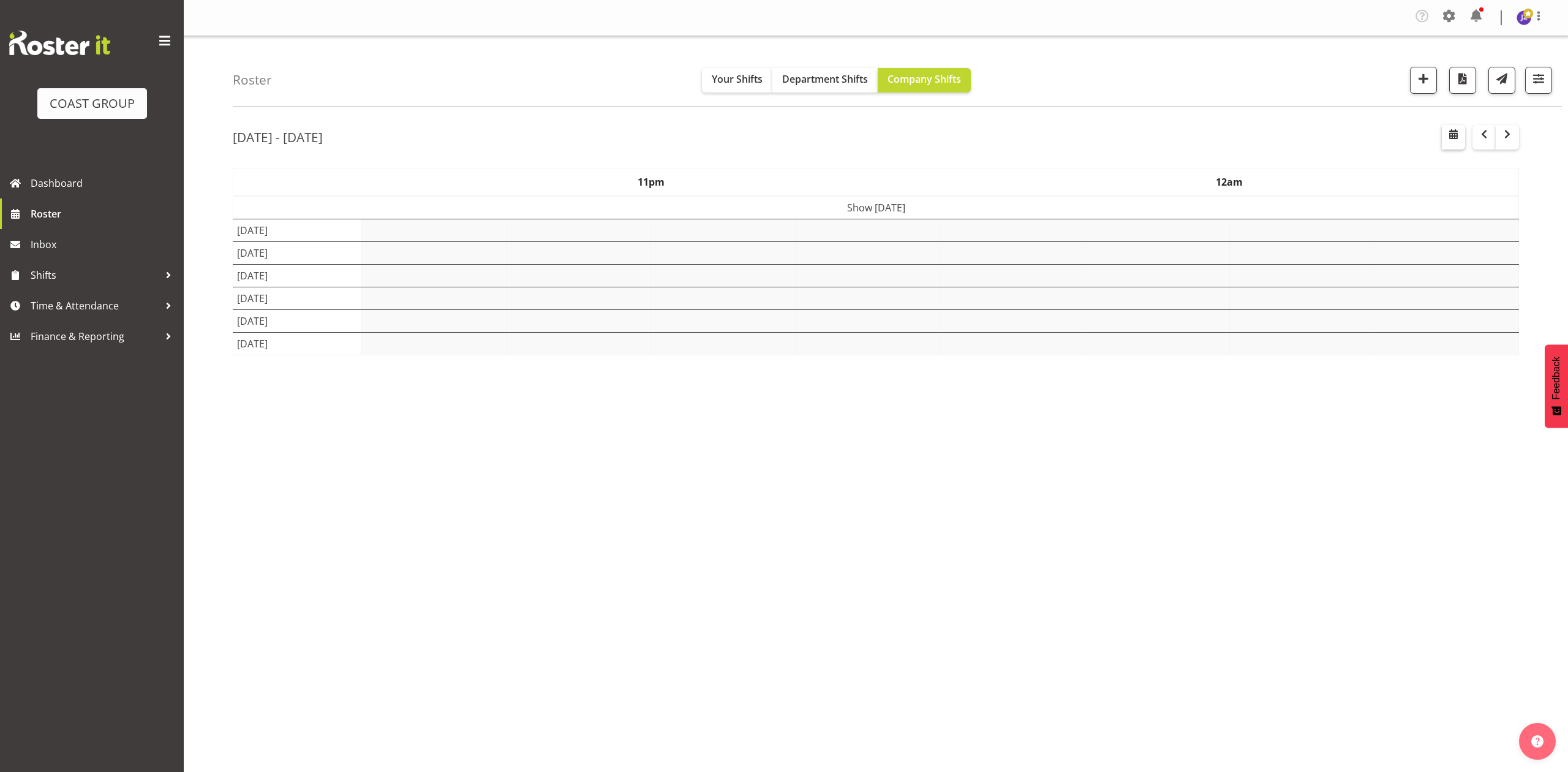
select select "8"
select select "2025"
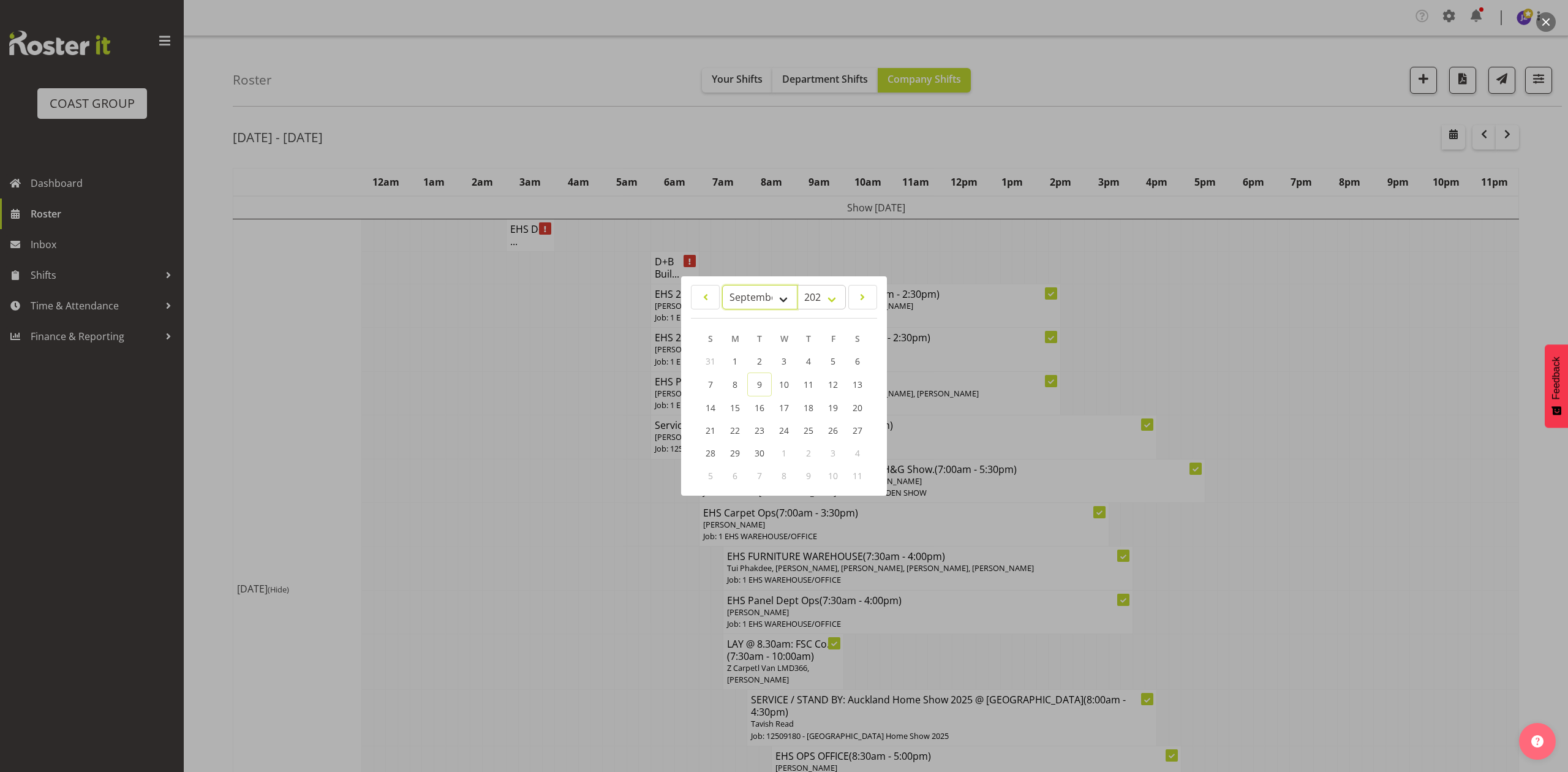
click at [748, 290] on select "January February March April May June July August September October November De…" at bounding box center [760, 297] width 76 height 25
select select "9"
click at [722, 285] on select "January February March April May June July August September October November De…" at bounding box center [760, 297] width 76 height 25
click at [805, 388] on link "9" at bounding box center [809, 384] width 25 height 23
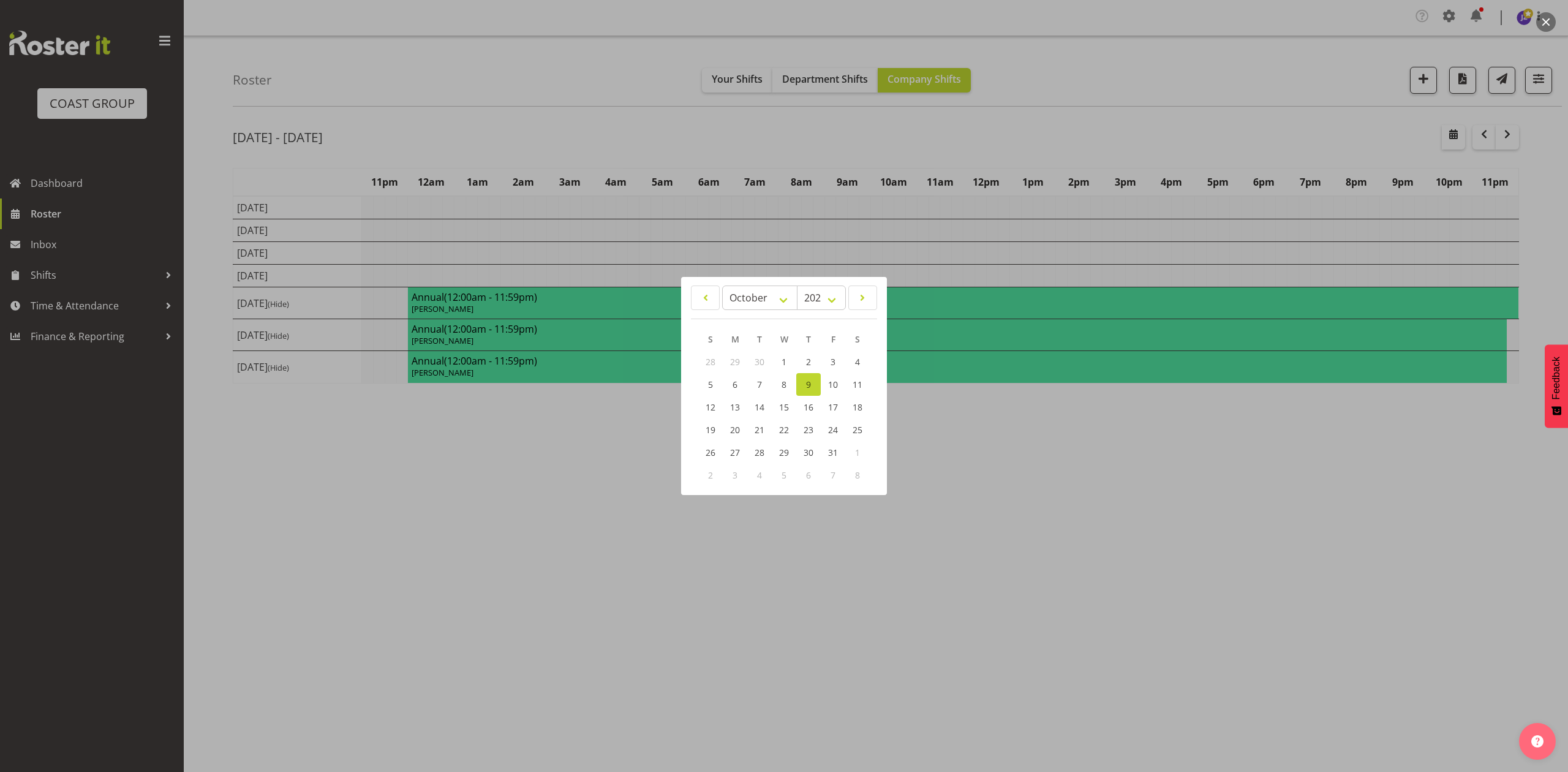
click at [993, 149] on div at bounding box center [784, 386] width 1568 height 772
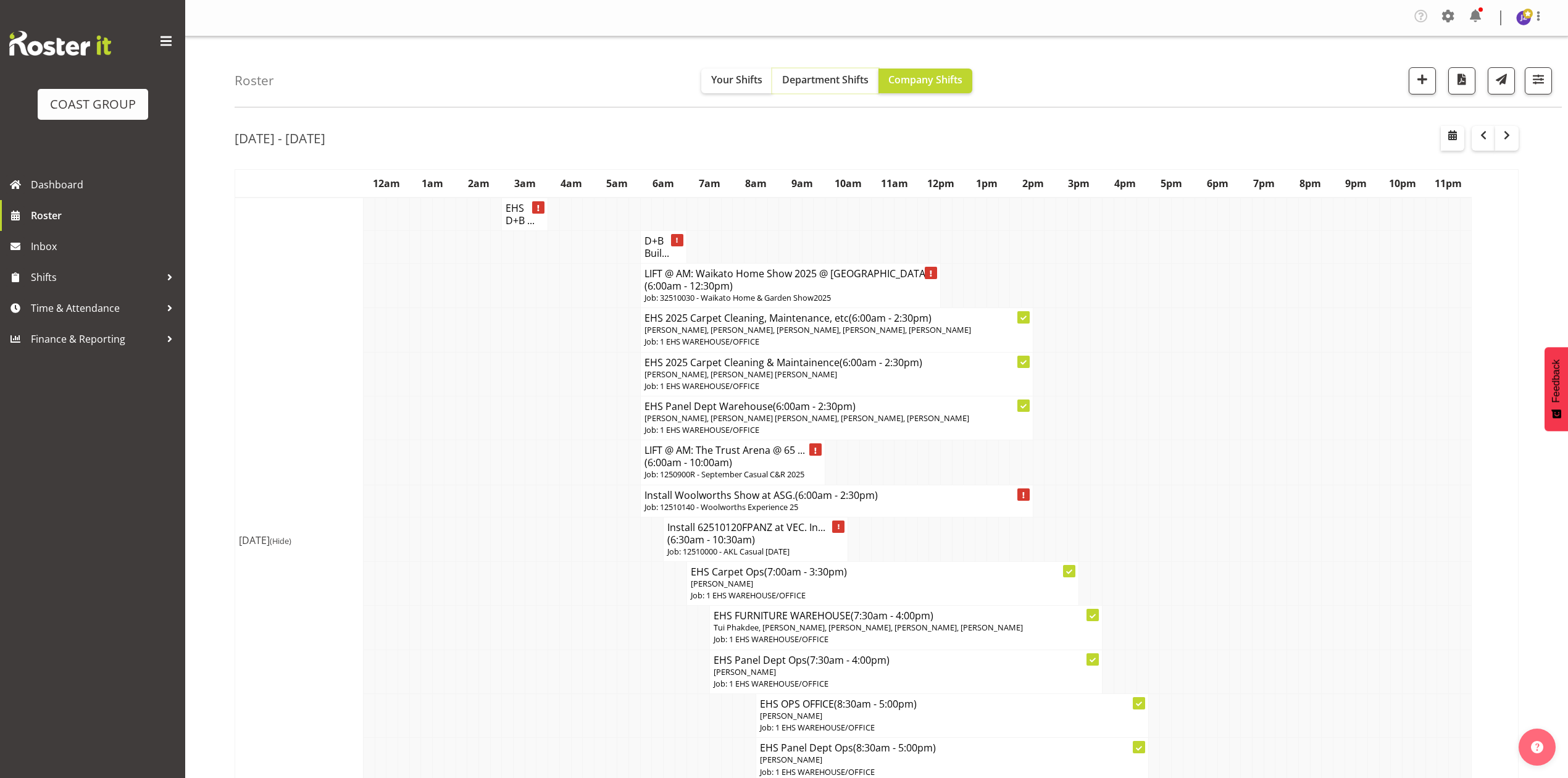
click at [828, 76] on span "Department Shifts" at bounding box center [826, 80] width 87 height 14
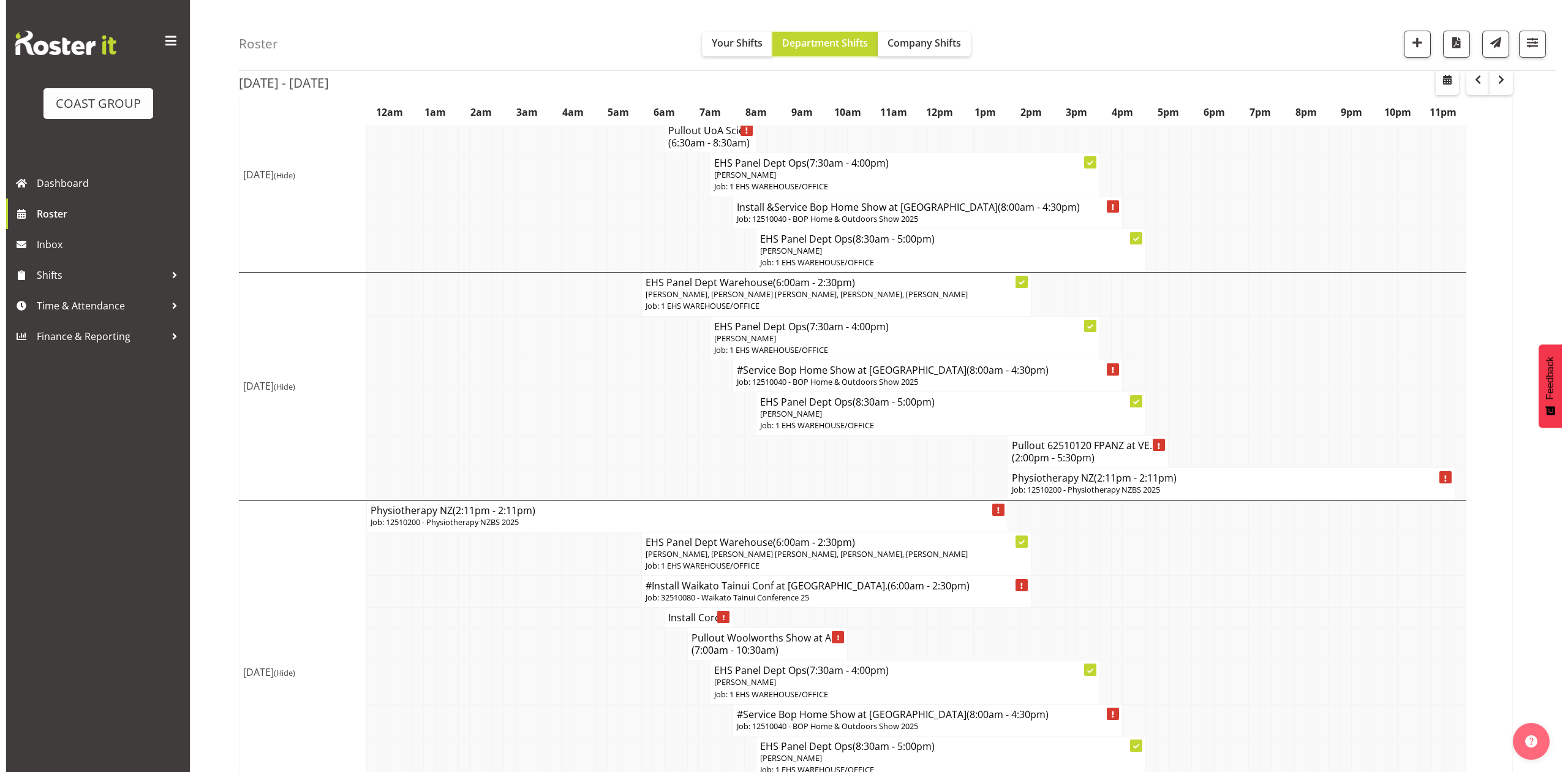
scroll to position [572, 0]
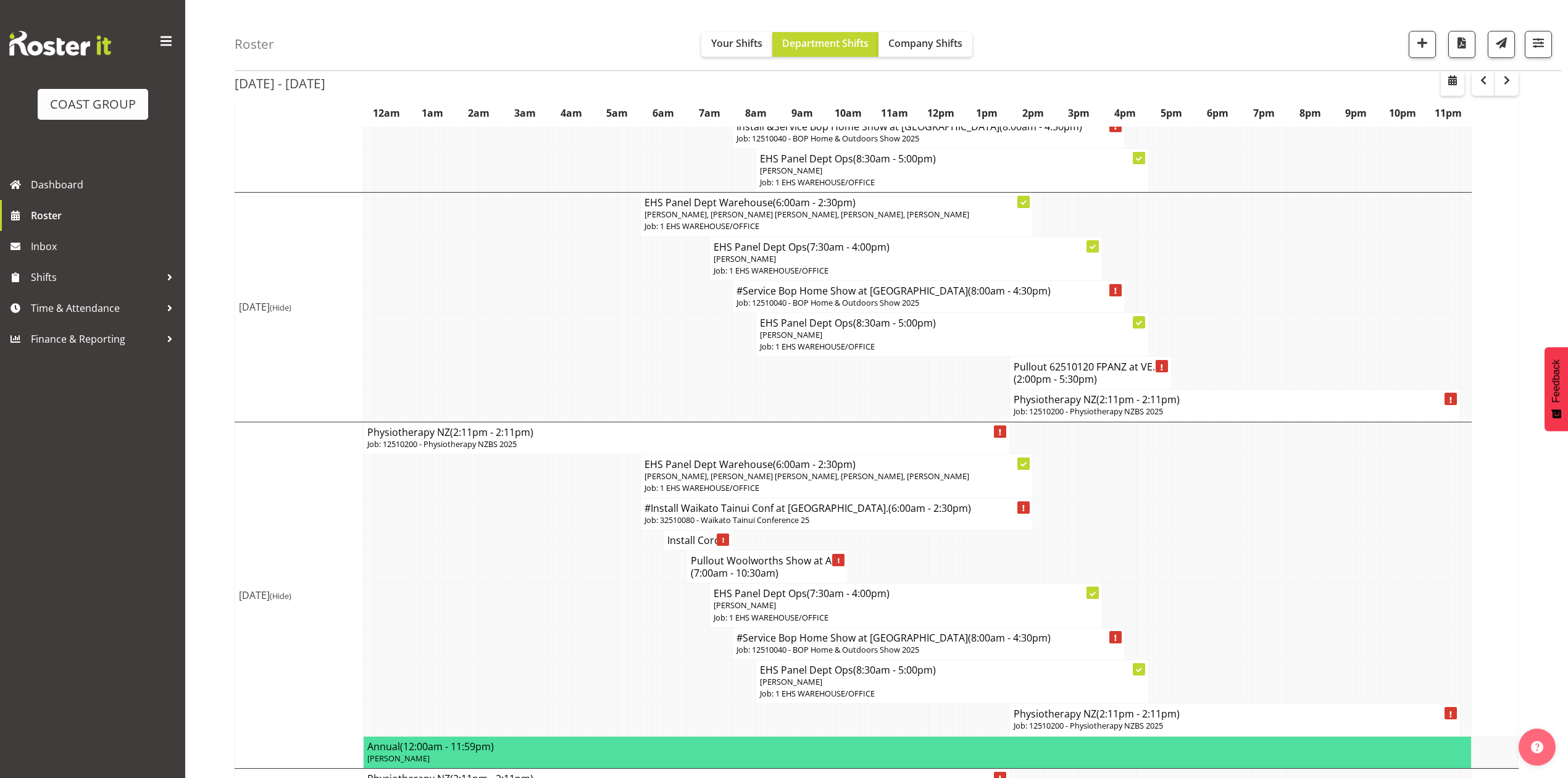
click at [1305, 405] on h4 "Physiotherapy NZ (2:11pm - 2:11pm)" at bounding box center [1234, 400] width 442 height 12
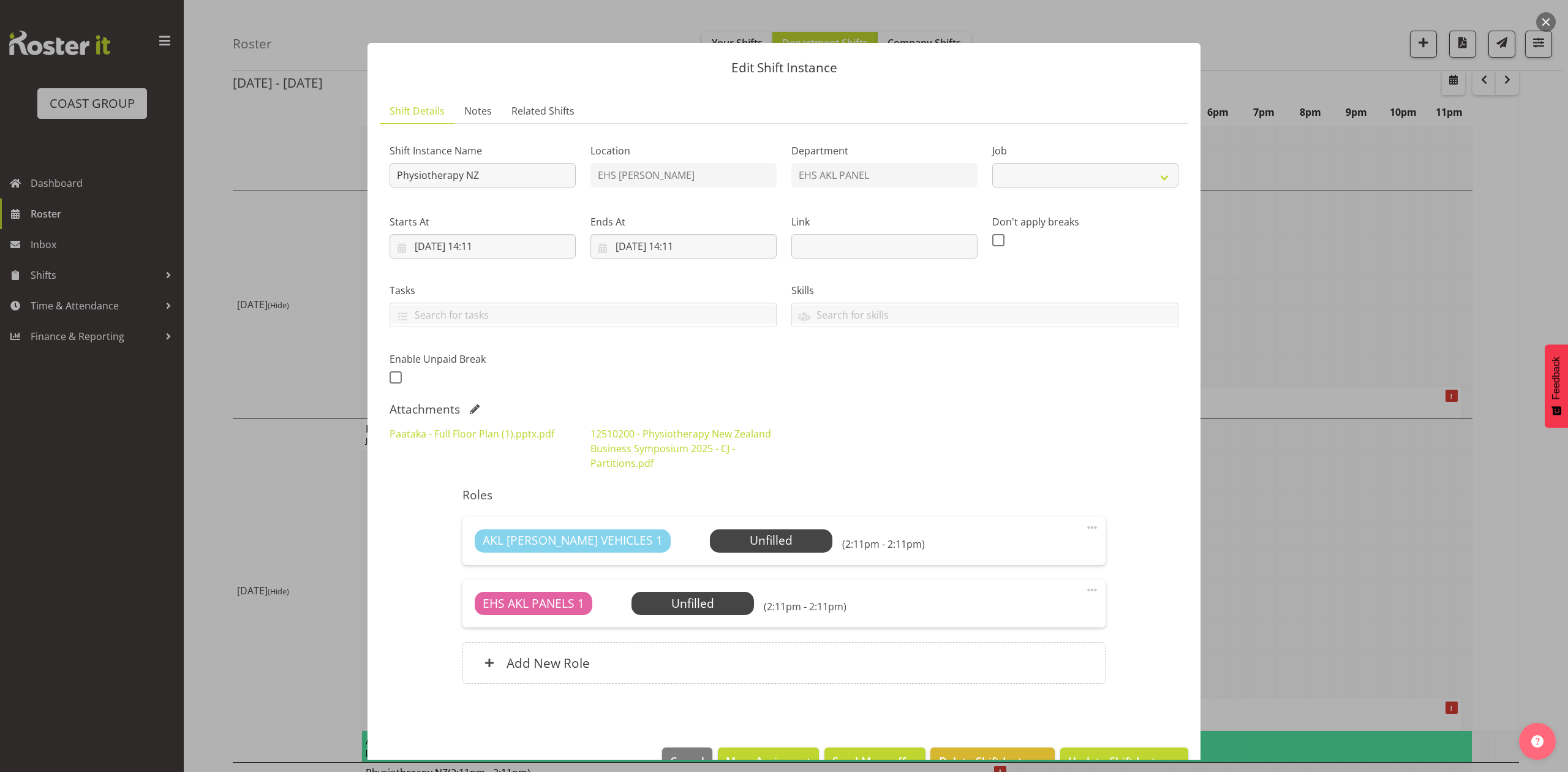
select select "9253"
click at [388, 168] on div "Shift Instance Name Physiotherapy NZ" at bounding box center [482, 162] width 201 height 71
click at [392, 177] on input "Physiotherapy NZ" at bounding box center [483, 175] width 186 height 25
click at [540, 175] on input "Install Physiotherapy NZ" at bounding box center [483, 175] width 186 height 25
type input "Install Physiotherapy NZ. In at 8am."
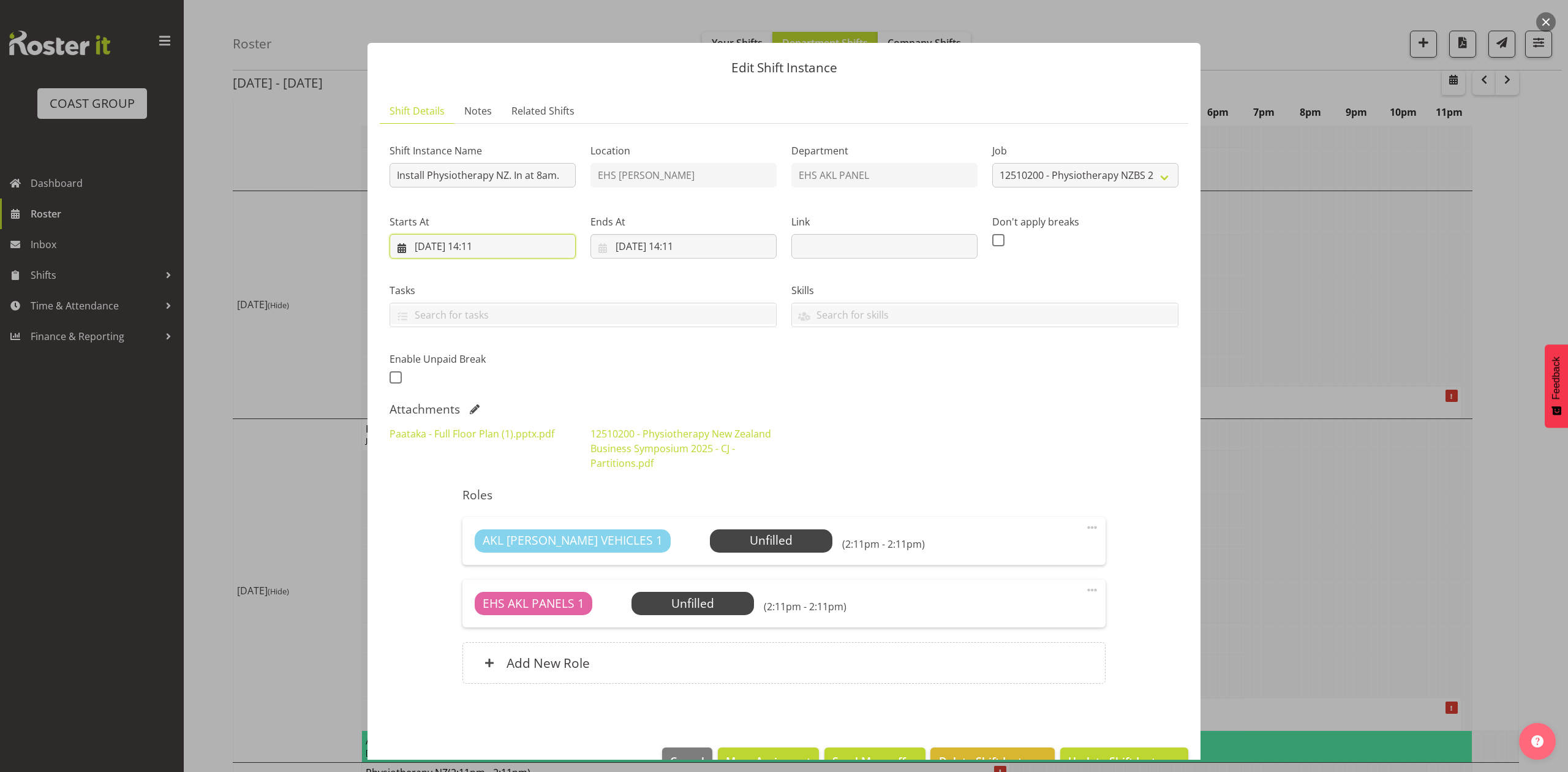
click at [483, 244] on input "[DATE] 14:11" at bounding box center [483, 246] width 186 height 25
drag, startPoint x: 630, startPoint y: 231, endPoint x: 631, endPoint y: 263, distance: 32.0
click at [630, 231] on div "Ends At [DATE] 14:11 January February March April May June July August Septembe…" at bounding box center [684, 237] width 186 height 44
click at [631, 246] on input "[DATE] 14:11" at bounding box center [684, 246] width 186 height 25
click at [735, 369] on link "10" at bounding box center [748, 368] width 25 height 23
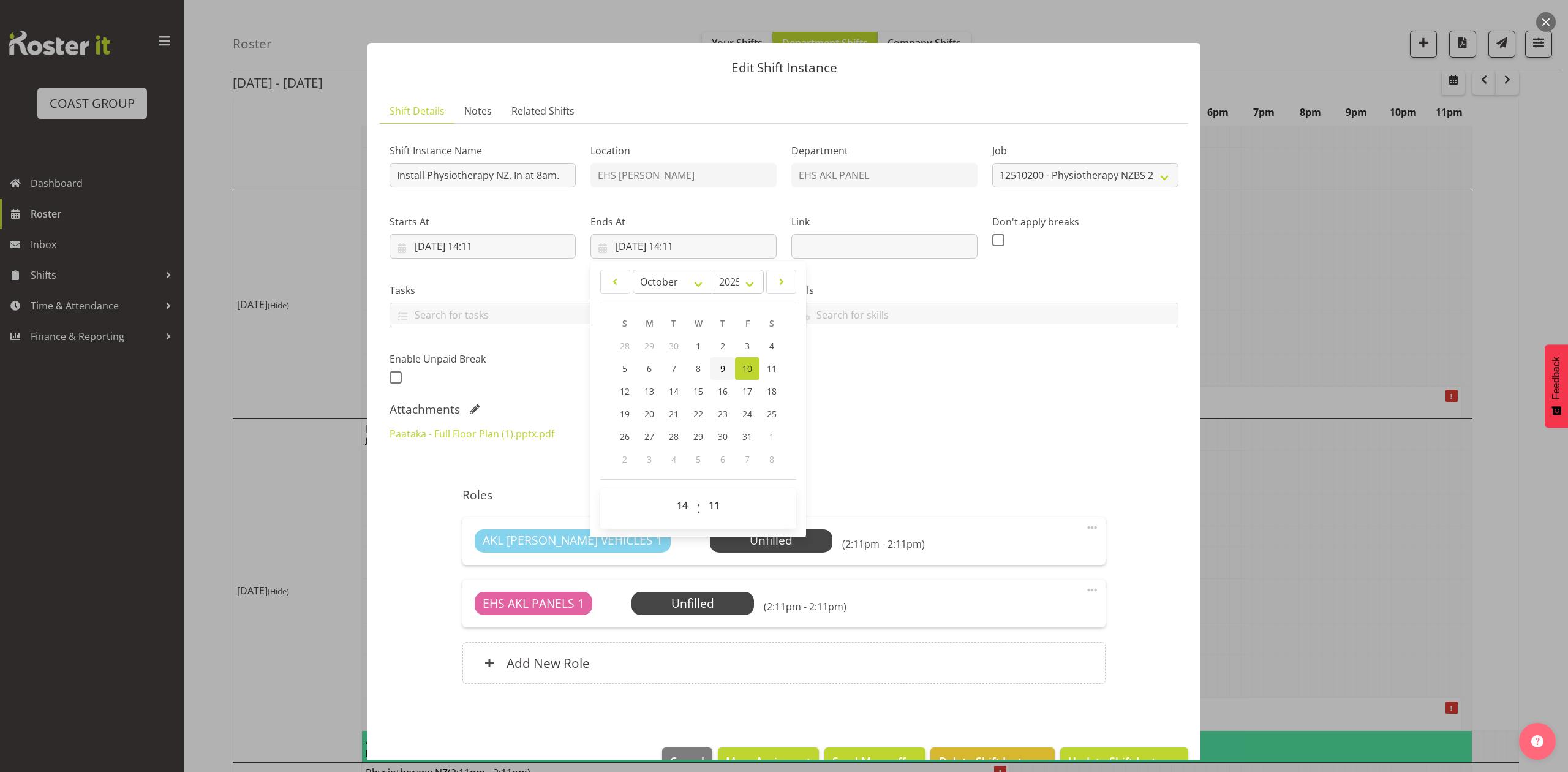
type input "[DATE] 00:00"
select select "0"
click at [721, 368] on span "9" at bounding box center [723, 368] width 5 height 12
type input "[DATE] 00:00"
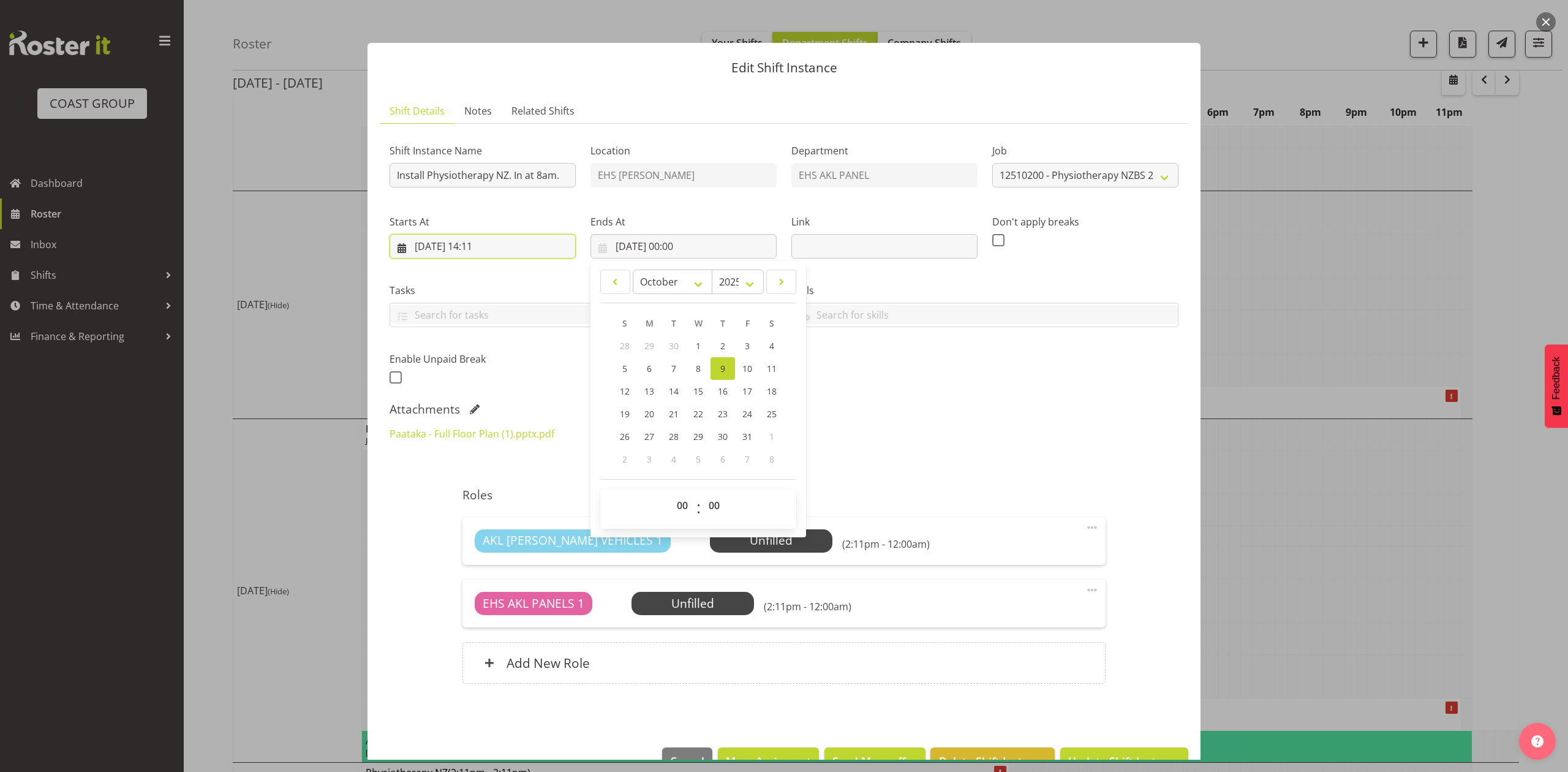
click at [480, 245] on input "[DATE] 14:11" at bounding box center [483, 246] width 186 height 25
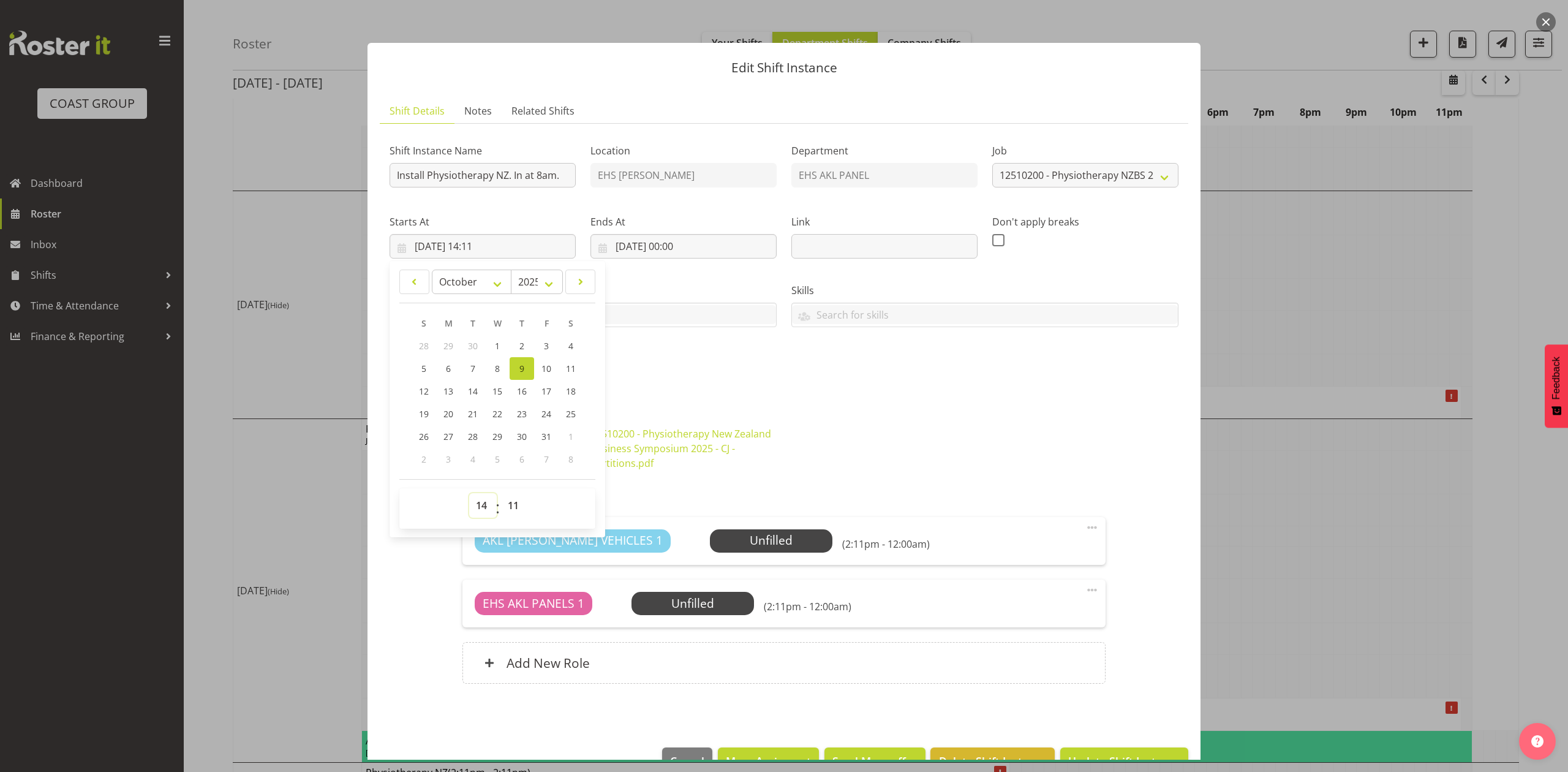
drag, startPoint x: 481, startPoint y: 505, endPoint x: 484, endPoint y: 495, distance: 10.4
click at [481, 505] on select "00 01 02 03 04 05 06 07 08 09 10 11 12 13 14 15 16 17 18 19 20 21 22 23" at bounding box center [483, 505] width 27 height 25
select select "7"
click at [469, 494] on select "00 01 02 03 04 05 06 07 08 09 10 11 12 13 14 15 16 17 18 19 20 21 22 23" at bounding box center [483, 505] width 27 height 25
type input "[DATE] 07:11"
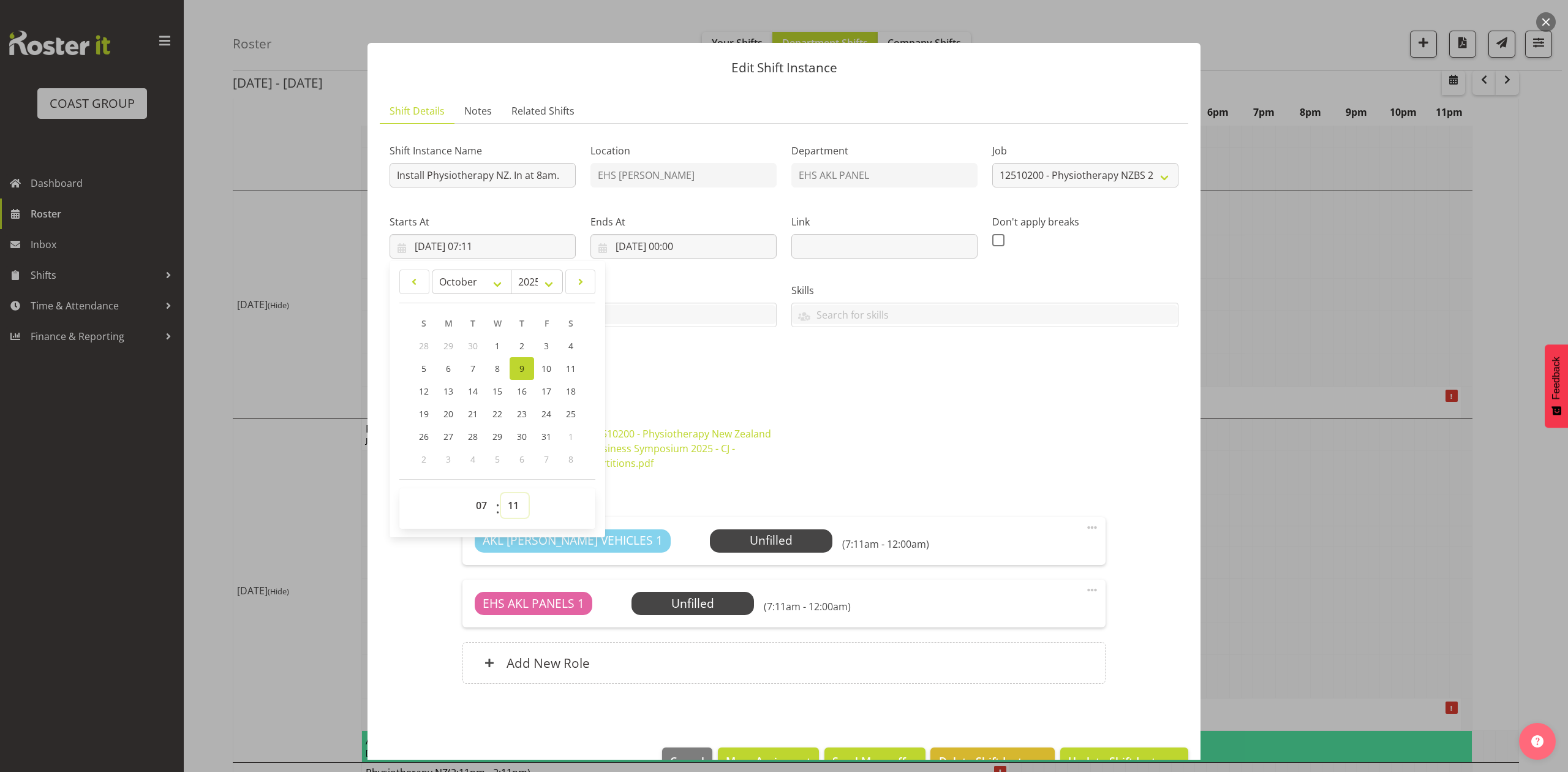
click at [508, 505] on select "00 01 02 03 04 05 06 07 08 09 10 11 12 13 14 15 16 17 18 19 20 21 22 23 24 25 2…" at bounding box center [515, 505] width 27 height 25
select select "30"
click at [501, 494] on select "00 01 02 03 04 05 06 07 08 09 10 11 12 13 14 15 16 17 18 19 20 21 22 23 24 25 2…" at bounding box center [515, 505] width 27 height 25
type input "[DATE] 07:30"
drag, startPoint x: 798, startPoint y: 375, endPoint x: 695, endPoint y: 321, distance: 116.3
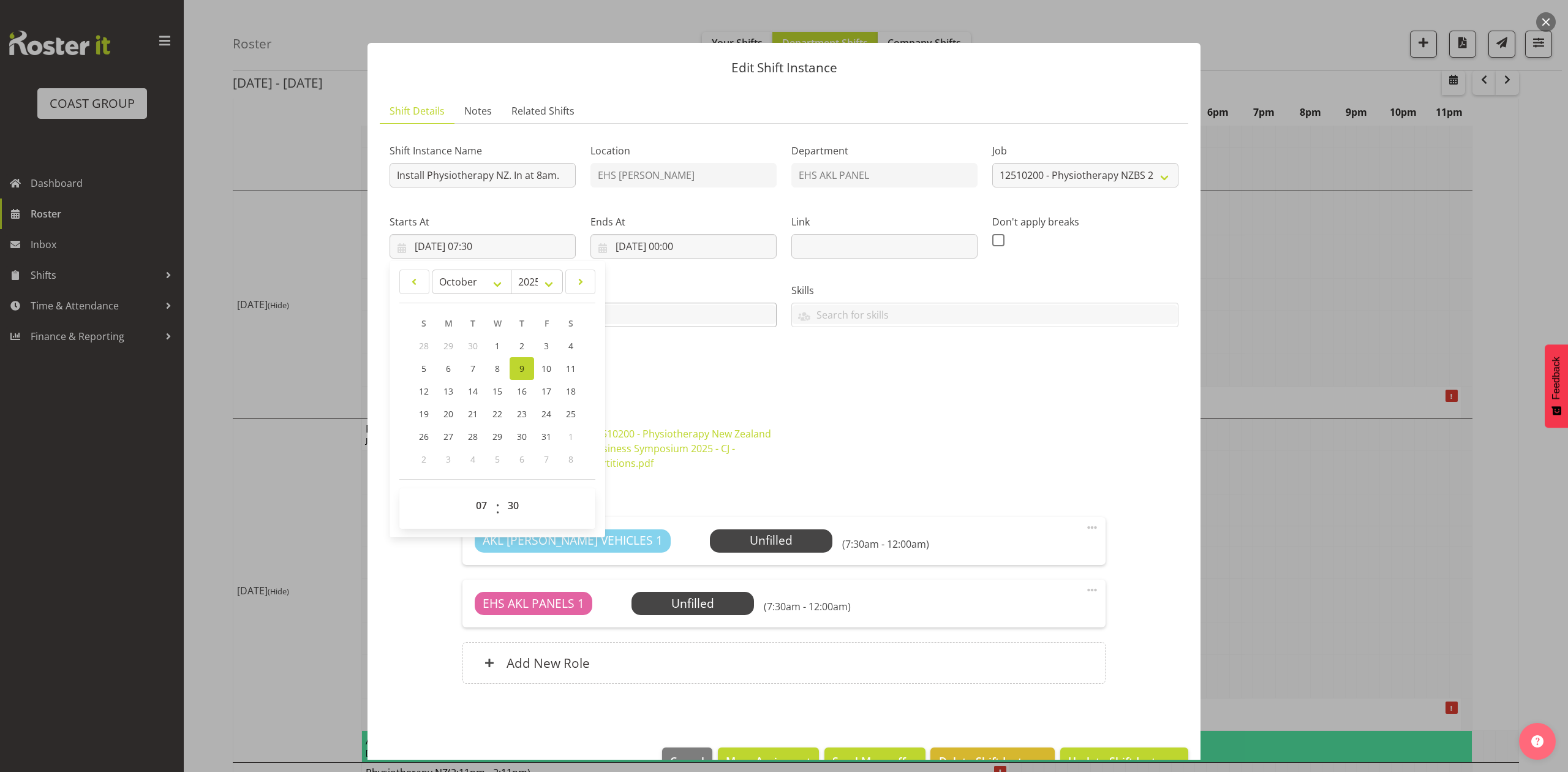
click at [796, 372] on div "Shift Instance Name Install Physiotherapy NZ. In at 8am. Location EHS [PERSON_N…" at bounding box center [783, 261] width 804 height 269
click at [692, 248] on input "[DATE] 00:00" at bounding box center [684, 246] width 186 height 25
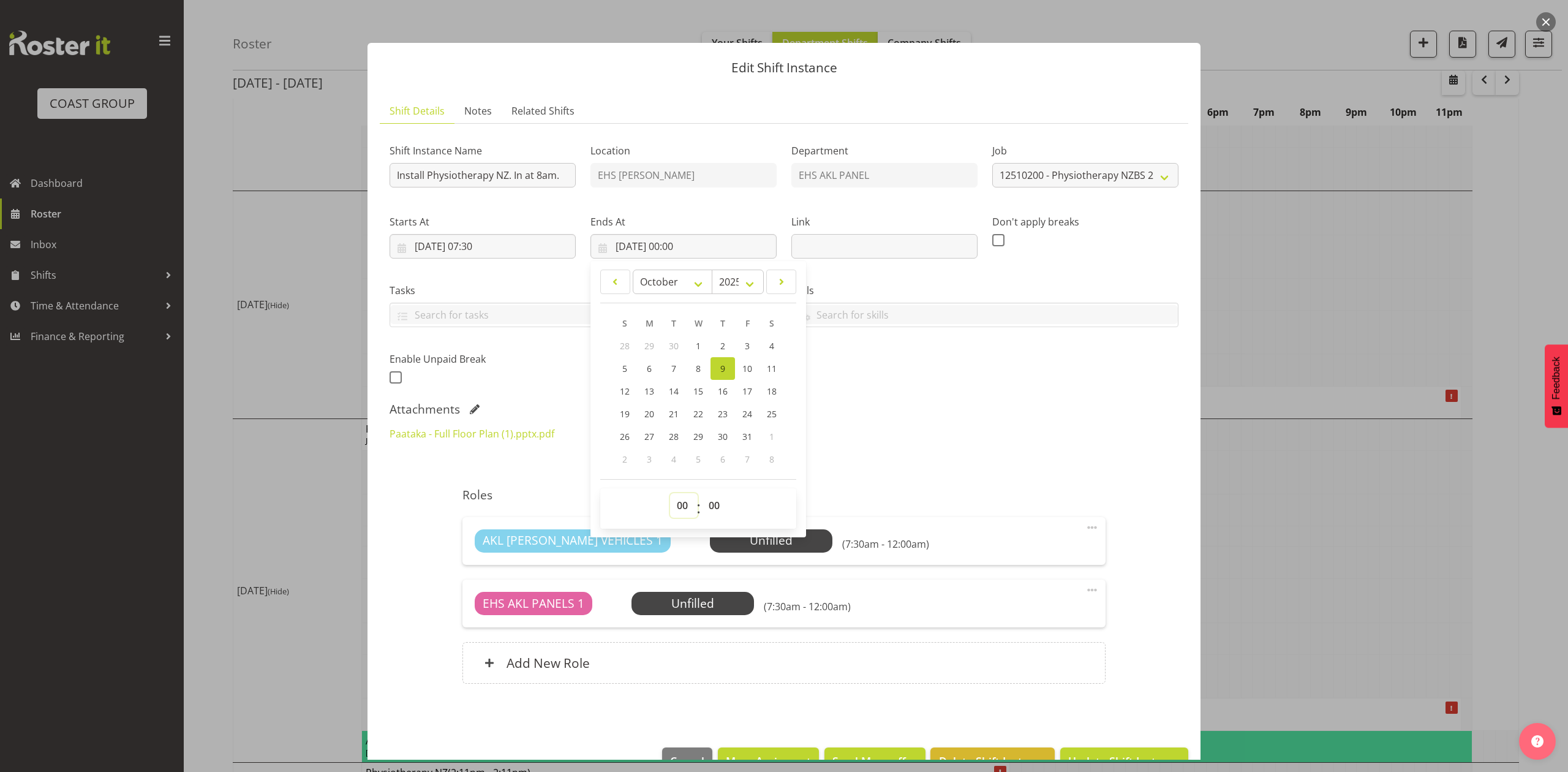
click at [679, 509] on select "00 01 02 03 04 05 06 07 08 09 10 11 12 13 14 15 16 17 18 19 20 21 22 23" at bounding box center [684, 505] width 27 height 25
select select "9"
click at [670, 494] on select "00 01 02 03 04 05 06 07 08 09 10 11 12 13 14 15 16 17 18 19 20 21 22 23" at bounding box center [684, 505] width 27 height 25
type input "[DATE] 09:00"
drag, startPoint x: 865, startPoint y: 444, endPoint x: 1000, endPoint y: 557, distance: 176.1
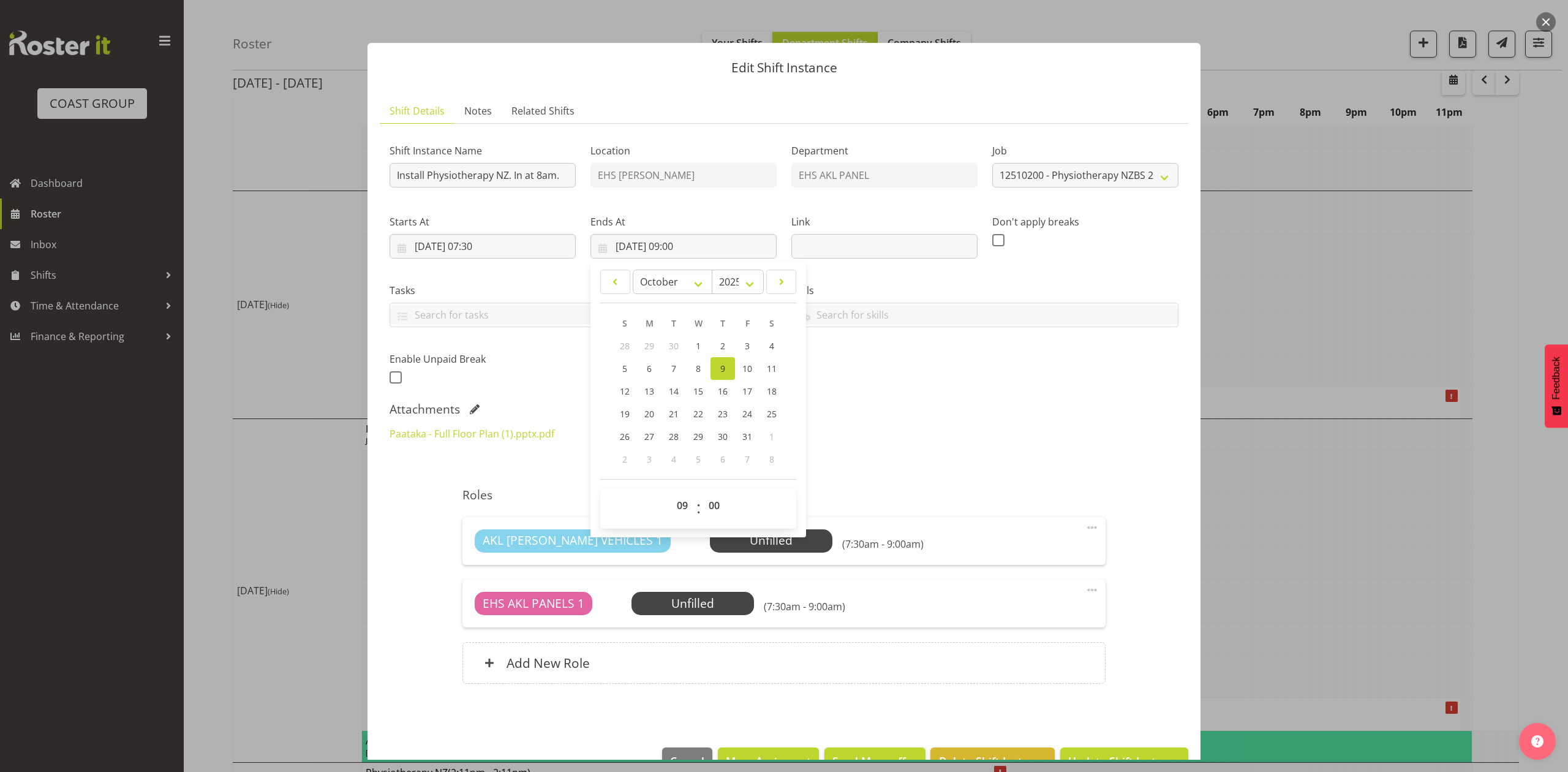
click at [865, 444] on div "Paataka - Full Floor Plan (1).pptx.pdf 12510200 - Physiotherapy New Zealand Bus…" at bounding box center [783, 449] width 804 height 59
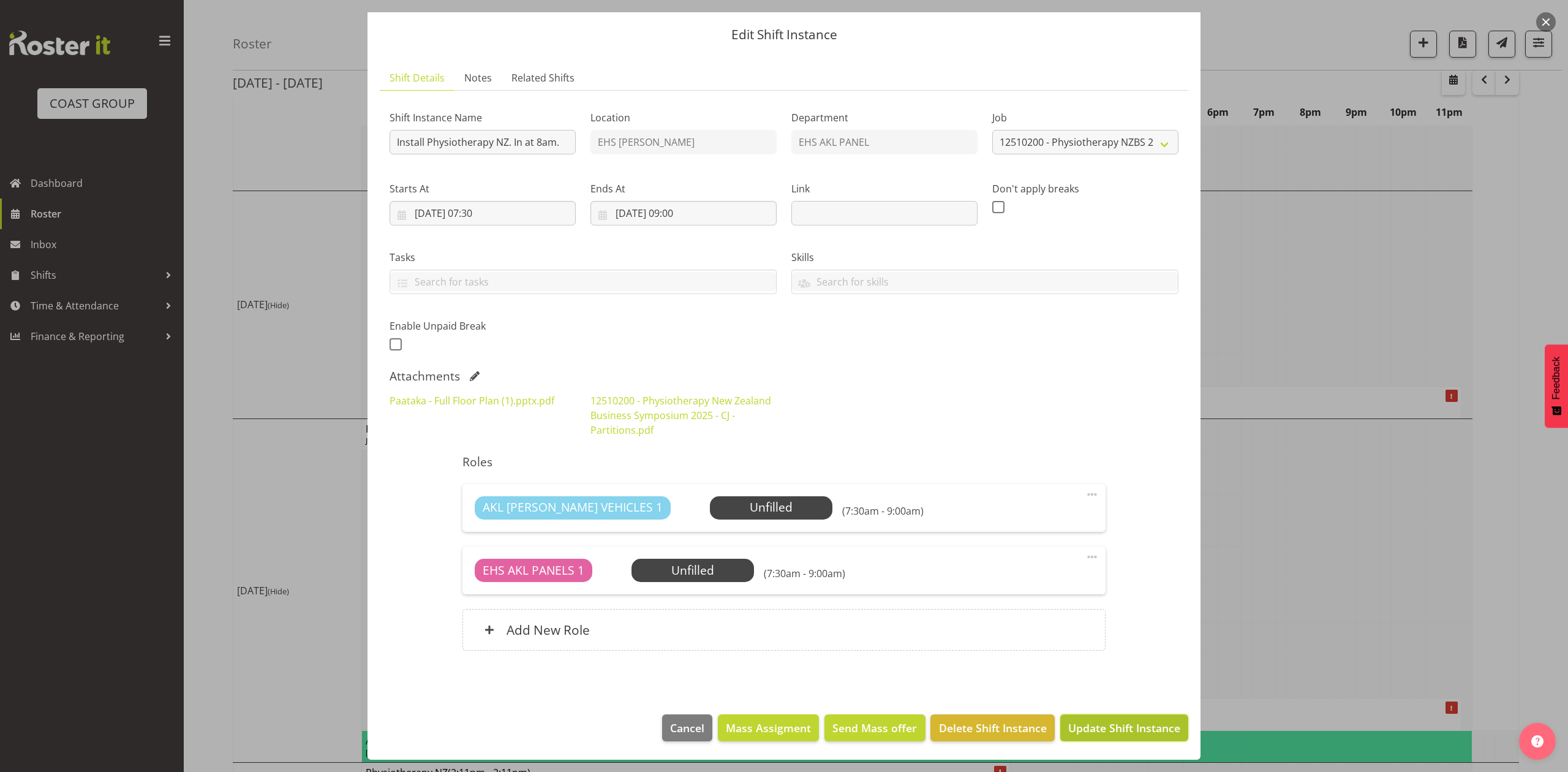
click at [1111, 724] on span "Update Shift Instance" at bounding box center [1124, 728] width 112 height 16
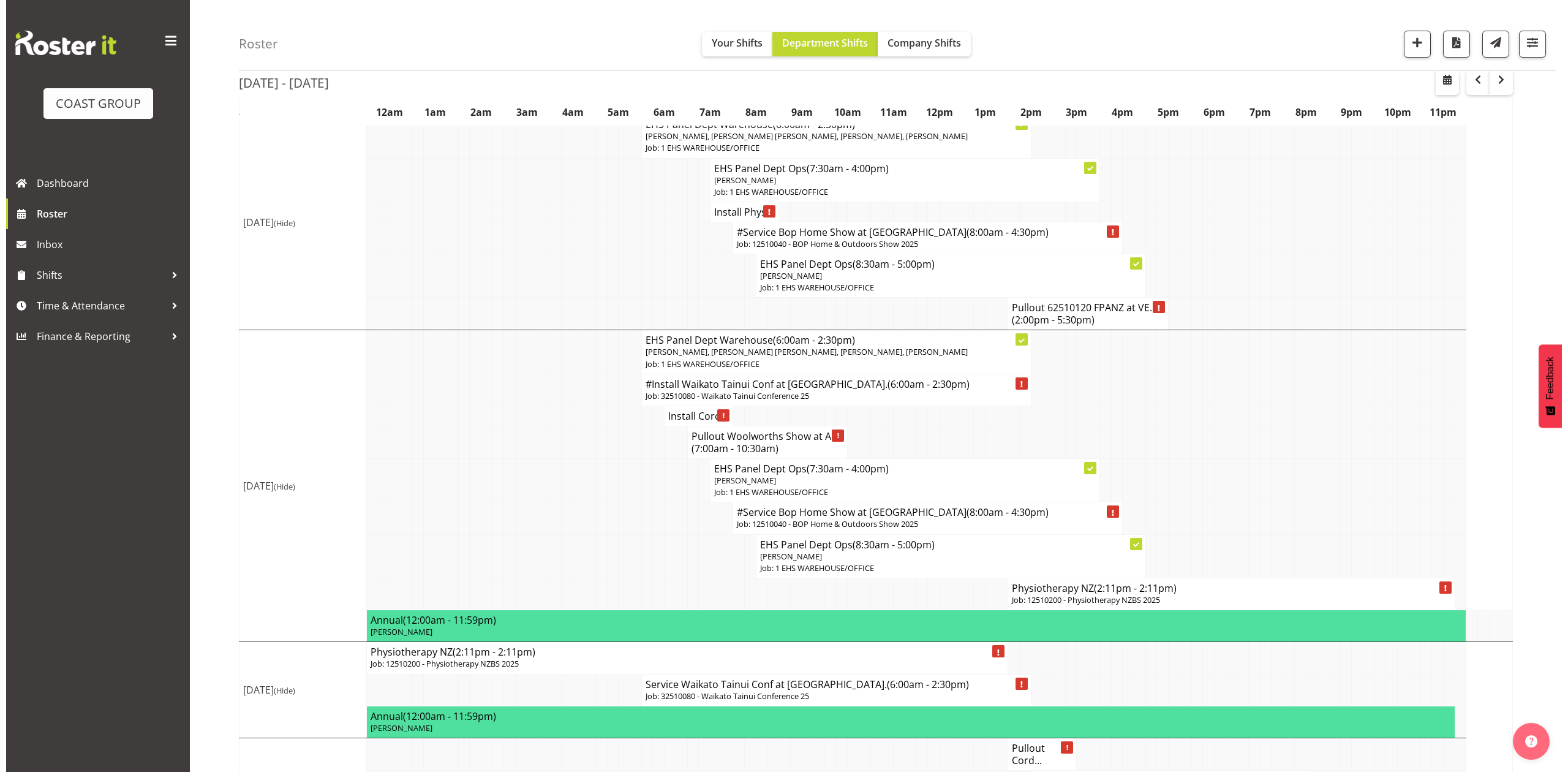
scroll to position [653, 0]
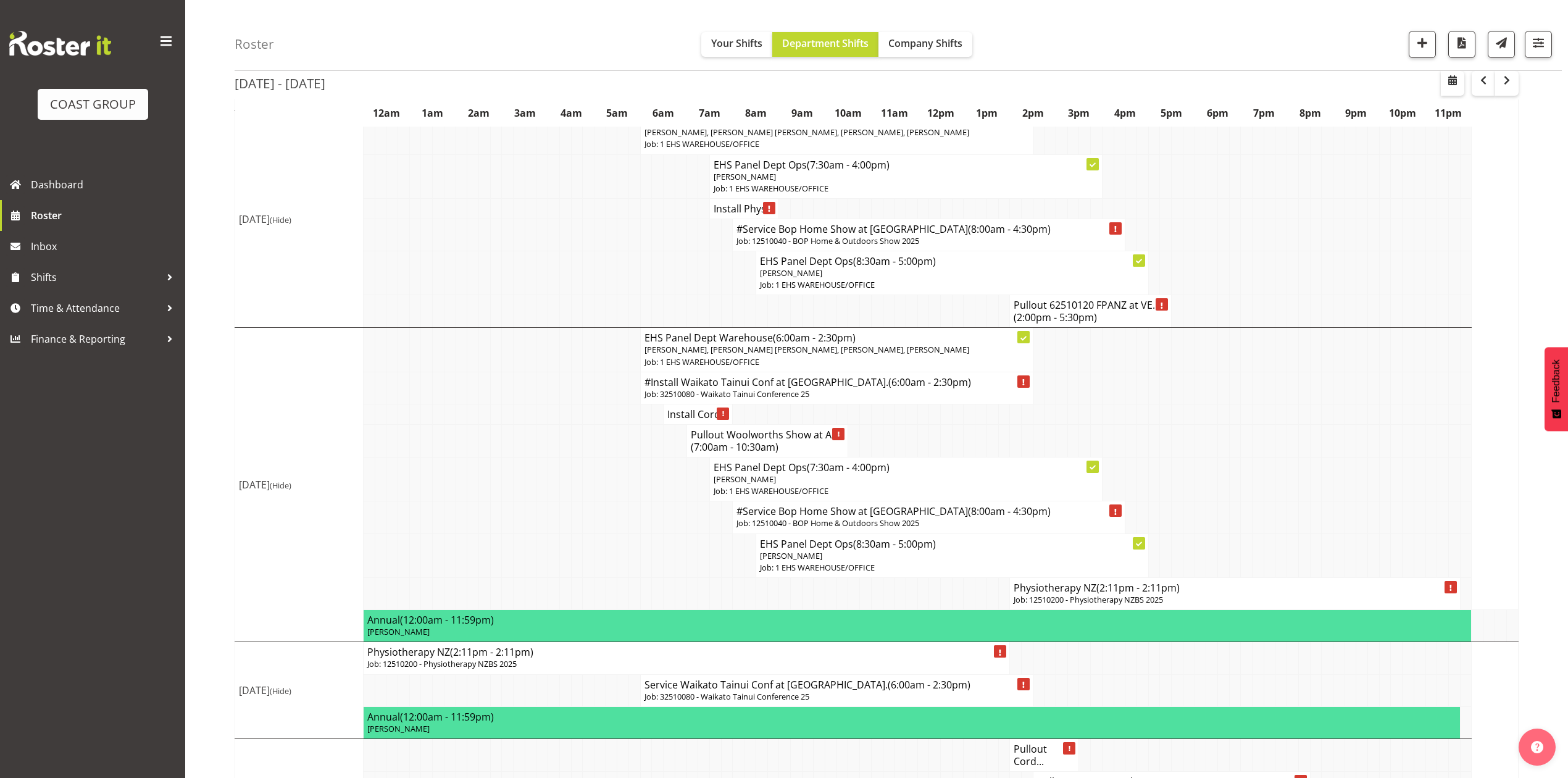
click at [1116, 606] on p "Job: 12510200 - Physiotherapy NZBS 2025" at bounding box center [1234, 600] width 442 height 12
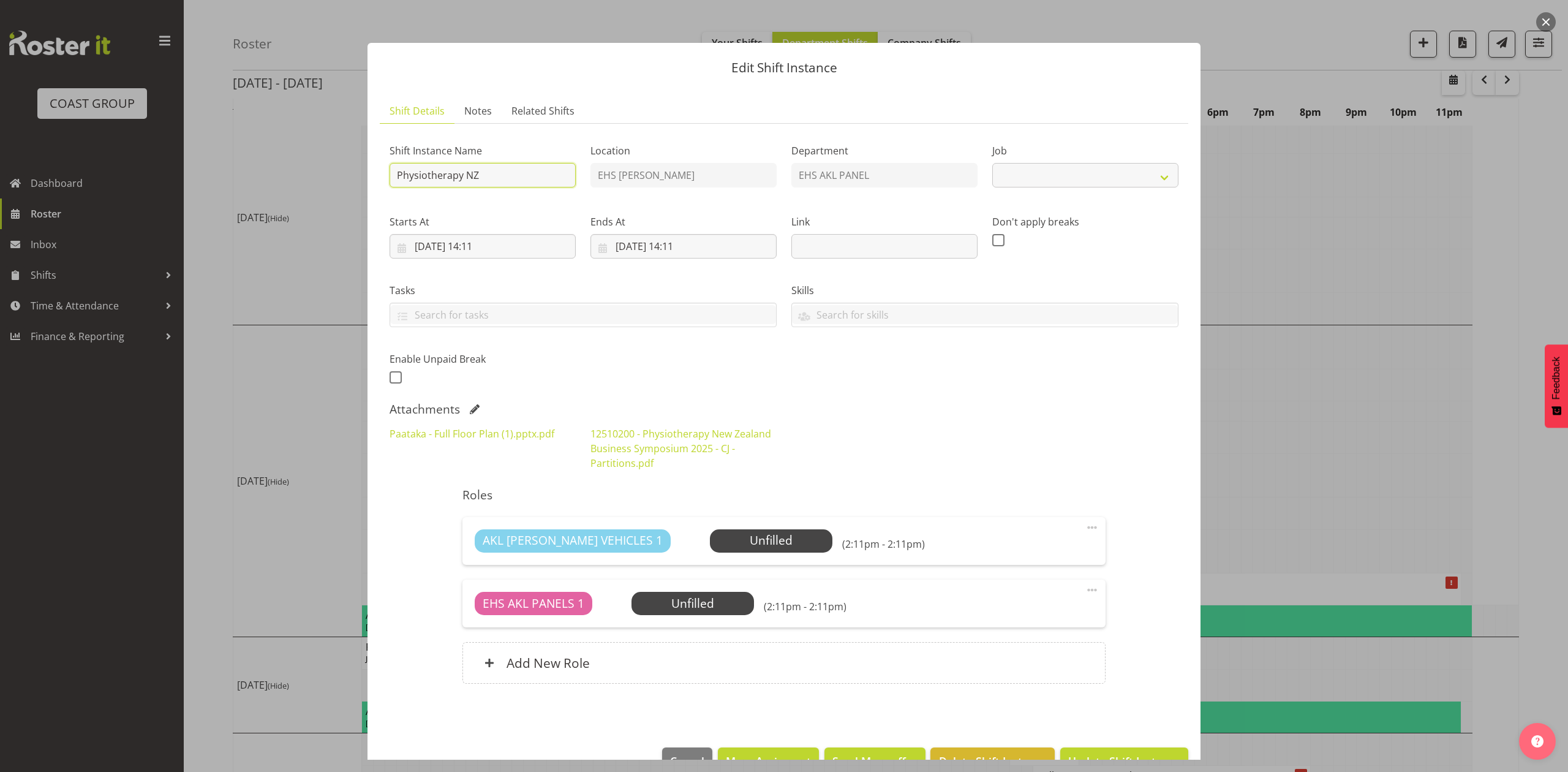
click at [394, 178] on input "Physiotherapy NZ" at bounding box center [483, 175] width 186 height 25
select select "9253"
click at [543, 173] on input "Pullout Physiotherapy NZ" at bounding box center [483, 175] width 186 height 25
type input "Pullout Physiotherapy NZ. Out at 6:30pm."
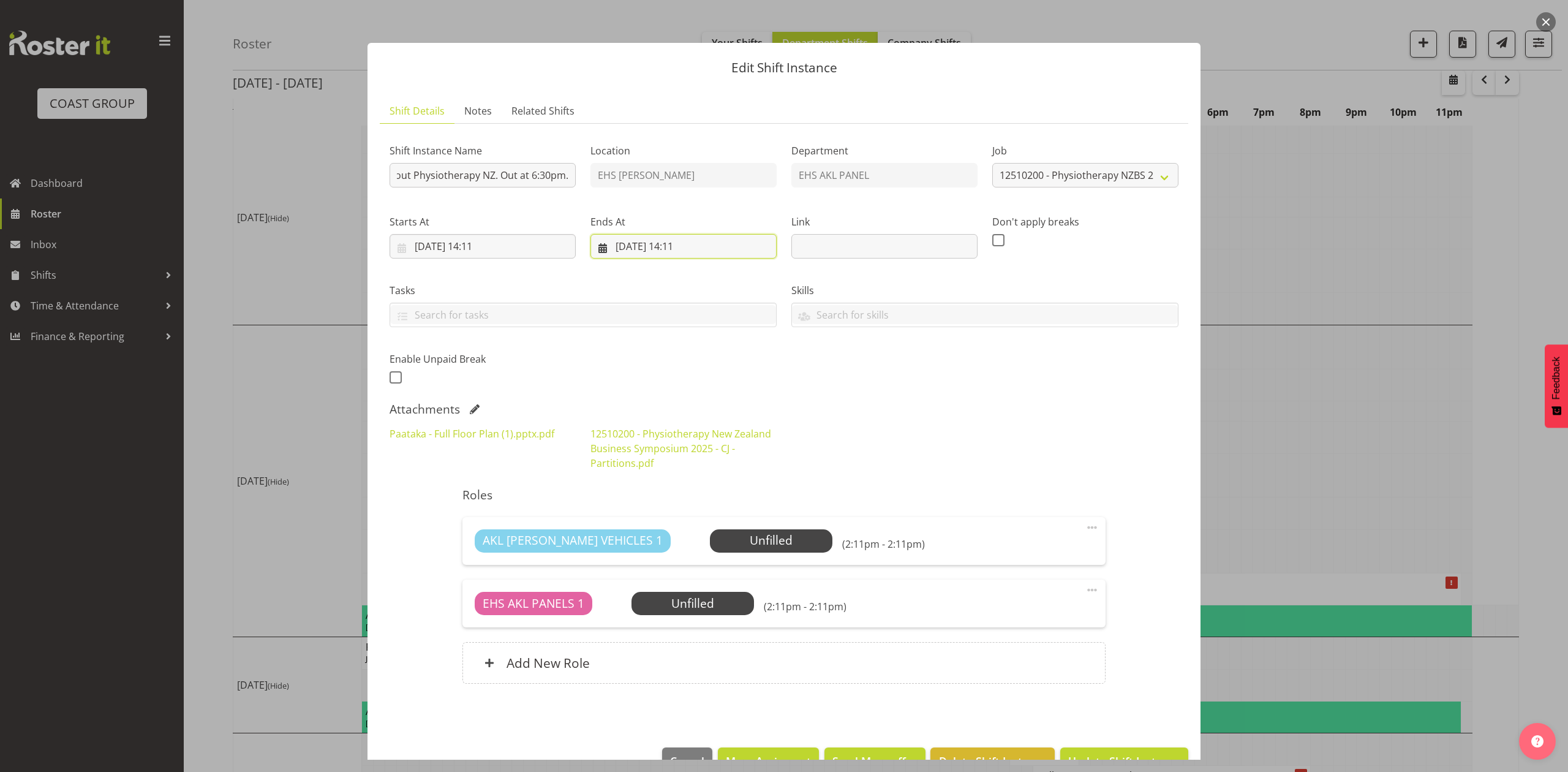
click at [648, 246] on input "[DATE] 14:11" at bounding box center [684, 246] width 186 height 25
drag, startPoint x: 744, startPoint y: 361, endPoint x: 744, endPoint y: 370, distance: 9.0
click at [744, 361] on link "10" at bounding box center [748, 368] width 25 height 23
type input "[DATE] 14:11"
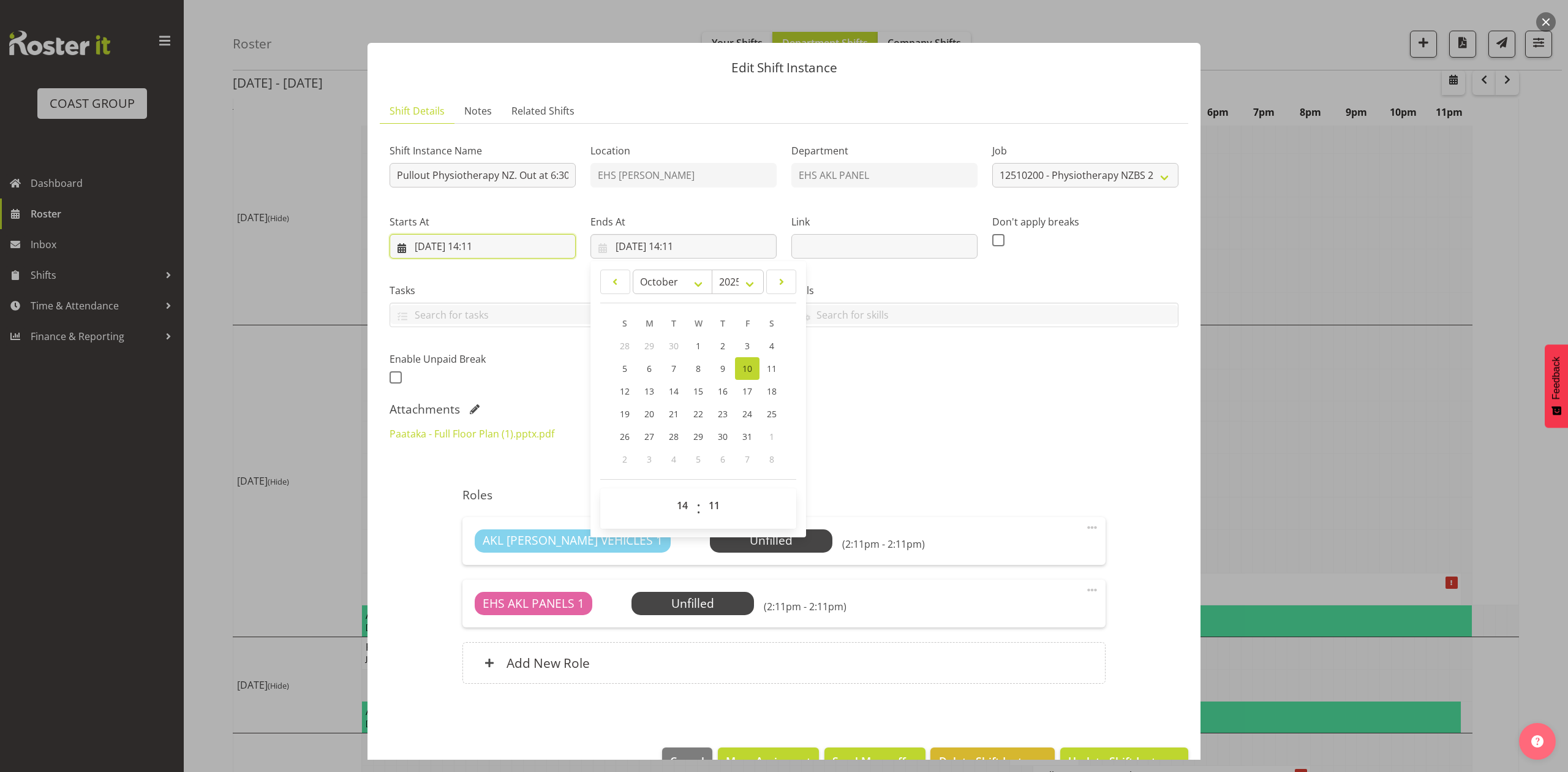
click at [495, 244] on input "[DATE] 14:11" at bounding box center [483, 246] width 186 height 25
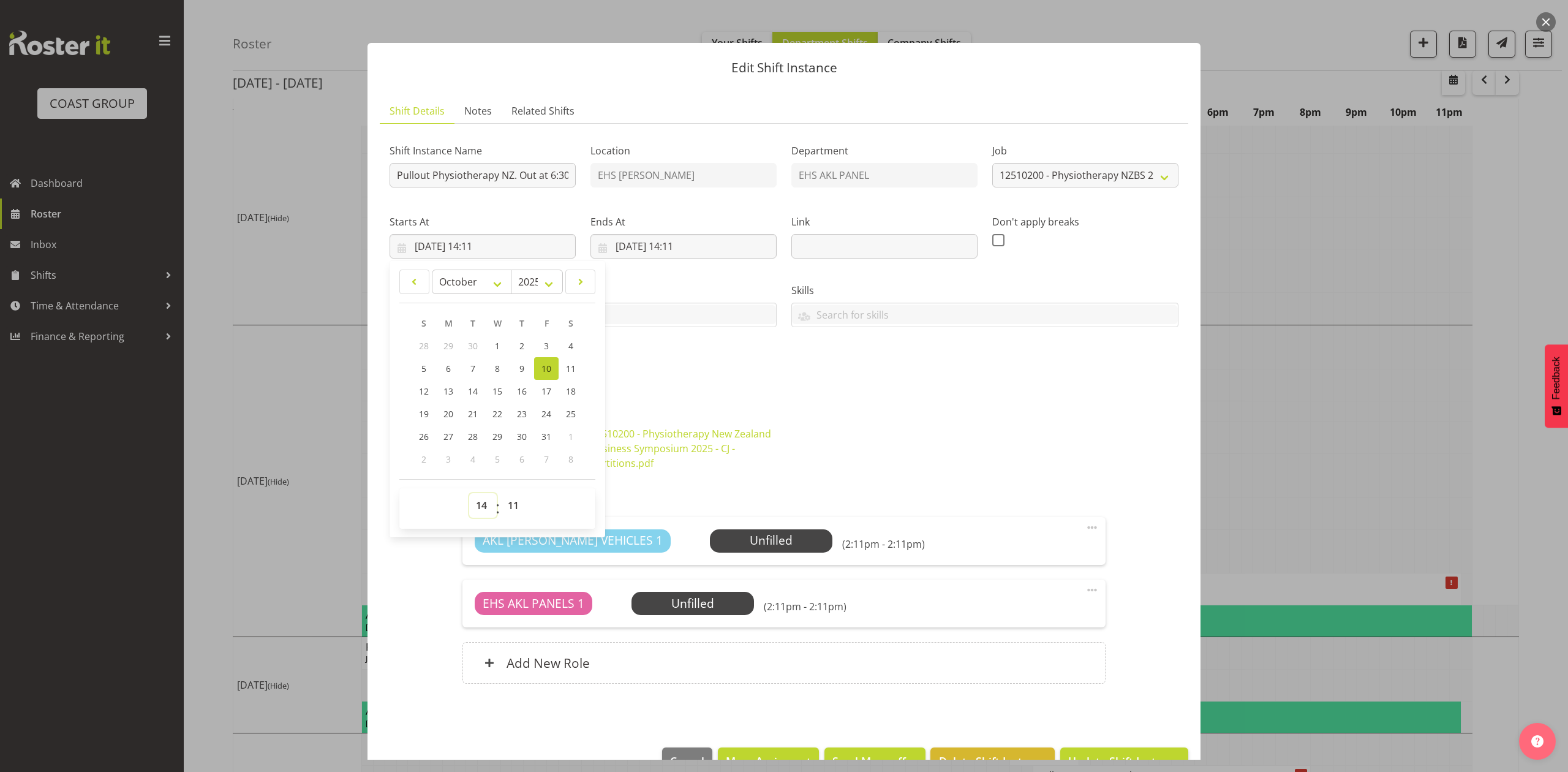
click at [486, 508] on select "00 01 02 03 04 05 06 07 08 09 10 11 12 13 14 15 16 17 18 19 20 21 22 23" at bounding box center [483, 505] width 27 height 25
select select "18"
click at [469, 494] on select "00 01 02 03 04 05 06 07 08 09 10 11 12 13 14 15 16 17 18 19 20 21 22 23" at bounding box center [483, 505] width 27 height 25
type input "[DATE] 18:11"
click at [511, 509] on select "00 01 02 03 04 05 06 07 08 09 10 11 12 13 14 15 16 17 18 19 20 21 22 23 24 25 2…" at bounding box center [515, 505] width 27 height 25
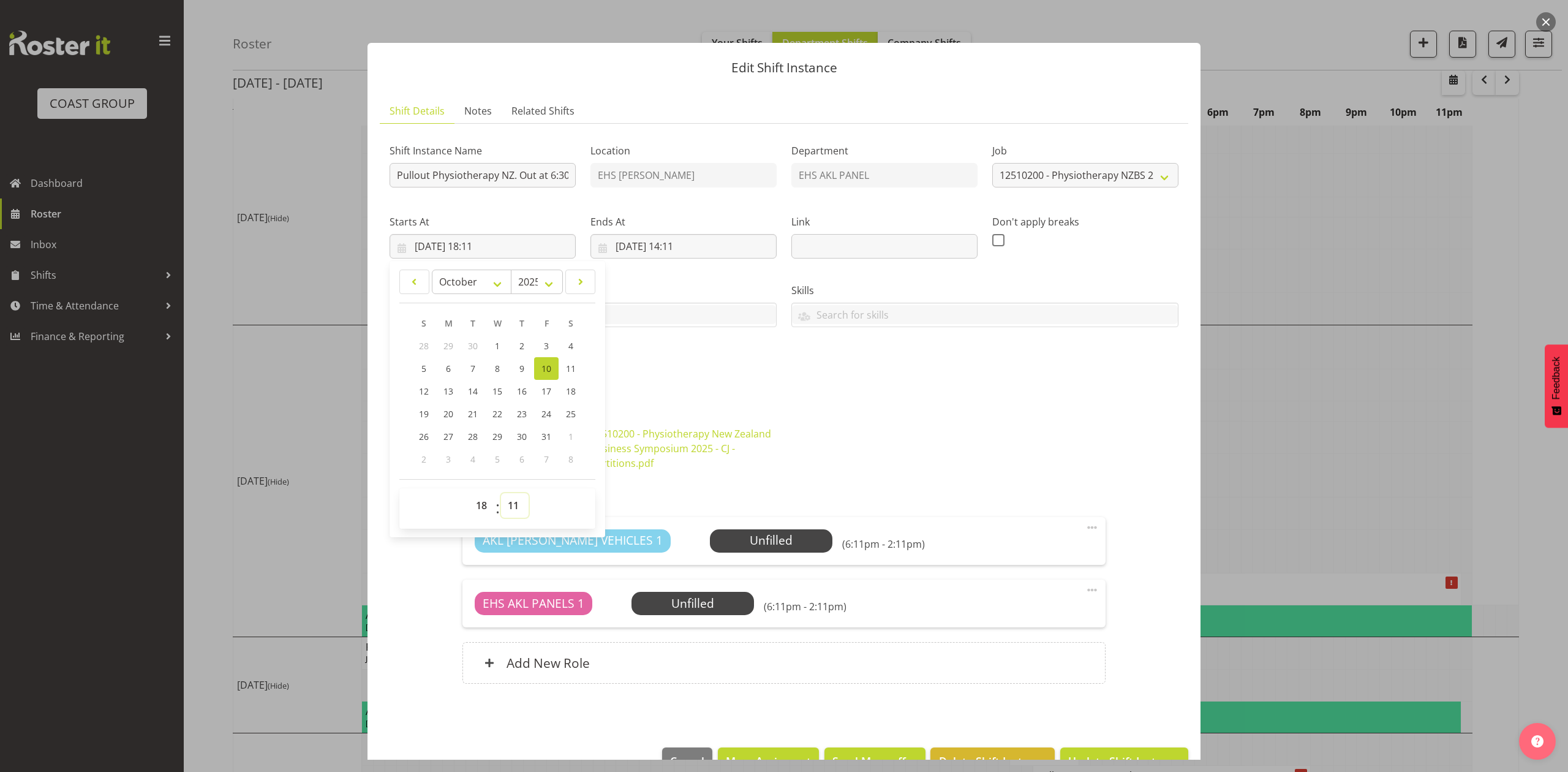
select select "0"
click at [501, 494] on select "00 01 02 03 04 05 06 07 08 09 10 11 12 13 14 15 16 17 18 19 20 21 22 23 24 25 2…" at bounding box center [515, 505] width 27 height 25
type input "[DATE] 18:00"
drag, startPoint x: 695, startPoint y: 246, endPoint x: 689, endPoint y: 356, distance: 110.2
click at [695, 246] on input "10/10/2025, 14:11" at bounding box center [684, 246] width 186 height 25
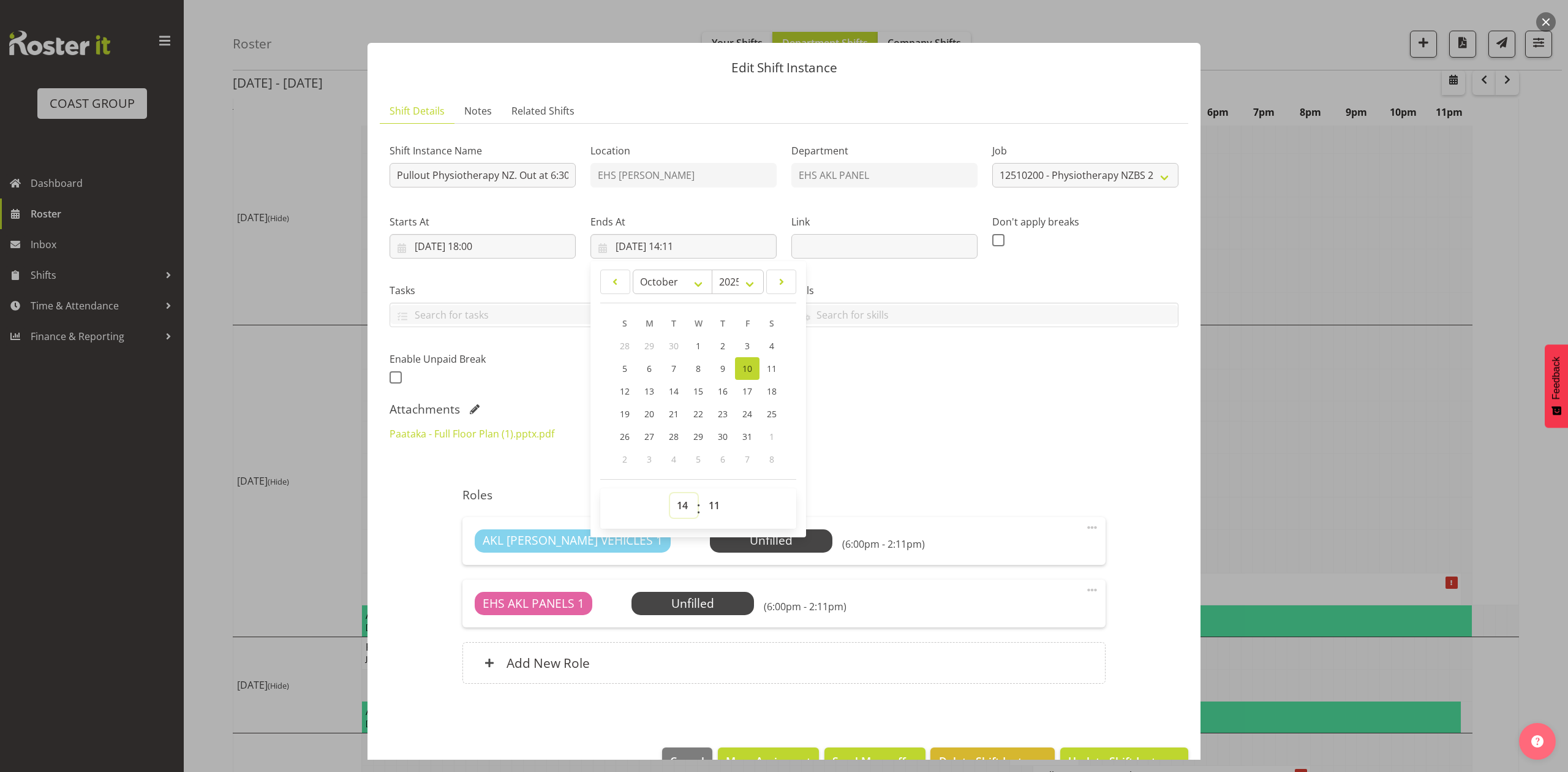
click at [685, 514] on select "00 01 02 03 04 05 06 07 08 09 10 11 12 13 14 15 16 17 18 19 20 21 22 23" at bounding box center [684, 505] width 27 height 25
select select "19"
click at [670, 494] on select "00 01 02 03 04 05 06 07 08 09 10 11 12 13 14 15 16 17 18 19 20 21 22 23" at bounding box center [684, 505] width 27 height 25
type input "10/10/2025, 19:11"
click at [716, 505] on select "00 01 02 03 04 05 06 07 08 09 10 11 12 13 14 15 16 17 18 19 20 21 22 23 24 25 2…" at bounding box center [716, 505] width 27 height 25
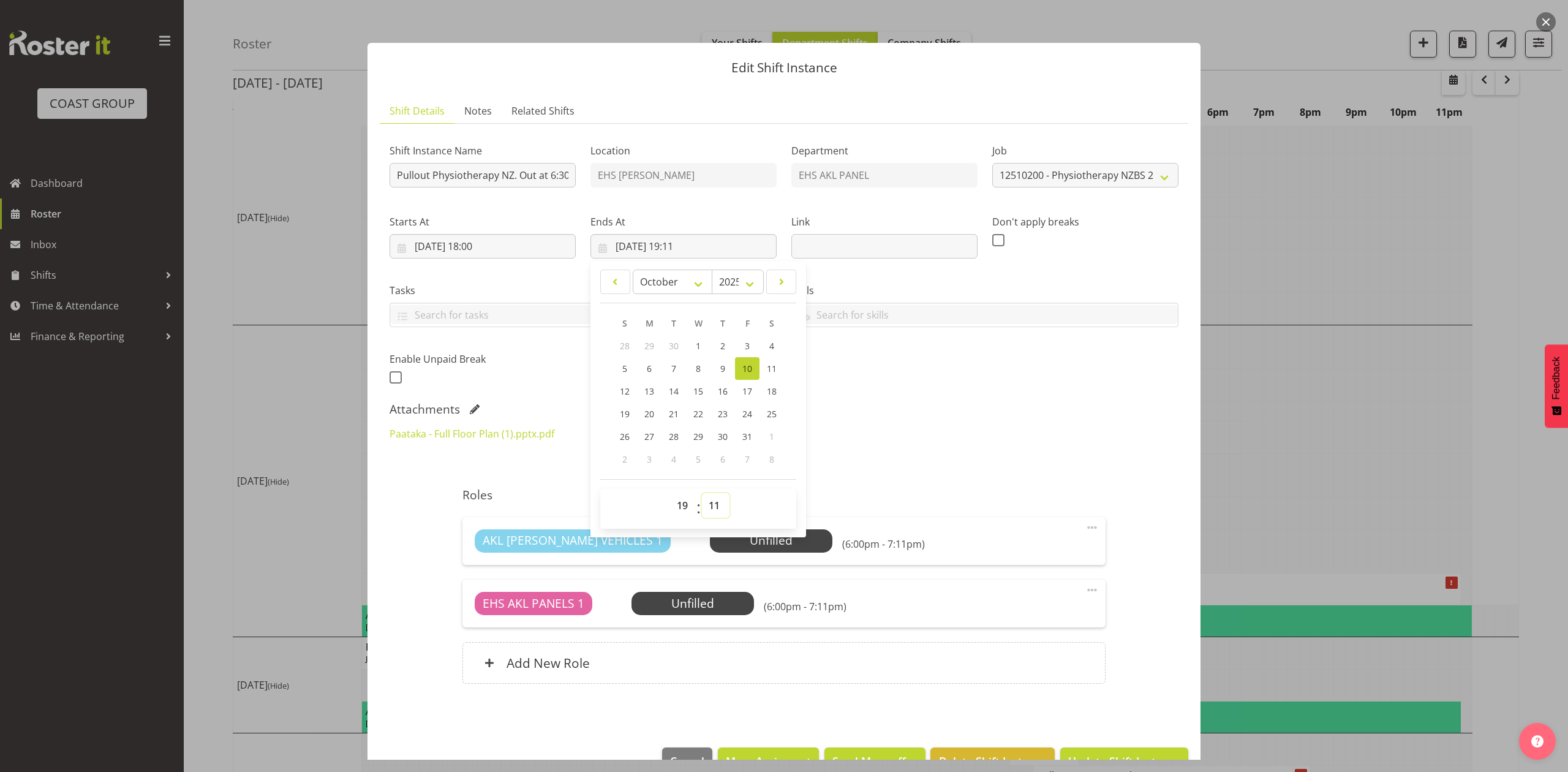
select select "30"
click at [702, 494] on select "00 01 02 03 04 05 06 07 08 09 10 11 12 13 14 15 16 17 18 19 20 21 22 23 24 25 2…" at bounding box center [716, 505] width 27 height 25
type input "10/10/2025, 19:30"
click at [1044, 439] on div "Paataka - Full Floor Plan (1).pptx.pdf 12510200 - Physiotherapy New Zealand Bus…" at bounding box center [783, 449] width 804 height 59
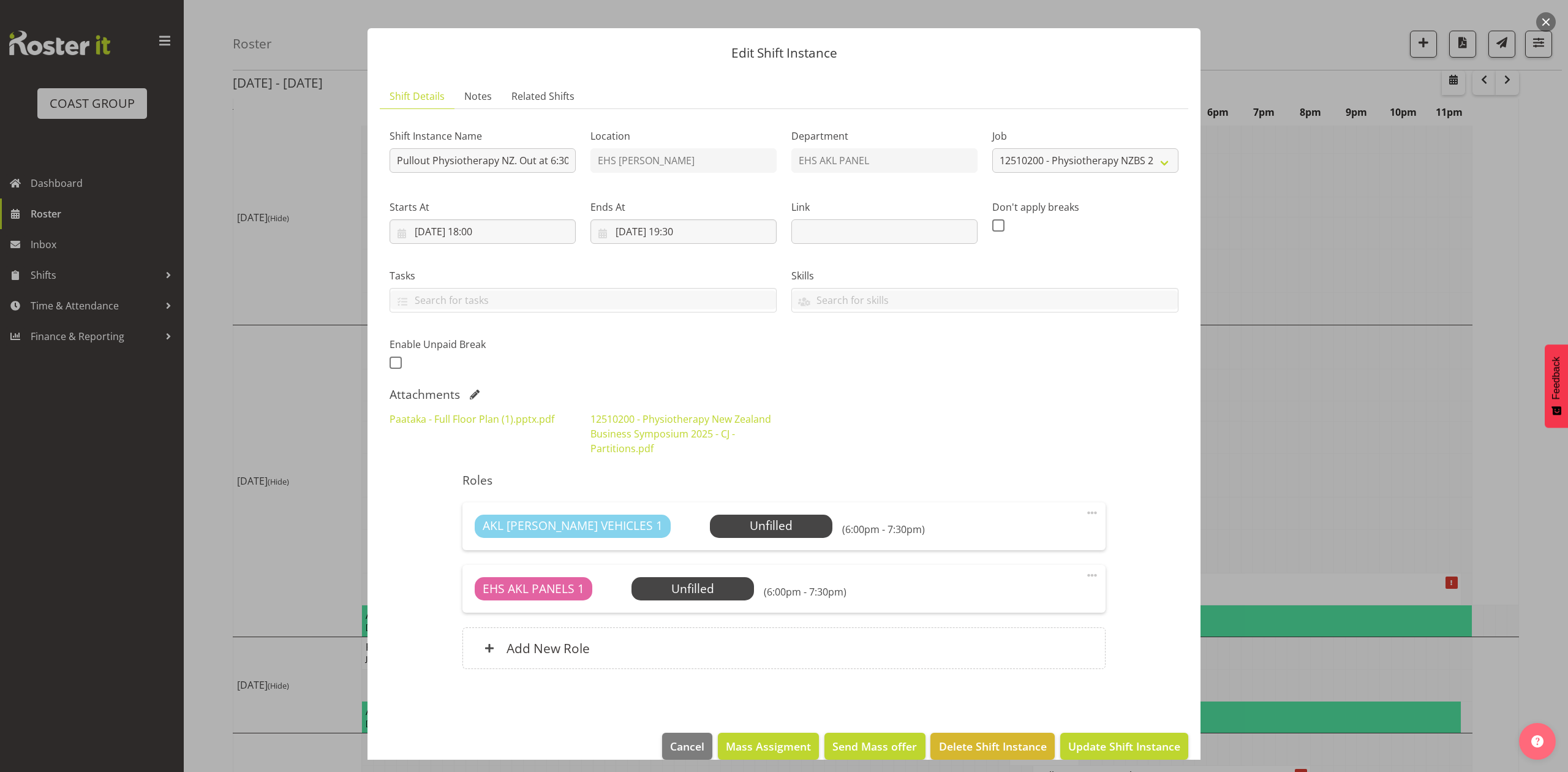
scroll to position [35, 0]
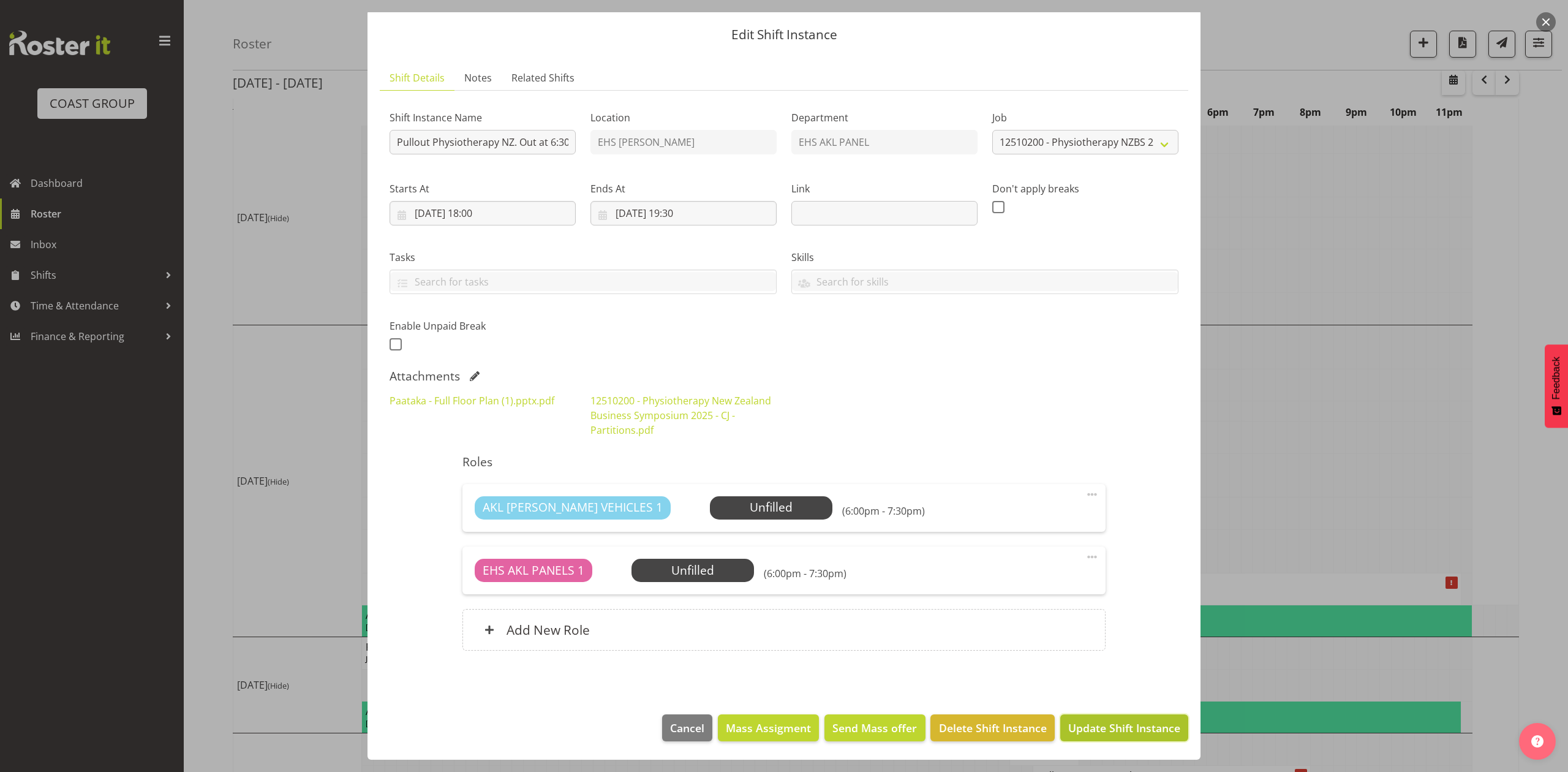
click at [1122, 735] on span "Update Shift Instance" at bounding box center [1124, 728] width 112 height 16
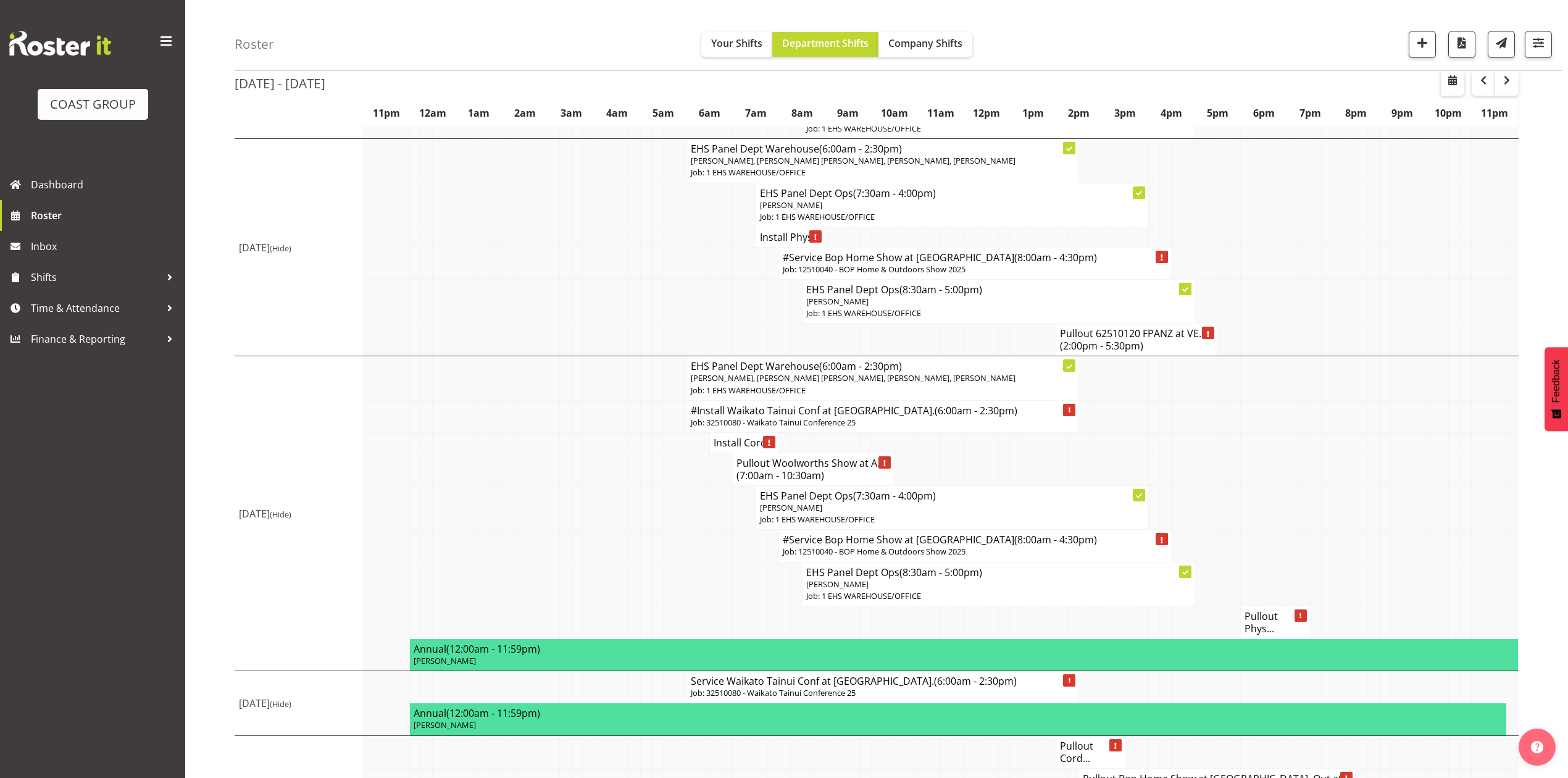
scroll to position [658, 0]
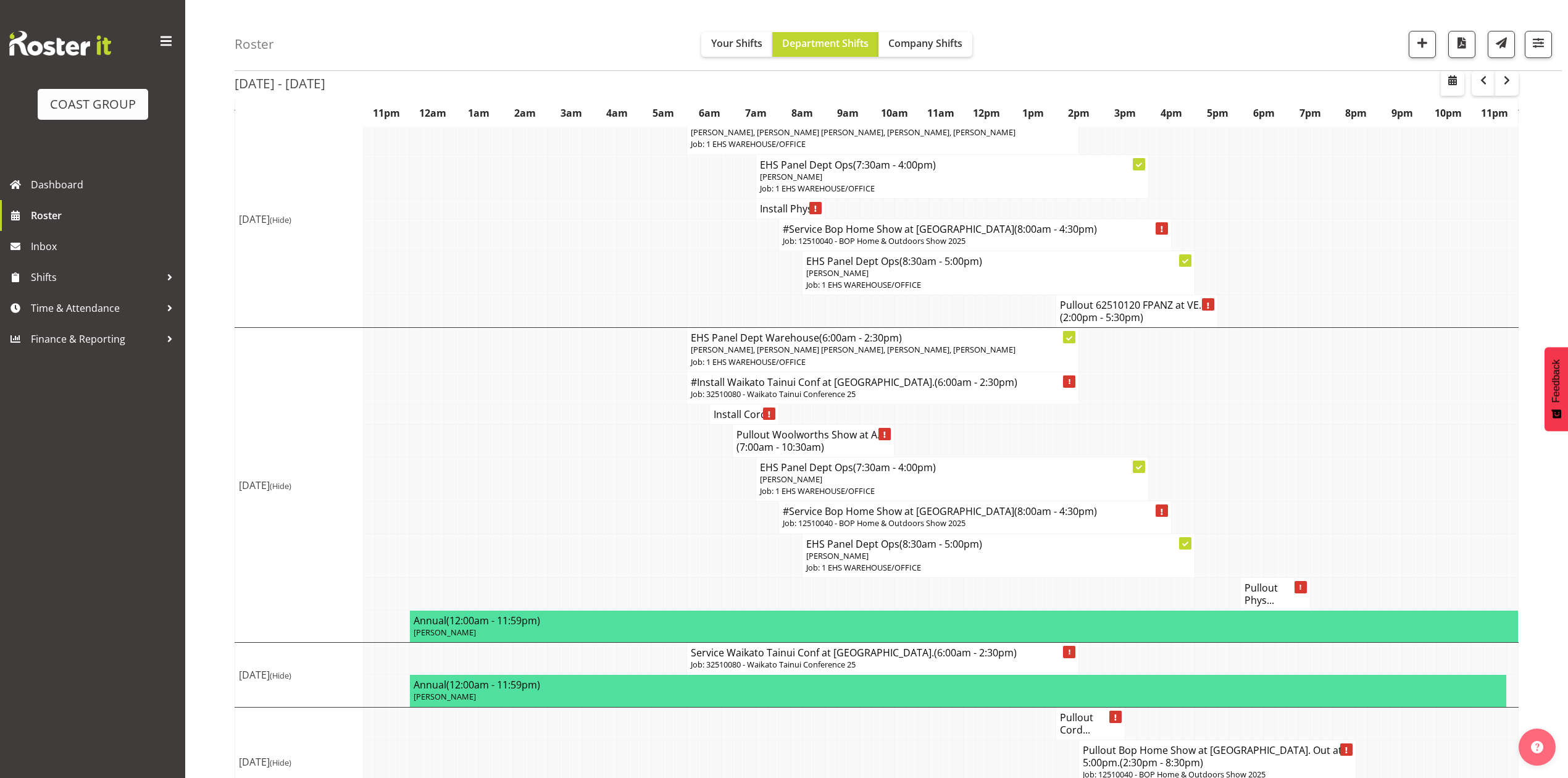
click at [1263, 534] on td at bounding box center [1269, 517] width 12 height 32
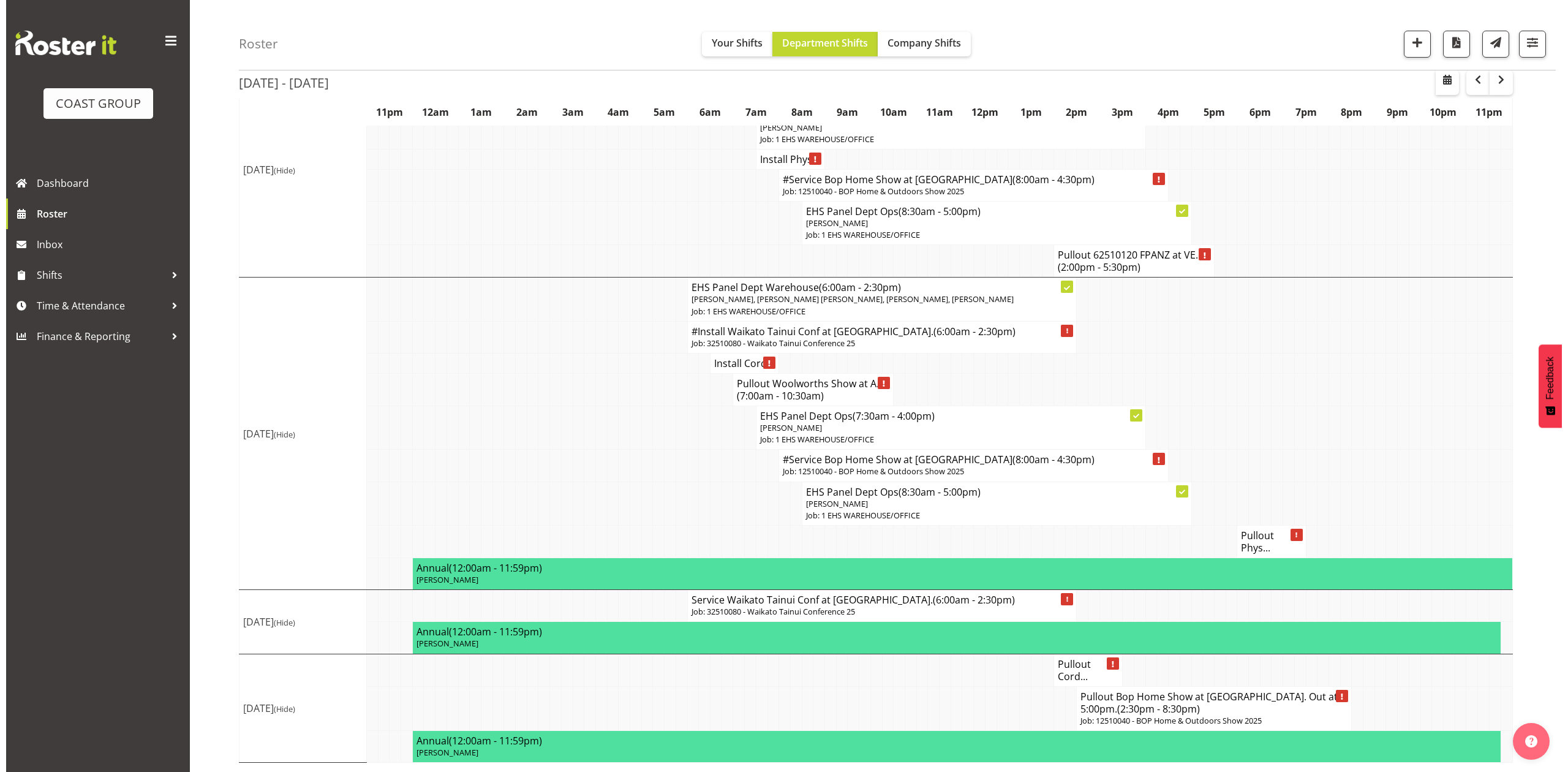
scroll to position [767, 0]
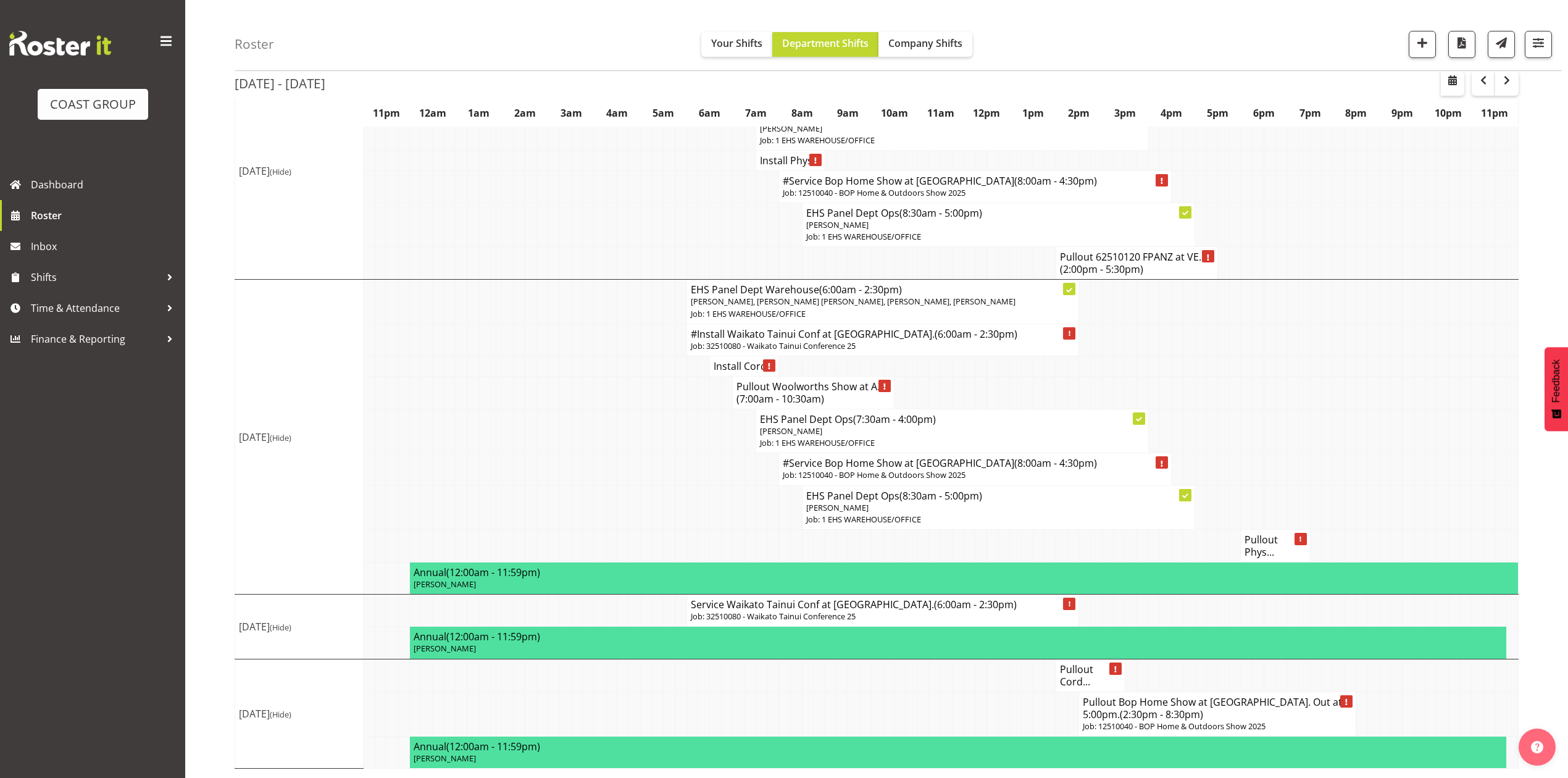
click at [1090, 672] on h4 "Pullout Cord..." at bounding box center [1090, 675] width 61 height 25
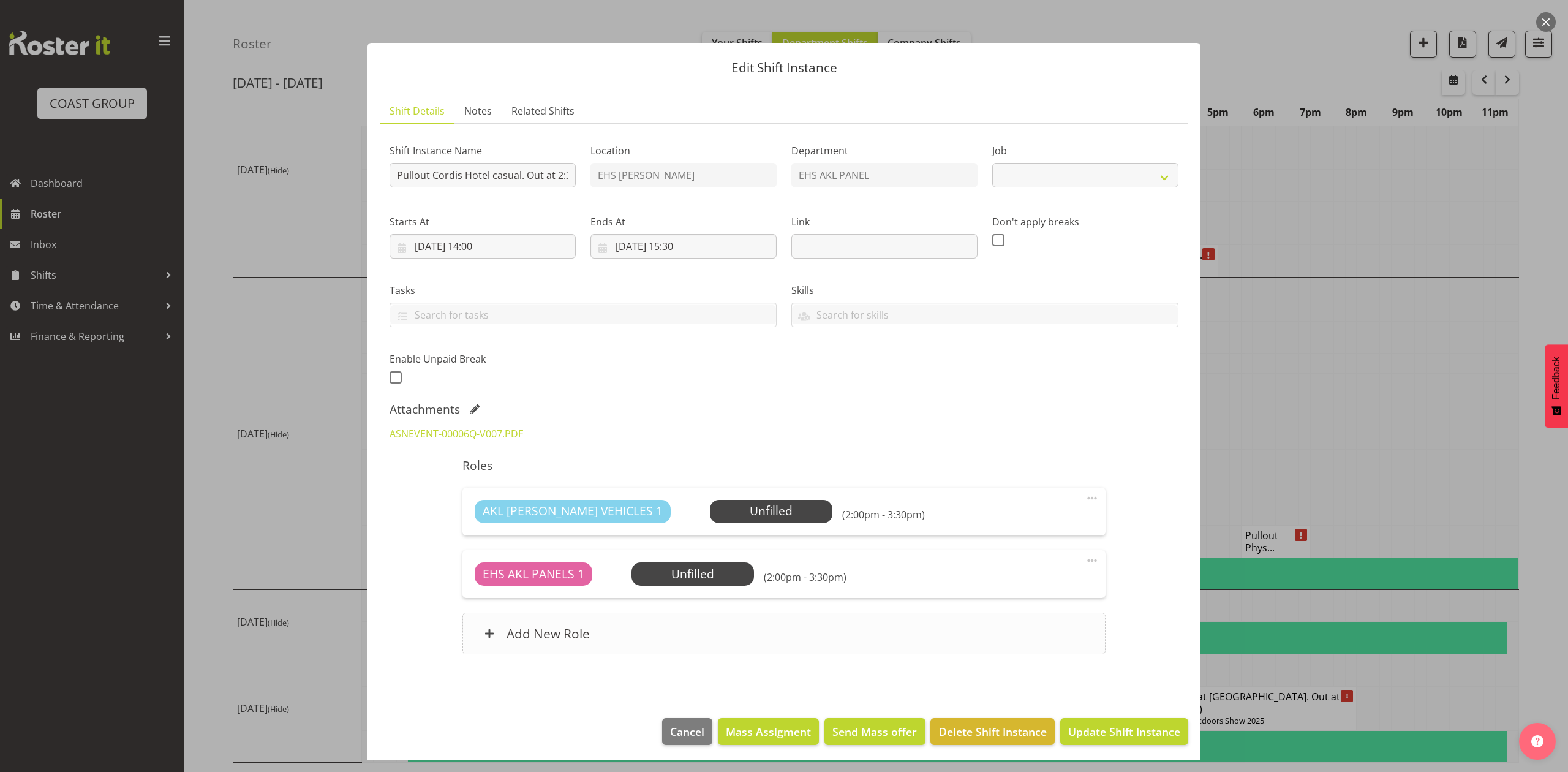
select select "8654"
click at [1003, 501] on div "AKL RYMER VEHICLES 1 Unfilled Select Employee (2:00pm - 3:30pm)" at bounding box center [783, 512] width 618 height 23
click at [500, 424] on div "ASNEVENT-00006Q-V007.PDF" at bounding box center [482, 434] width 201 height 29
click at [478, 434] on link "ASNEVENT-00006Q-V007.PDF" at bounding box center [456, 434] width 134 height 14
click at [1478, 311] on div at bounding box center [784, 386] width 1568 height 772
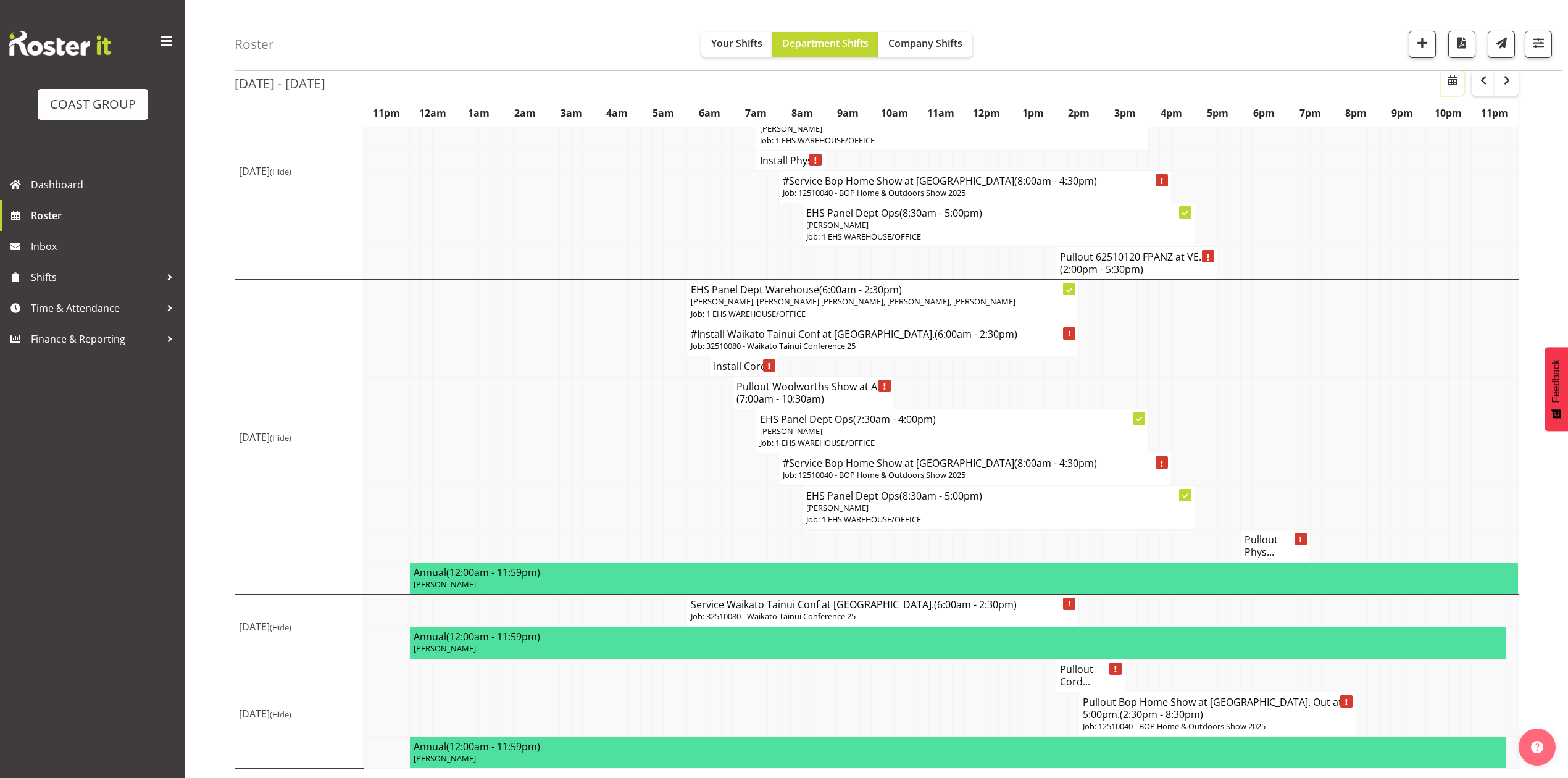
click at [1449, 84] on span "button" at bounding box center [1452, 80] width 15 height 15
select select "8"
select select "2025"
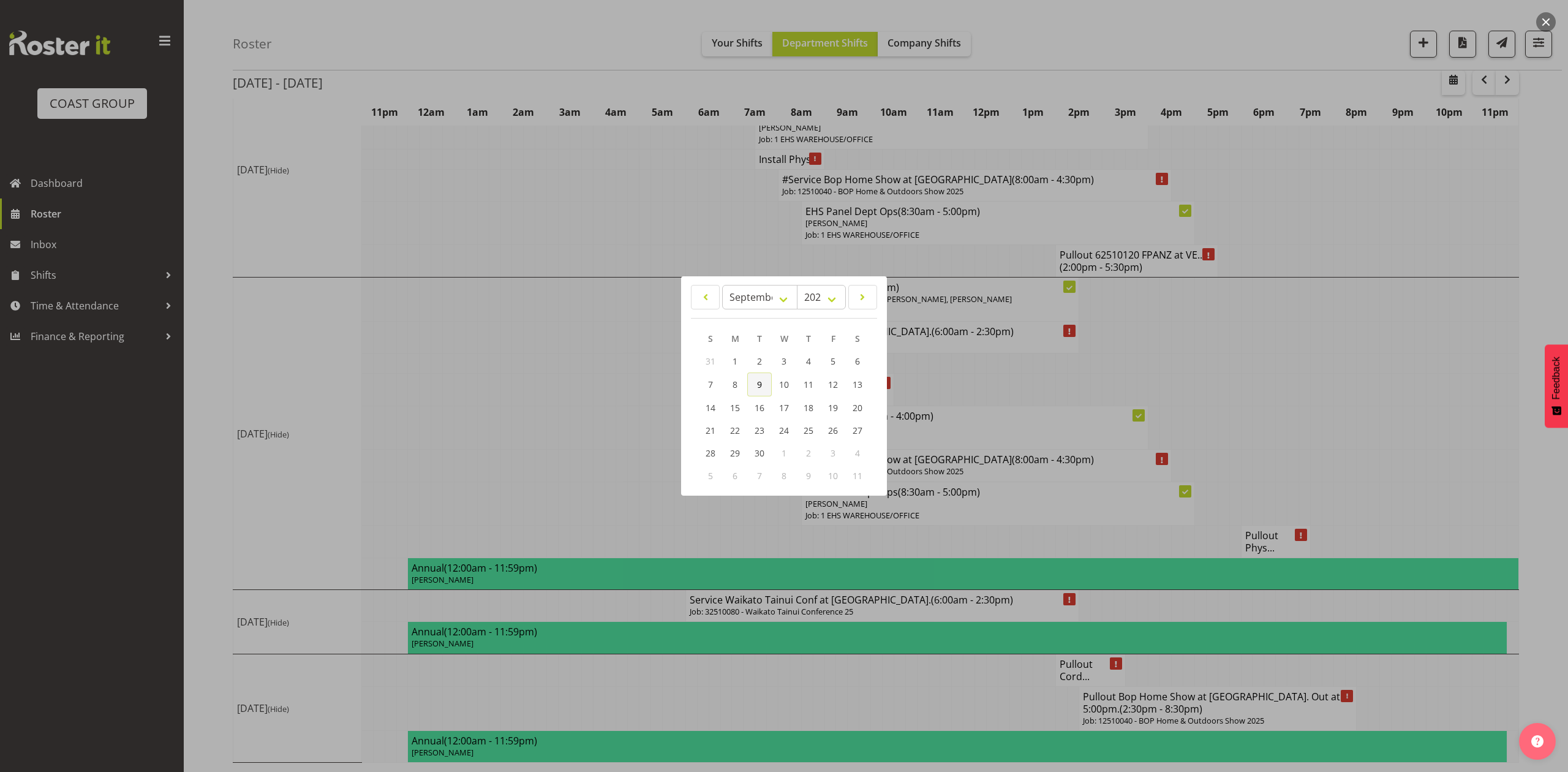
click at [755, 380] on link "9" at bounding box center [759, 384] width 25 height 24
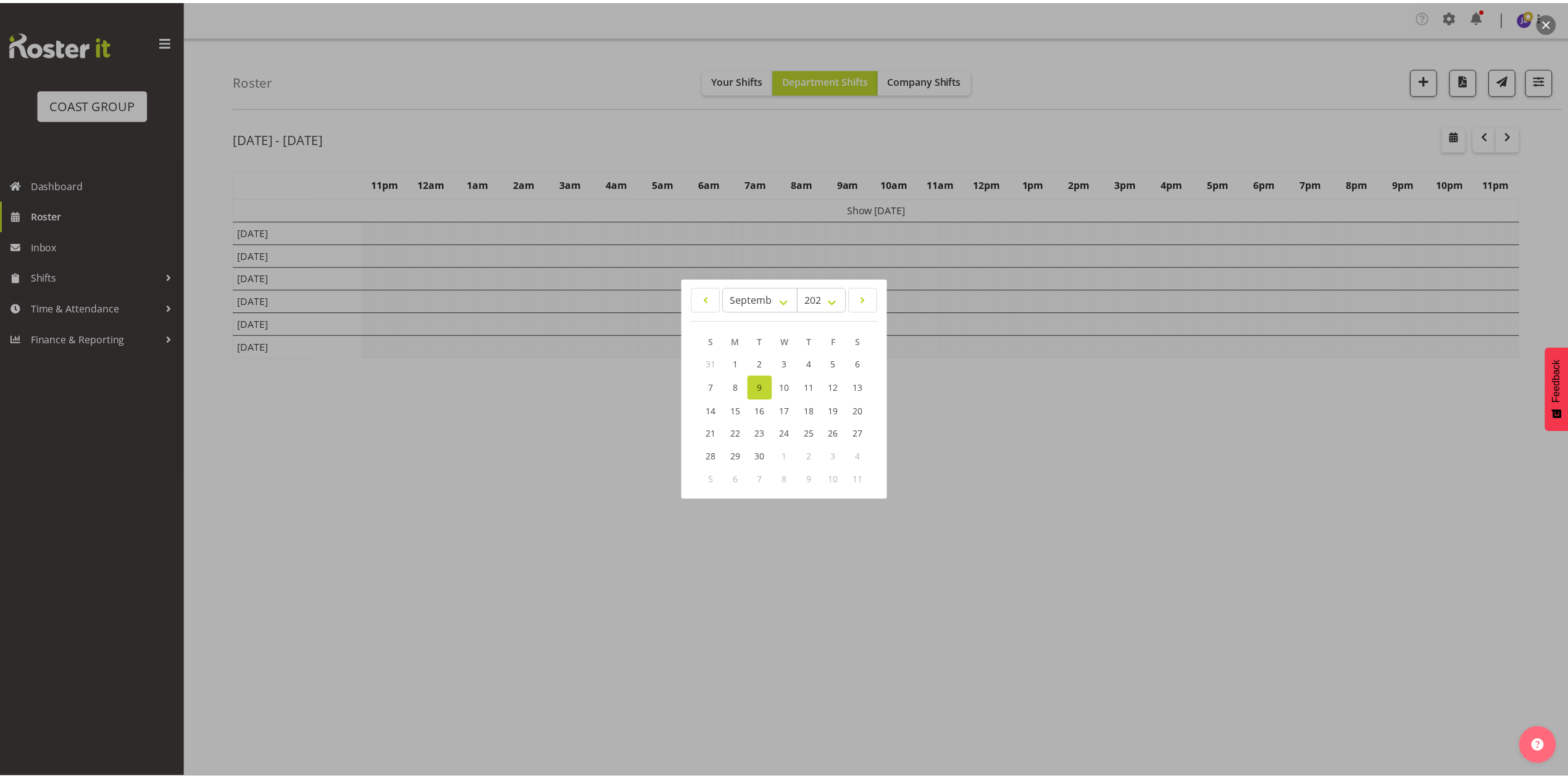
scroll to position [0, 0]
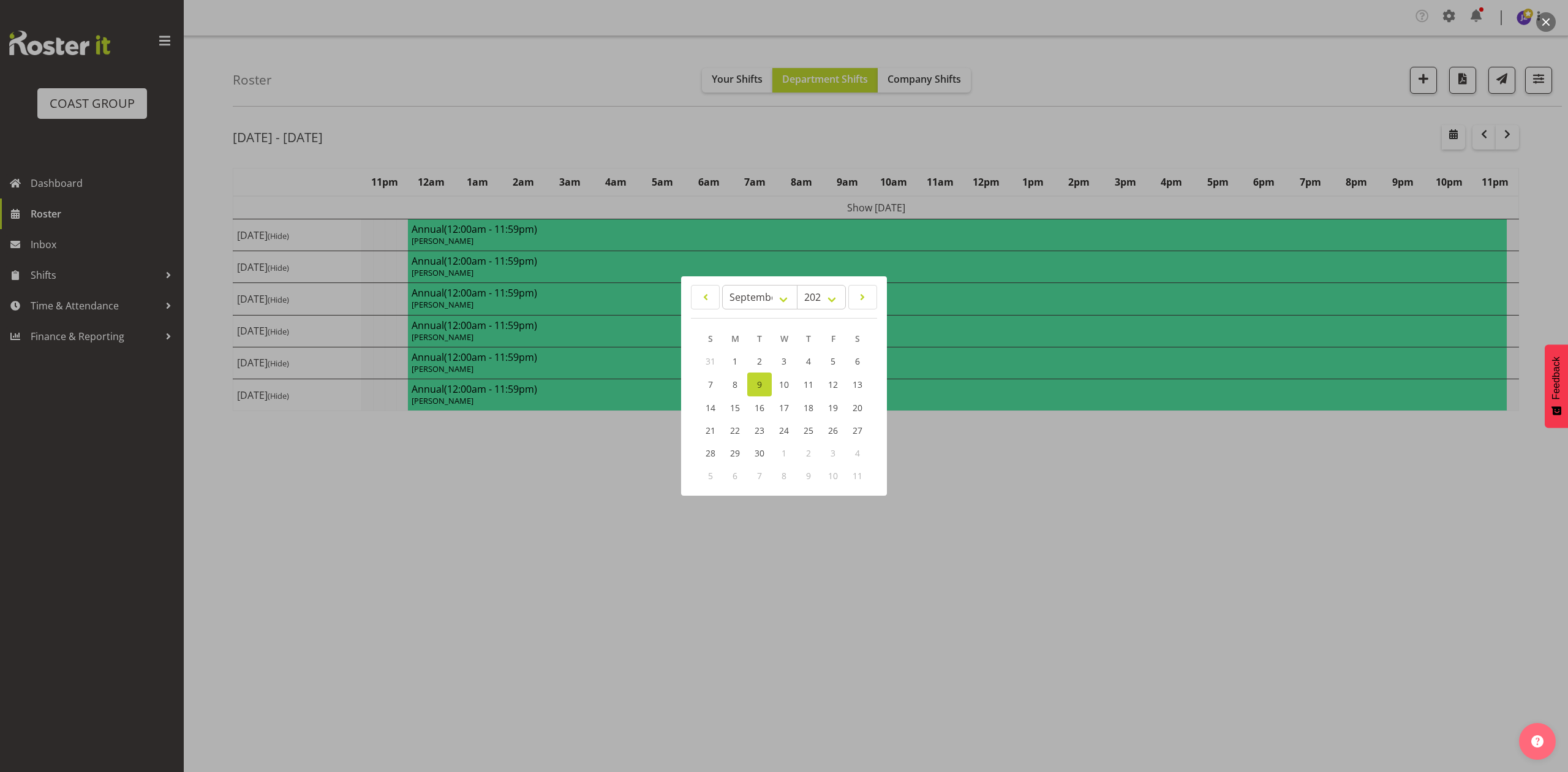
drag, startPoint x: 692, startPoint y: 207, endPoint x: 721, endPoint y: 250, distance: 51.9
click at [692, 207] on div at bounding box center [784, 386] width 1568 height 772
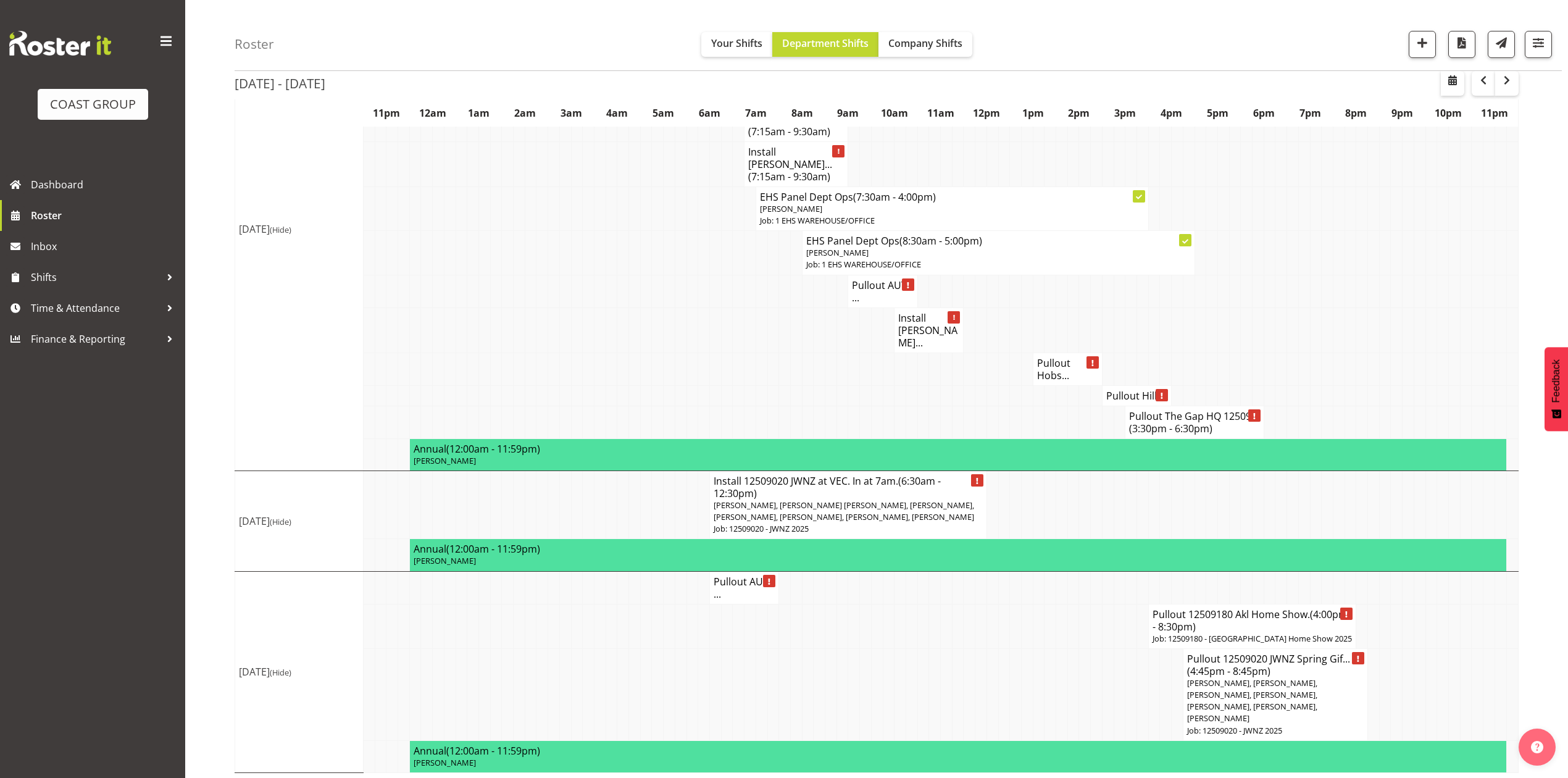
scroll to position [1509, 0]
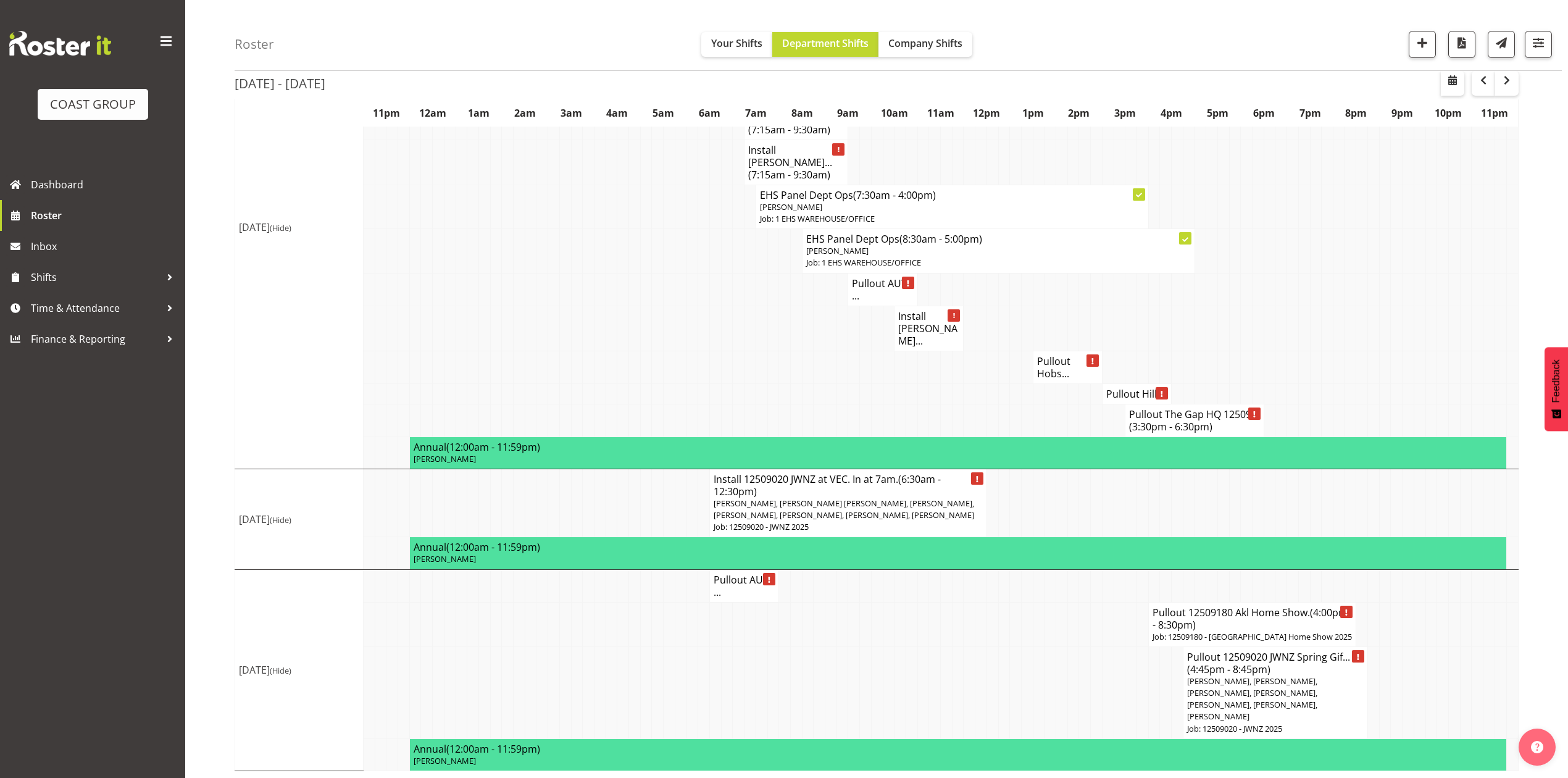
click at [726, 574] on h4 "Pullout AUT ..." at bounding box center [744, 586] width 61 height 25
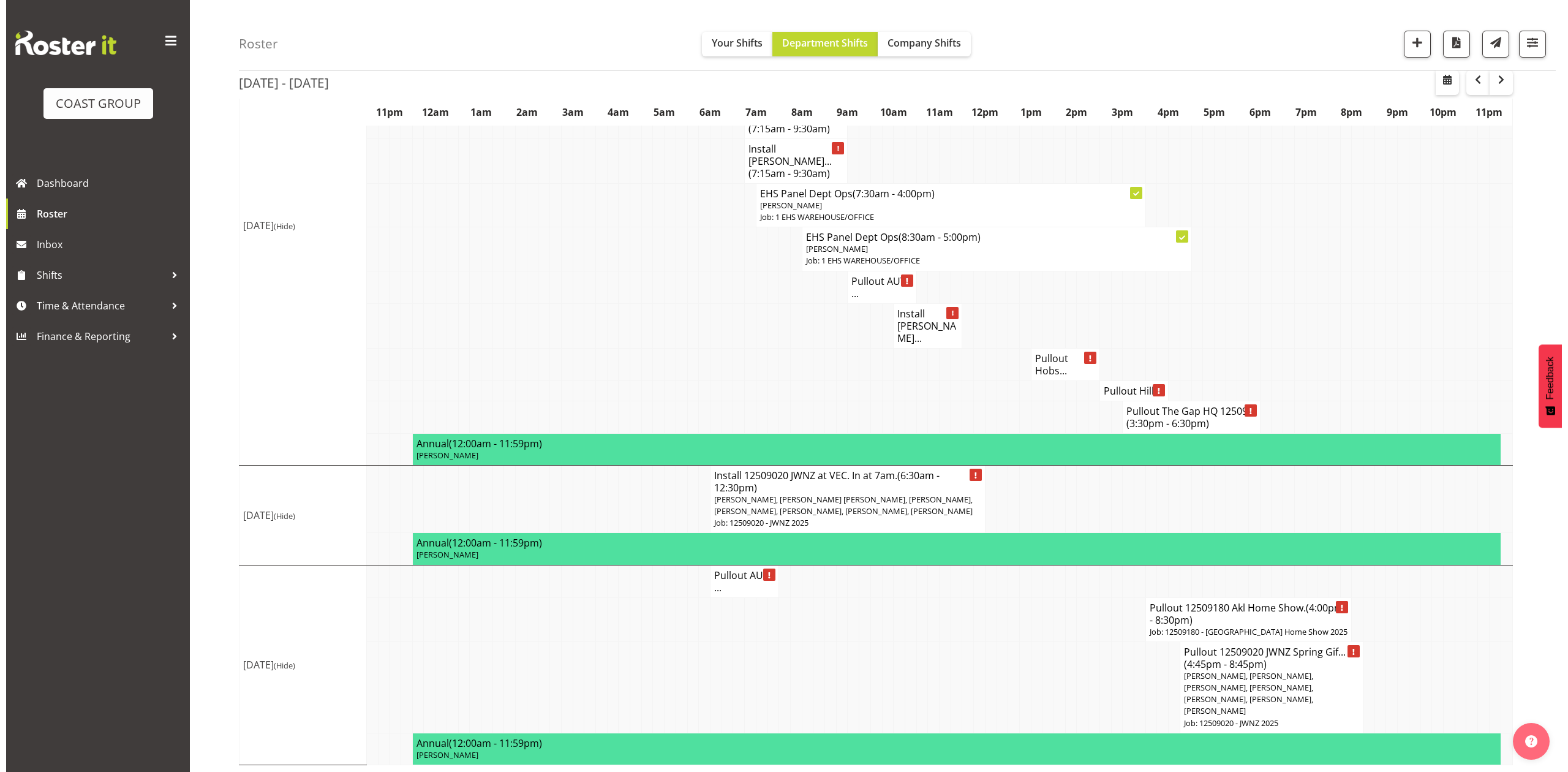
scroll to position [1474, 0]
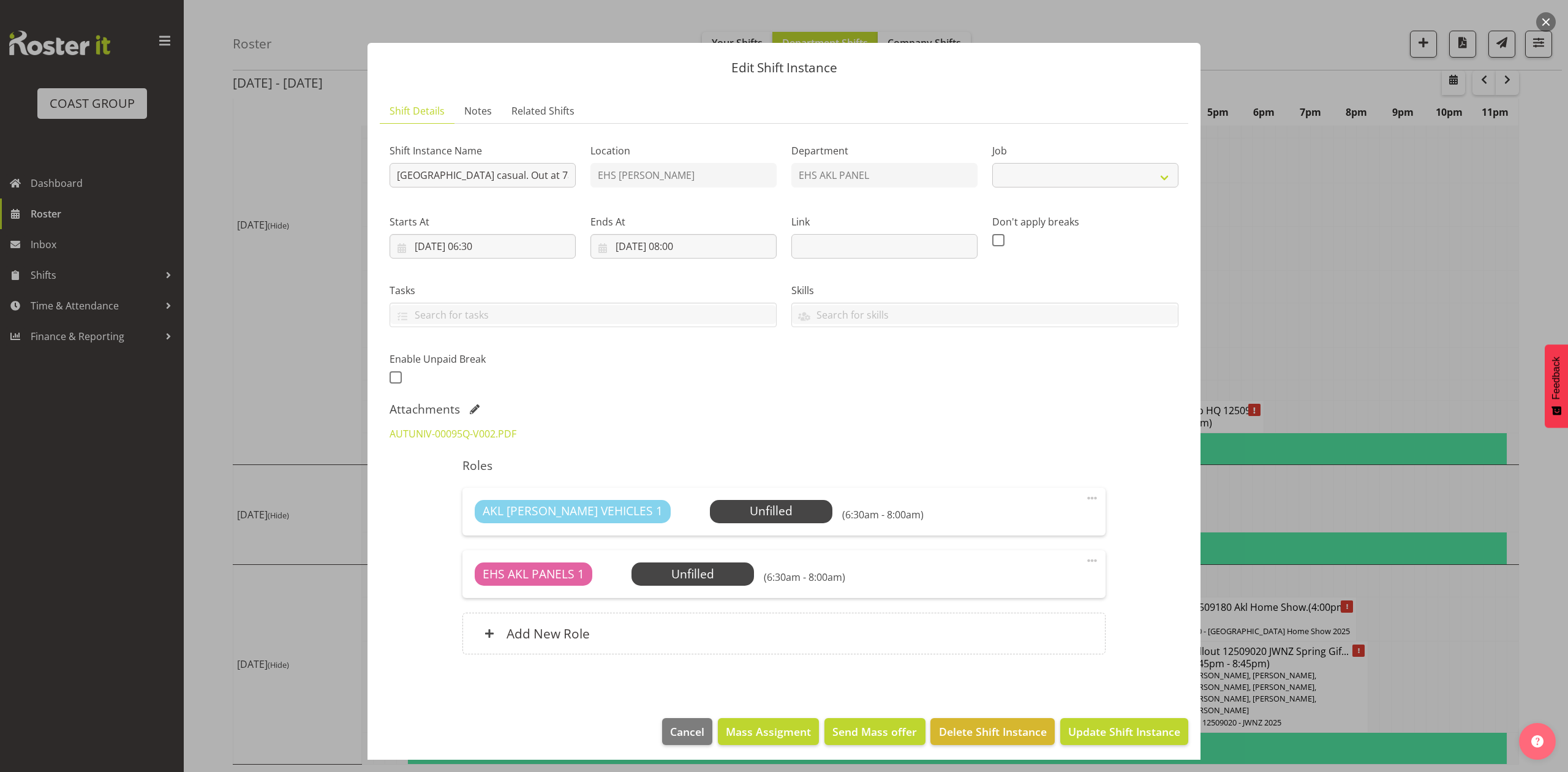
select select "8653"
click at [439, 435] on link "AUTUNIV-00095Q-V002.PDF" at bounding box center [453, 434] width 127 height 14
click at [1350, 346] on div at bounding box center [784, 386] width 1568 height 772
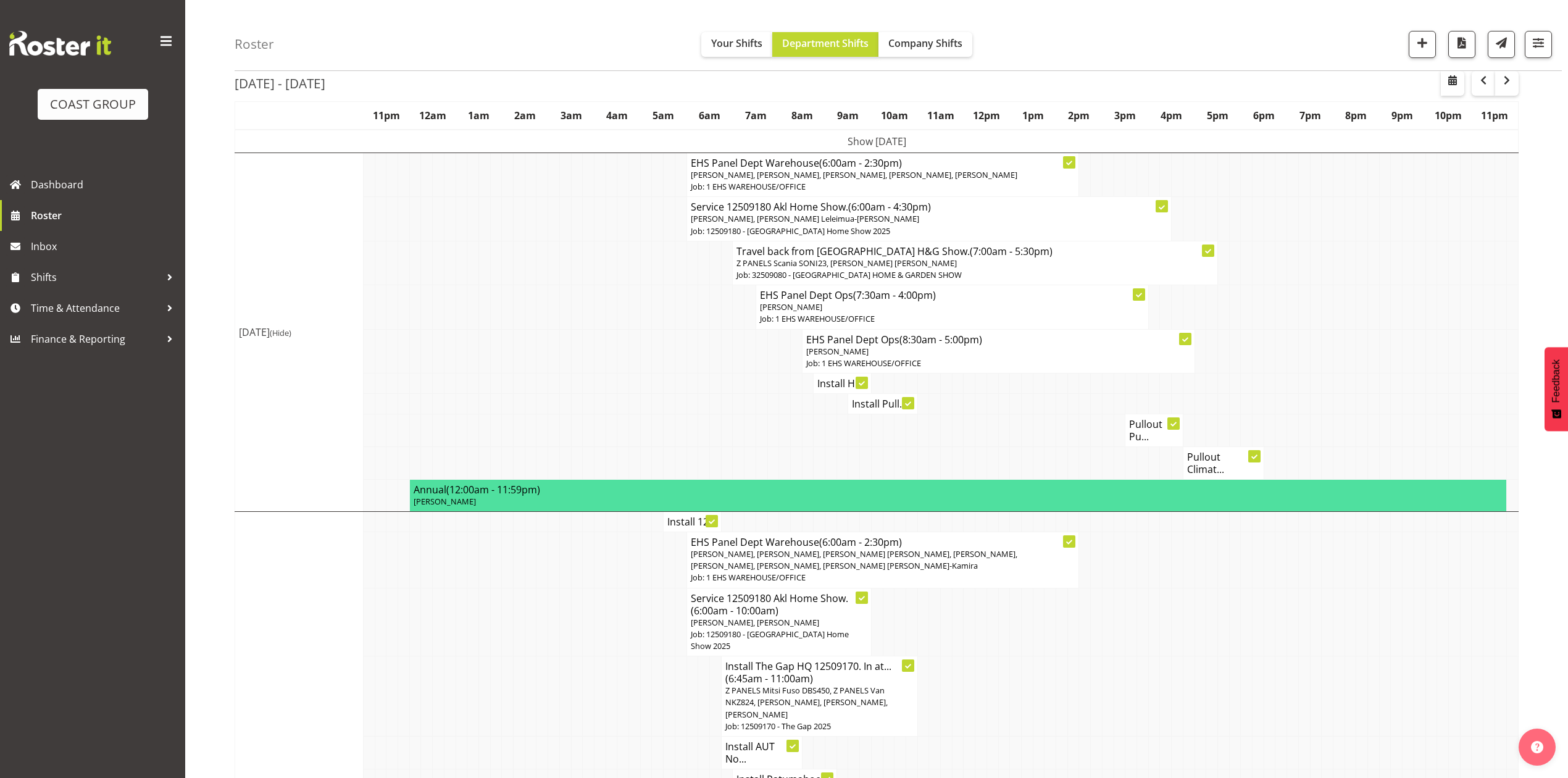
scroll to position [0, 0]
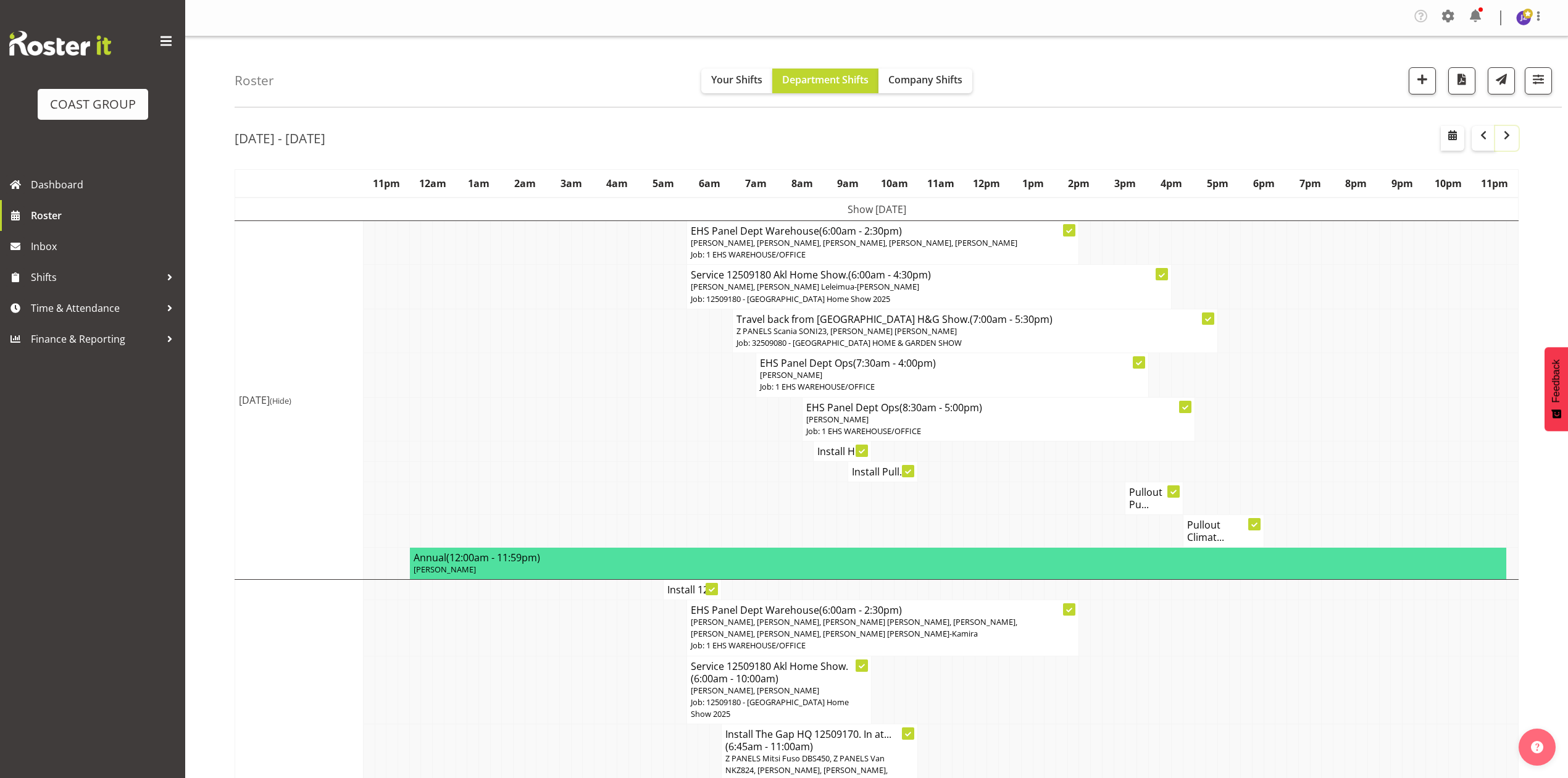
click at [1502, 138] on span "button" at bounding box center [1506, 135] width 15 height 15
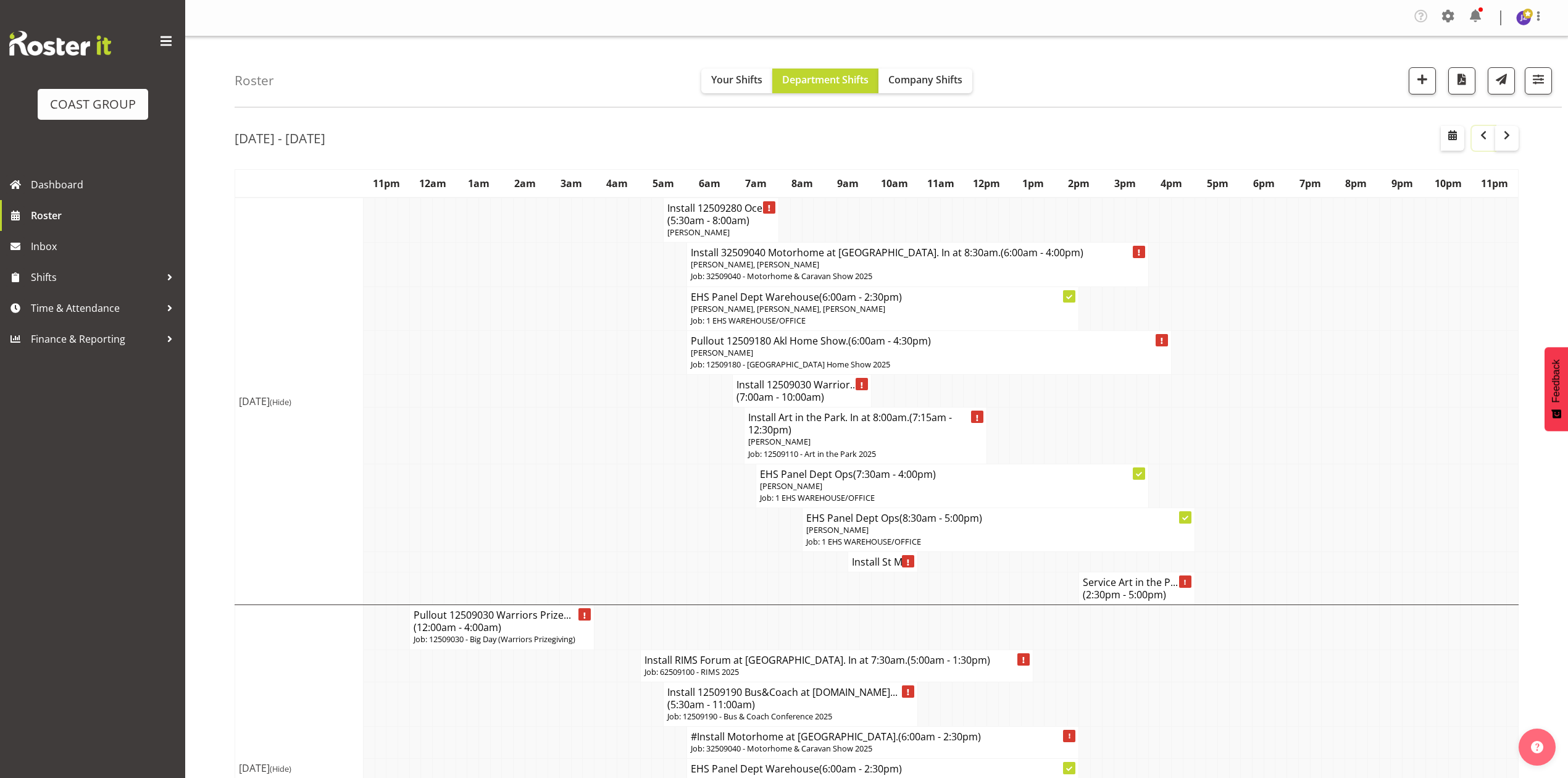
click at [1475, 131] on button "button" at bounding box center [1483, 139] width 24 height 25
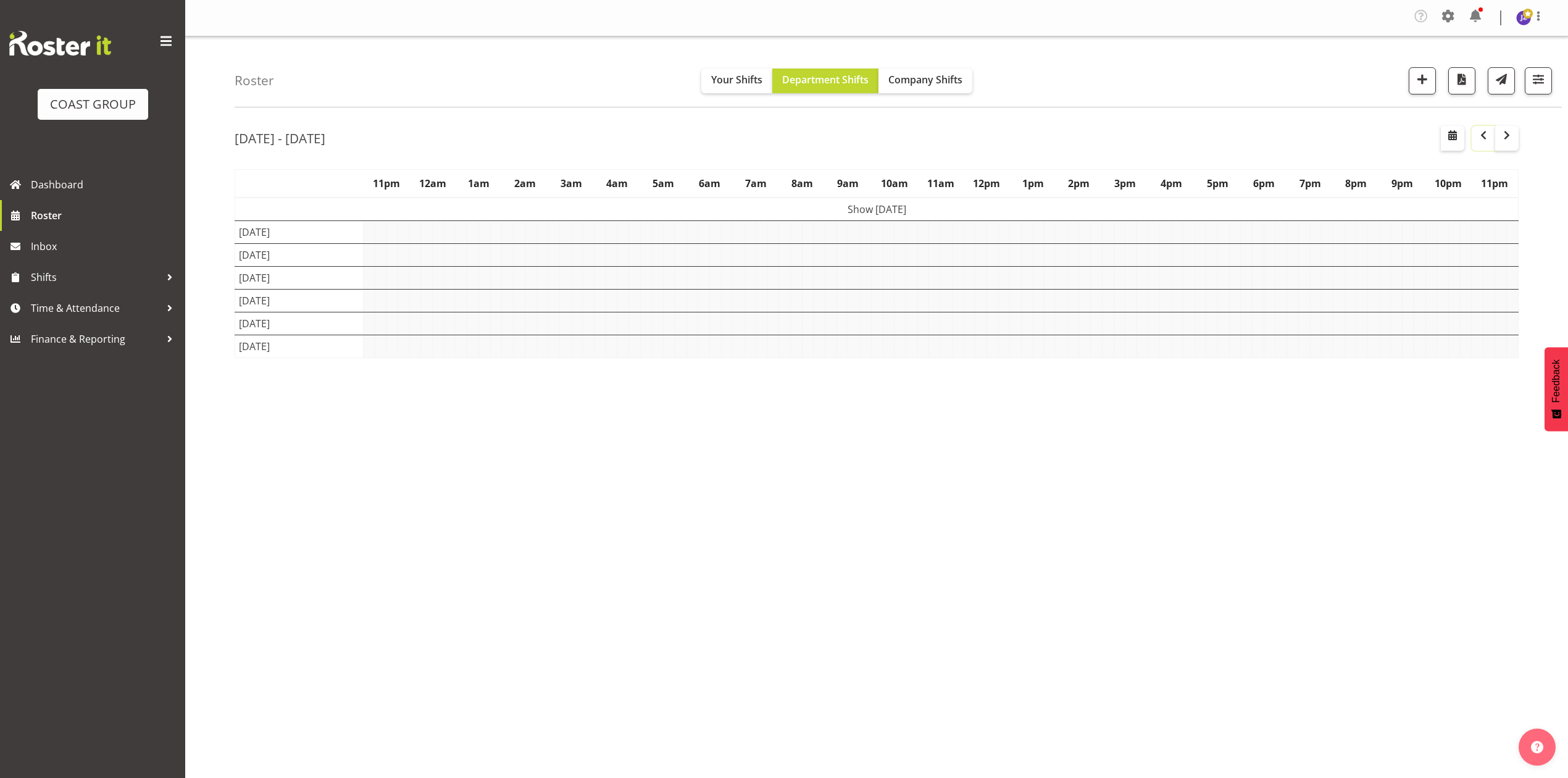
click at [1476, 131] on span "button" at bounding box center [1483, 135] width 15 height 15
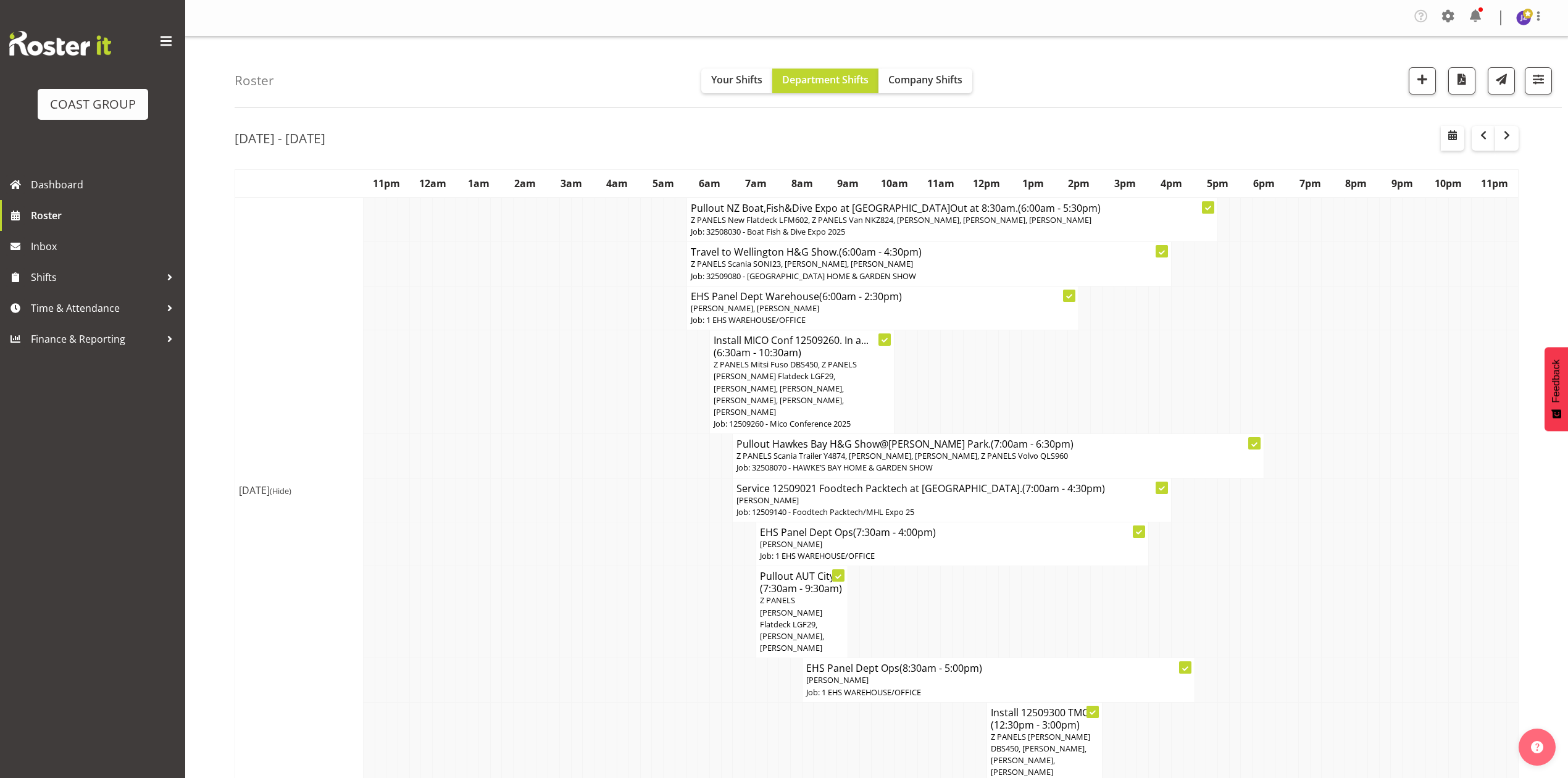
click at [1509, 139] on span "button" at bounding box center [1506, 135] width 15 height 15
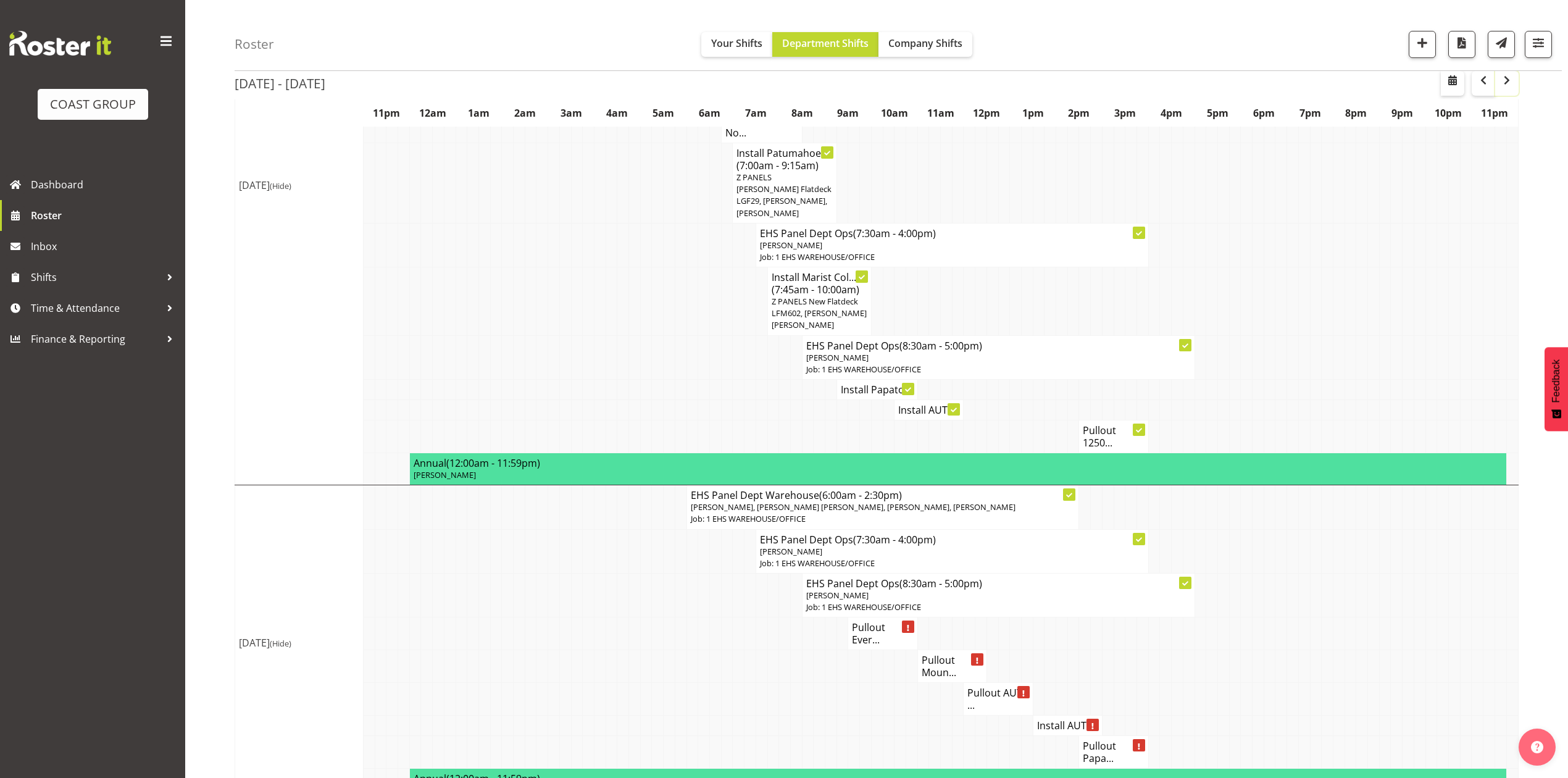
scroll to position [823, 0]
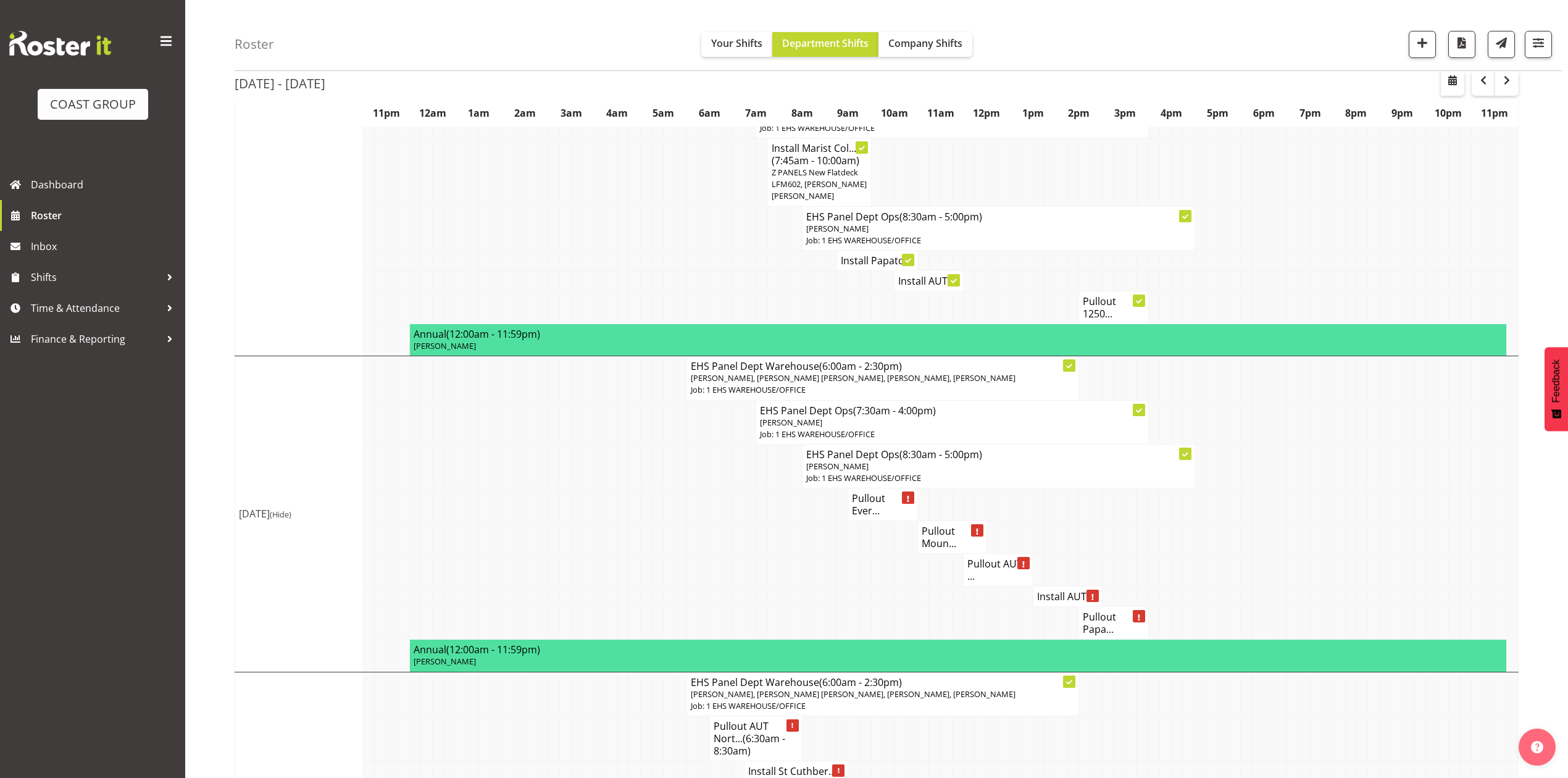
click at [1052, 591] on h4 "Install AUT ..." at bounding box center [1067, 596] width 61 height 12
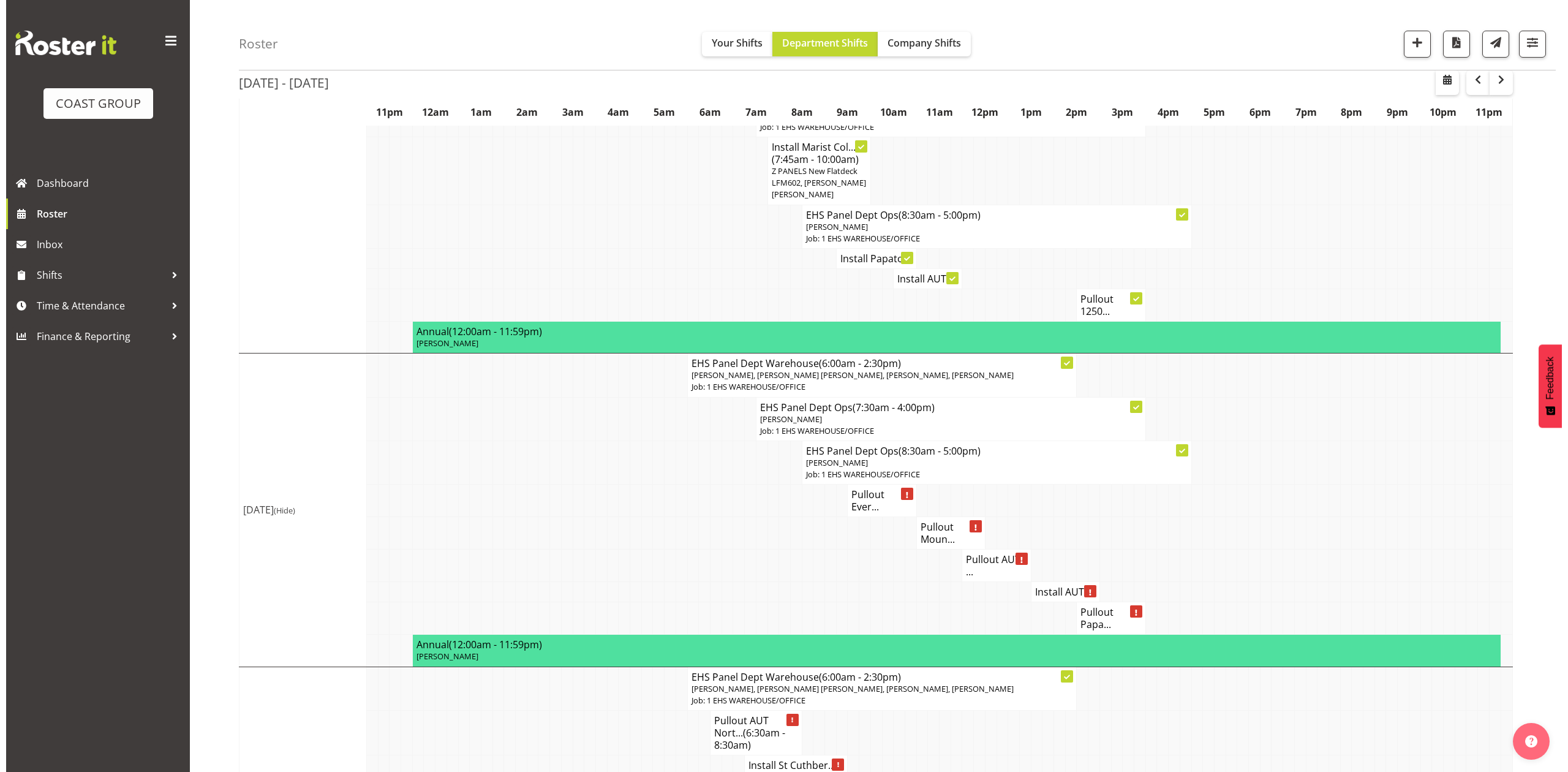
scroll to position [805, 0]
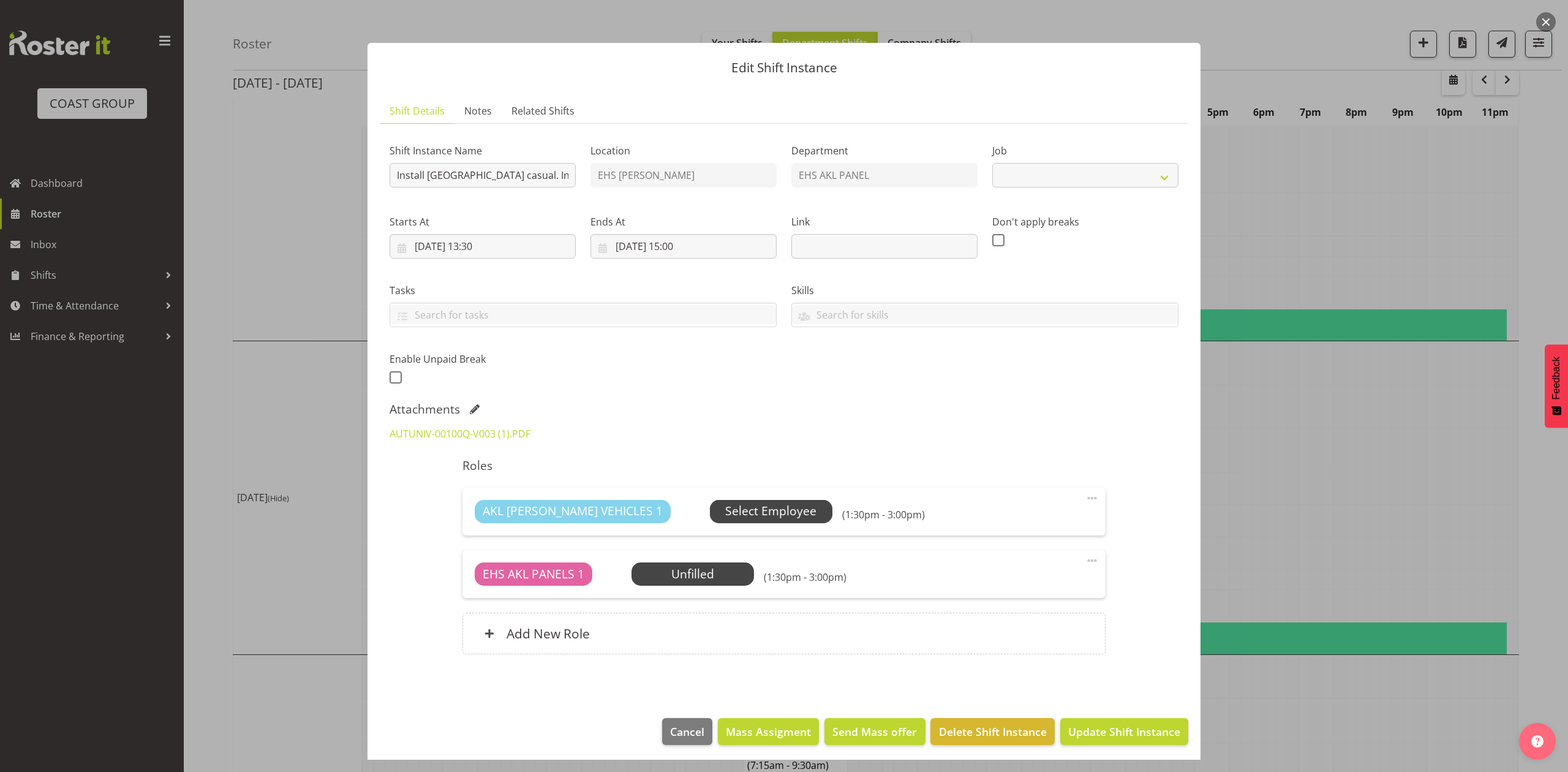
select select "8653"
click at [521, 432] on link "AUTUNIV-00100Q-V003 (1).PDF" at bounding box center [460, 434] width 141 height 14
click at [1361, 445] on div at bounding box center [784, 386] width 1568 height 772
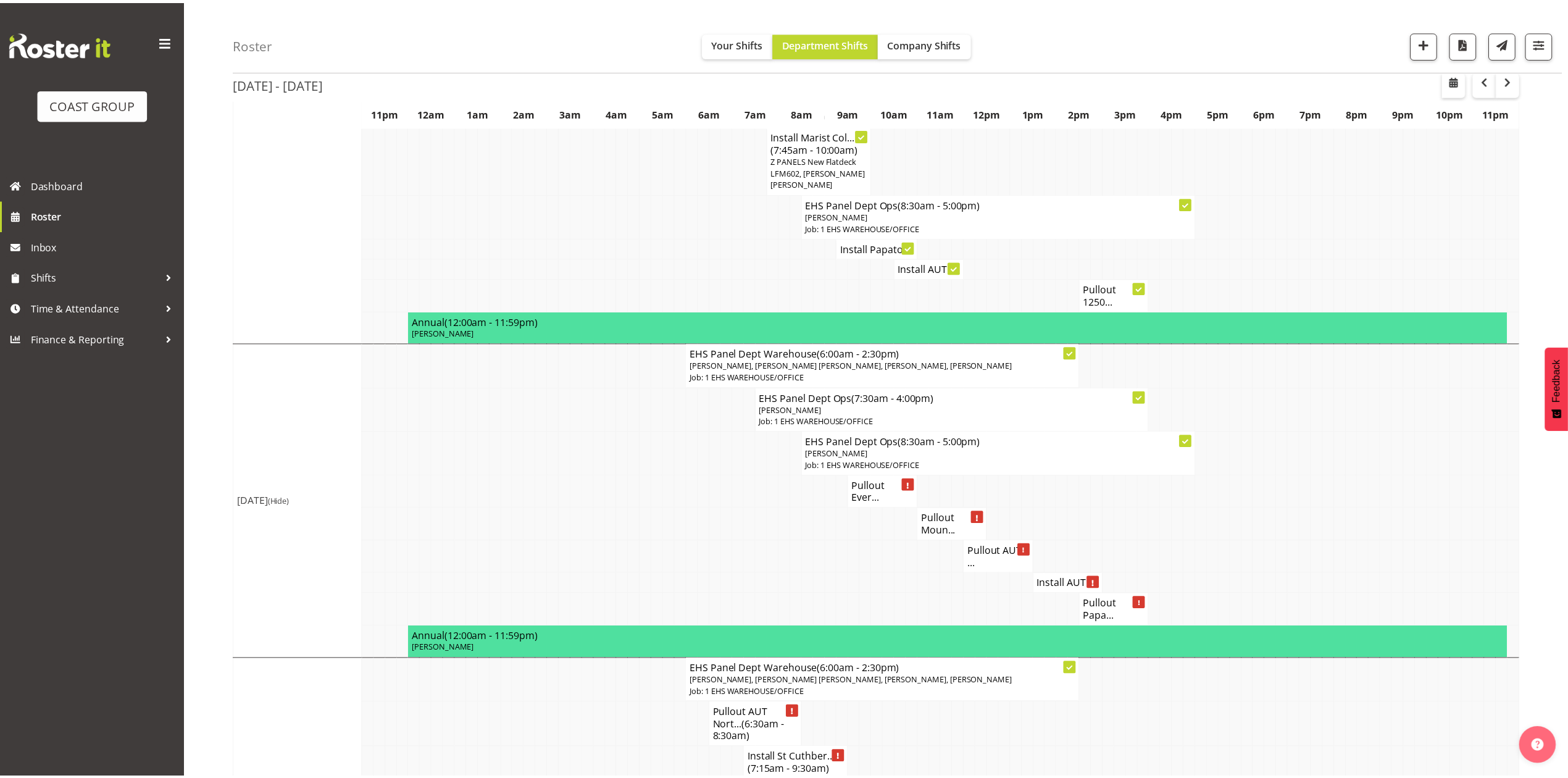
scroll to position [823, 0]
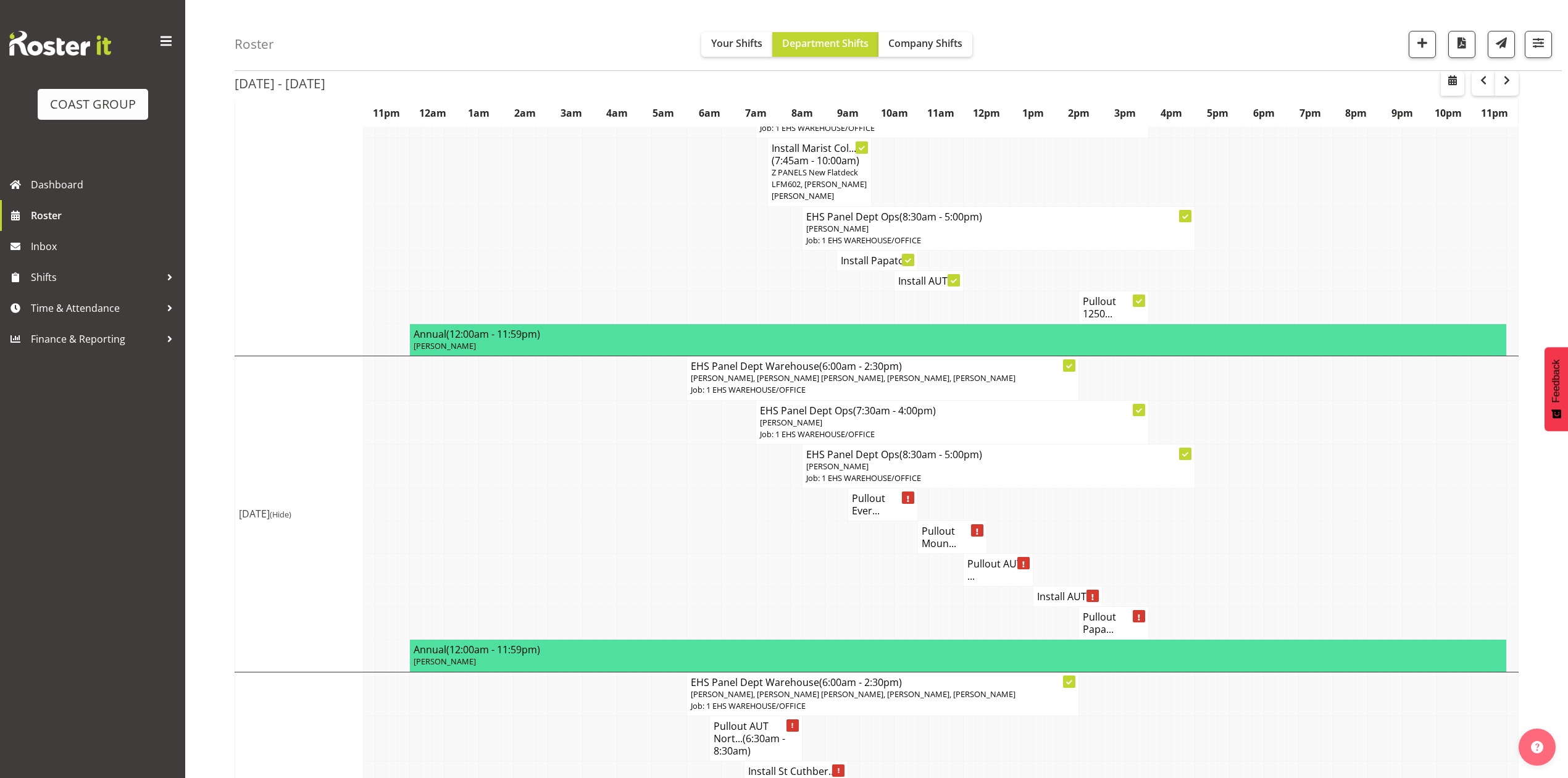
click at [980, 568] on h4 "Pullout AUT ..." at bounding box center [997, 570] width 61 height 25
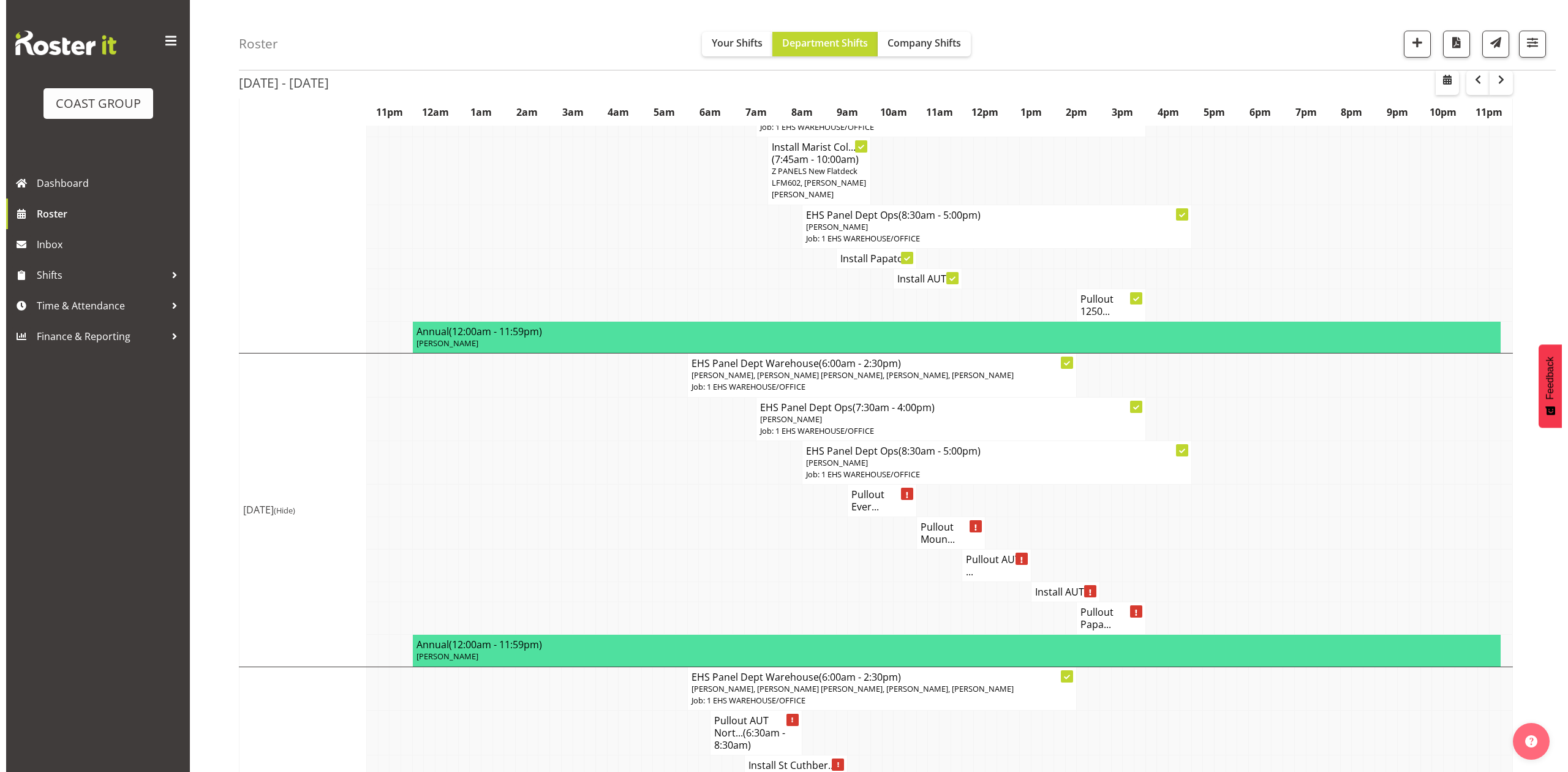
scroll to position [805, 0]
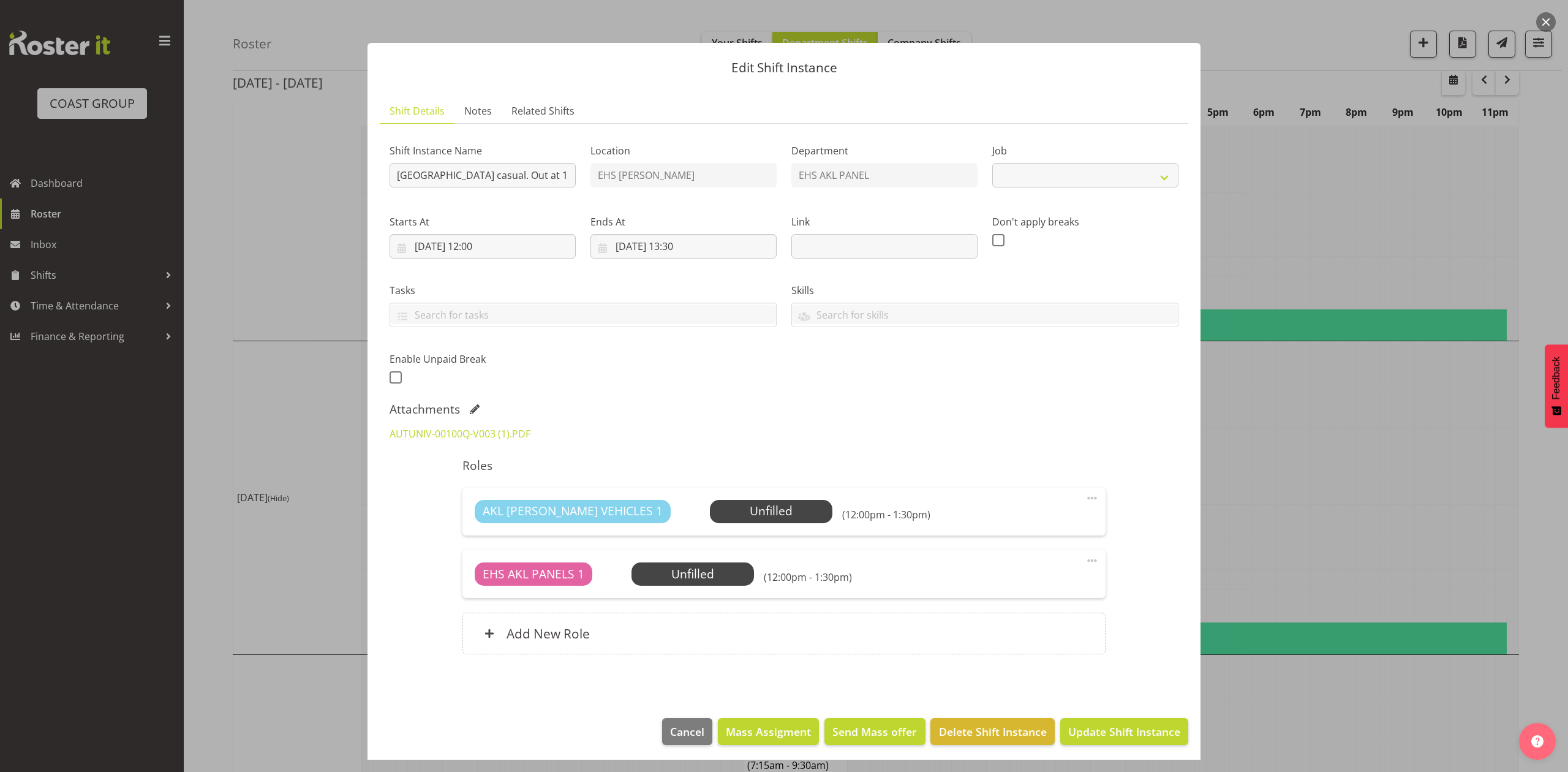
select select "8653"
click at [474, 440] on link "AUTUNIV-00100Q-V003 (1).PDF" at bounding box center [460, 434] width 141 height 14
click at [1326, 466] on div at bounding box center [784, 386] width 1568 height 772
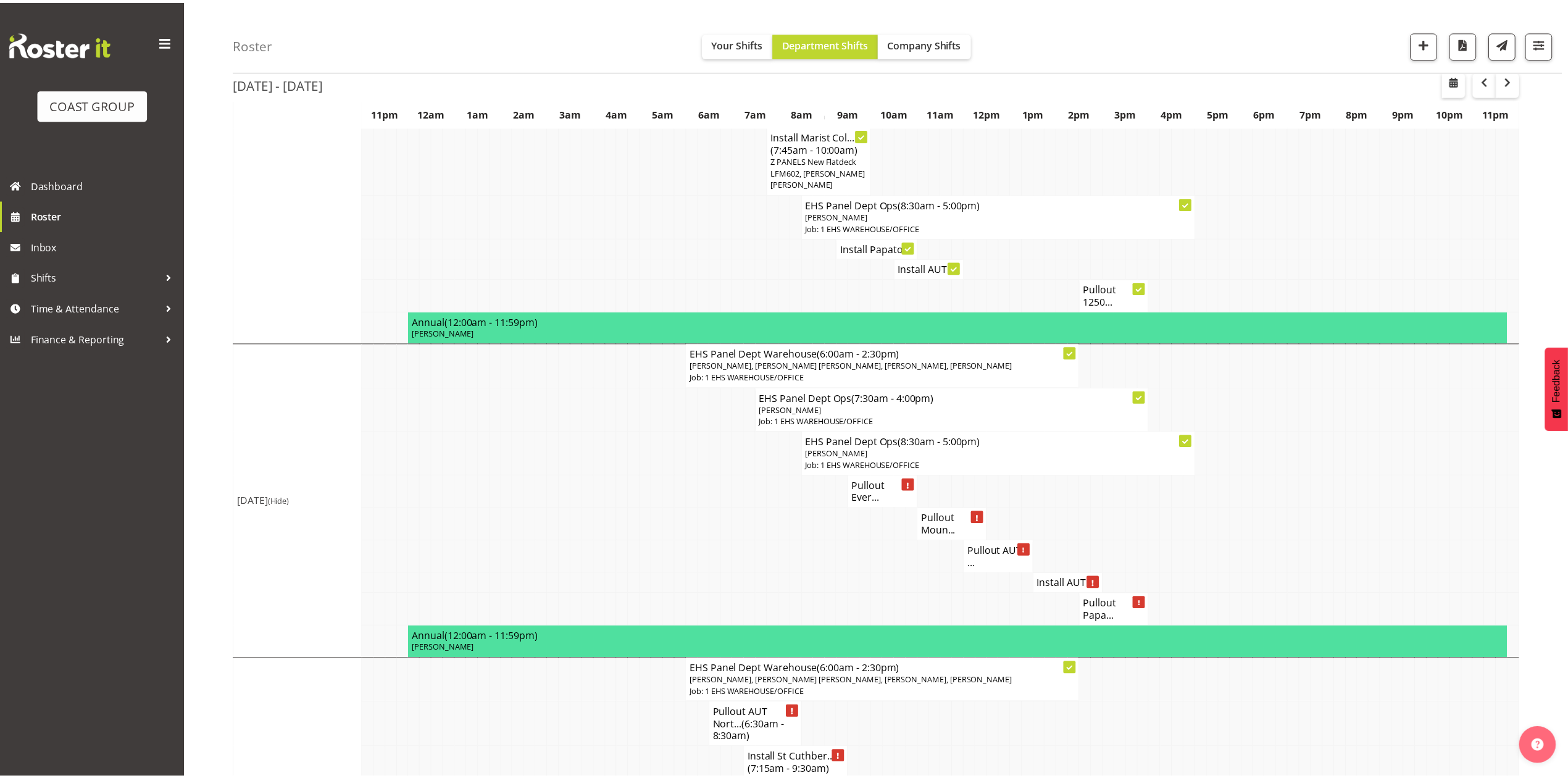
scroll to position [823, 0]
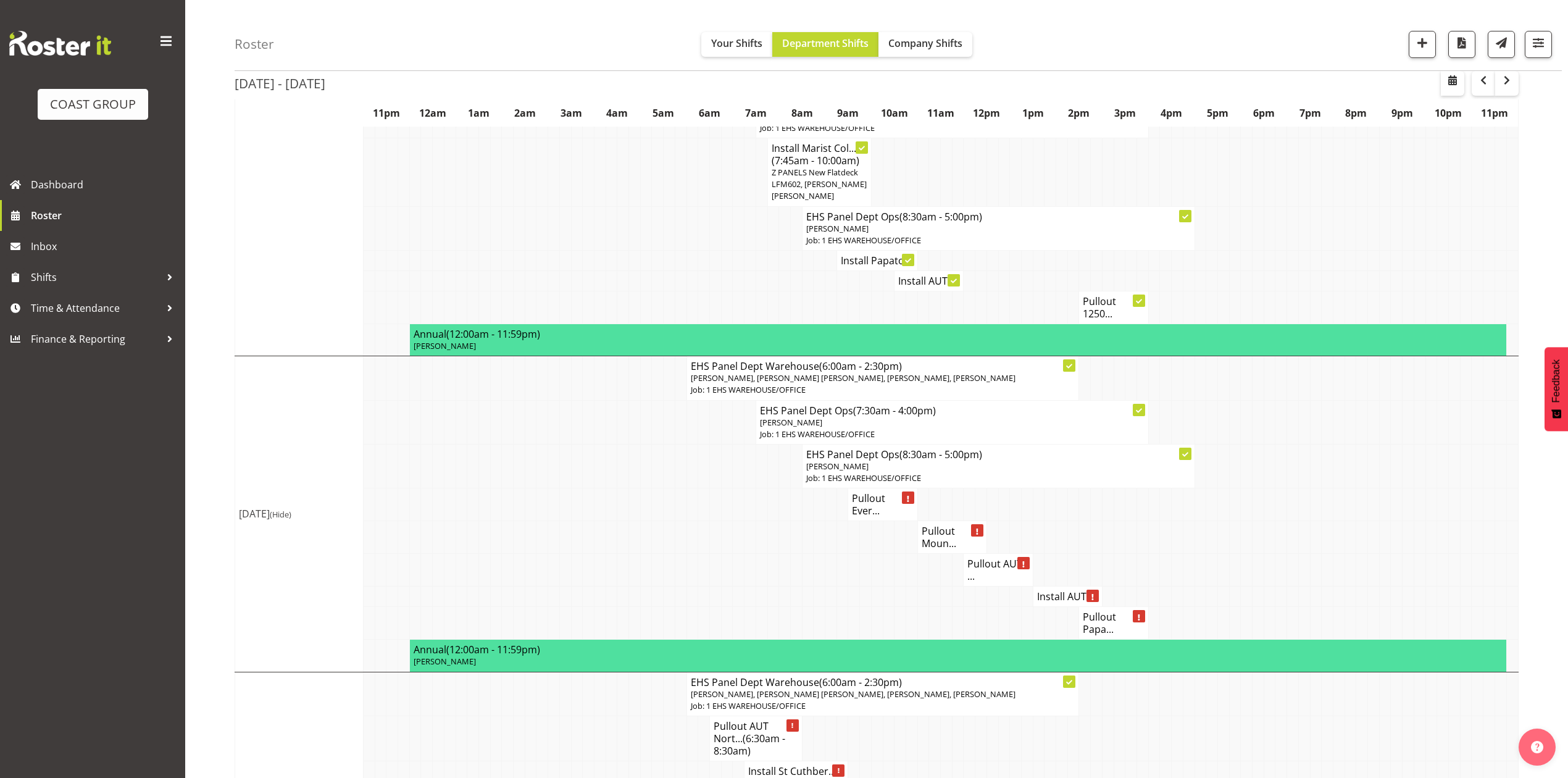
click at [1058, 591] on h4 "Install AUT ..." at bounding box center [1067, 596] width 61 height 12
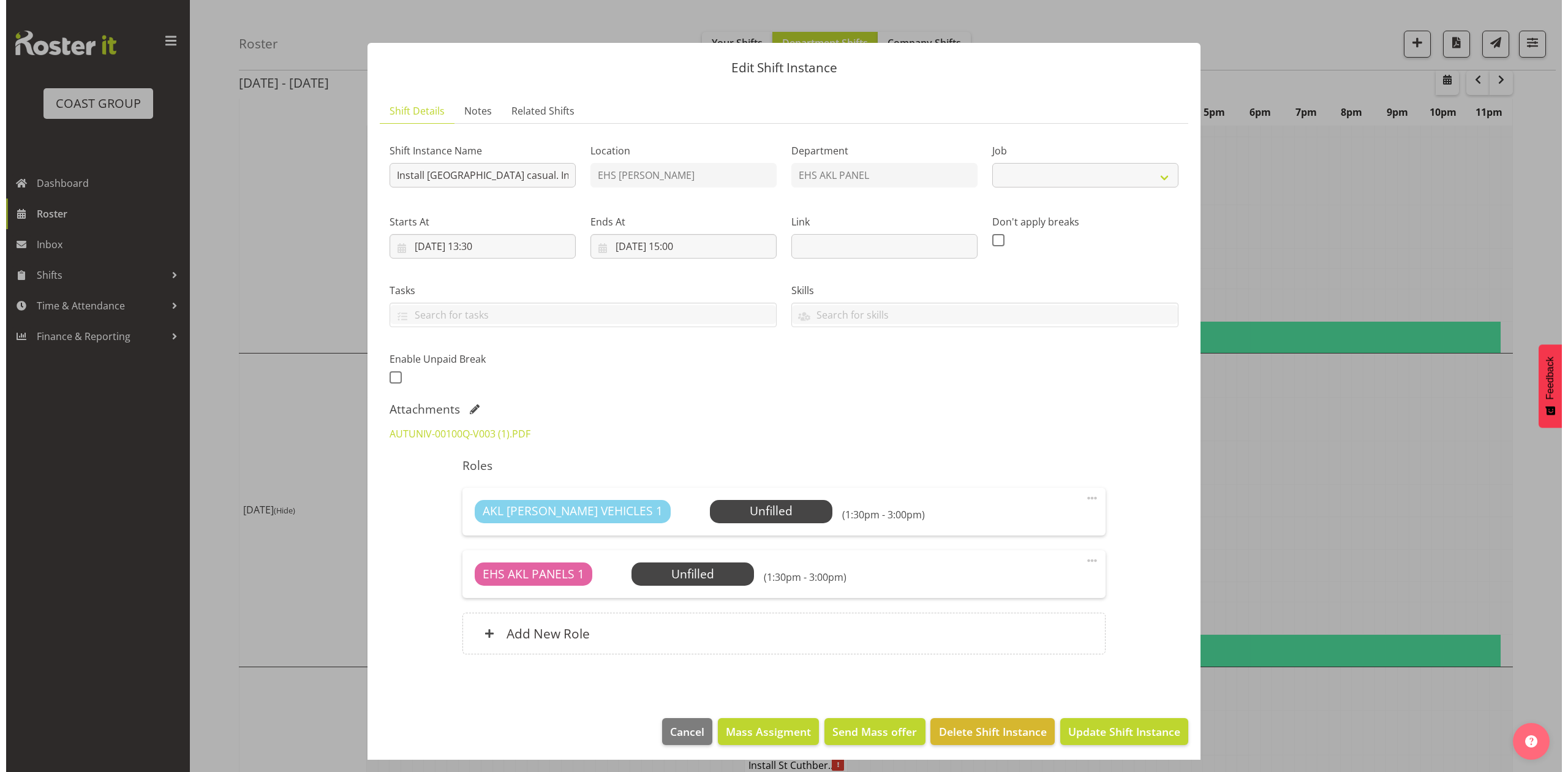
scroll to position [805, 0]
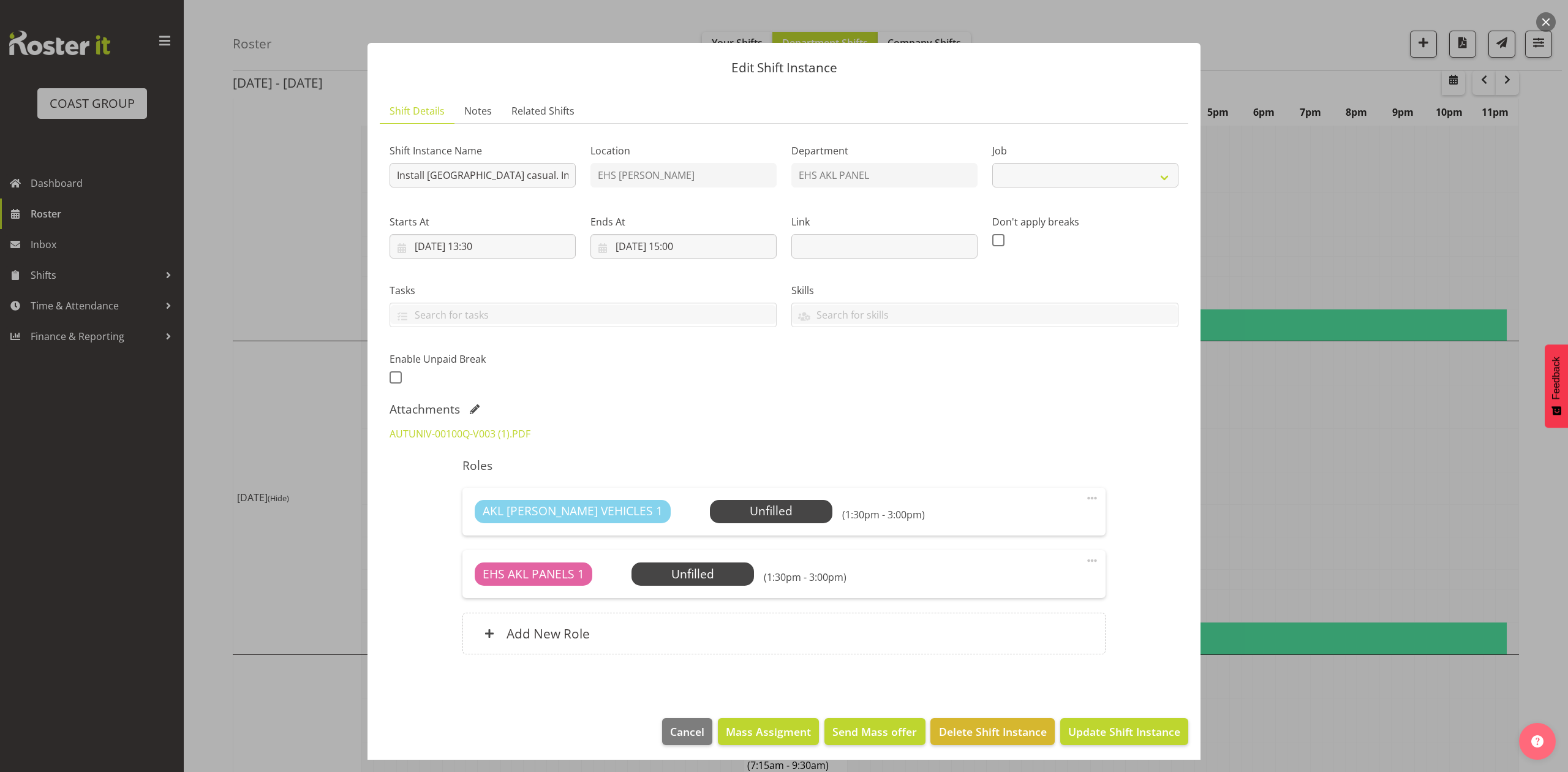
select select "8653"
click at [458, 421] on div "AUTUNIV-00100Q-V003 (1).PDF" at bounding box center [482, 434] width 201 height 29
click at [459, 429] on link "AUTUNIV-00100Q-V003 (1).PDF" at bounding box center [460, 434] width 141 height 14
drag, startPoint x: 1321, startPoint y: 460, endPoint x: 1244, endPoint y: 506, distance: 89.7
click at [1321, 461] on div at bounding box center [784, 386] width 1568 height 772
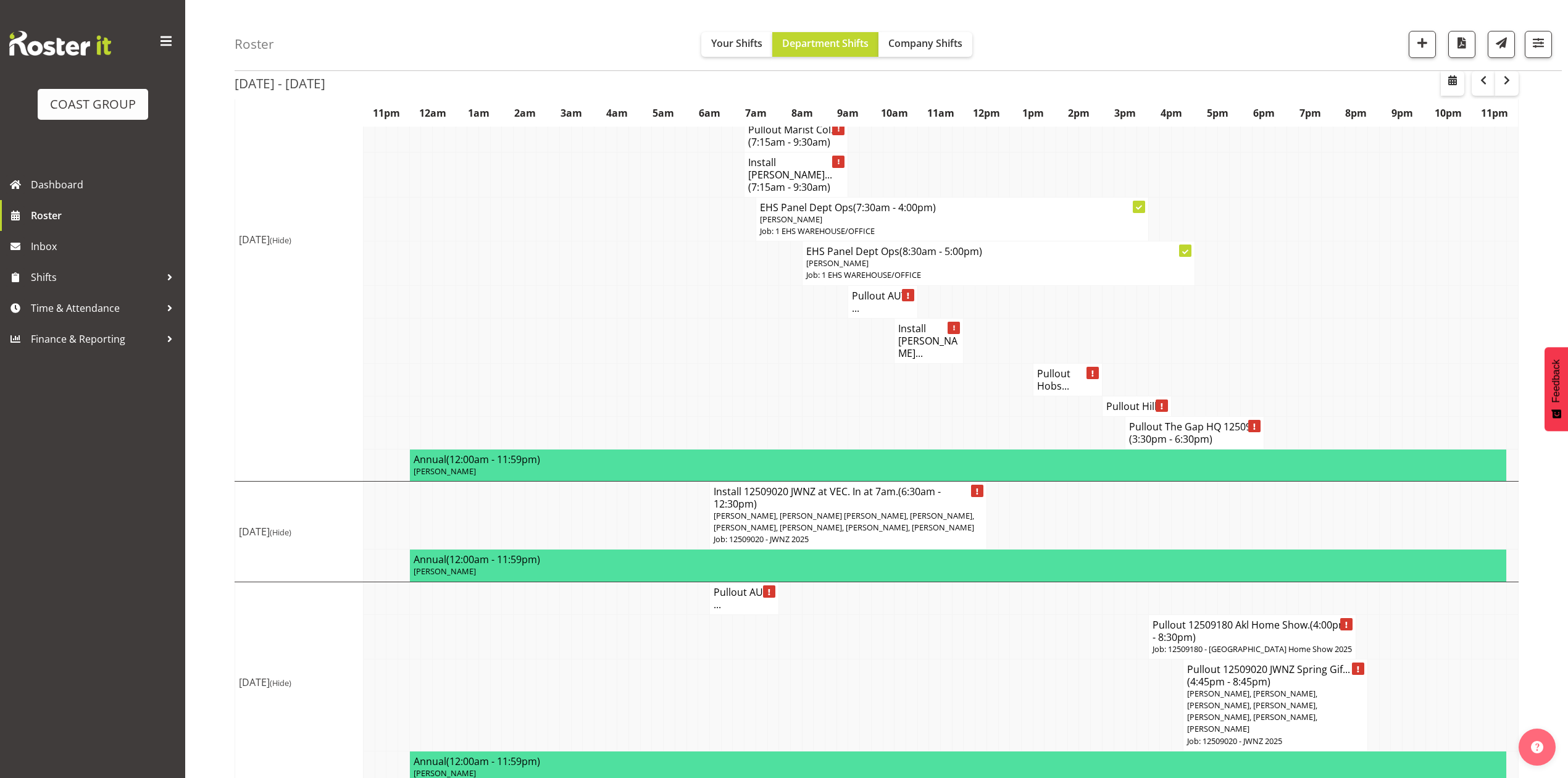
scroll to position [1509, 0]
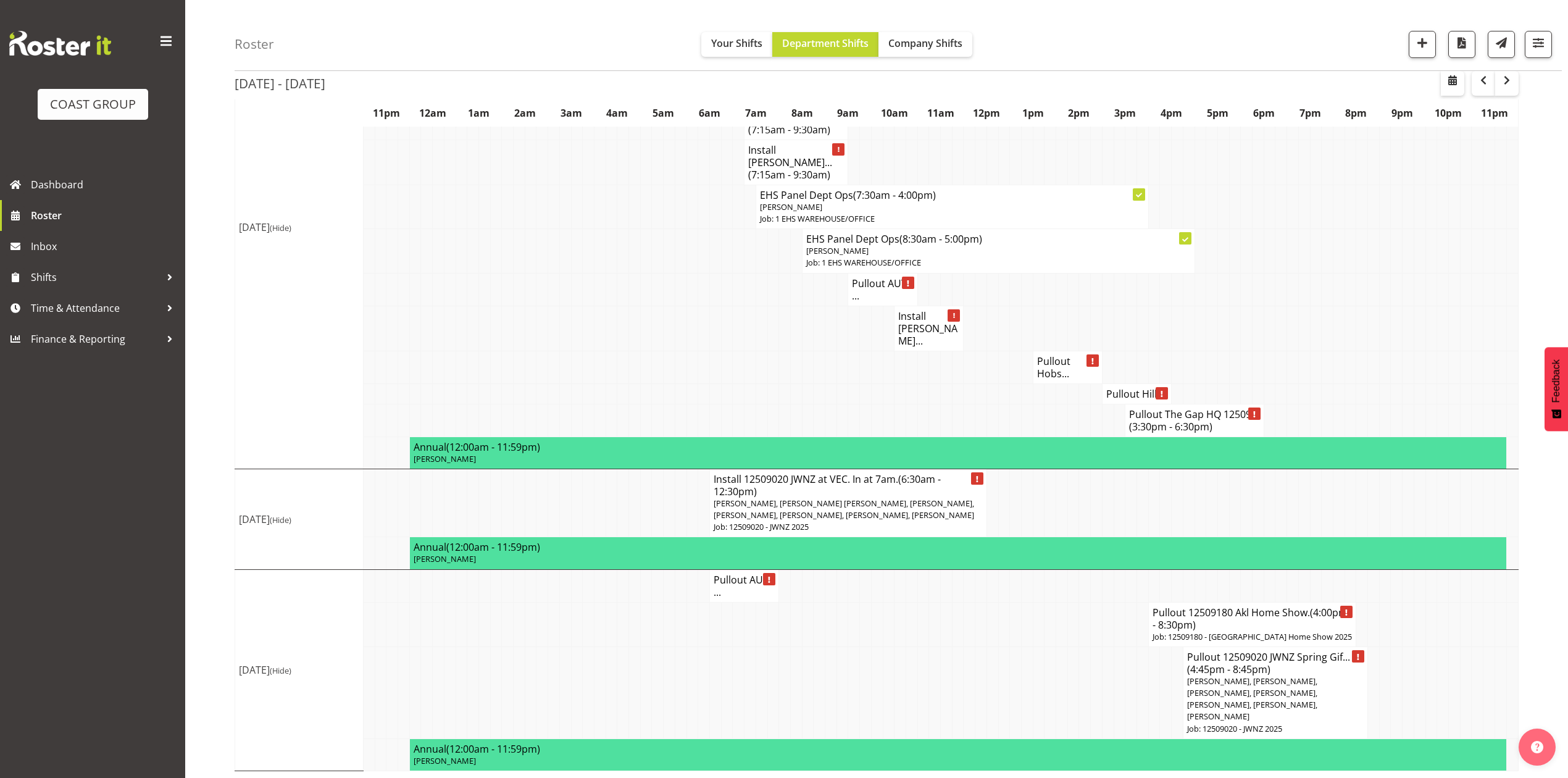
click at [738, 591] on h4 "Pullout AUT ..." at bounding box center [744, 586] width 61 height 25
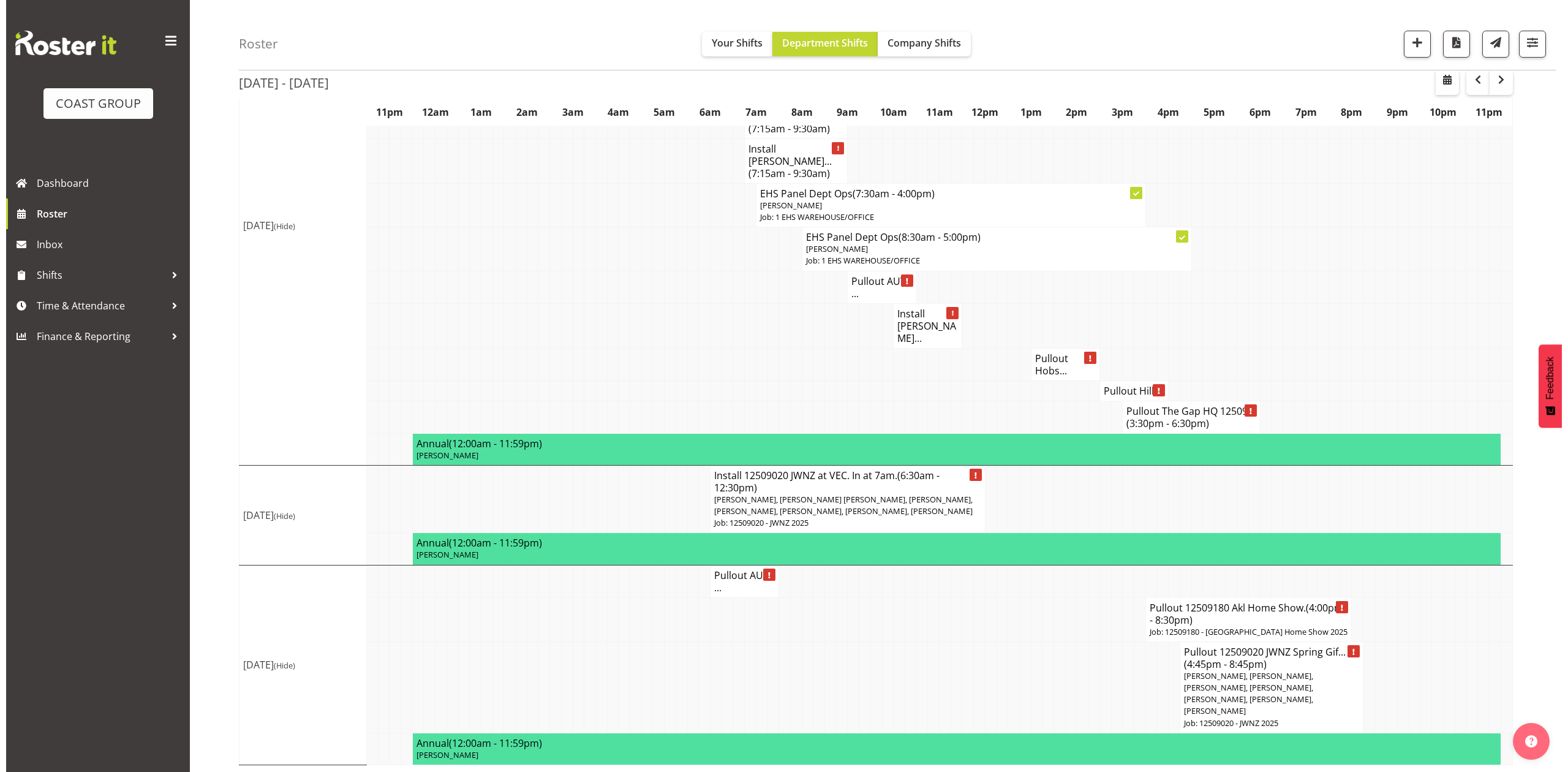
scroll to position [1474, 0]
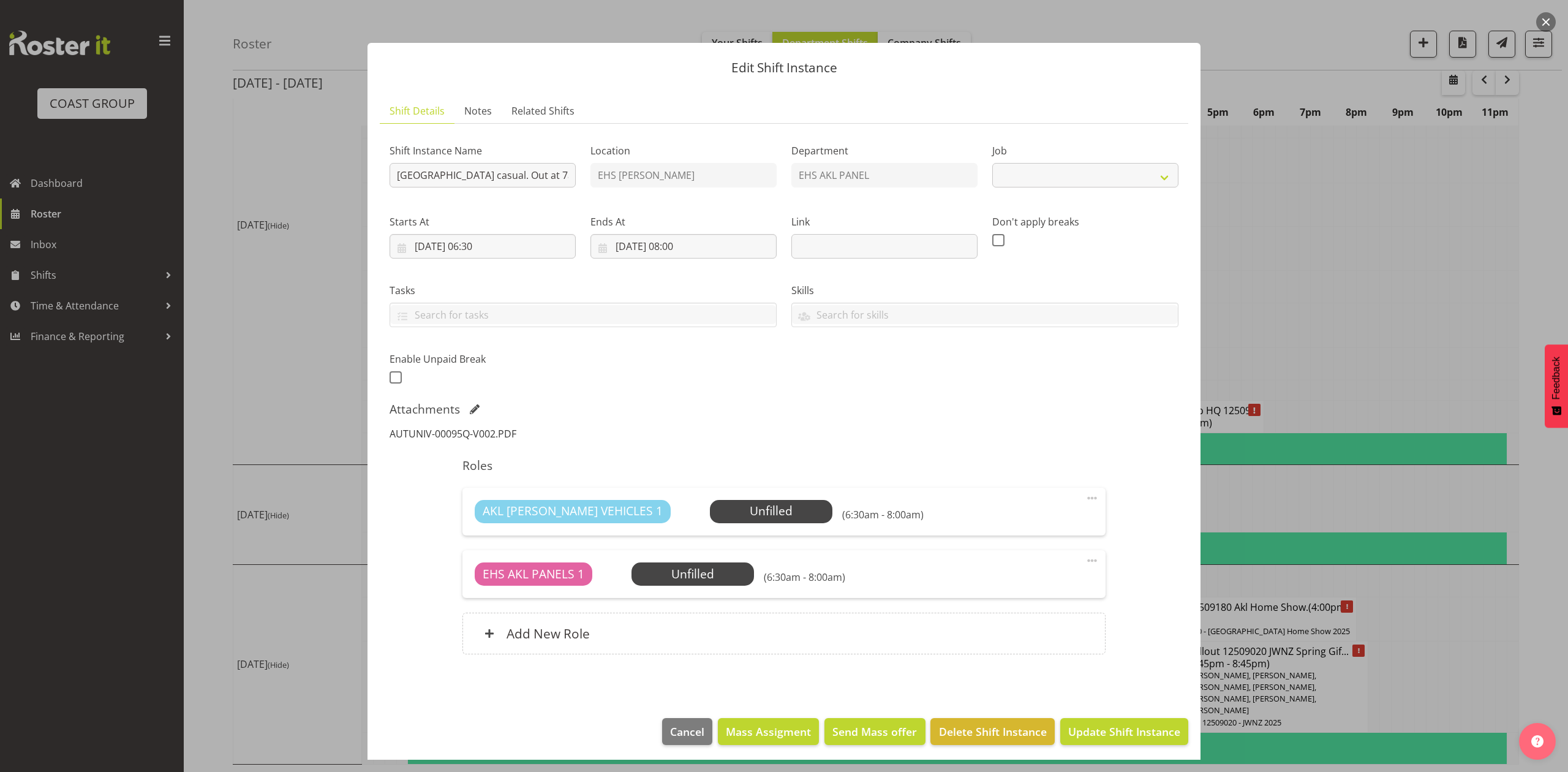
click at [473, 436] on link "AUTUNIV-00095Q-V002.PDF" at bounding box center [453, 434] width 127 height 14
select select "8653"
click at [1429, 250] on div at bounding box center [784, 386] width 1568 height 772
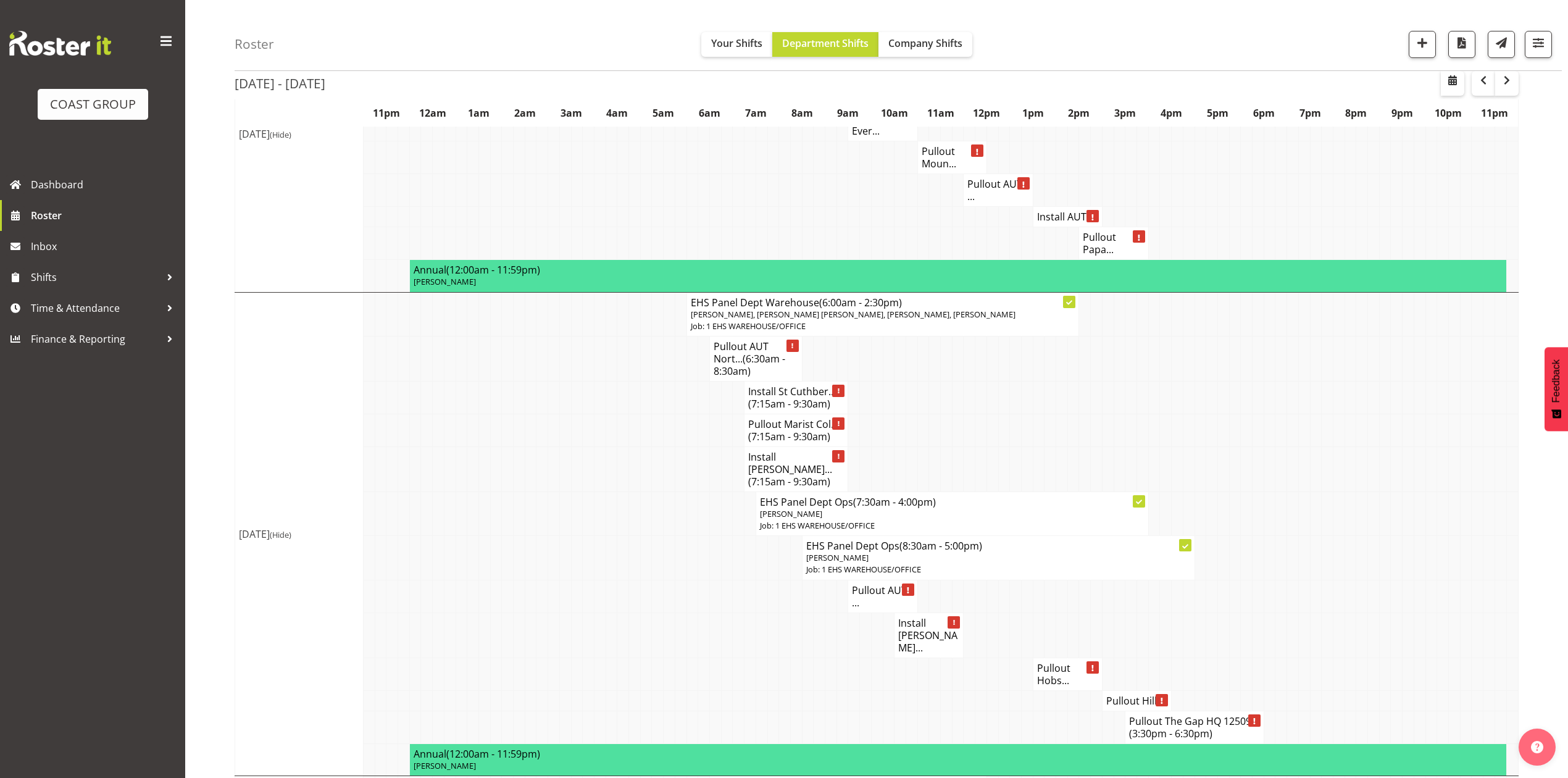
scroll to position [1181, 0]
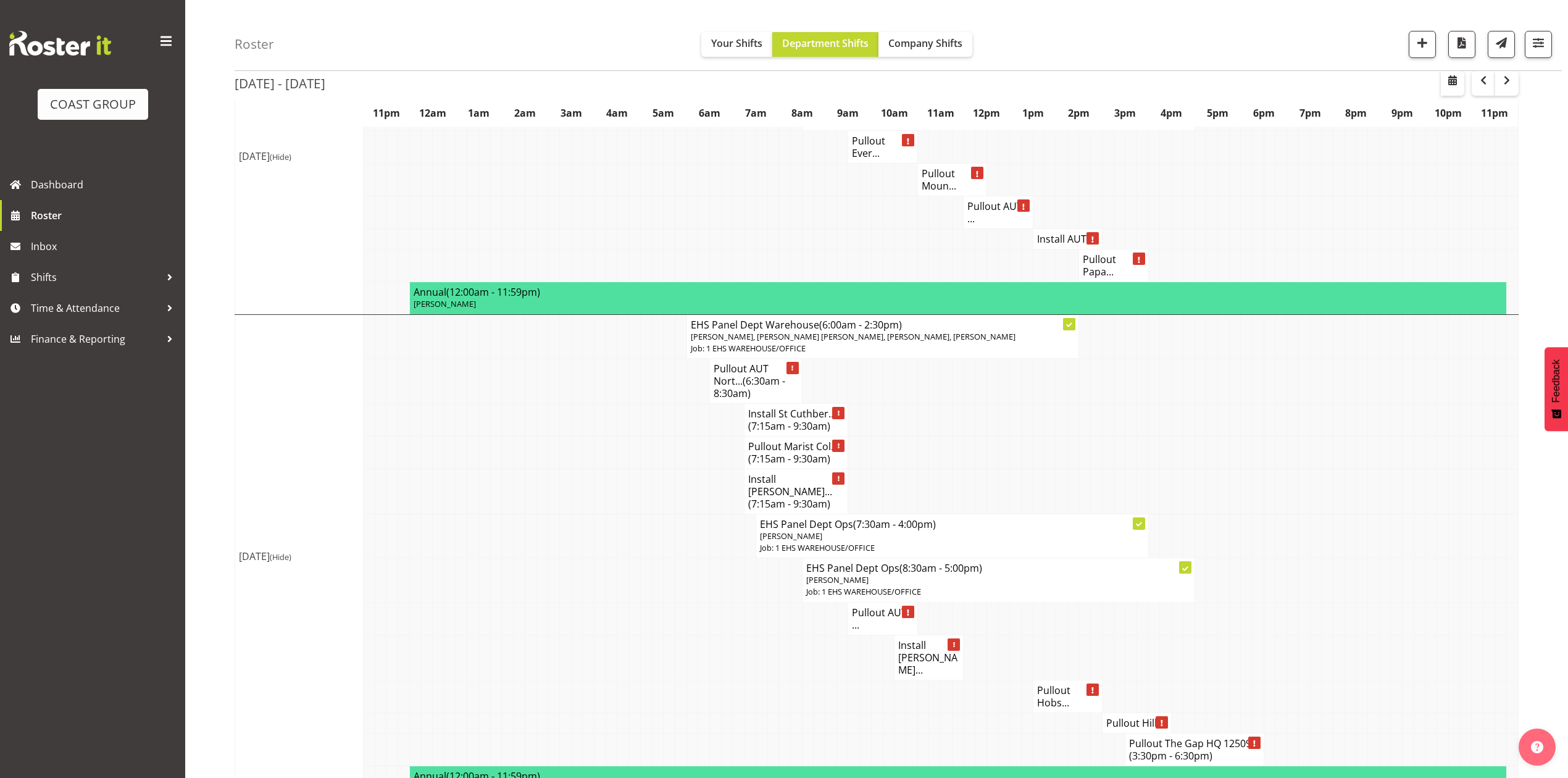
click at [1522, 631] on div "Sep 8th - 14th, 2025 September 08 - 14, 2025 Today Day Week Fortnight Month cal…" at bounding box center [901, 23] width 1333 height 2174
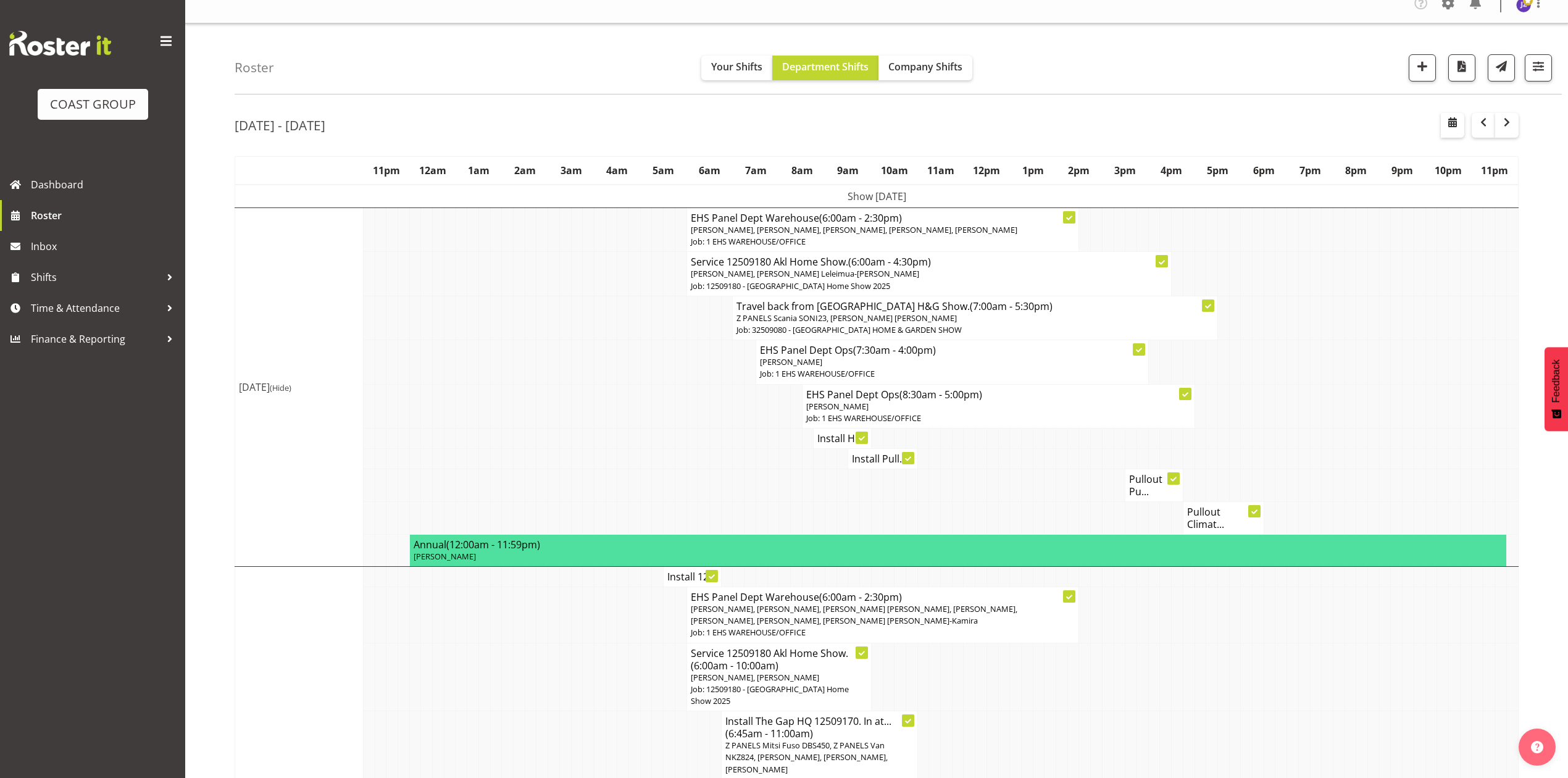
scroll to position [0, 0]
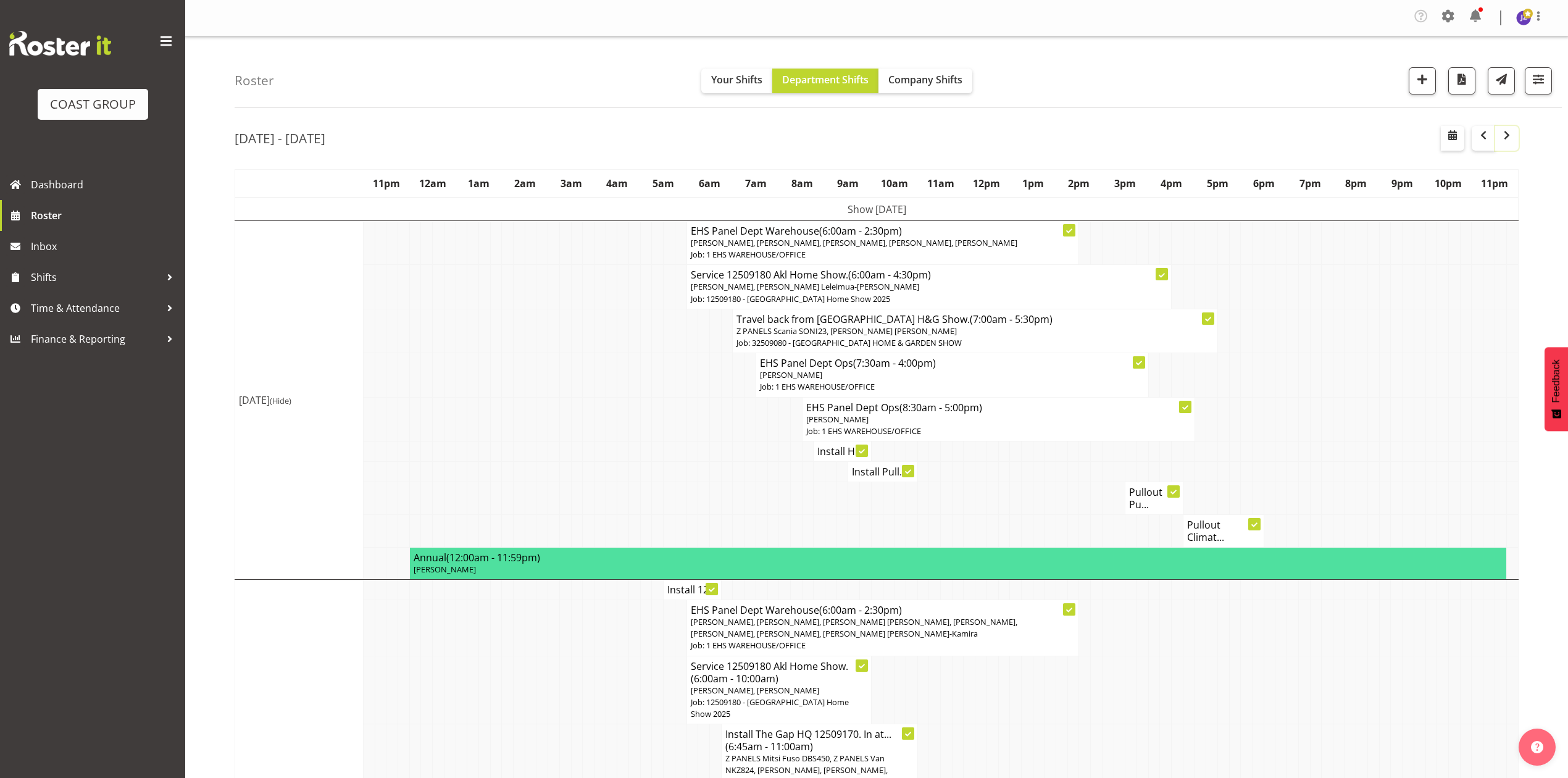
drag, startPoint x: 1501, startPoint y: 141, endPoint x: 1504, endPoint y: 177, distance: 36.1
click at [1504, 141] on span "button" at bounding box center [1506, 135] width 15 height 15
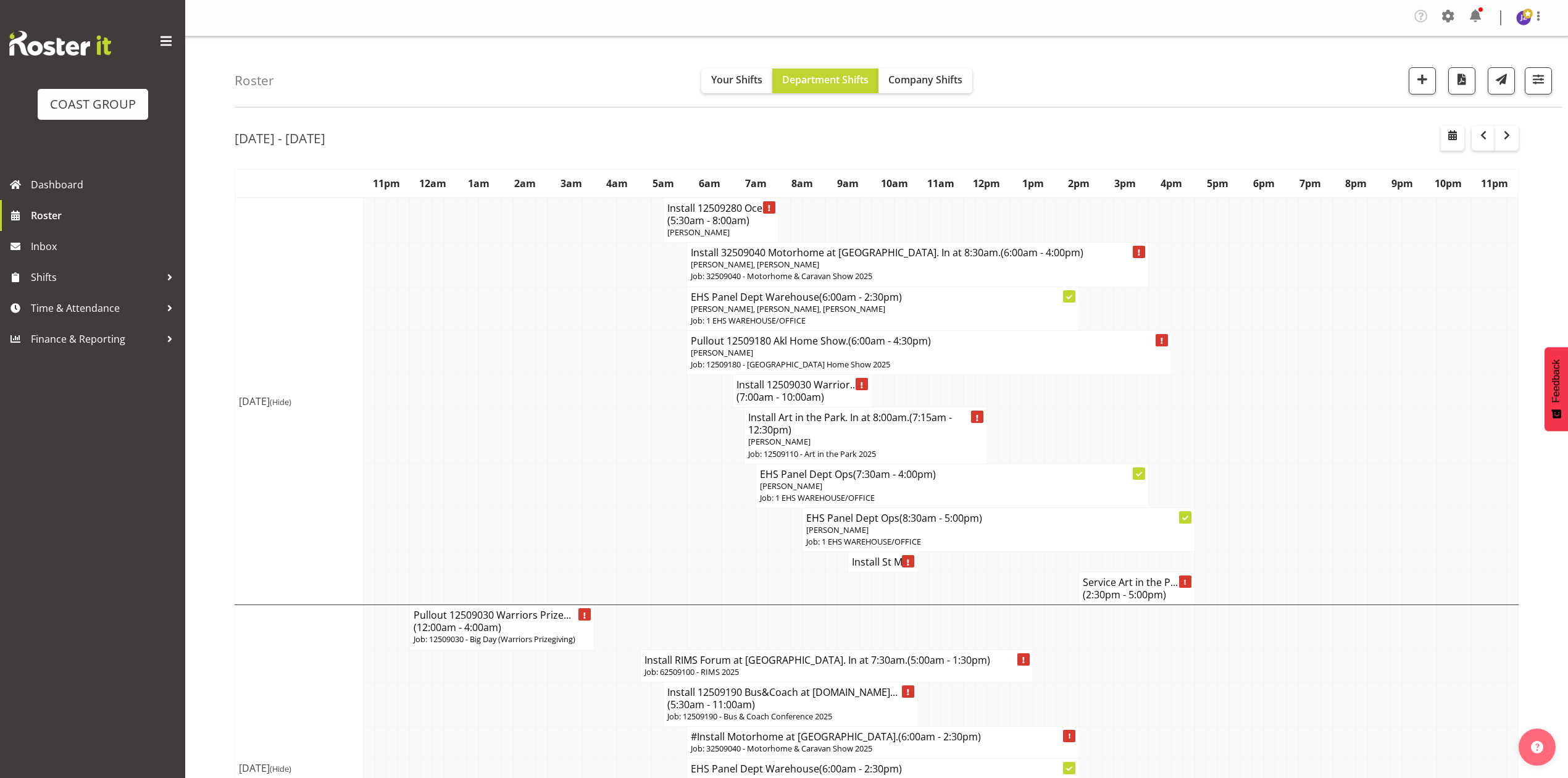
click at [1310, 424] on td at bounding box center [1316, 436] width 12 height 57
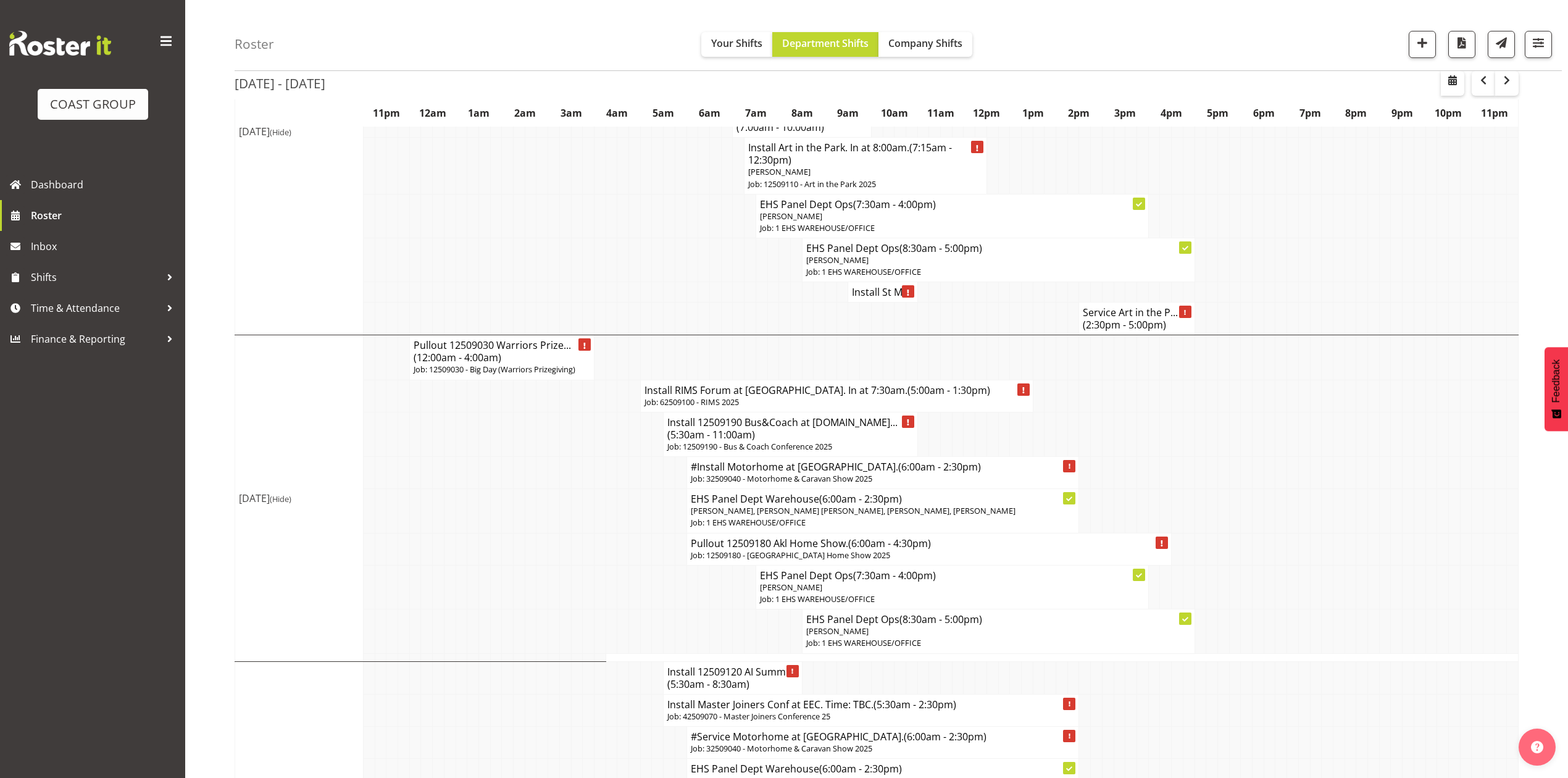
scroll to position [247, 0]
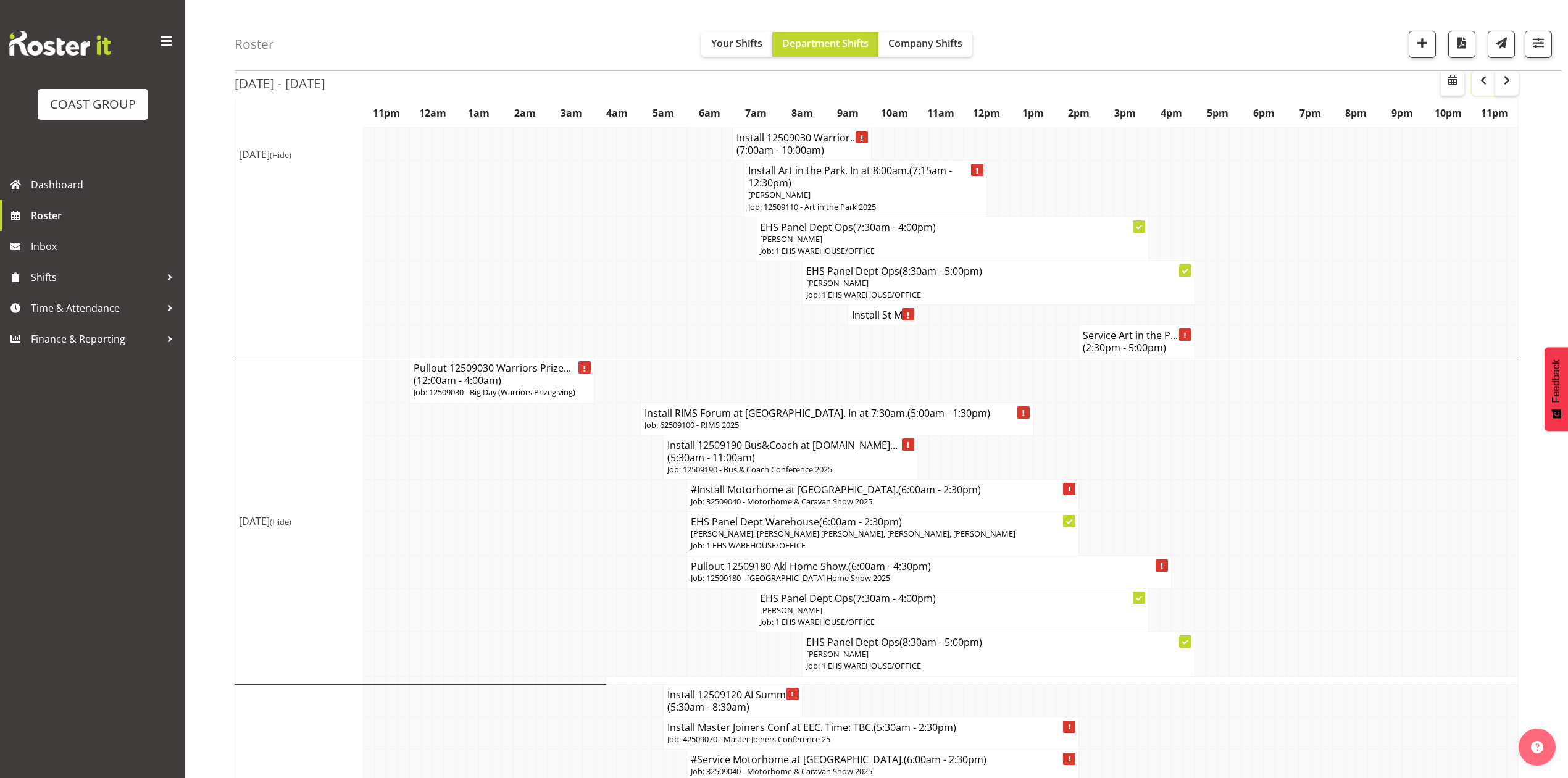
click at [1485, 80] on span "button" at bounding box center [1483, 80] width 15 height 15
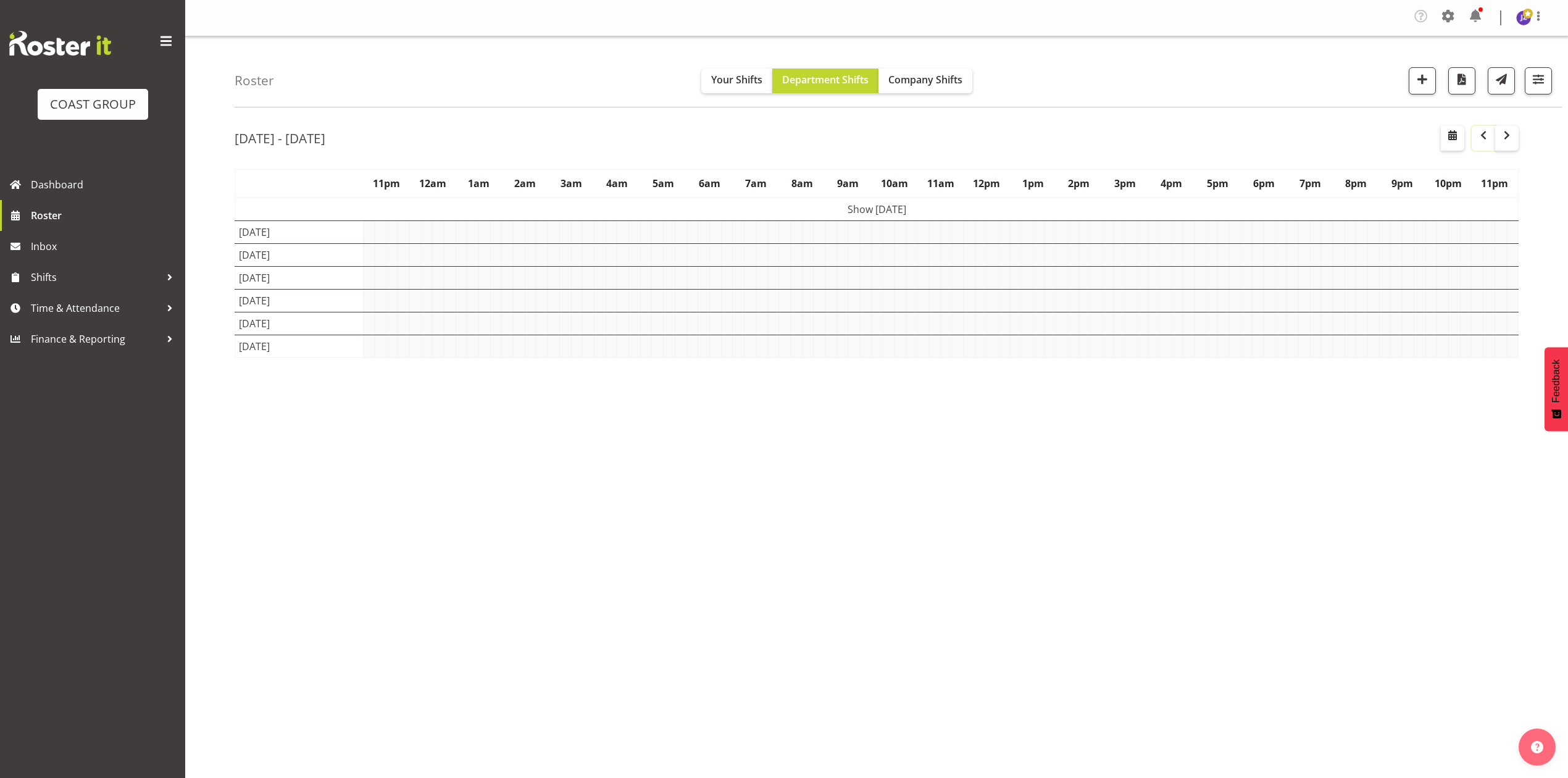
scroll to position [0, 0]
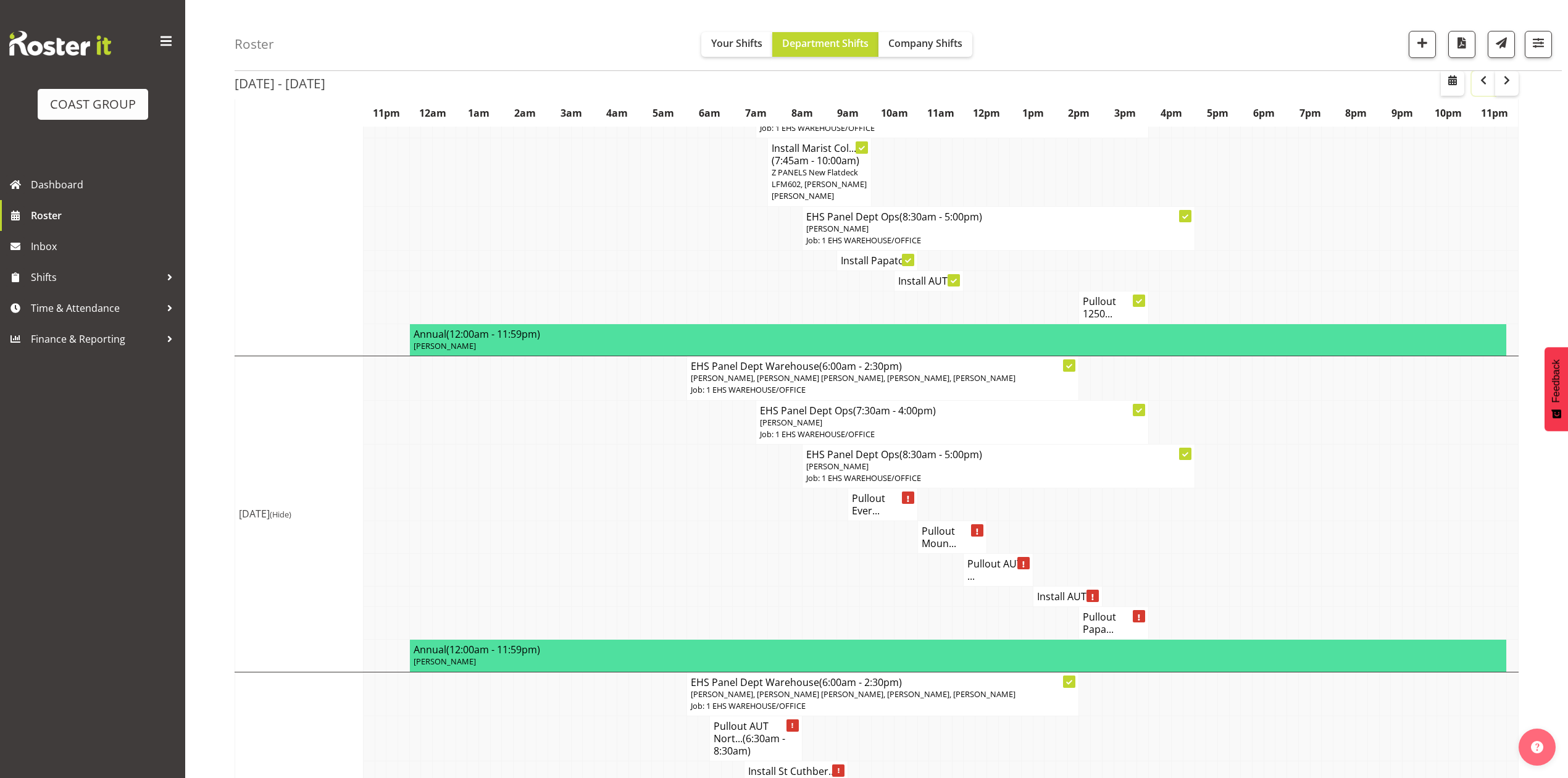
scroll to position [905, 0]
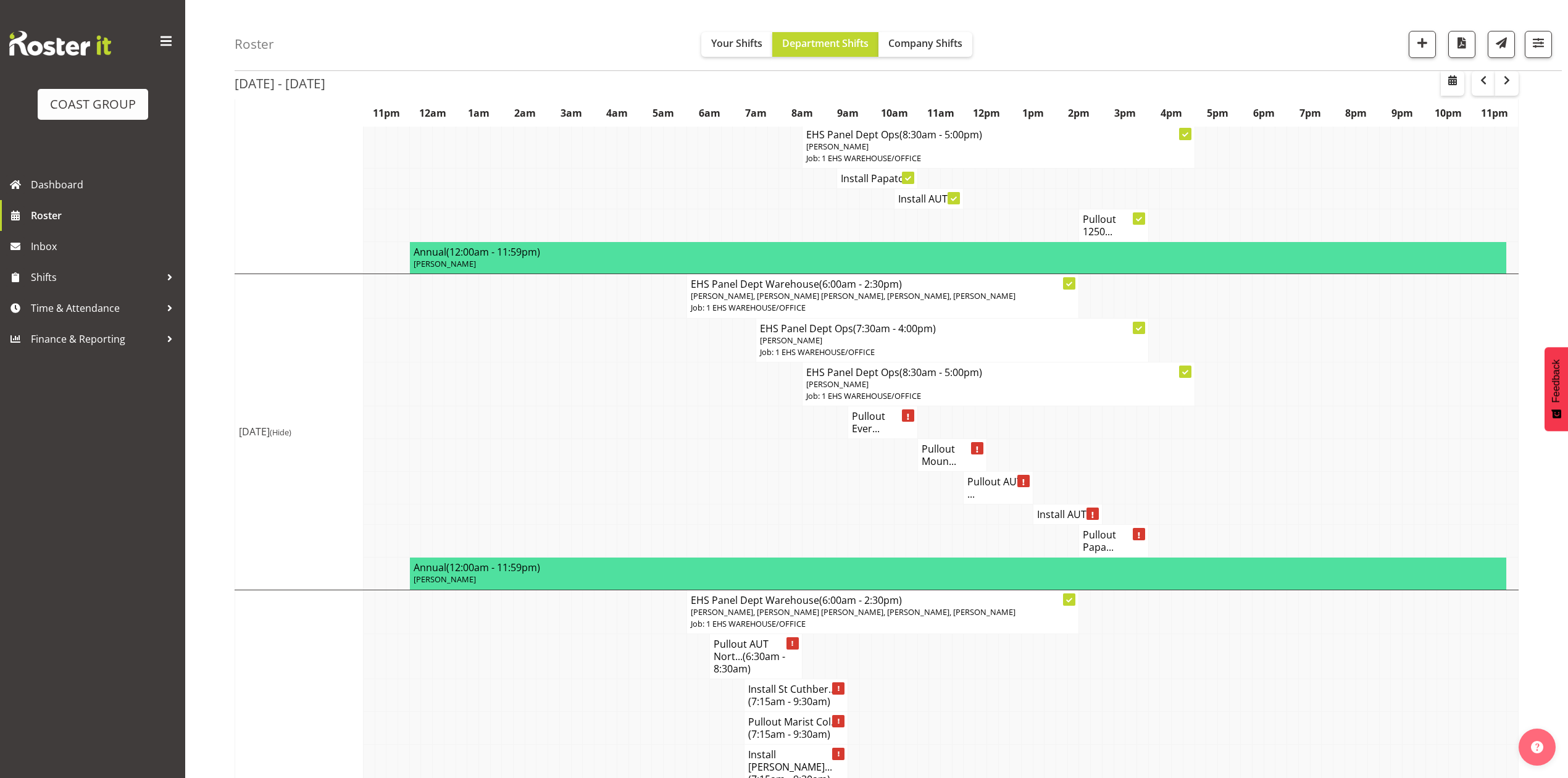
click at [1217, 472] on td at bounding box center [1223, 488] width 12 height 33
click at [958, 455] on h4 "Pullout Moun..." at bounding box center [952, 455] width 61 height 25
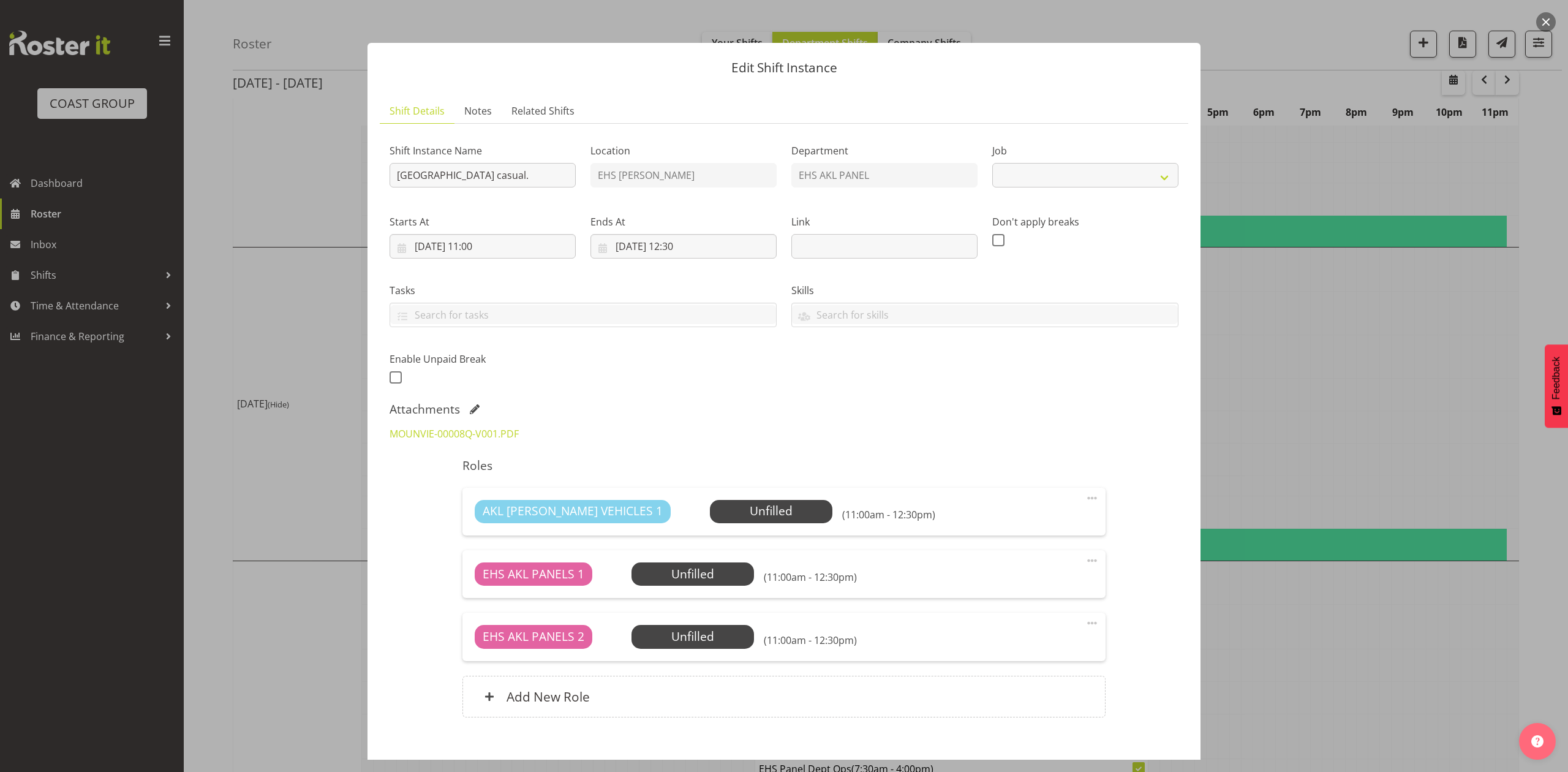
select select "8653"
click at [1213, 421] on div at bounding box center [784, 386] width 1568 height 772
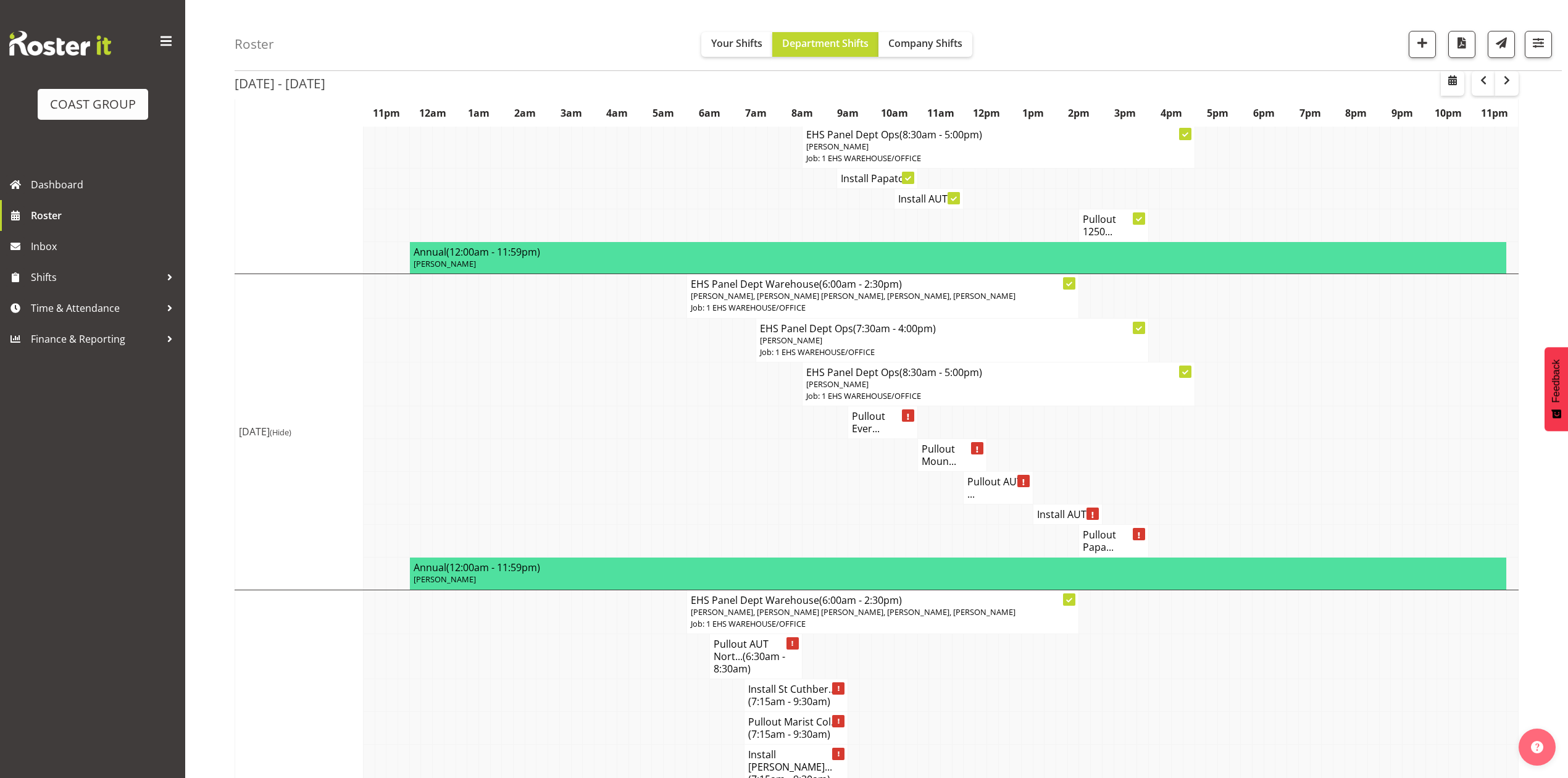
click at [987, 476] on h4 "Pullout AUT ..." at bounding box center [997, 488] width 61 height 25
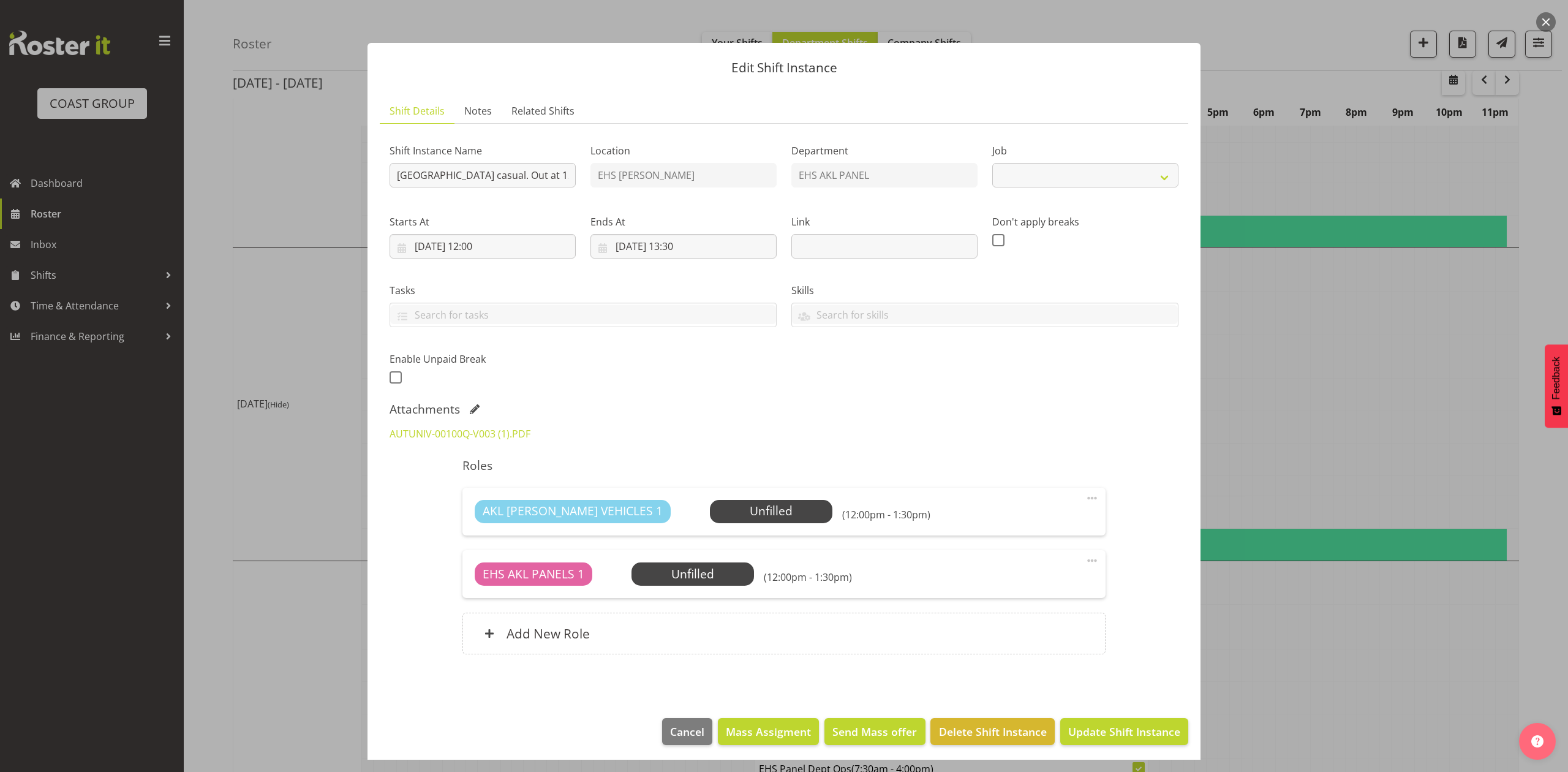
select select "8653"
click at [1236, 434] on div at bounding box center [784, 386] width 1568 height 772
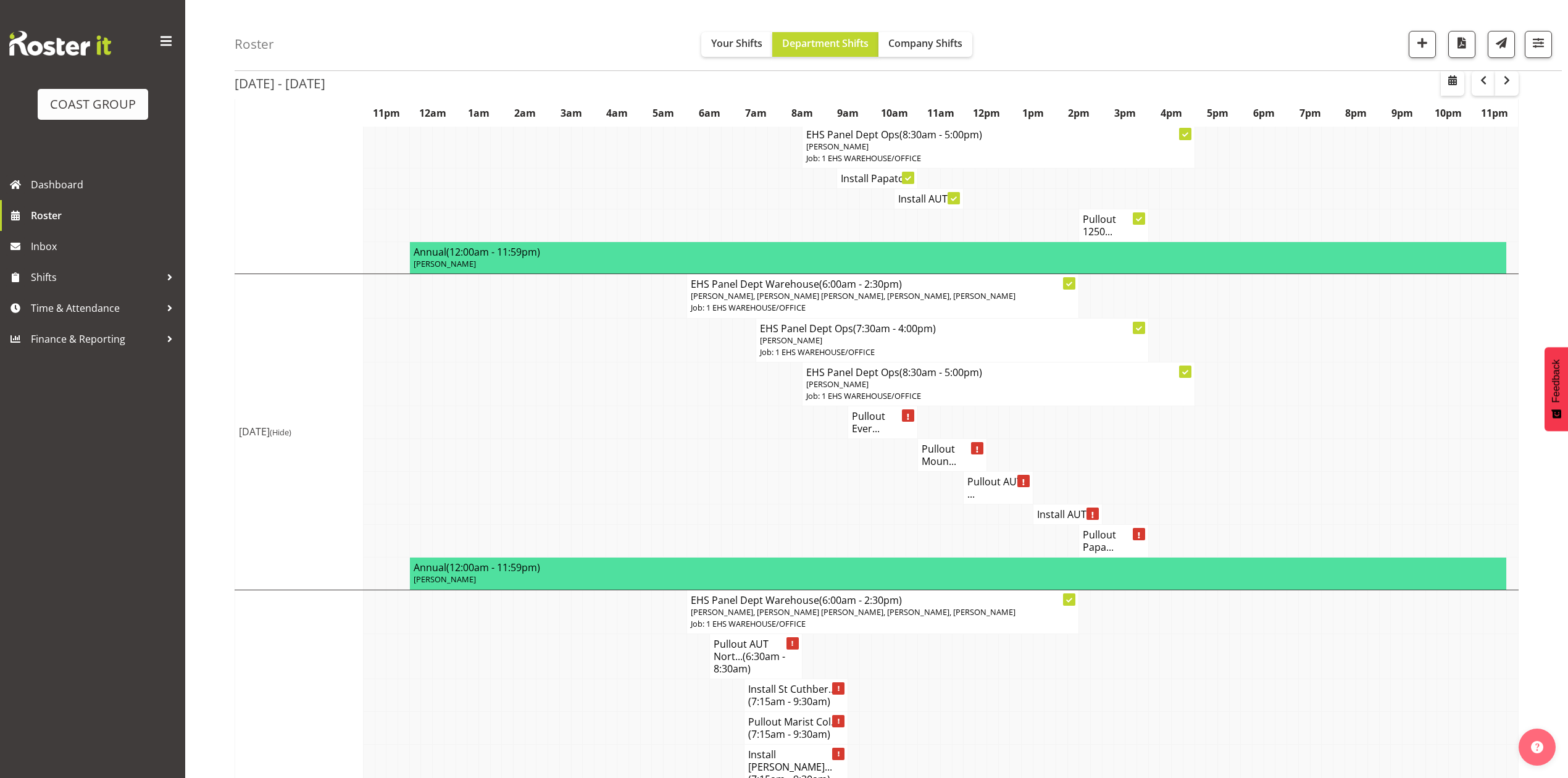
click at [1058, 508] on h4 "Install AUT ..." at bounding box center [1067, 514] width 61 height 12
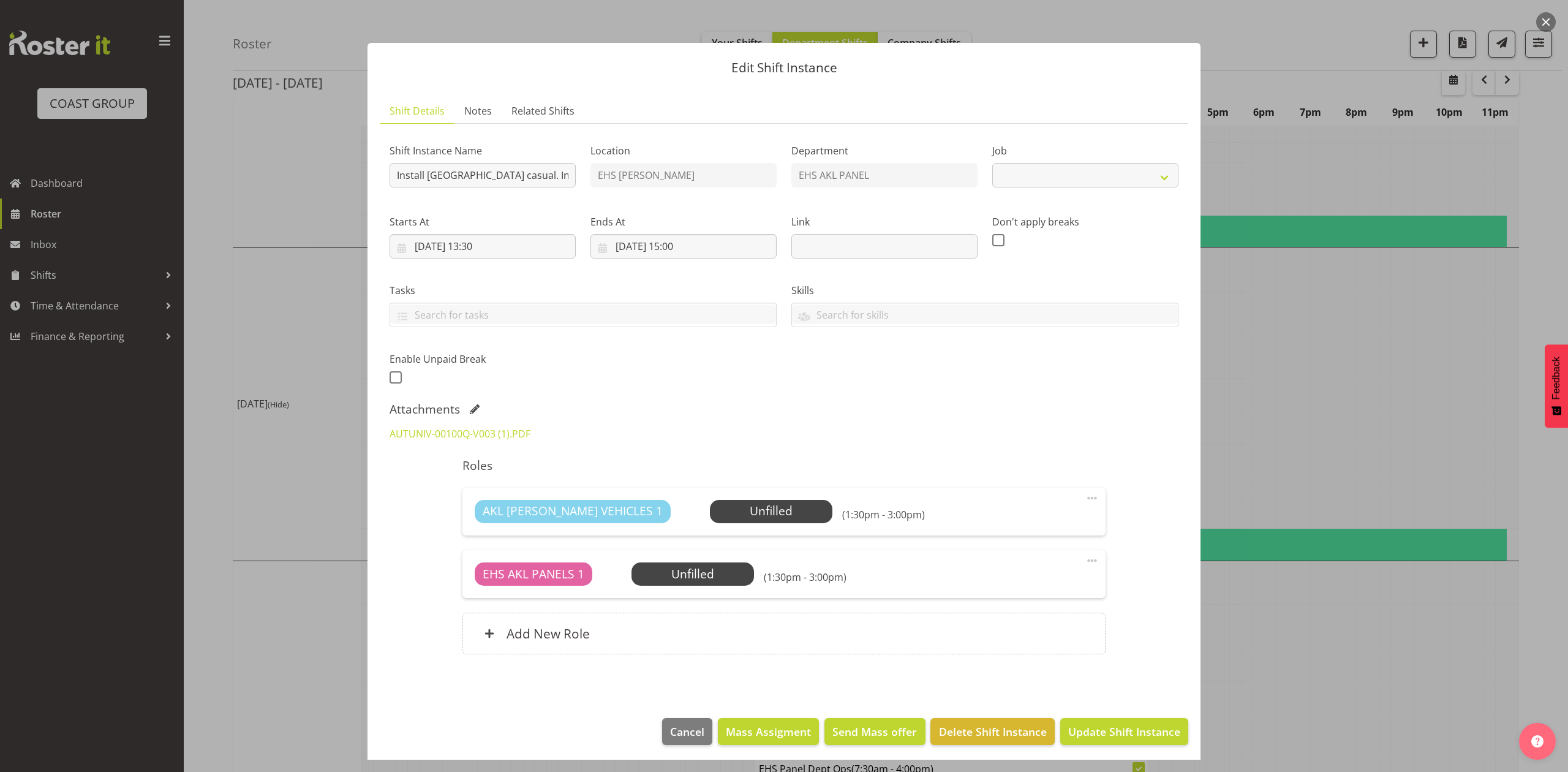
select select
click at [1234, 456] on div at bounding box center [784, 386] width 1568 height 772
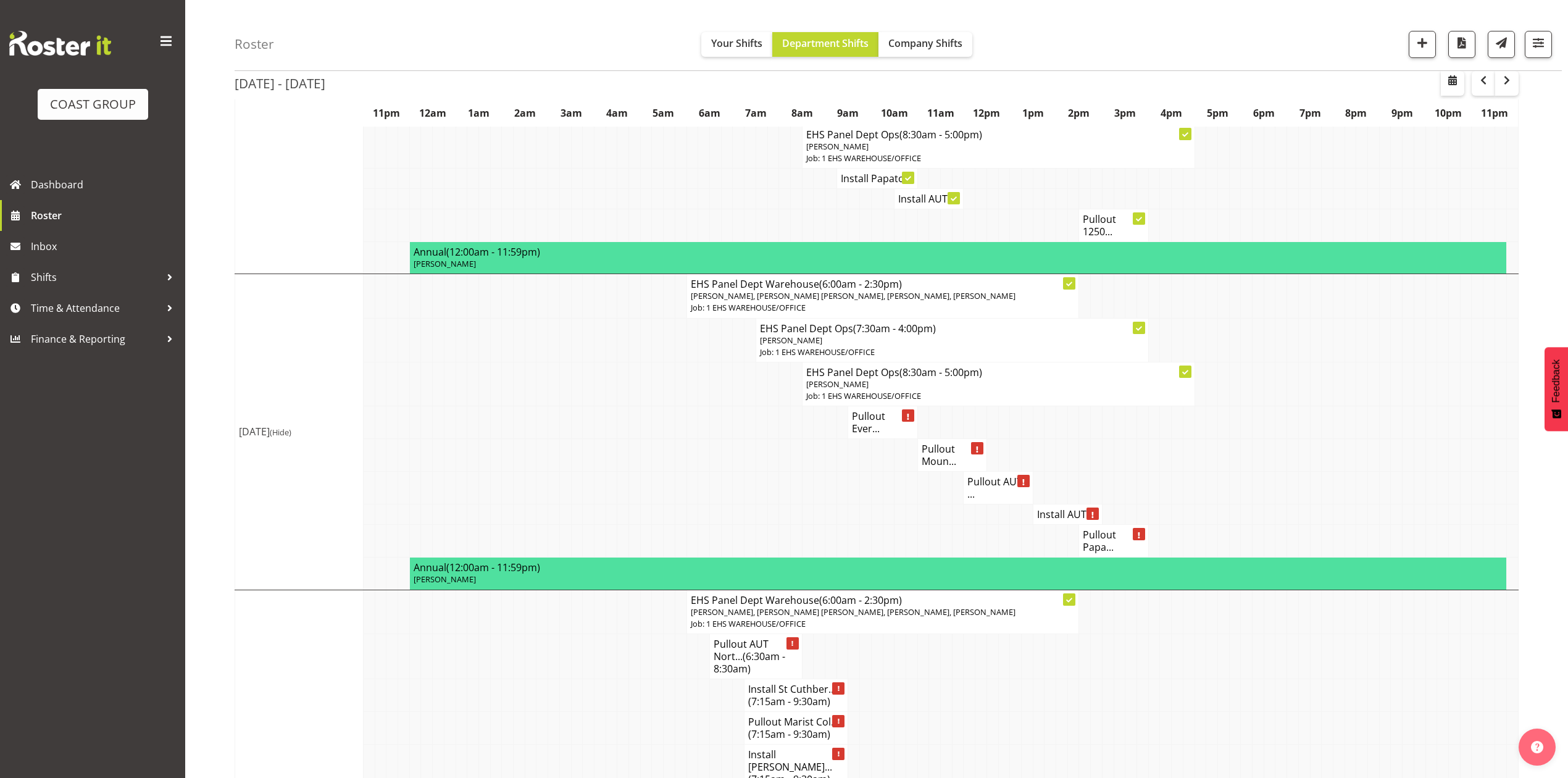
click at [1111, 534] on h4 "Pullout Papa..." at bounding box center [1113, 541] width 61 height 25
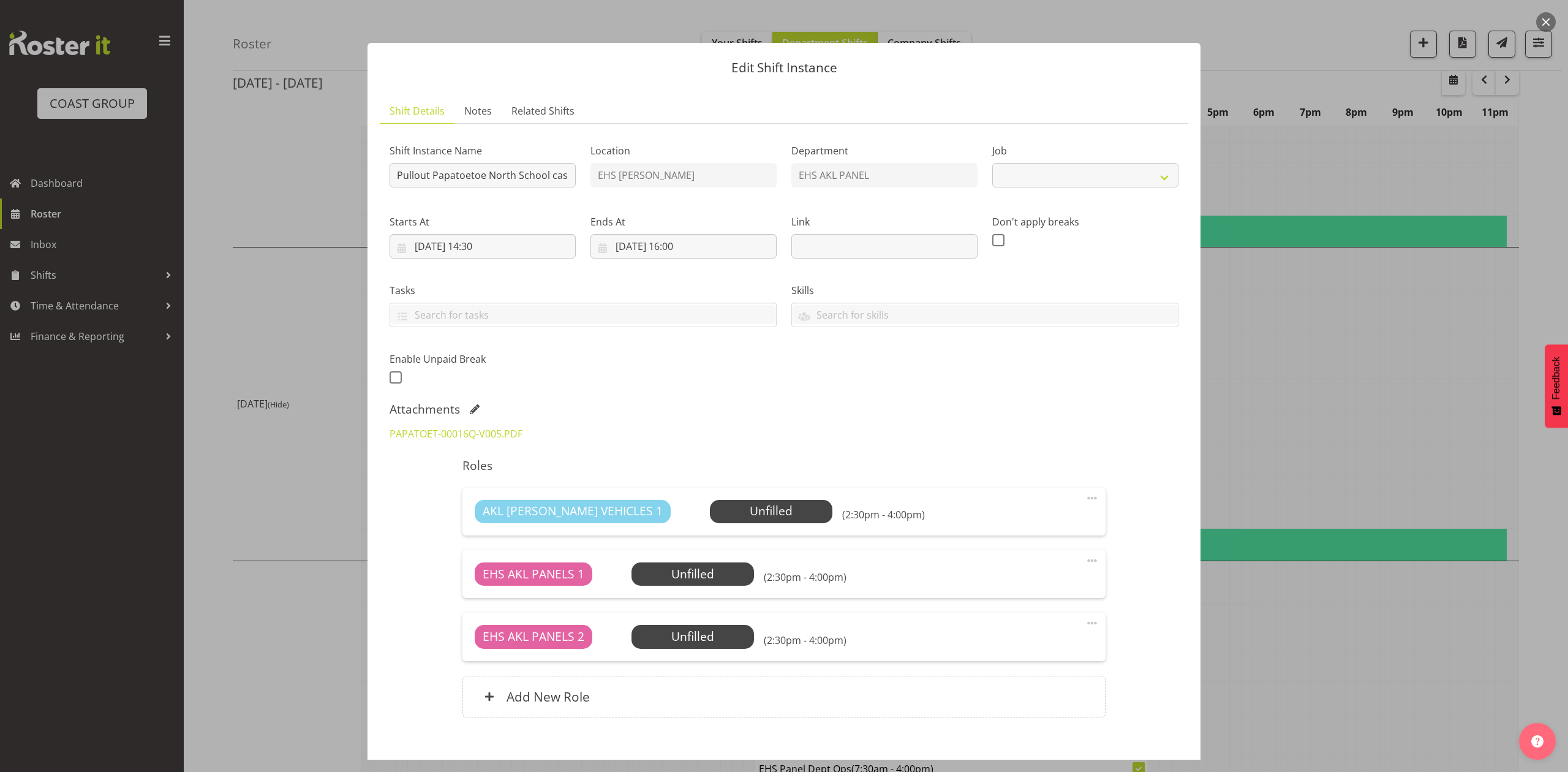
click at [1288, 415] on div at bounding box center [784, 386] width 1568 height 772
select select "8653"
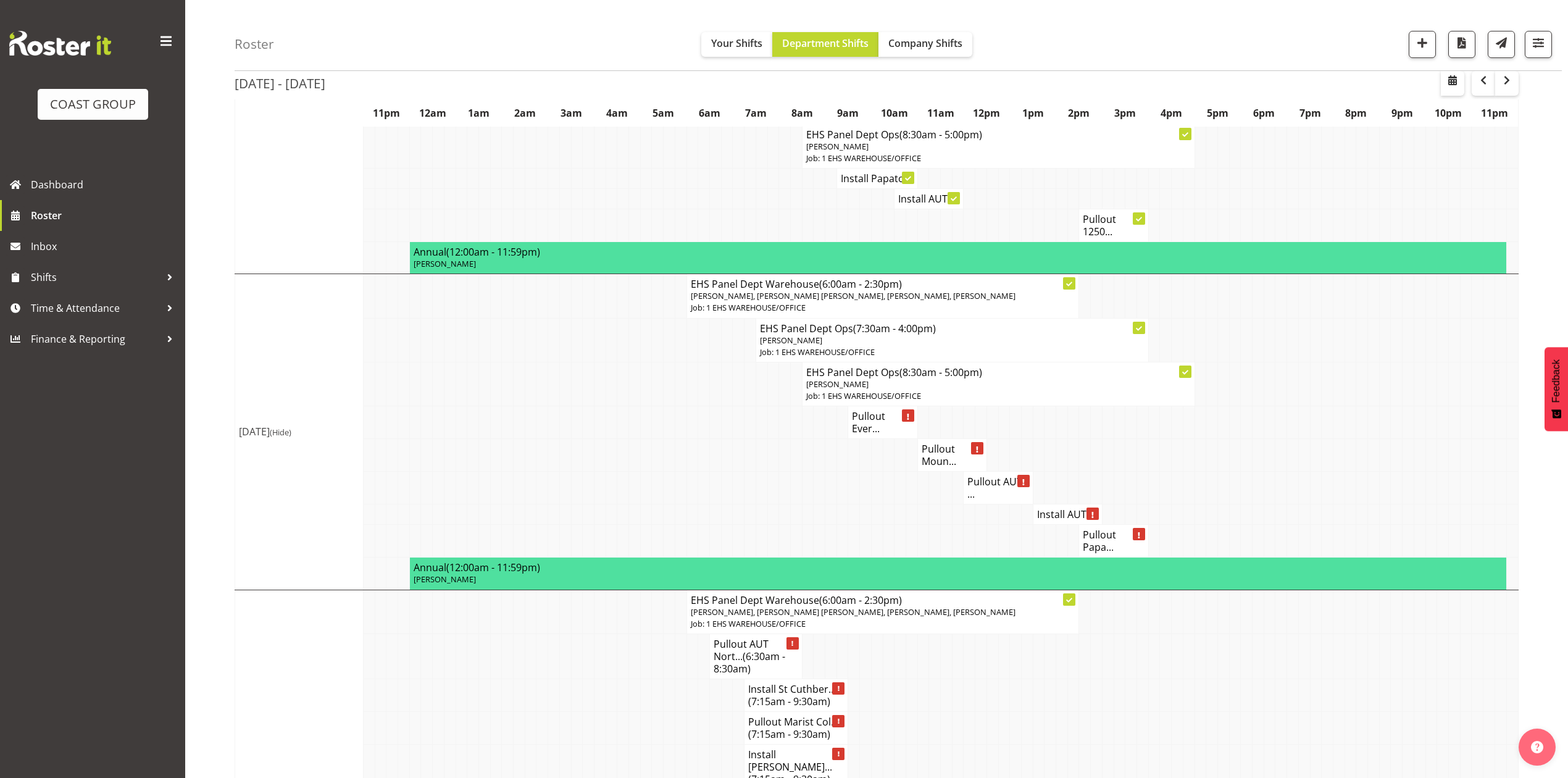
click at [875, 419] on h4 "Pullout Ever..." at bounding box center [882, 423] width 61 height 25
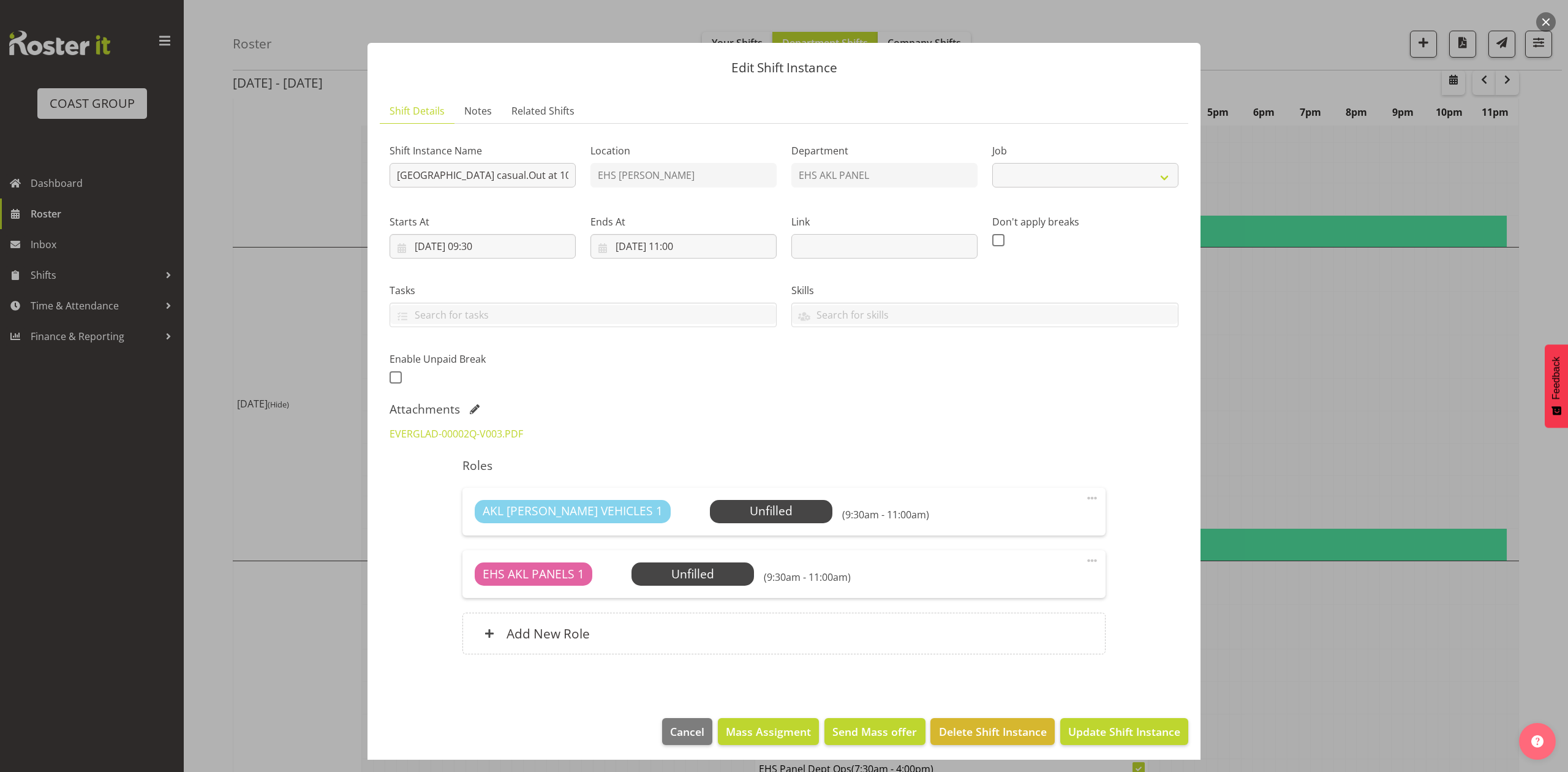
select select
click at [1374, 404] on div at bounding box center [784, 386] width 1568 height 772
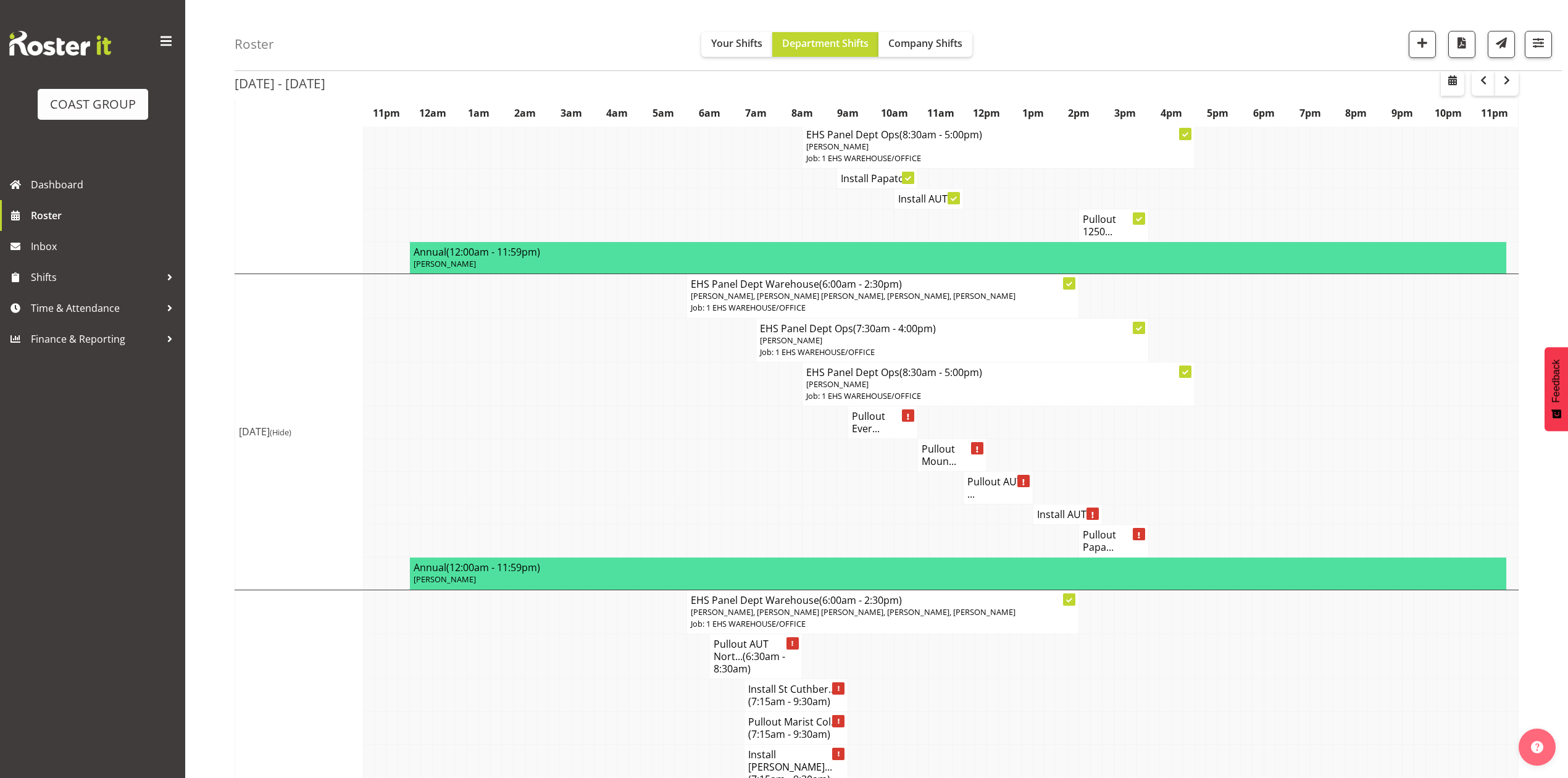
click at [874, 419] on h4 "Pullout Ever..." at bounding box center [882, 423] width 61 height 25
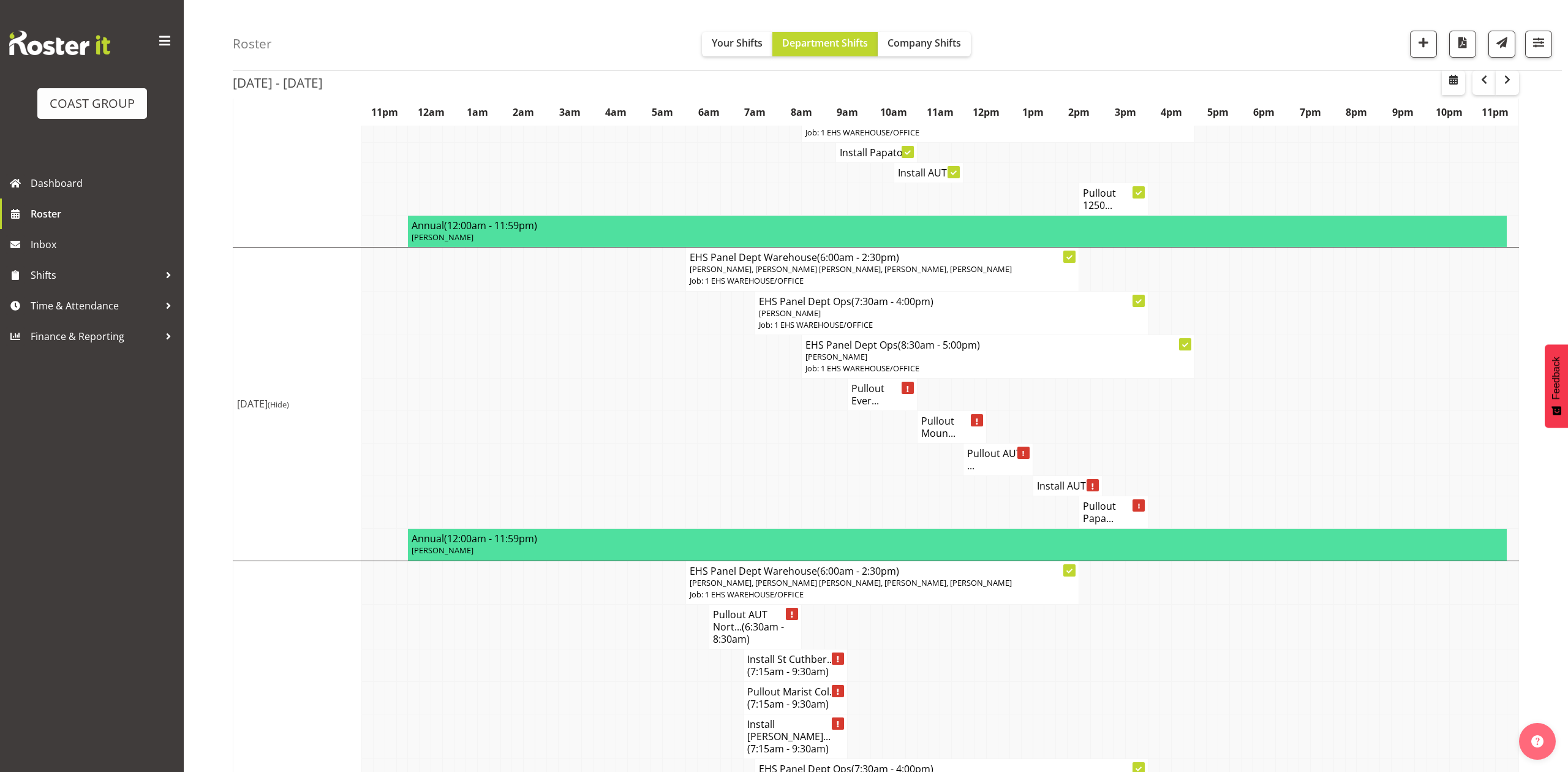
select select
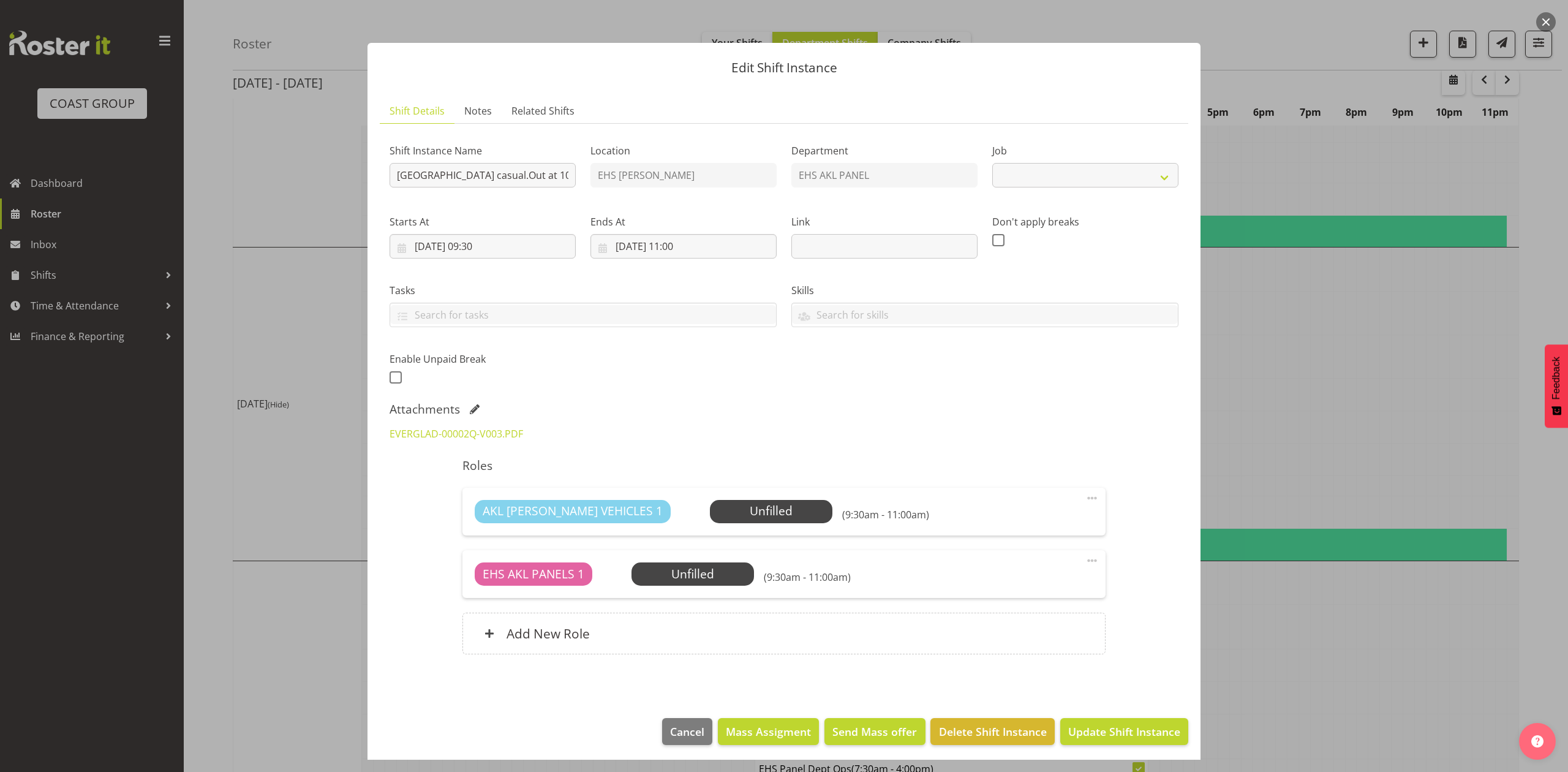
drag, startPoint x: 1329, startPoint y: 383, endPoint x: 1263, endPoint y: 400, distance: 68.2
click at [1324, 385] on div at bounding box center [784, 386] width 1568 height 772
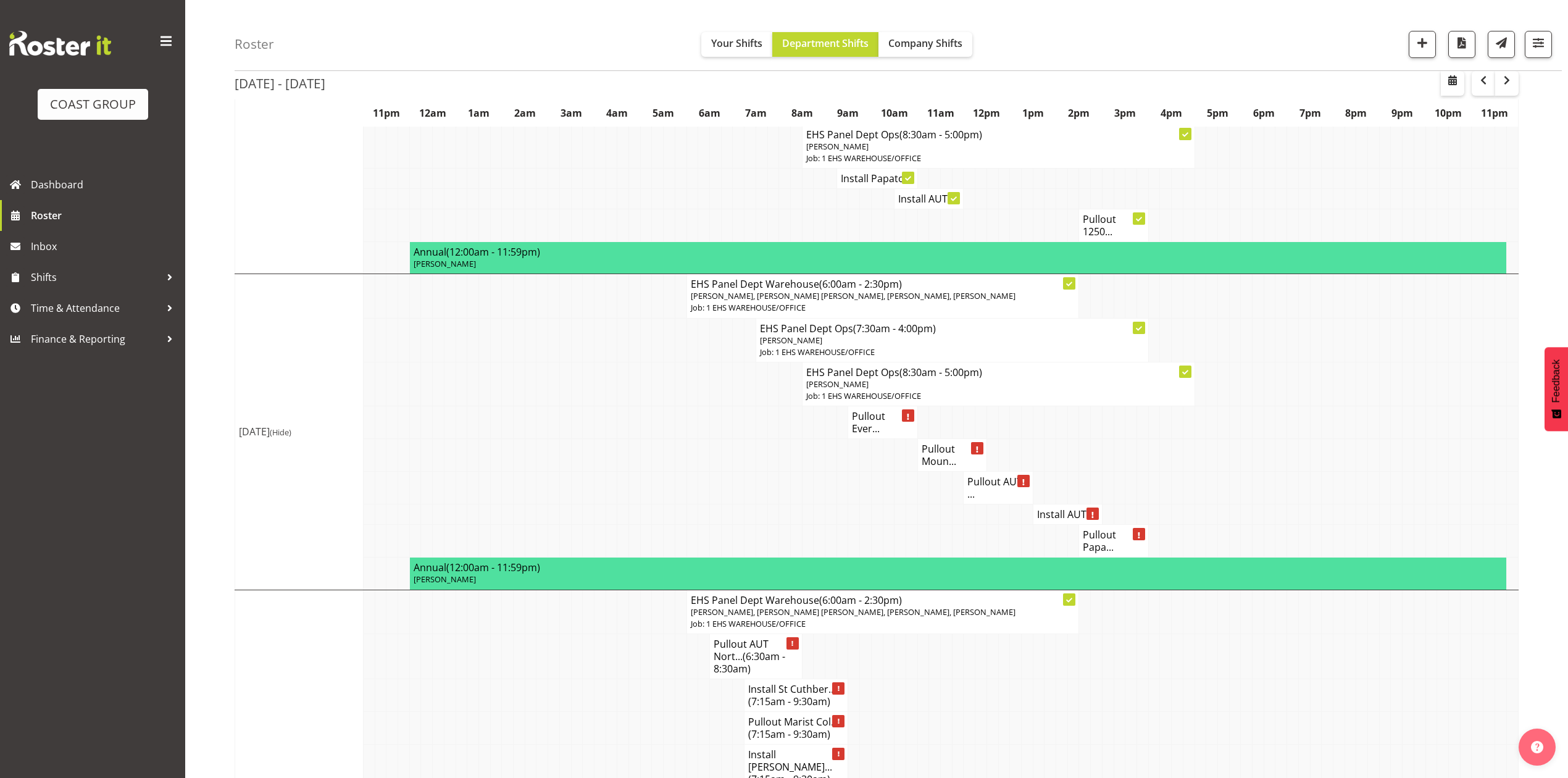
click at [866, 415] on h4 "Pullout Ever..." at bounding box center [882, 423] width 61 height 25
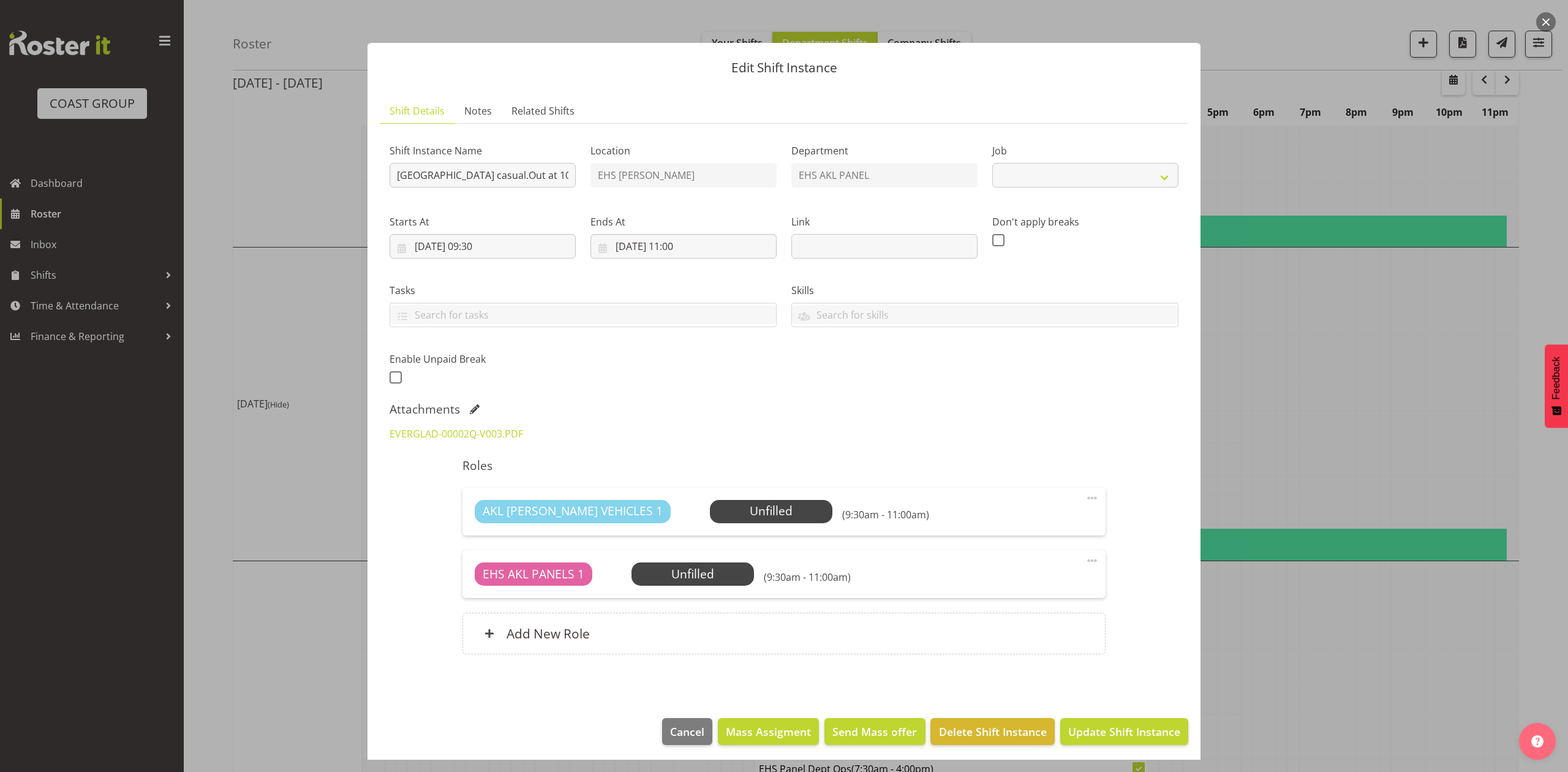
select select "8653"
click at [1237, 386] on div at bounding box center [784, 386] width 1568 height 772
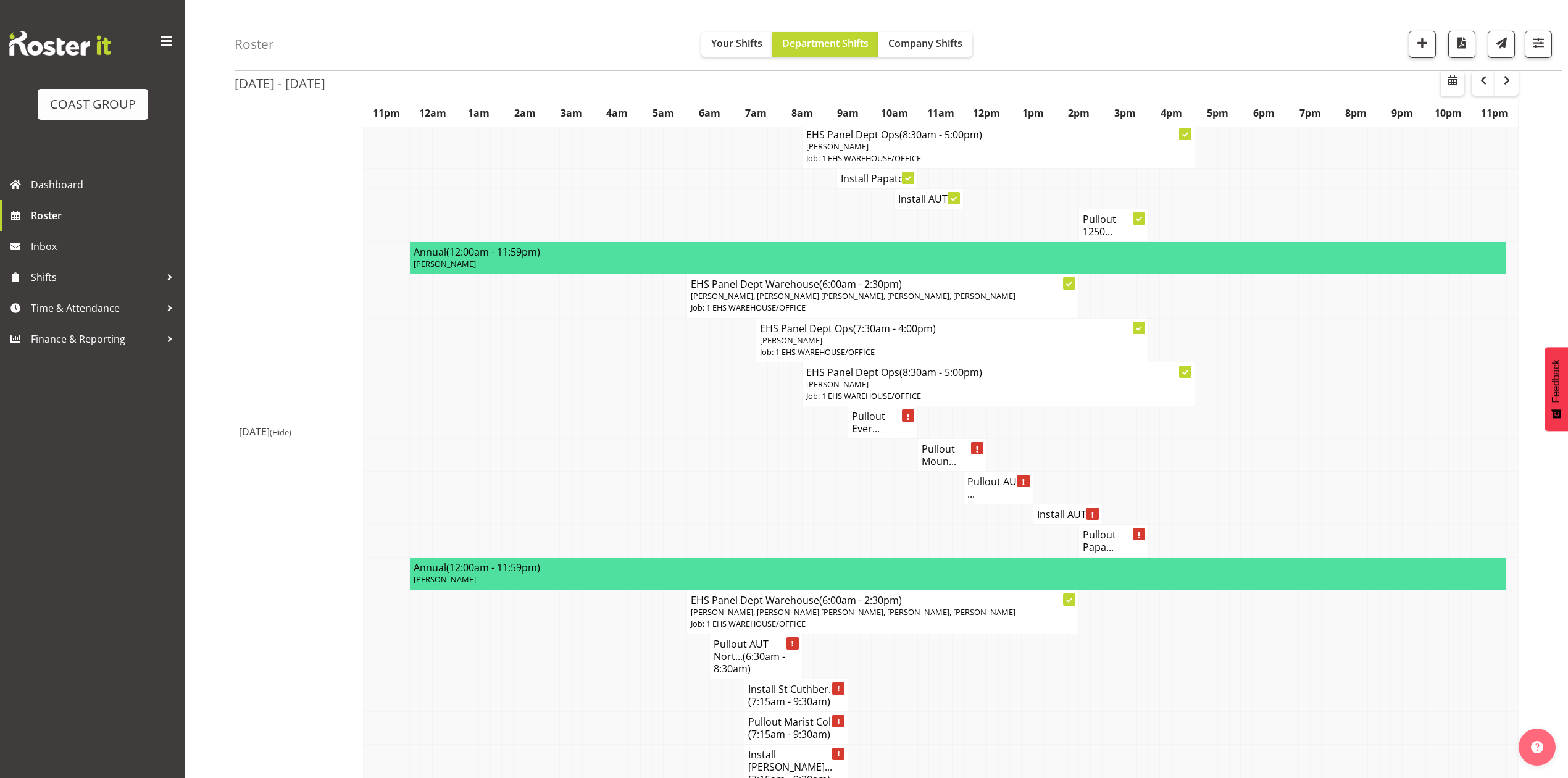
click at [934, 458] on h4 "Pullout Moun..." at bounding box center [952, 455] width 61 height 25
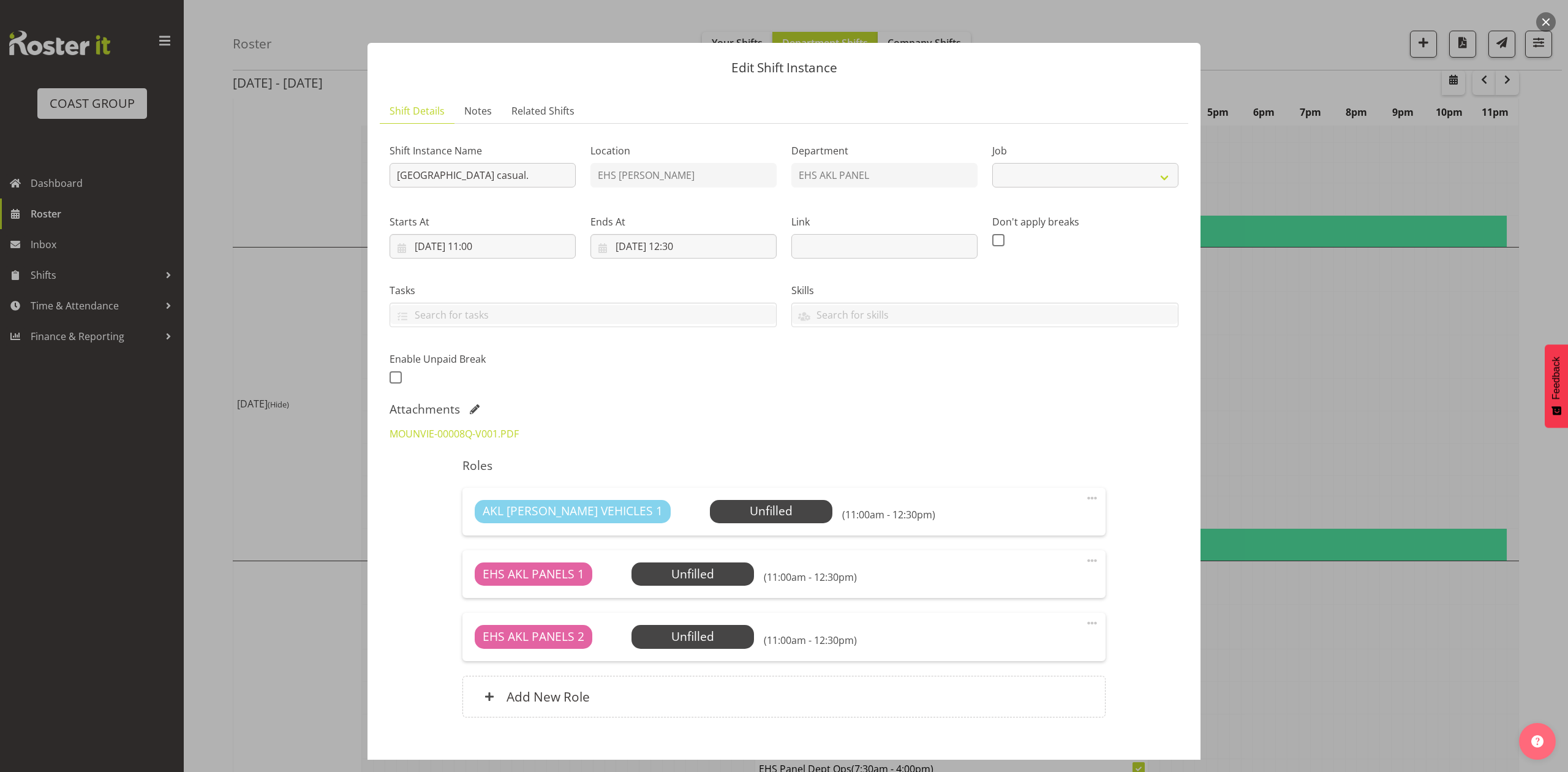
select select "8653"
click at [1331, 447] on div at bounding box center [784, 386] width 1568 height 772
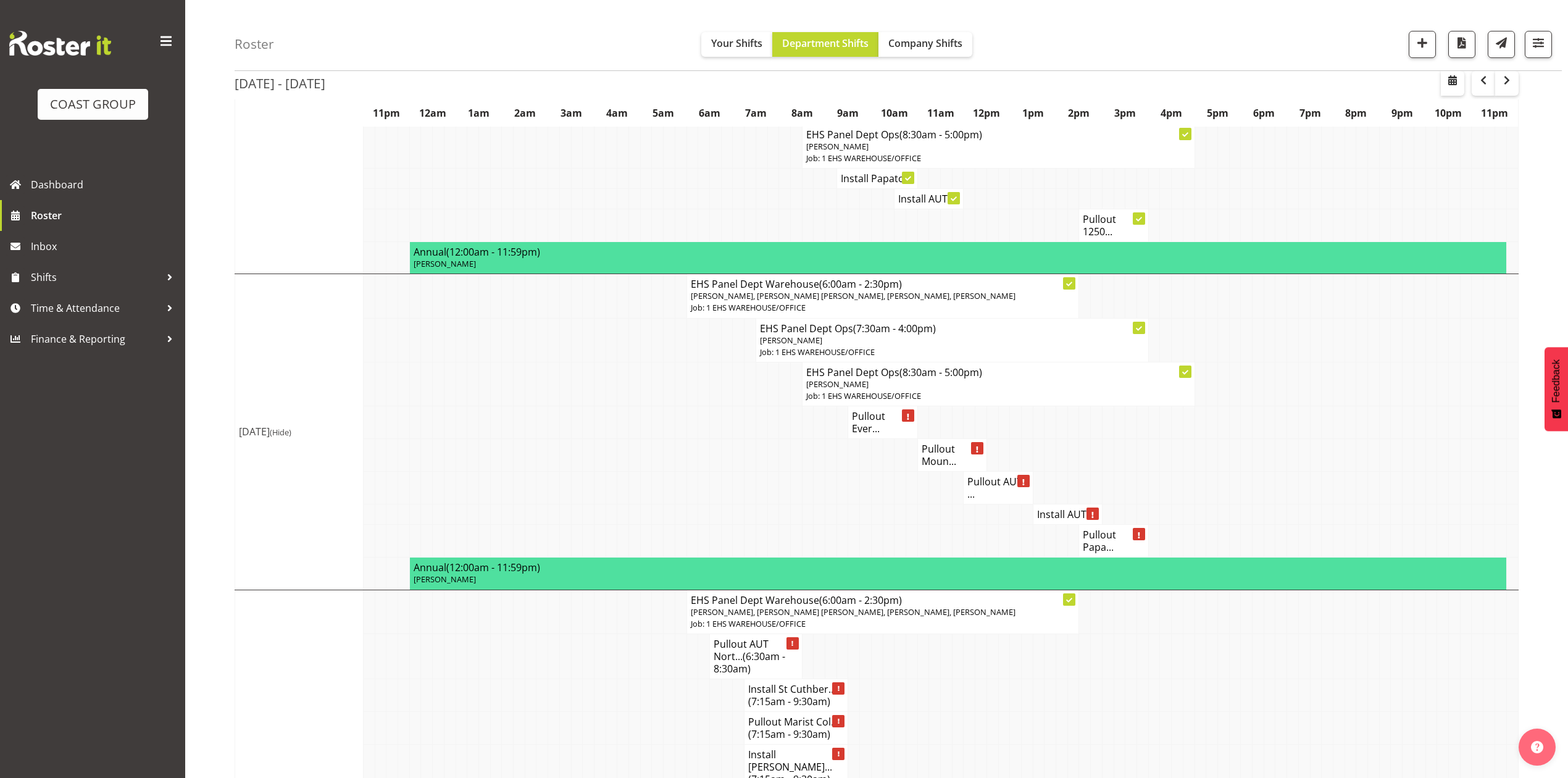
click at [941, 449] on h4 "Pullout Moun..." at bounding box center [952, 455] width 61 height 25
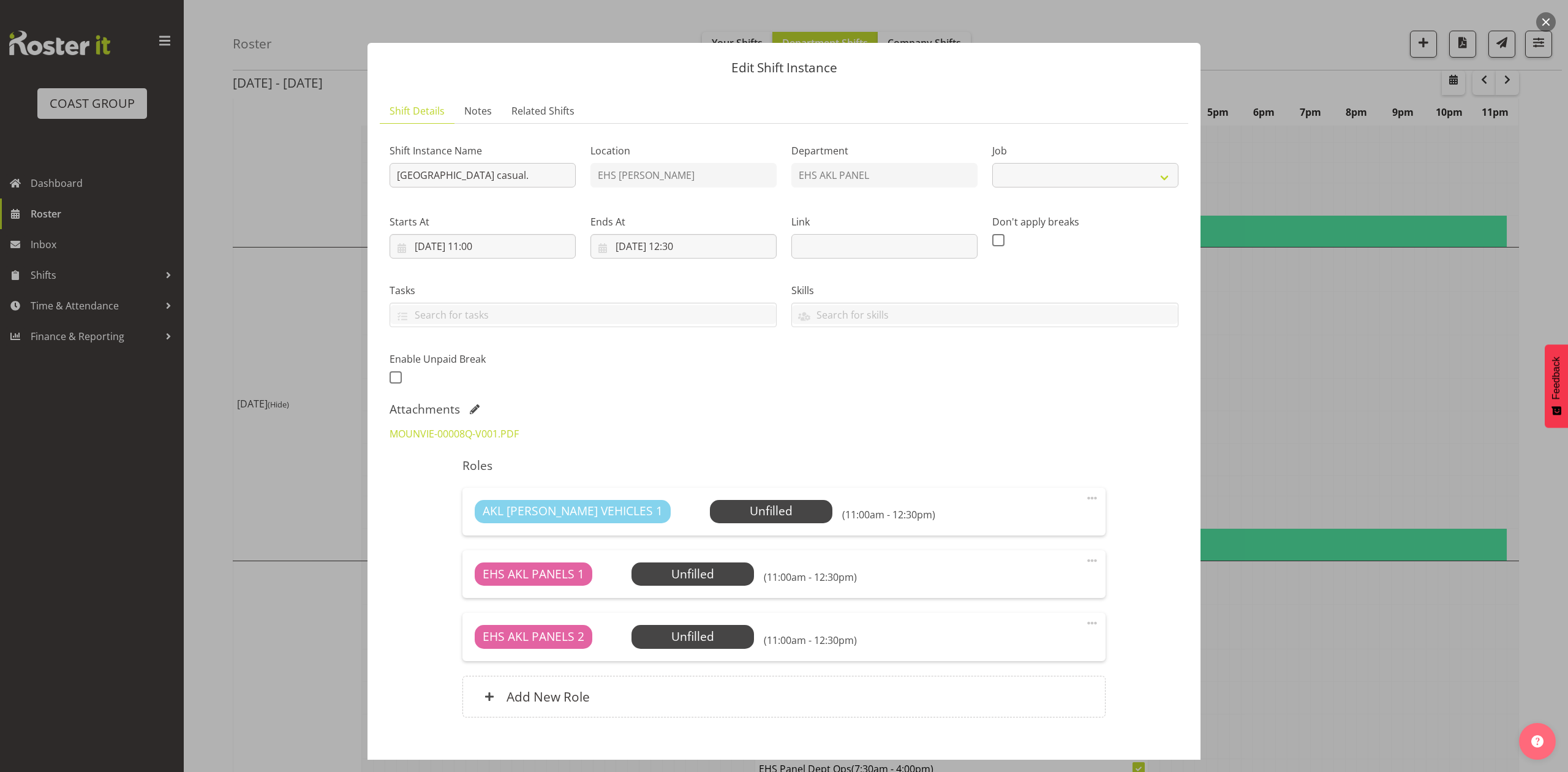
select select "8653"
click at [1412, 370] on div at bounding box center [784, 386] width 1568 height 772
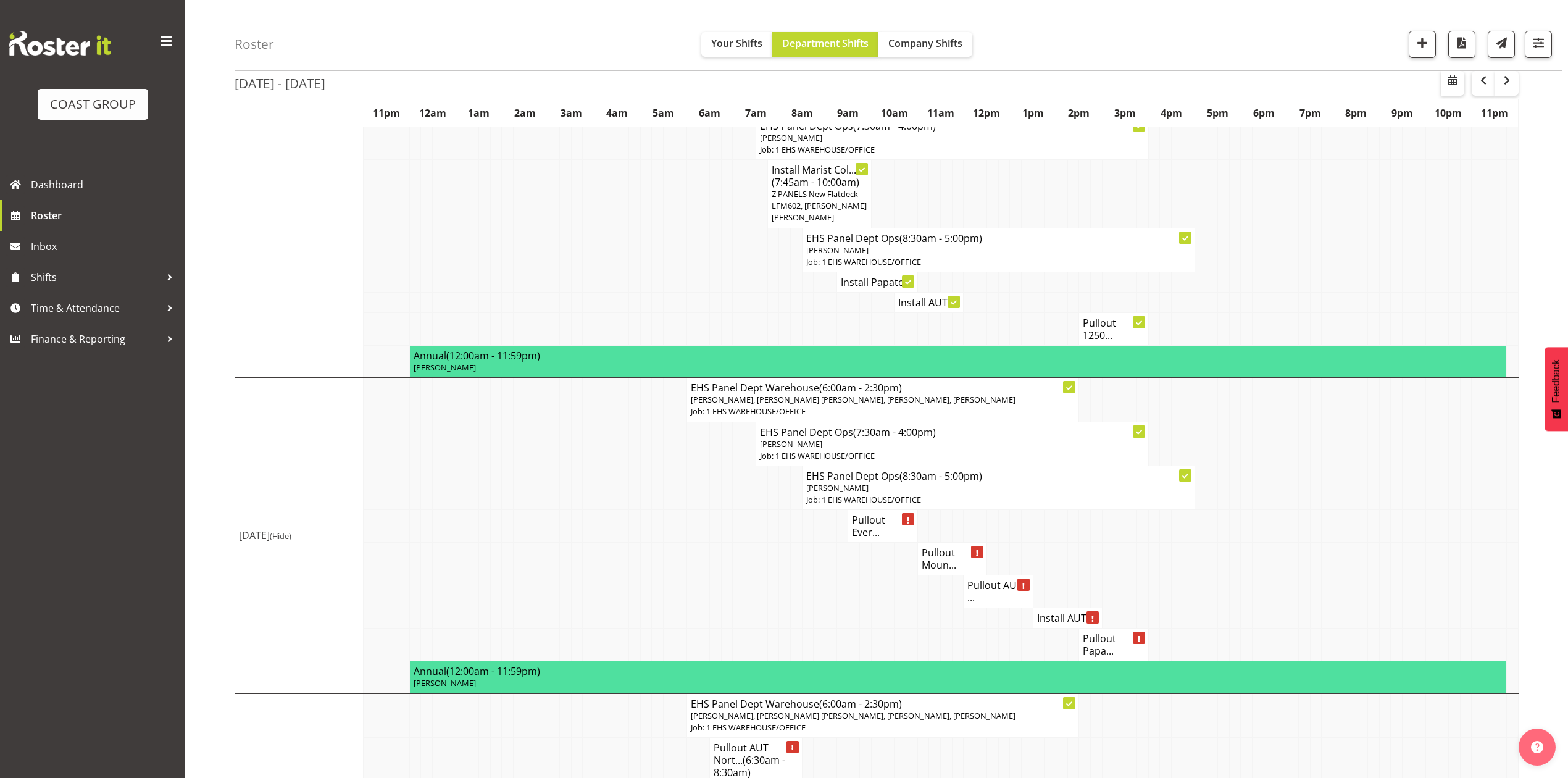
scroll to position [823, 0]
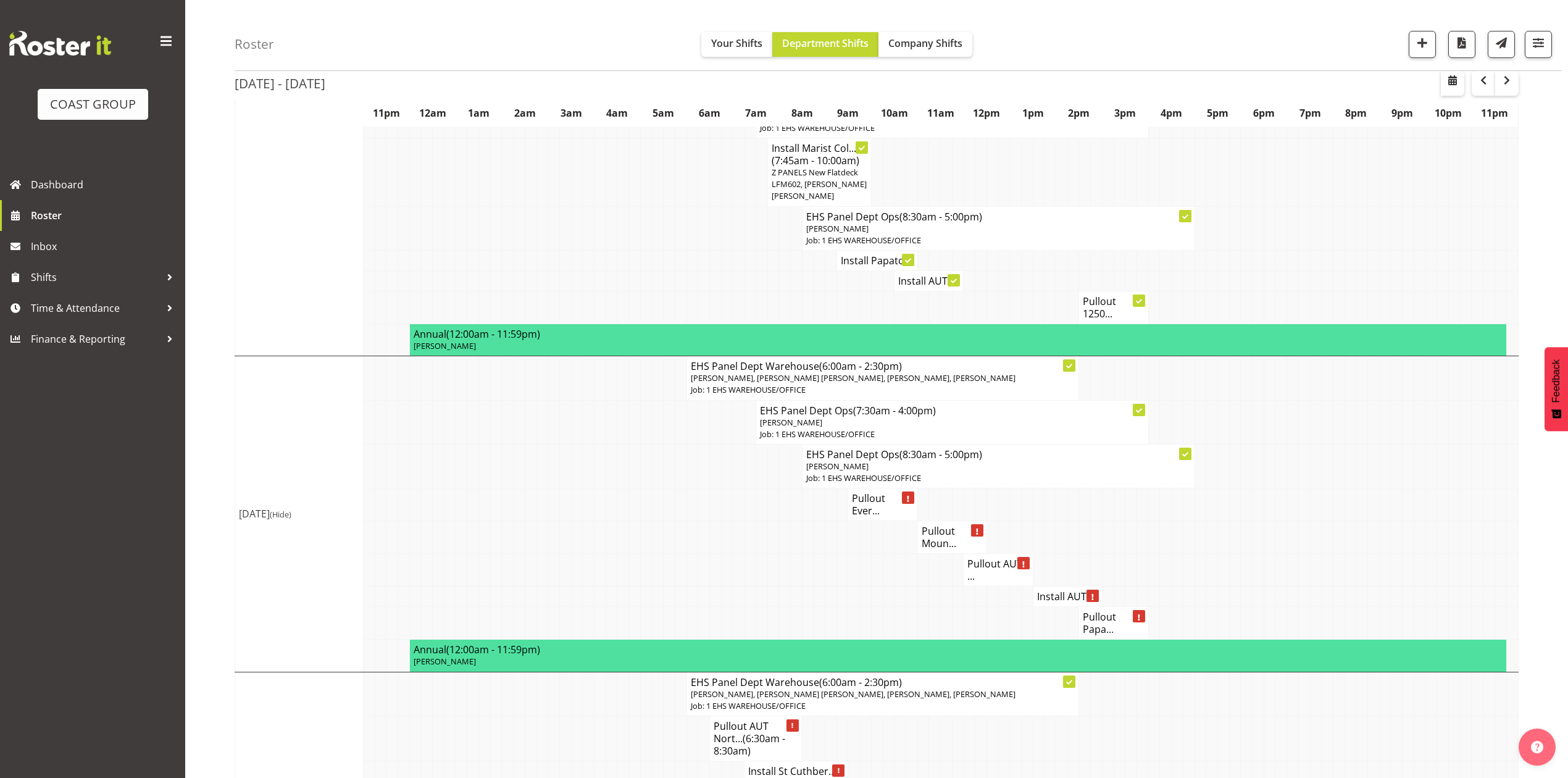
click at [1155, 521] on td at bounding box center [1154, 538] width 12 height 33
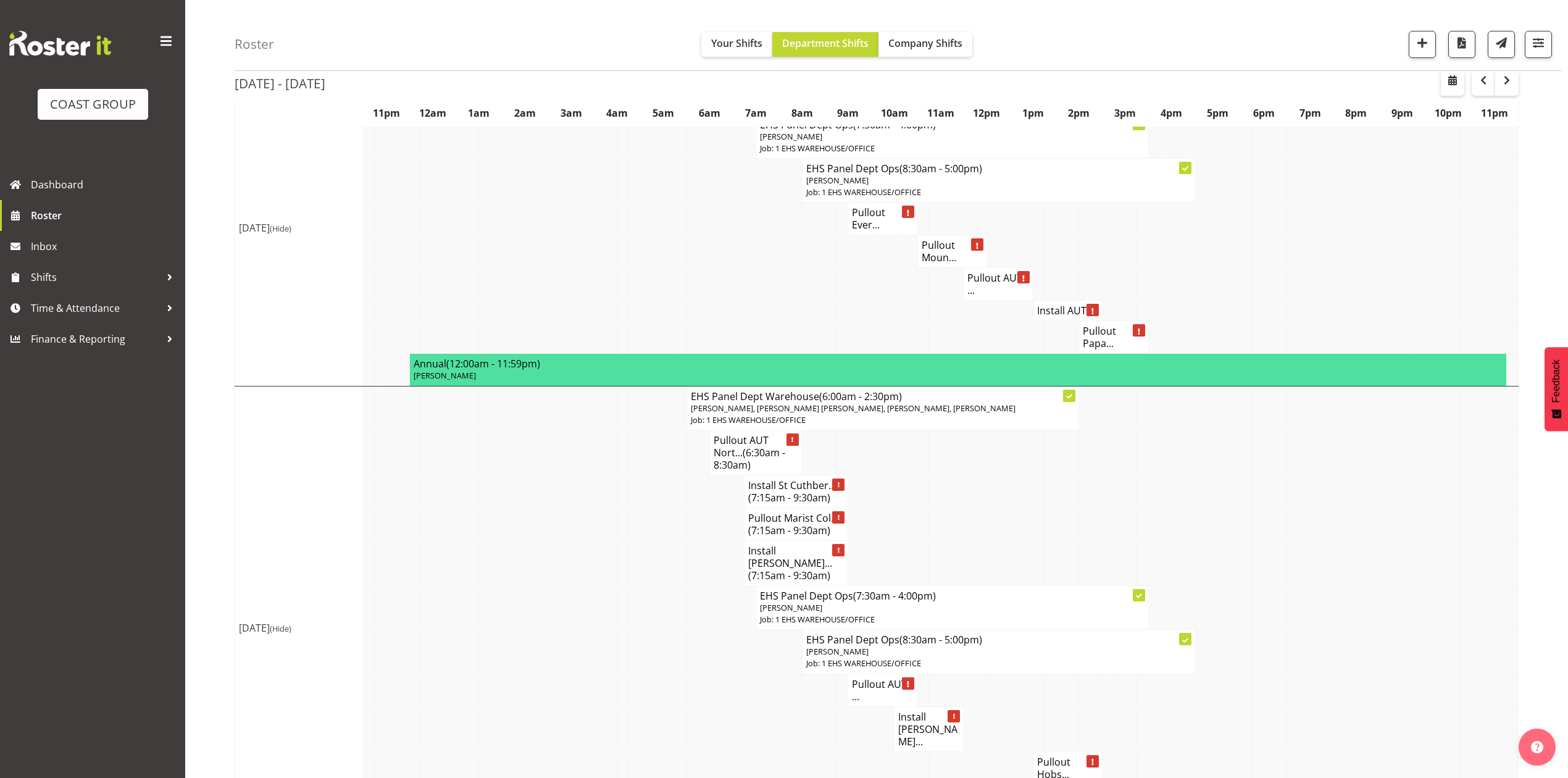
scroll to position [1016, 0]
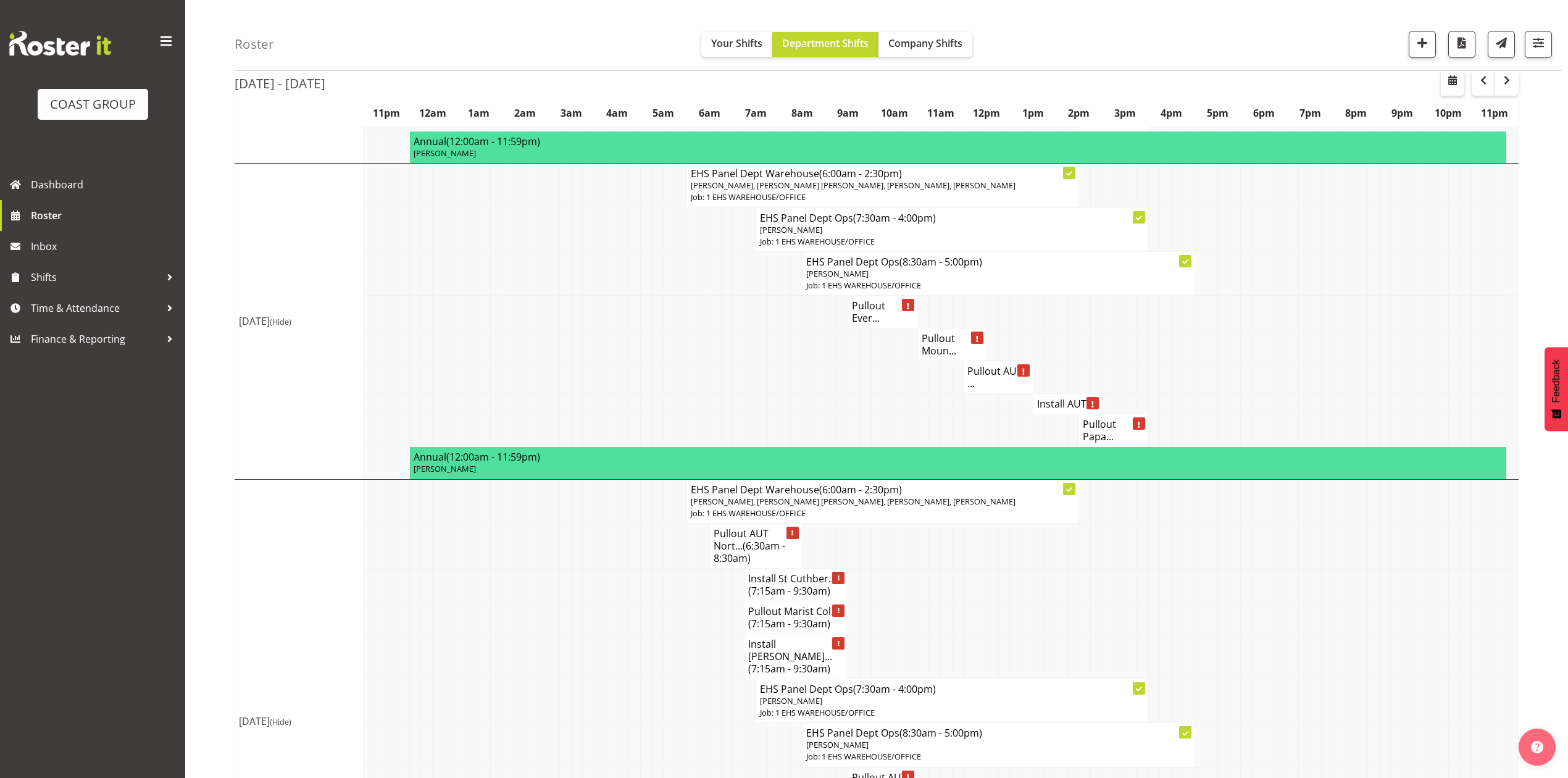
click at [879, 300] on h4 "Pullout Ever..." at bounding box center [882, 312] width 61 height 25
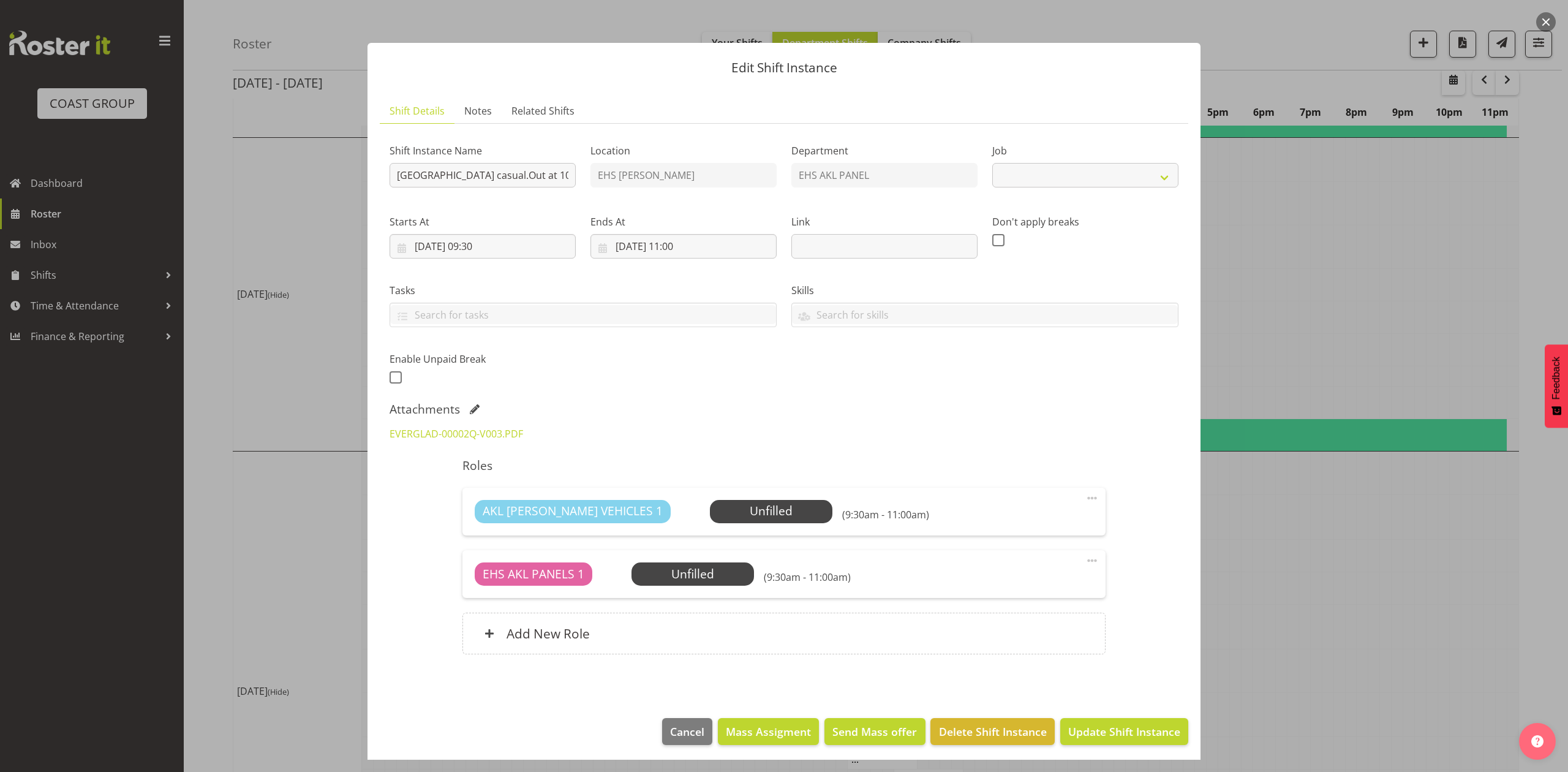
select select "8653"
click at [504, 439] on link "EVERGLAD-00002Q-V003.PDF" at bounding box center [456, 434] width 134 height 14
click at [1370, 497] on div at bounding box center [784, 386] width 1568 height 772
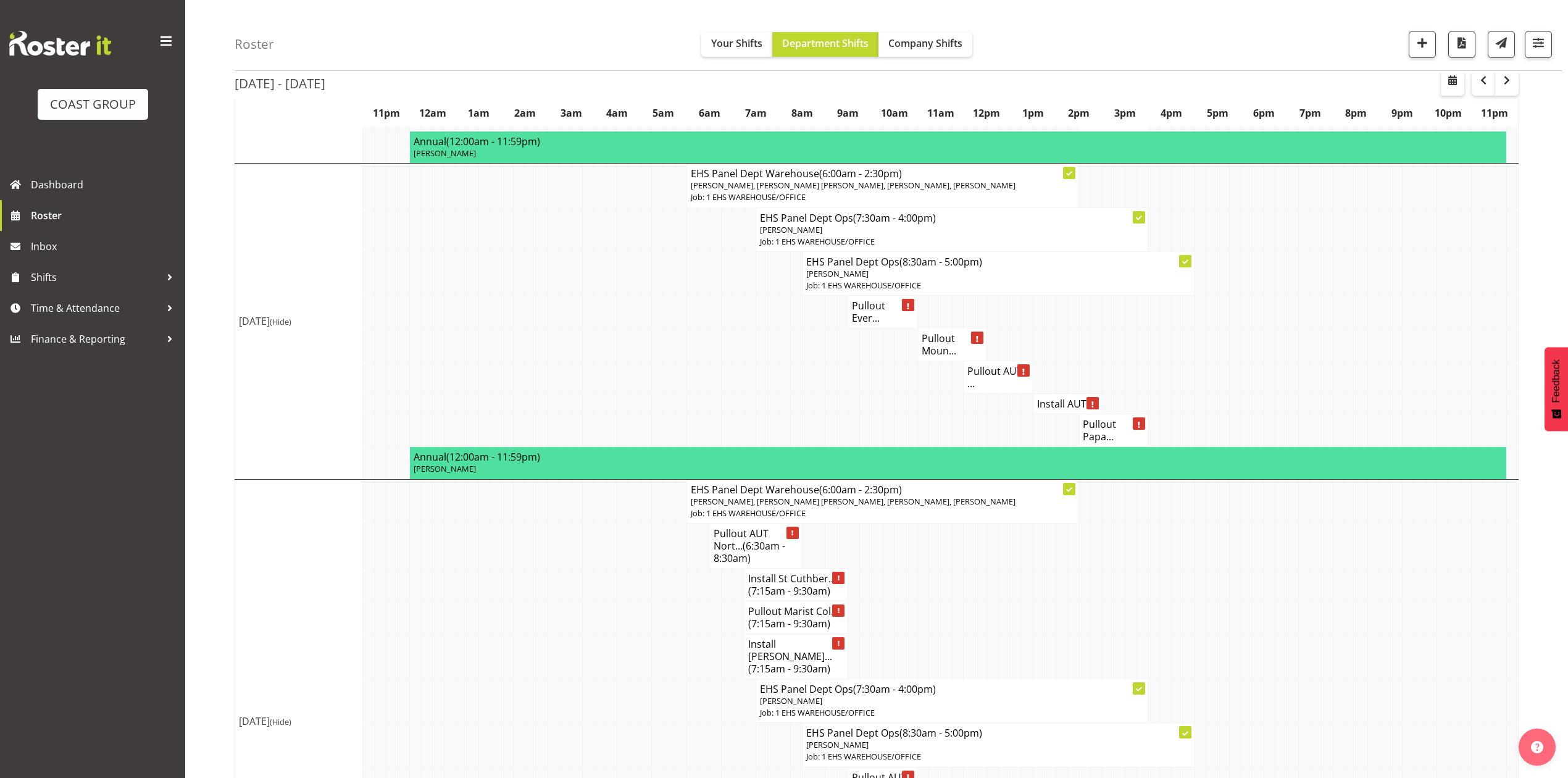
click at [931, 338] on h4 "Pullout Moun..." at bounding box center [952, 345] width 61 height 25
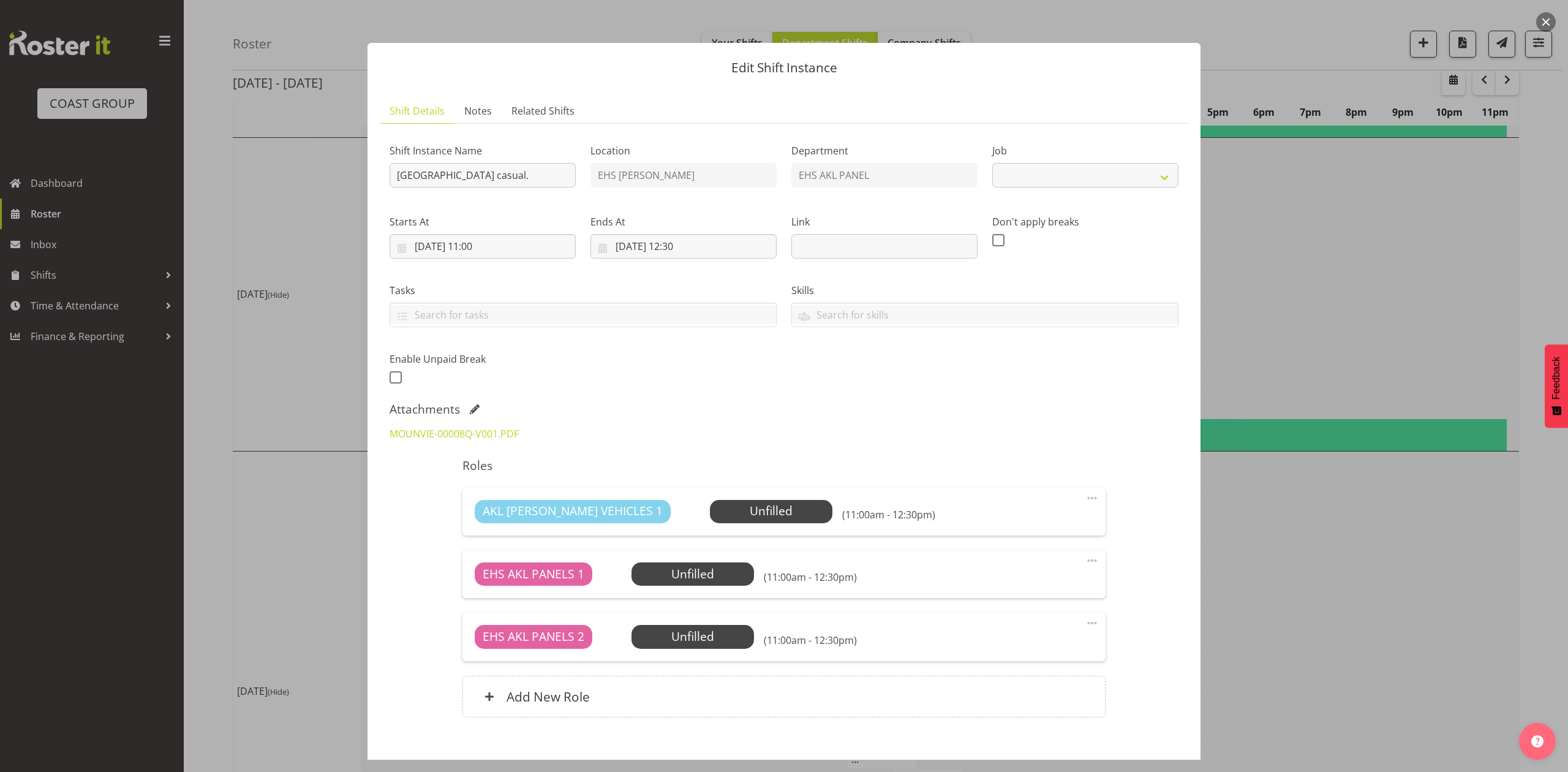
select select "8653"
click at [1395, 340] on div at bounding box center [784, 386] width 1568 height 772
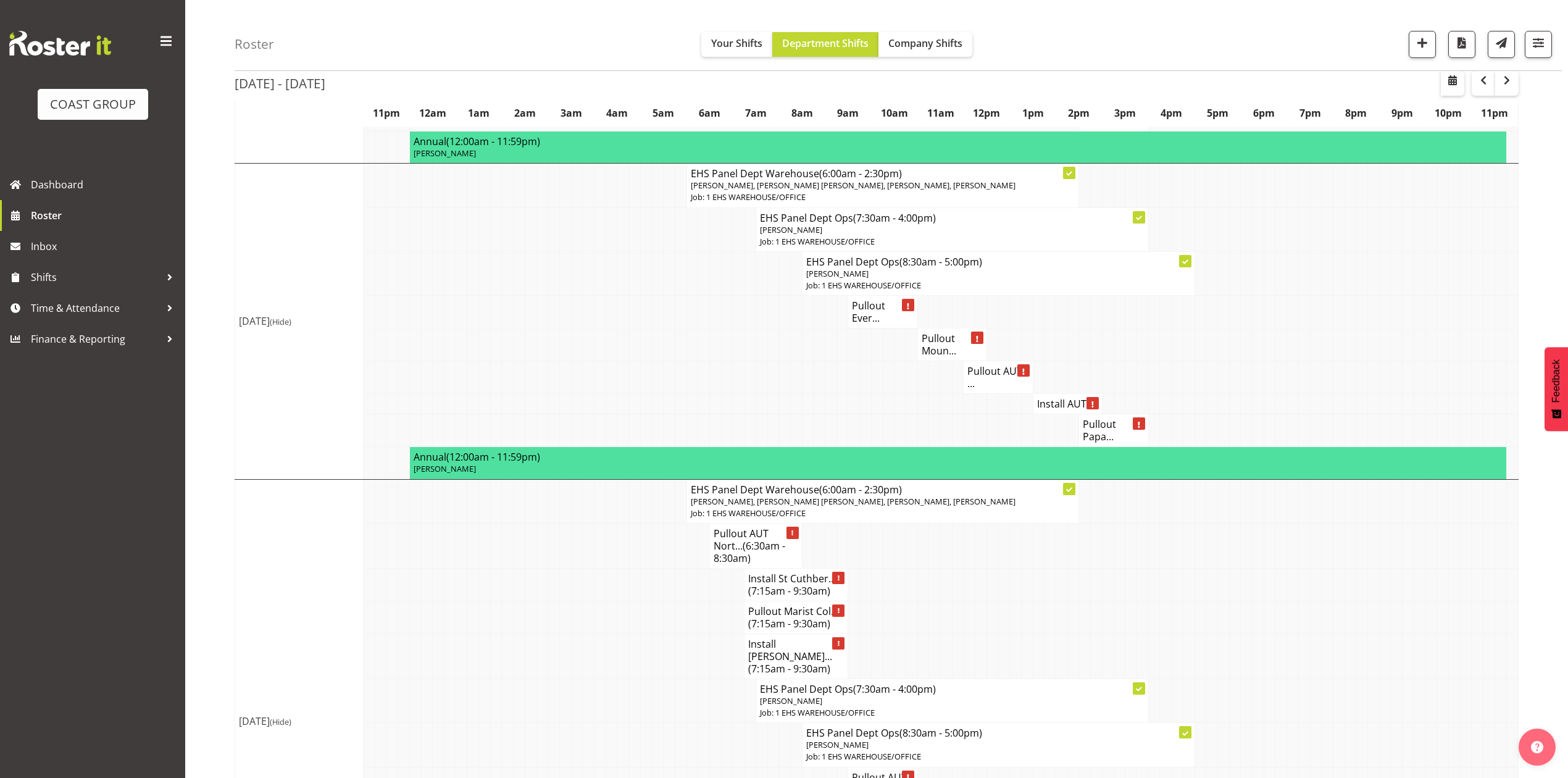
click at [1010, 415] on td at bounding box center [1016, 431] width 12 height 33
click at [1439, 317] on td at bounding box center [1443, 312] width 12 height 33
click at [53, 311] on span "Time & Attendance" at bounding box center [95, 308] width 129 height 18
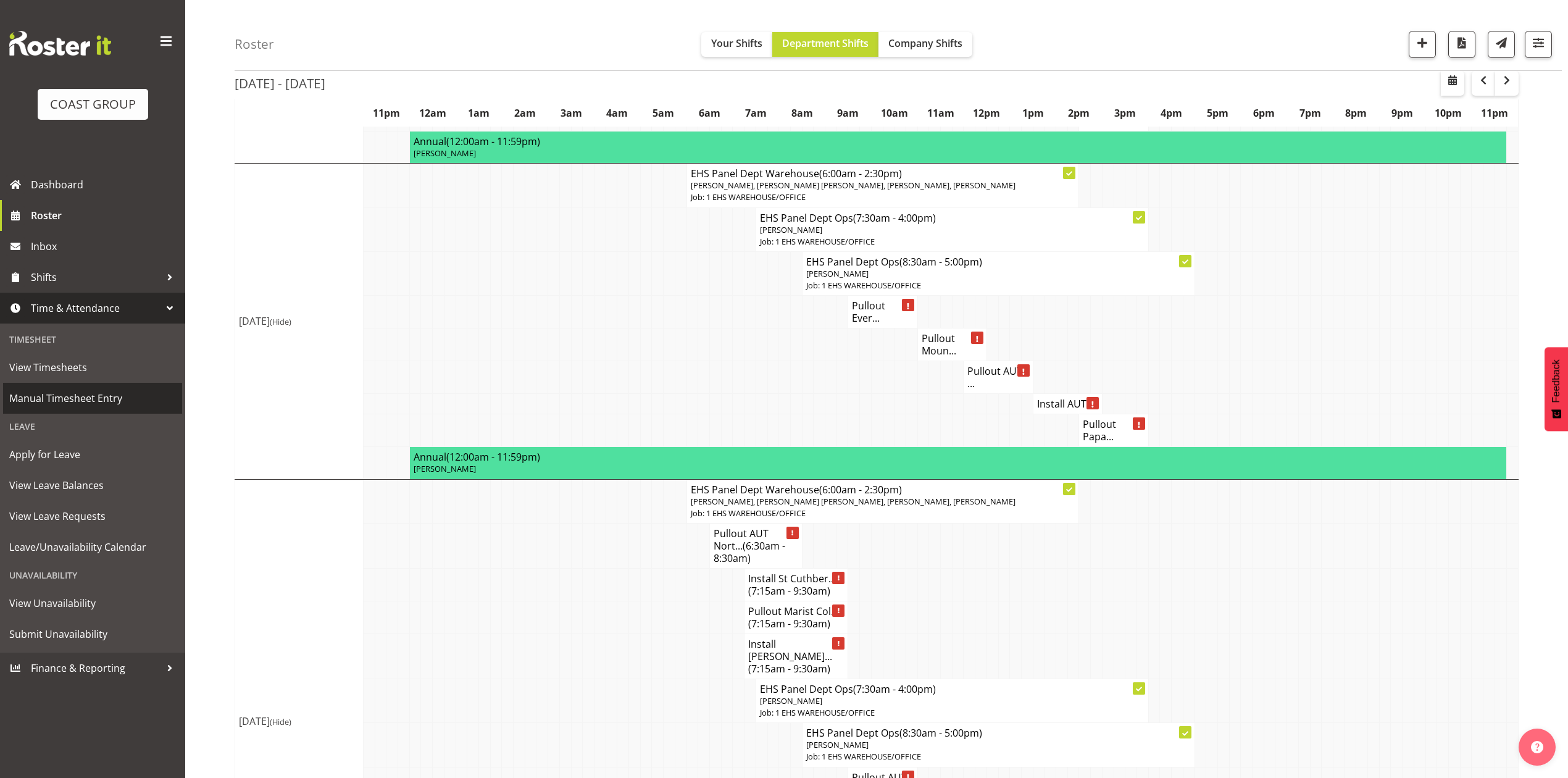
click at [92, 399] on span "Manual Timesheet Entry" at bounding box center [93, 398] width 167 height 18
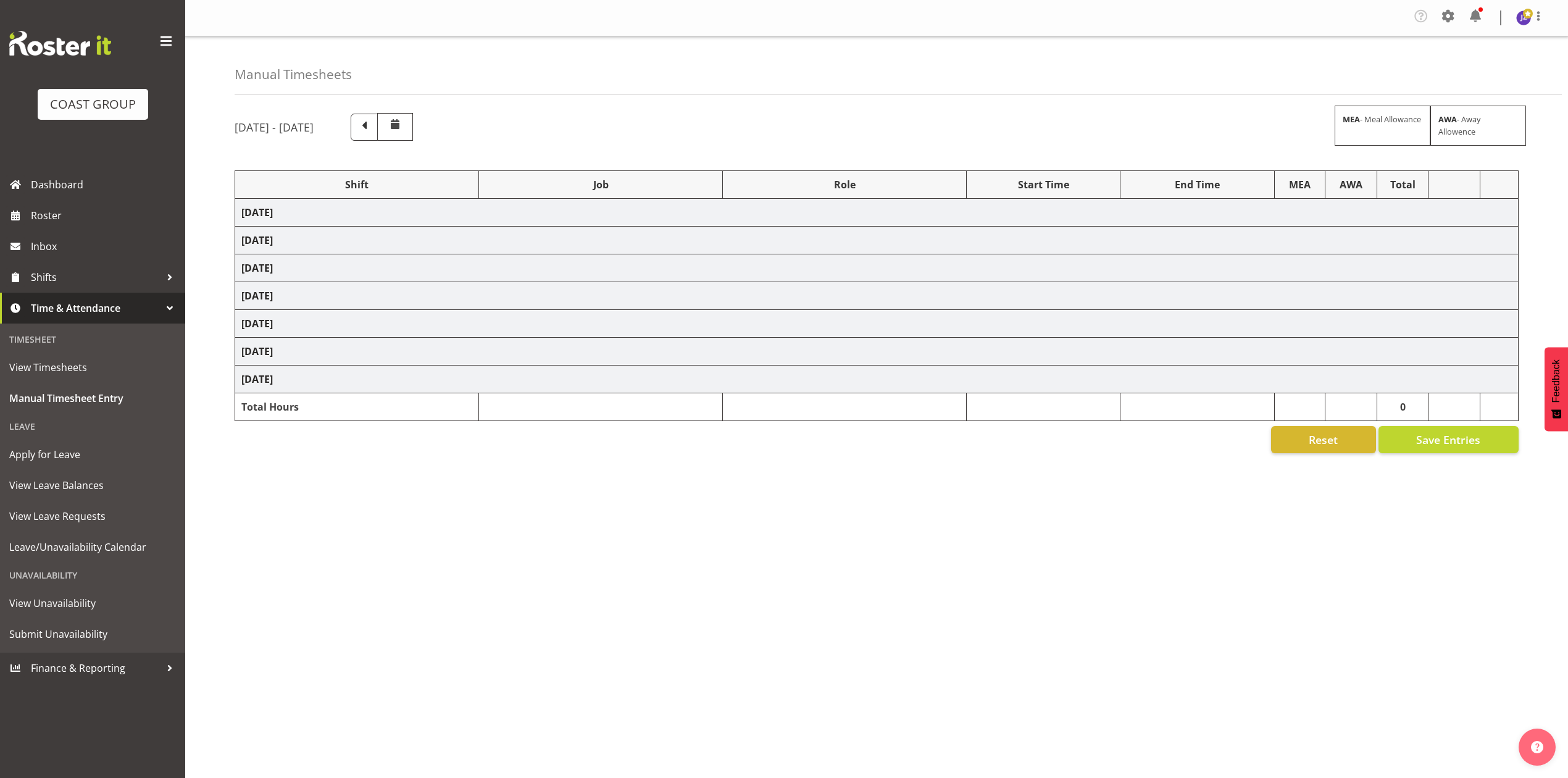
select select "81338"
select select "10496"
select select "80852"
select select "10275"
select select "68034"
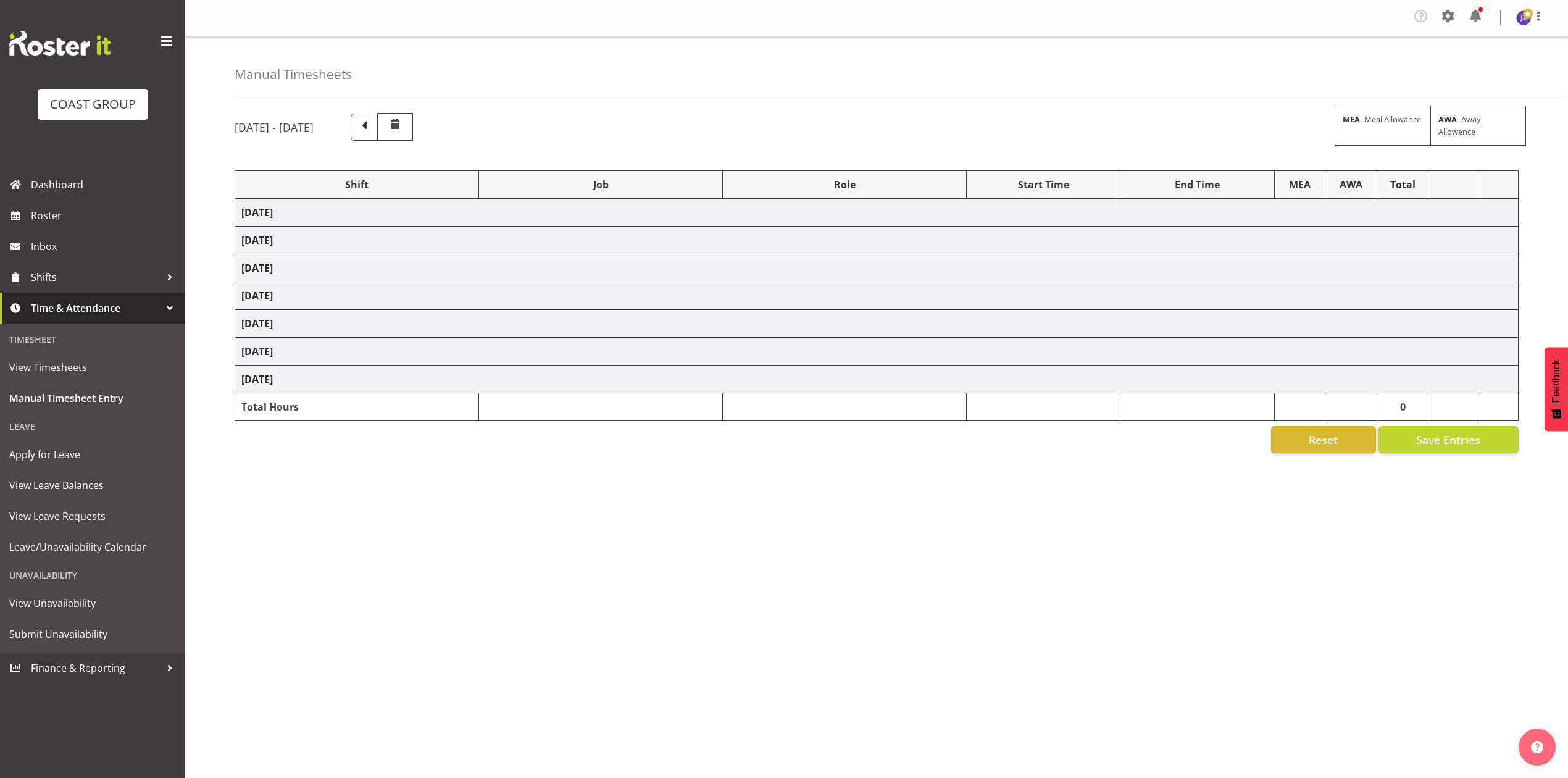
select select "69"
select select "198"
select select "80396"
select select "8653"
select select "81338"
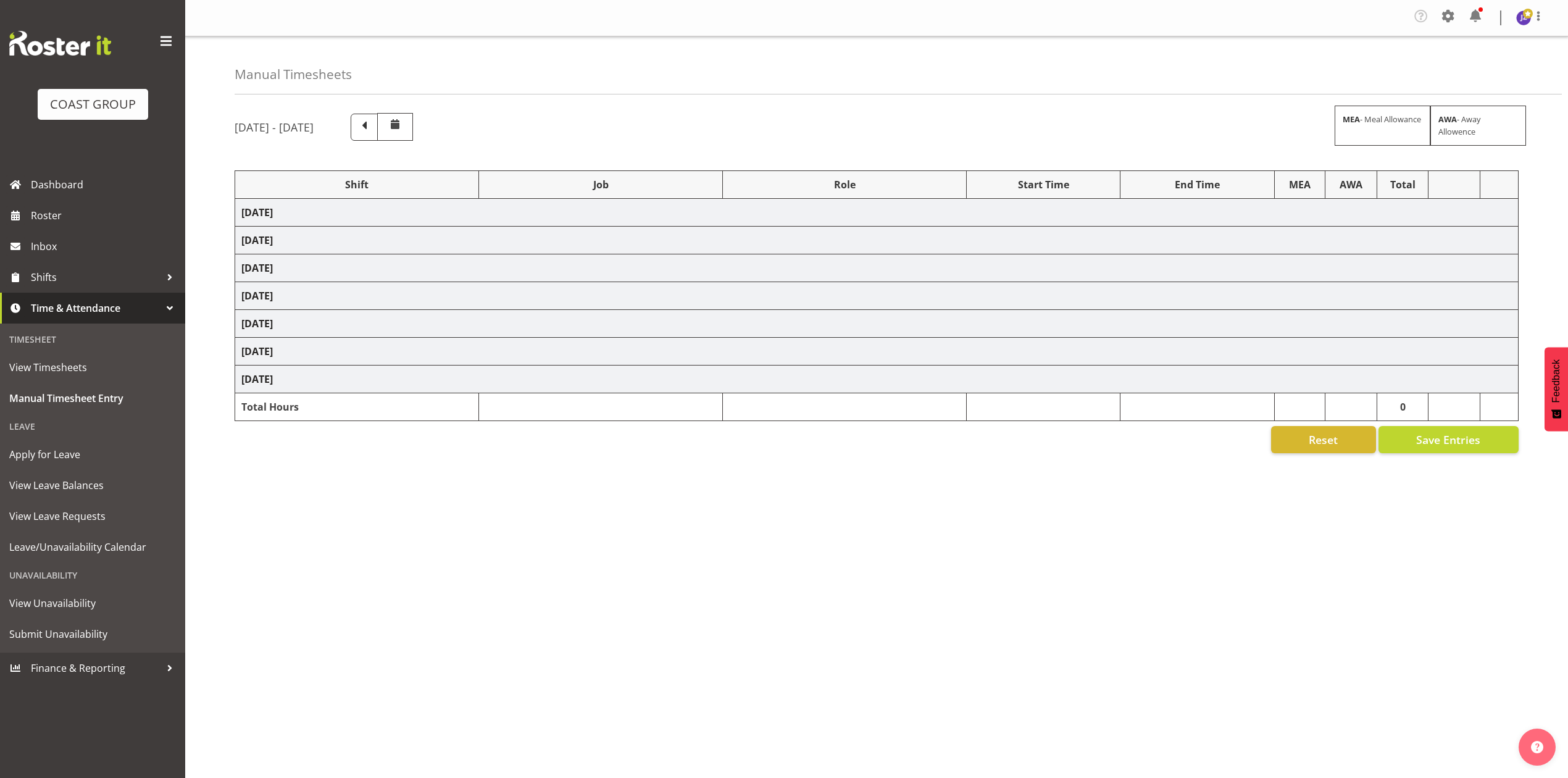
select select "10496"
select select "68034"
select select "69"
select select "198"
select select "79639"
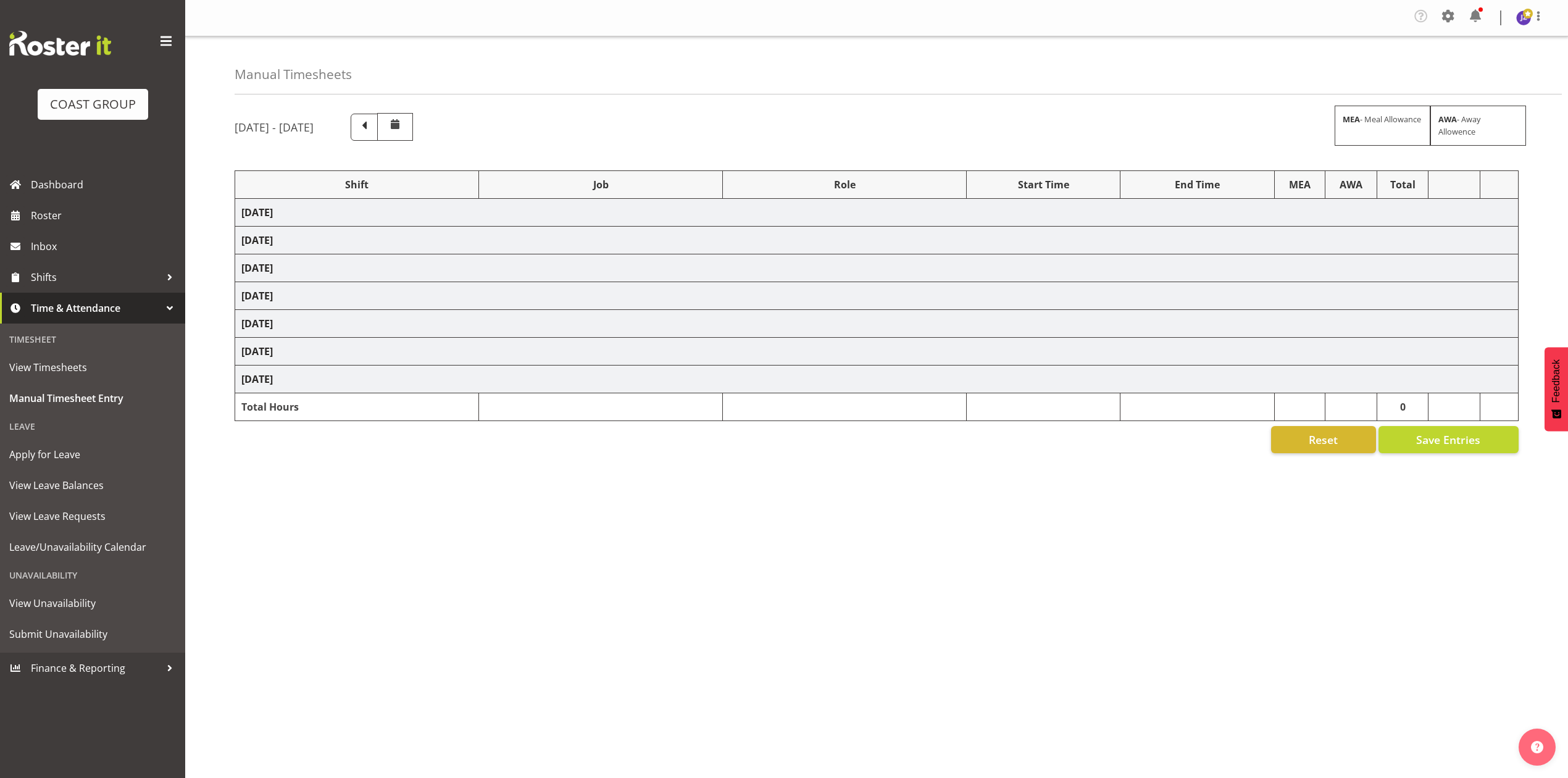
select select "8653"
select select "77523"
select select "8652"
select select "78923"
select select "8653"
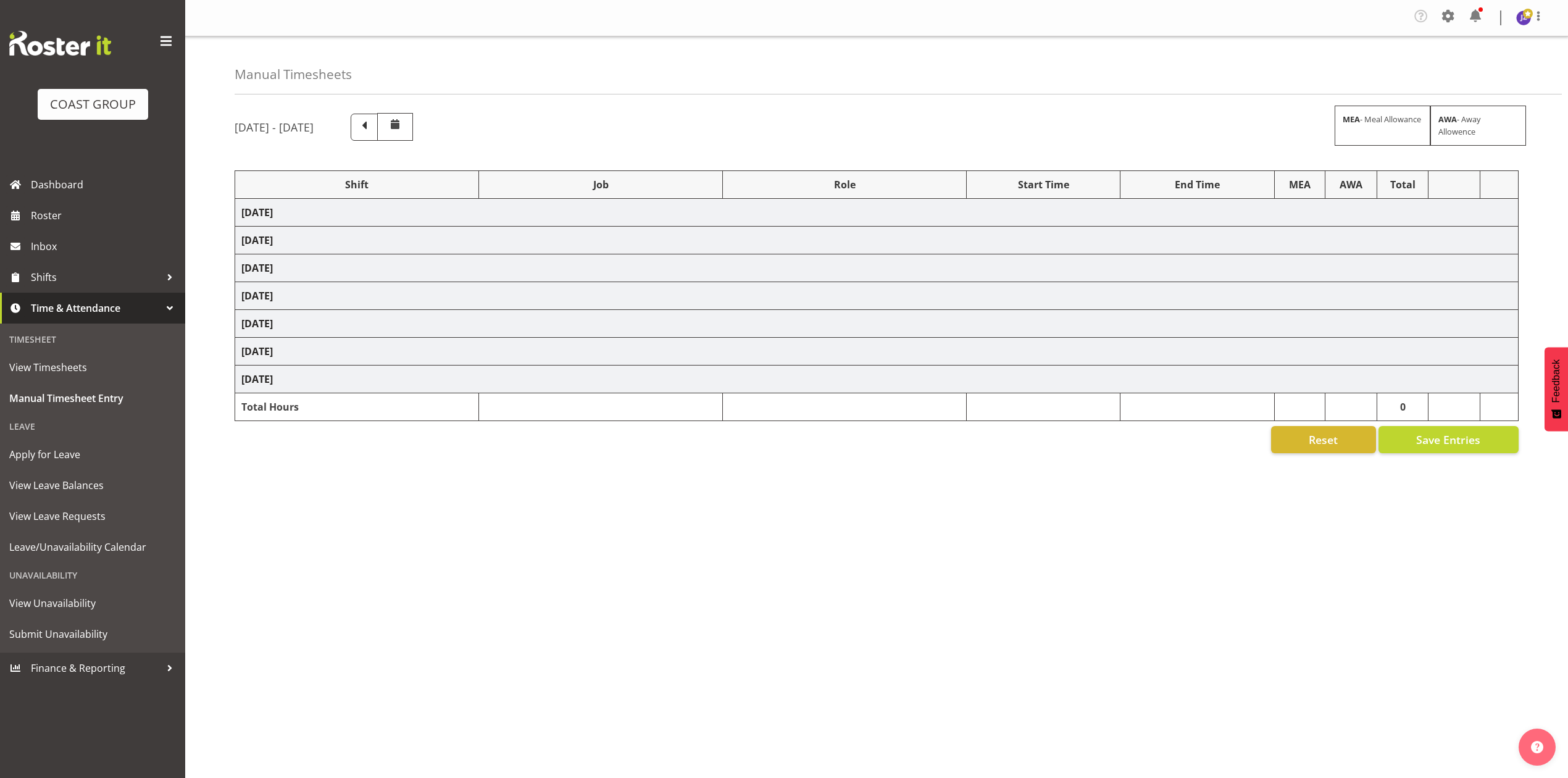
select select "68034"
select select "69"
select select "198"
select select "68034"
select select "69"
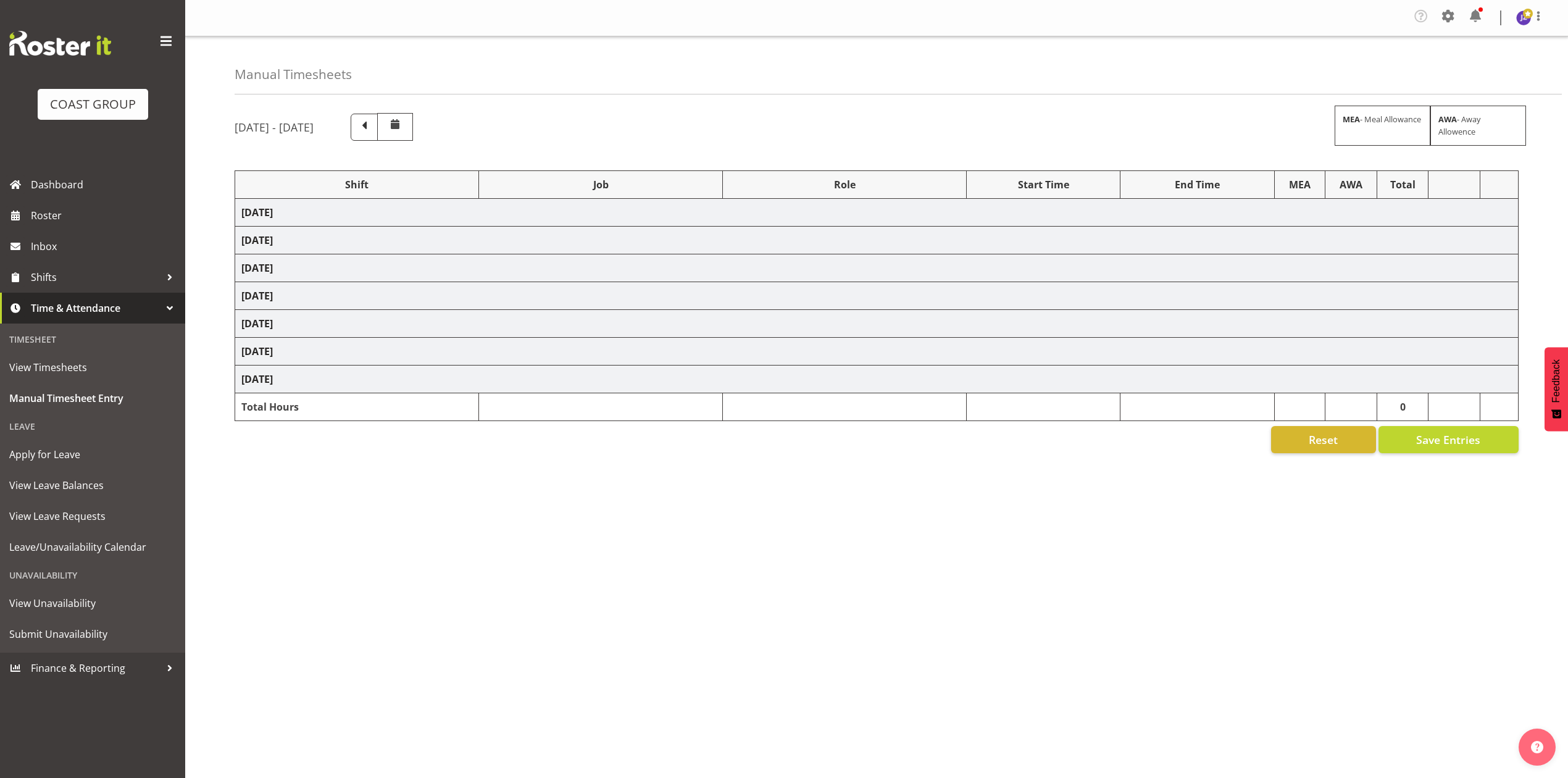
select select "198"
select select "50787"
select select "69"
select select "198"
select select "80779"
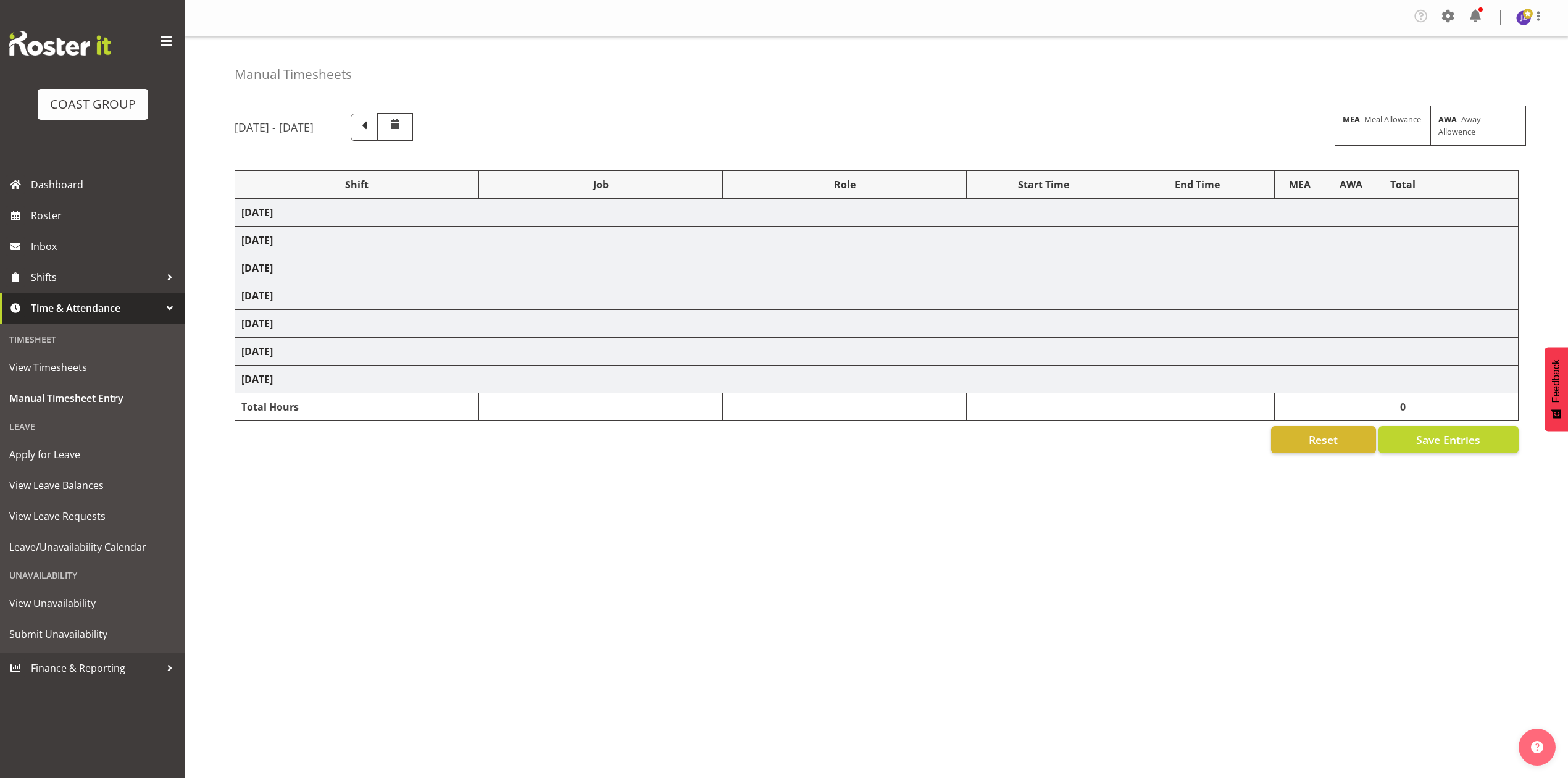
select select "10539"
select select "81815"
select select "10539"
select select "81338"
select select "10496"
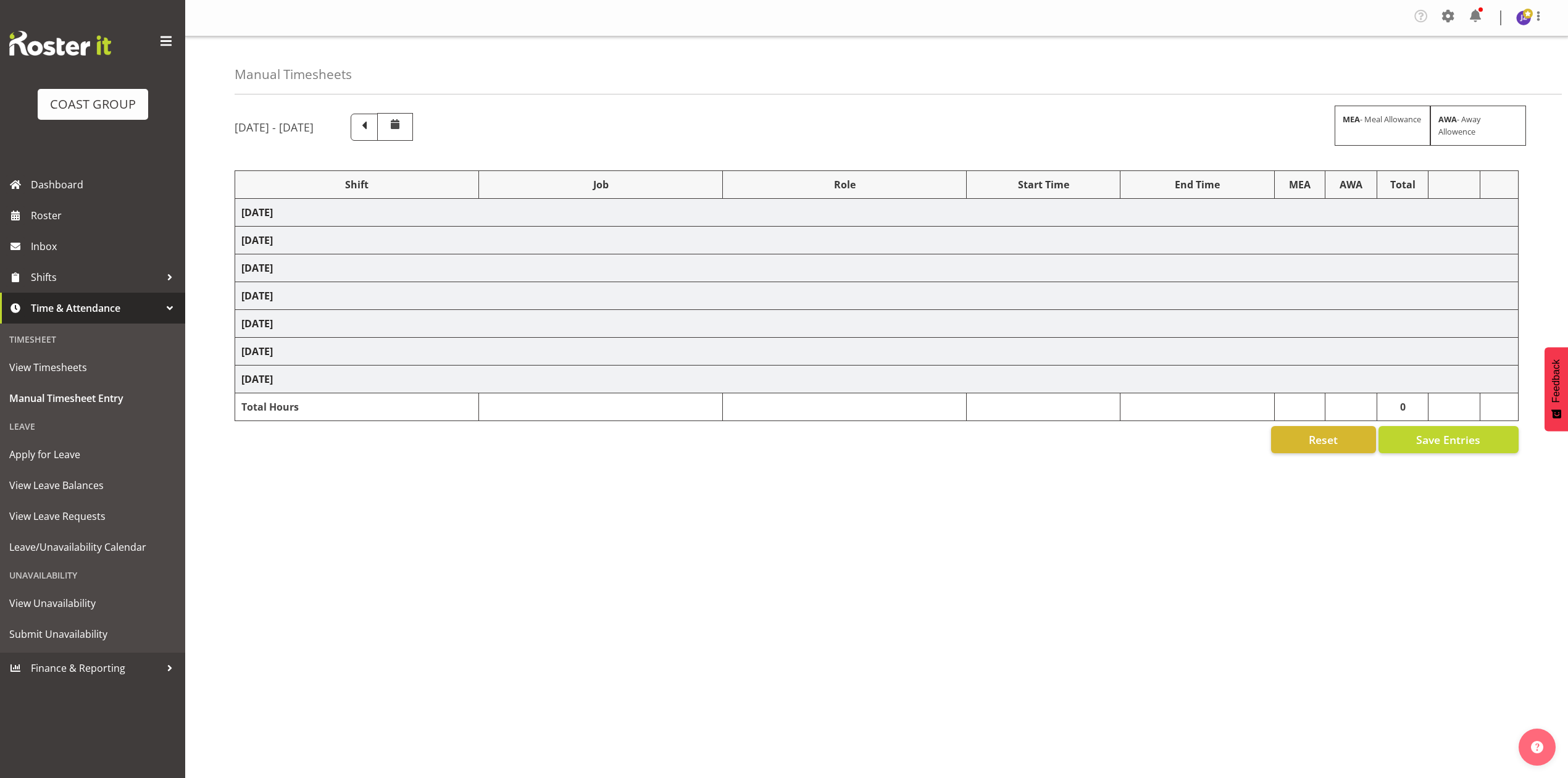
select select "81836"
select select "10539"
select select "68034"
select select "69"
select select "198"
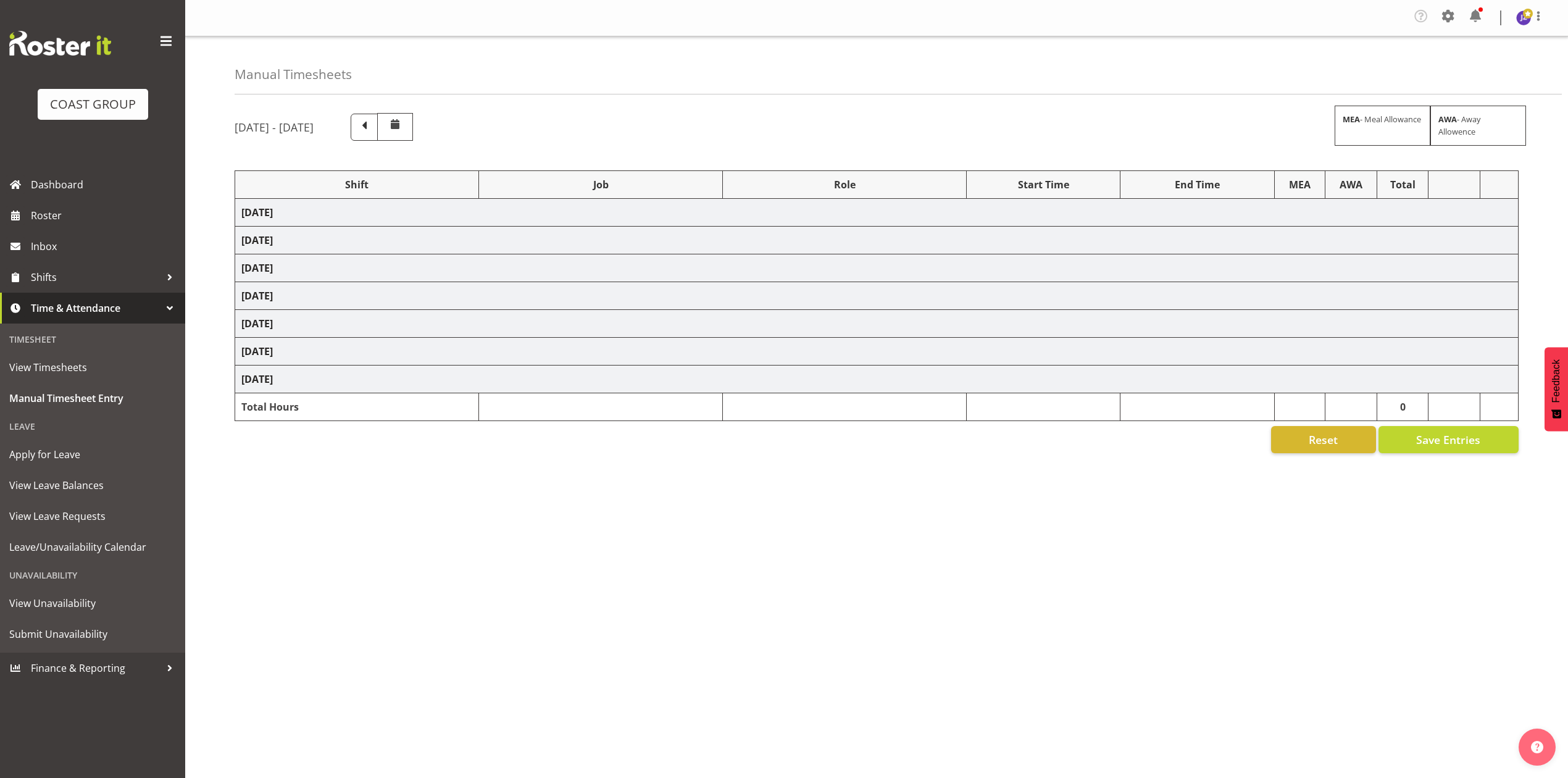
select select "79676"
select select "8653"
select select "68034"
select select "69"
select select "198"
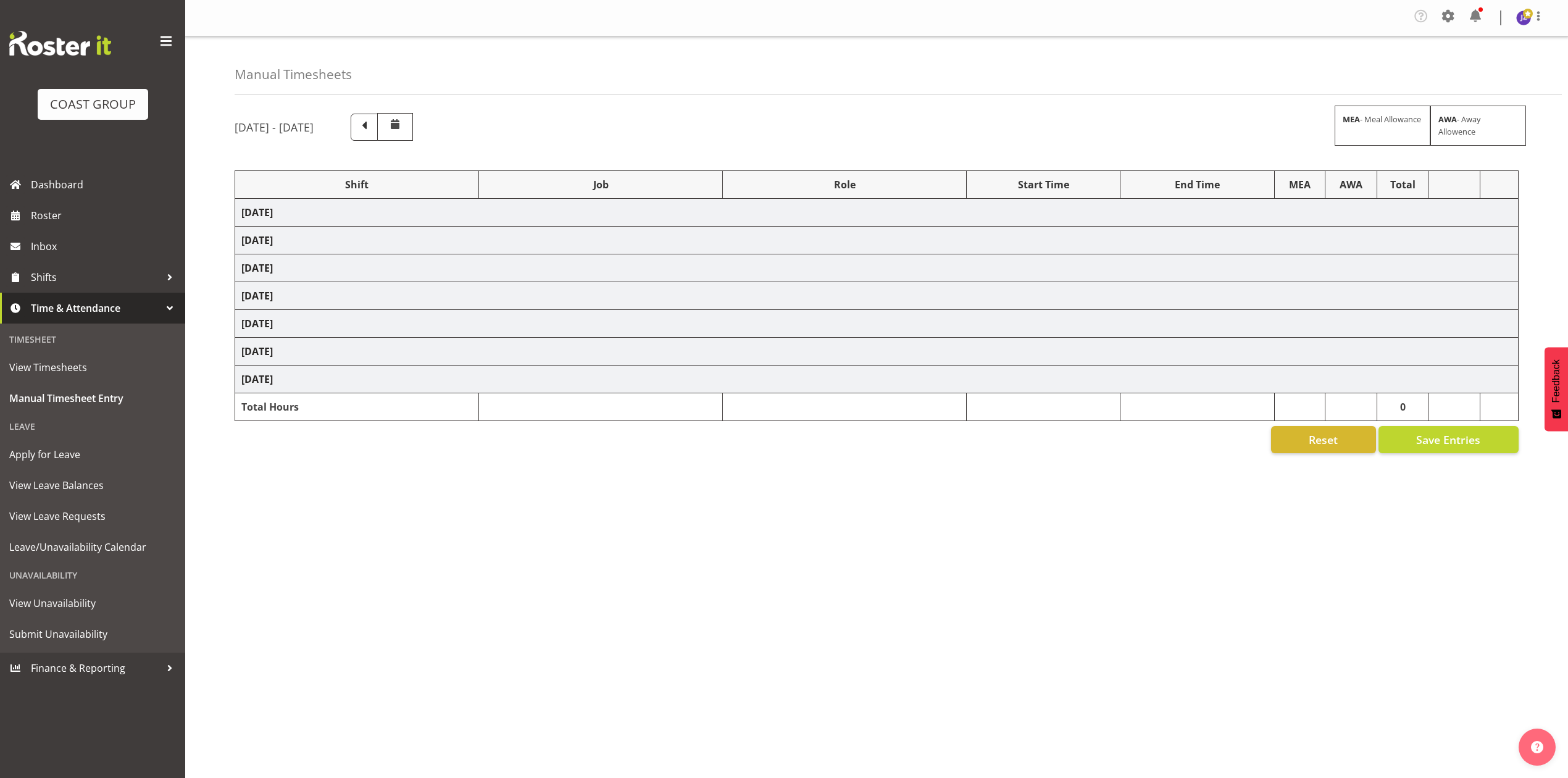
select select "68034"
select select "69"
select select "198"
select select "81714"
select select "8653"
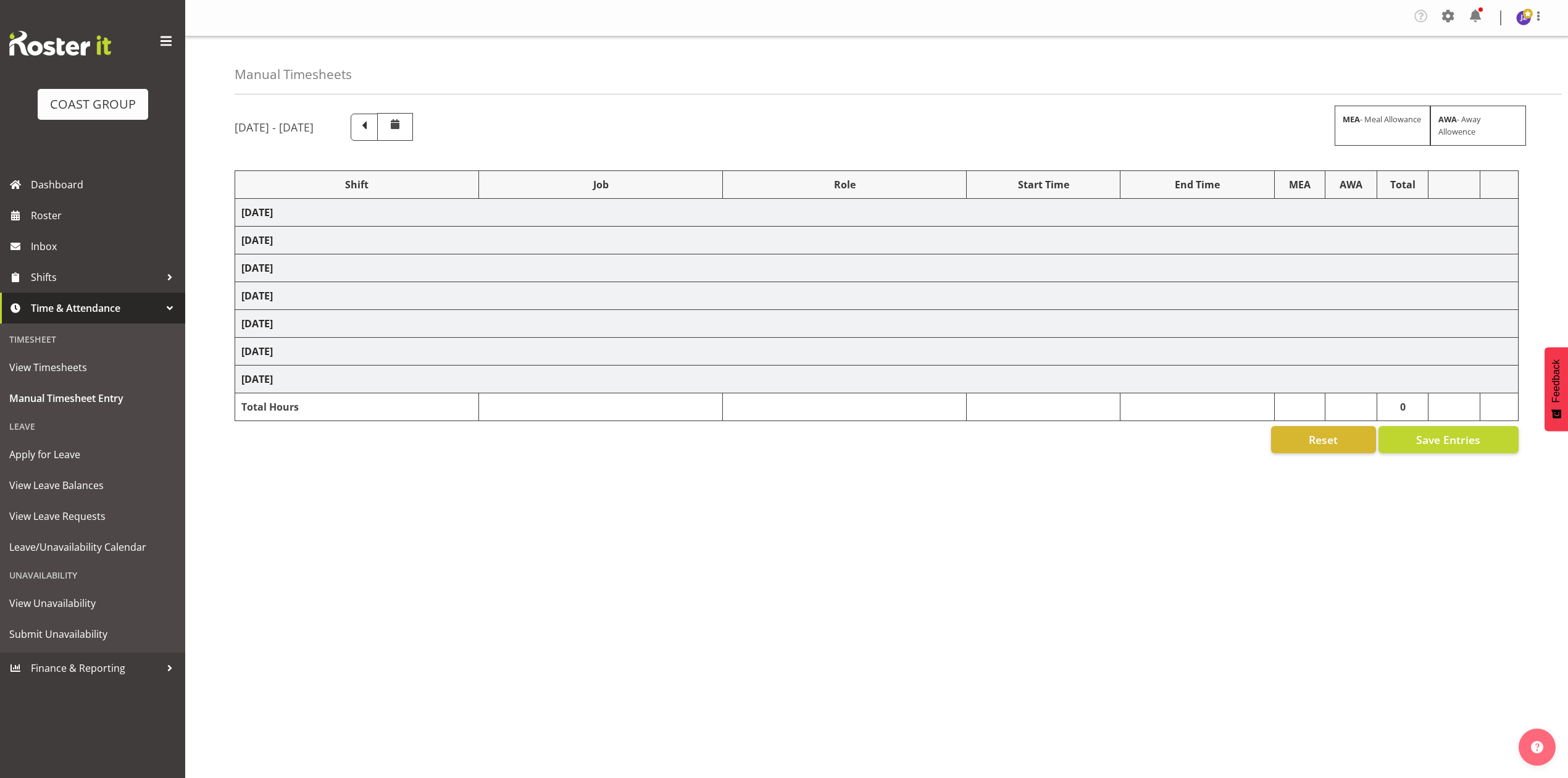
select select "81240"
select select "10460"
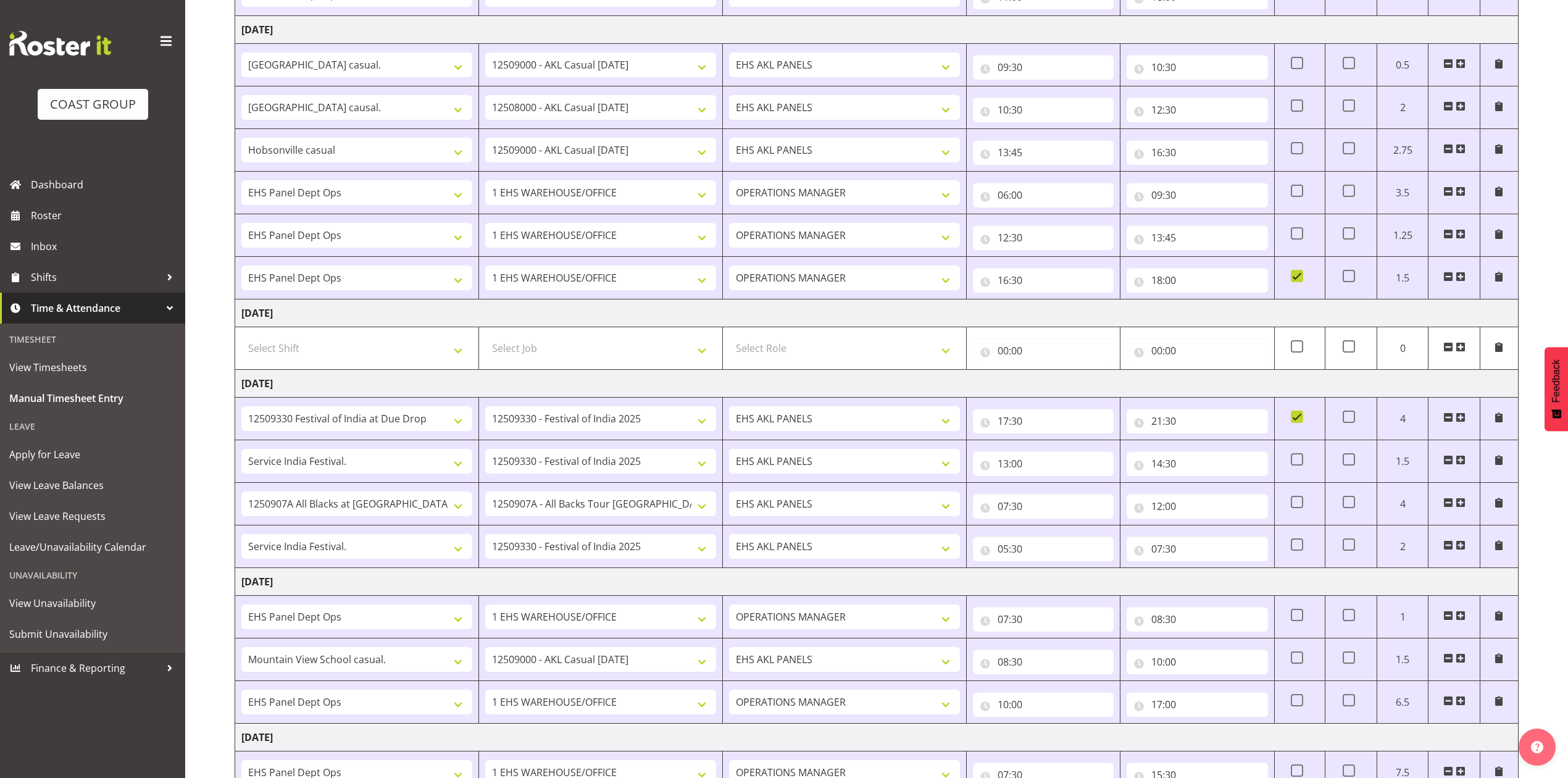
scroll to position [685, 0]
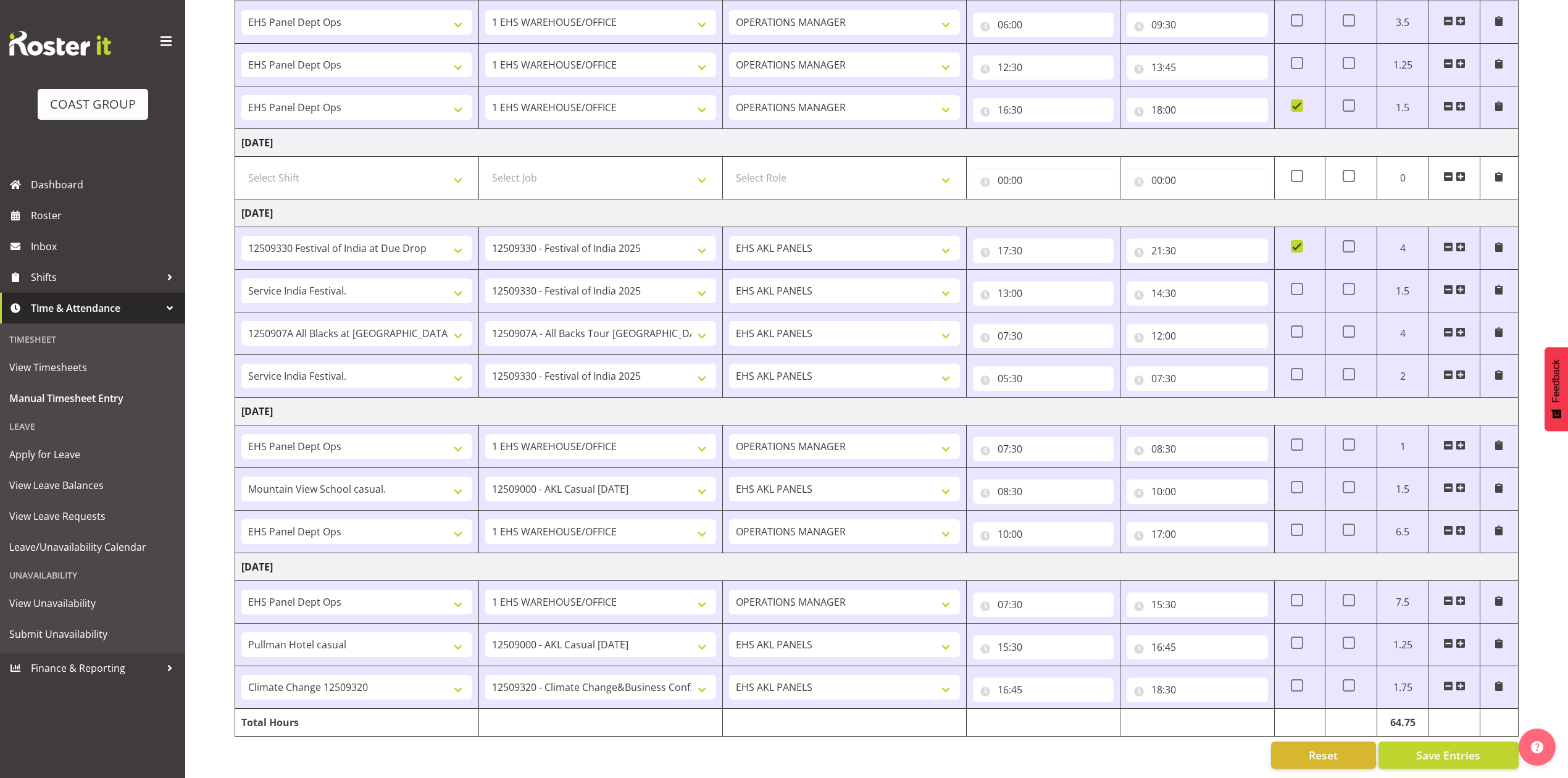
click at [1199, 742] on div "Reset Save Entries" at bounding box center [876, 755] width 1284 height 27
click at [1161, 760] on div "[DATE] - [DATE] MEA - Meal Allowance AWA - Away Allowence Shift Job Role Start …" at bounding box center [901, 108] width 1333 height 1339
click at [1233, 709] on td at bounding box center [1197, 723] width 154 height 28
click at [1433, 747] on span "Save Entries" at bounding box center [1448, 755] width 64 height 16
click at [1167, 205] on td "[DATE]" at bounding box center [877, 214] width 1284 height 28
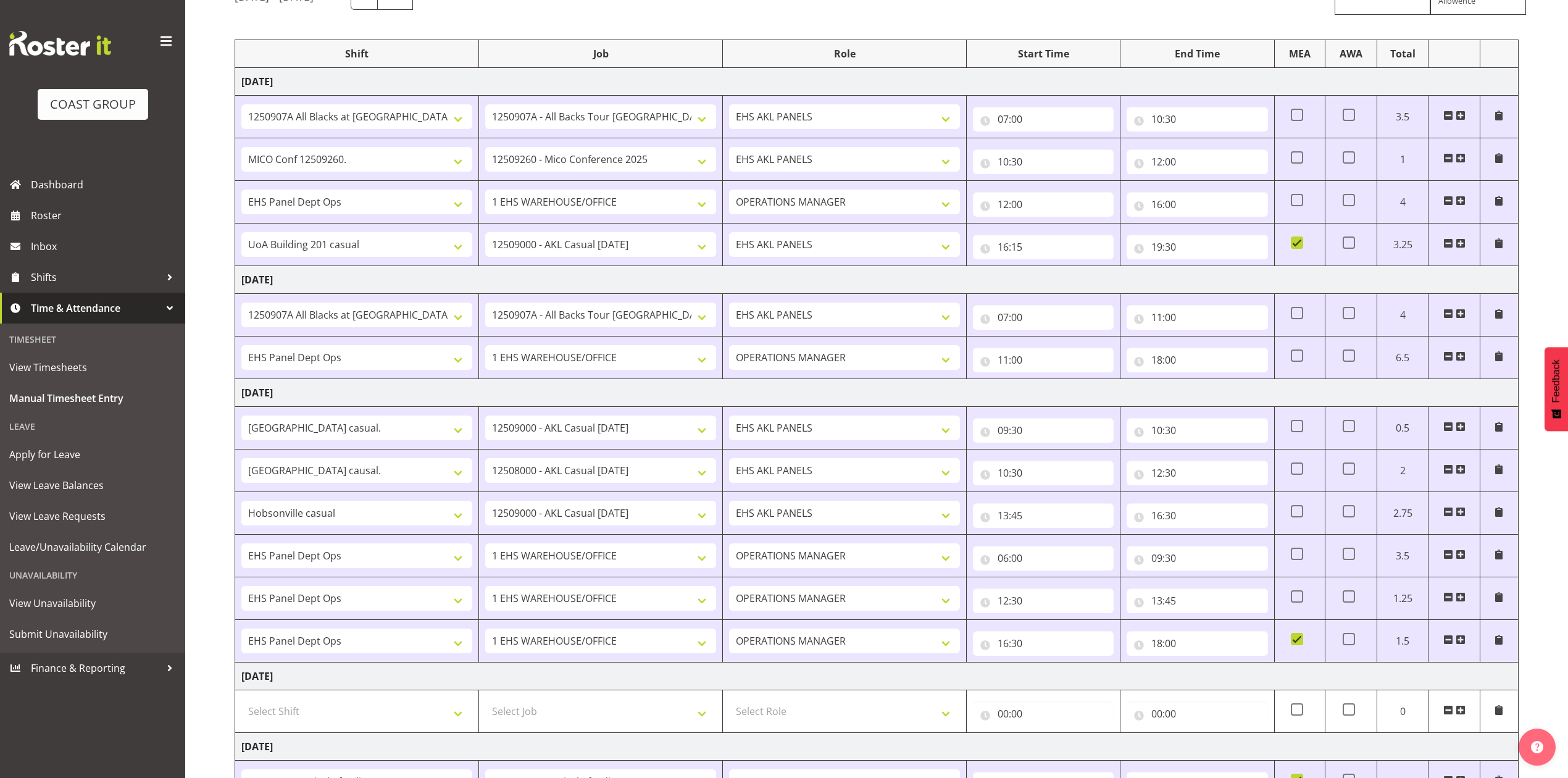
scroll to position [0, 0]
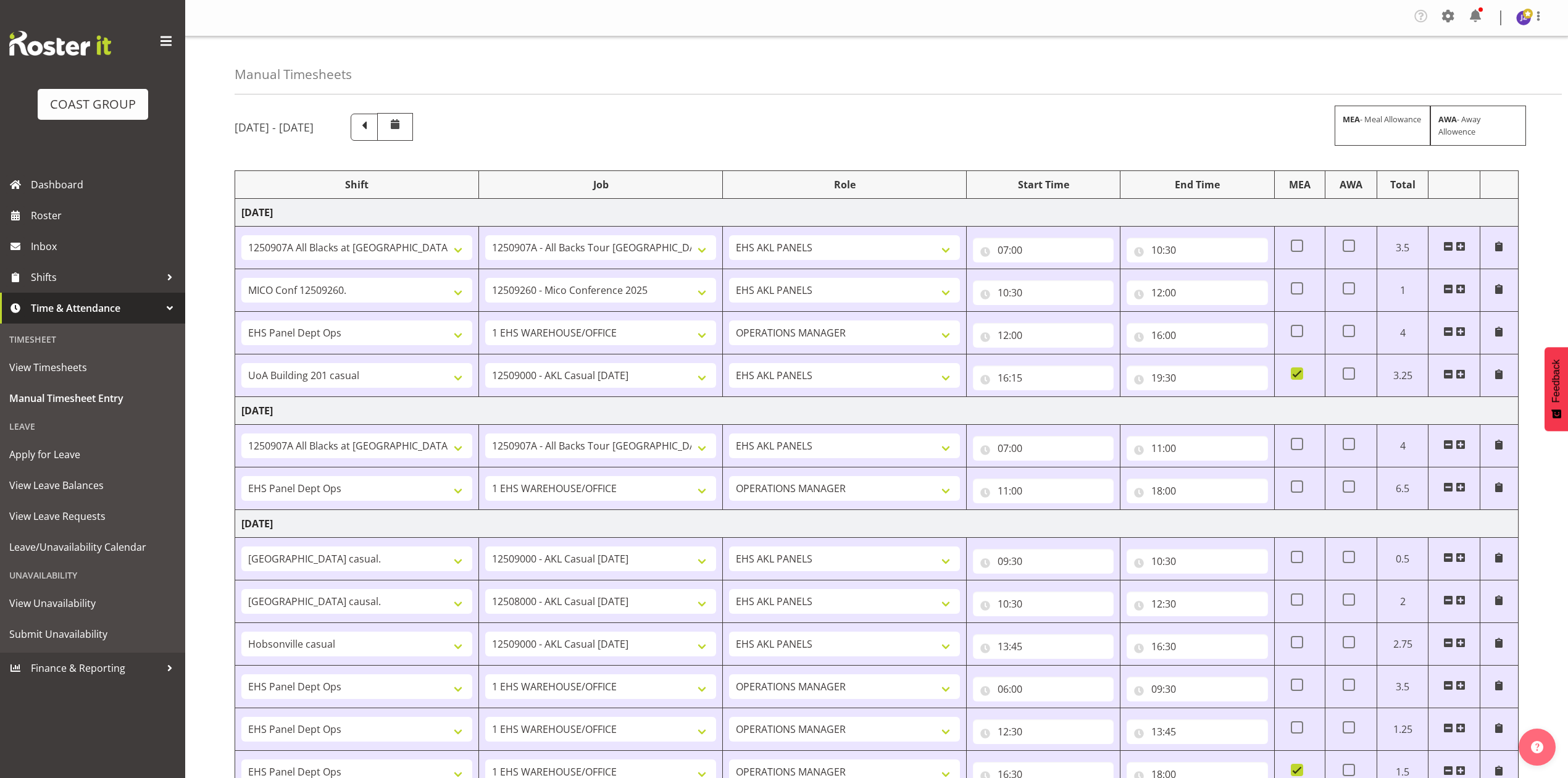
click at [880, 70] on div "Manual Timesheets" at bounding box center [898, 65] width 1327 height 58
click at [52, 216] on span "Roster" at bounding box center [105, 216] width 148 height 18
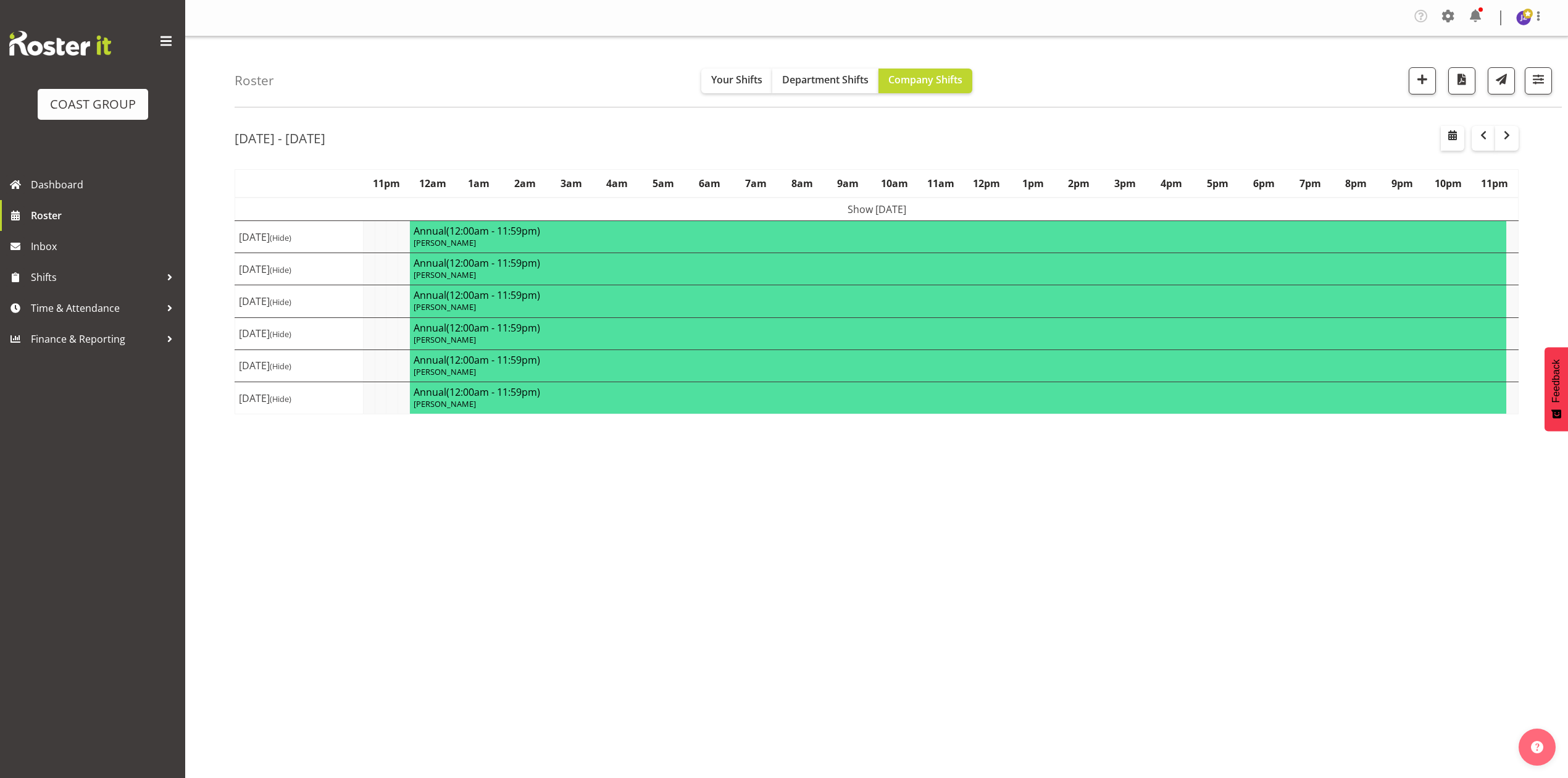
click at [778, 147] on div "[DATE] - [DATE]" at bounding box center [876, 140] width 1284 height 28
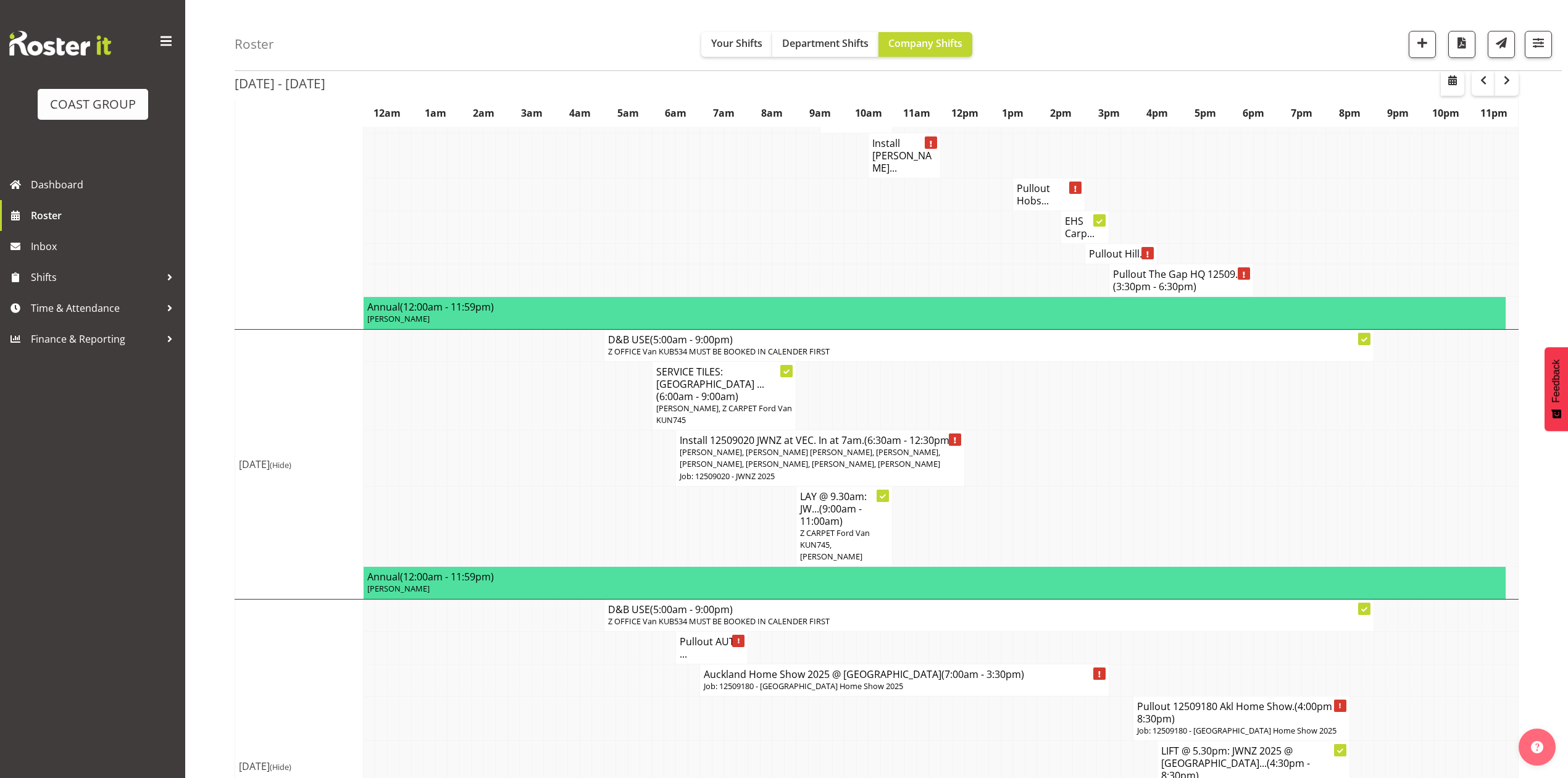
scroll to position [3705, 0]
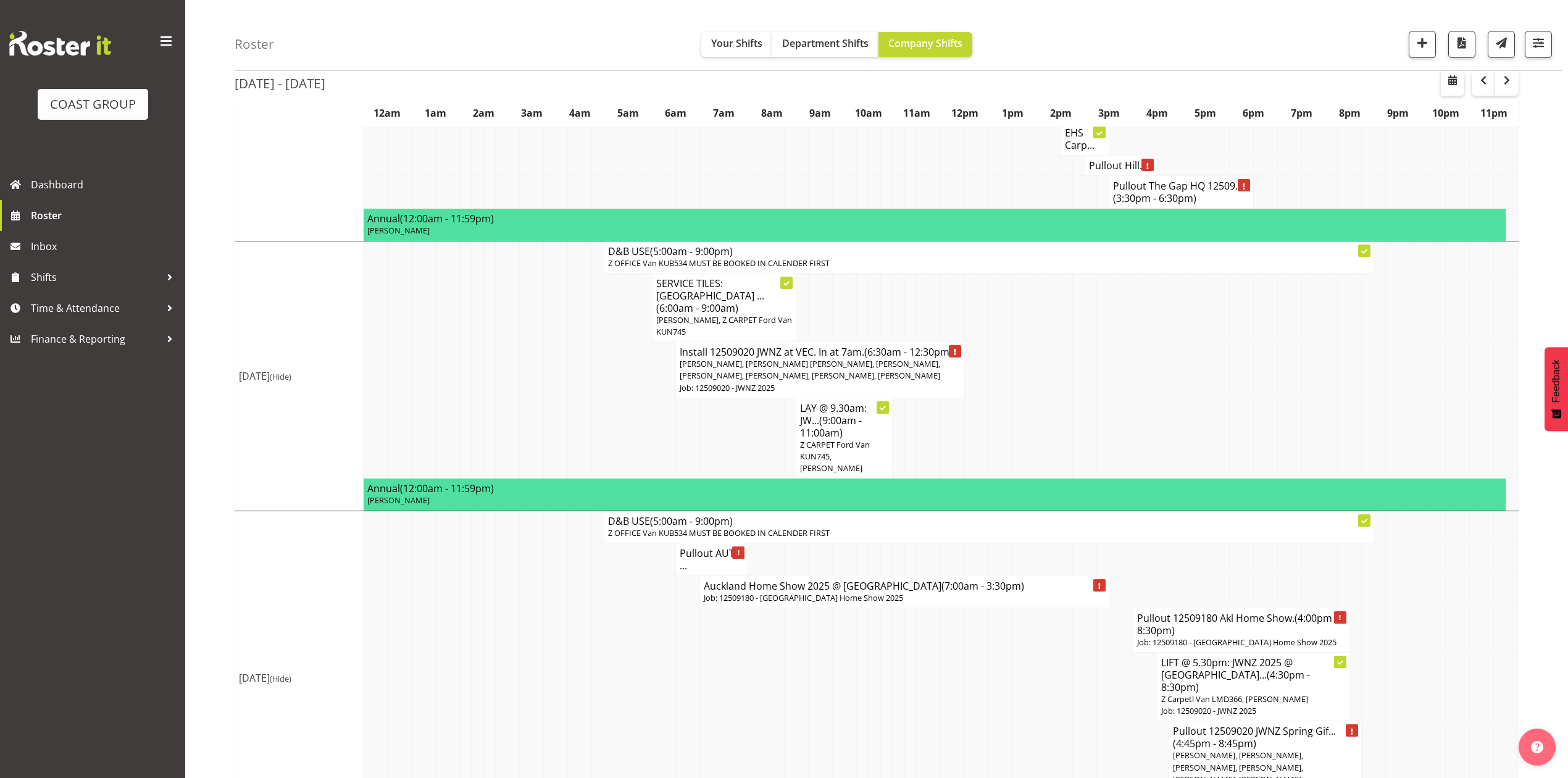
click at [1274, 750] on span "[PERSON_NAME], [PERSON_NAME], [PERSON_NAME], [PERSON_NAME], [PERSON_NAME], [PER…" at bounding box center [1238, 773] width 130 height 47
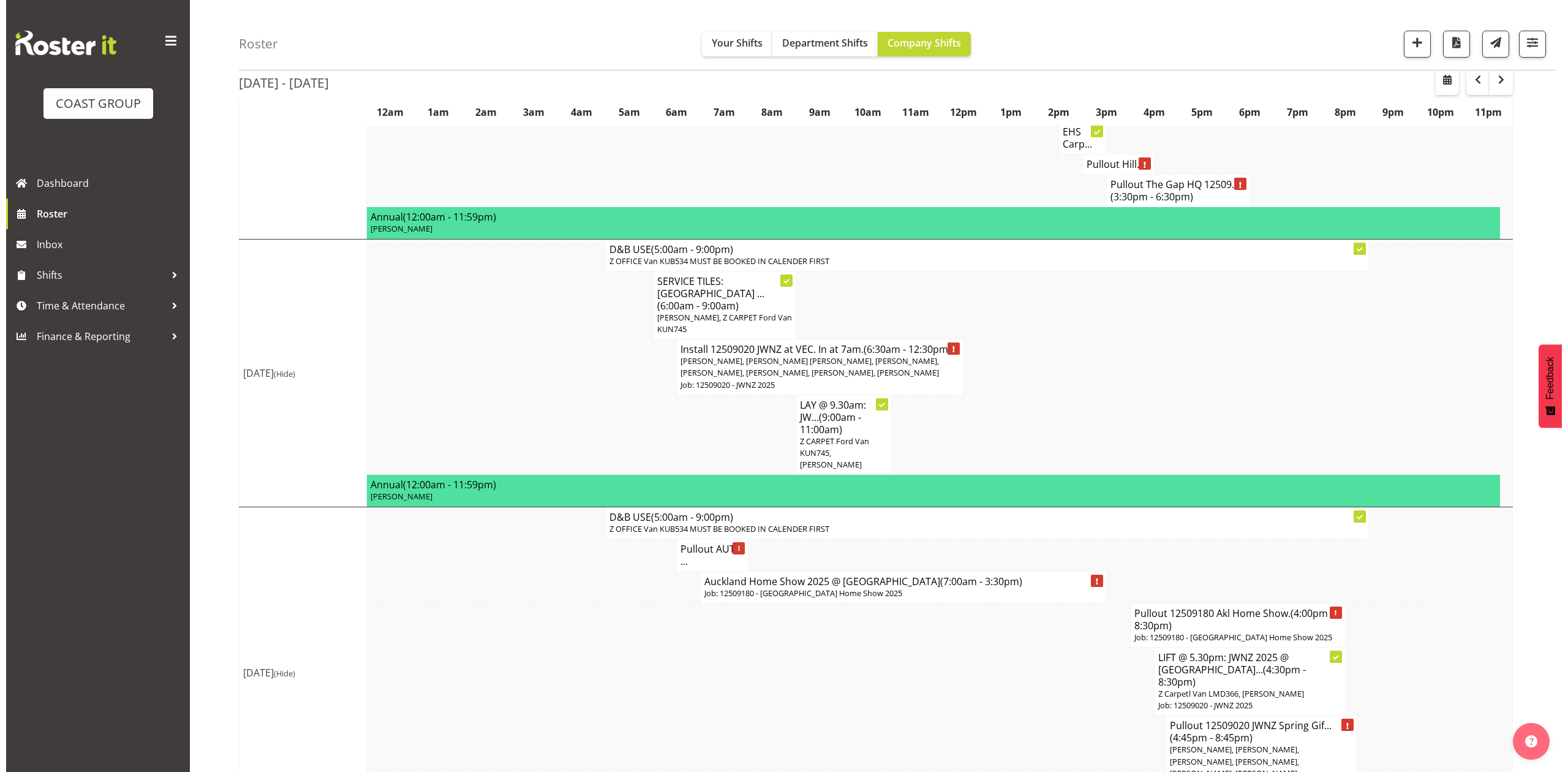
scroll to position [3604, 0]
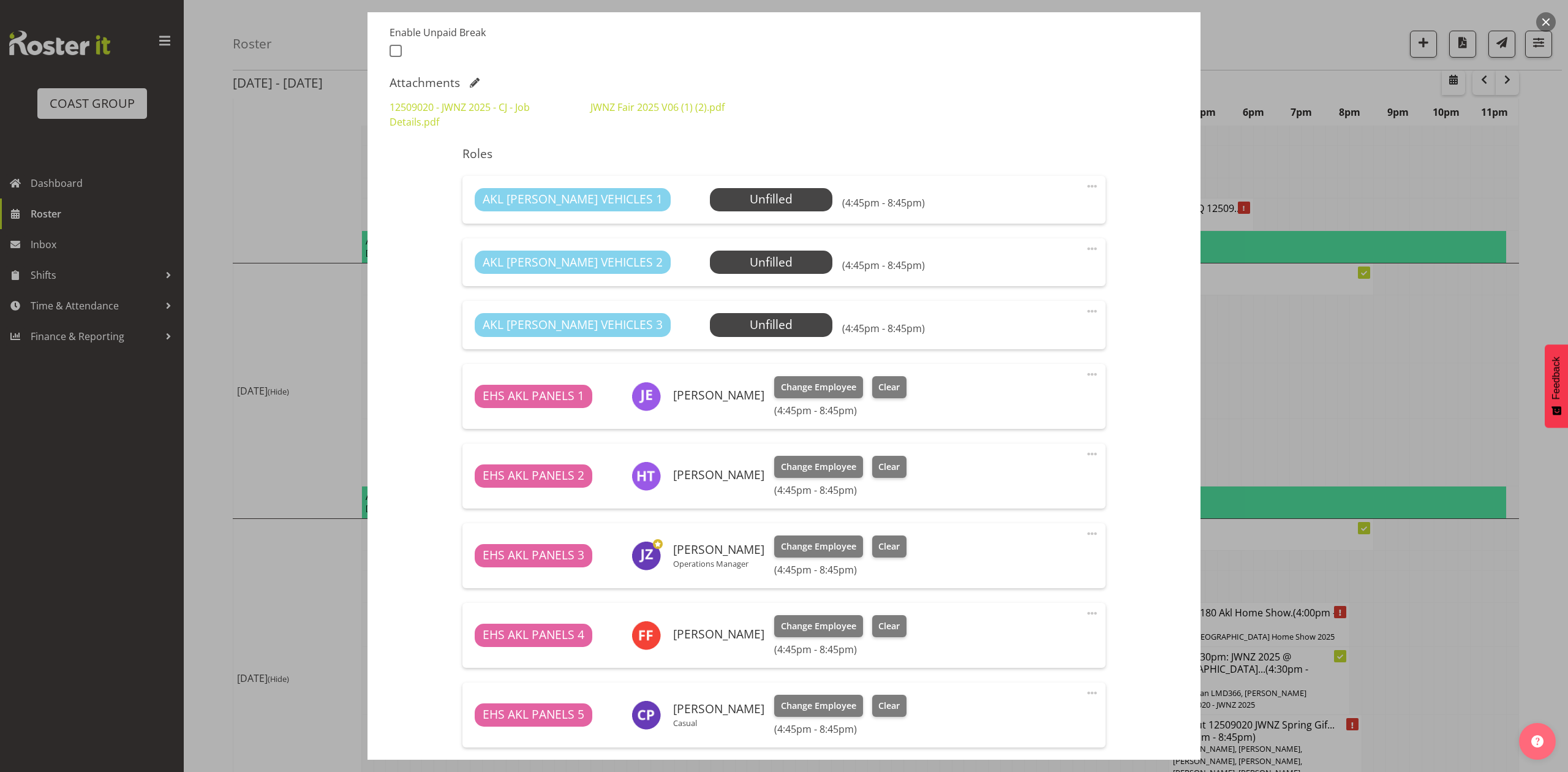
select select "9050"
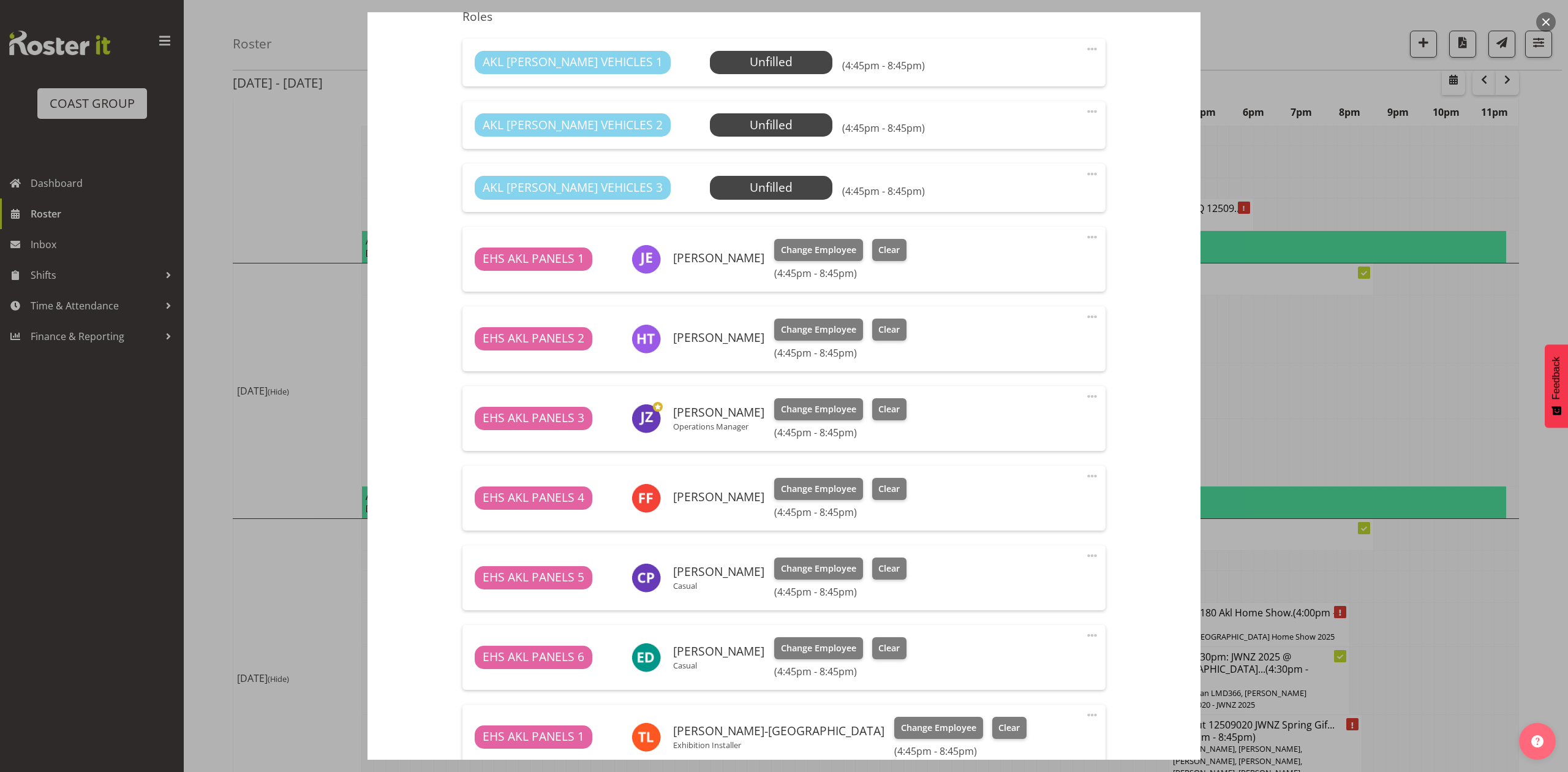
scroll to position [653, 0]
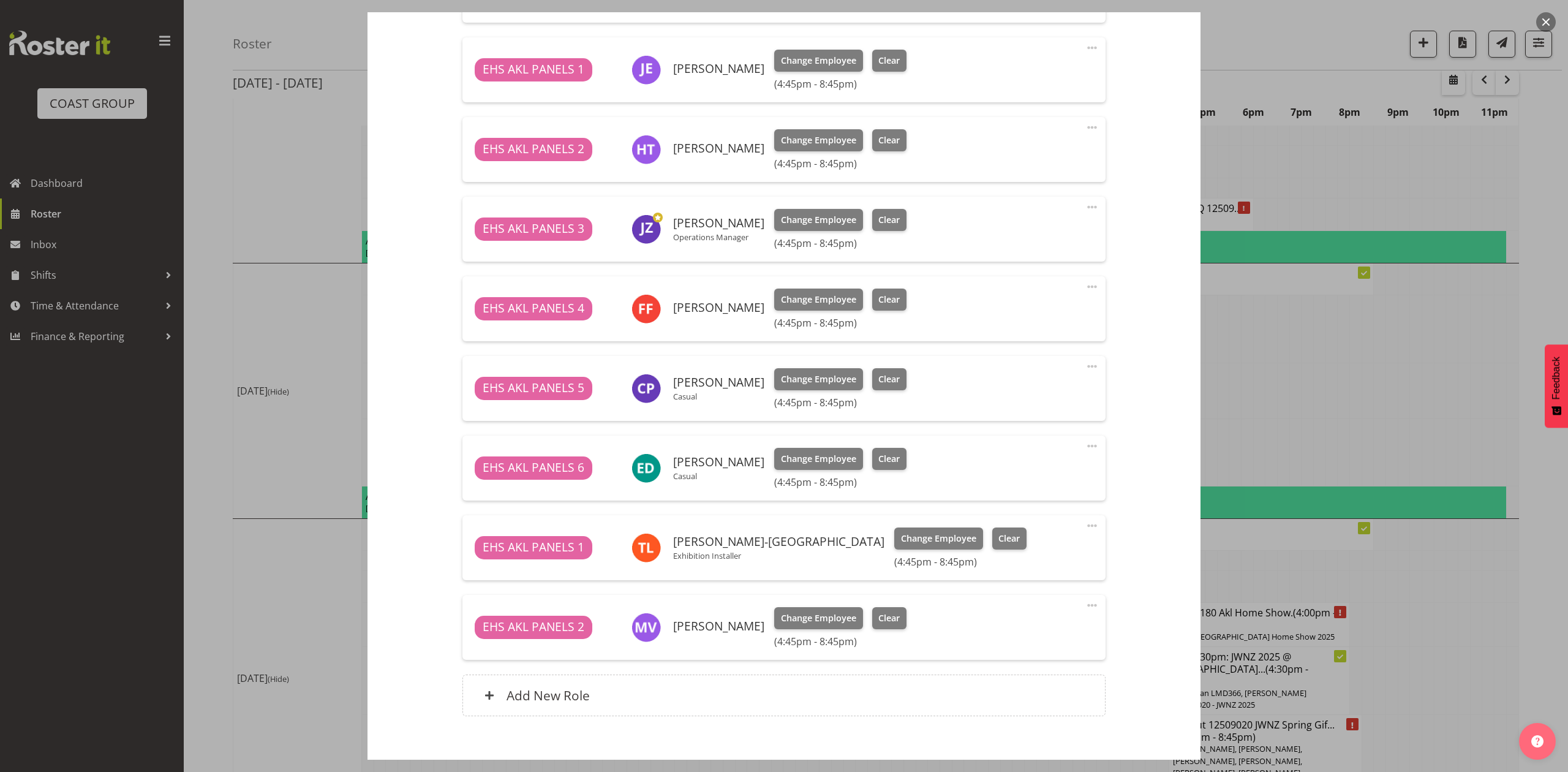
click at [1311, 323] on div at bounding box center [784, 386] width 1568 height 772
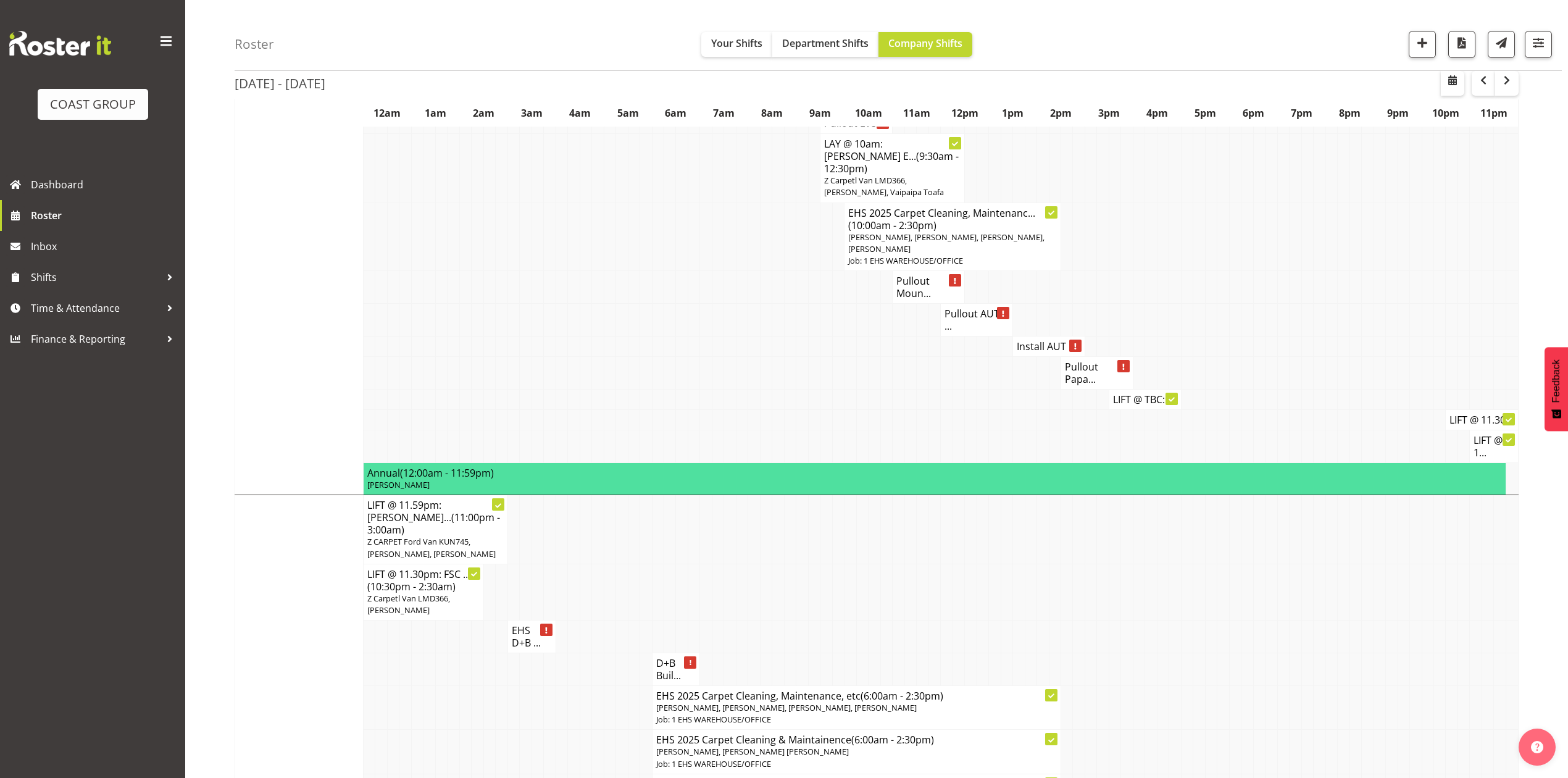
scroll to position [2282, 0]
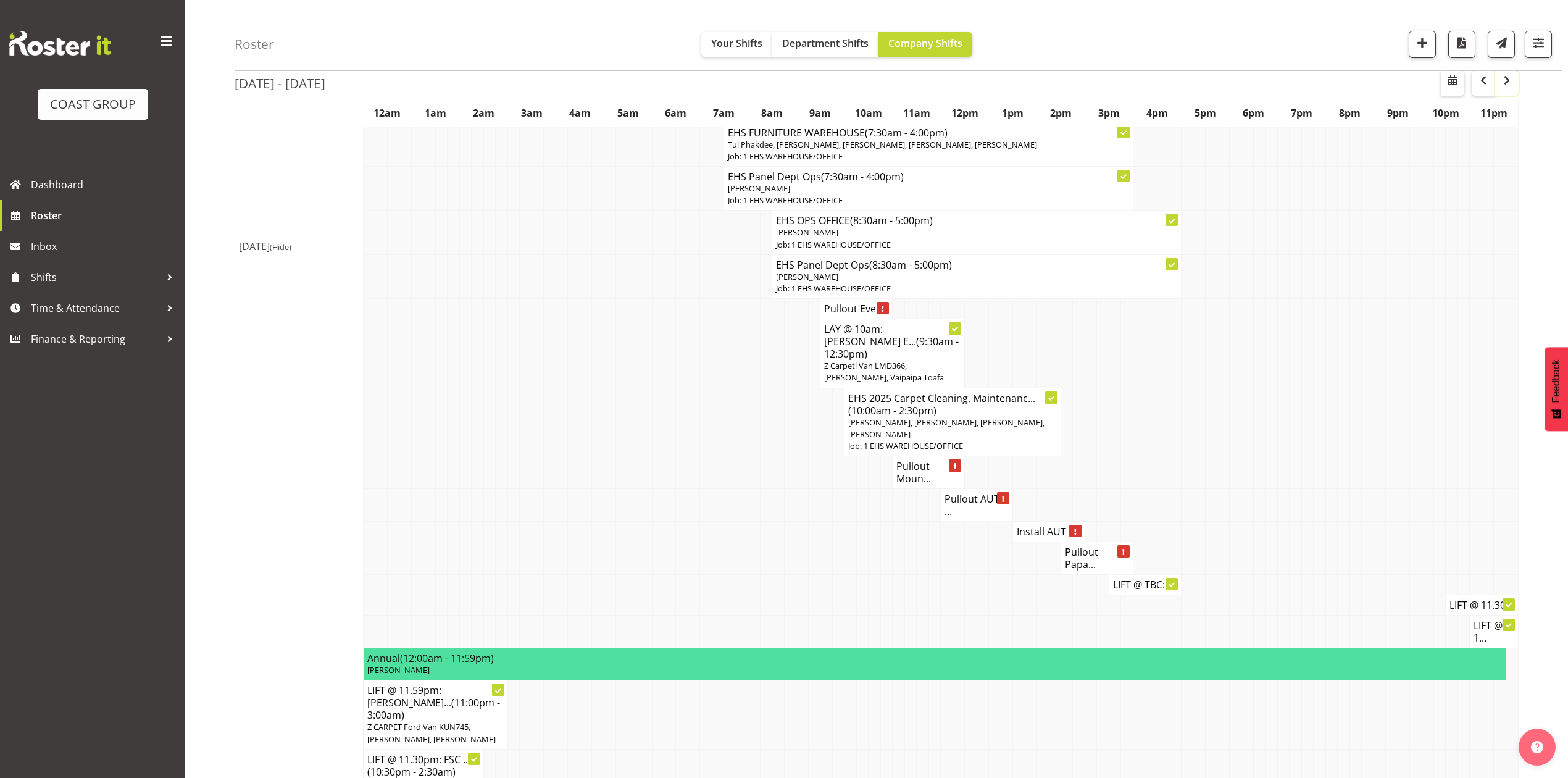
click at [1505, 79] on span "button" at bounding box center [1506, 80] width 15 height 15
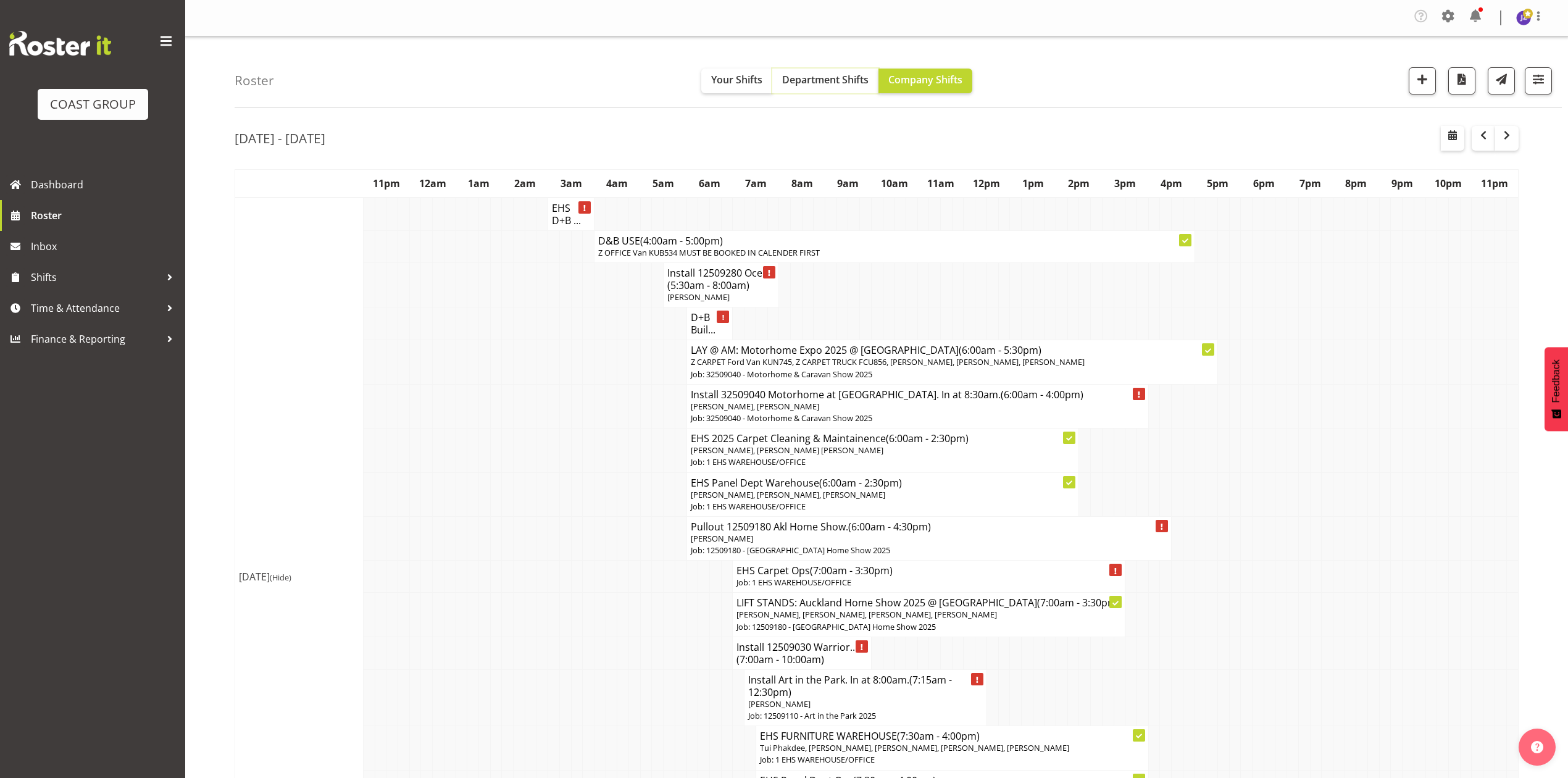
drag, startPoint x: 857, startPoint y: 77, endPoint x: 865, endPoint y: 77, distance: 8.0
click at [859, 77] on span "Department Shifts" at bounding box center [826, 80] width 87 height 14
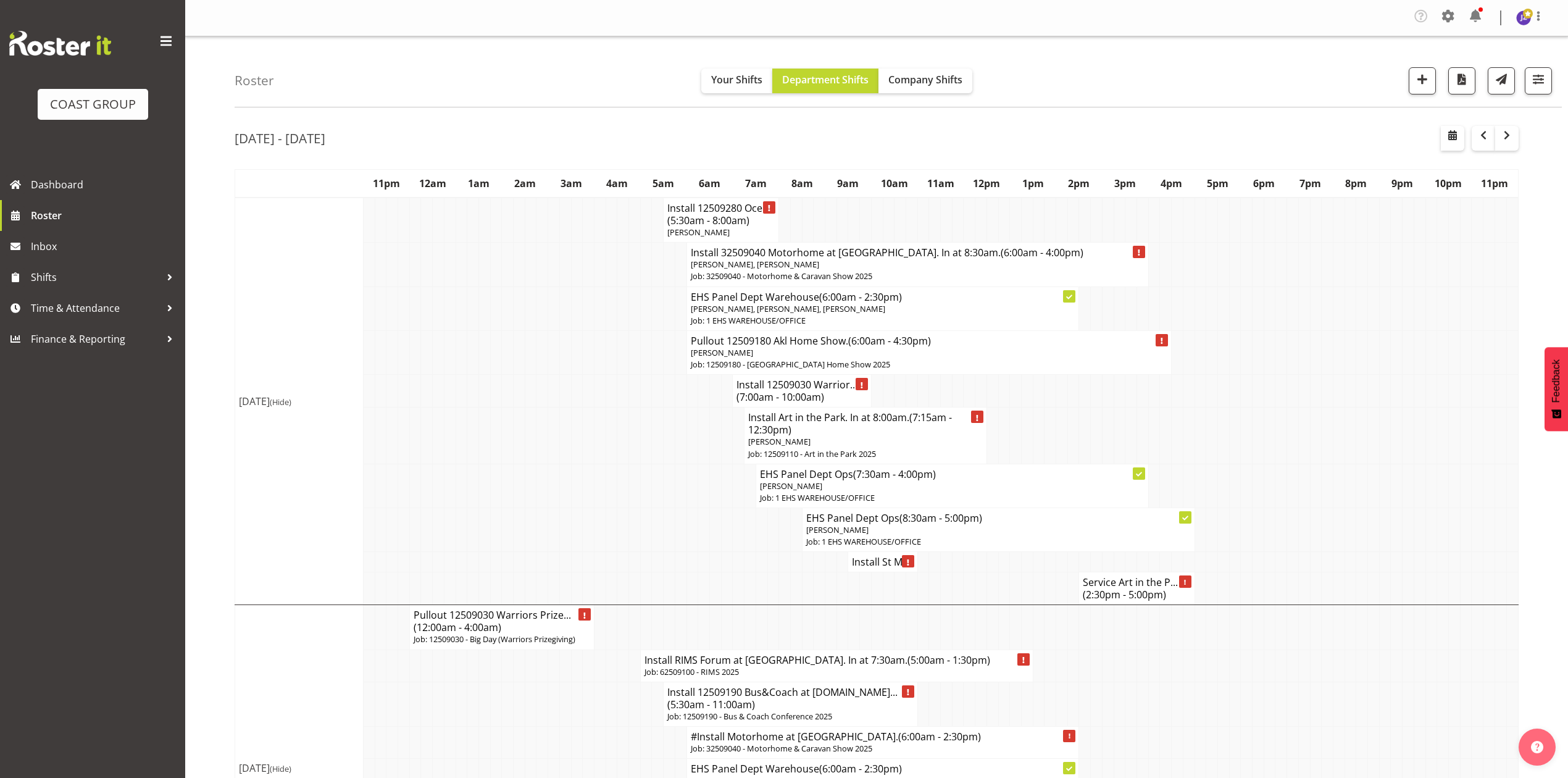
click at [1258, 434] on tr "Install Art in the Park. In at 8:00am. (7:15am - 12:30pm) [PERSON_NAME] Job: 12…" at bounding box center [877, 436] width 1284 height 57
click at [1230, 442] on td at bounding box center [1235, 436] width 12 height 57
click at [1120, 435] on td at bounding box center [1119, 436] width 12 height 57
click at [1314, 362] on td at bounding box center [1316, 352] width 12 height 44
click at [609, 401] on td at bounding box center [612, 391] width 12 height 33
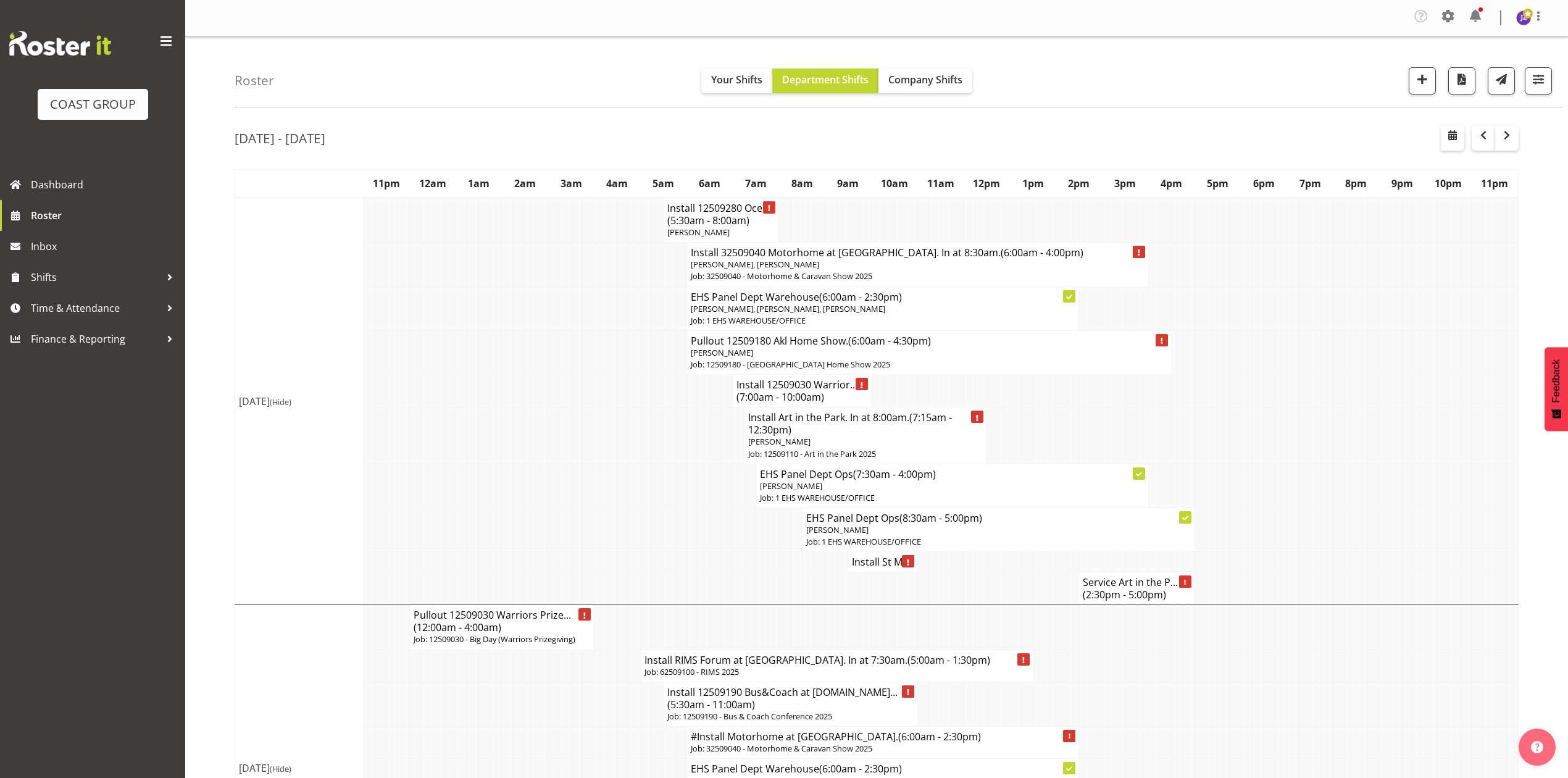
click at [781, 388] on h4 "Install 12509030 Warrior... (7:00am - 10:00am)" at bounding box center [801, 391] width 130 height 25
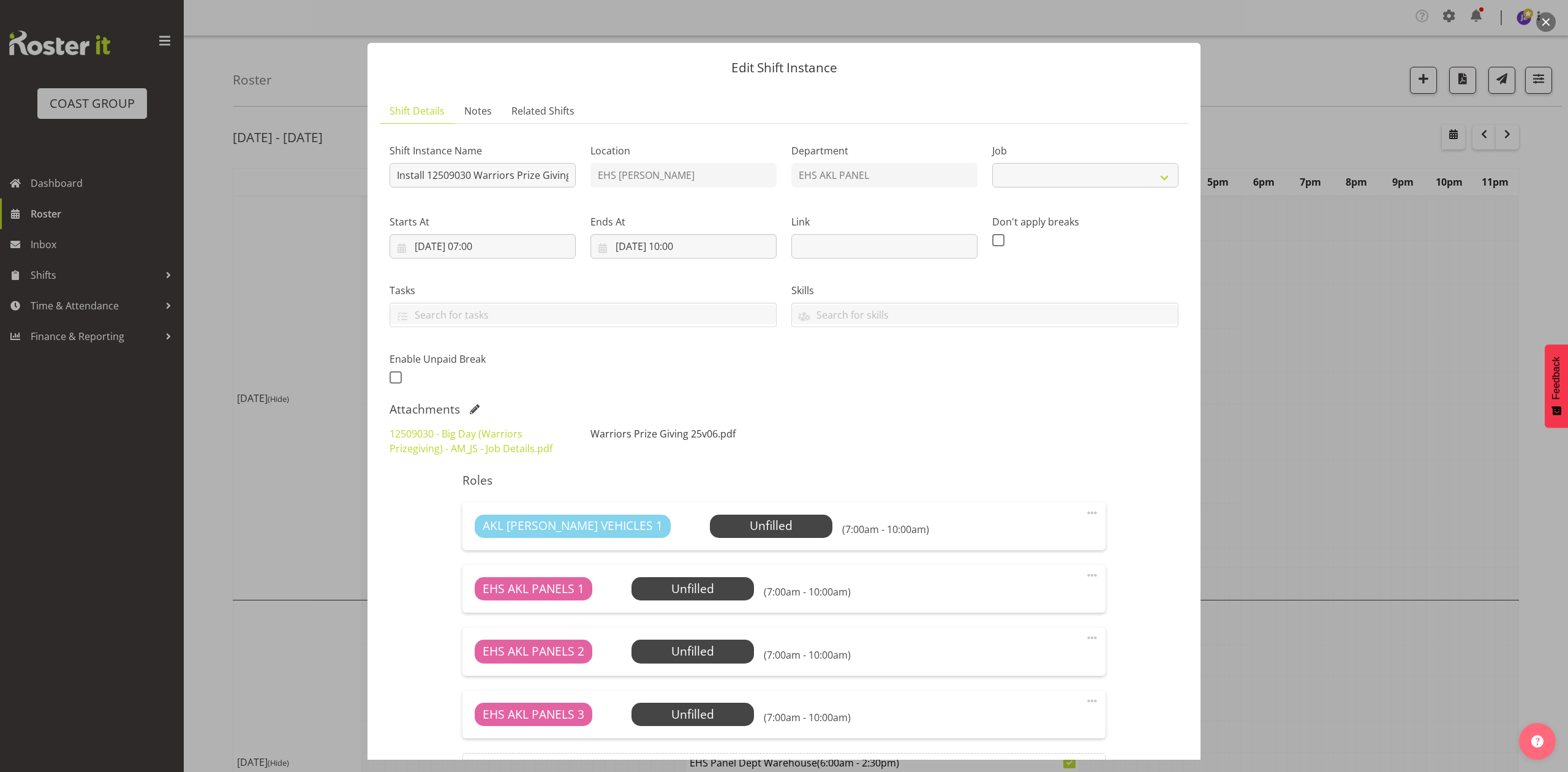
select select "10509"
click at [1351, 372] on div at bounding box center [784, 386] width 1568 height 772
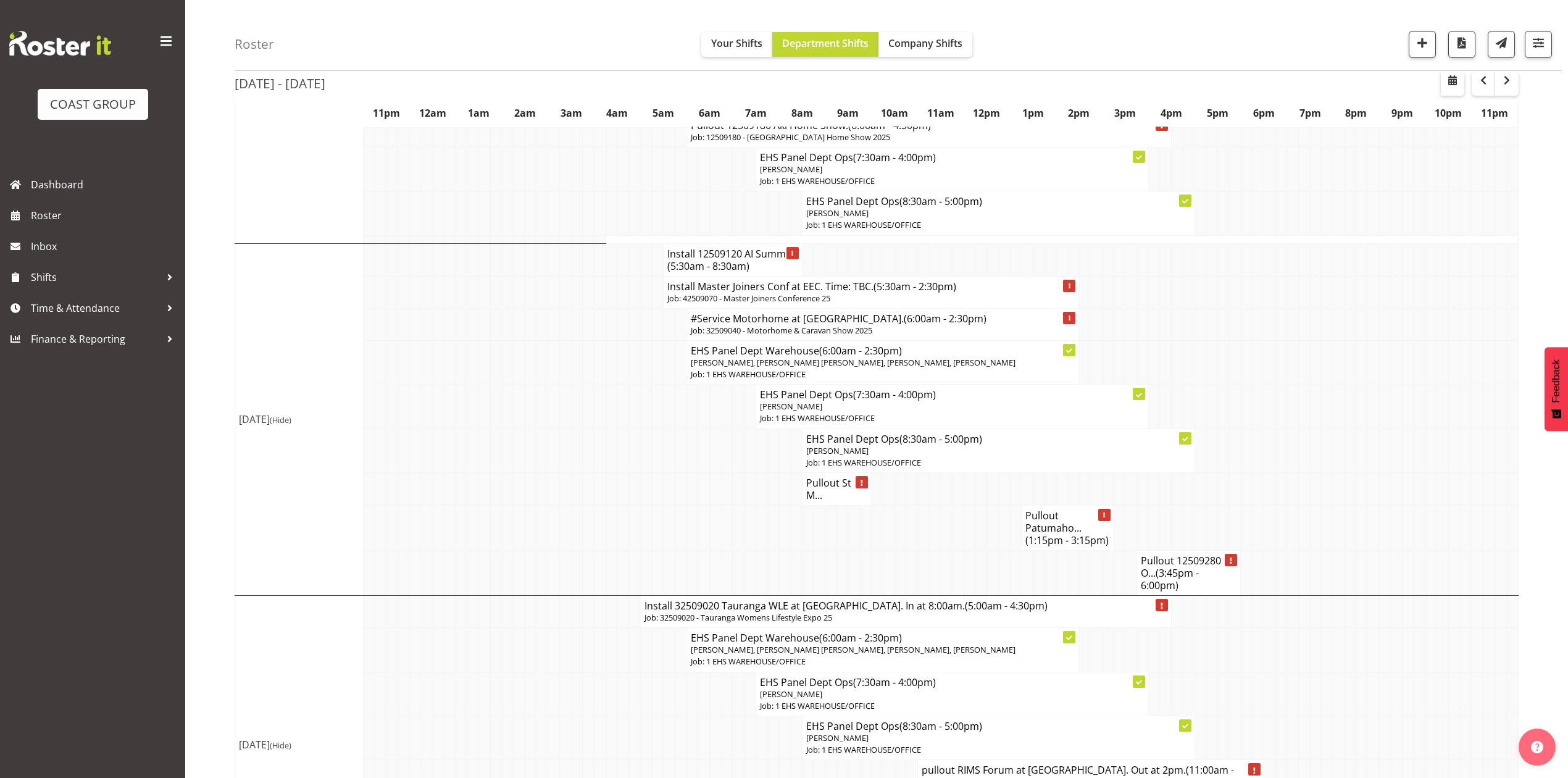
scroll to position [485, 0]
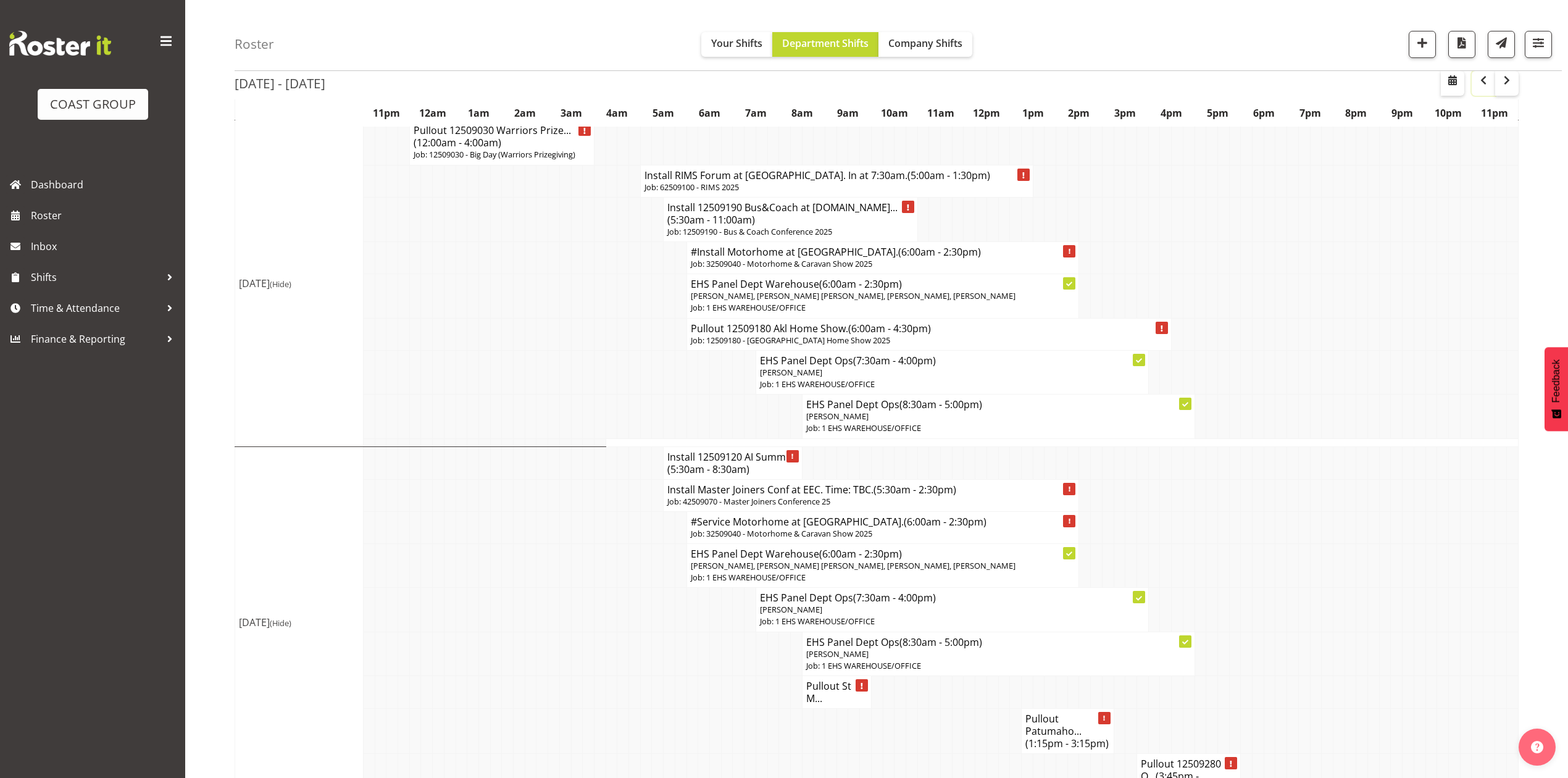
click at [1487, 79] on span "button" at bounding box center [1483, 80] width 15 height 15
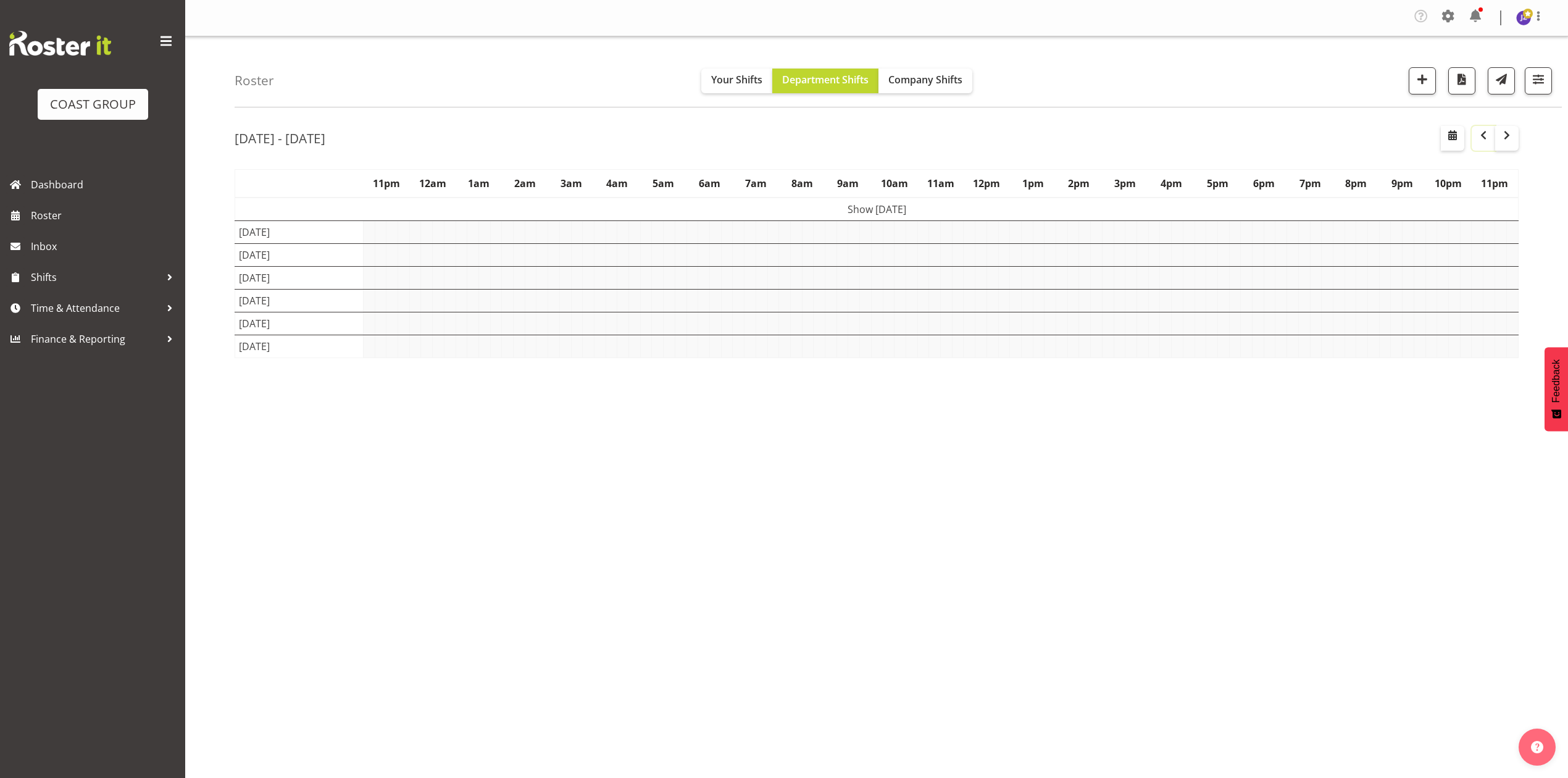
scroll to position [0, 0]
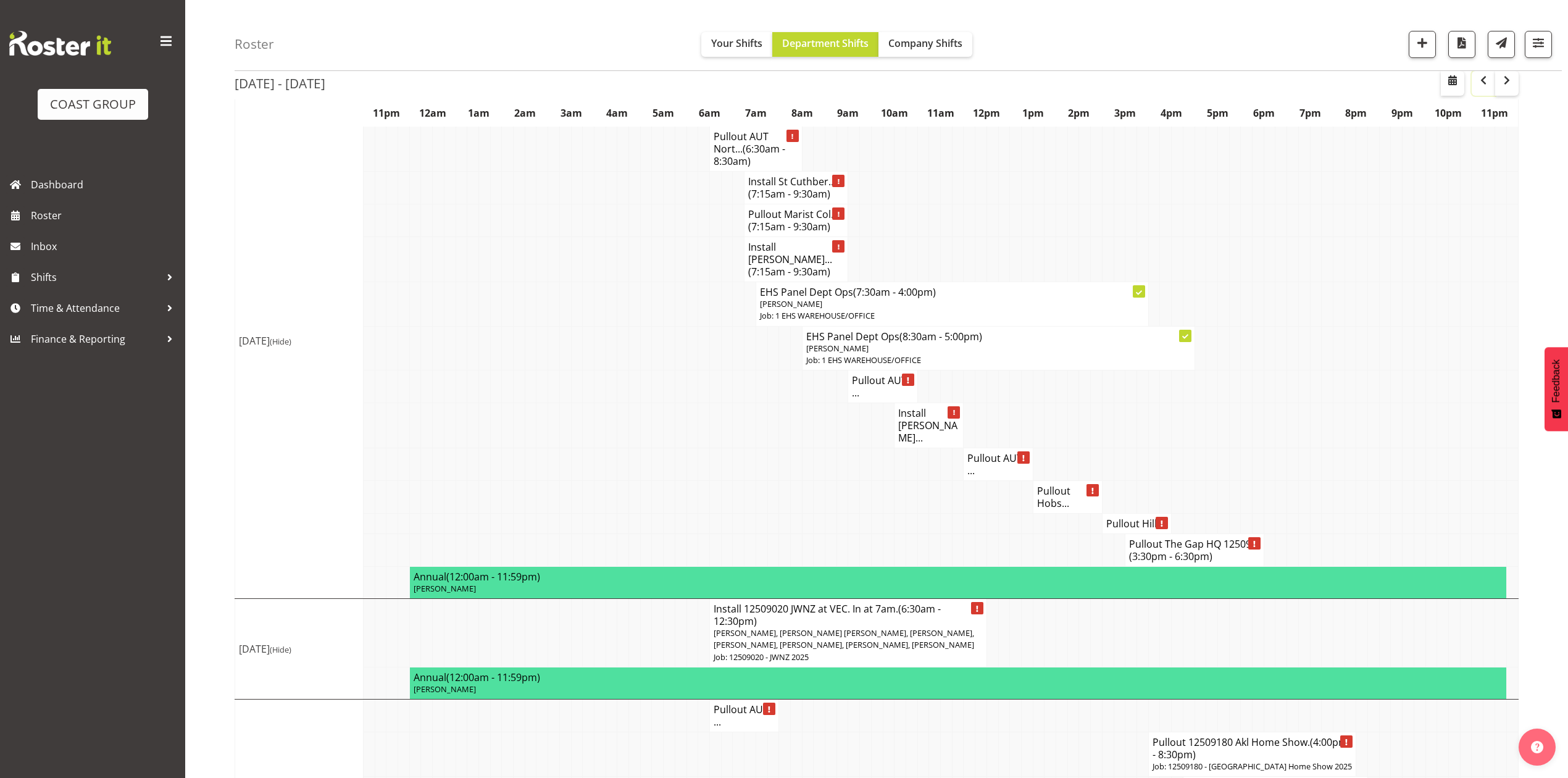
scroll to position [1345, 0]
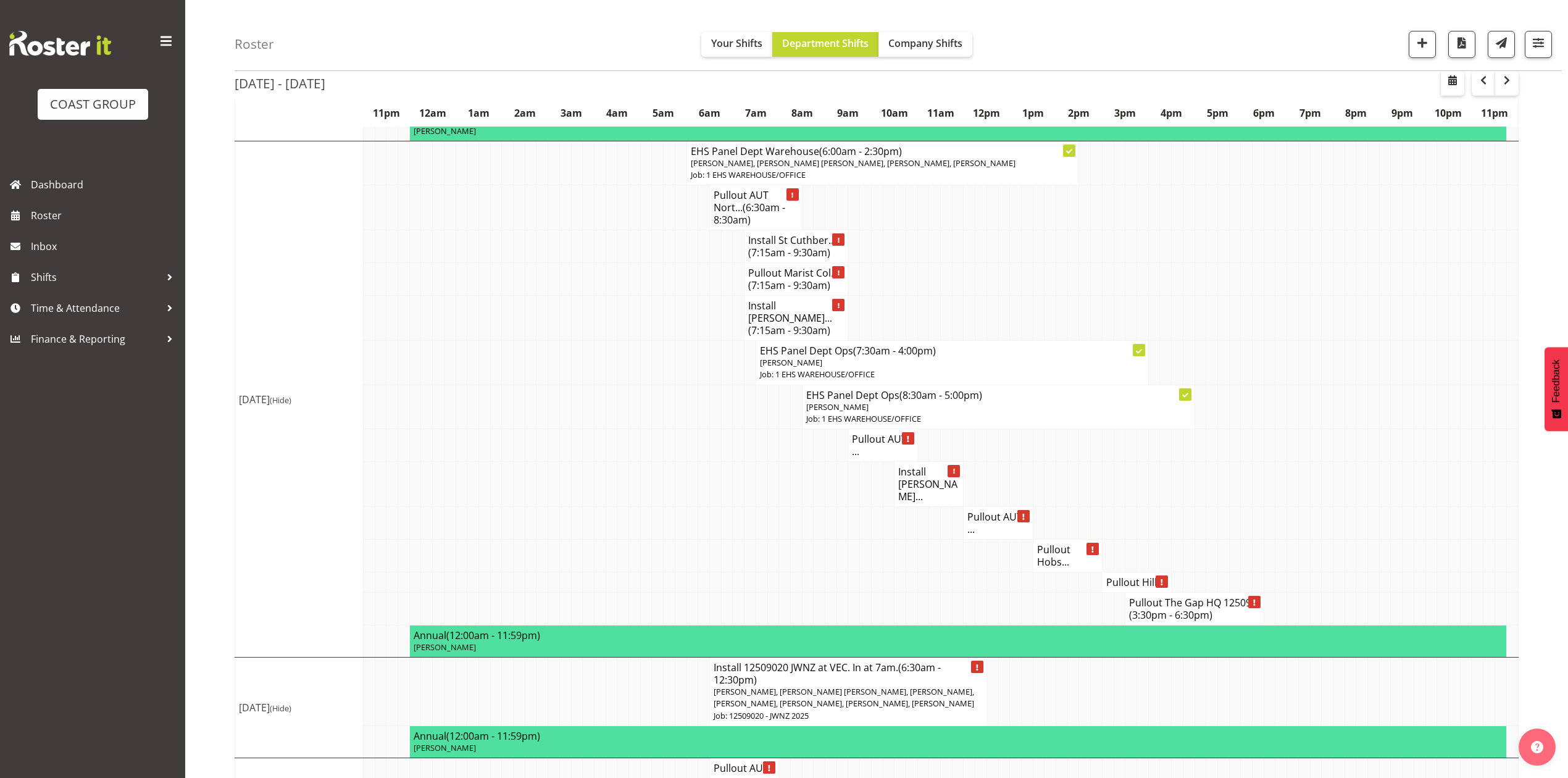
click at [1155, 539] on td at bounding box center [1154, 556] width 12 height 33
click at [988, 511] on h4 "Pullout AUT ..." at bounding box center [997, 523] width 61 height 25
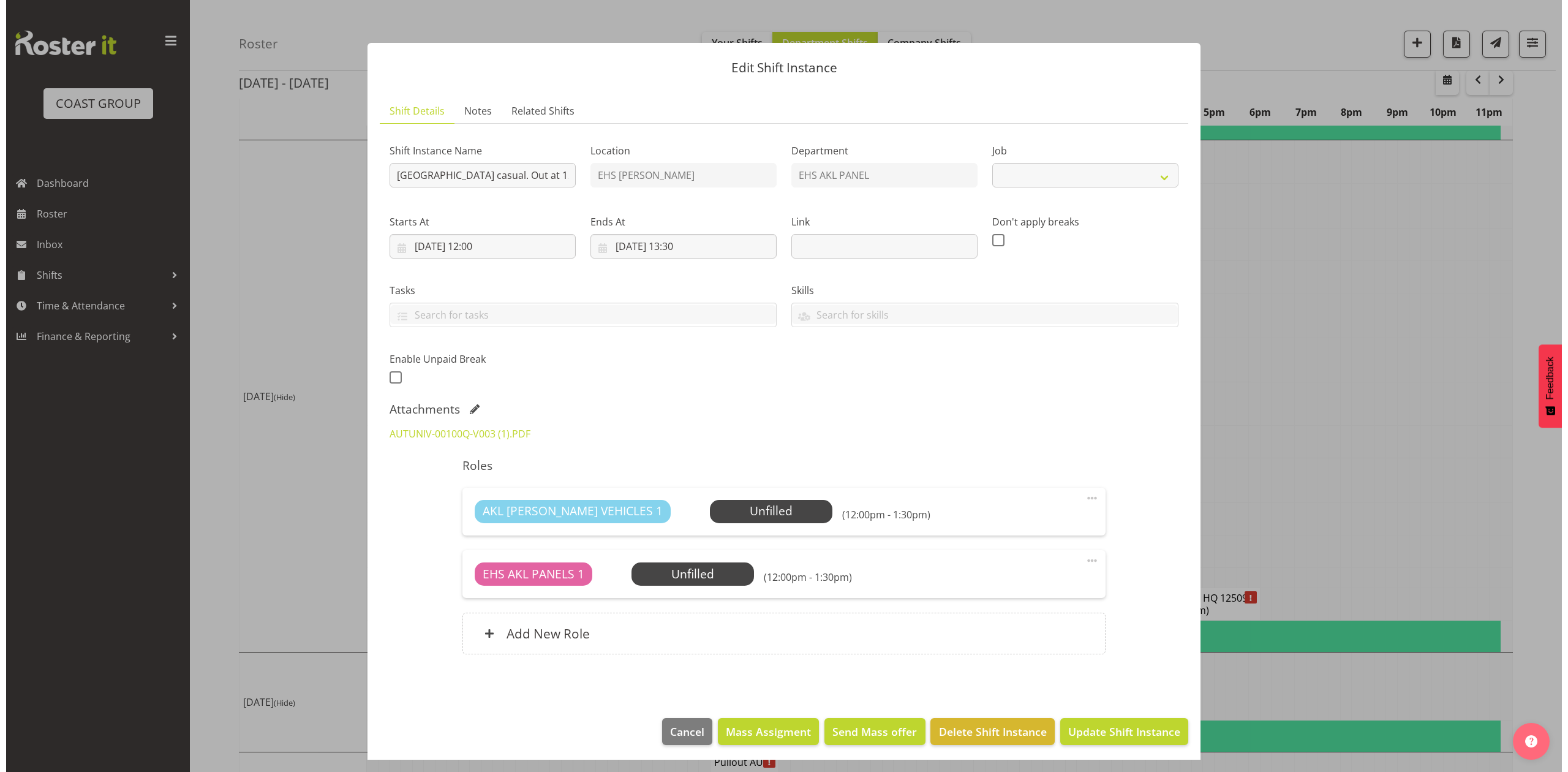
scroll to position [1310, 0]
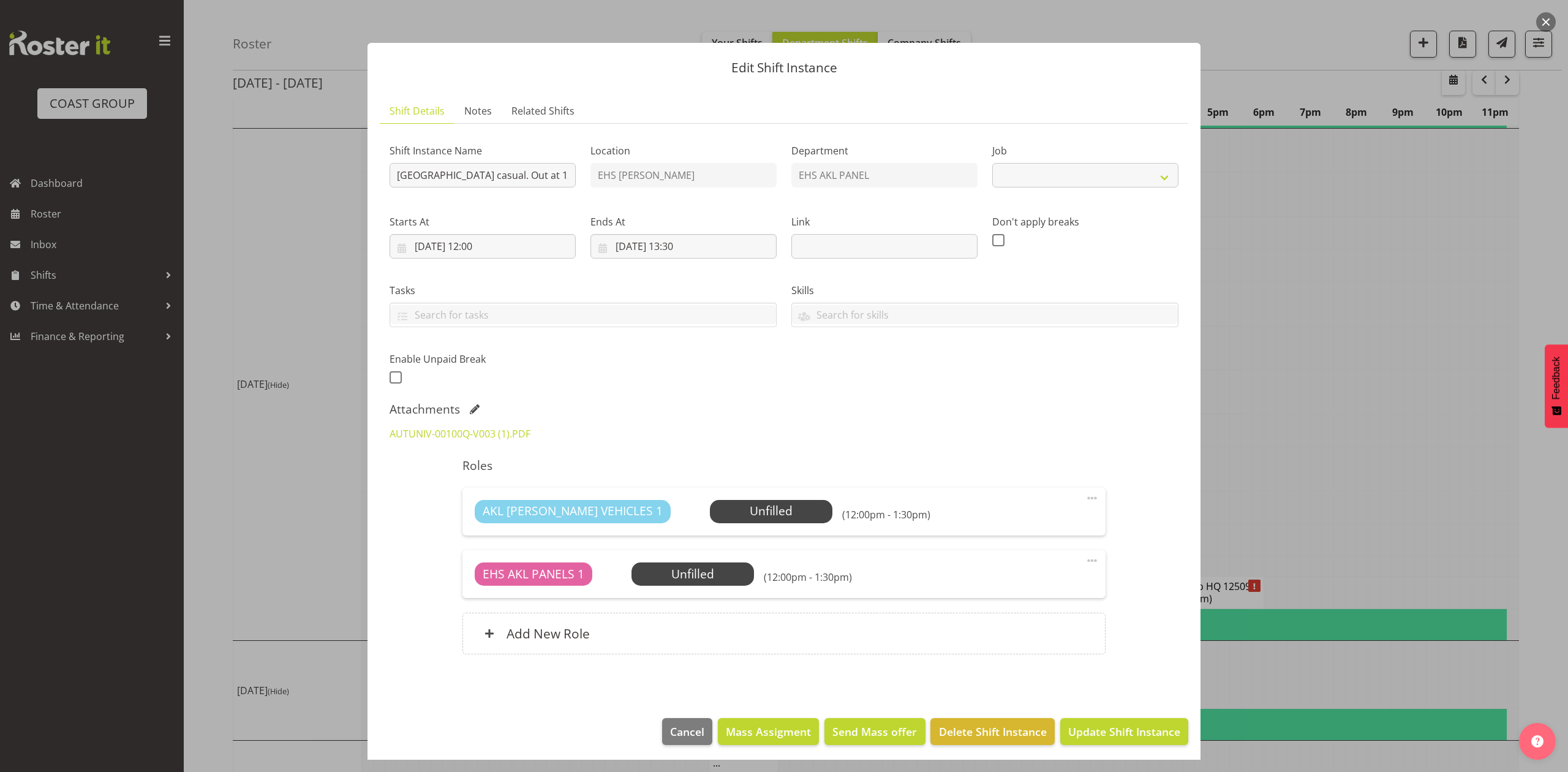
select select "8653"
click at [493, 435] on link "AUTUNIV-00100Q-V003 (1).PDF" at bounding box center [460, 434] width 141 height 14
click at [1347, 374] on div at bounding box center [784, 386] width 1568 height 772
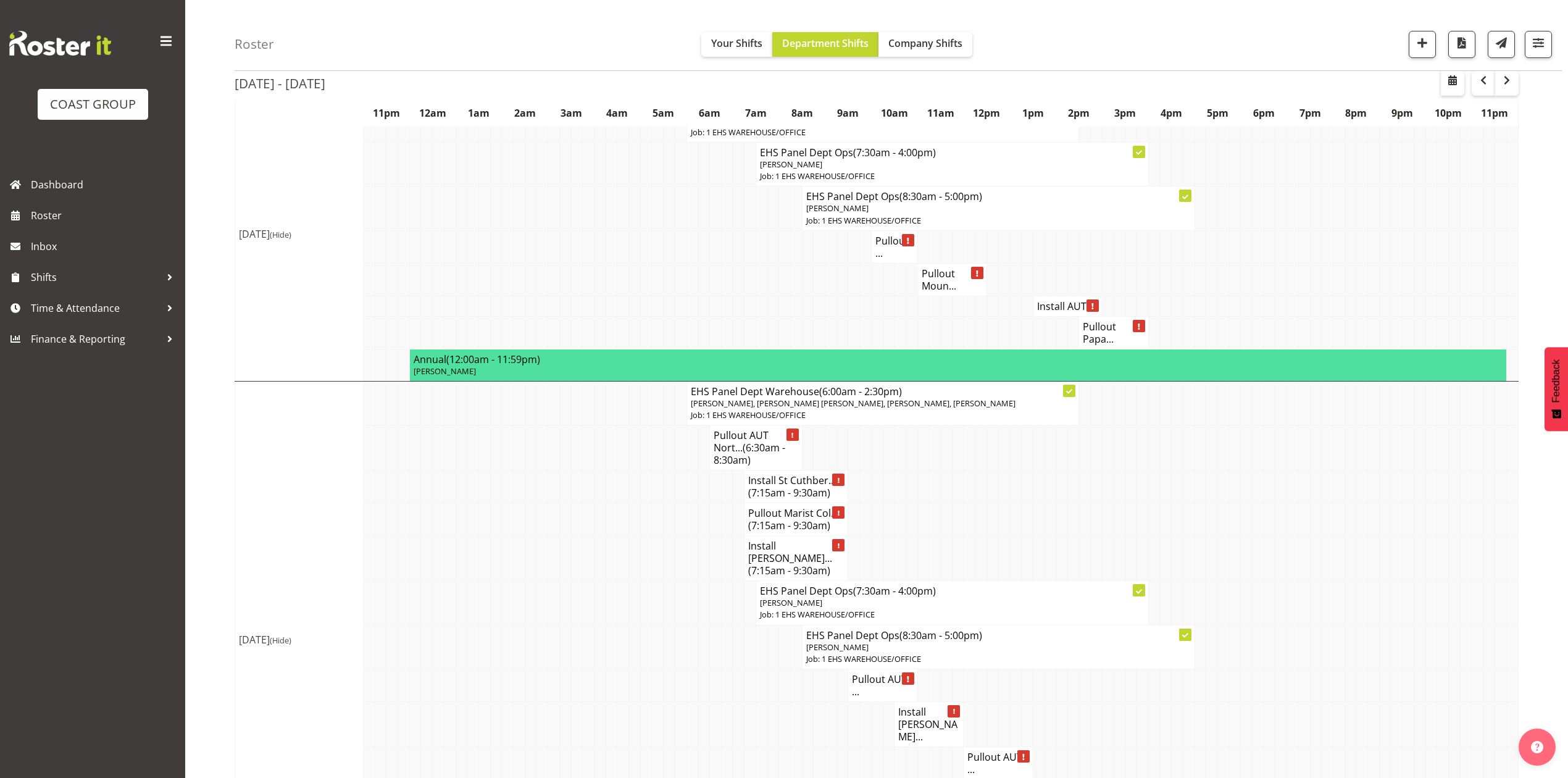
scroll to position [1098, 0]
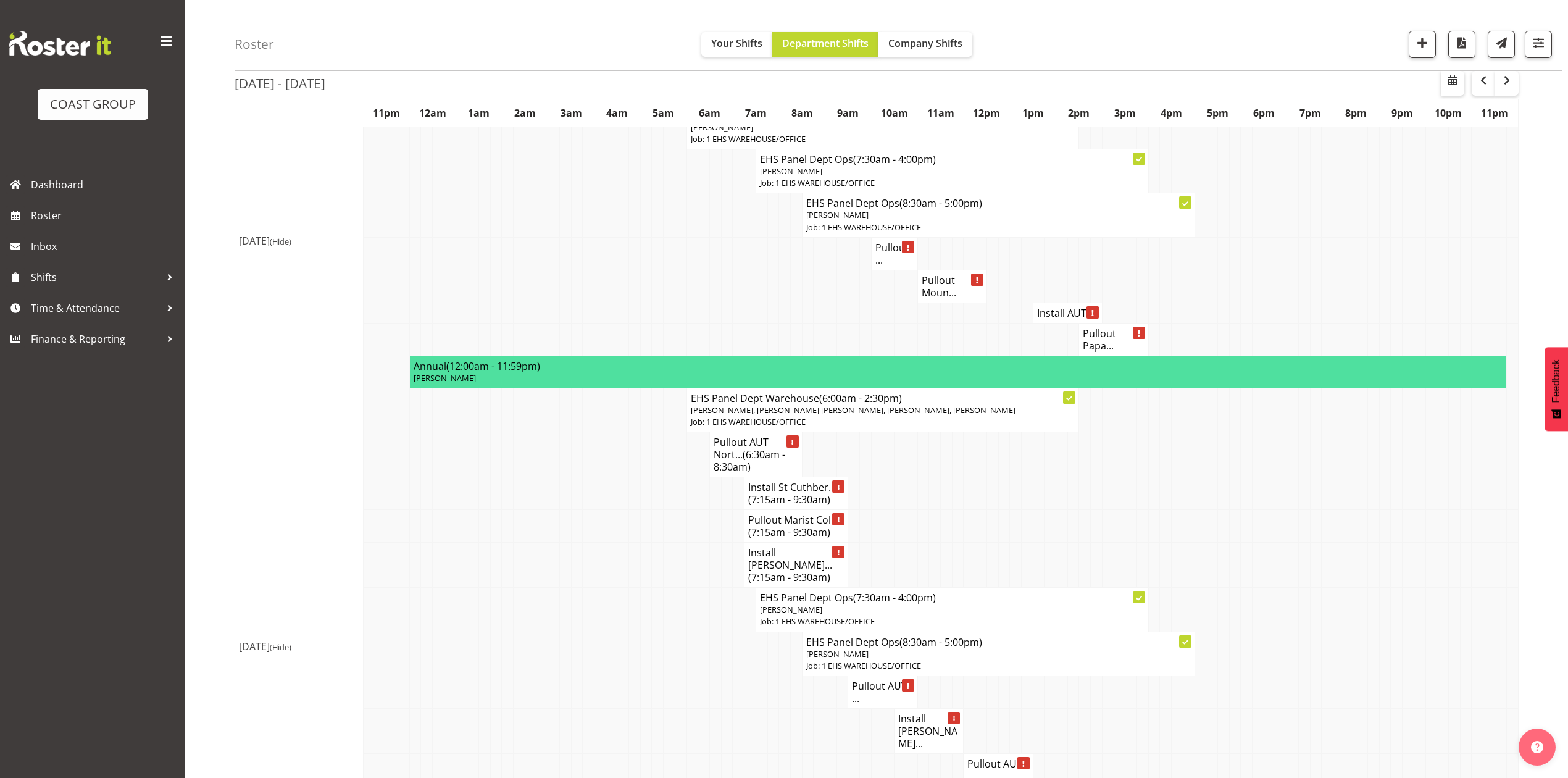
click at [1060, 307] on h4 "Install AUT ..." at bounding box center [1067, 313] width 61 height 12
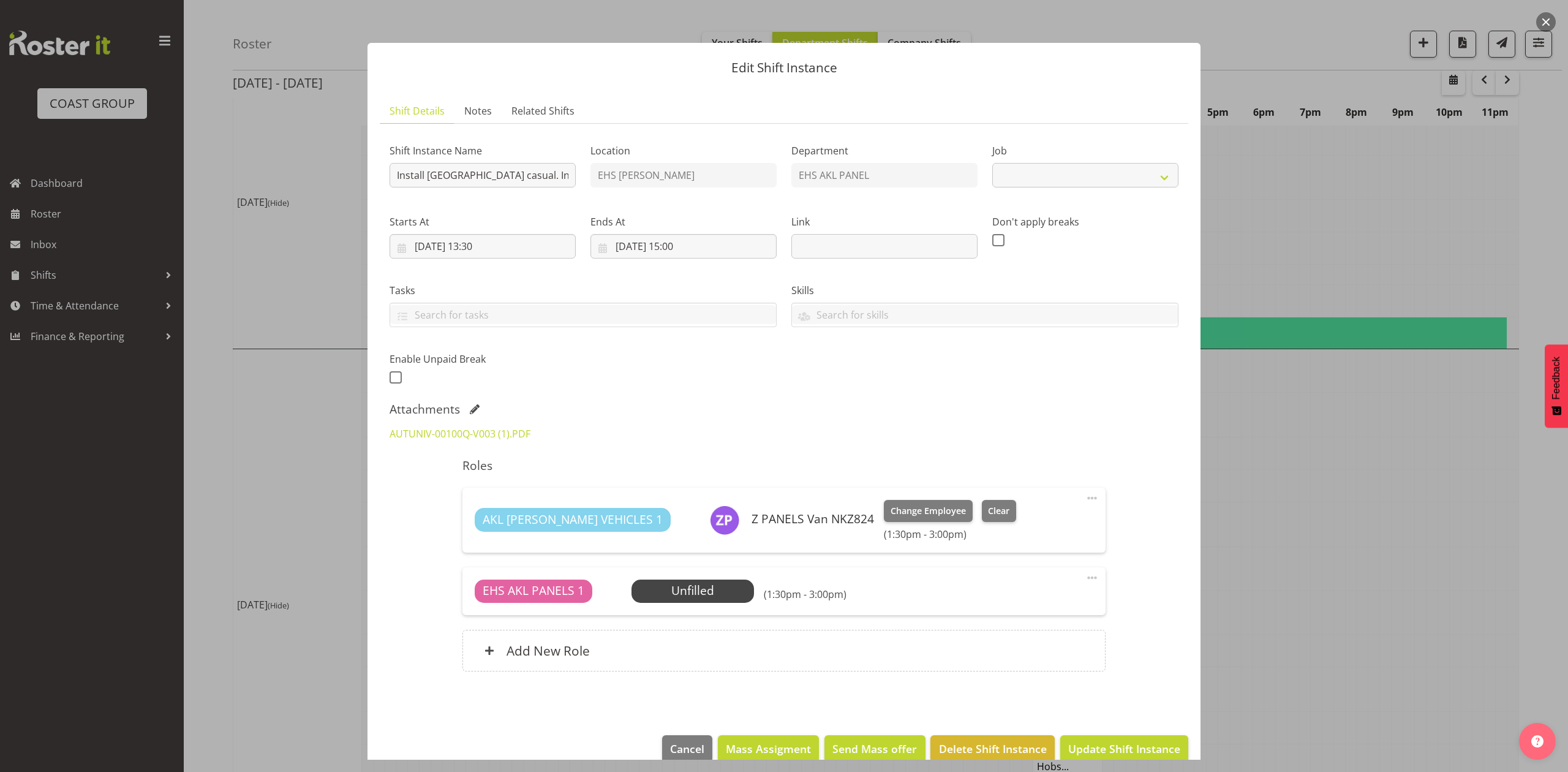
select select "8653"
click at [492, 436] on link "AUTUNIV-00100Q-V003 (1).PDF" at bounding box center [460, 434] width 141 height 14
click at [1291, 263] on div at bounding box center [784, 386] width 1568 height 772
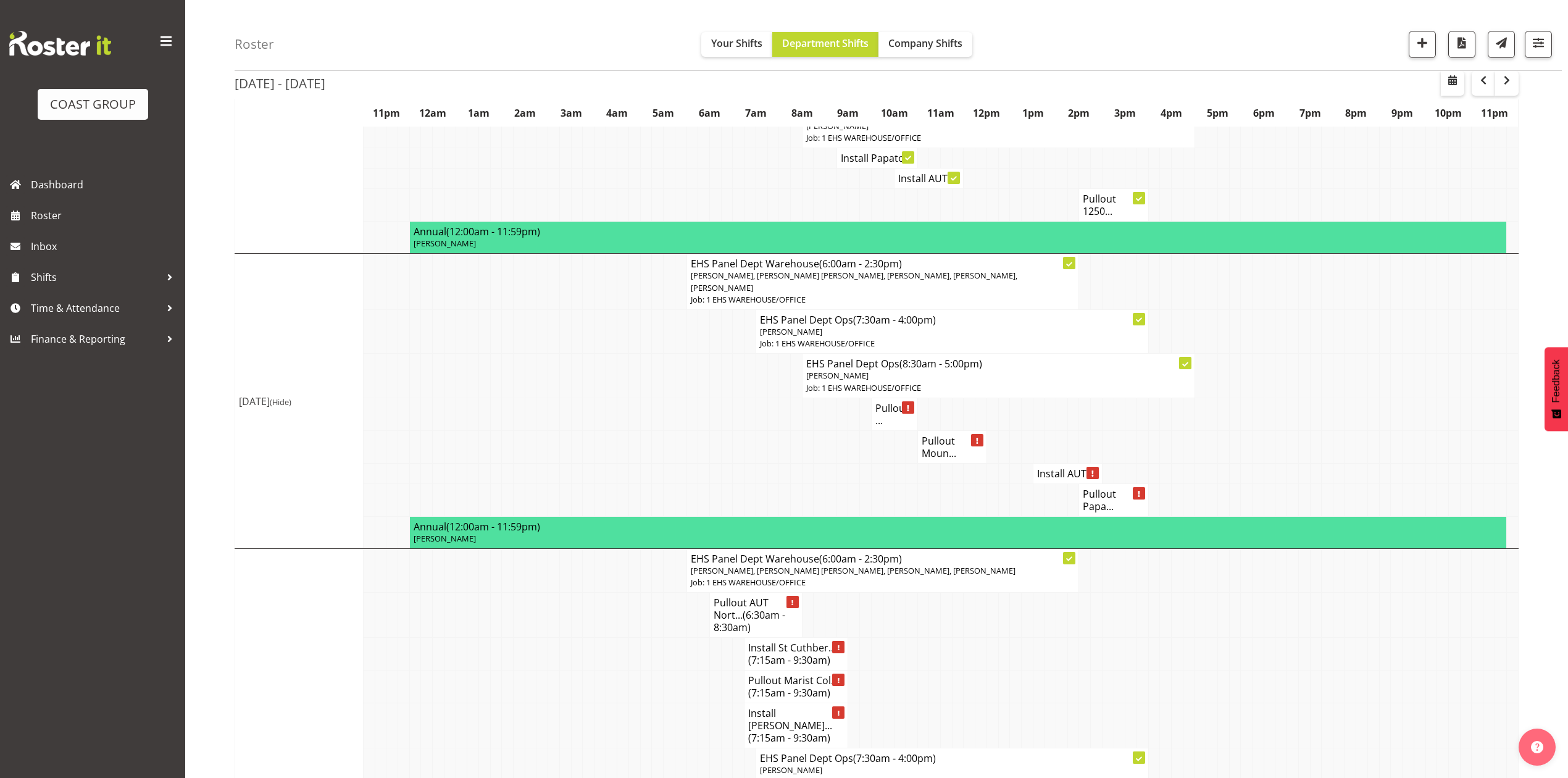
scroll to position [934, 0]
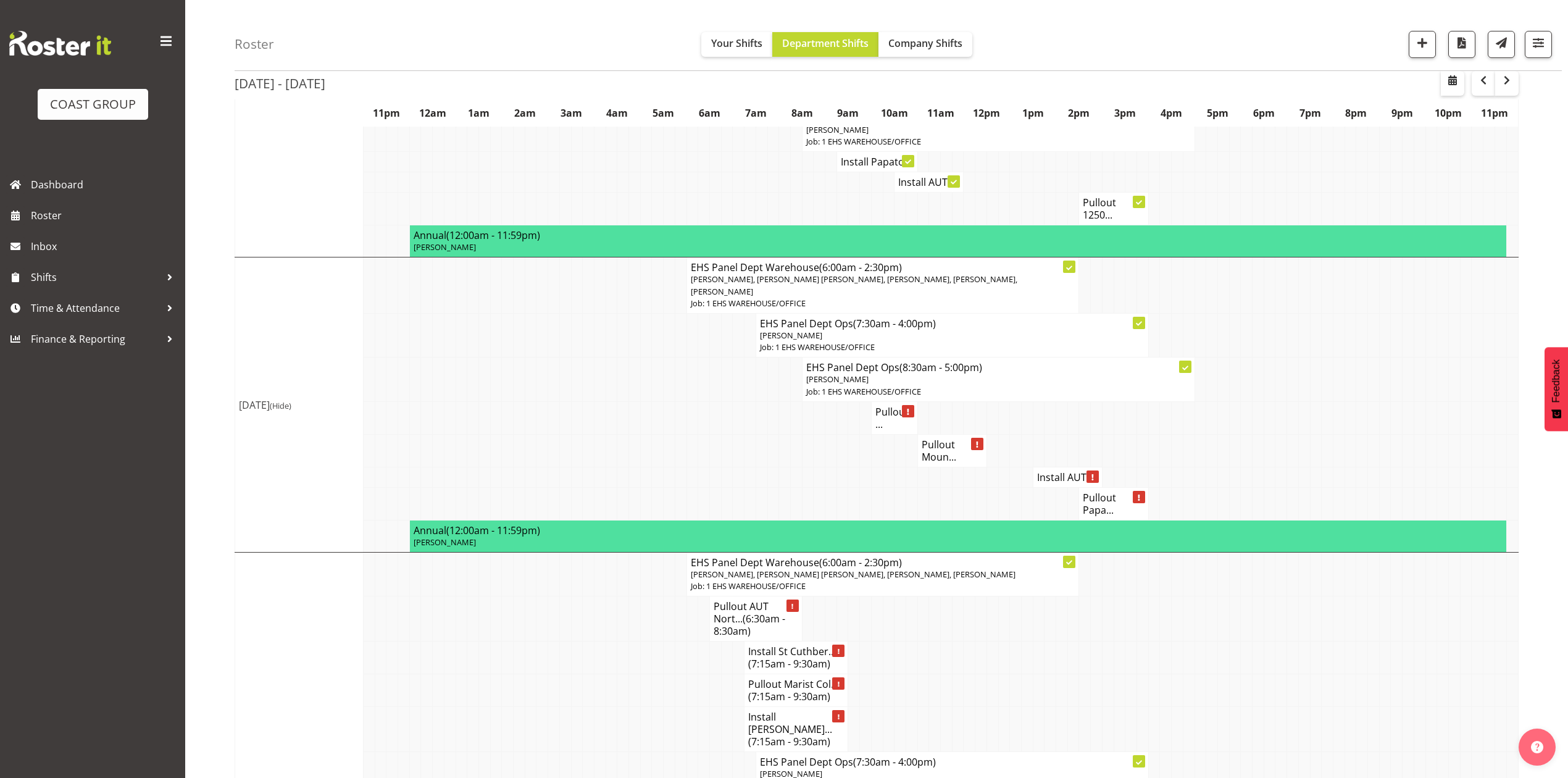
click at [1196, 434] on td at bounding box center [1200, 451] width 12 height 33
click at [1244, 401] on td at bounding box center [1247, 418] width 12 height 33
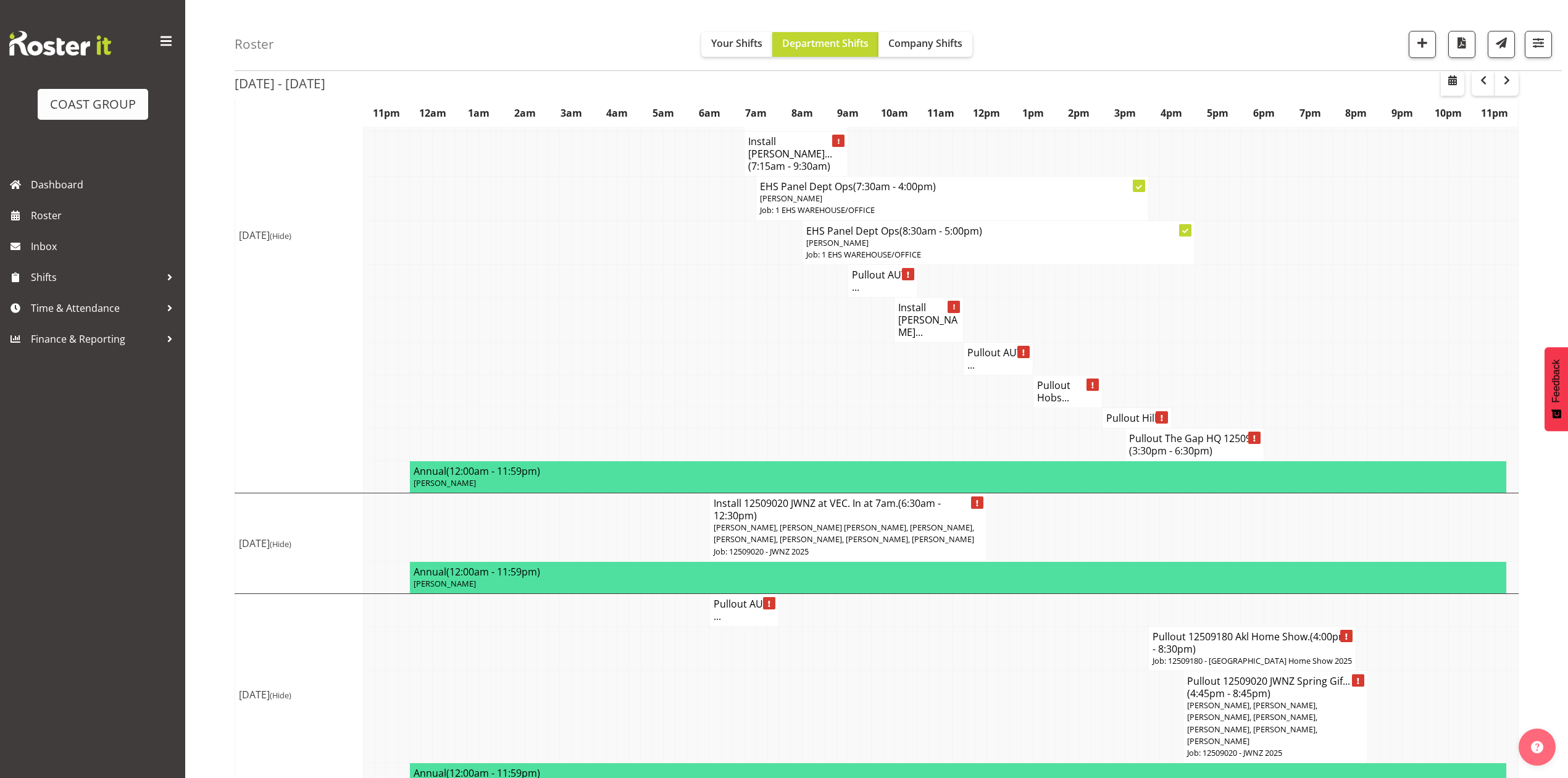
scroll to position [1509, 0]
click at [1289, 707] on p "[PERSON_NAME], [PERSON_NAME], [PERSON_NAME], [PERSON_NAME], [PERSON_NAME], [PER…" at bounding box center [1275, 723] width 177 height 47
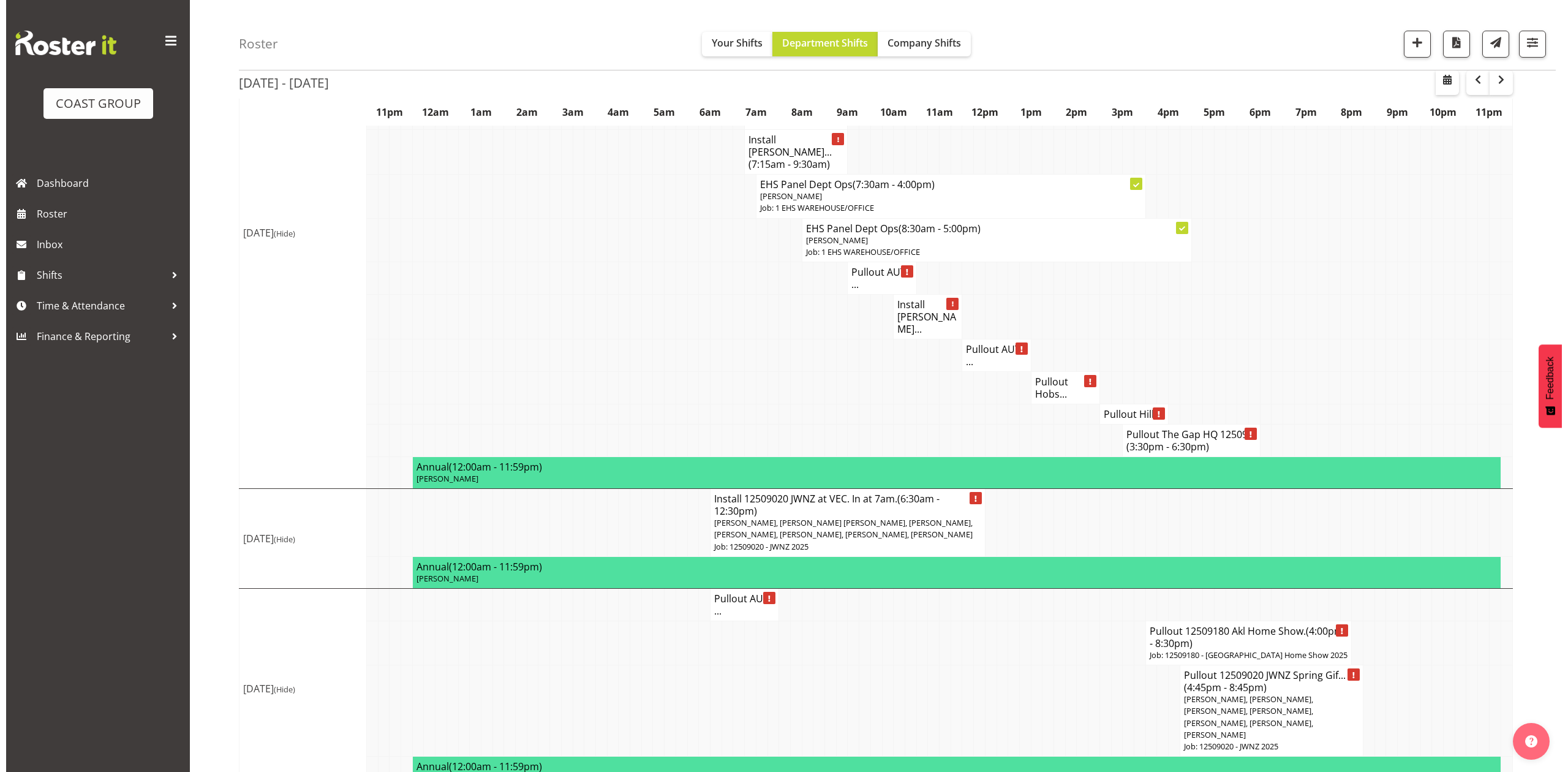
scroll to position [1474, 0]
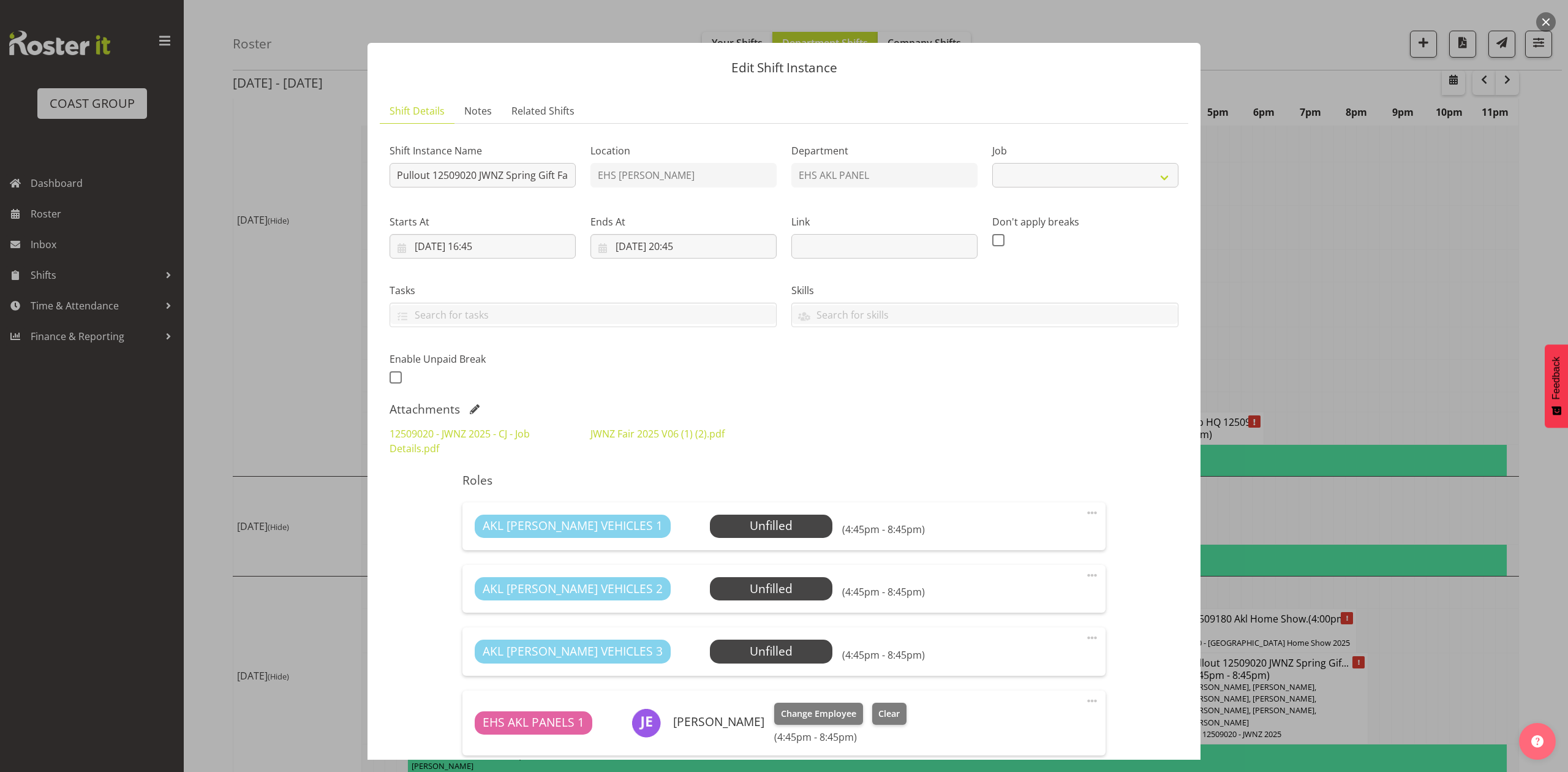
select select "9050"
click at [662, 434] on link "JWNZ Fair 2025 V06 (1) (2).pdf" at bounding box center [658, 434] width 134 height 14
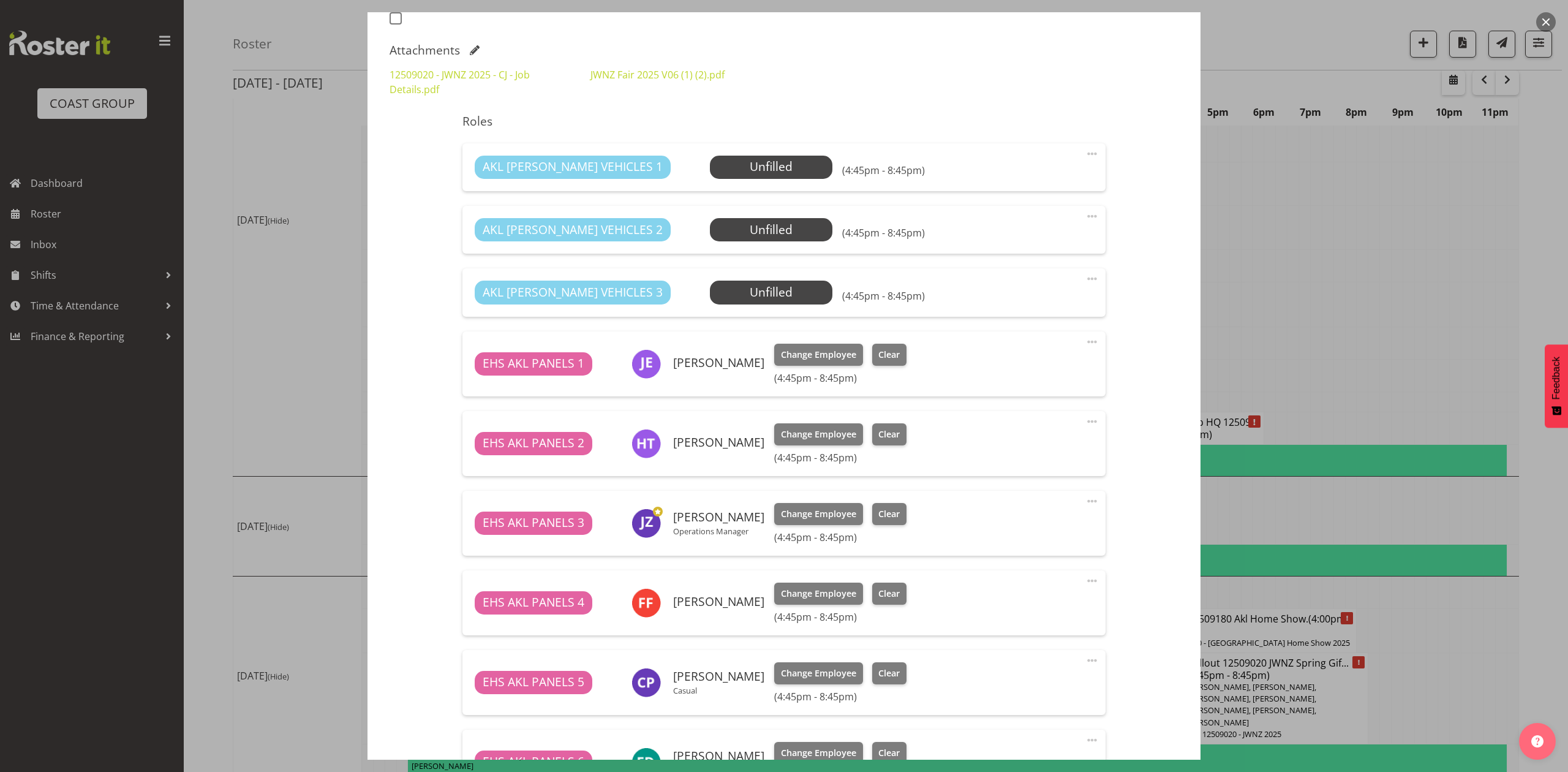
scroll to position [490, 0]
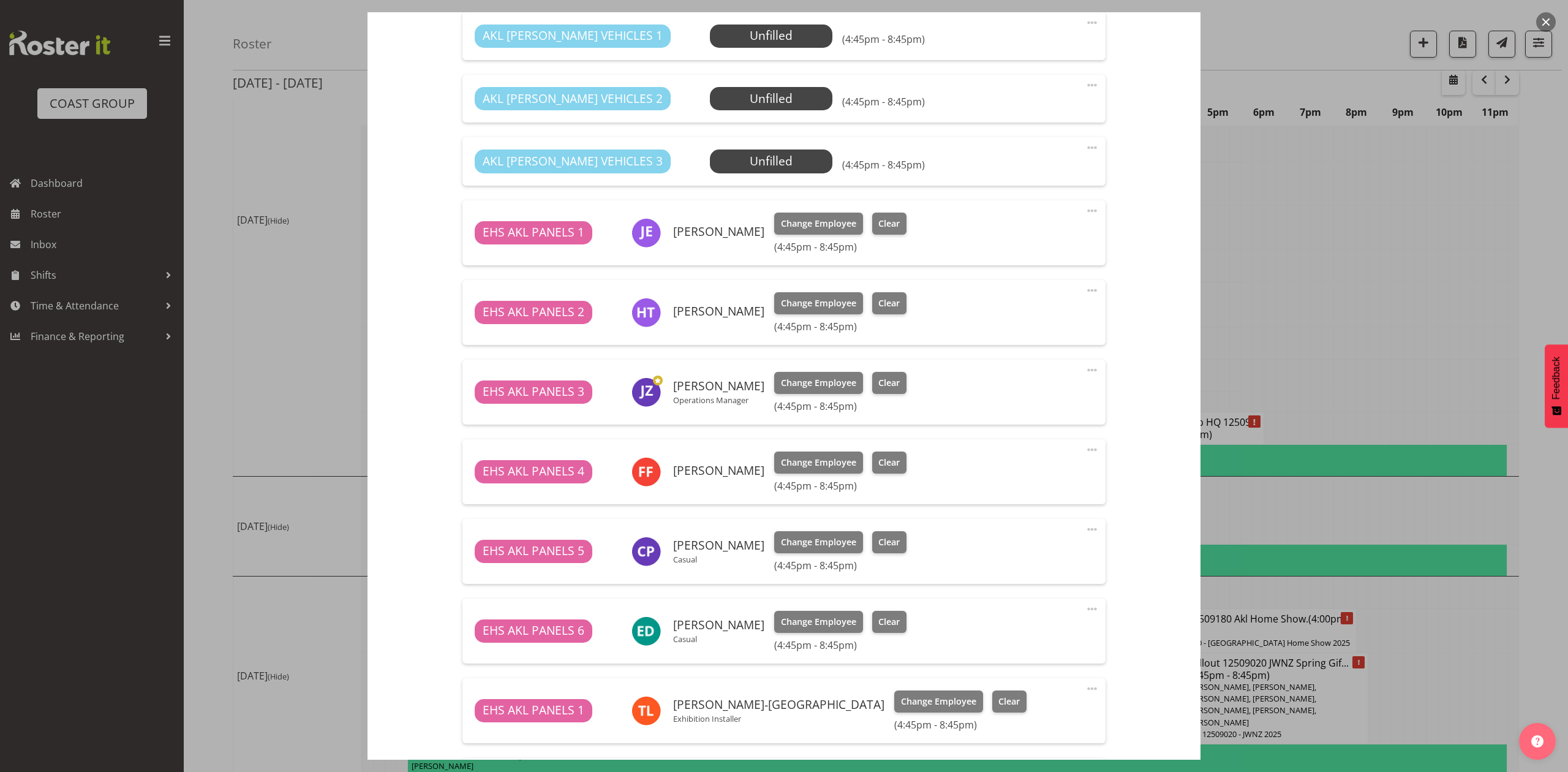
click at [1318, 310] on div at bounding box center [784, 386] width 1568 height 772
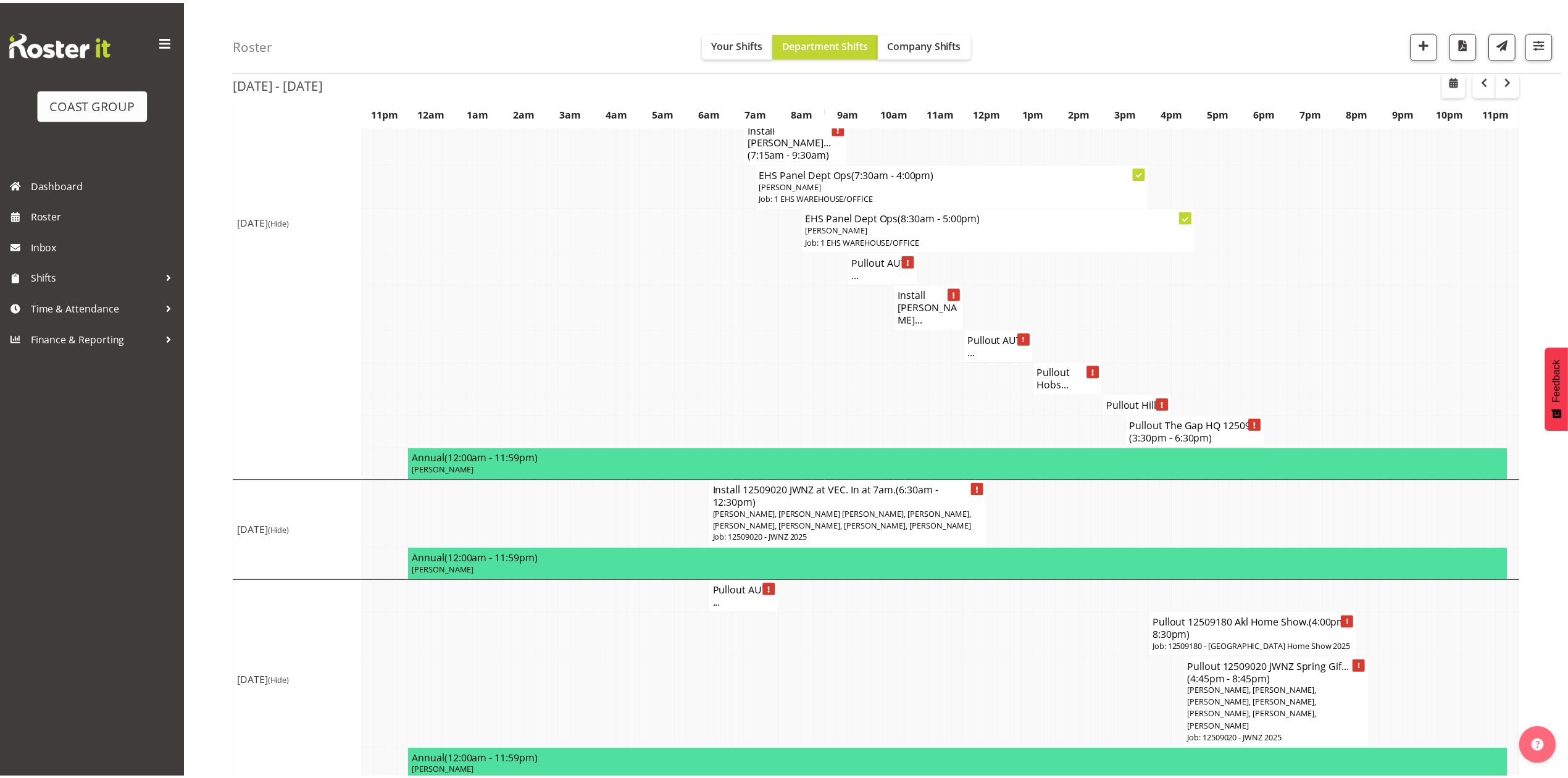
scroll to position [1509, 0]
